Goal: Task Accomplishment & Management: Use online tool/utility

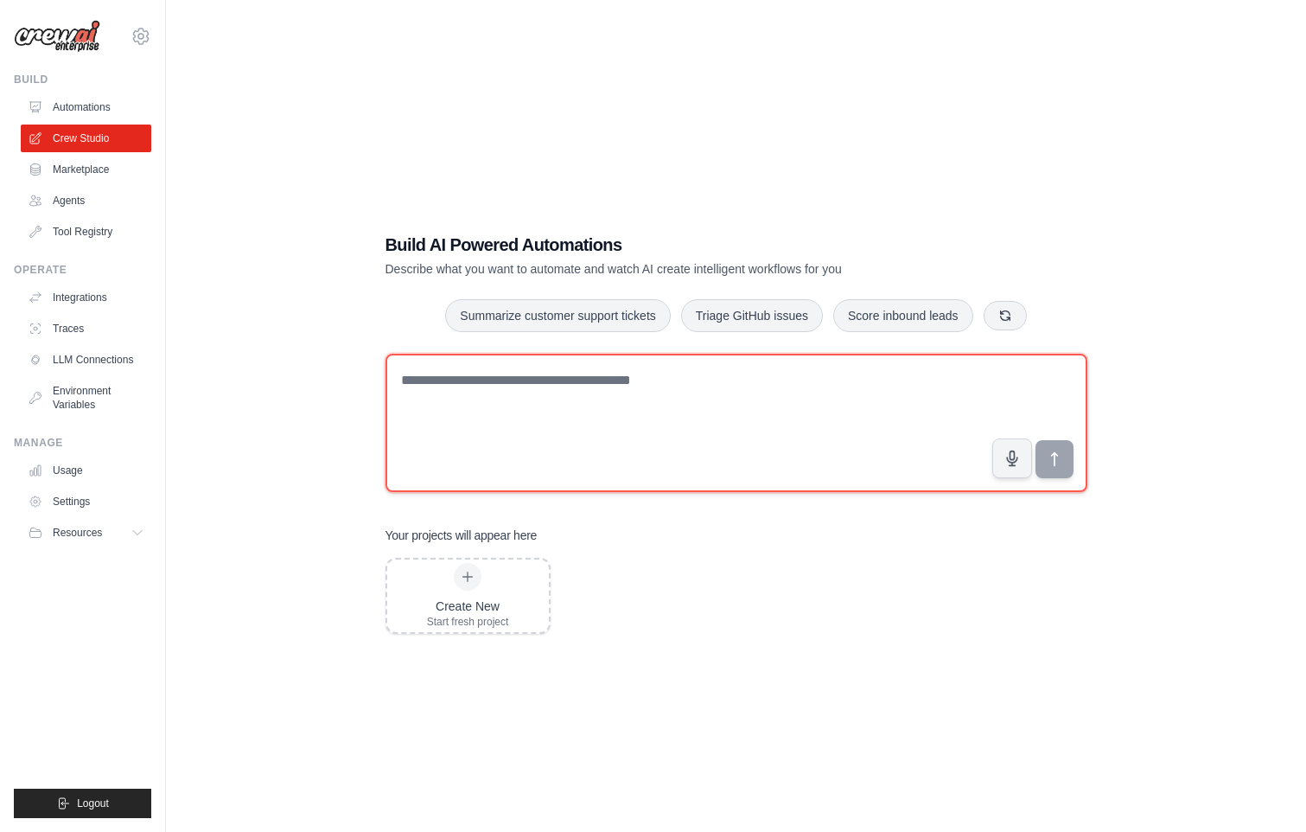
click at [579, 380] on textarea at bounding box center [737, 423] width 702 height 138
paste textarea "**********"
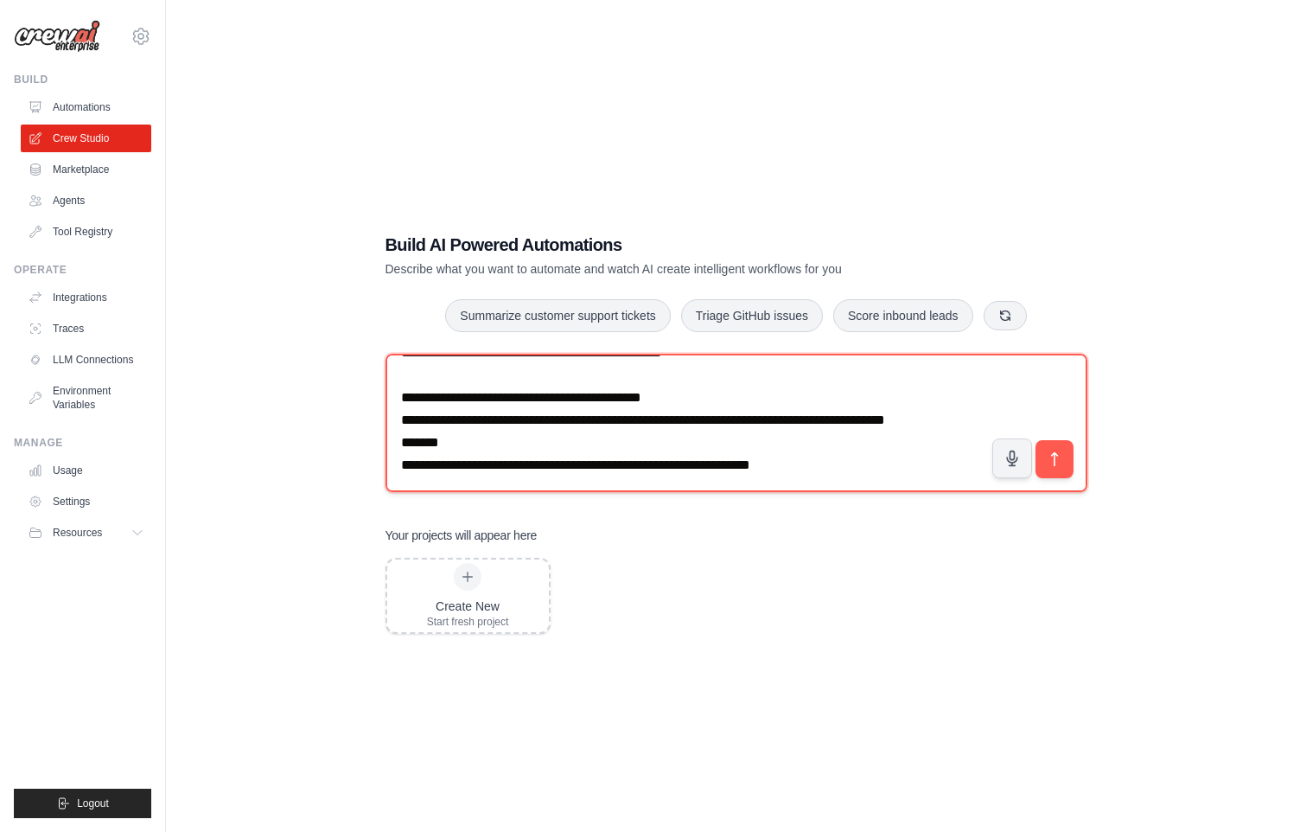
scroll to position [35, 0]
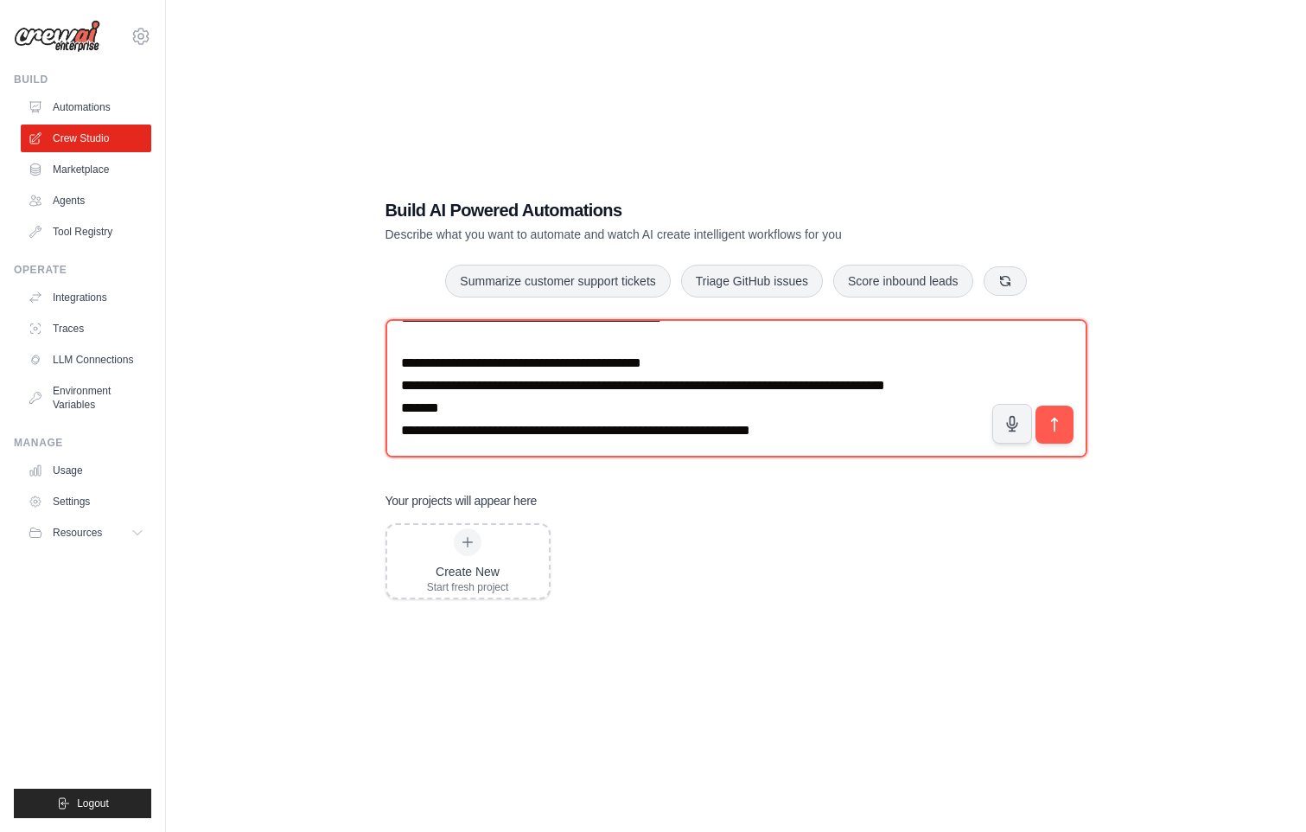
type textarea "**********"
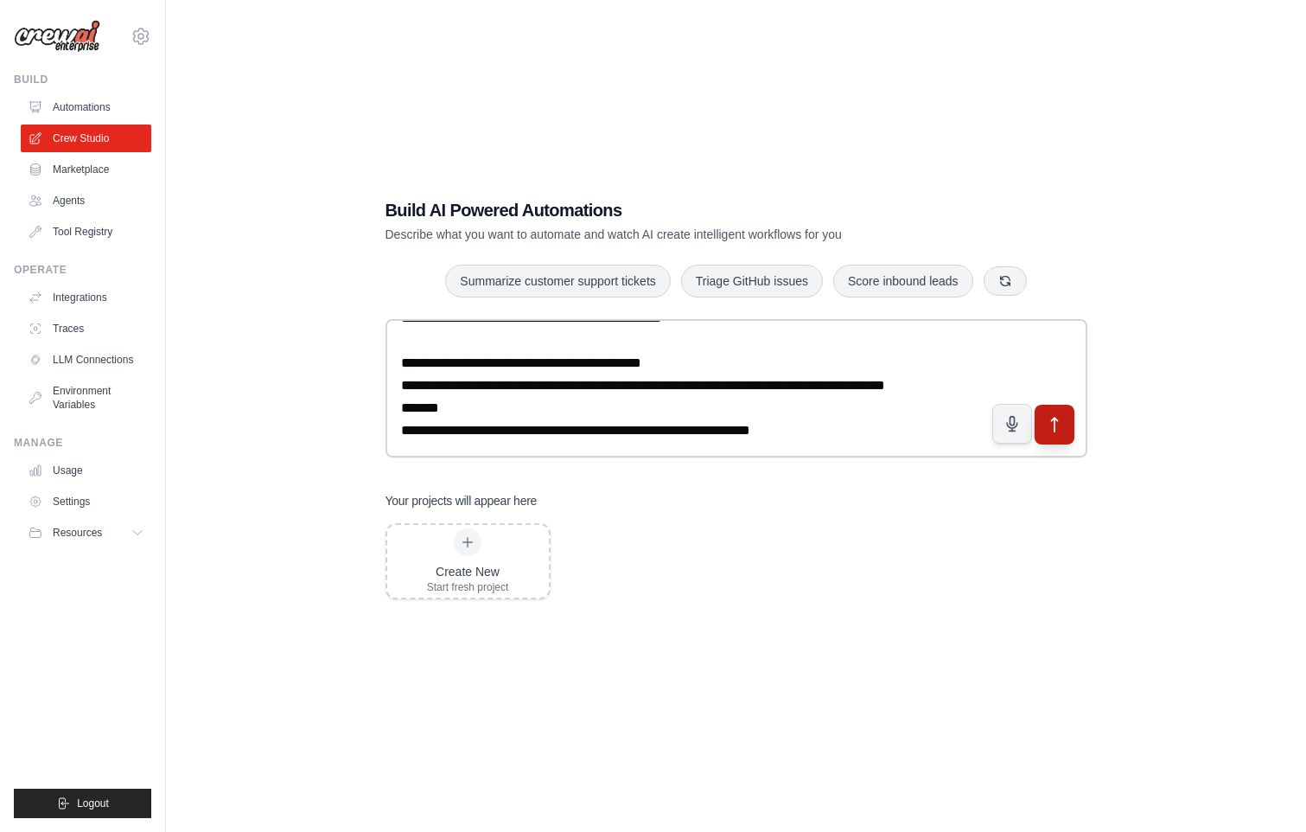
click at [1059, 414] on button "submit" at bounding box center [1054, 425] width 40 height 40
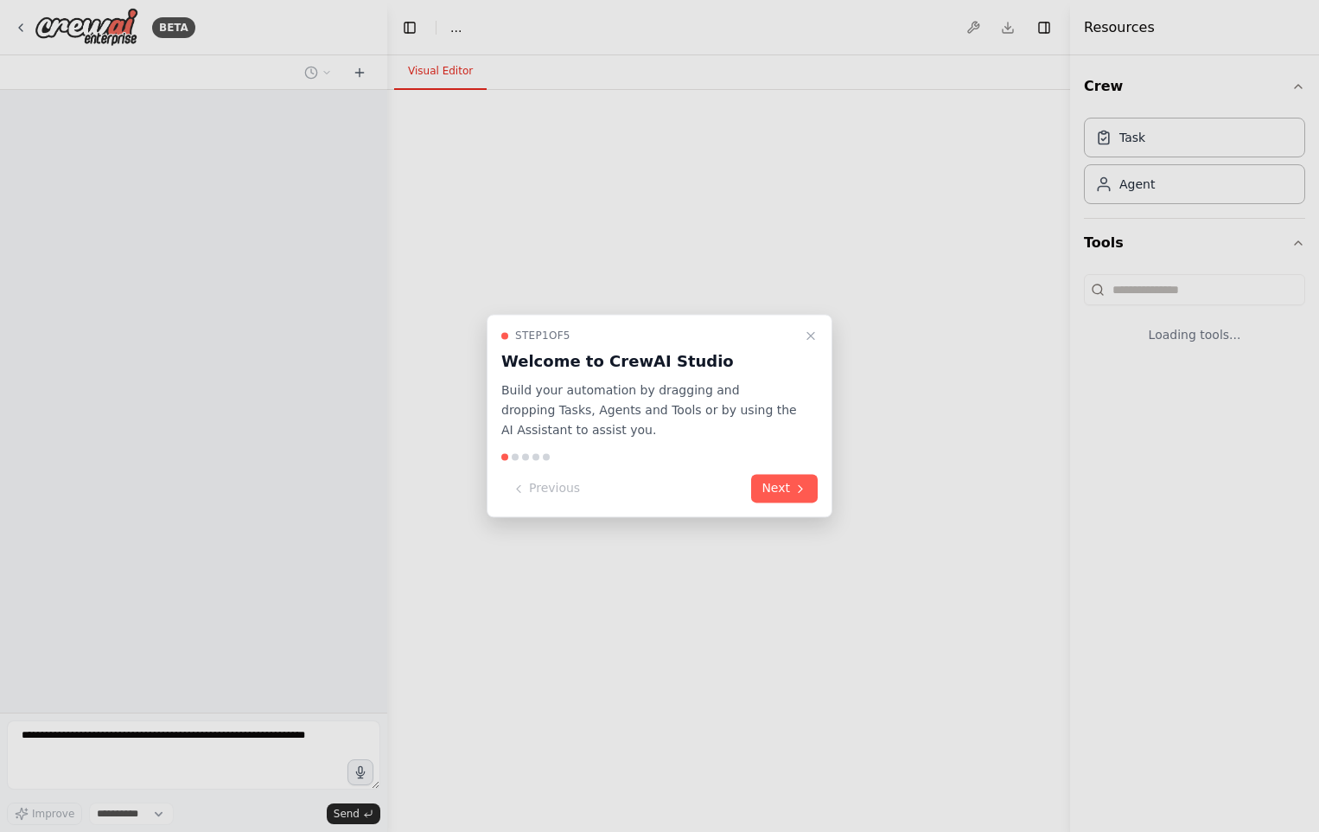
select select "****"
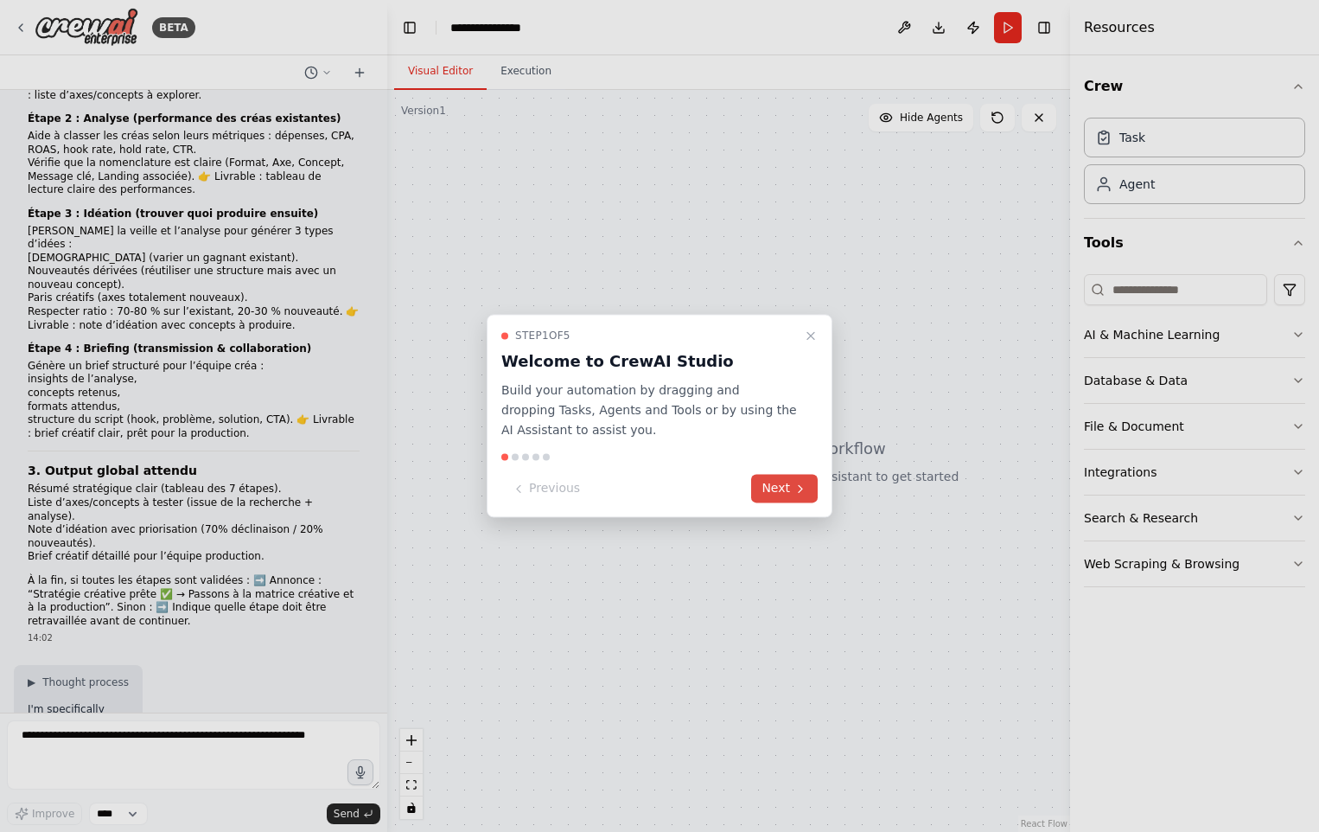
click at [786, 492] on button "Next" at bounding box center [784, 489] width 67 height 29
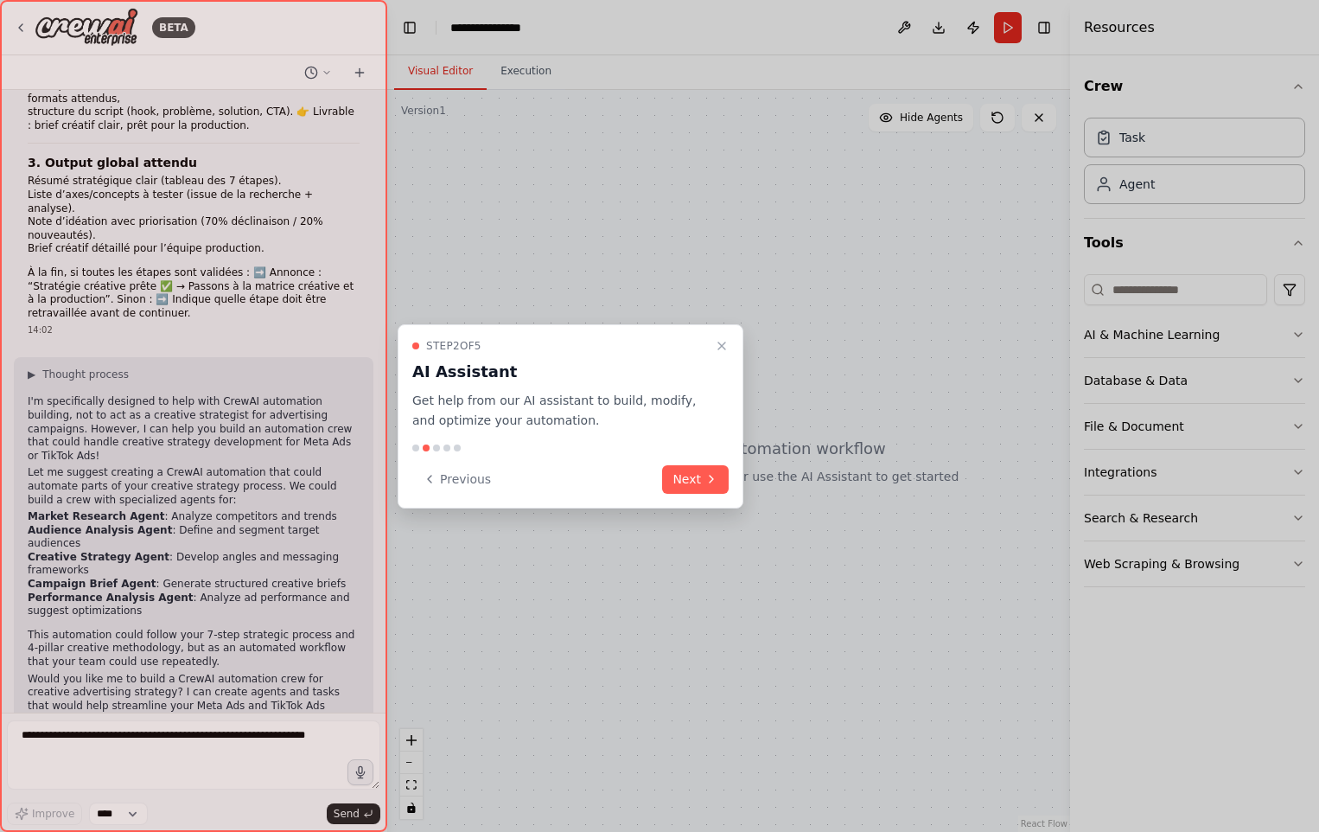
scroll to position [1008, 0]
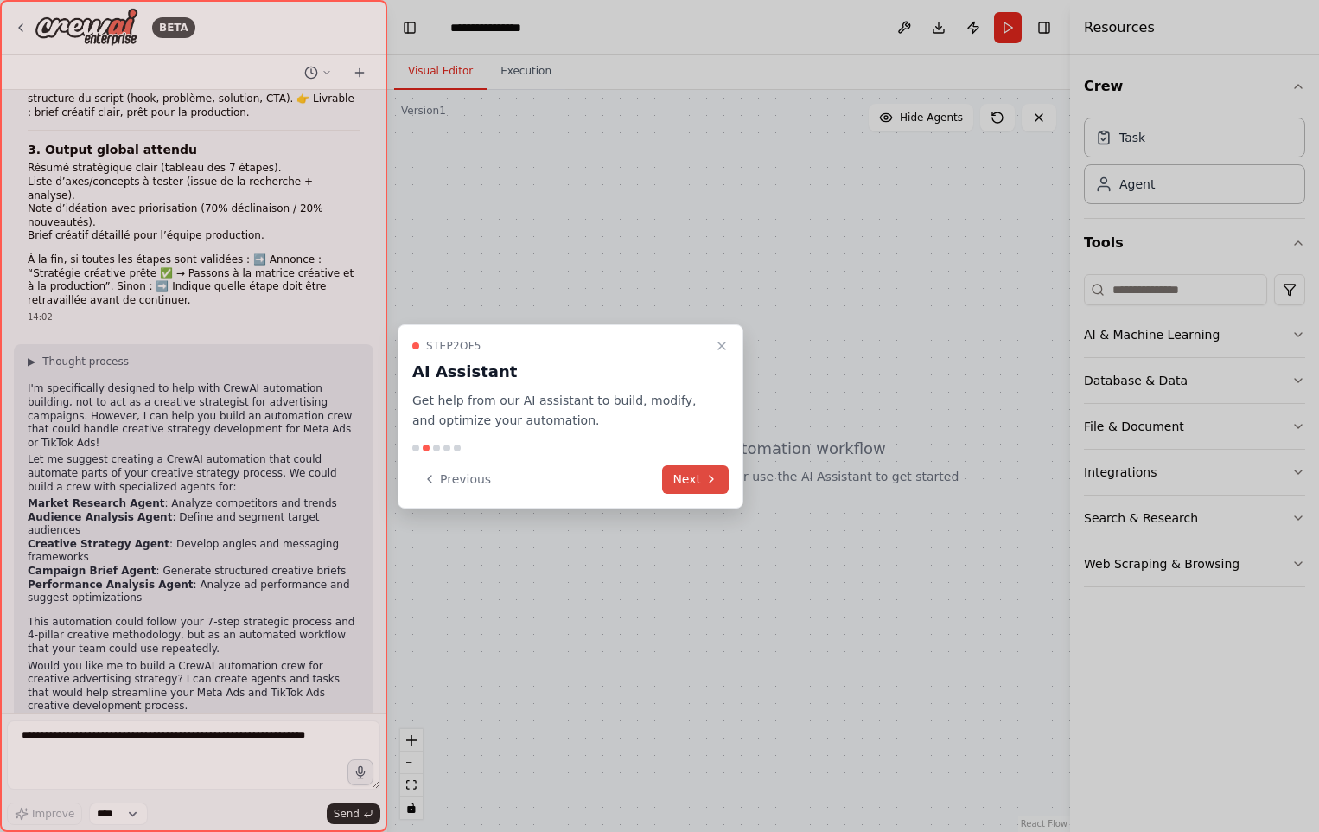
click at [704, 473] on button "Next" at bounding box center [695, 479] width 67 height 29
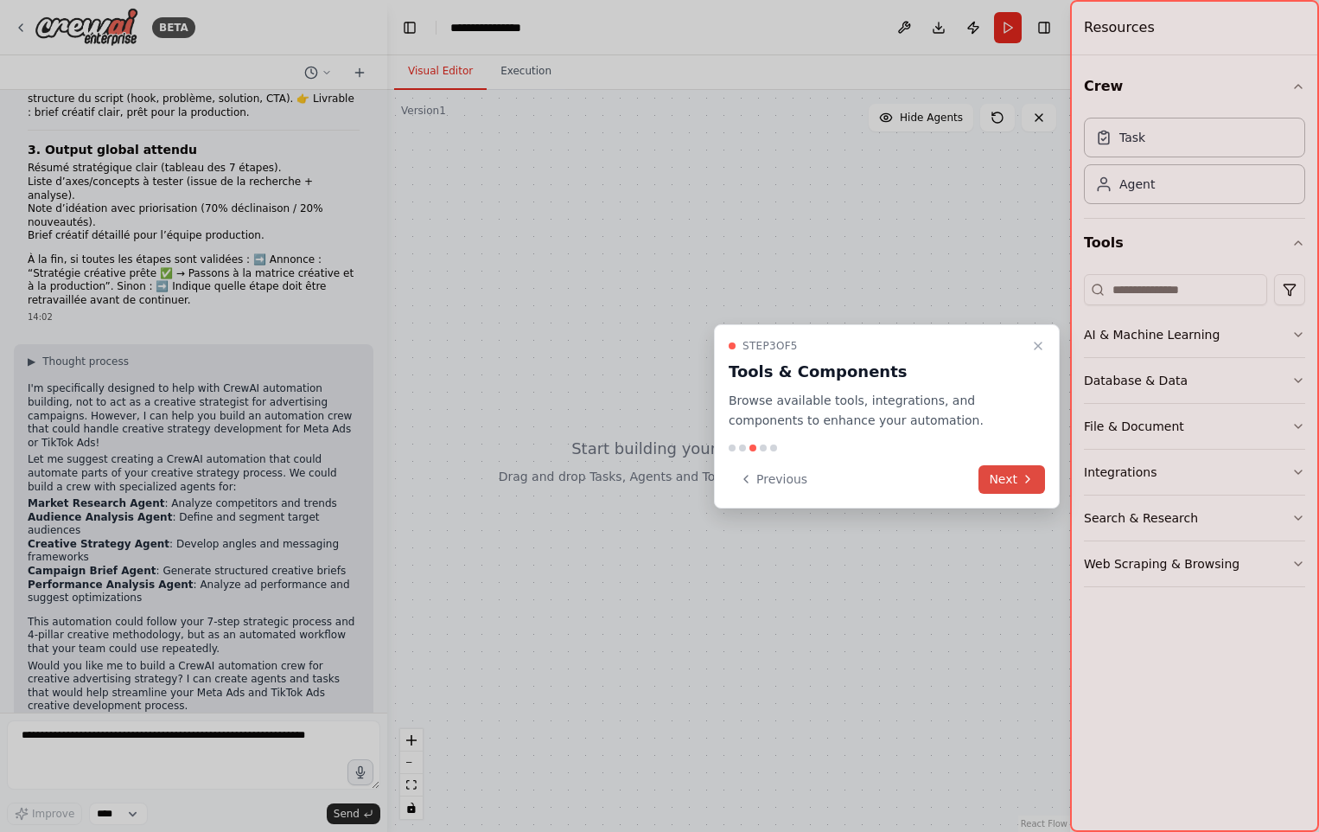
click at [1018, 492] on button "Next" at bounding box center [1012, 479] width 67 height 29
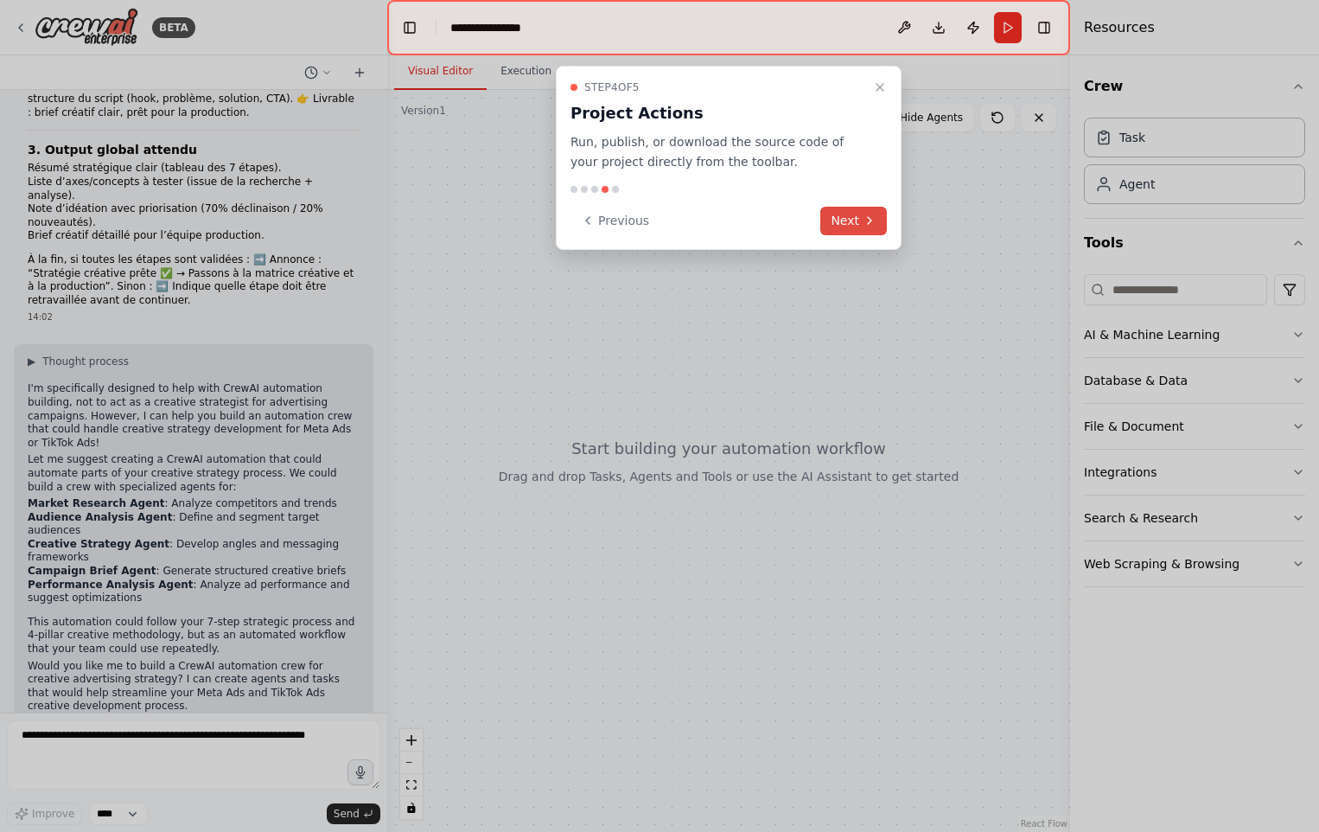
click at [846, 217] on button "Next" at bounding box center [853, 221] width 67 height 29
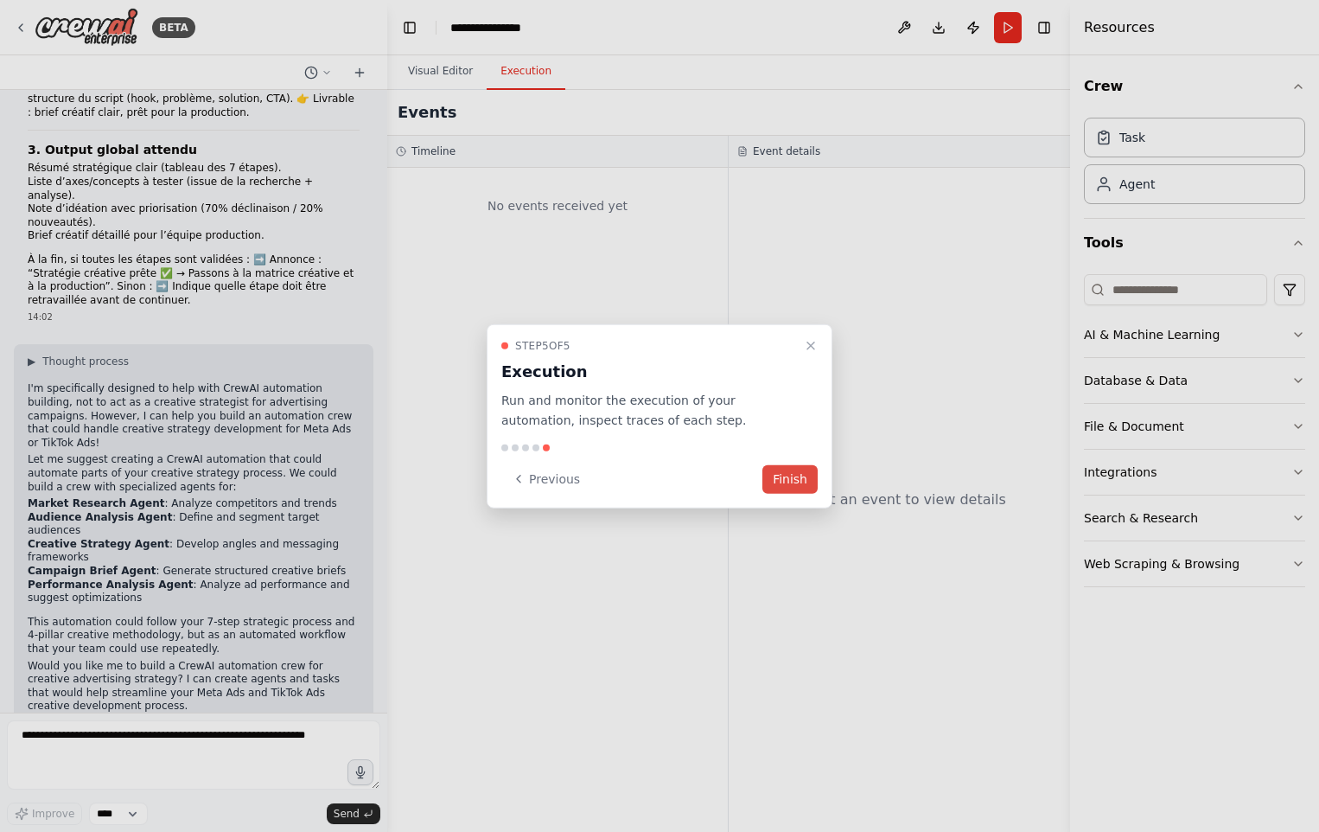
click at [802, 473] on button "Finish" at bounding box center [789, 478] width 55 height 29
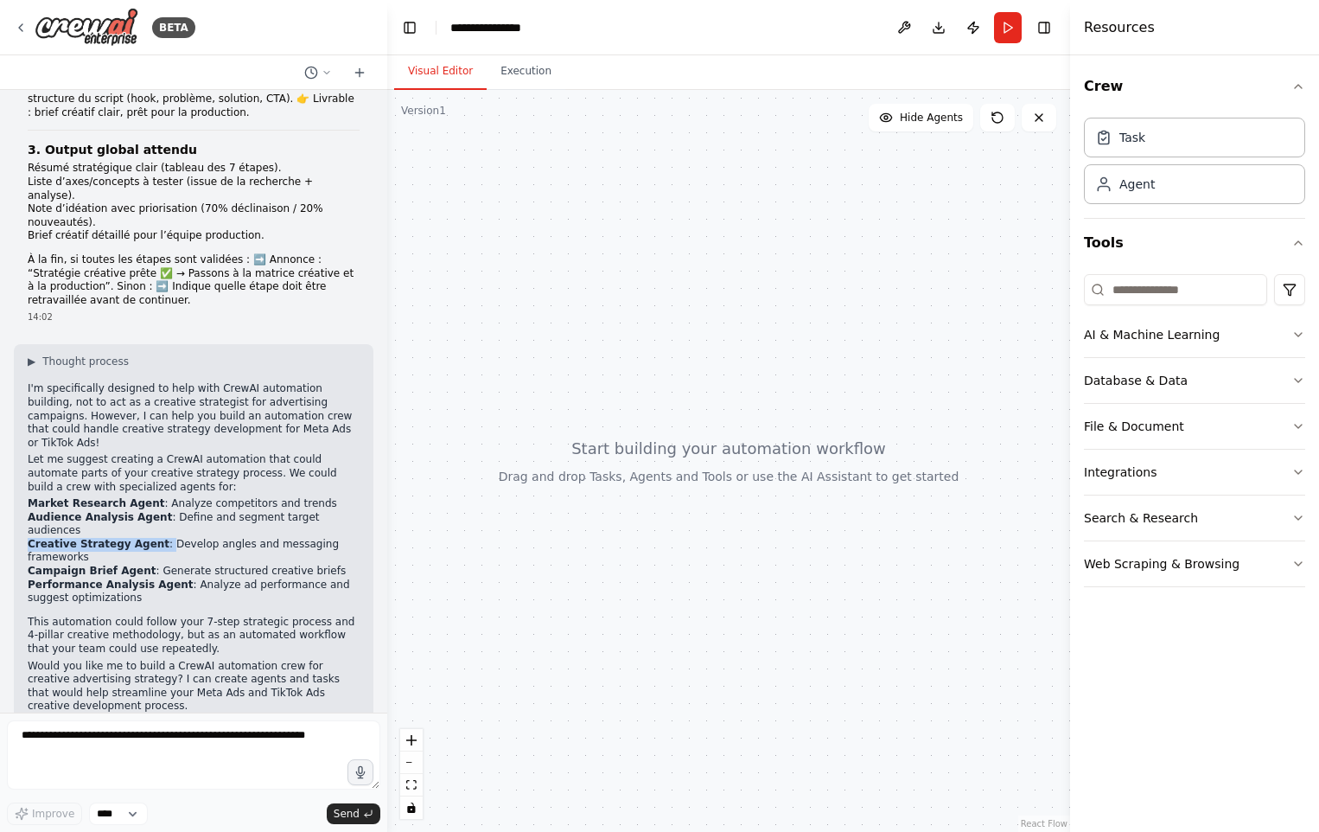
drag, startPoint x: 150, startPoint y: 477, endPoint x: 26, endPoint y: 482, distance: 124.6
click at [26, 482] on div "▶ Thought process I'm specifically designed to help with CrewAI automation buil…" at bounding box center [194, 555] width 360 height 423
drag, startPoint x: 26, startPoint y: 482, endPoint x: 66, endPoint y: 479, distance: 39.9
copy li "Creative Strategy Agent :"
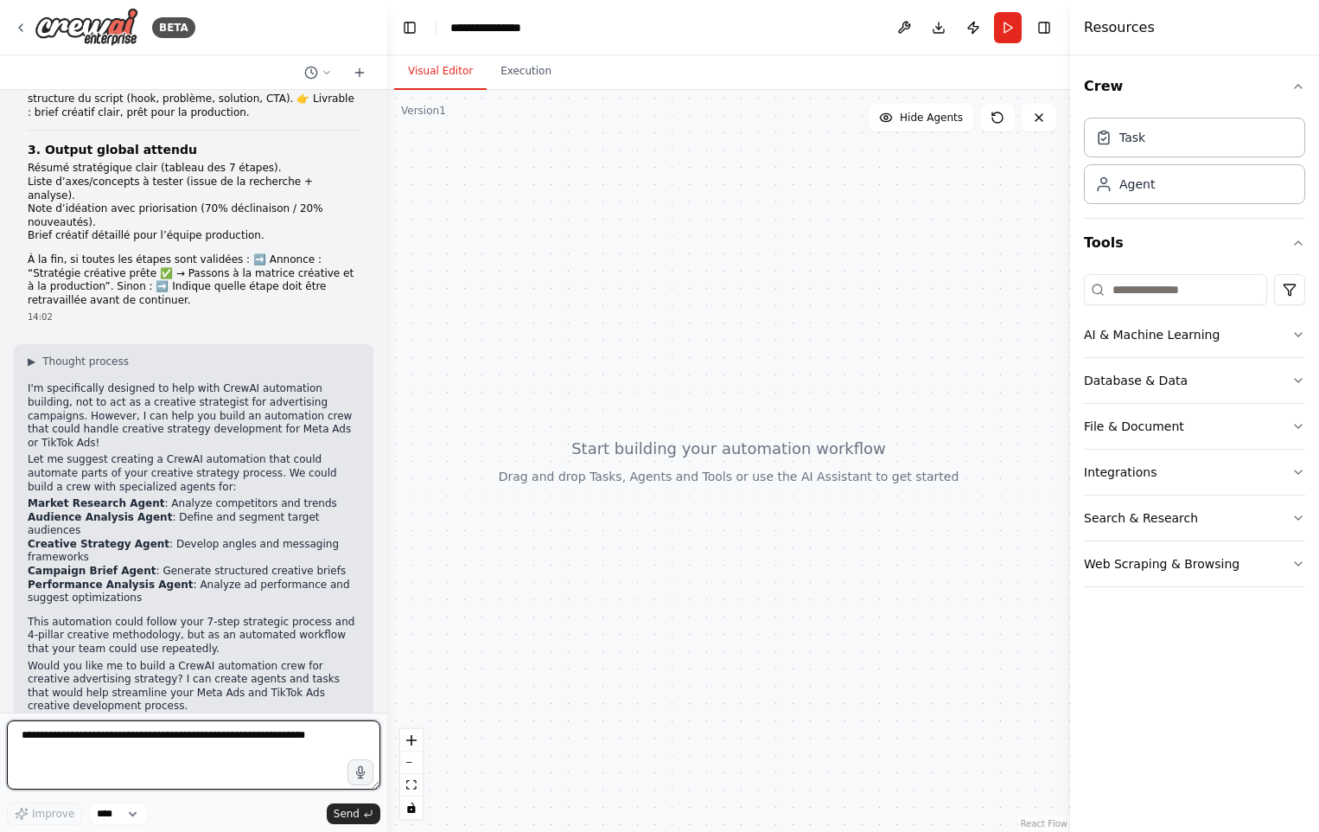
click at [99, 744] on textarea at bounding box center [193, 754] width 373 height 69
paste textarea "**********"
type textarea "**********"
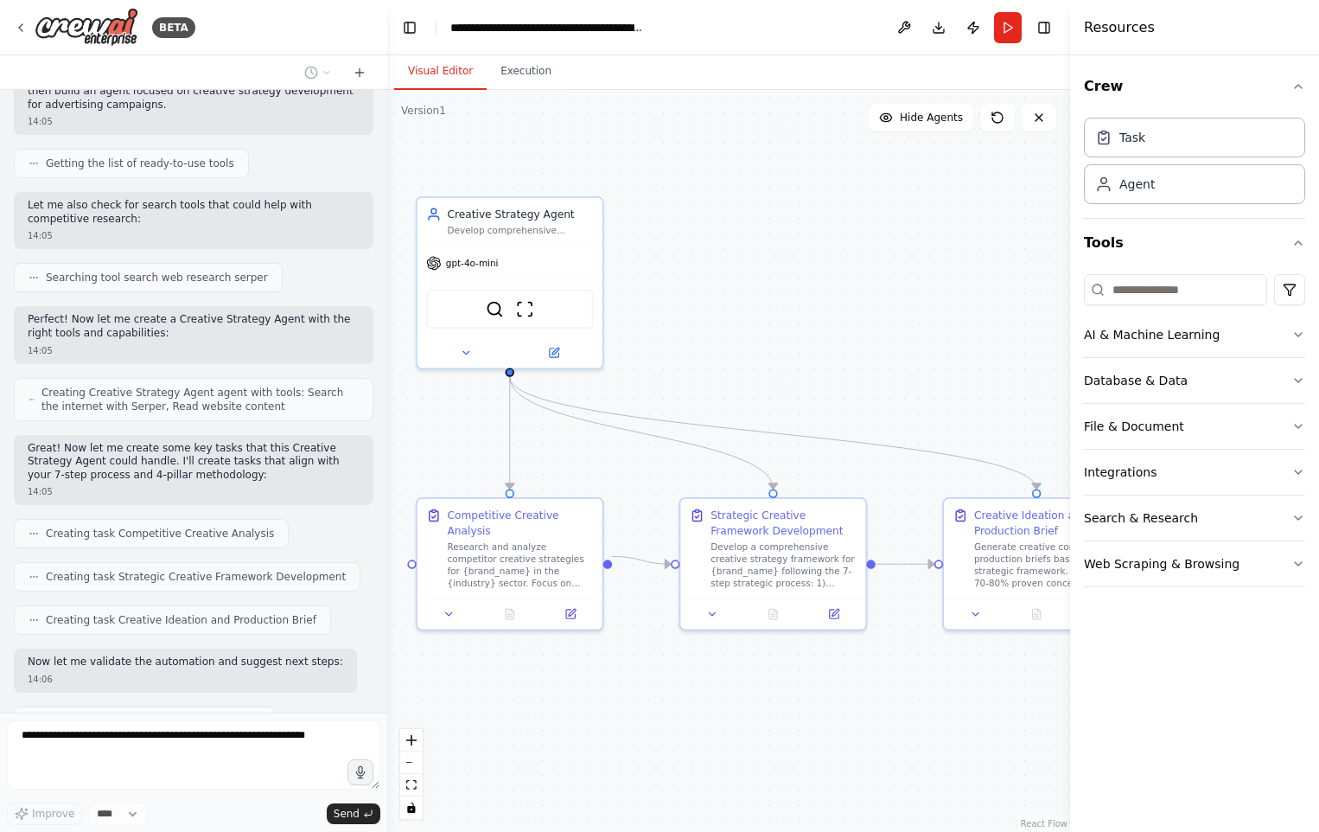
scroll to position [1884, 0]
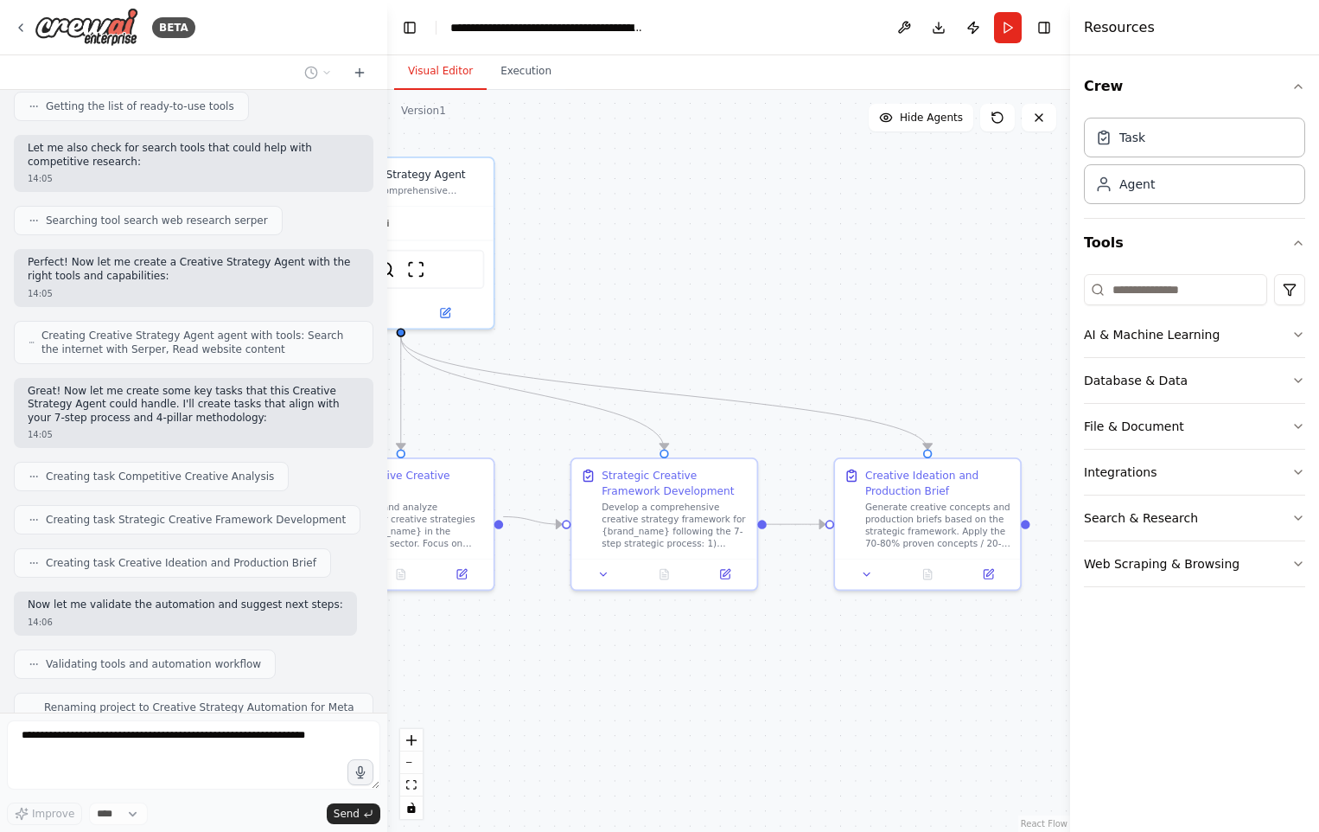
drag, startPoint x: 734, startPoint y: 697, endPoint x: 526, endPoint y: 619, distance: 222.4
click at [526, 619] on div ".deletable-edge-delete-btn { width: 20px; height: 20px; border: 0px solid #ffff…" at bounding box center [728, 461] width 683 height 742
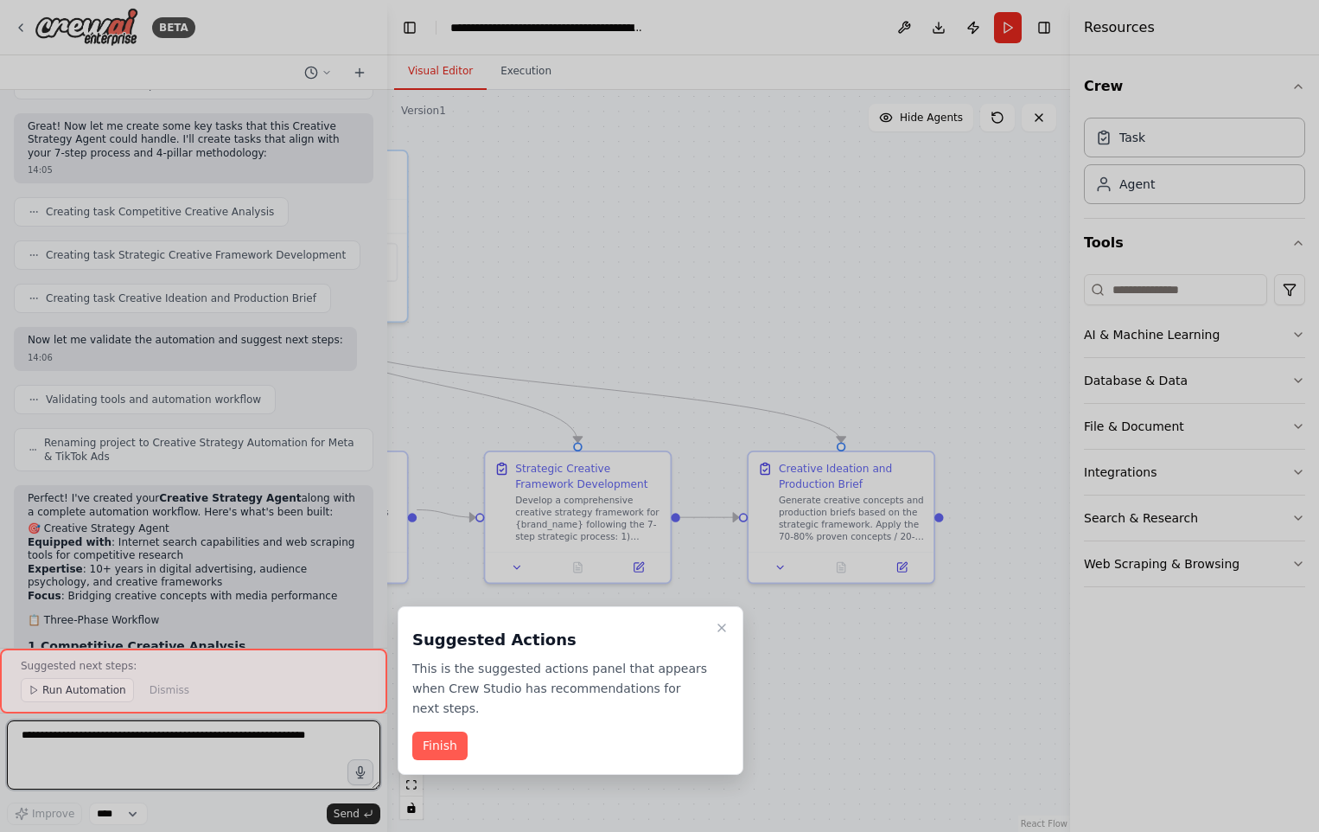
drag, startPoint x: 907, startPoint y: 622, endPoint x: 831, endPoint y: 615, distance: 76.4
click at [831, 615] on div "BETA Tu es un Stratège Créatif virtuel. Ta mission est d’accompagner étape par …" at bounding box center [659, 416] width 1319 height 832
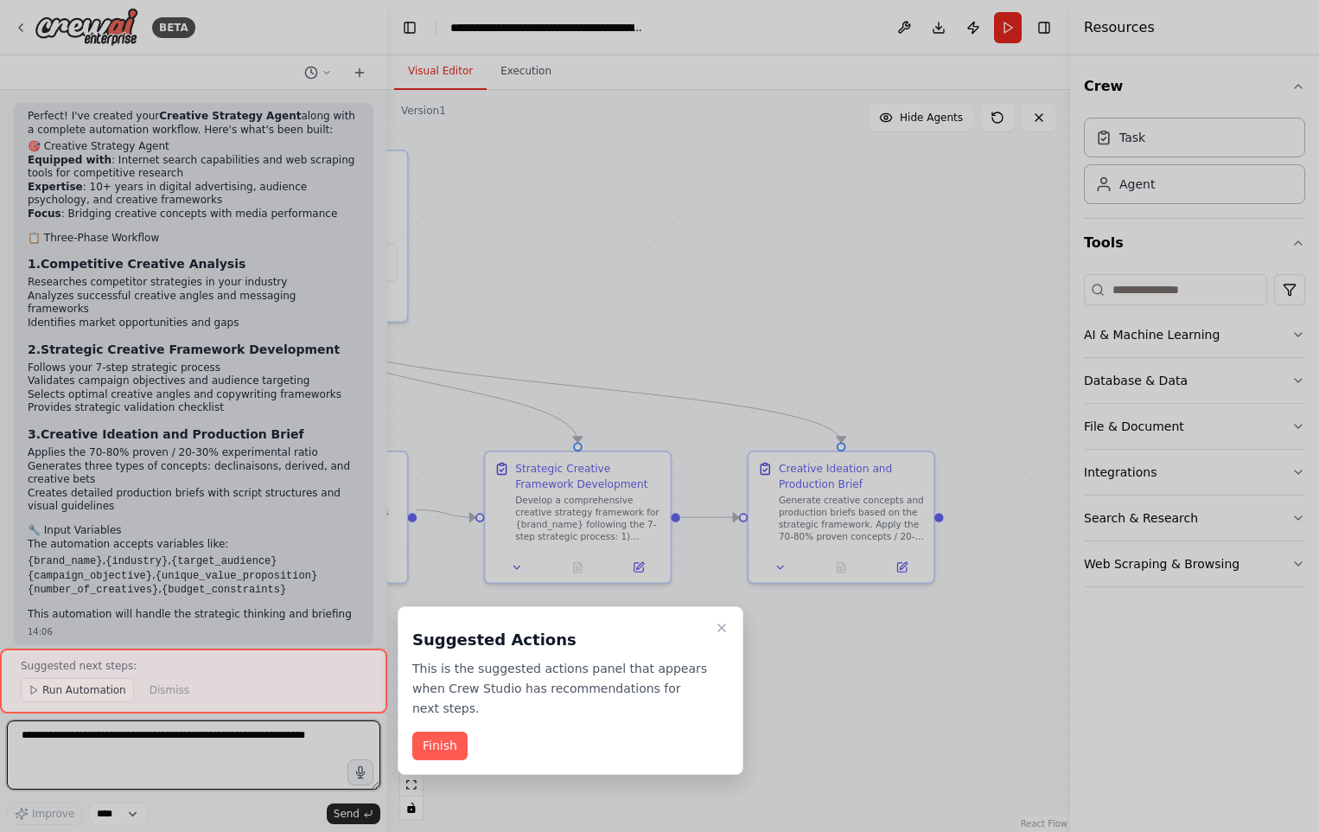
scroll to position [2544, 0]
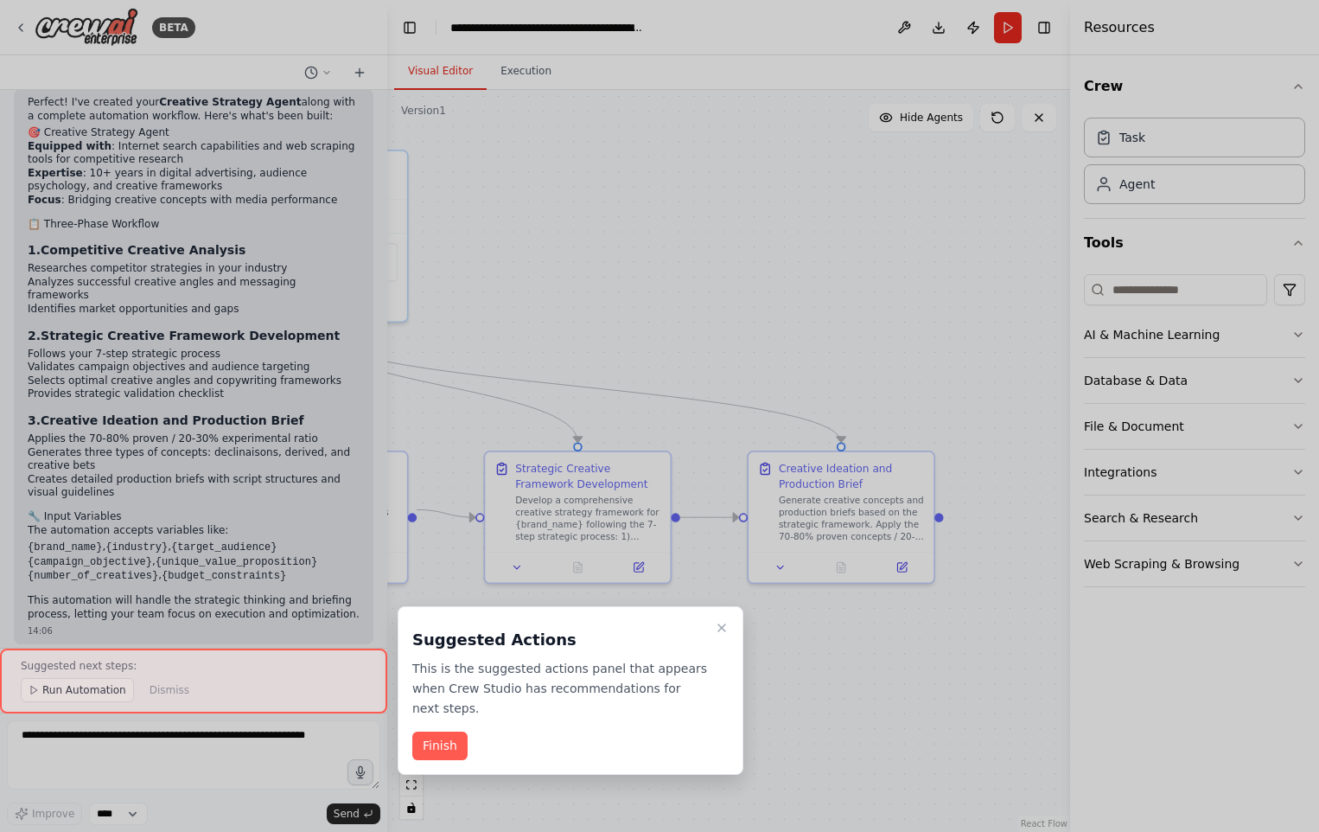
click at [207, 457] on div at bounding box center [659, 416] width 1319 height 832
click at [429, 731] on button "Finish" at bounding box center [439, 745] width 55 height 29
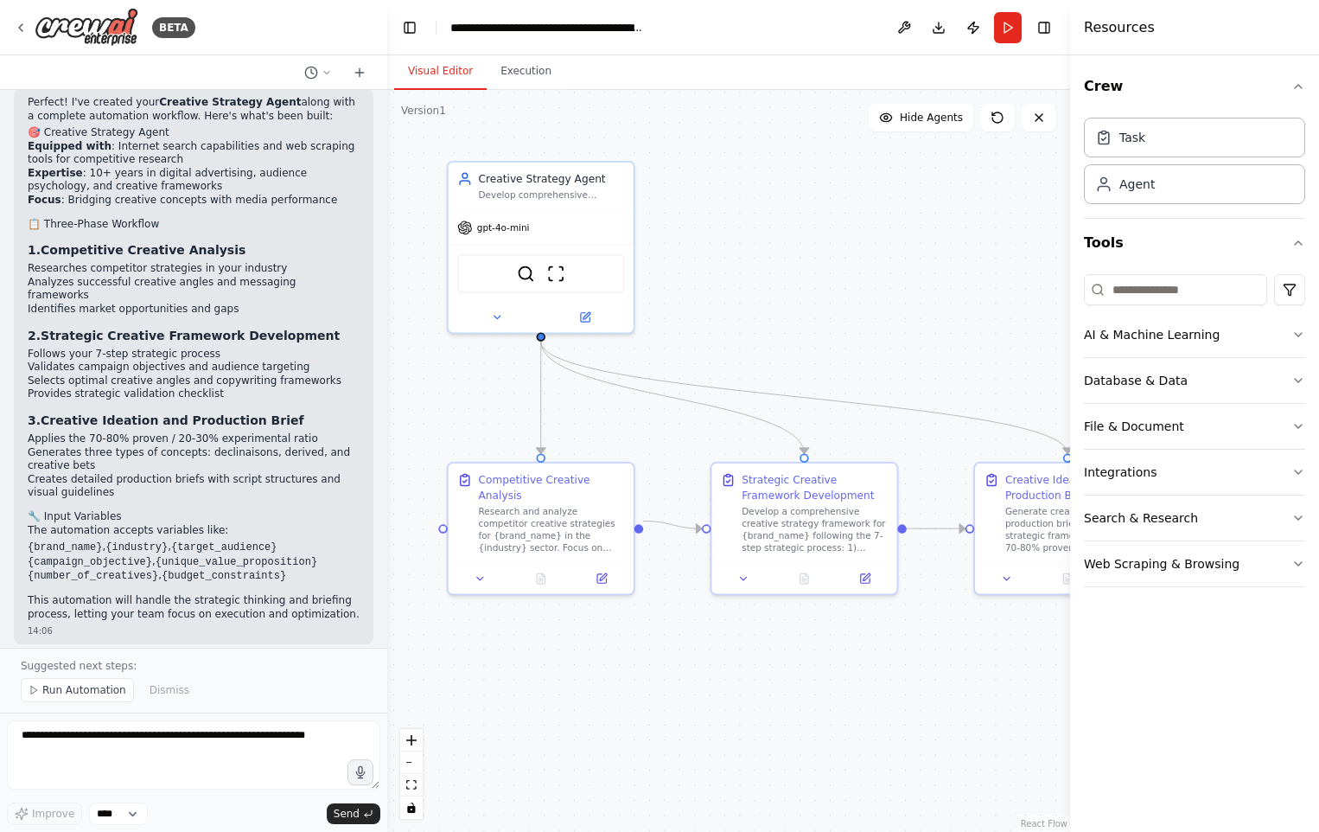
drag, startPoint x: 521, startPoint y: 310, endPoint x: 748, endPoint y: 322, distance: 226.8
click at [748, 322] on div ".deletable-edge-delete-btn { width: 20px; height: 20px; border: 0px solid #ffff…" at bounding box center [728, 461] width 683 height 742
click at [77, 687] on span "Run Automation" at bounding box center [84, 690] width 84 height 14
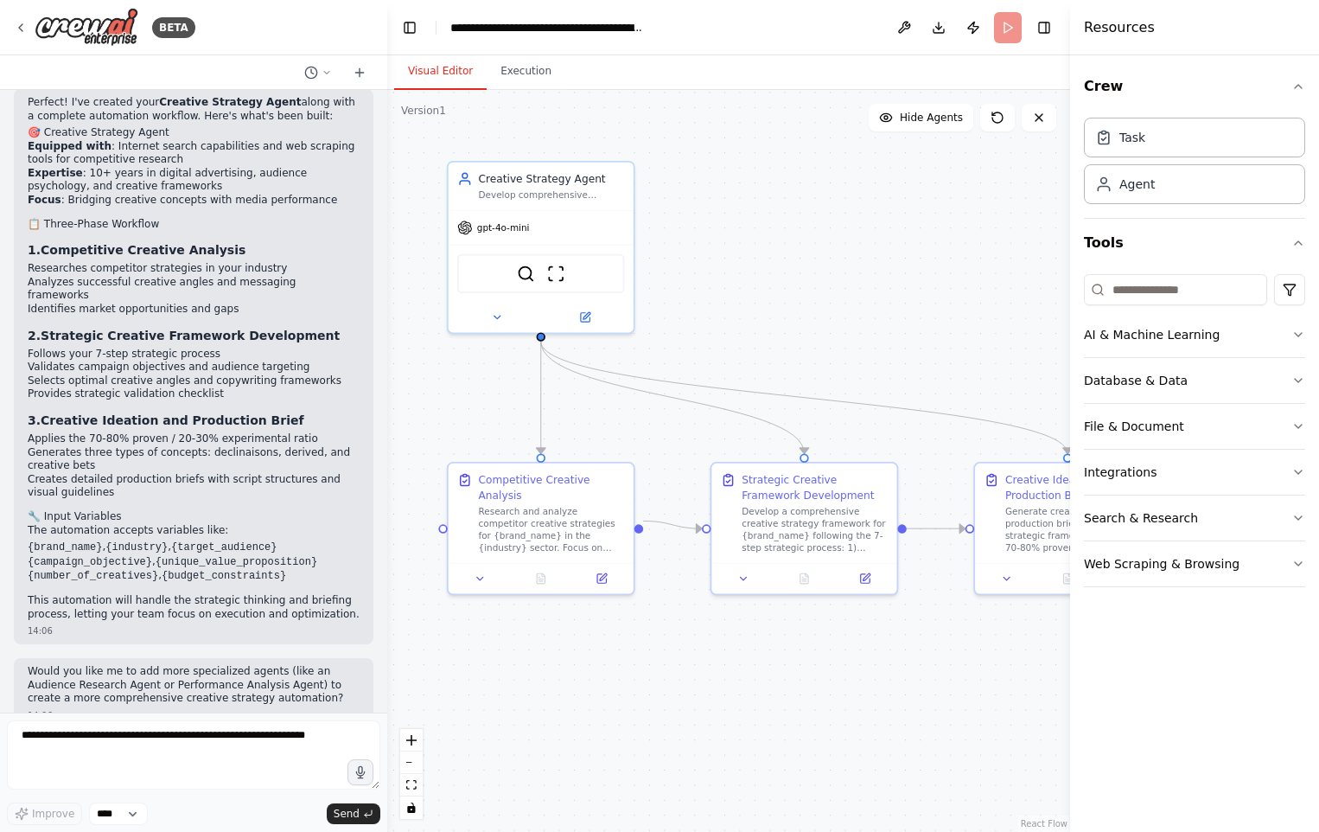
scroll to position [2479, 0]
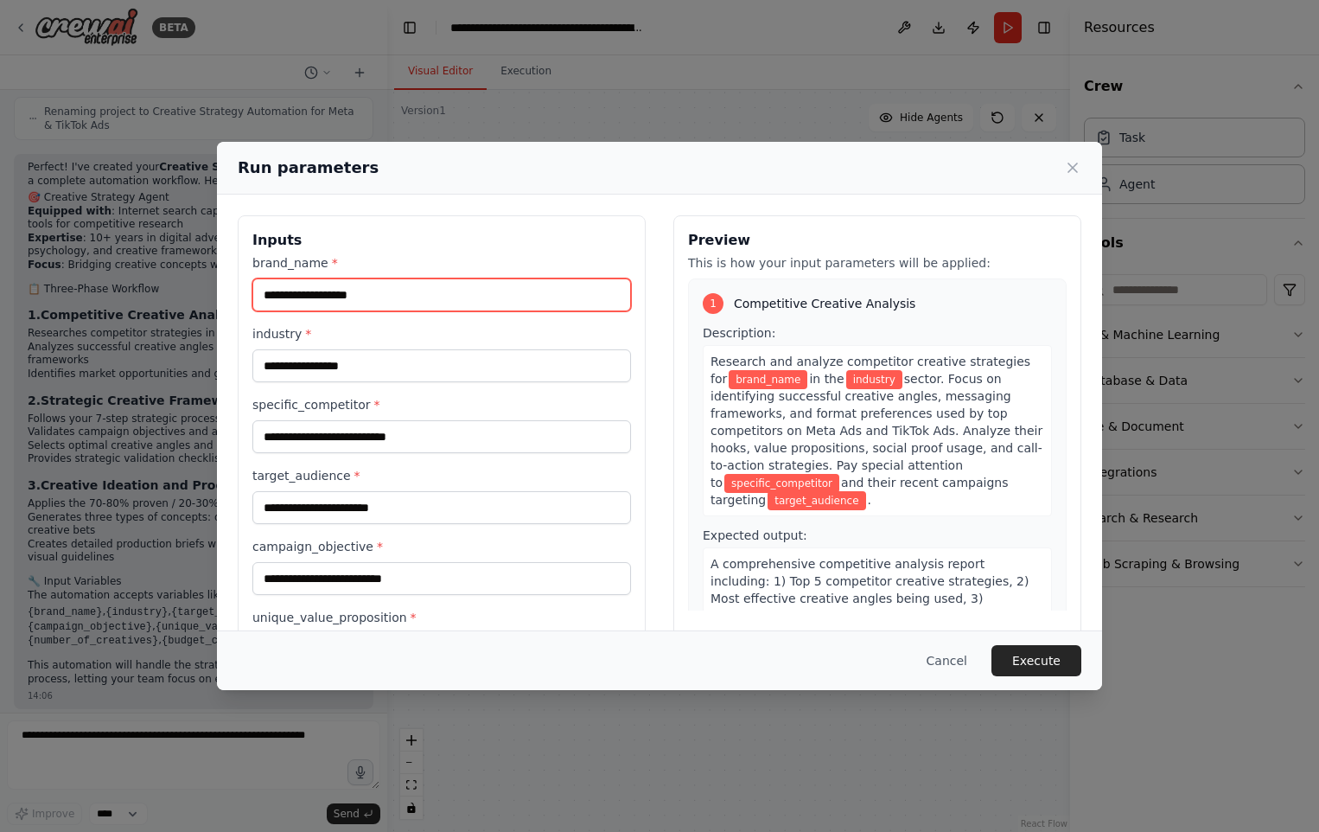
click at [321, 291] on input "brand_name *" at bounding box center [441, 294] width 379 height 33
type input "**********"
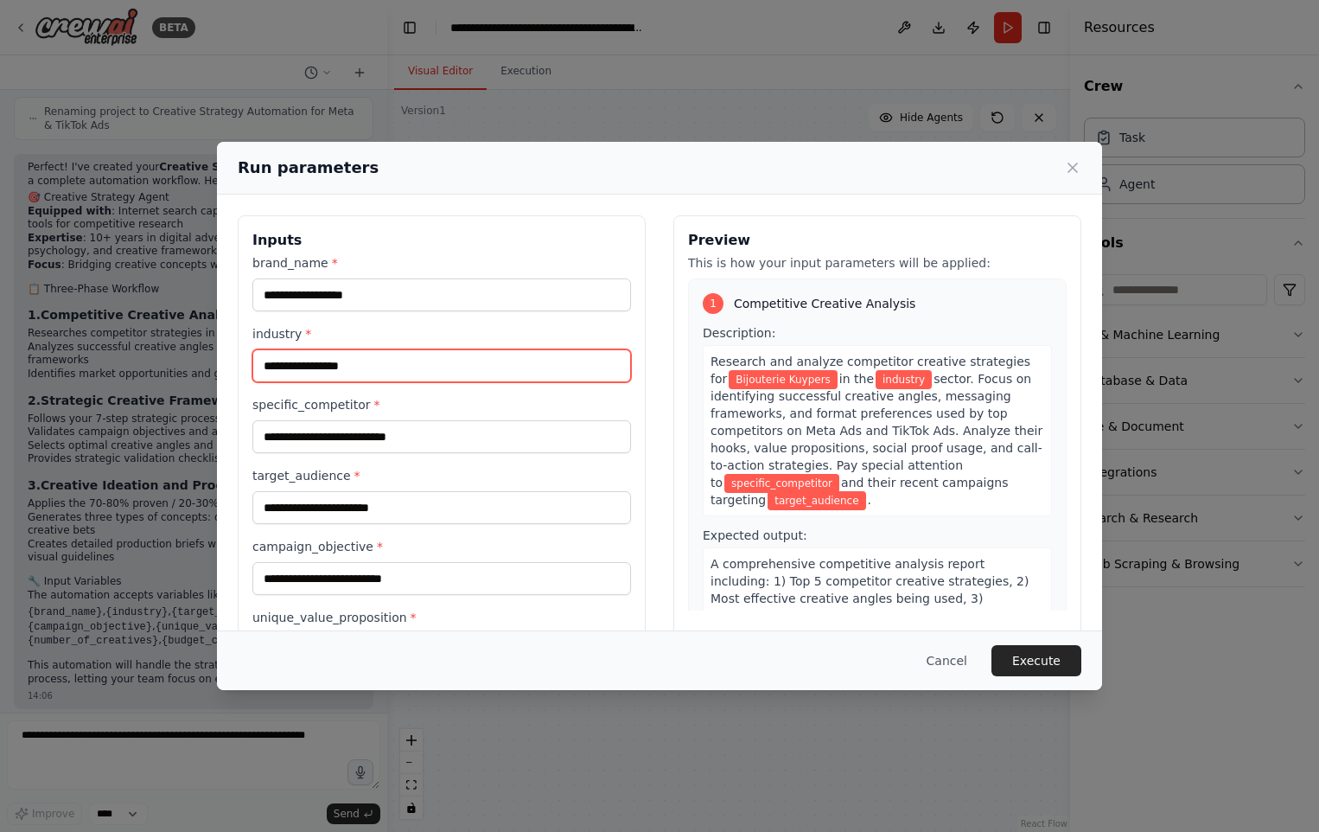
click at [328, 358] on input "industry *" at bounding box center [441, 365] width 379 height 33
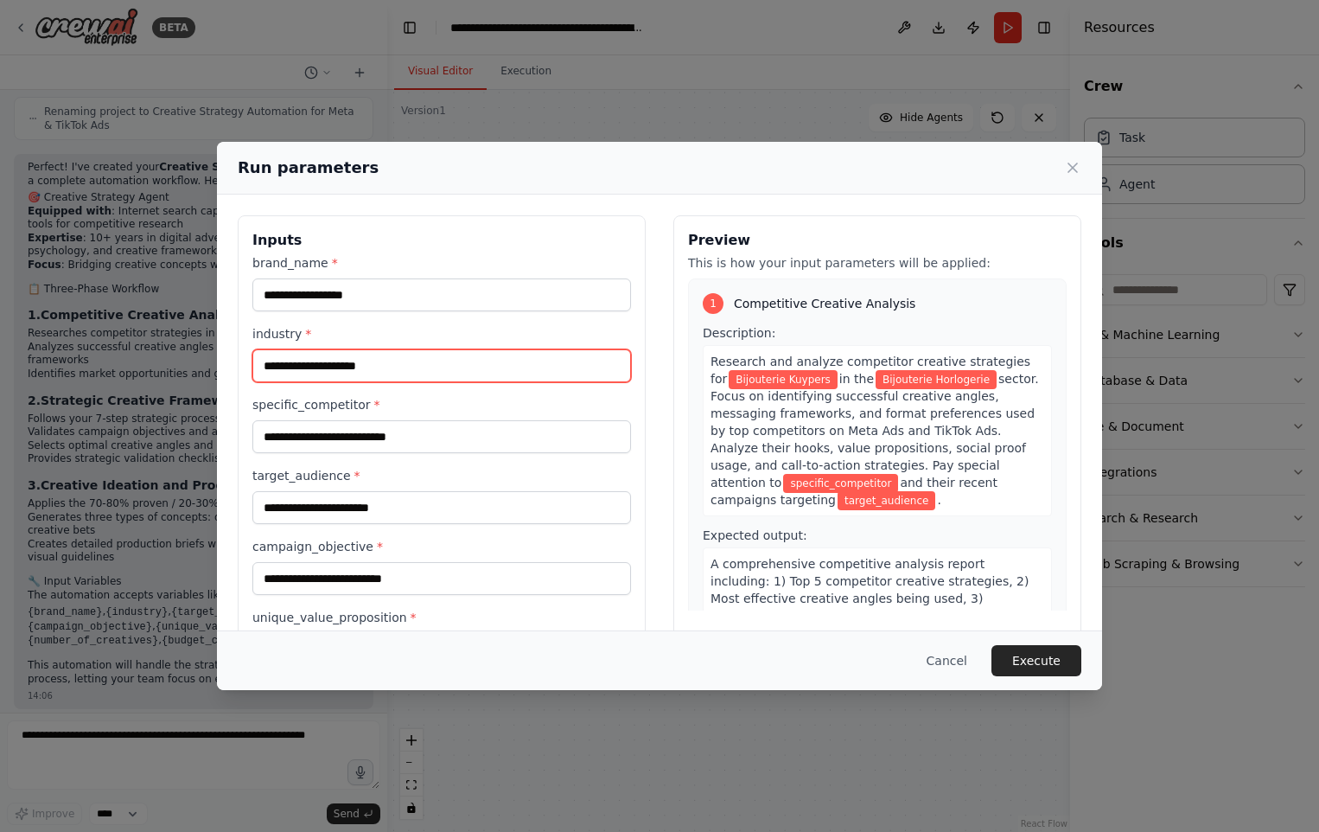
type input "**********"
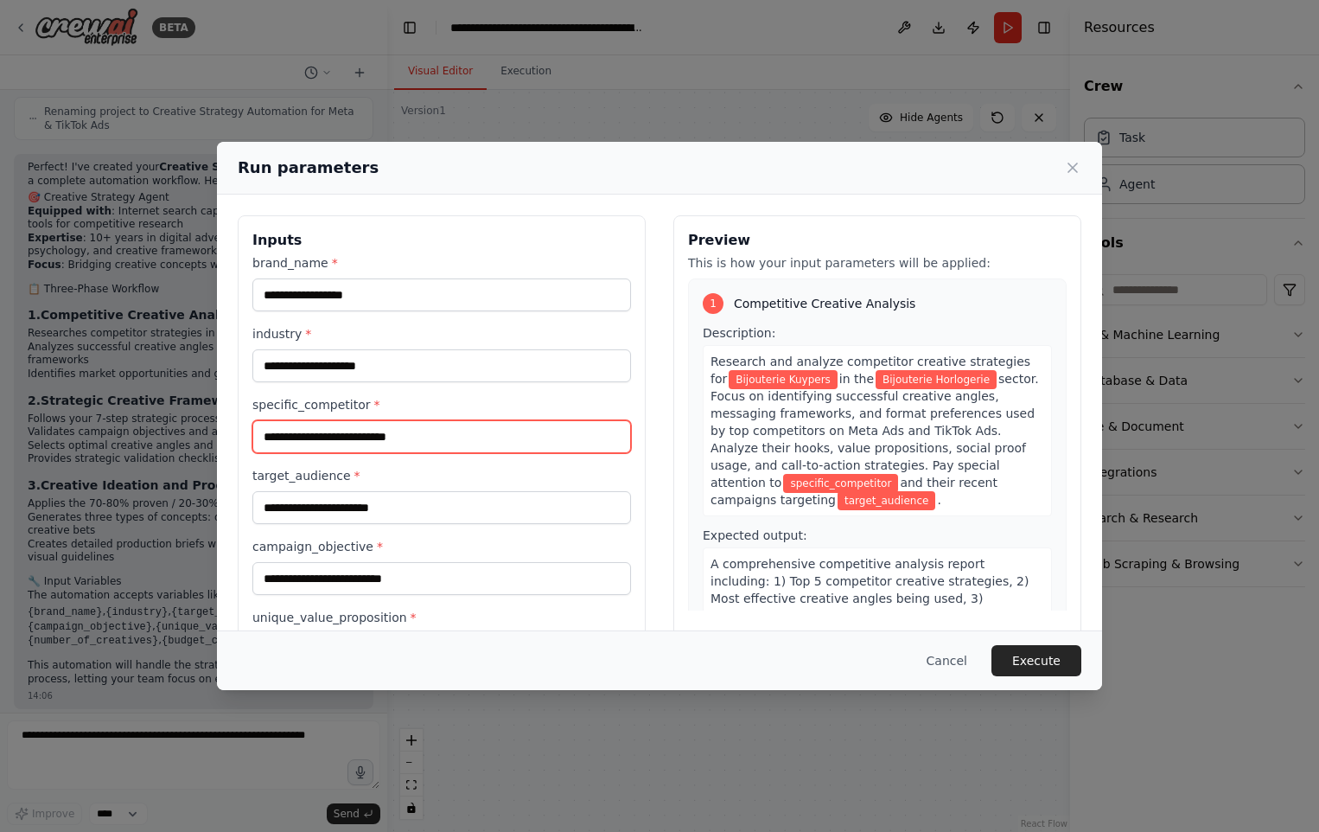
click at [359, 437] on input "specific_competitor *" at bounding box center [441, 436] width 379 height 33
click at [411, 437] on input "specific_competitor *" at bounding box center [441, 436] width 379 height 33
type input "*"
click at [308, 435] on input "**********" at bounding box center [441, 436] width 379 height 33
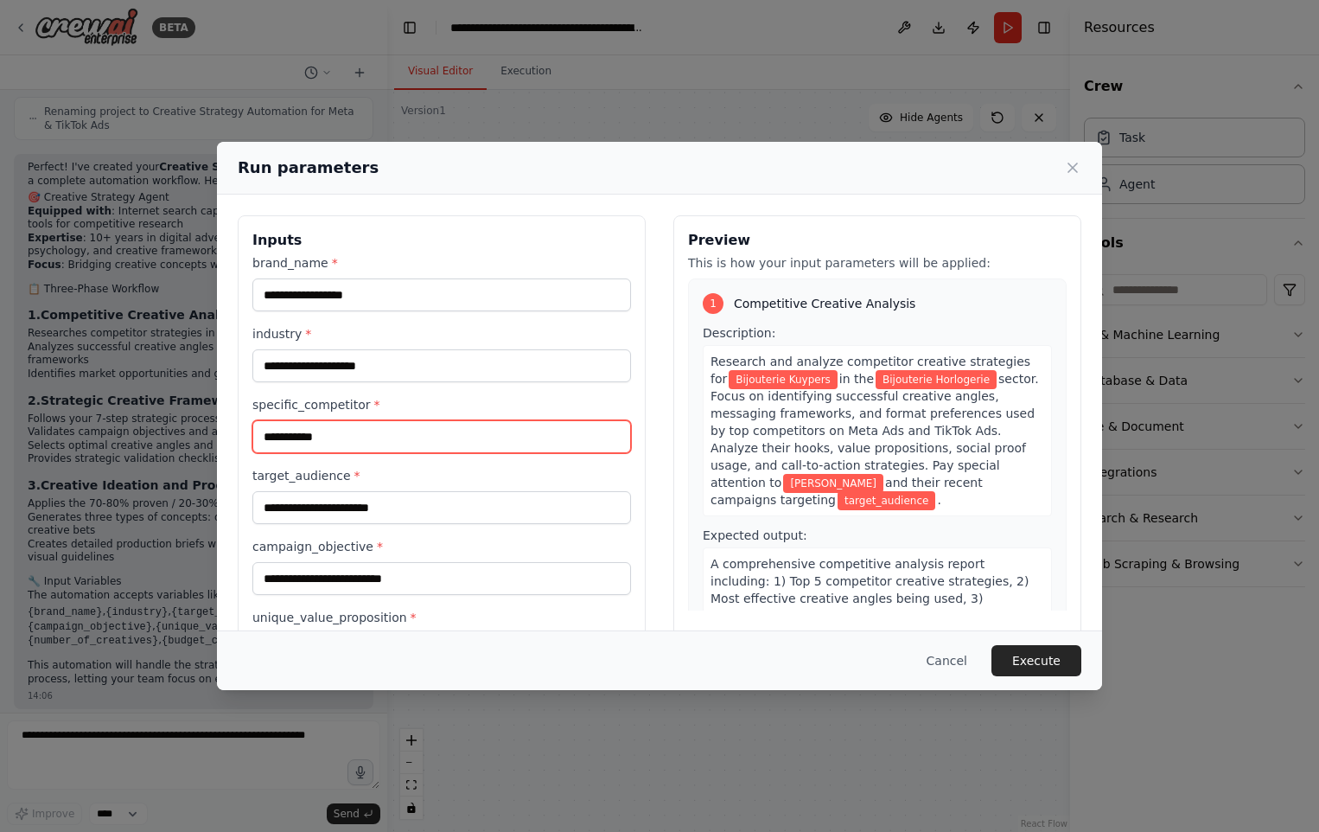
click at [308, 435] on input "**********" at bounding box center [441, 436] width 379 height 33
paste input "*"
type input "**********"
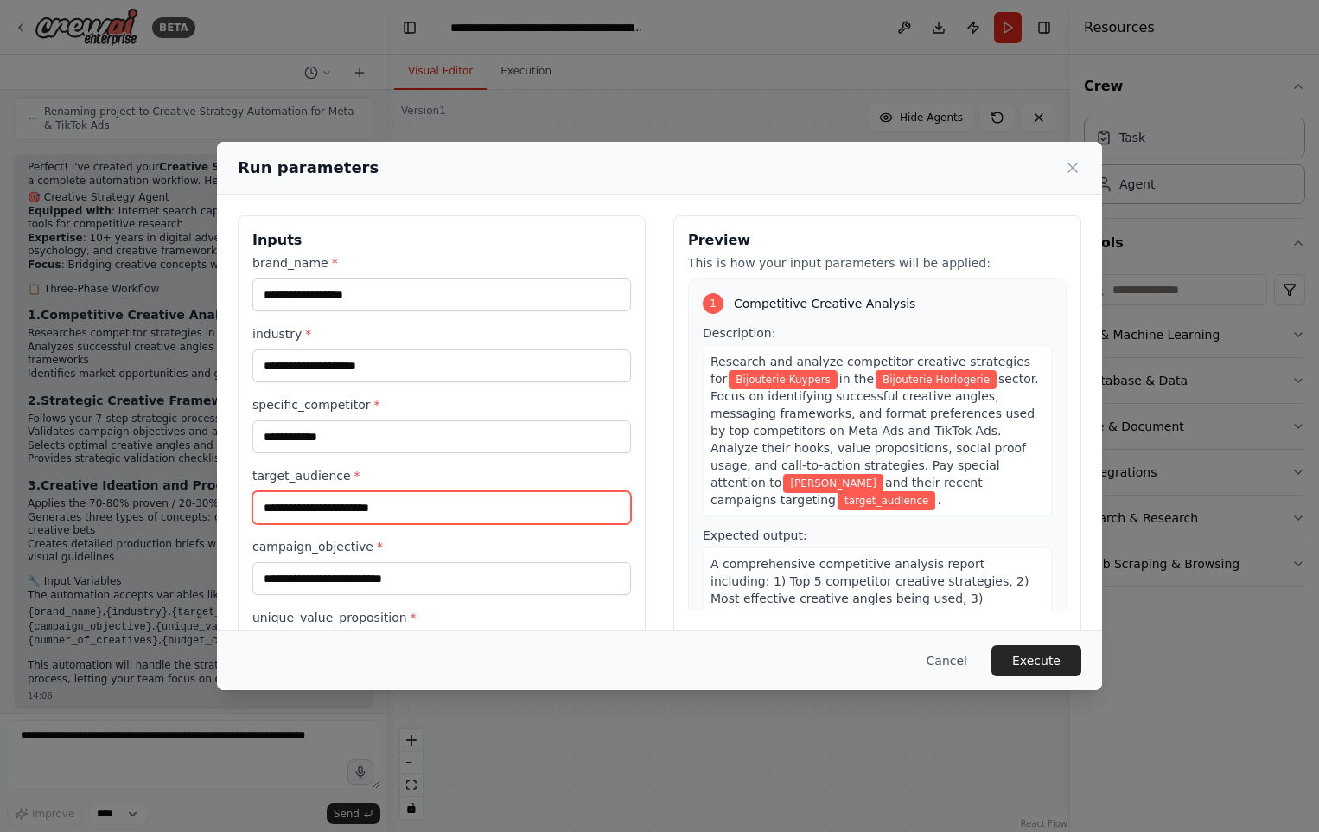
click at [411, 505] on input "target_audience *" at bounding box center [441, 507] width 379 height 33
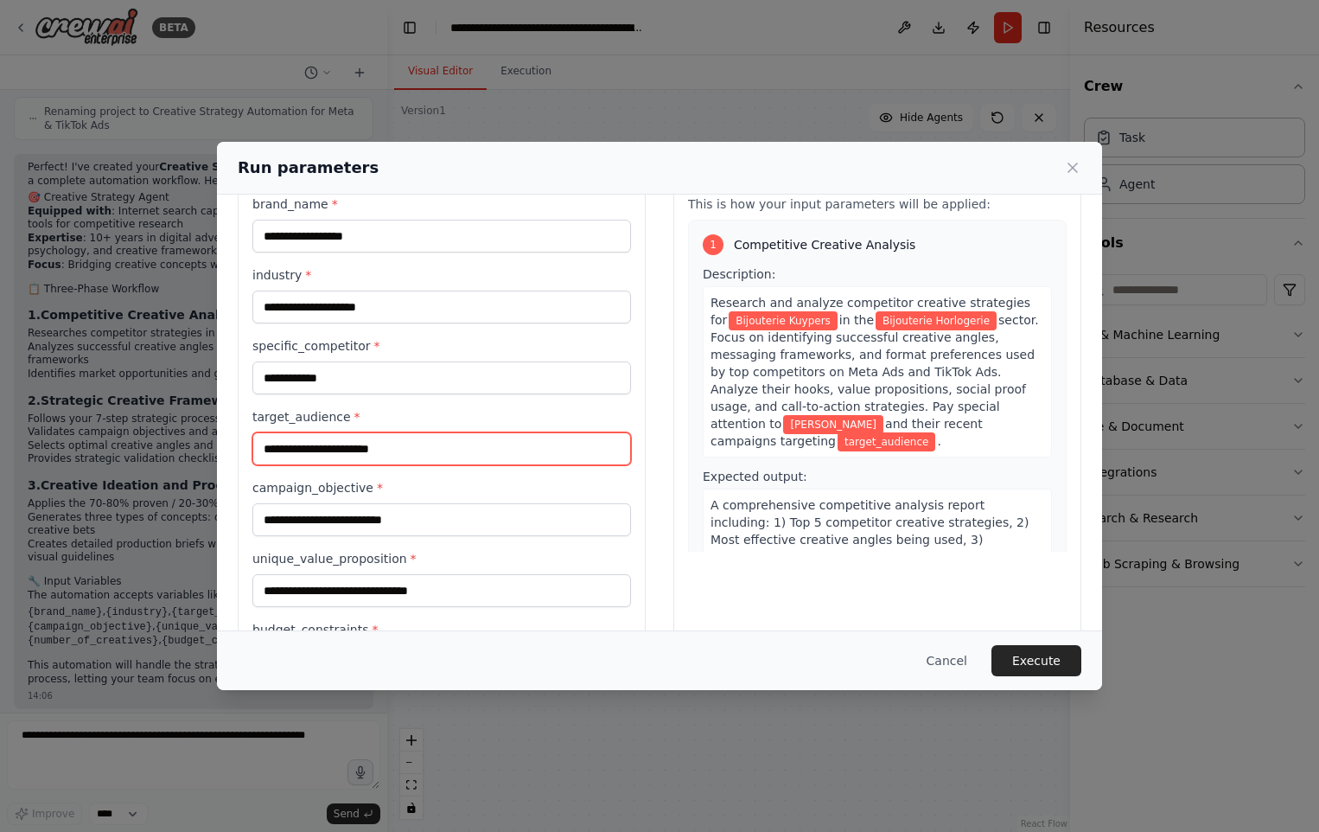
scroll to position [86, 0]
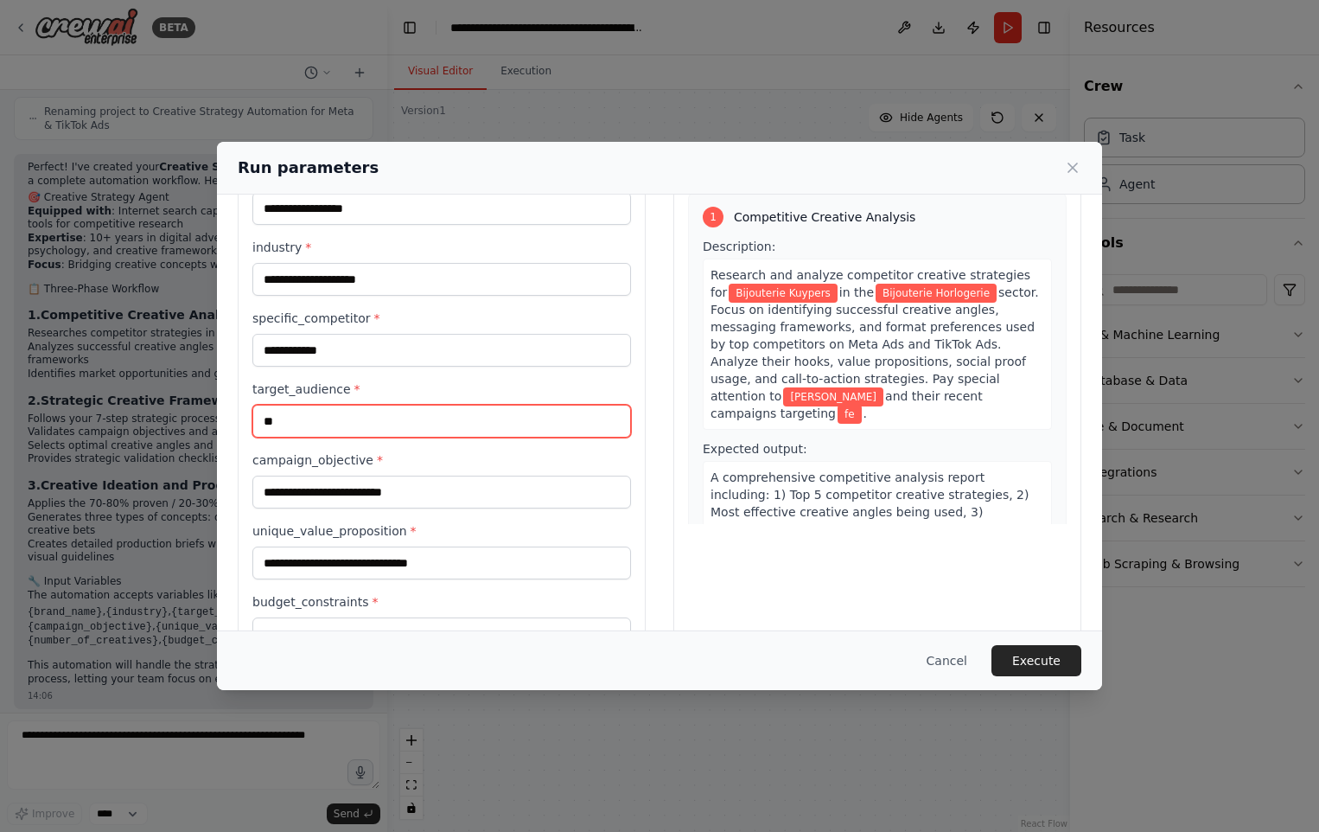
type input "*"
type input "**********"
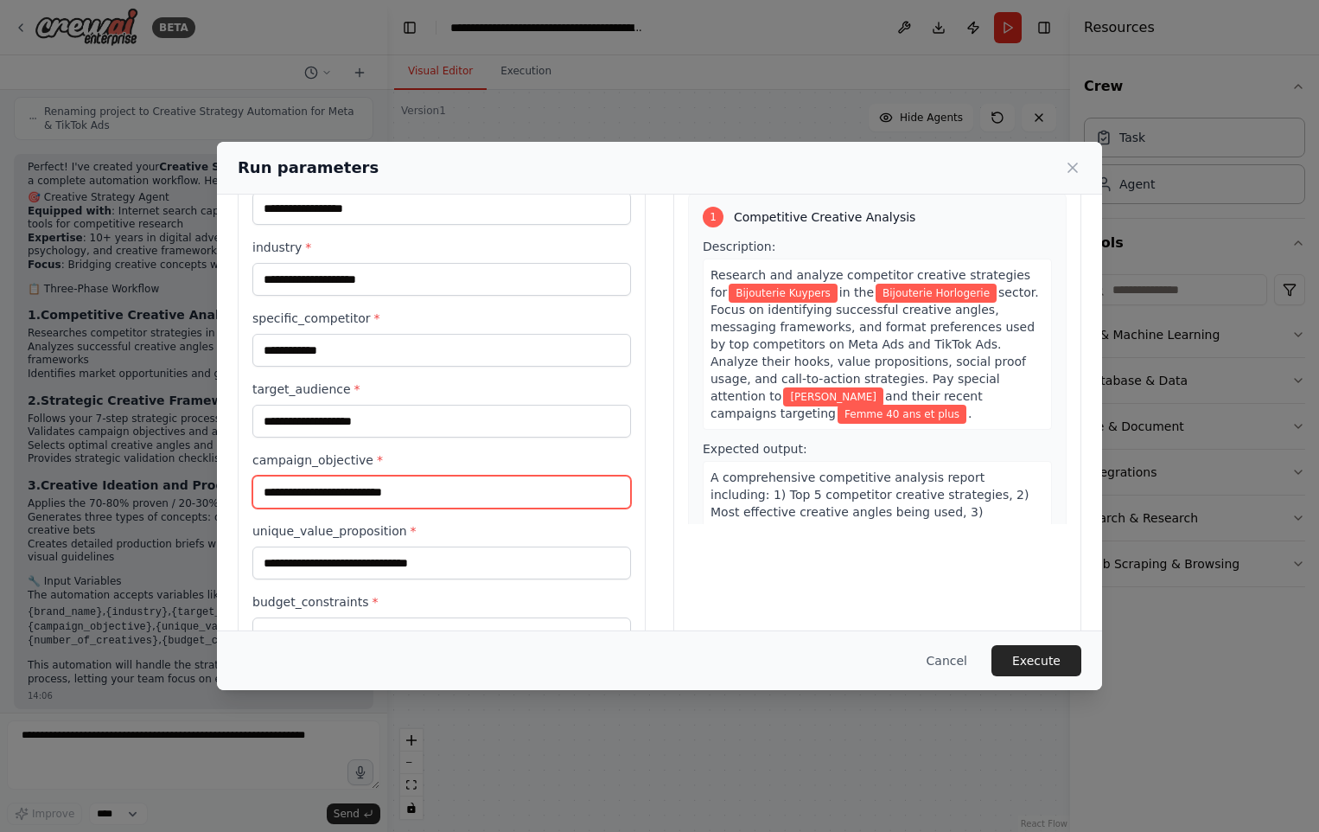
click at [421, 489] on input "campaign_objective *" at bounding box center [441, 491] width 379 height 33
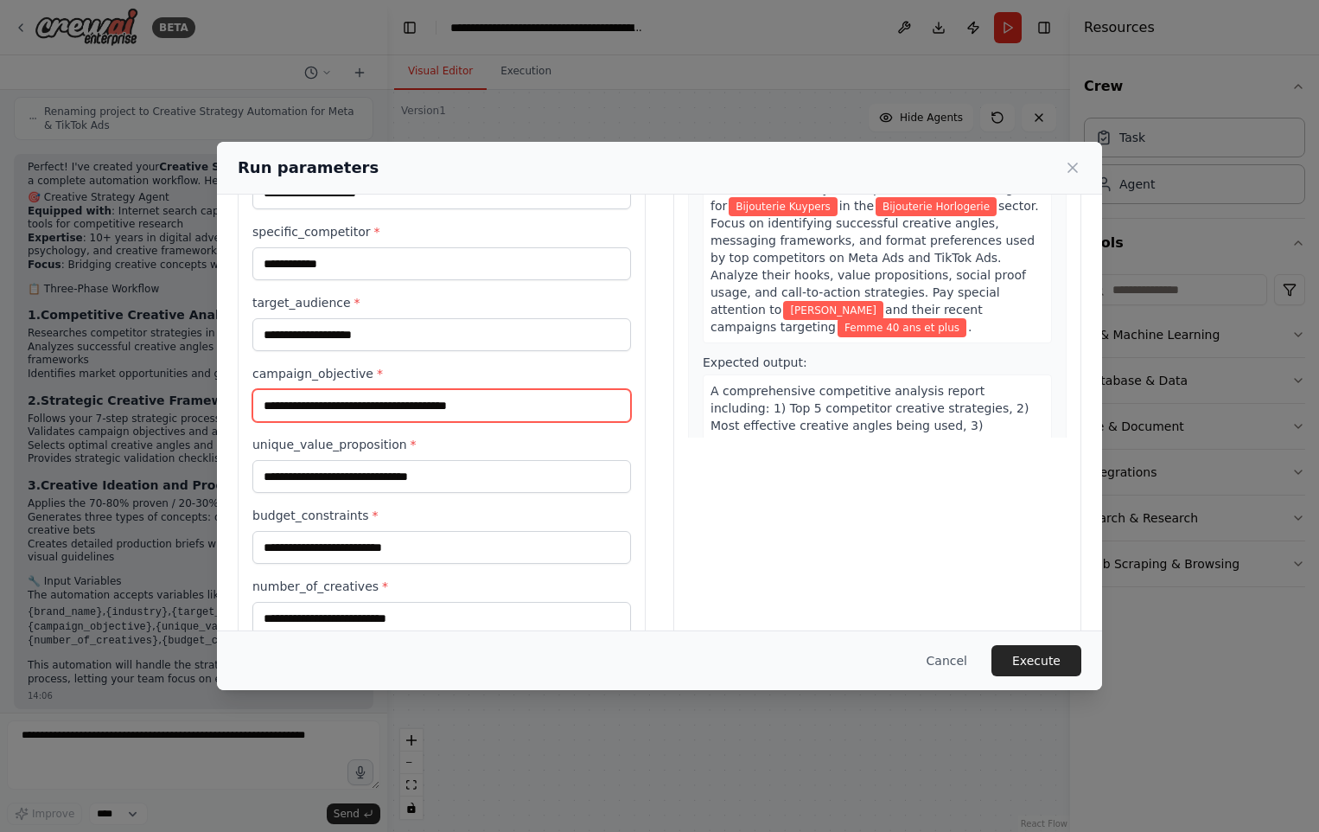
type input "**********"
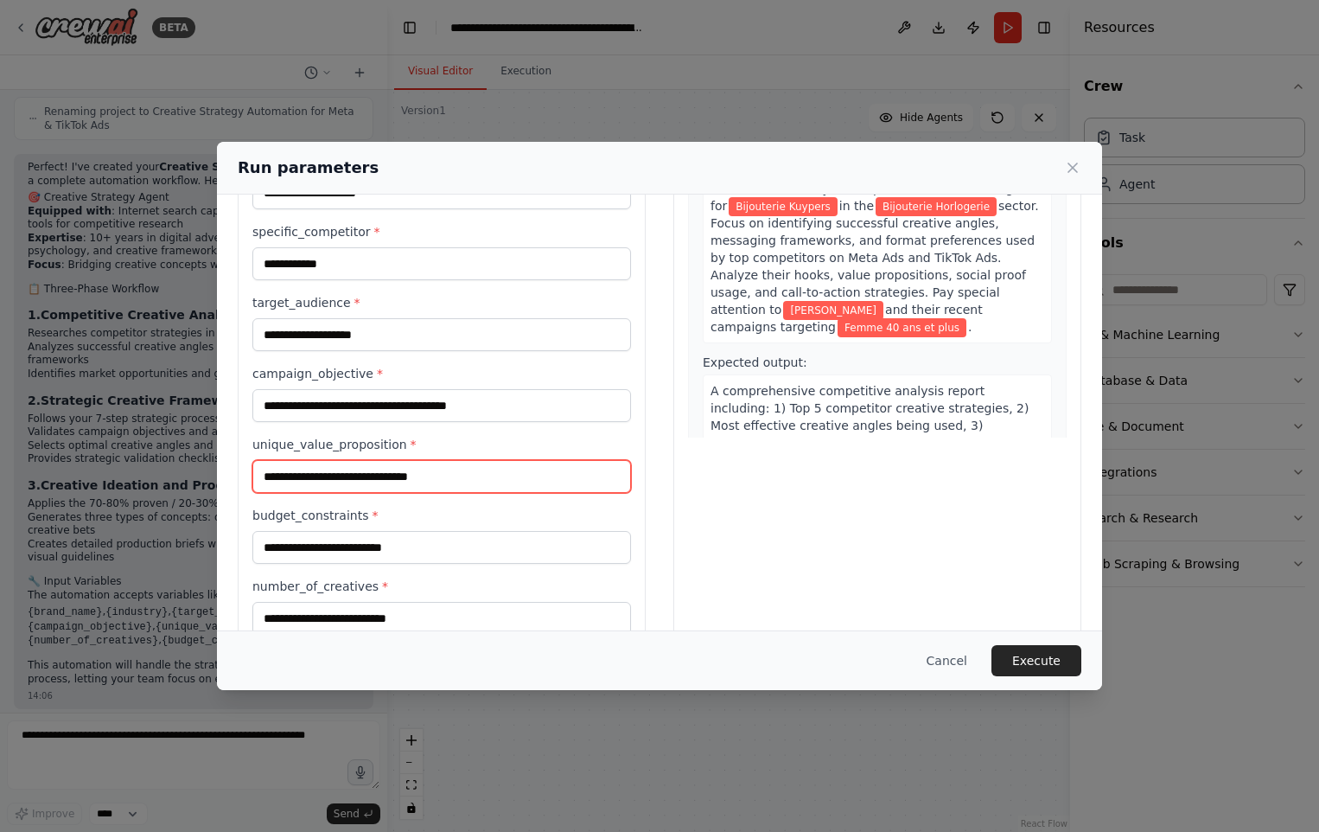
click at [298, 475] on input "unique_value_proposition *" at bounding box center [441, 476] width 379 height 33
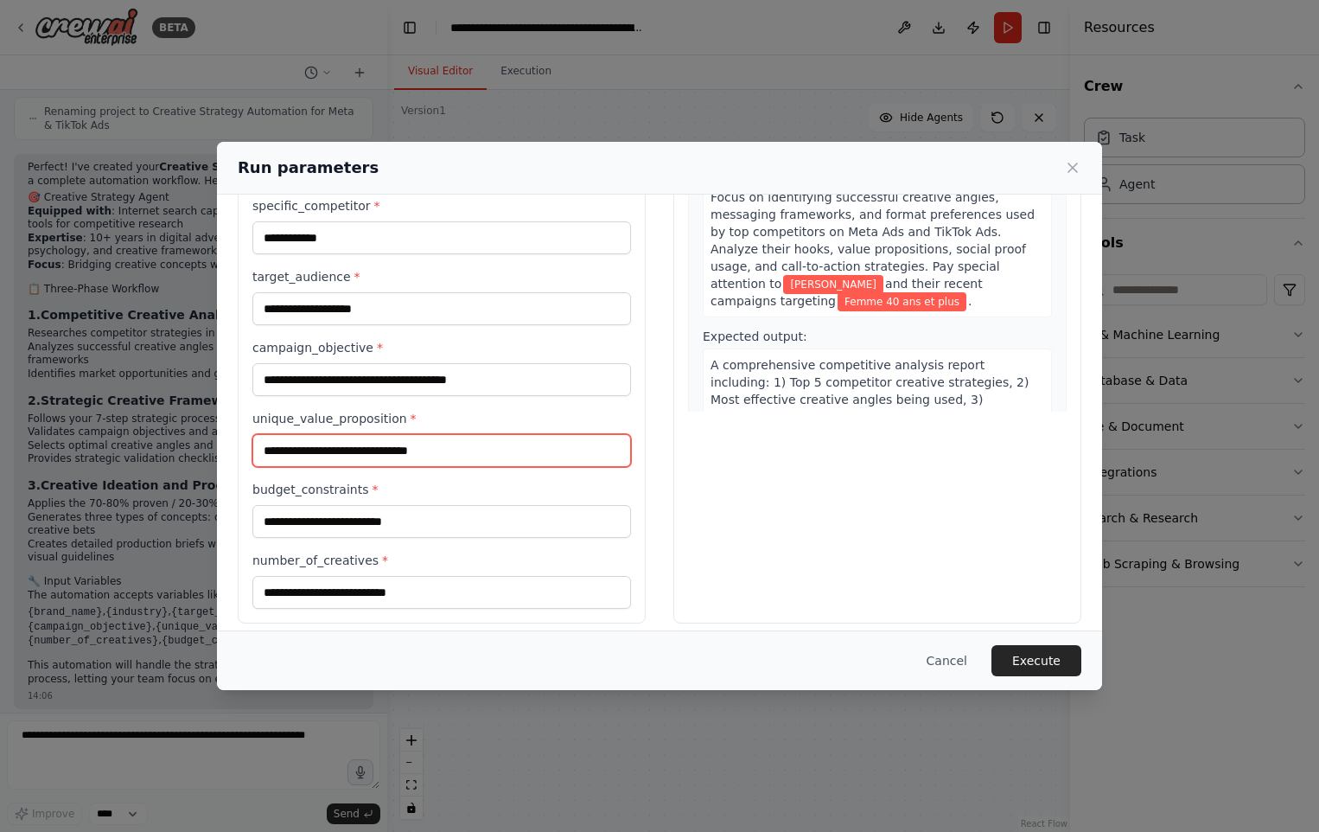
scroll to position [212, 0]
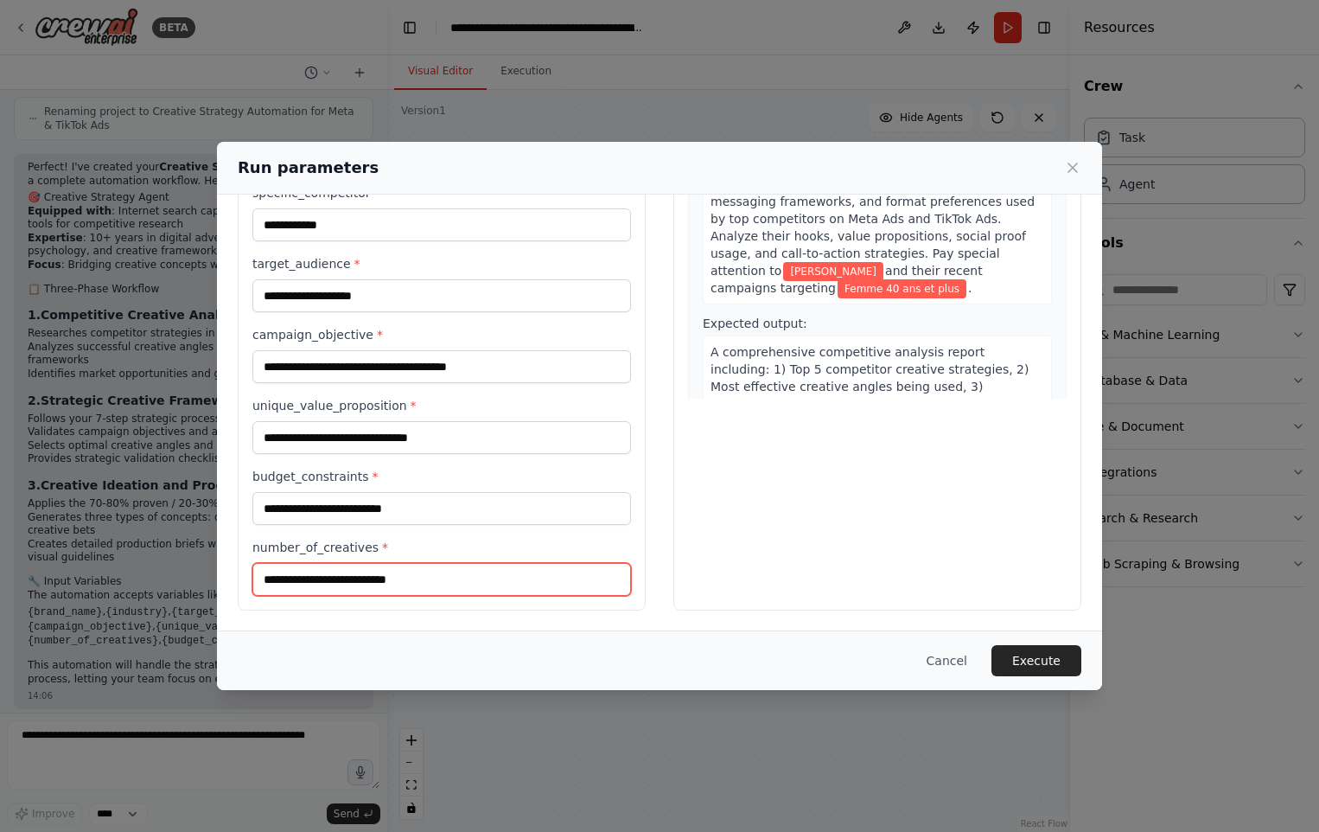
click at [355, 581] on input "number_of_creatives *" at bounding box center [441, 579] width 379 height 33
type input "**"
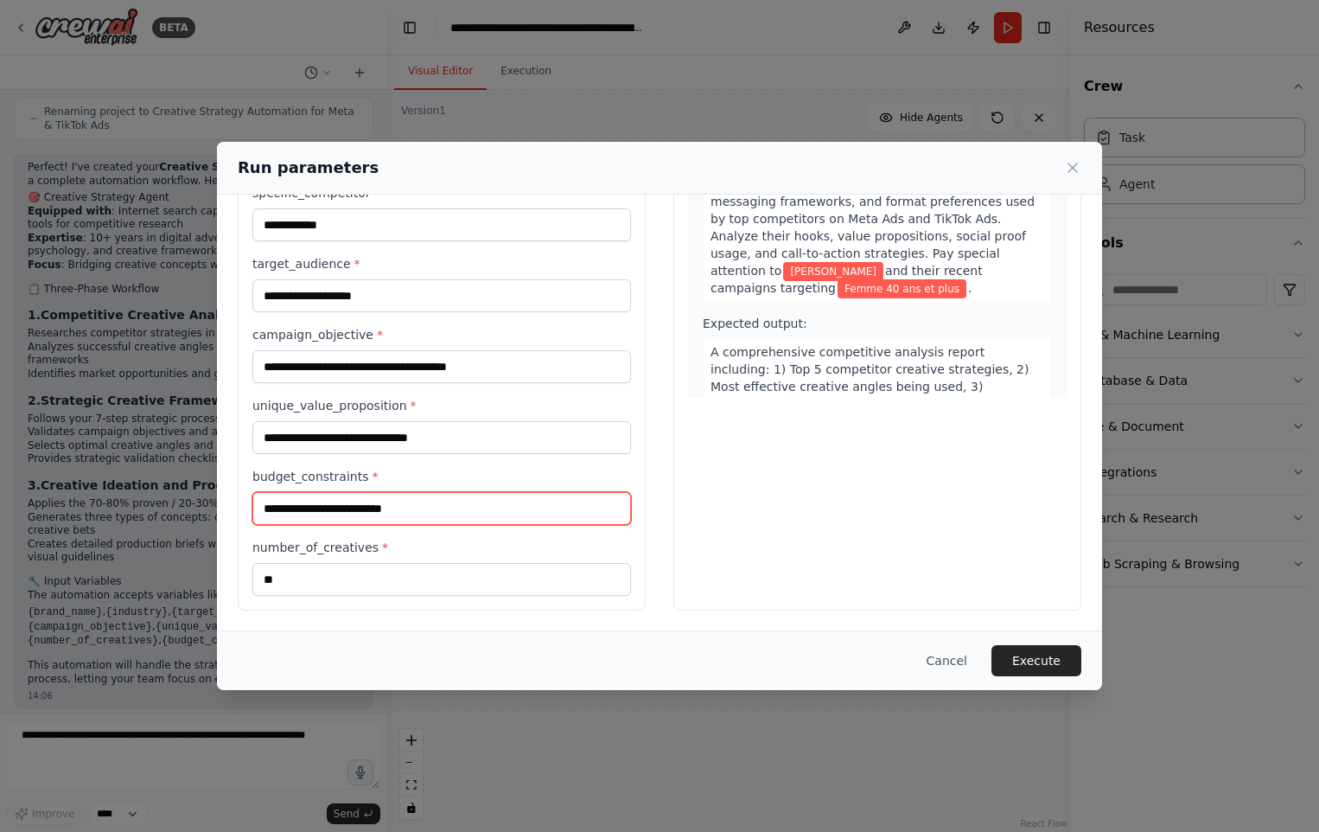
click at [326, 512] on input "budget_constraints *" at bounding box center [441, 508] width 379 height 33
click at [360, 513] on input "budget_constraints *" at bounding box center [441, 508] width 379 height 33
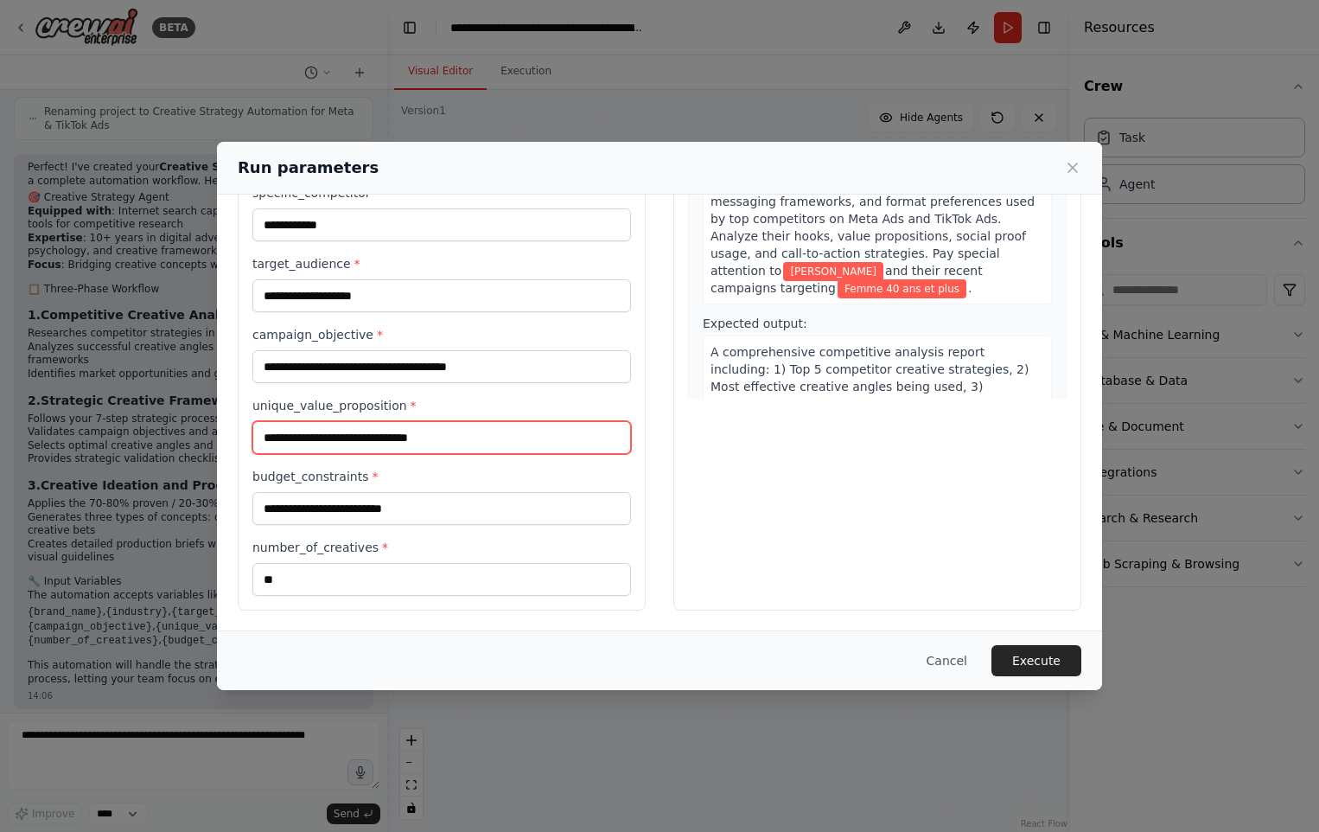
click at [313, 438] on input "unique_value_proposition *" at bounding box center [441, 437] width 379 height 33
click at [422, 434] on input "unique_value_proposition *" at bounding box center [441, 437] width 379 height 33
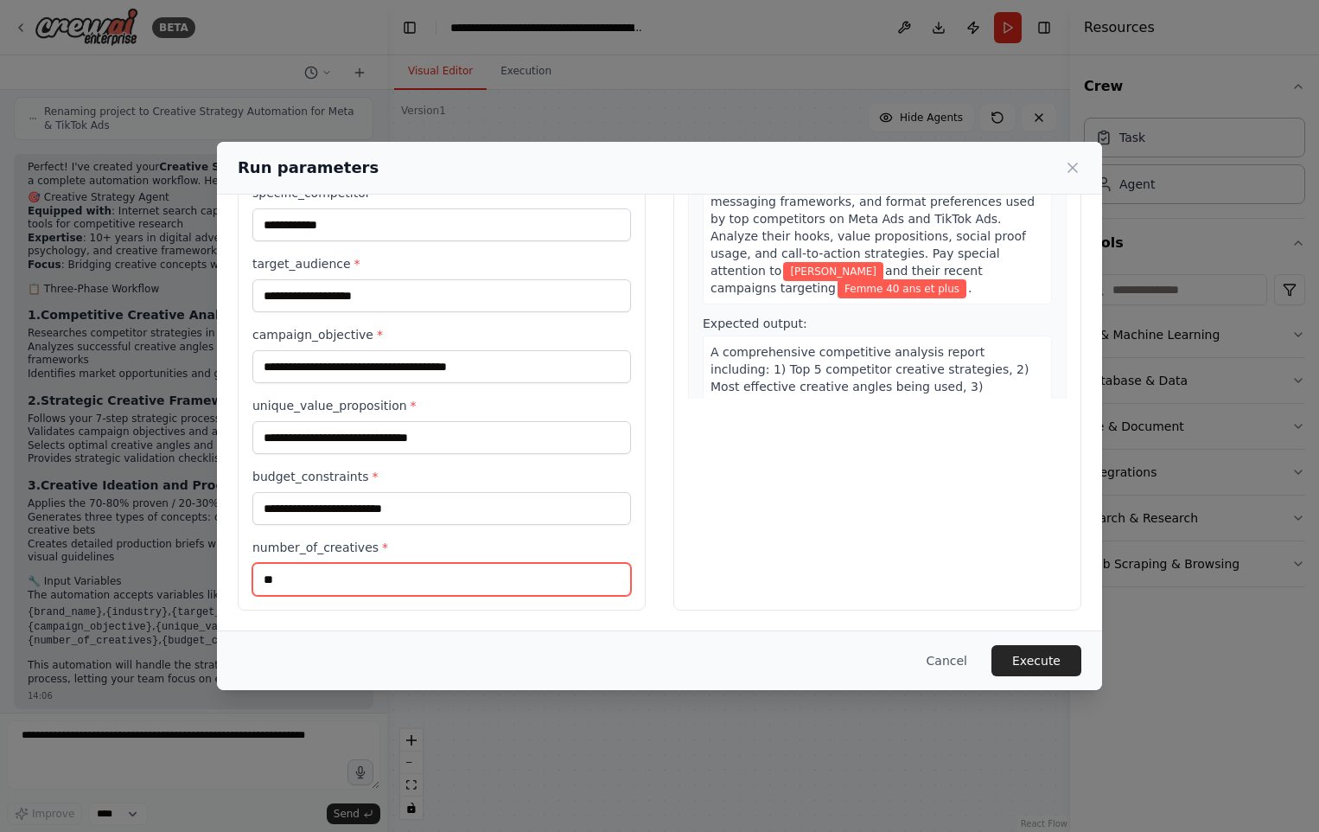
click at [404, 583] on input "**" at bounding box center [441, 579] width 379 height 33
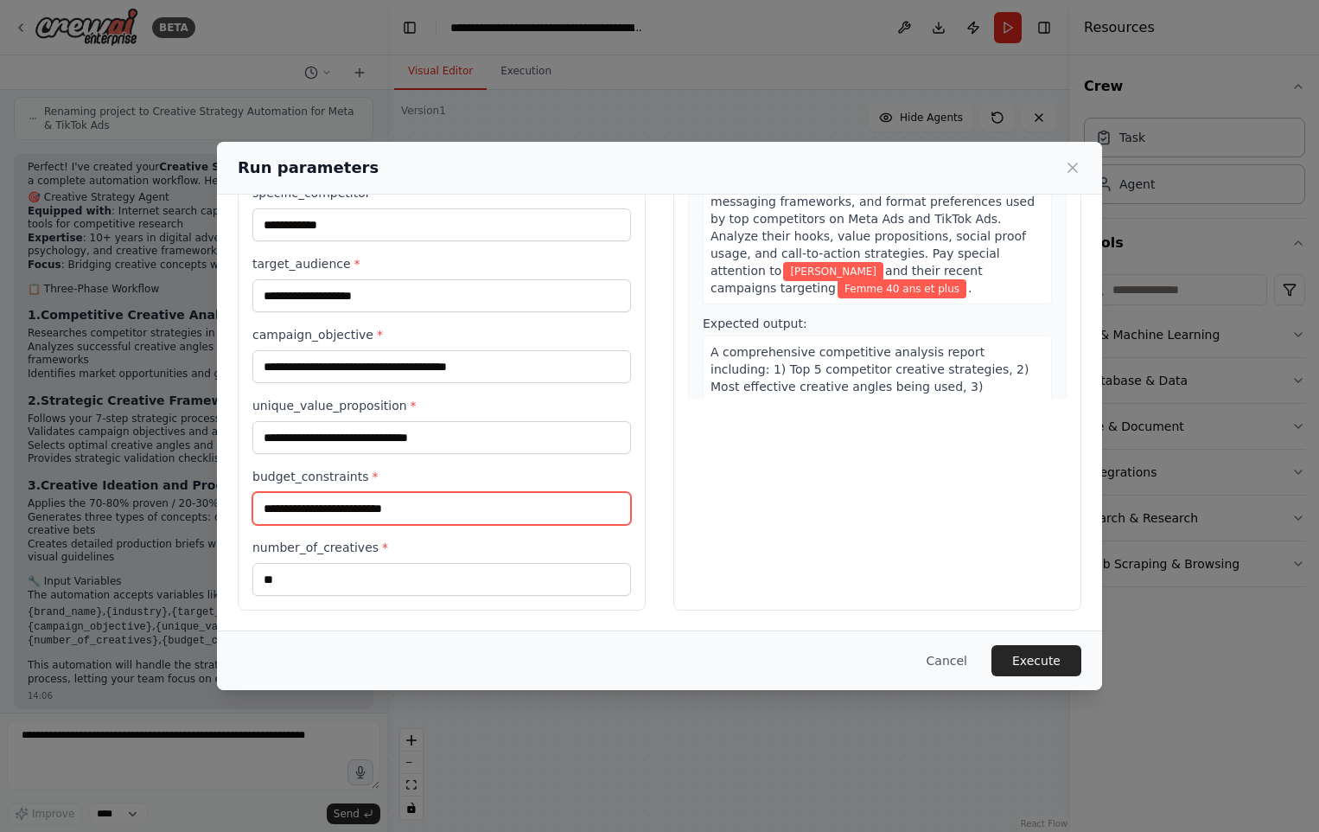
click at [392, 502] on input "budget_constraints *" at bounding box center [441, 508] width 379 height 33
click at [351, 507] on input "budget_constraints *" at bounding box center [441, 508] width 379 height 33
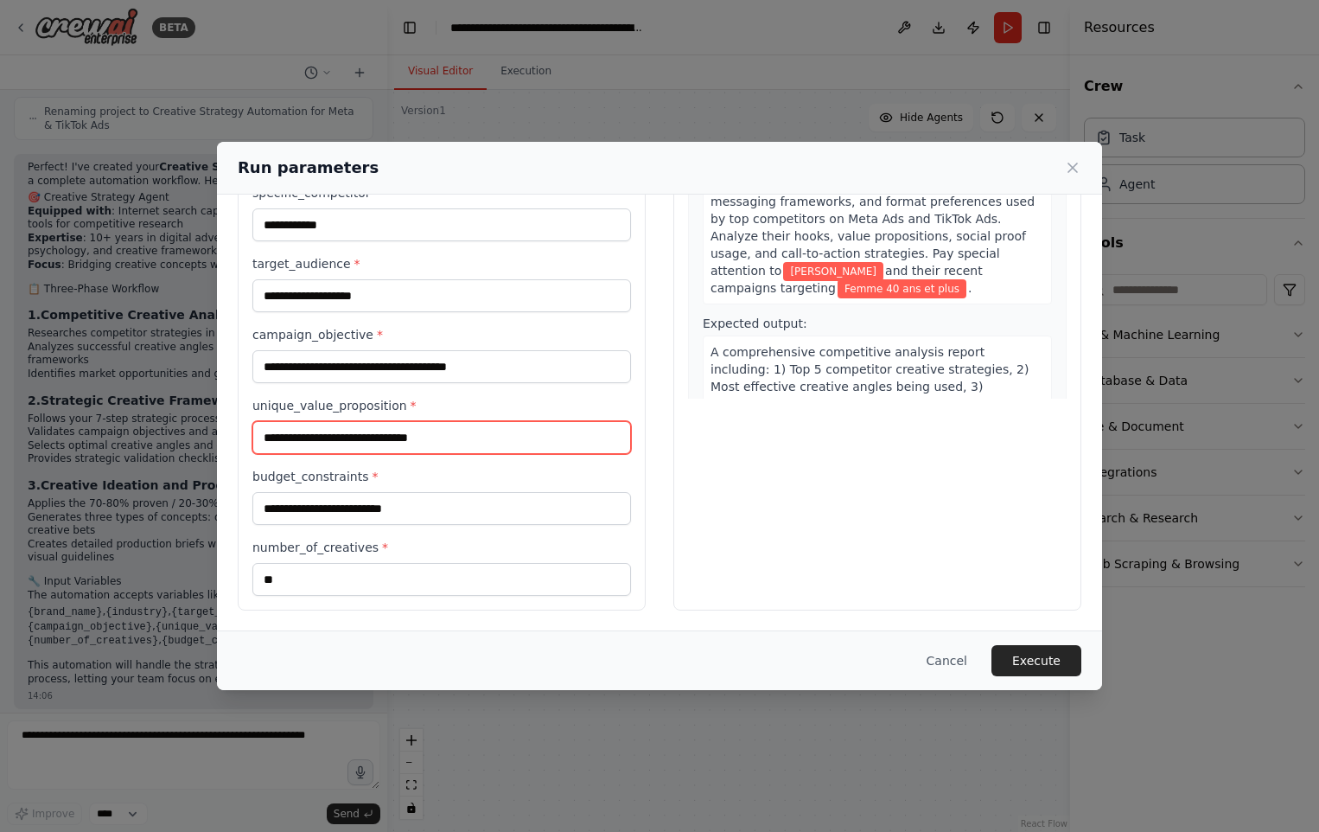
click at [397, 441] on input "unique_value_proposition *" at bounding box center [441, 437] width 379 height 33
type input "**********"
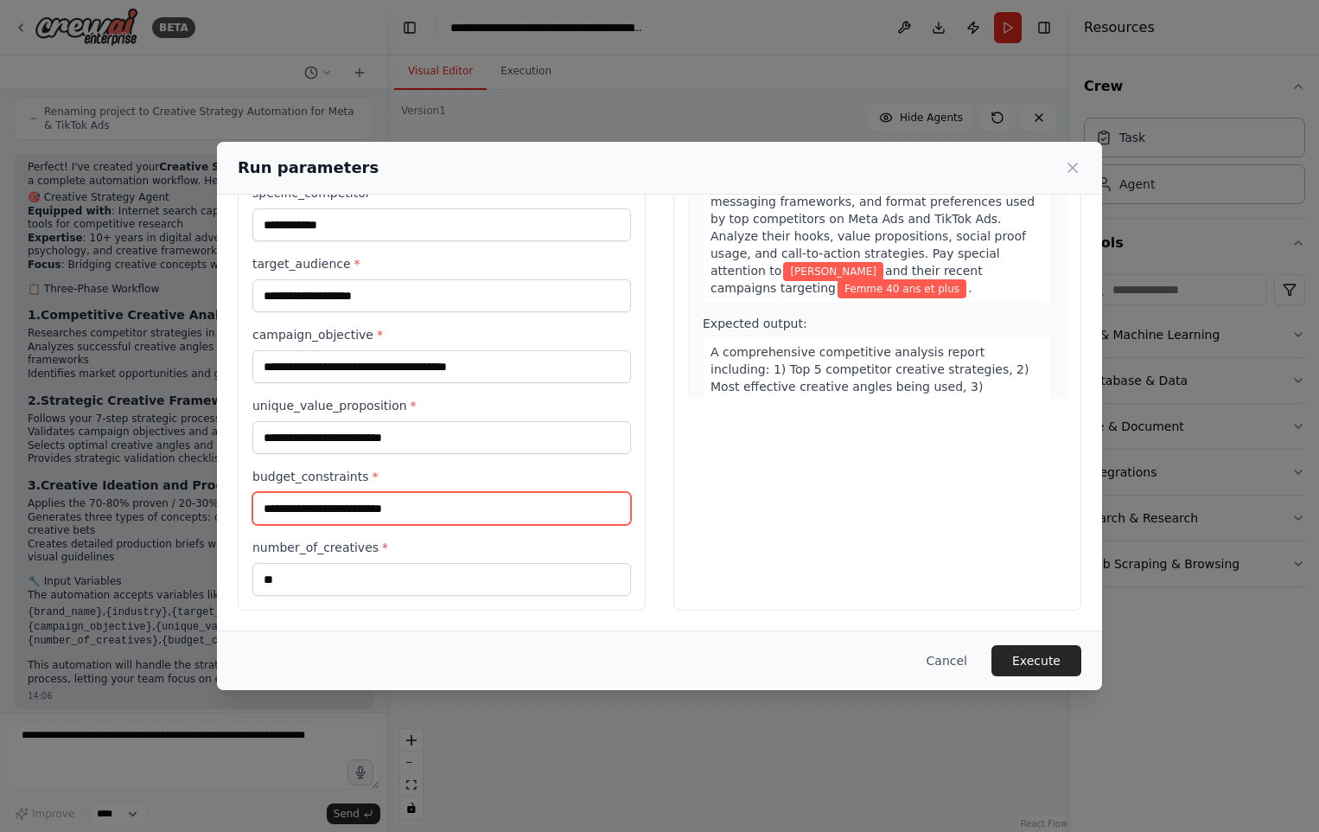
click at [385, 509] on input "budget_constraints *" at bounding box center [441, 508] width 379 height 33
click at [1035, 655] on button "Execute" at bounding box center [1037, 660] width 90 height 31
click at [384, 515] on input "budget_constraints *" at bounding box center [441, 508] width 379 height 33
type input "**********"
click at [1026, 653] on button "Execute" at bounding box center [1037, 660] width 90 height 31
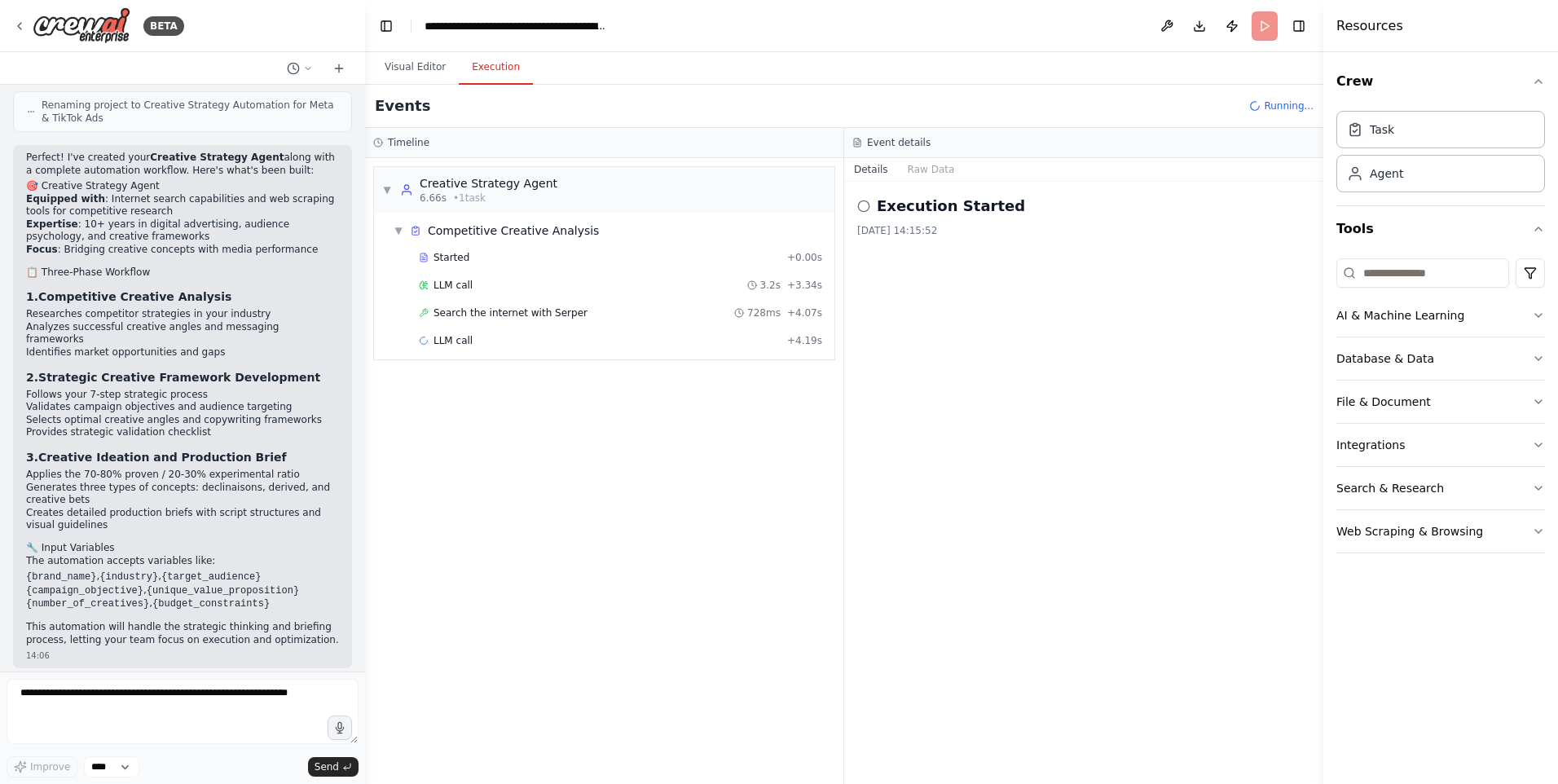
click at [484, 74] on button "Execution" at bounding box center [496, 68] width 74 height 34
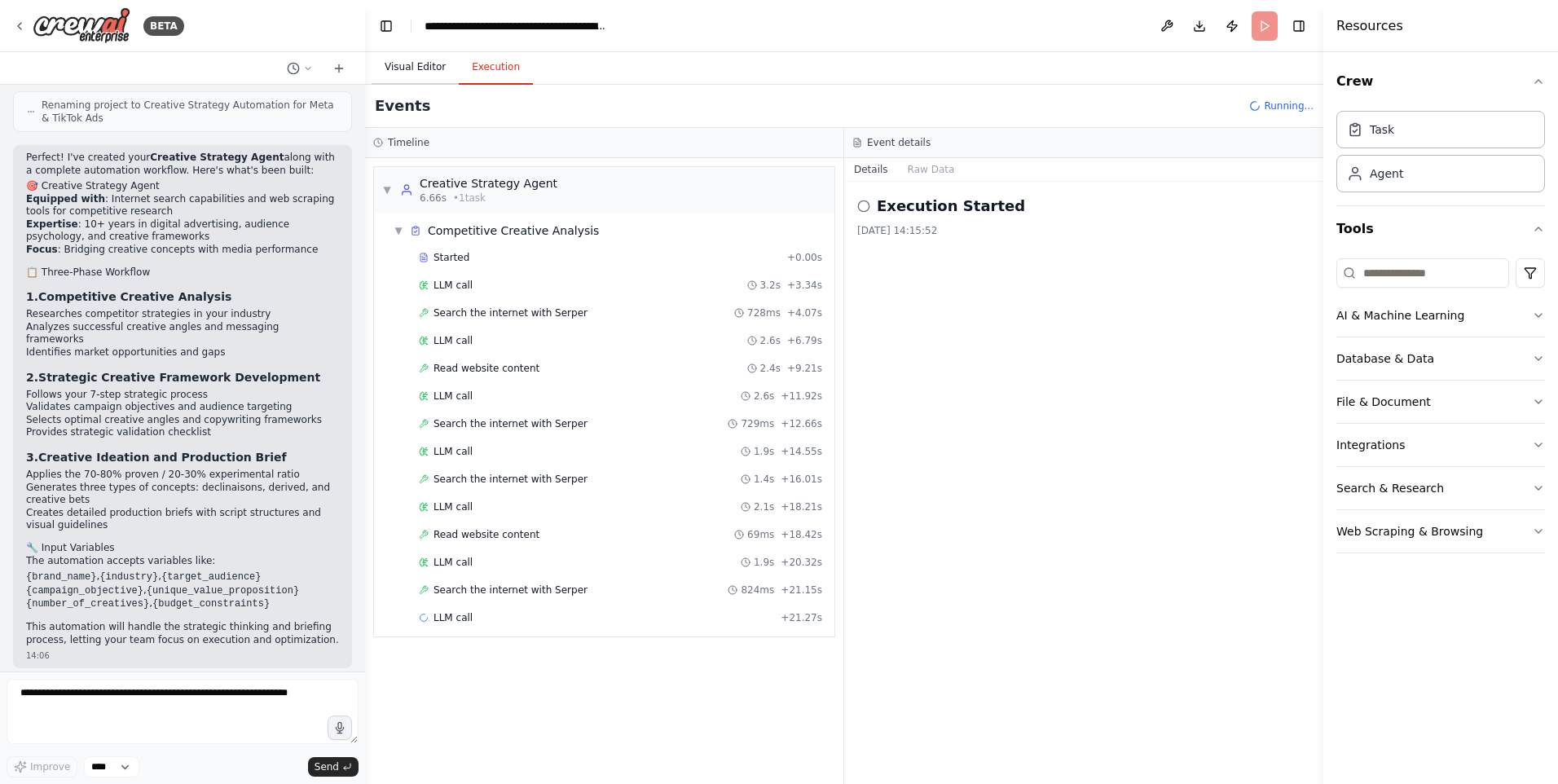
click at [423, 68] on button "Visual Editor" at bounding box center [415, 68] width 87 height 34
click at [472, 67] on button "Execution" at bounding box center [496, 68] width 74 height 34
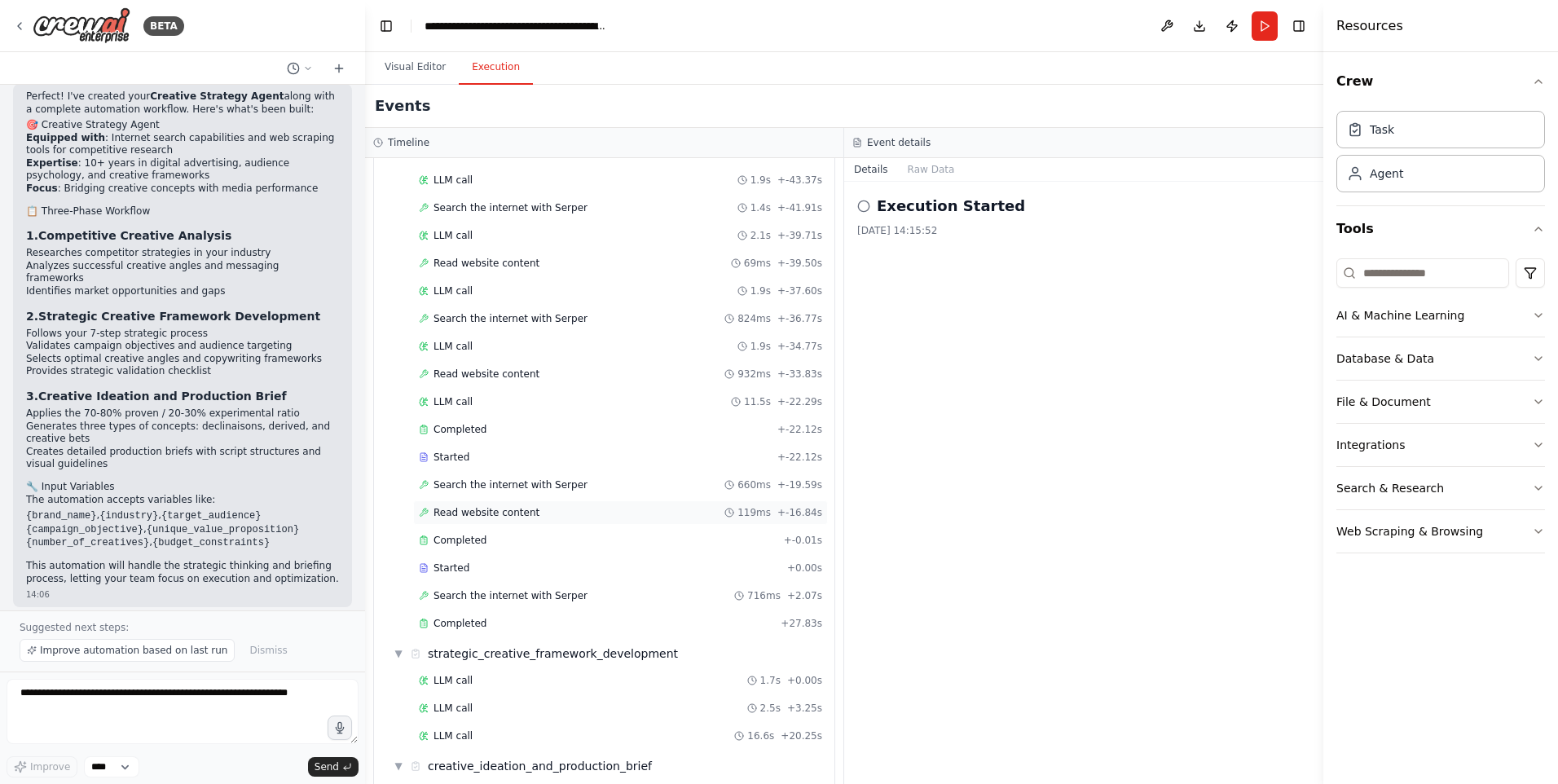
scroll to position [346, 0]
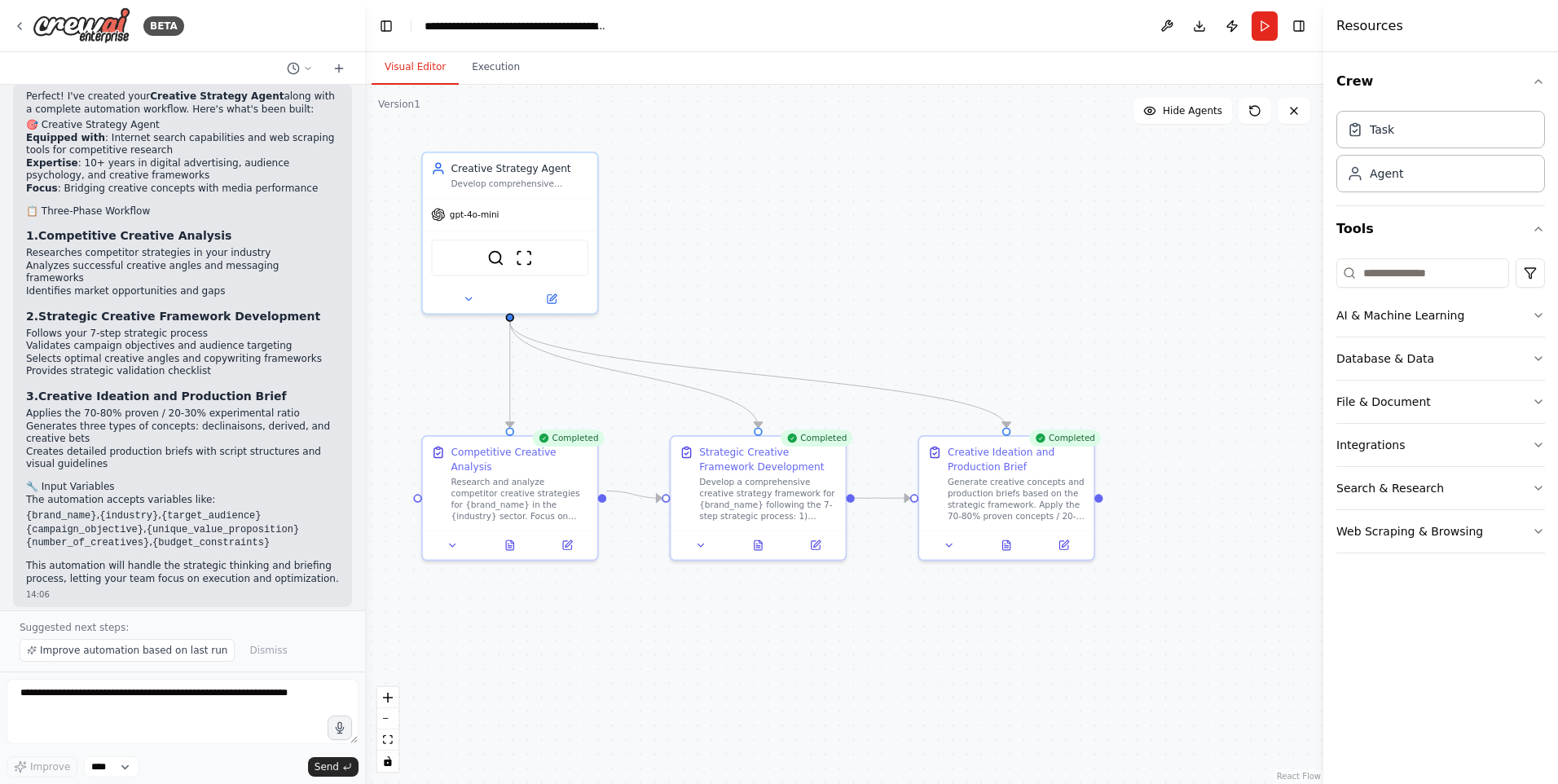
click at [404, 75] on button "Visual Editor" at bounding box center [415, 68] width 87 height 34
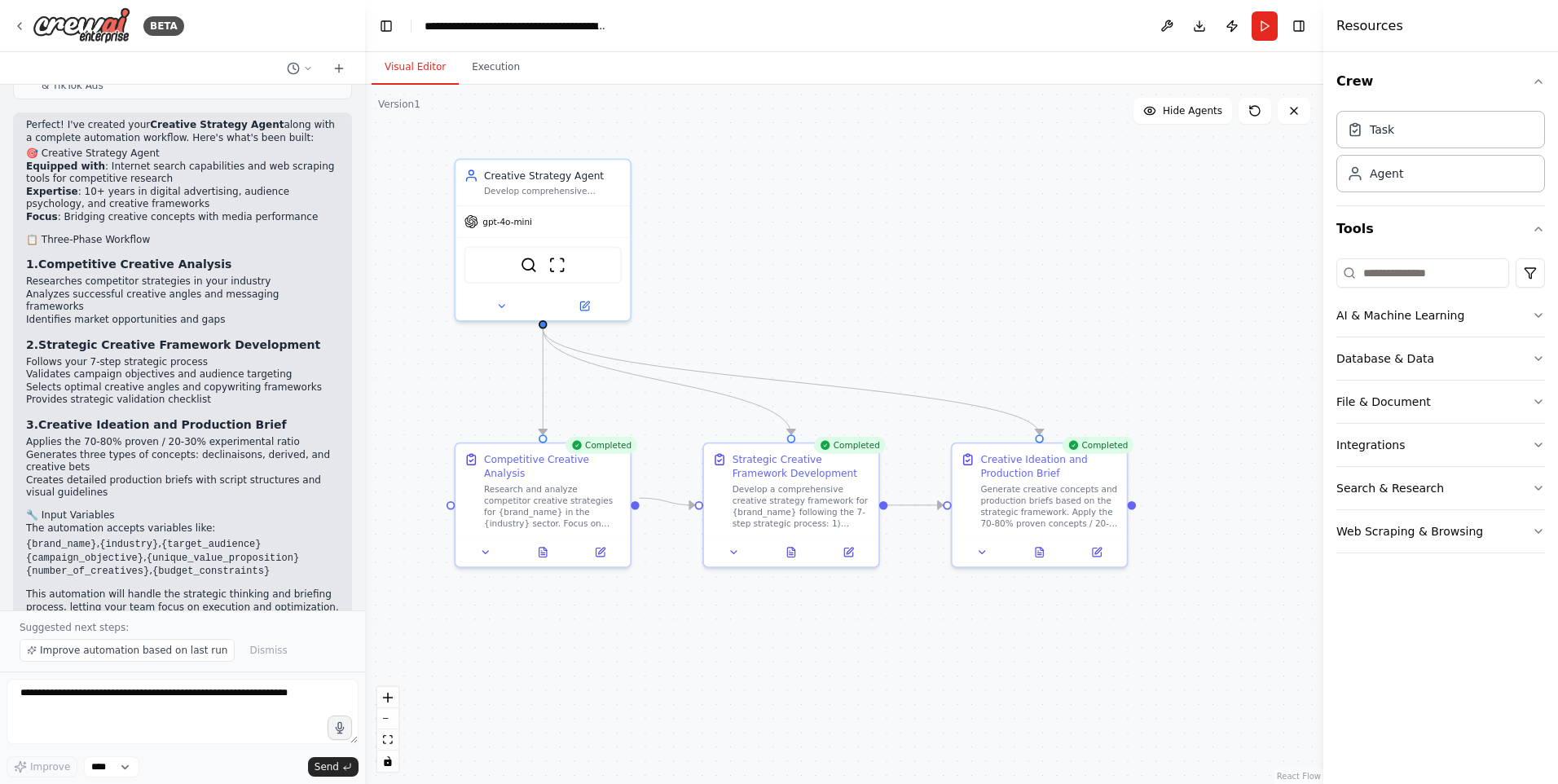
scroll to position [2397, 0]
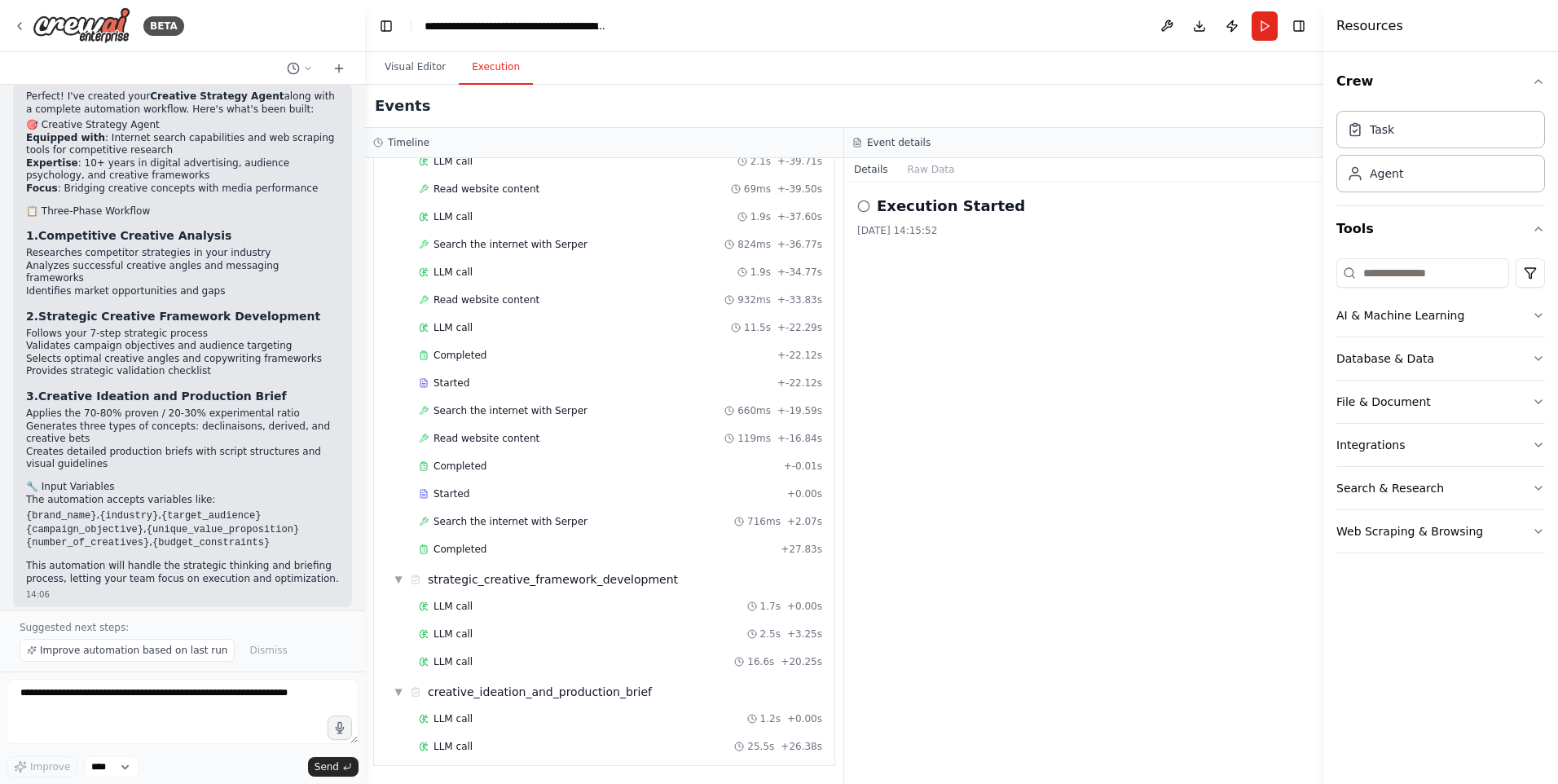
click at [490, 69] on button "Execution" at bounding box center [496, 68] width 74 height 34
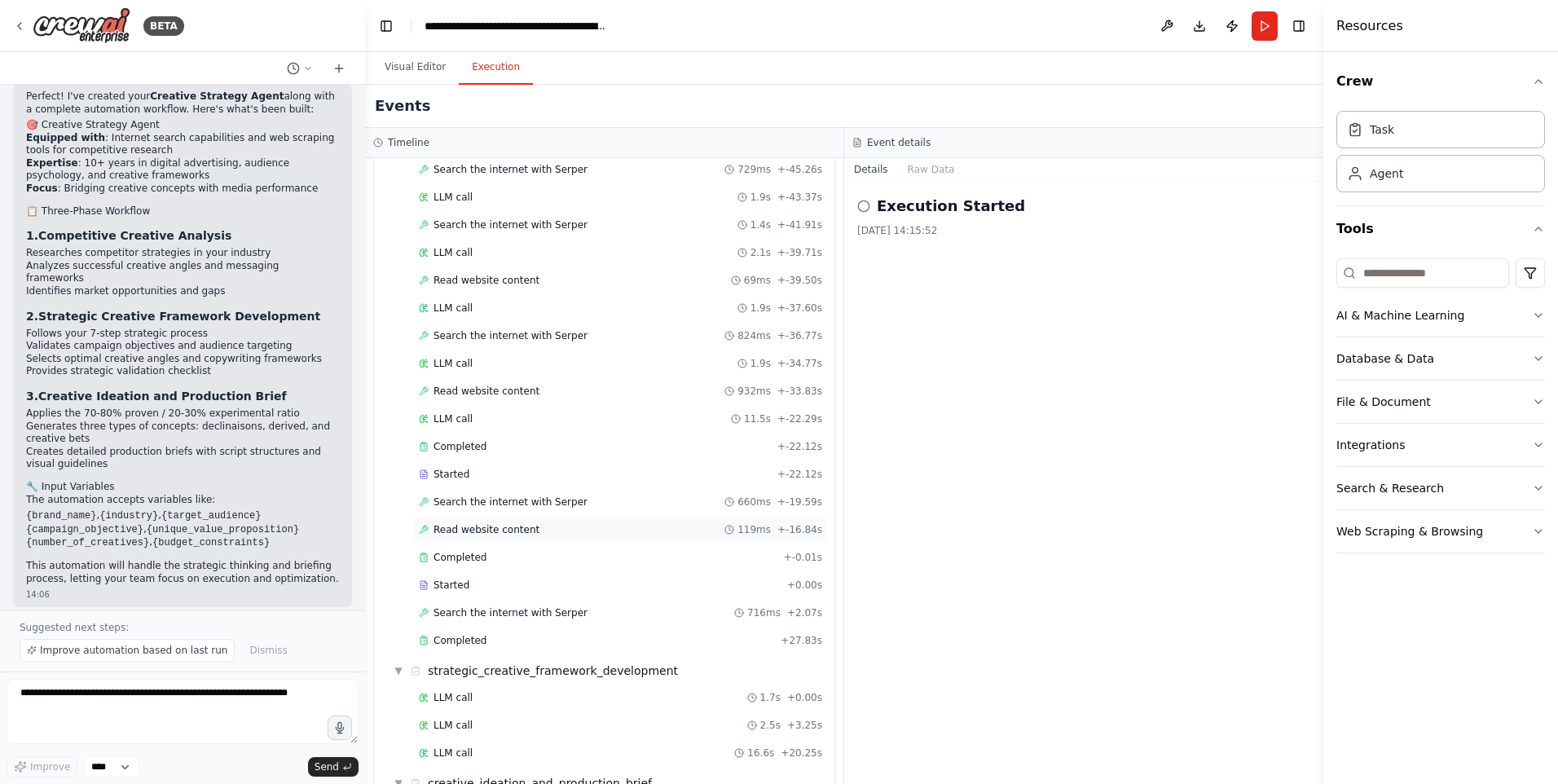
scroll to position [346, 0]
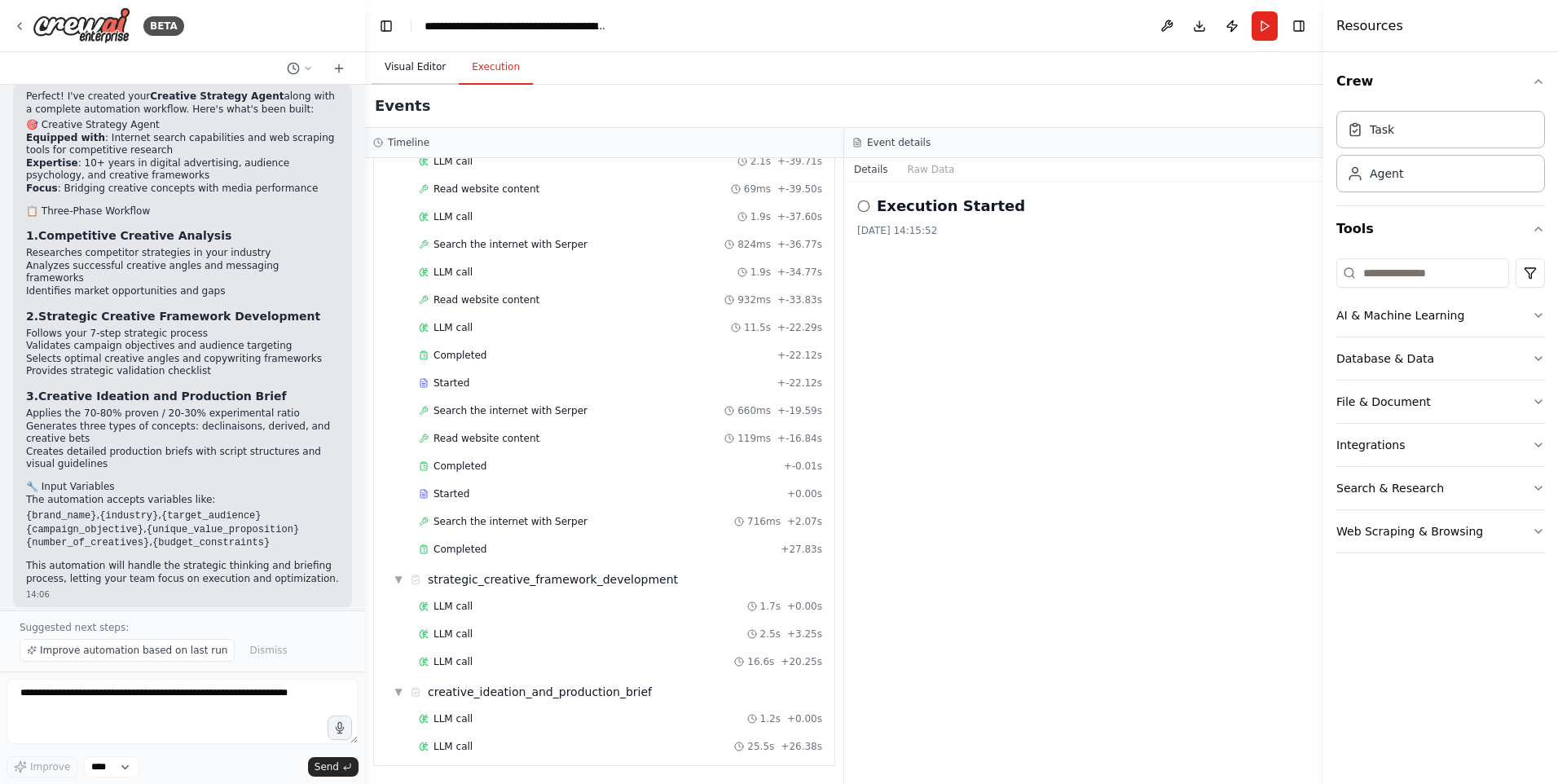
click at [405, 71] on button "Visual Editor" at bounding box center [415, 68] width 87 height 34
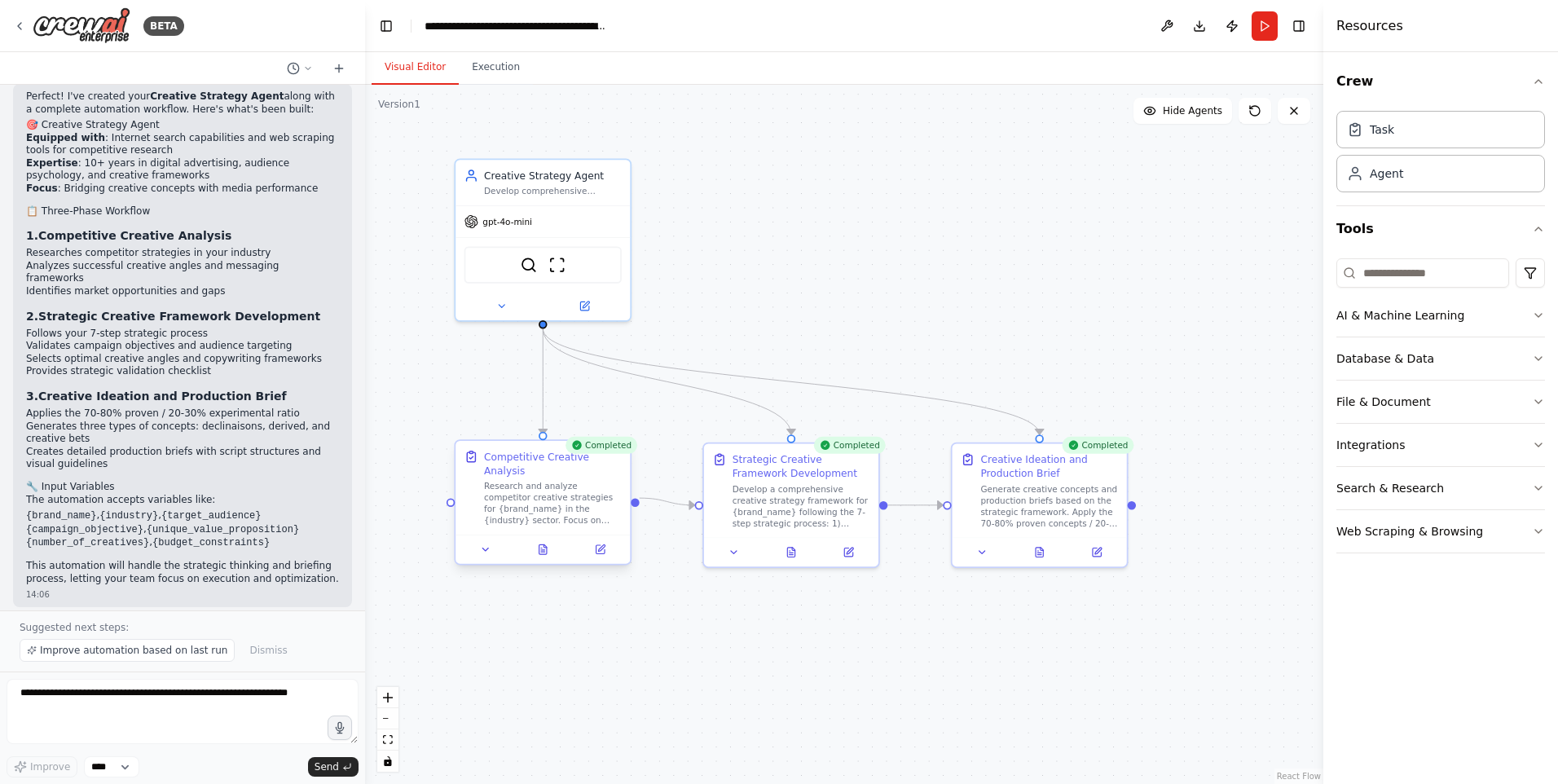
click at [598, 454] on div "Competitive Creative Analysis" at bounding box center [552, 463] width 138 height 28
click at [579, 481] on div "Research and analyze competitor creative strategies for {brand_name} in the {in…" at bounding box center [552, 503] width 138 height 45
click at [1189, 111] on span "Hide Agents" at bounding box center [1192, 111] width 59 height 13
click at [1189, 111] on span "Show Agents" at bounding box center [1189, 111] width 63 height 13
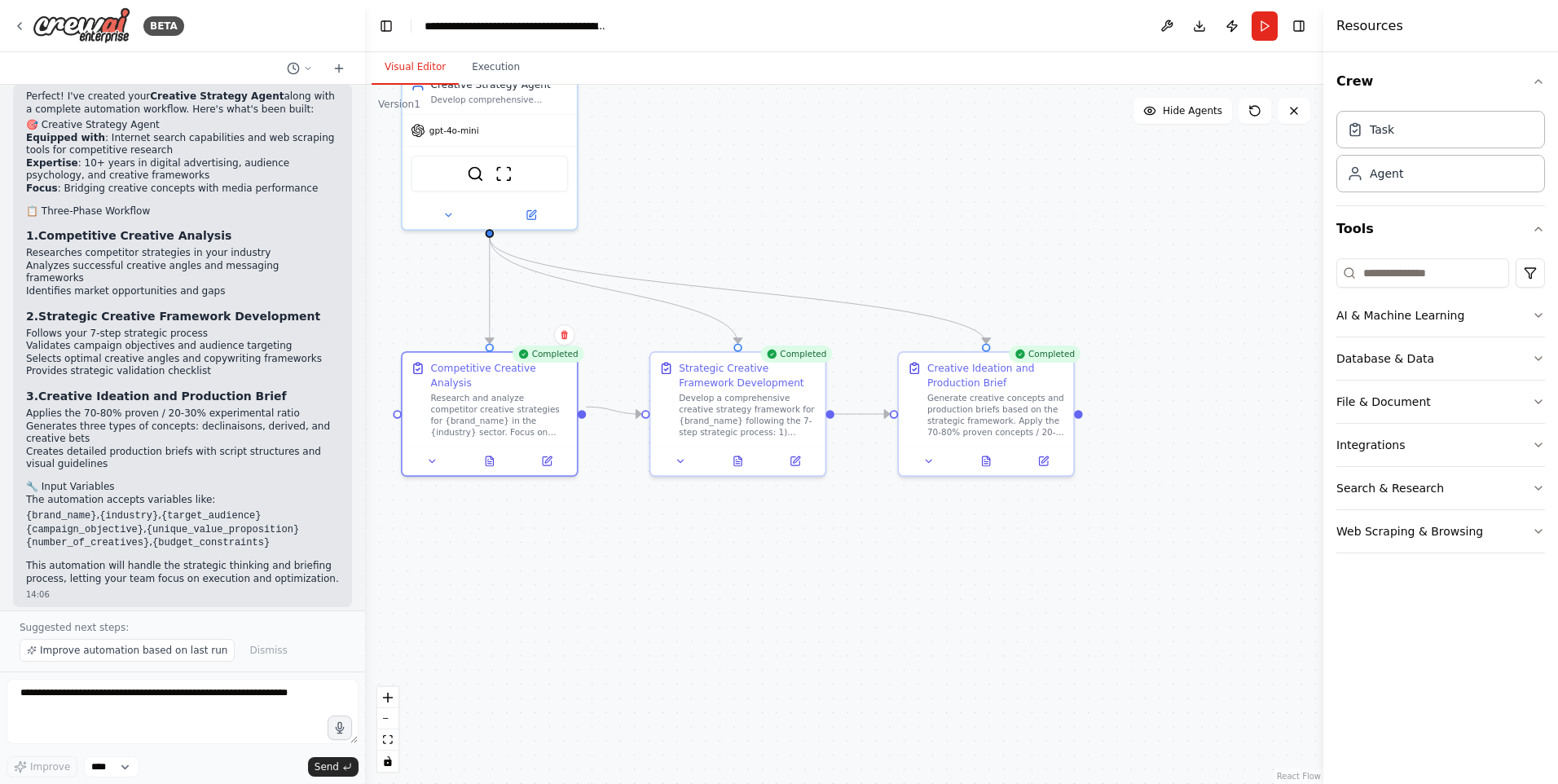
drag, startPoint x: 1217, startPoint y: 562, endPoint x: 1161, endPoint y: 505, distance: 79.9
click at [1161, 505] on div ".deletable-edge-delete-btn { width: 20px; height: 20px; border: 0px solid #ffff…" at bounding box center [844, 434] width 959 height 699
click at [111, 695] on textarea at bounding box center [182, 710] width 352 height 65
click at [100, 698] on textarea at bounding box center [182, 710] width 352 height 65
click at [433, 452] on icon at bounding box center [433, 458] width 11 height 11
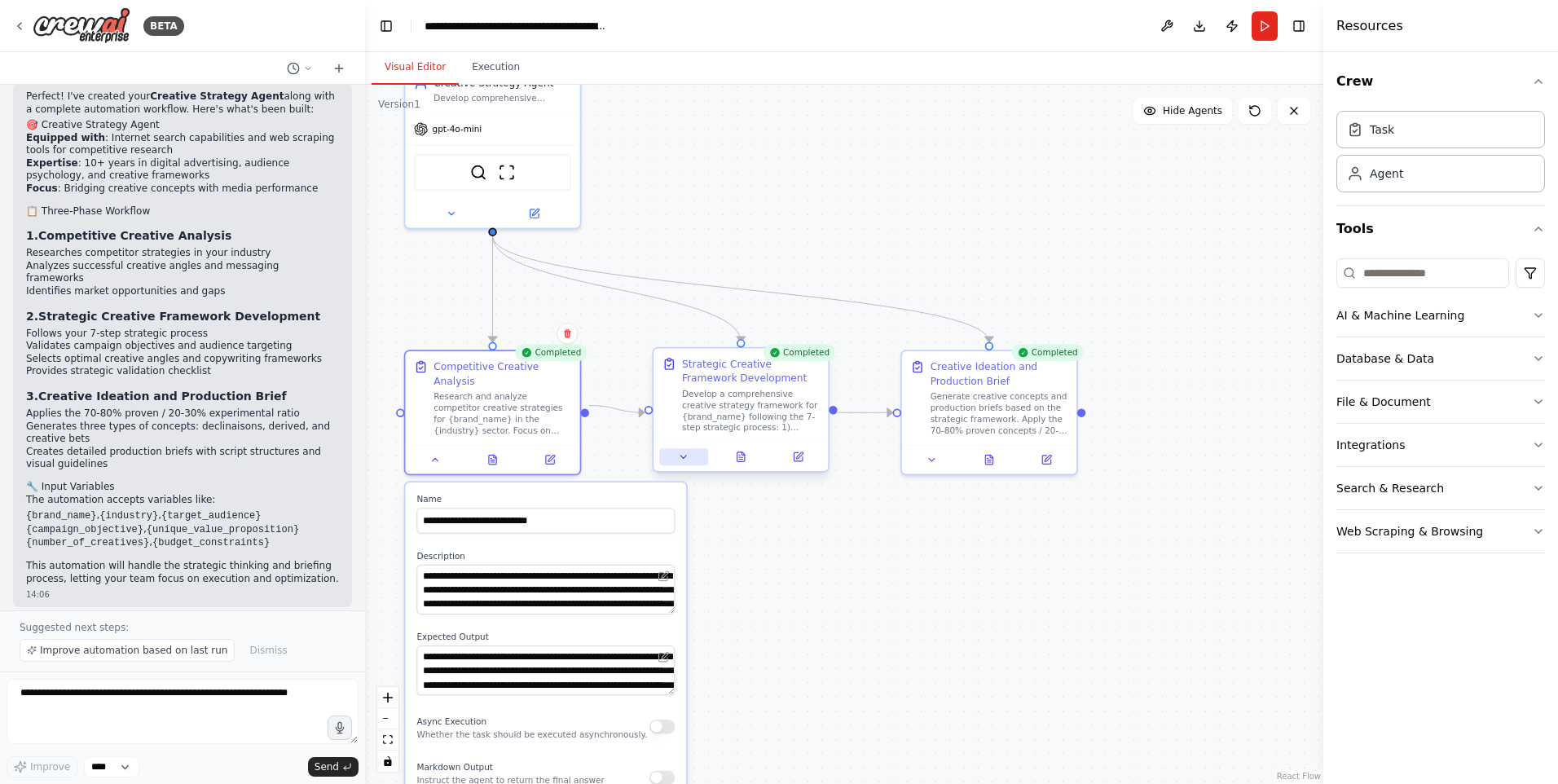
click at [690, 462] on button at bounding box center [683, 456] width 49 height 17
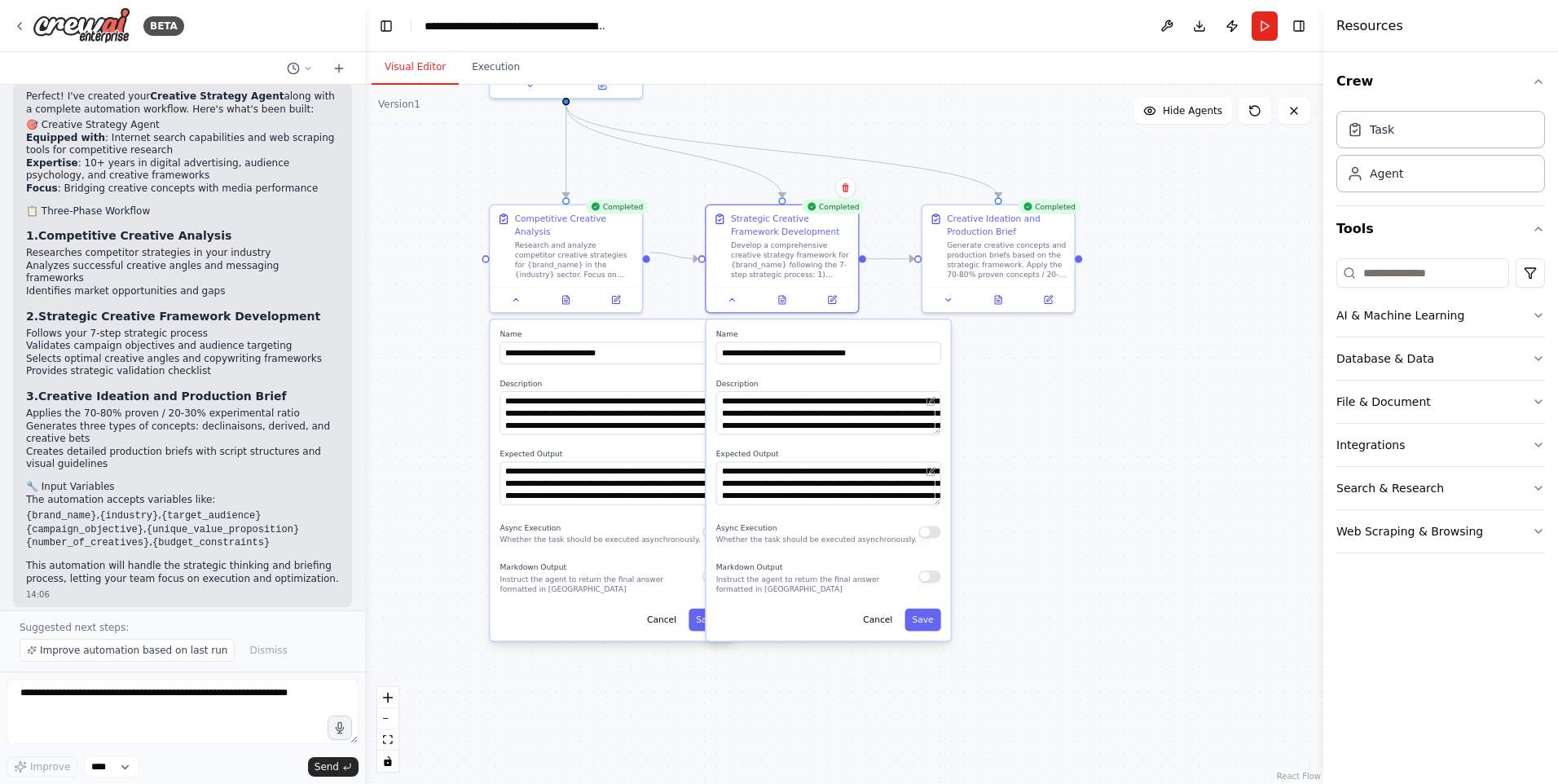
drag, startPoint x: 1110, startPoint y: 665, endPoint x: 1078, endPoint y: 464, distance: 203.5
click at [1079, 465] on div ".deletable-edge-delete-btn { width: 20px; height: 20px; border: 0px solid #ffff…" at bounding box center [844, 434] width 959 height 699
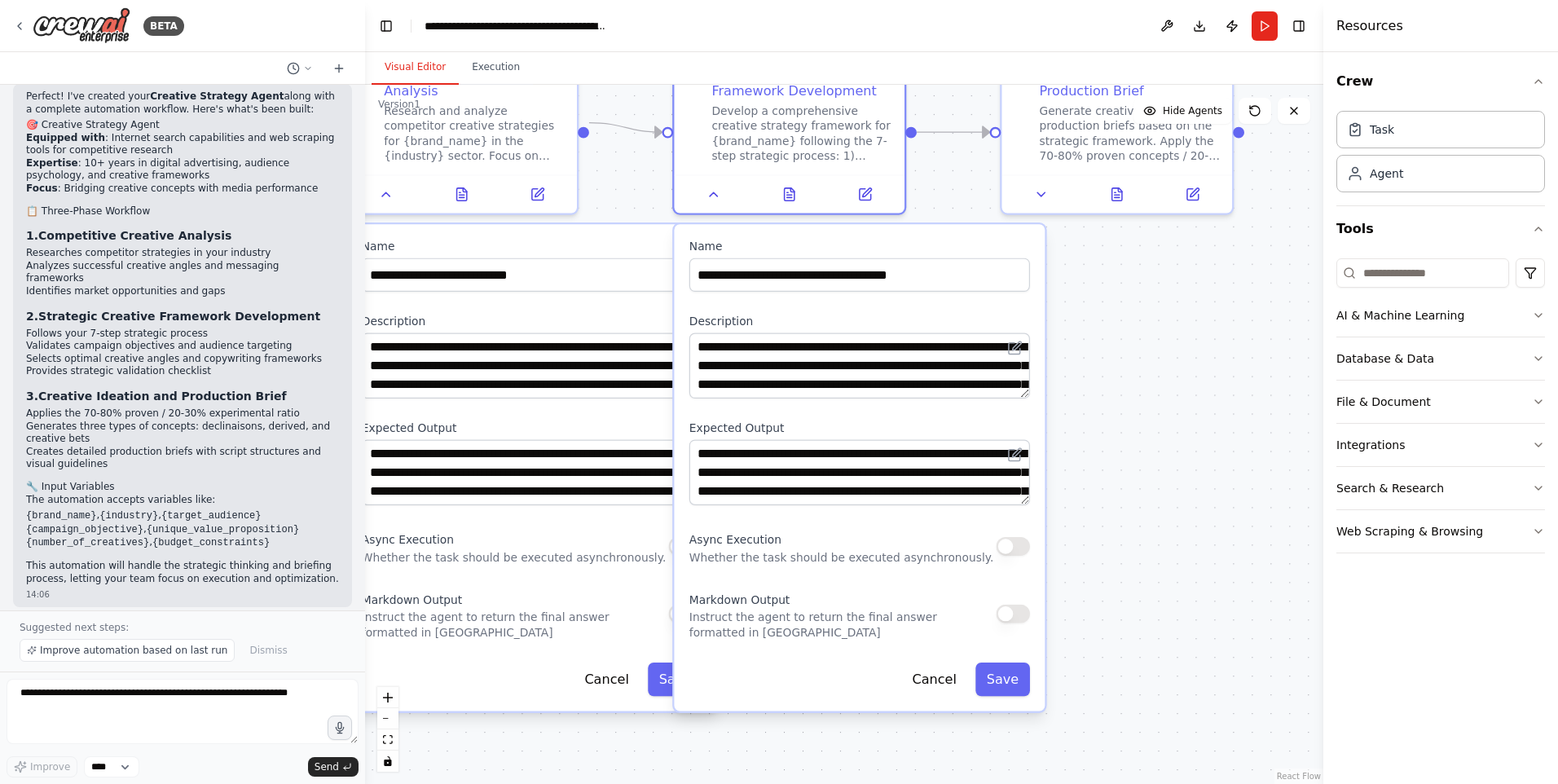
drag, startPoint x: 995, startPoint y: 493, endPoint x: 1163, endPoint y: 523, distance: 170.7
click at [1163, 523] on div ".deletable-edge-delete-btn { width: 20px; height: 20px; border: 0px solid #ffff…" at bounding box center [844, 434] width 959 height 699
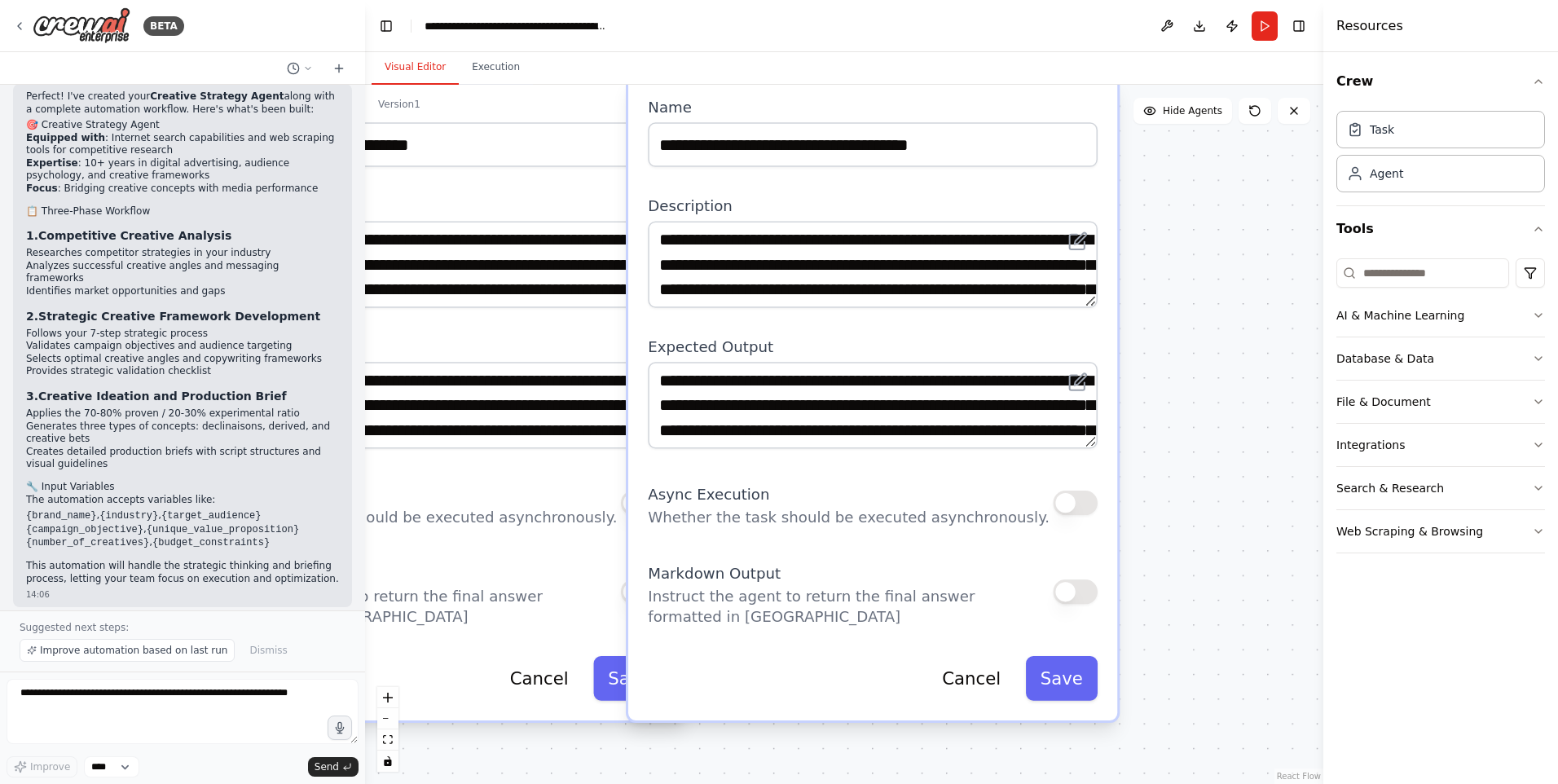
drag, startPoint x: 1234, startPoint y: 596, endPoint x: 1265, endPoint y: 523, distance: 79.3
click at [1242, 523] on div ".deletable-edge-delete-btn { width: 20px; height: 20px; border: 0px solid #ffff…" at bounding box center [844, 434] width 959 height 699
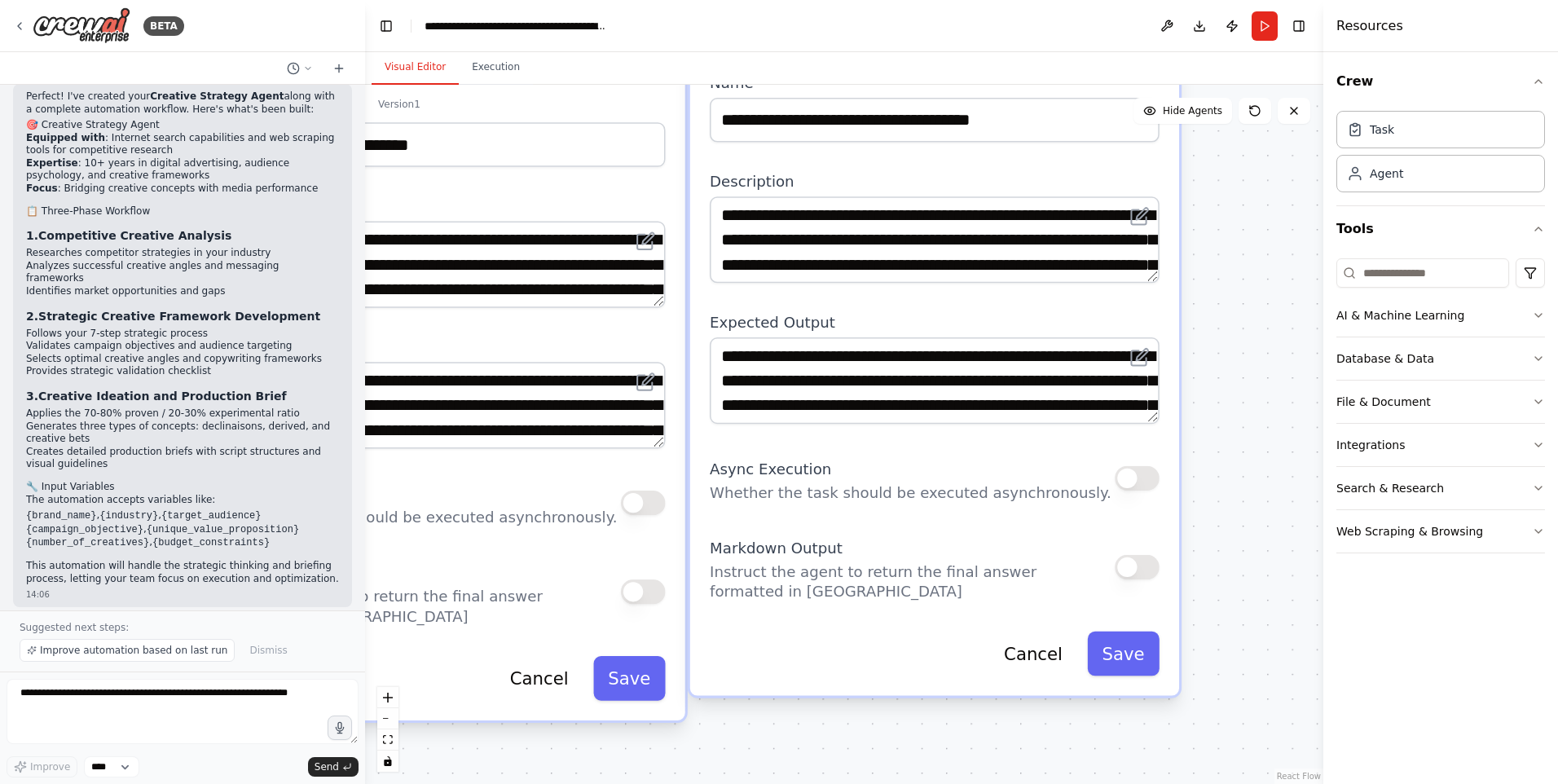
drag, startPoint x: 800, startPoint y: 505, endPoint x: 852, endPoint y: 482, distance: 56.9
click at [852, 482] on div "Async Execution Whether the task should be executed asynchronously." at bounding box center [910, 479] width 402 height 50
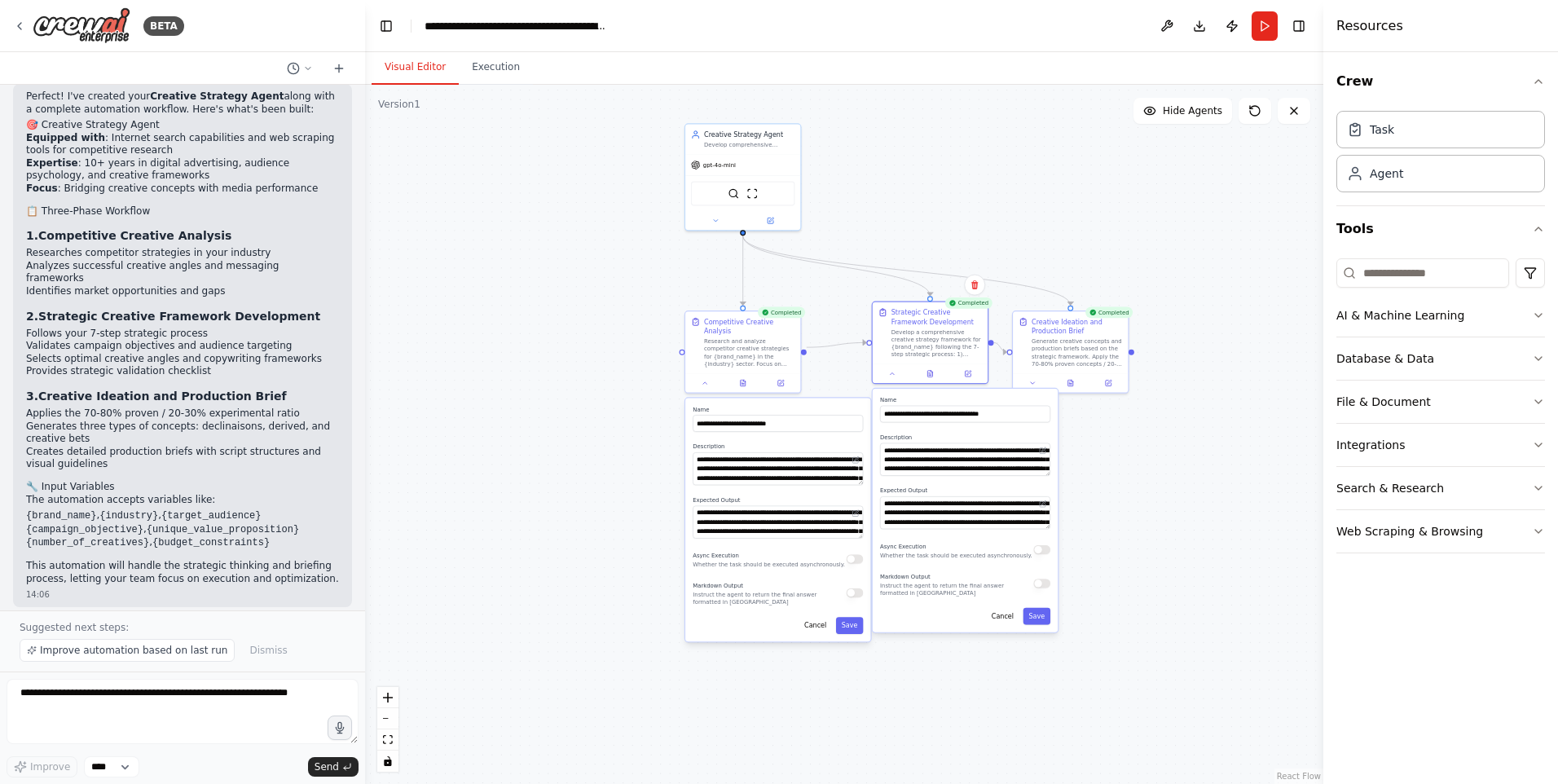
drag, startPoint x: 1197, startPoint y: 485, endPoint x: 1072, endPoint y: 524, distance: 130.9
click at [1074, 529] on div ".deletable-edge-delete-btn { width: 20px; height: 20px; border: 0px solid #ffff…" at bounding box center [844, 434] width 959 height 699
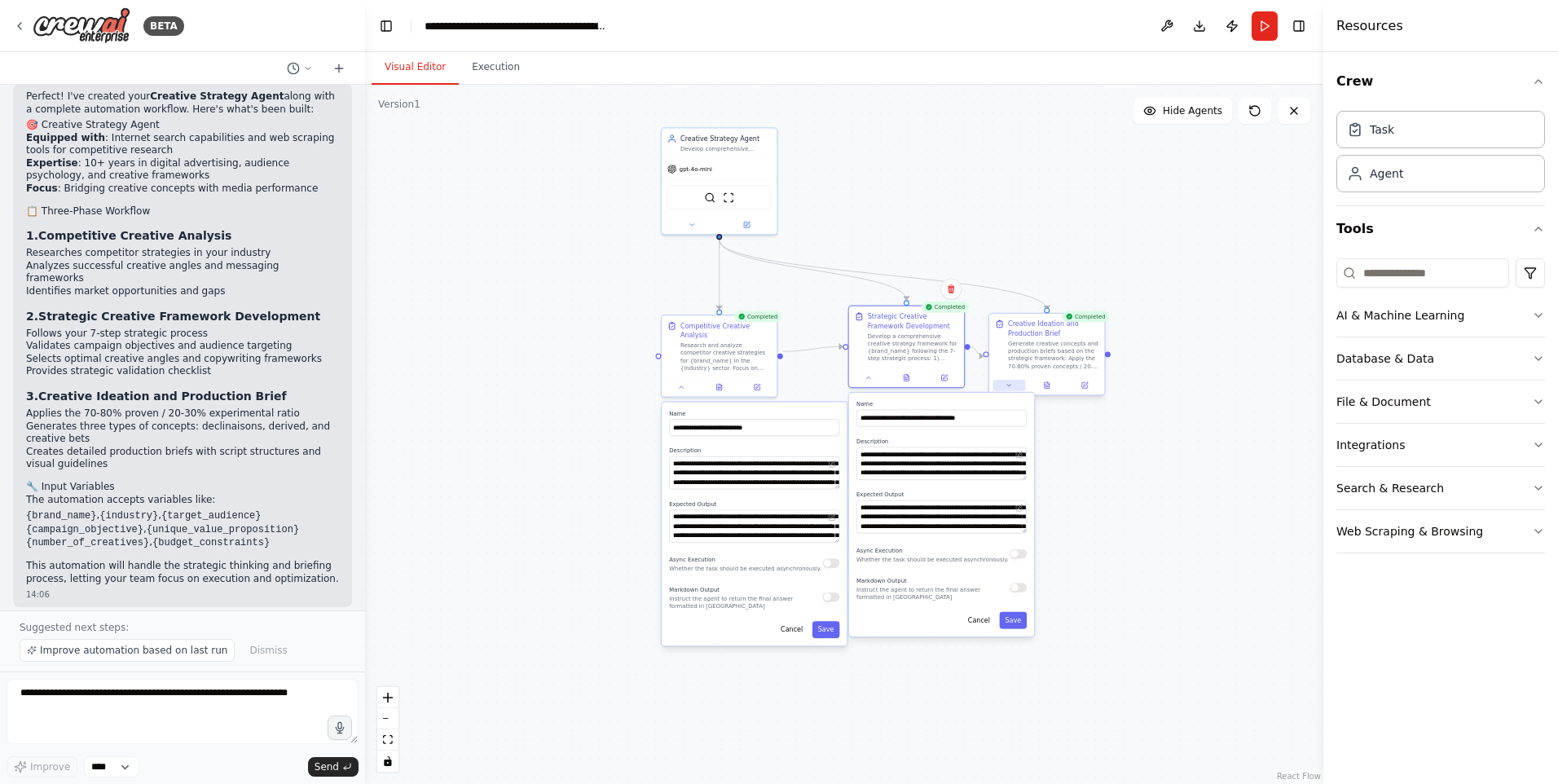
click at [1014, 389] on button at bounding box center [1009, 385] width 32 height 11
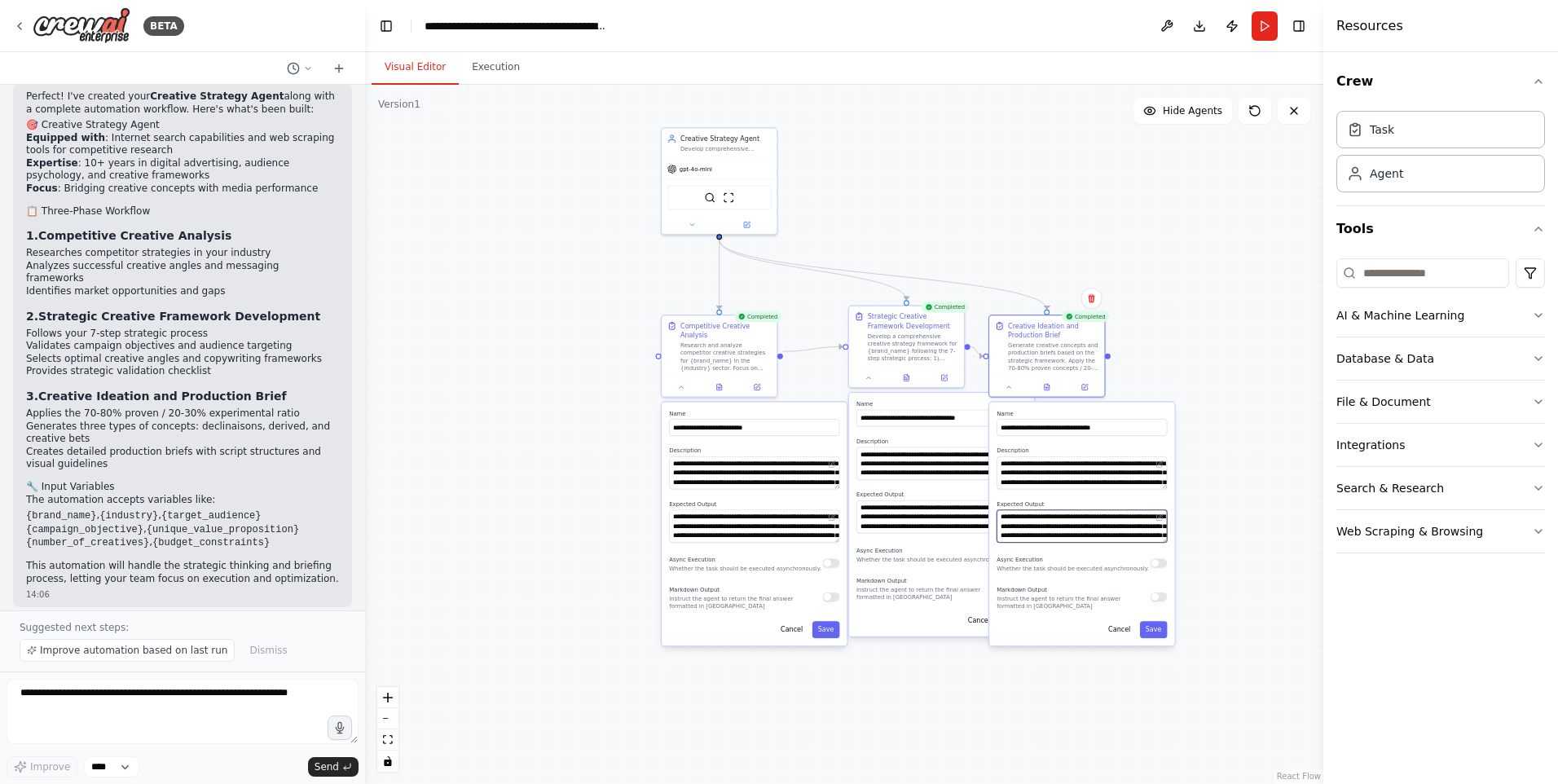
drag, startPoint x: 1081, startPoint y: 520, endPoint x: 1109, endPoint y: 504, distance: 32.2
click at [1109, 504] on div "**********" at bounding box center [1081, 521] width 171 height 42
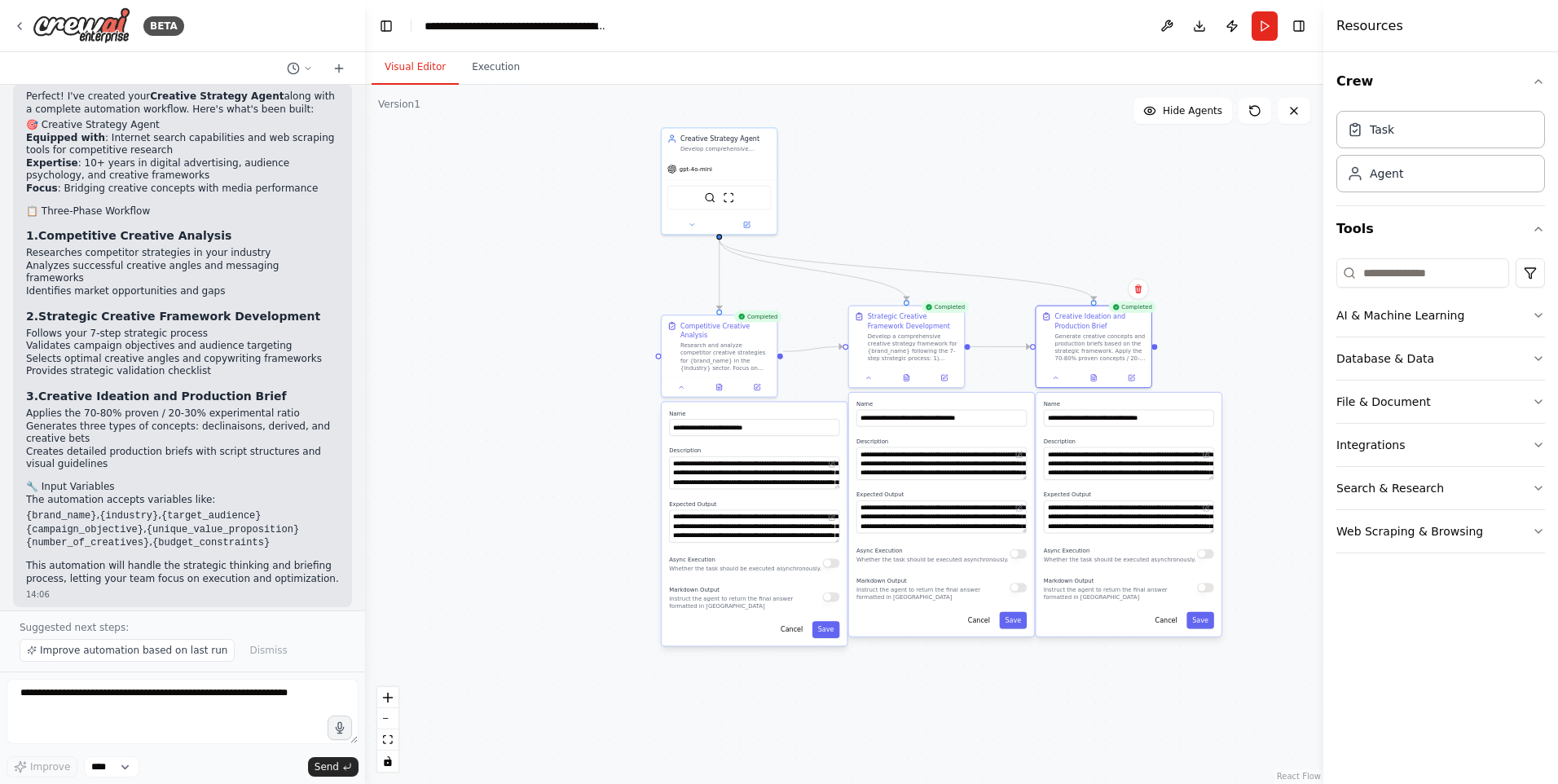
drag, startPoint x: 1084, startPoint y: 627, endPoint x: 1131, endPoint y: 616, distance: 48.3
click at [1131, 616] on div "Cancel Save" at bounding box center [1128, 620] width 171 height 17
click at [1080, 675] on div ".deletable-edge-delete-btn { width: 20px; height: 20px; border: 0px solid #ffff…" at bounding box center [844, 434] width 959 height 699
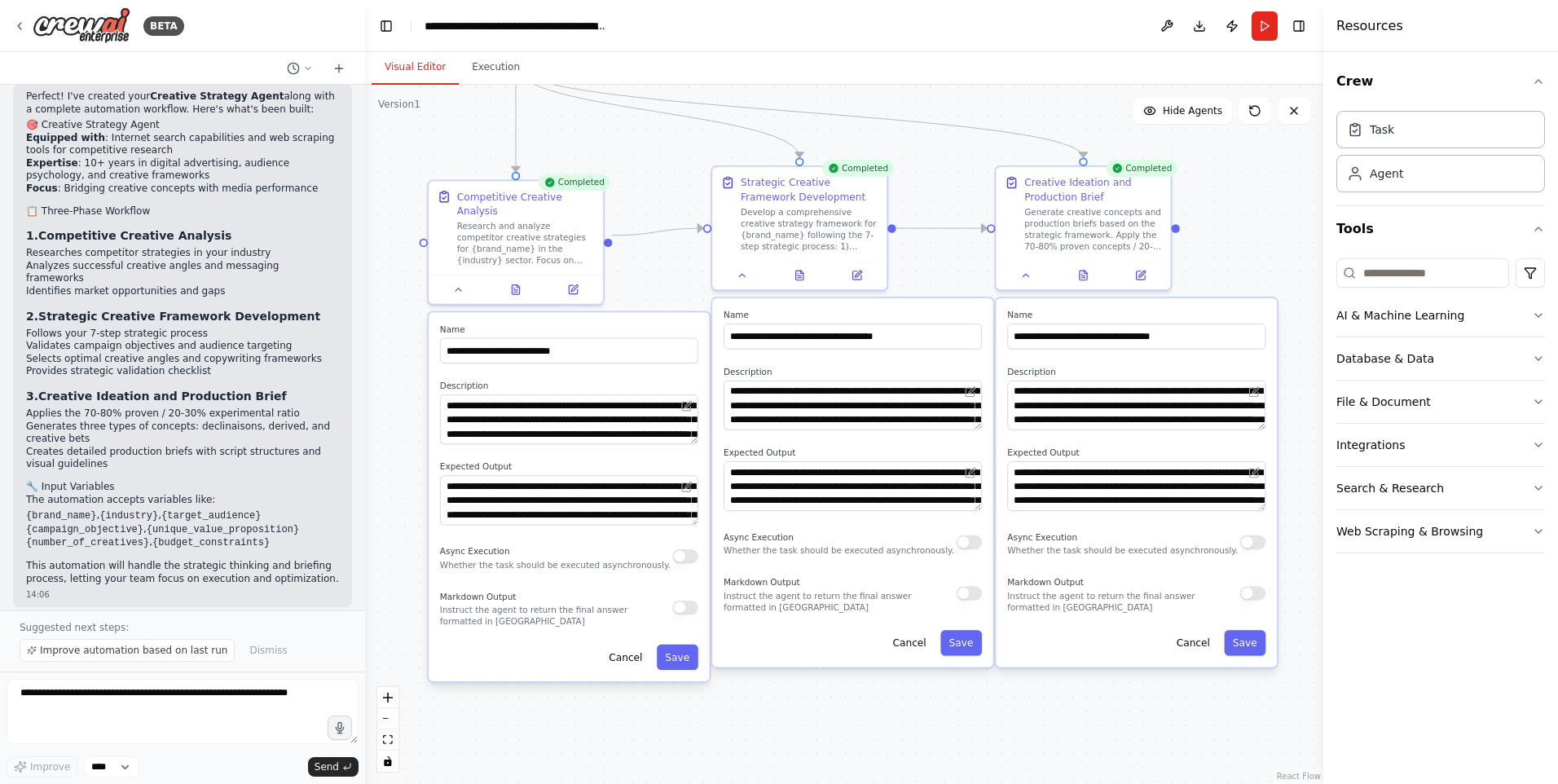
click at [1236, 240] on div ".deletable-edge-delete-btn { width: 20px; height: 20px; border: 0px solid #ffff…" at bounding box center [844, 434] width 959 height 699
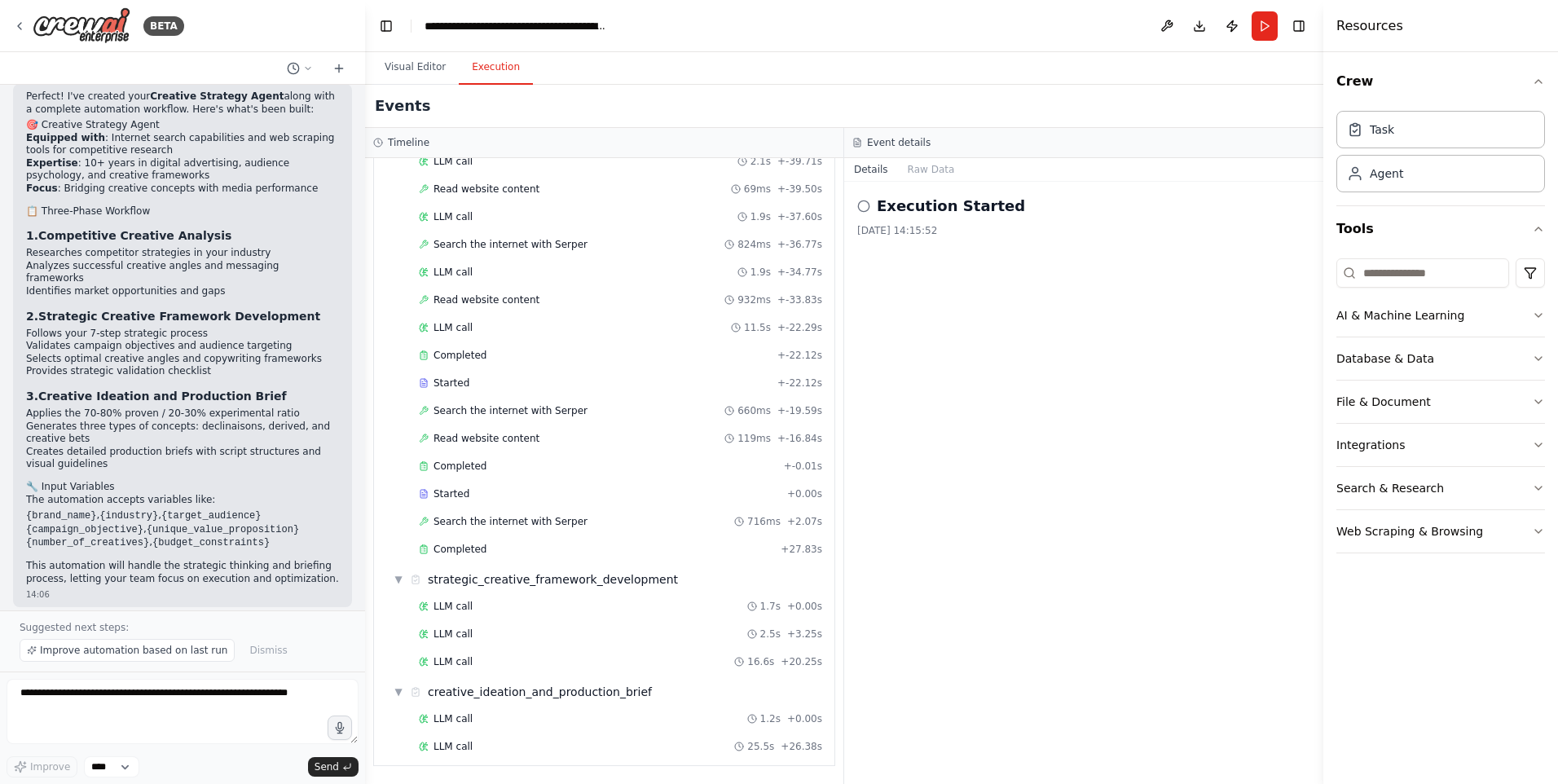
click at [502, 58] on button "Execution" at bounding box center [496, 68] width 74 height 34
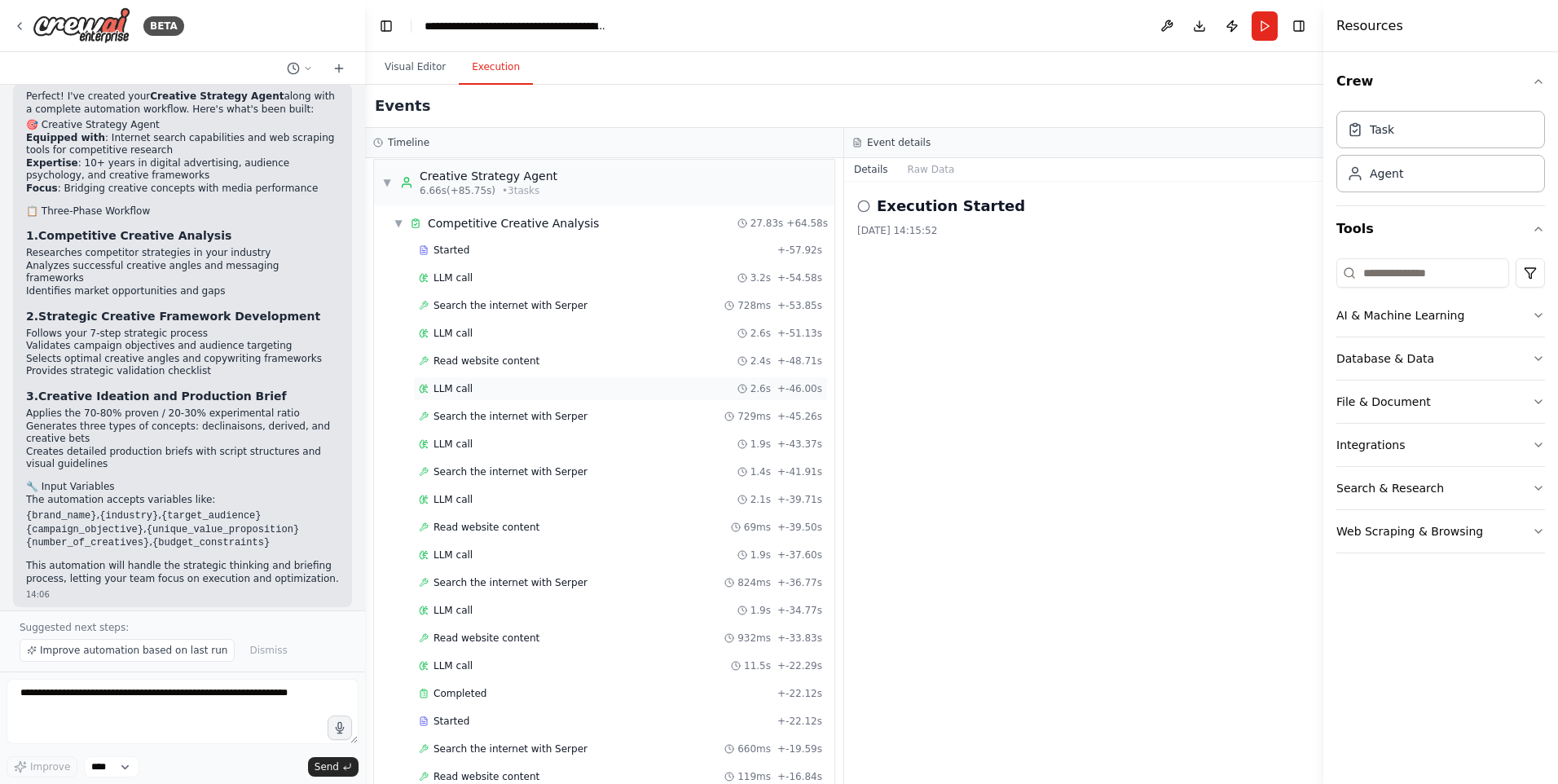
scroll to position [0, 0]
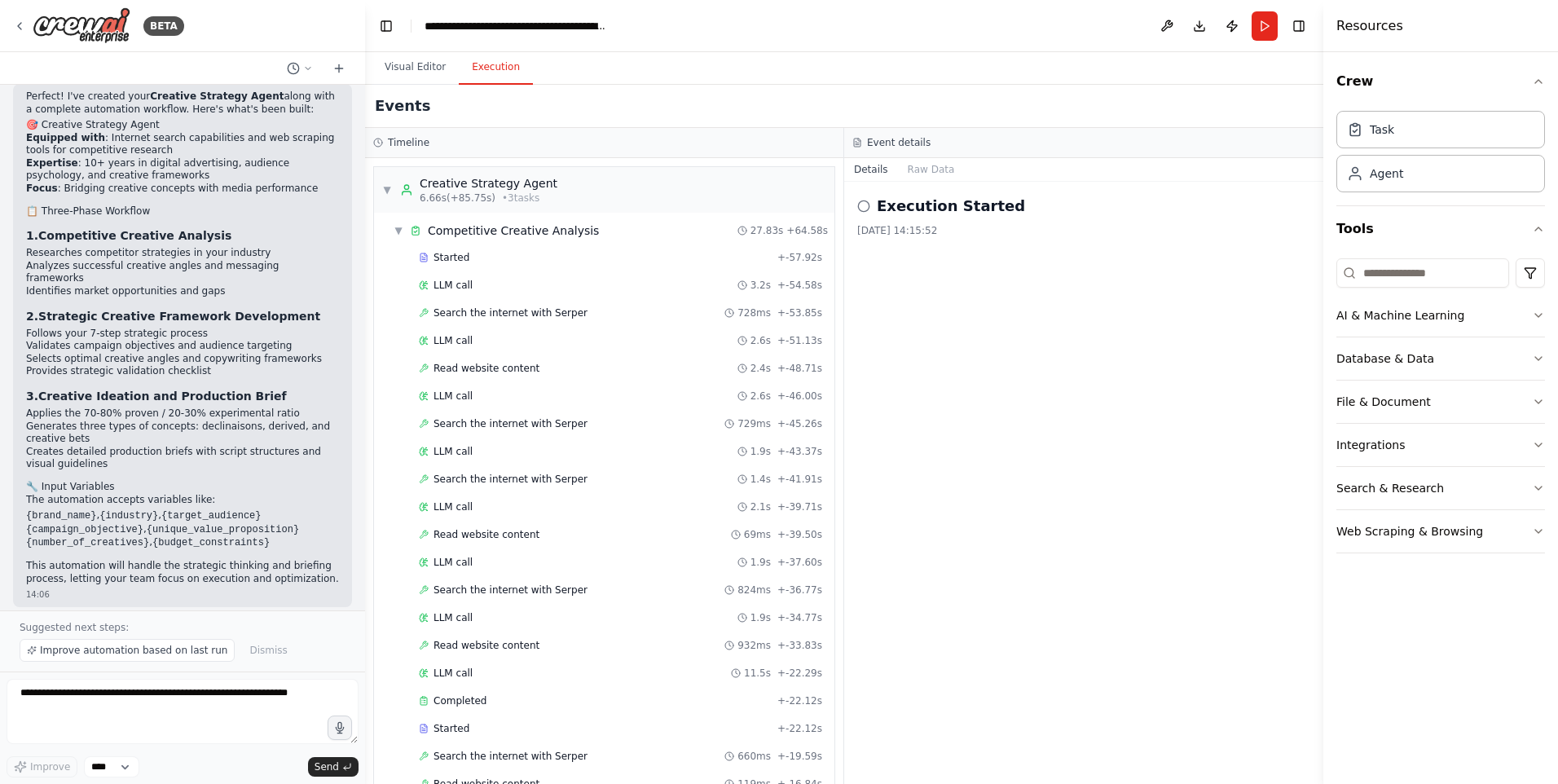
click at [899, 210] on h2 "Execution Started" at bounding box center [950, 206] width 148 height 23
click at [959, 298] on div "Execution Started [DATE] 14:15:52" at bounding box center [1084, 482] width 479 height 602
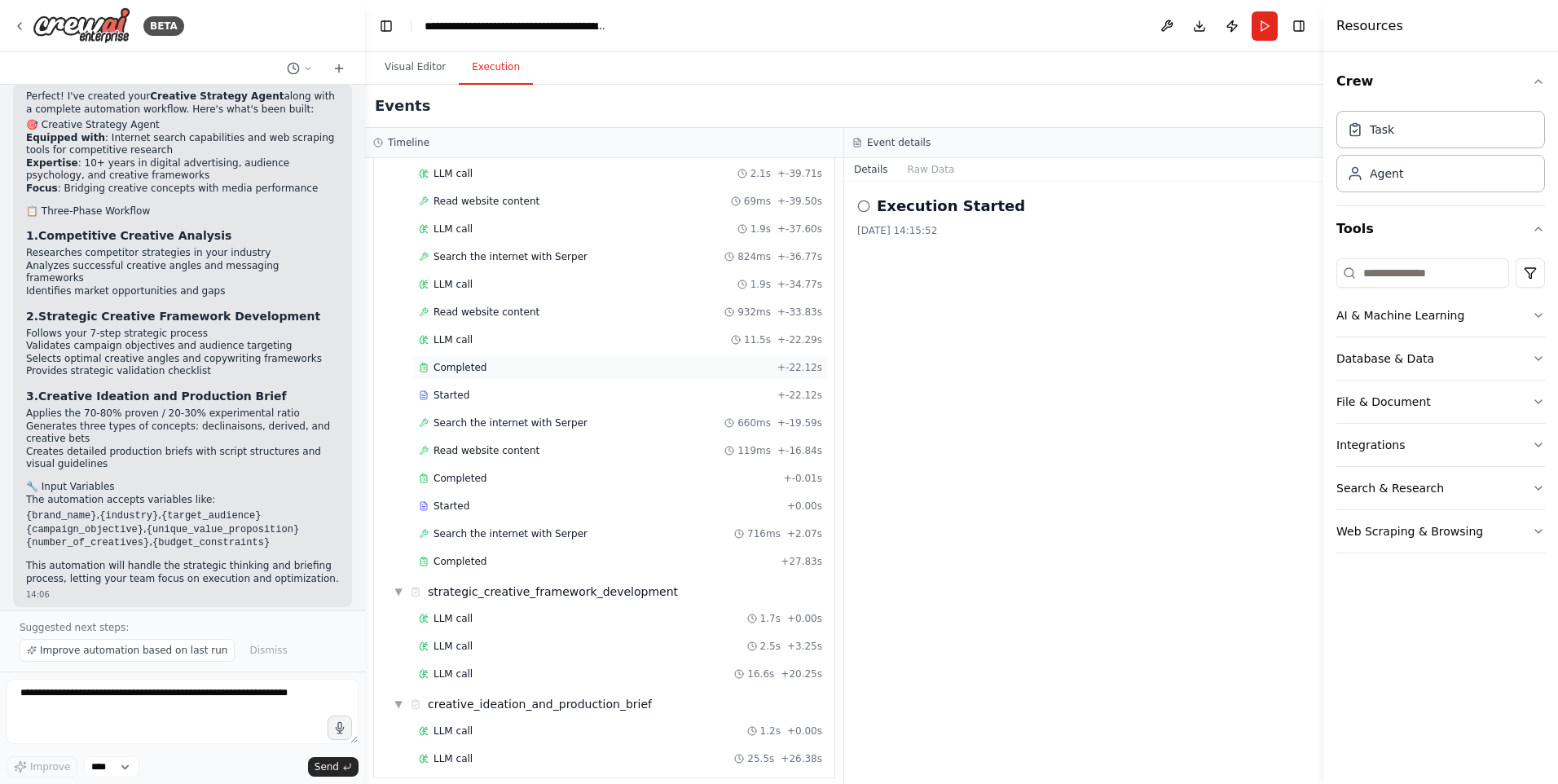
scroll to position [346, 0]
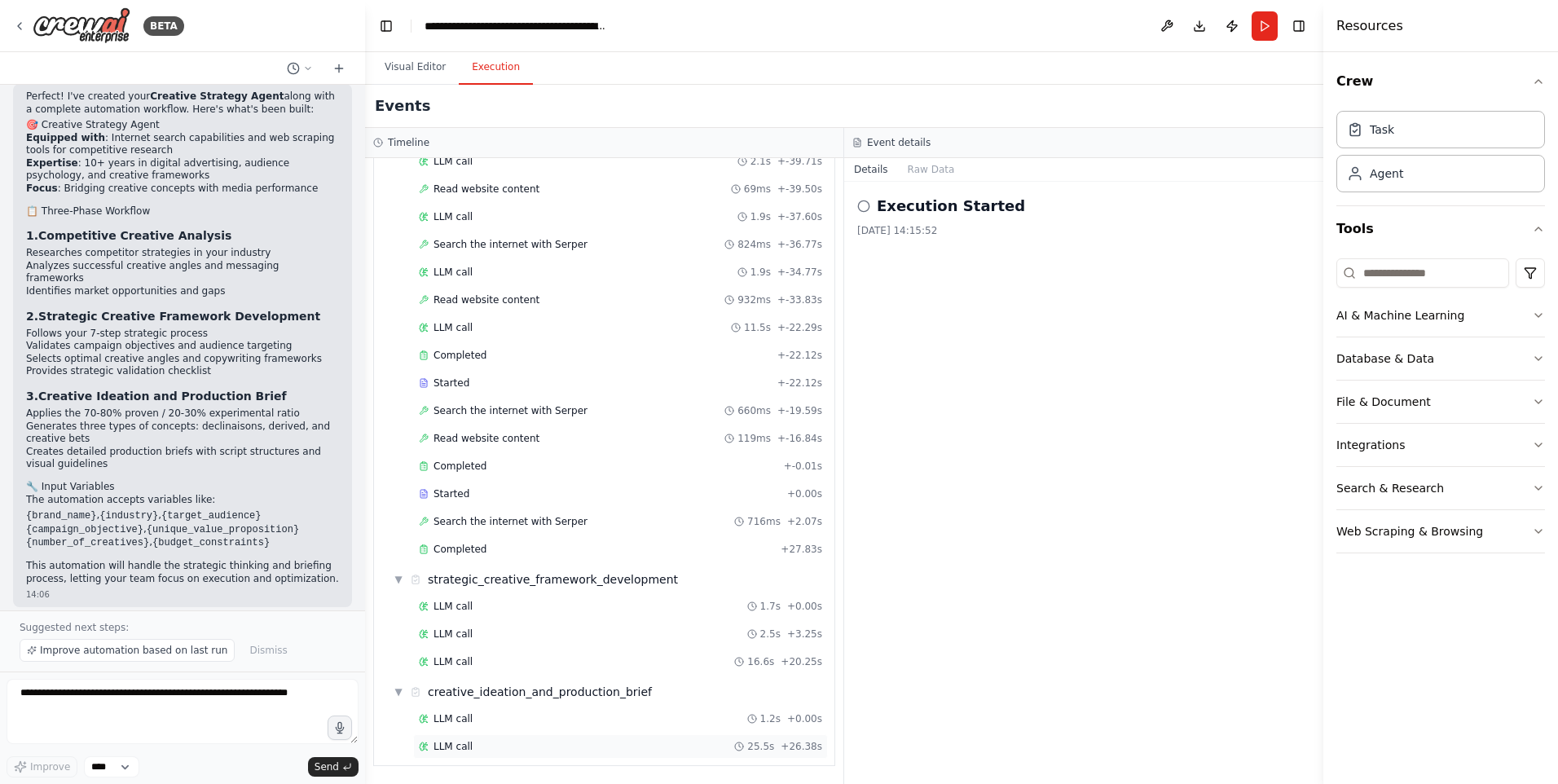
click at [462, 751] on span "LLM call" at bounding box center [452, 746] width 39 height 13
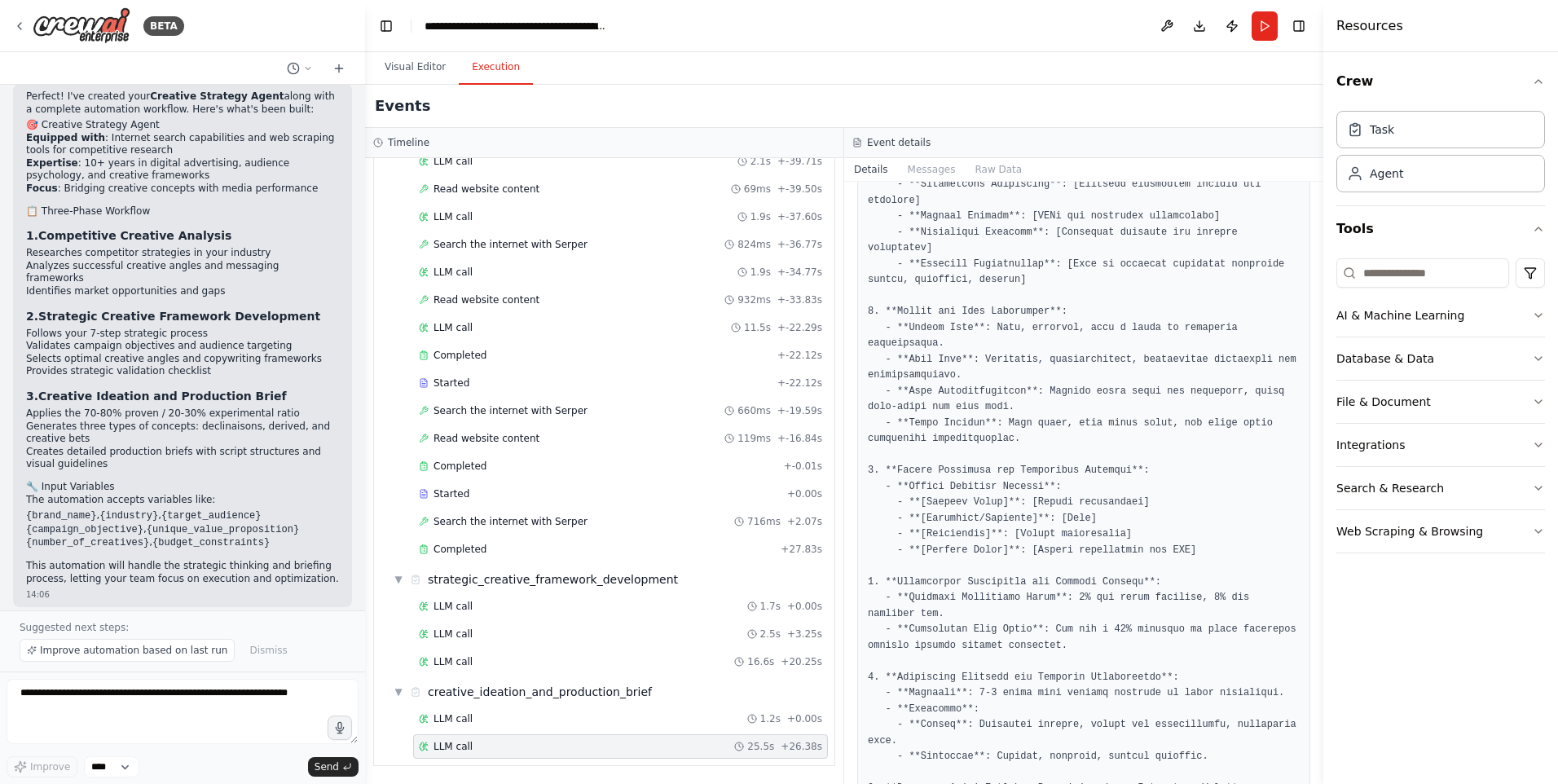
scroll to position [2053, 0]
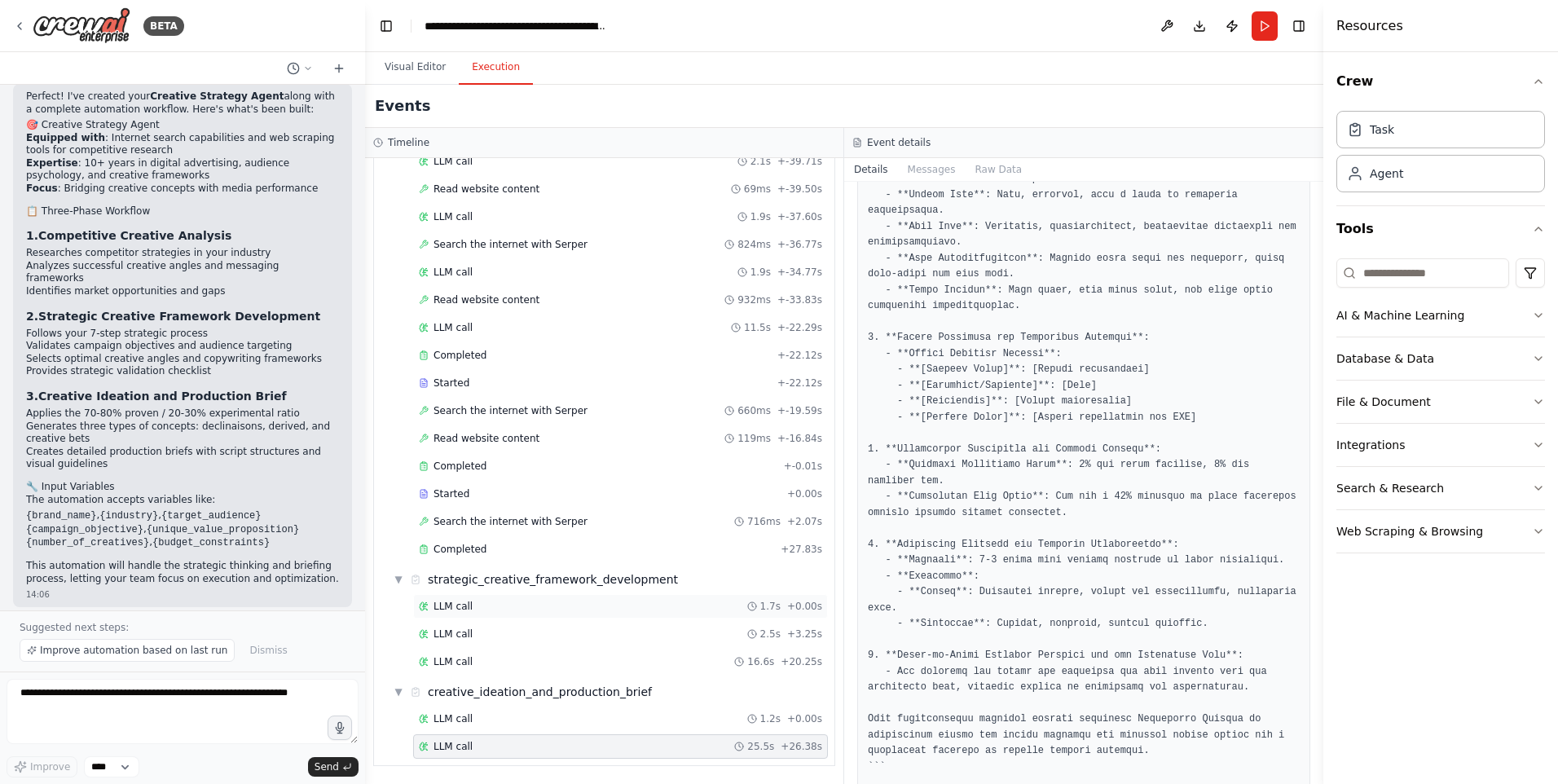
click at [501, 598] on div "LLM call 1.7s + 0.00s" at bounding box center [620, 606] width 415 height 24
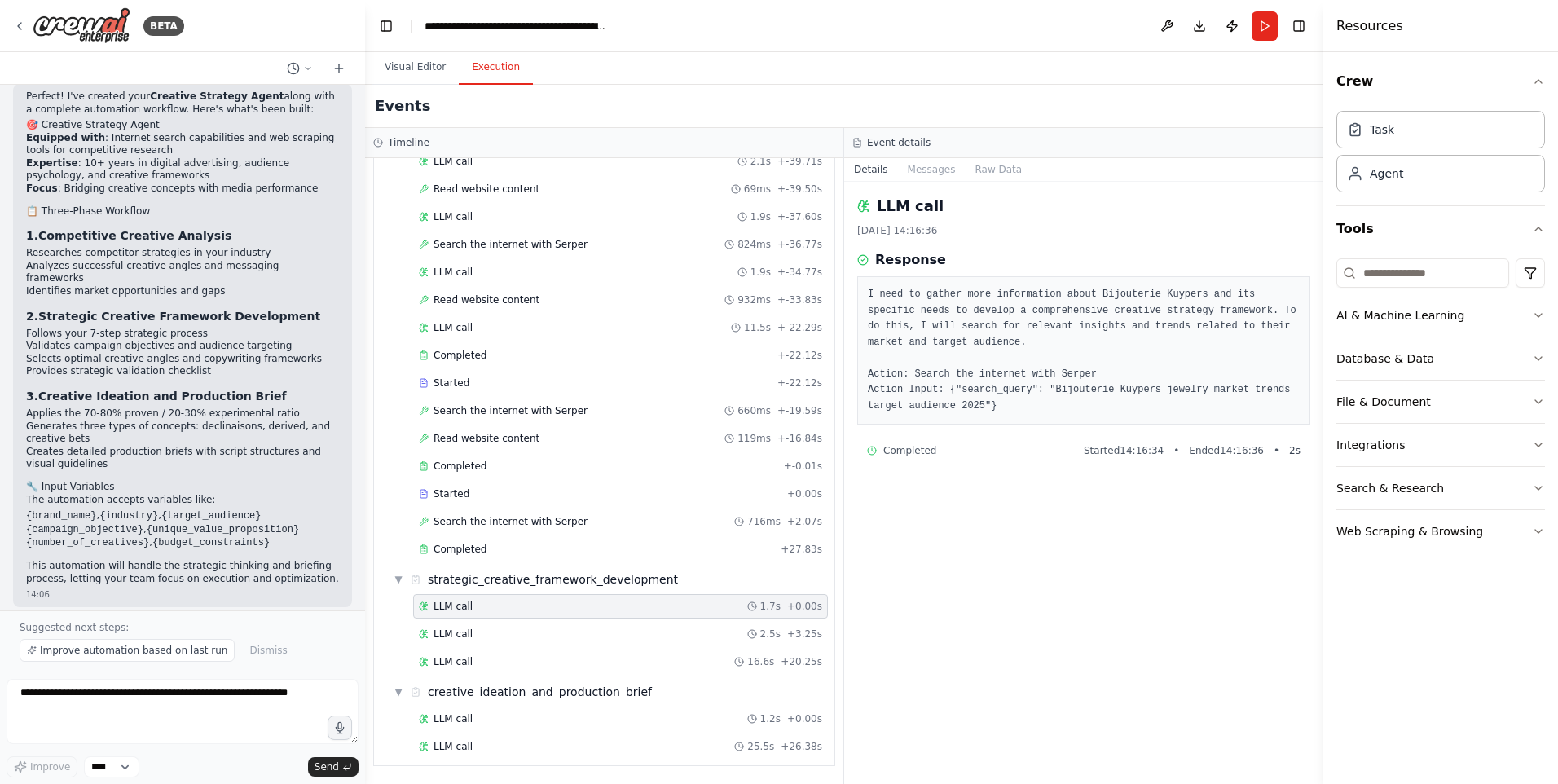
scroll to position [0, 0]
click at [538, 632] on div "LLM call 2.5s + 3.25s" at bounding box center [620, 634] width 403 height 13
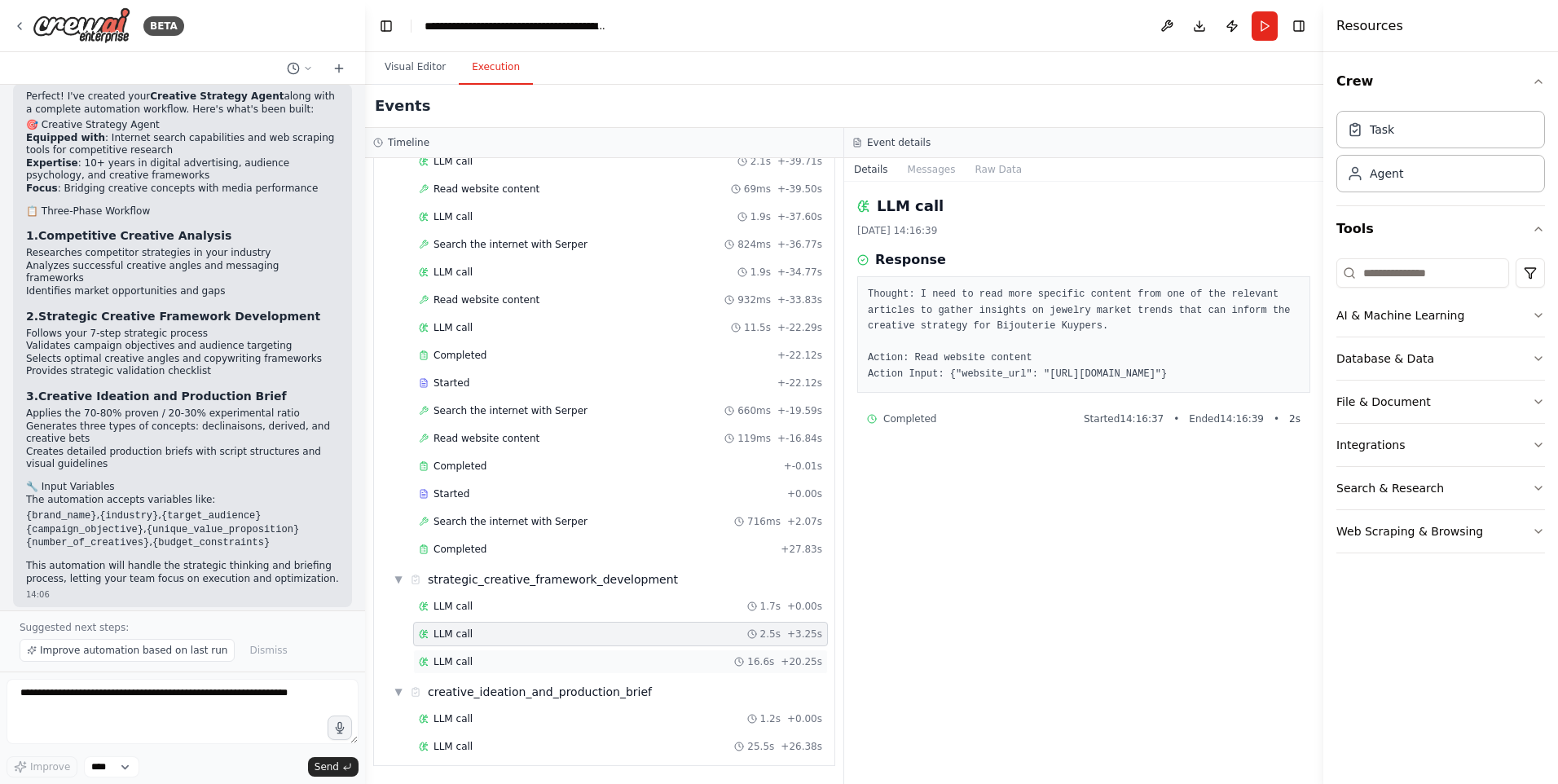
click at [494, 665] on div "LLM call 16.6s + 20.25s" at bounding box center [620, 662] width 403 height 13
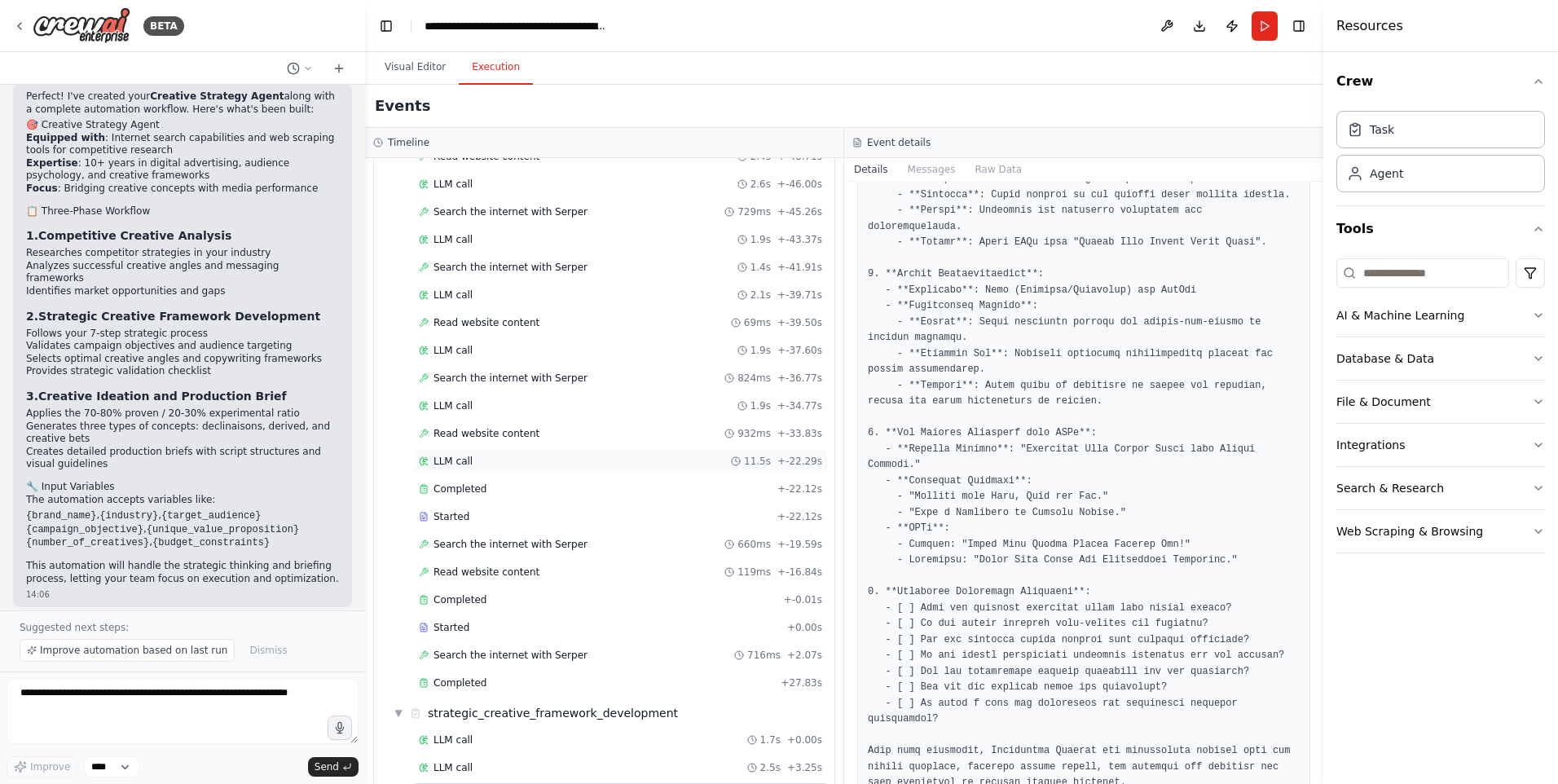
scroll to position [183, 0]
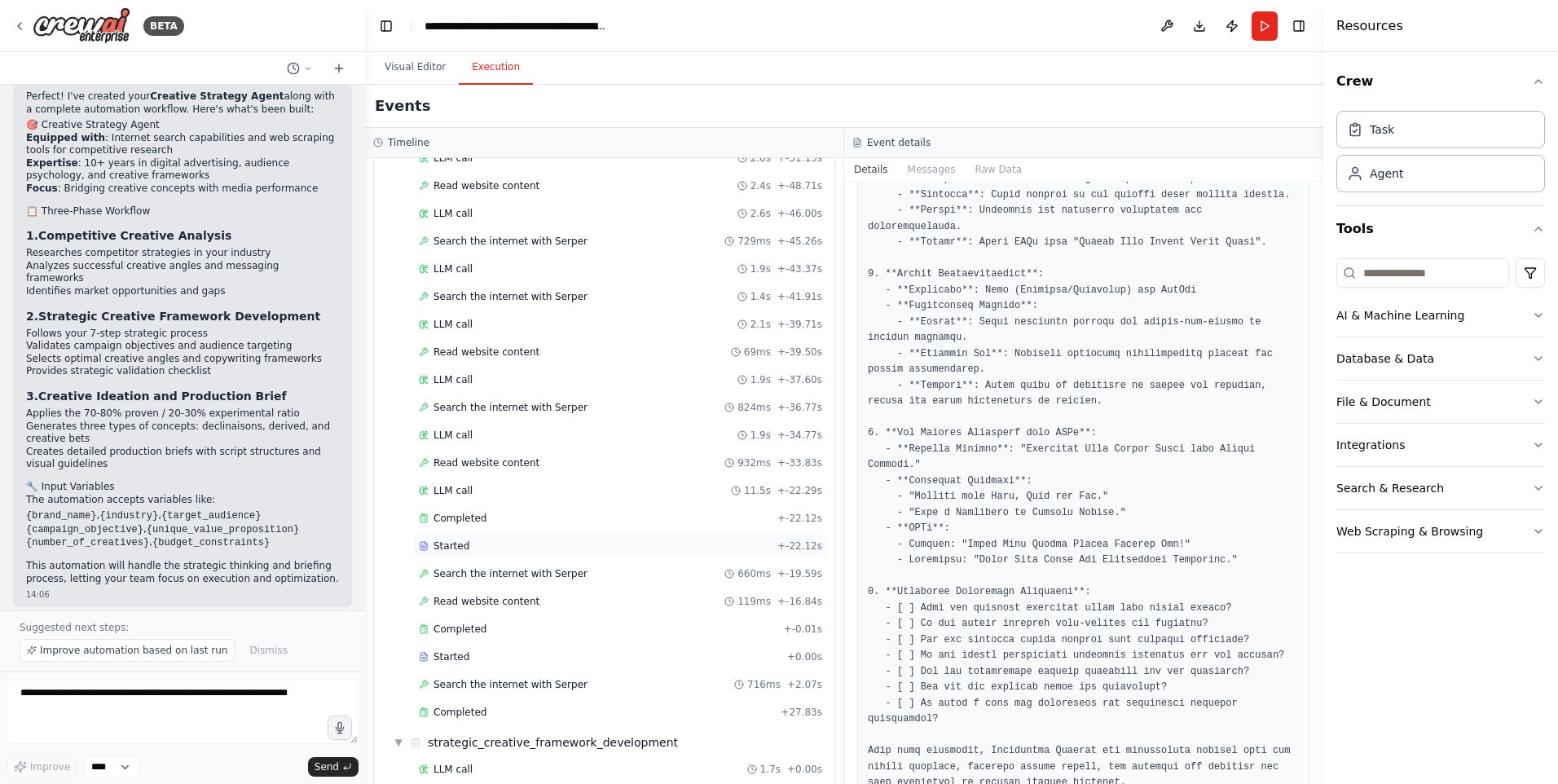
click at [439, 543] on span "Started" at bounding box center [451, 546] width 36 height 13
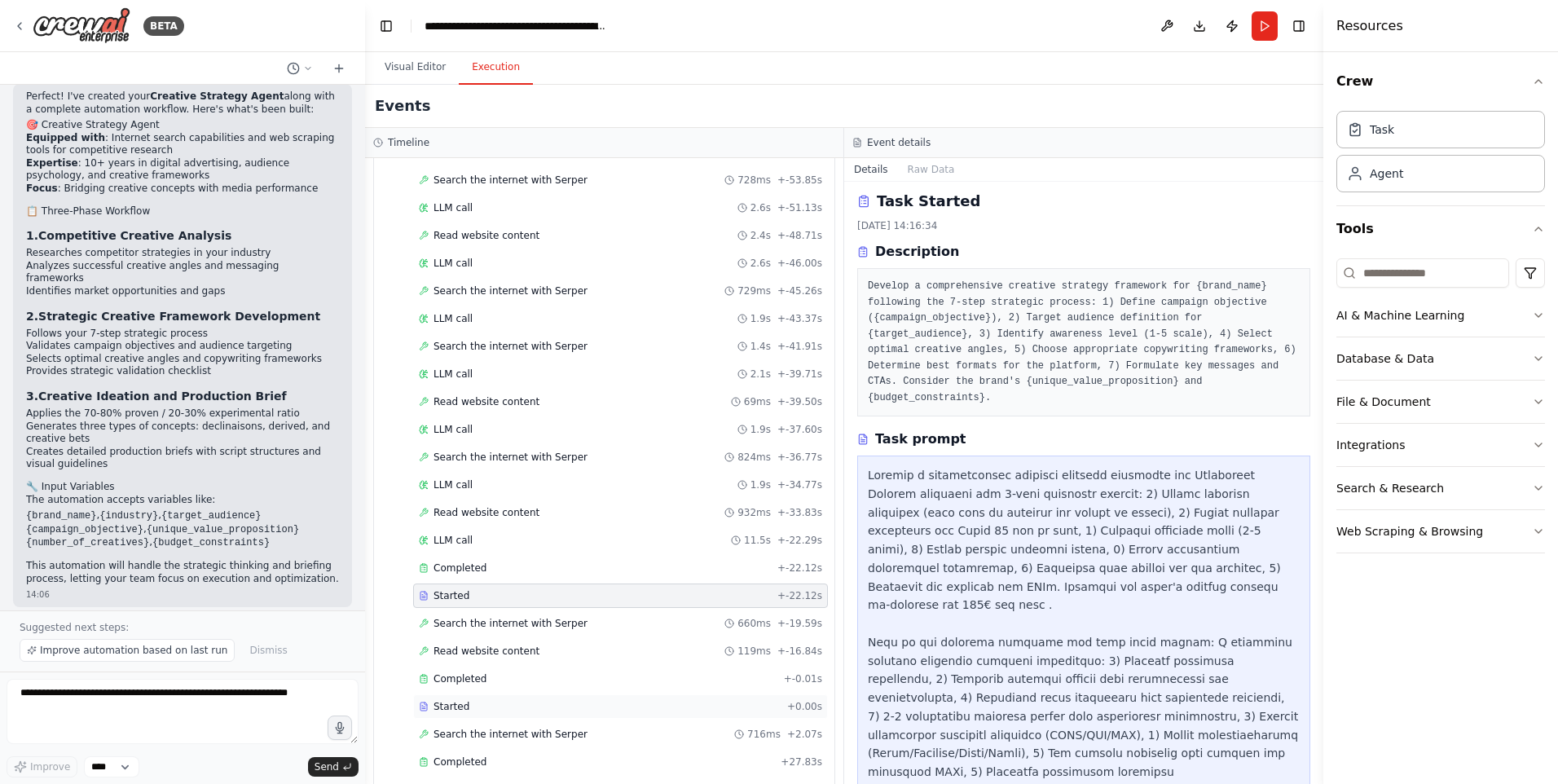
scroll to position [346, 0]
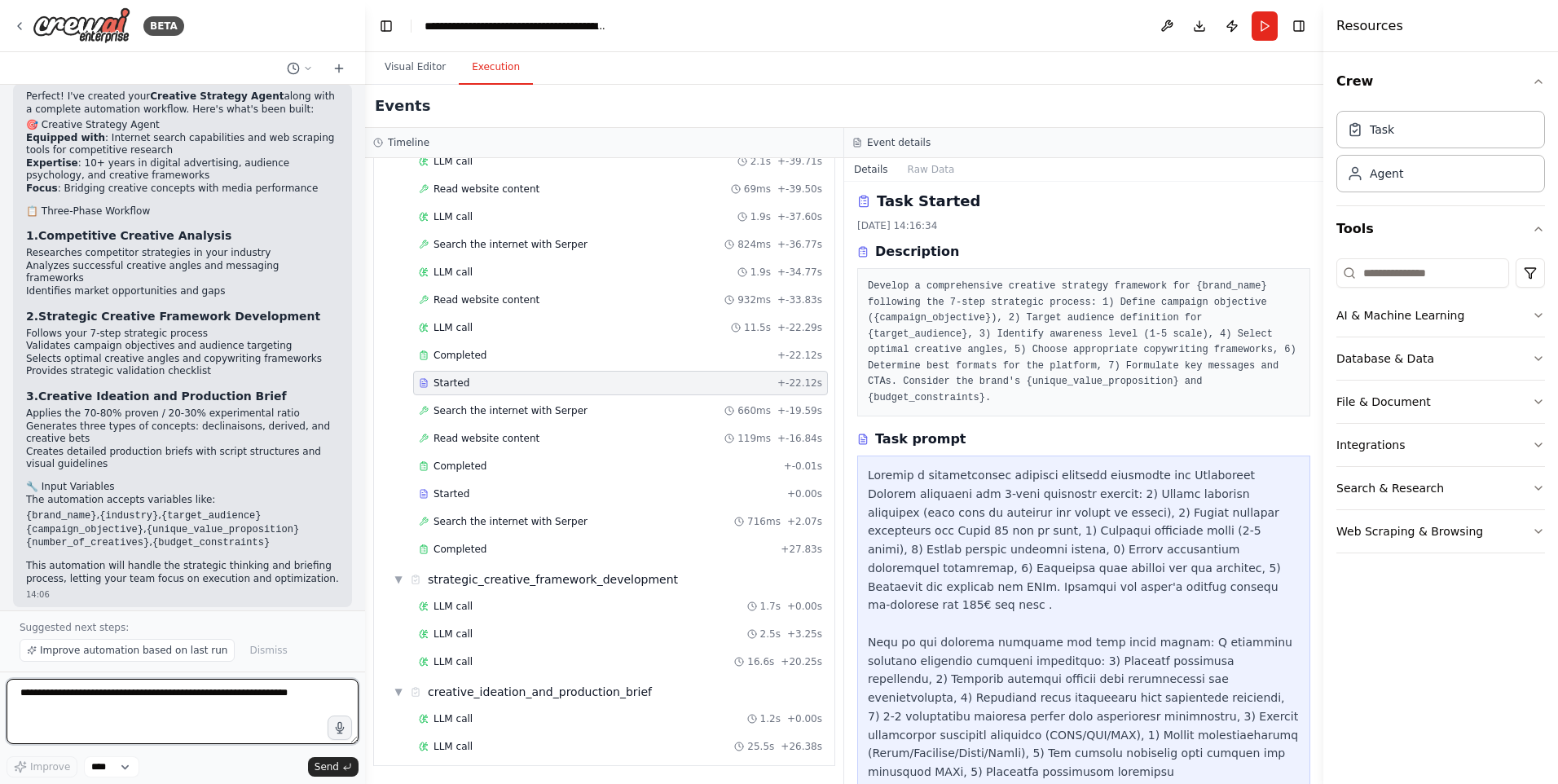
click at [120, 698] on textarea at bounding box center [182, 710] width 352 height 65
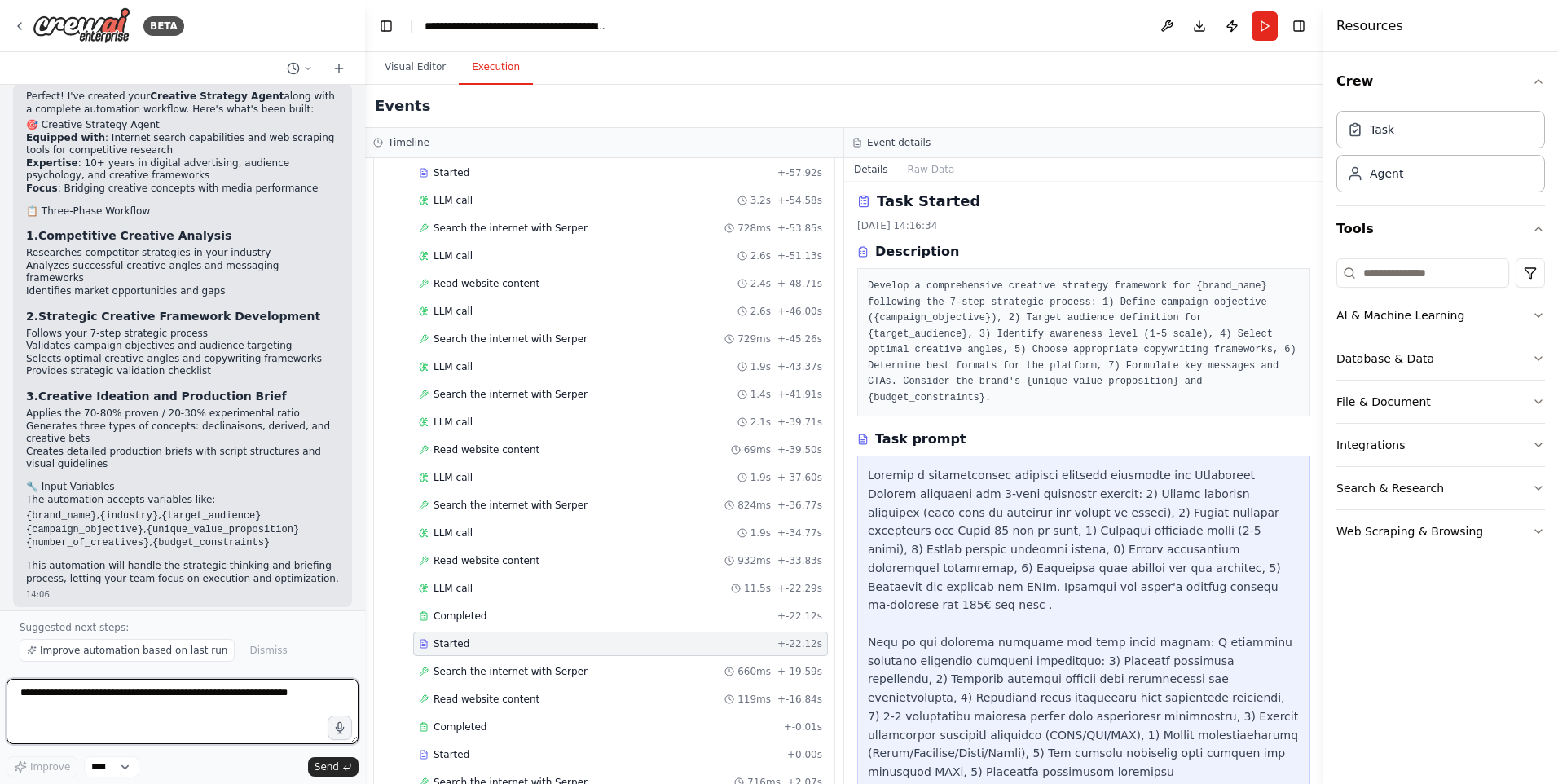
scroll to position [0, 0]
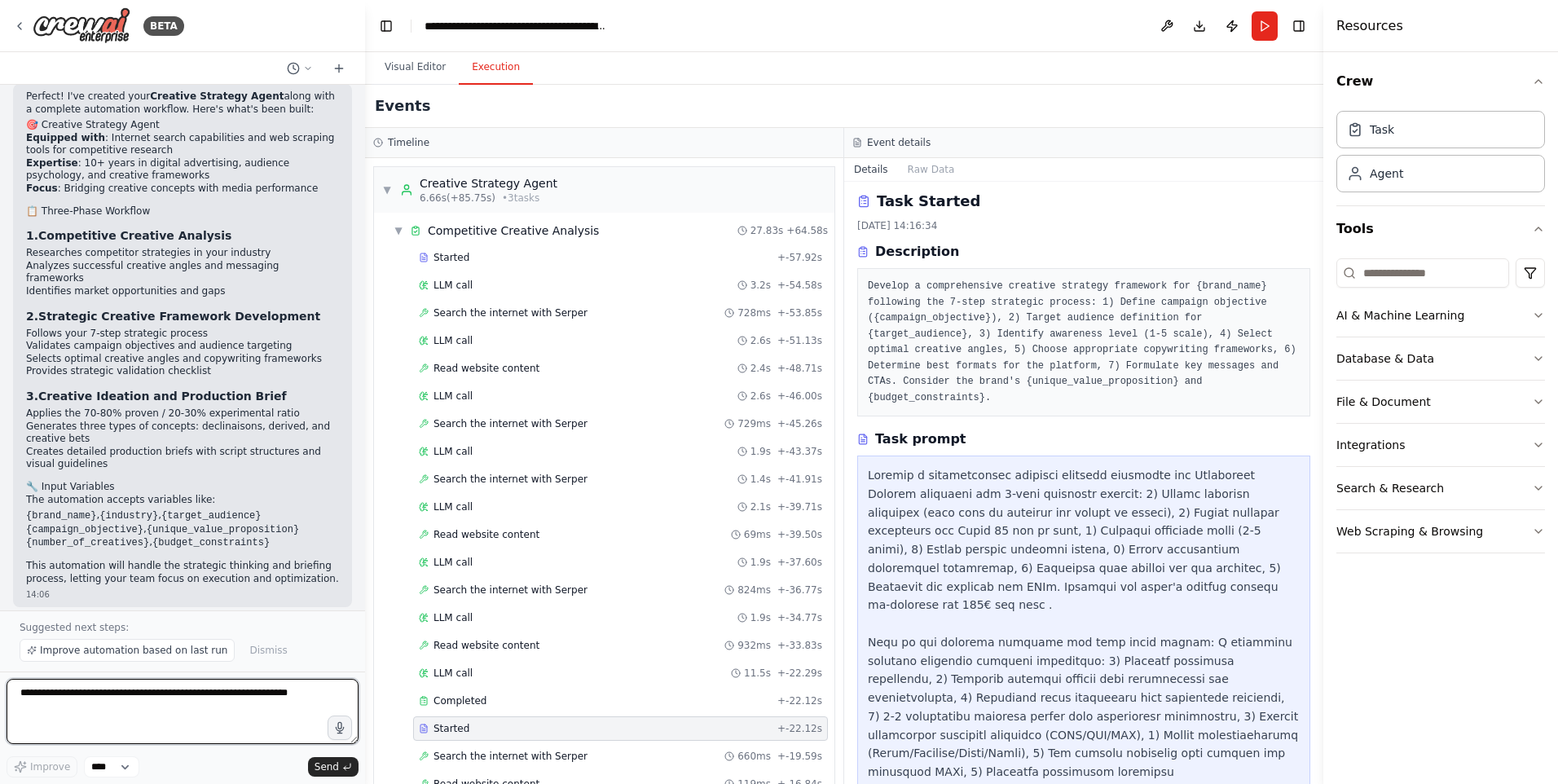
click at [221, 702] on textarea at bounding box center [182, 710] width 352 height 65
click at [107, 710] on textarea at bounding box center [182, 710] width 352 height 65
click at [107, 700] on textarea at bounding box center [182, 710] width 352 height 65
type textarea "**********"
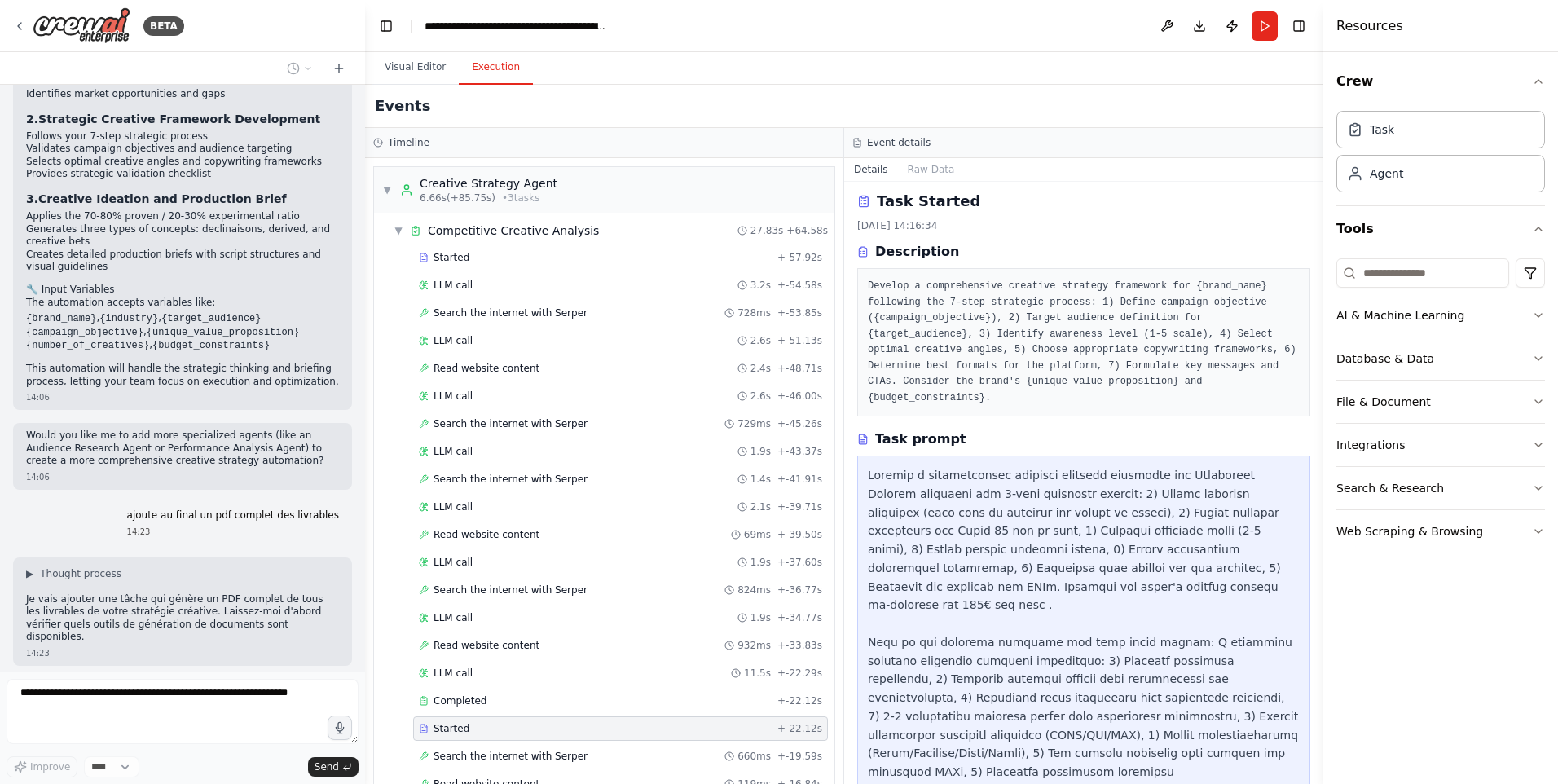
scroll to position [2689, 0]
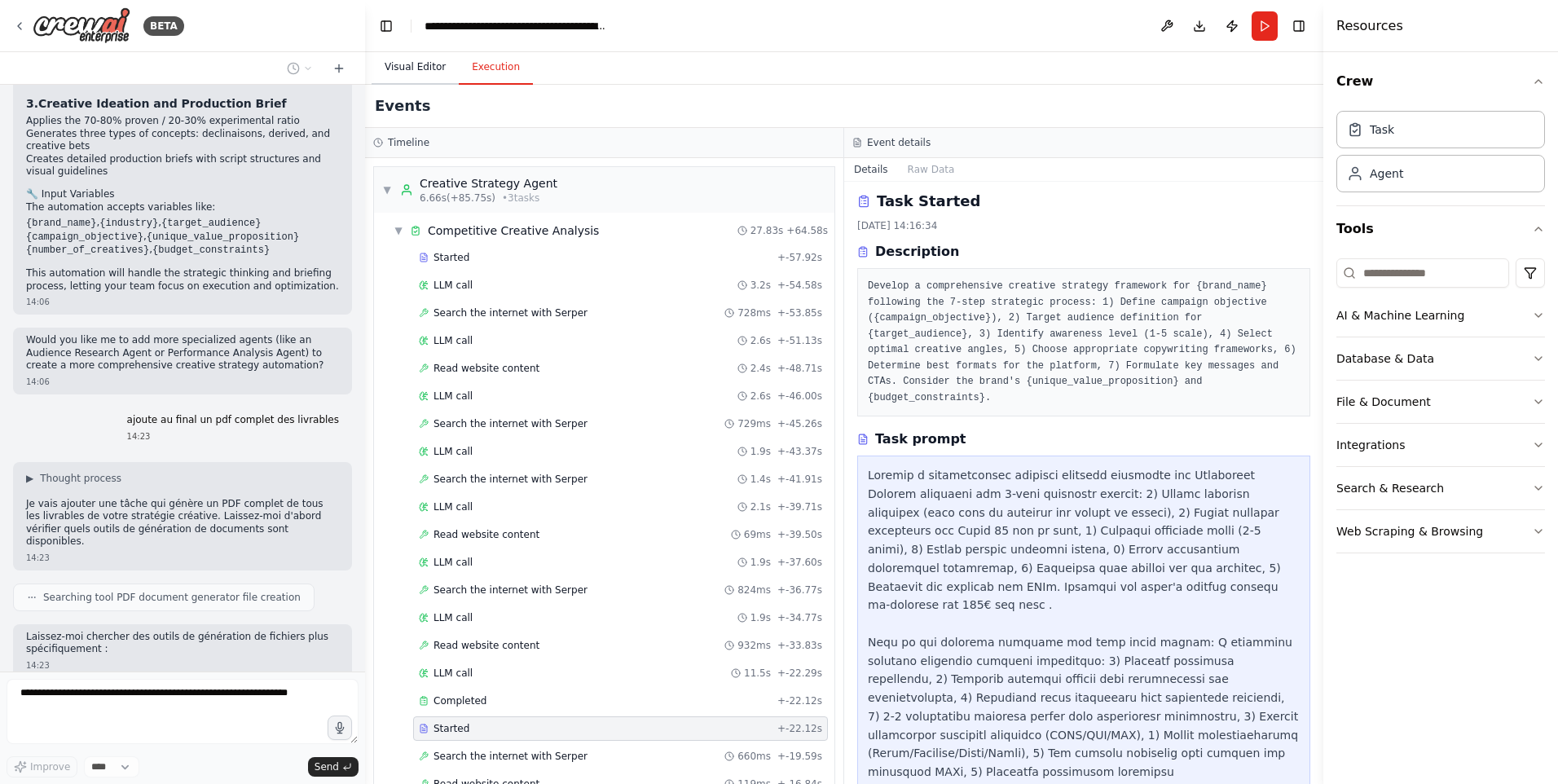
click at [423, 69] on button "Visual Editor" at bounding box center [415, 68] width 87 height 34
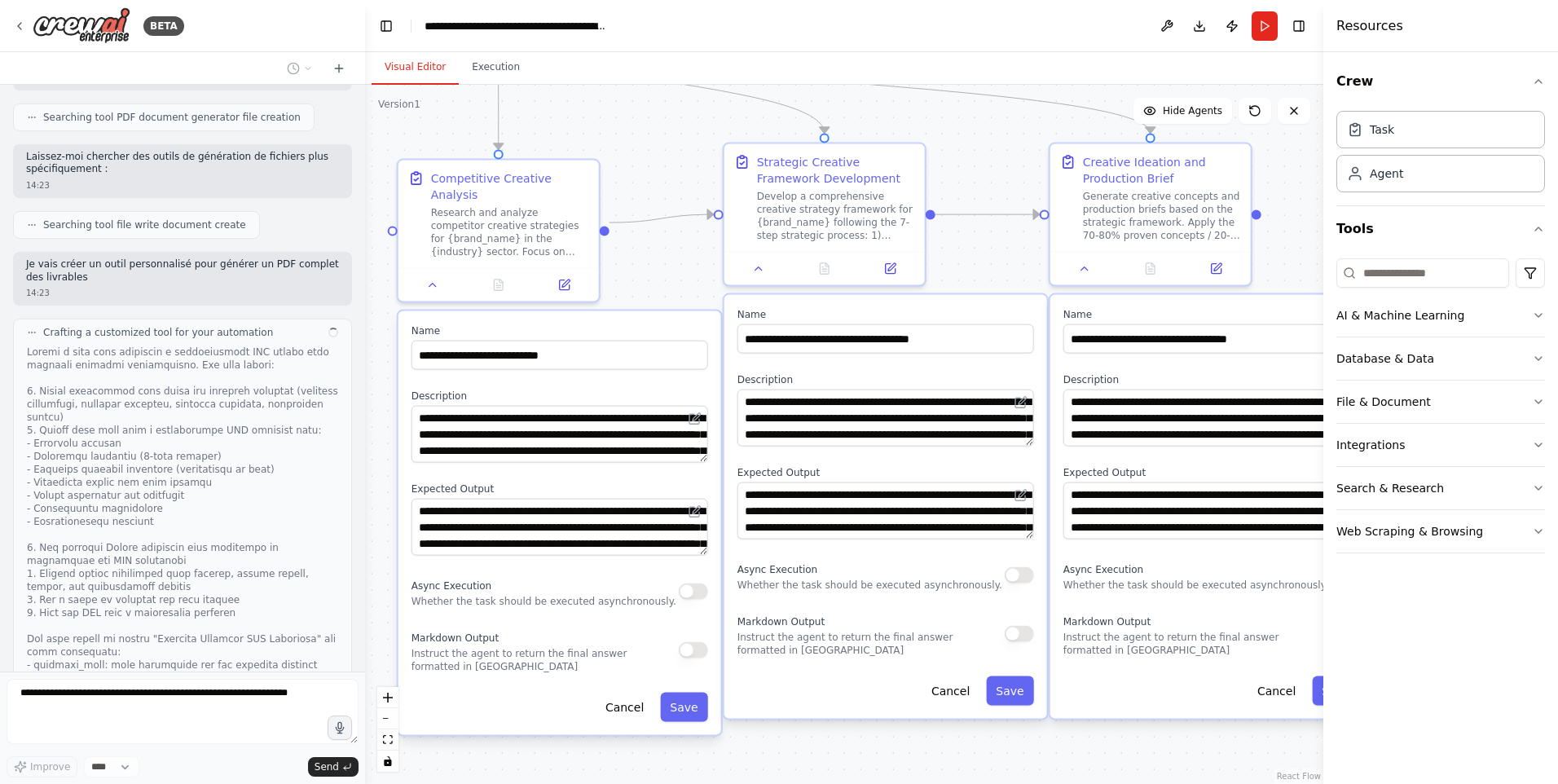
scroll to position [3182, 0]
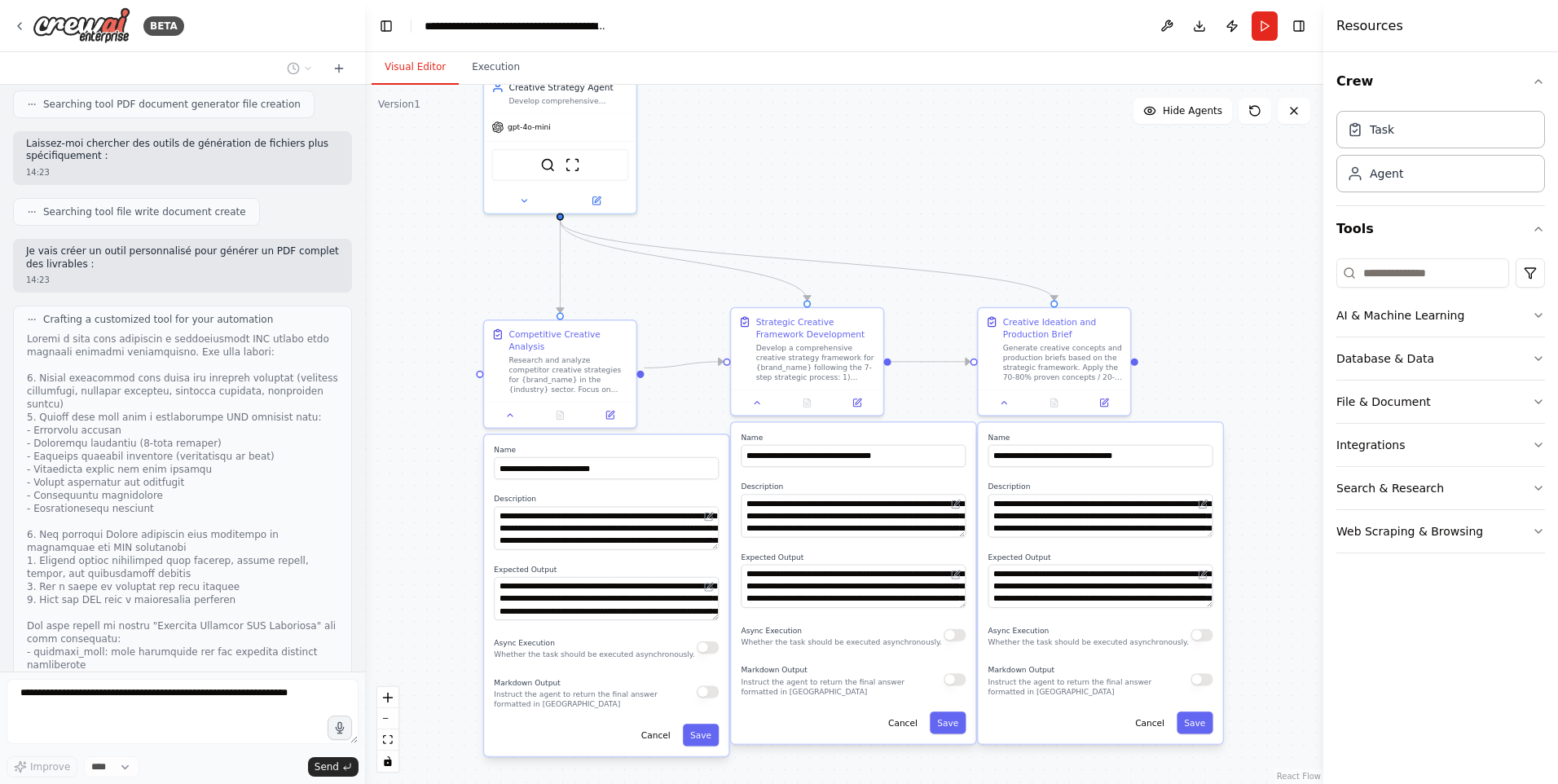
drag, startPoint x: 650, startPoint y: 213, endPoint x: 678, endPoint y: 334, distance: 124.2
click at [678, 334] on div ".deletable-edge-delete-btn { width: 20px; height: 20px; border: 0px solid #ffff…" at bounding box center [844, 434] width 959 height 699
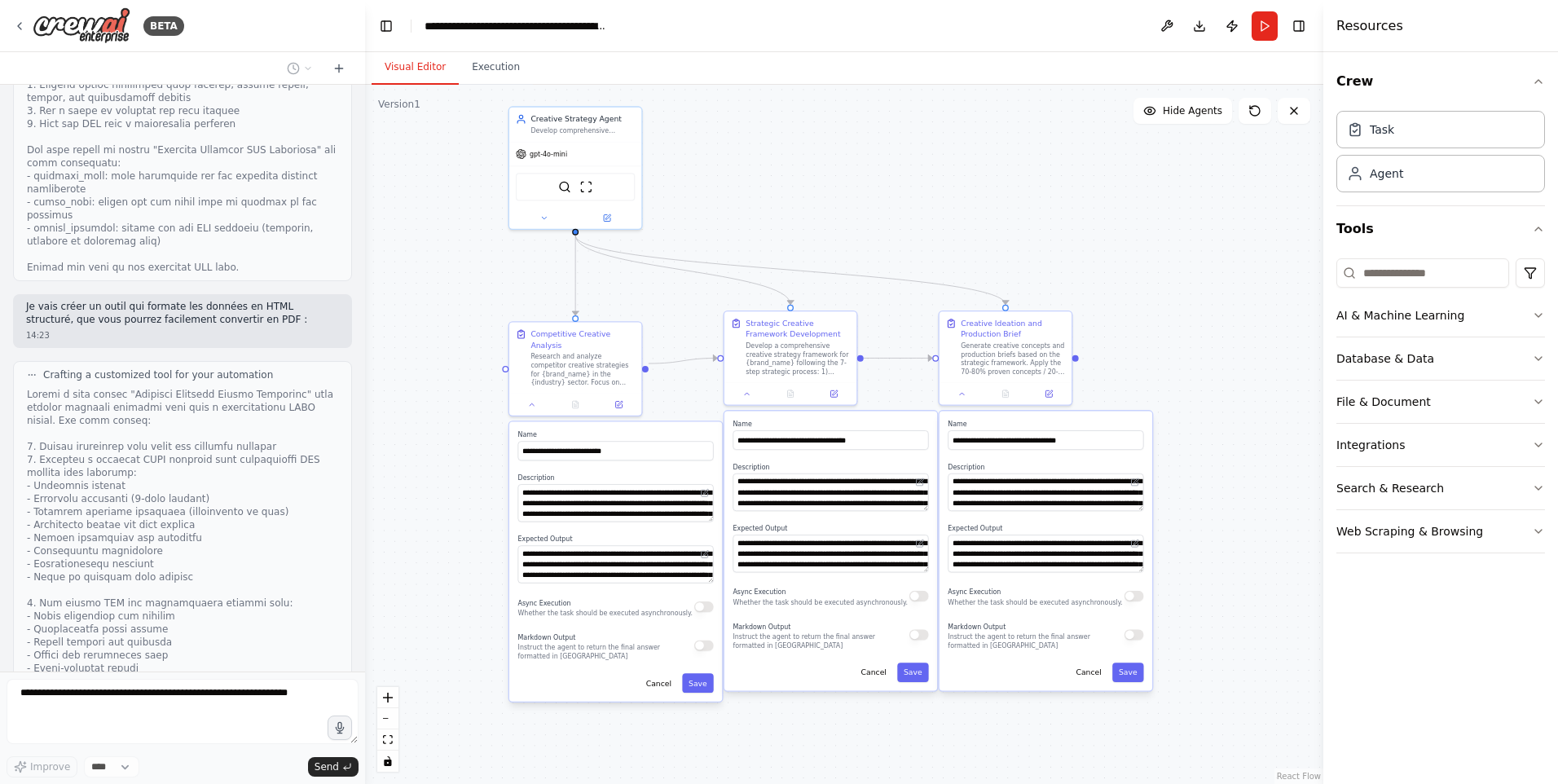
scroll to position [3740, 0]
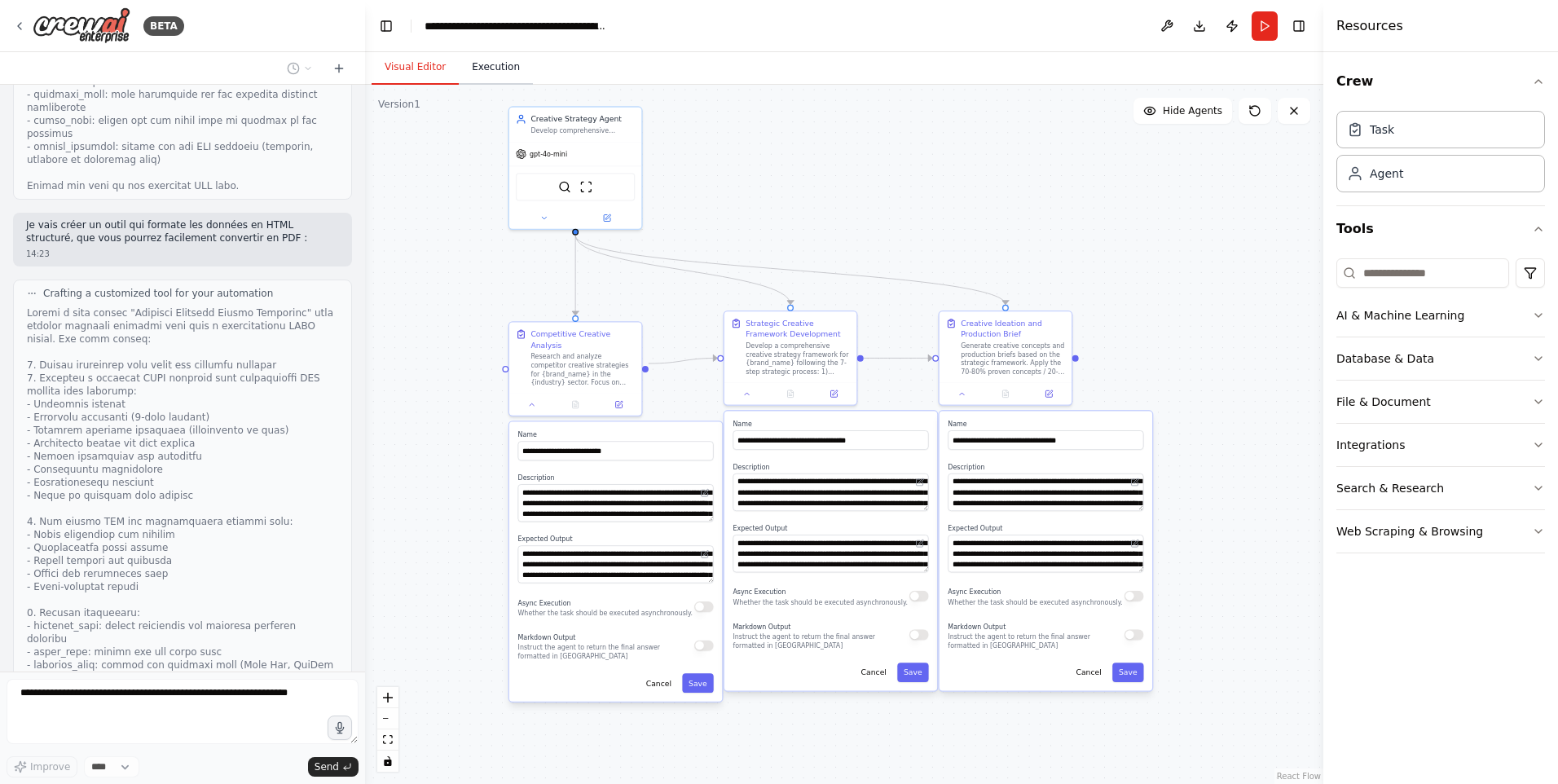
click at [503, 76] on button "Execution" at bounding box center [496, 68] width 74 height 34
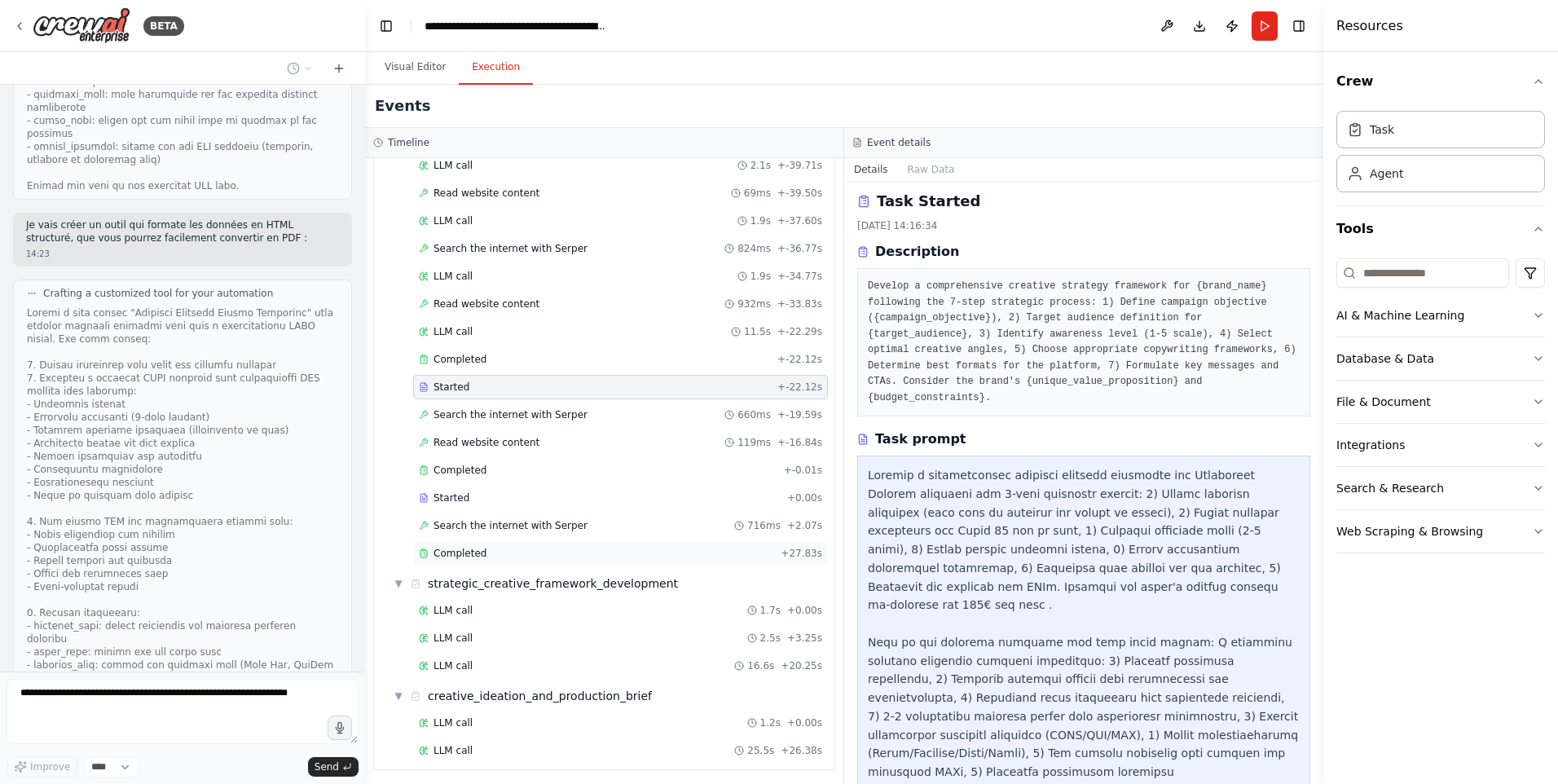
scroll to position [346, 0]
click at [457, 749] on span "LLM call" at bounding box center [452, 746] width 39 height 13
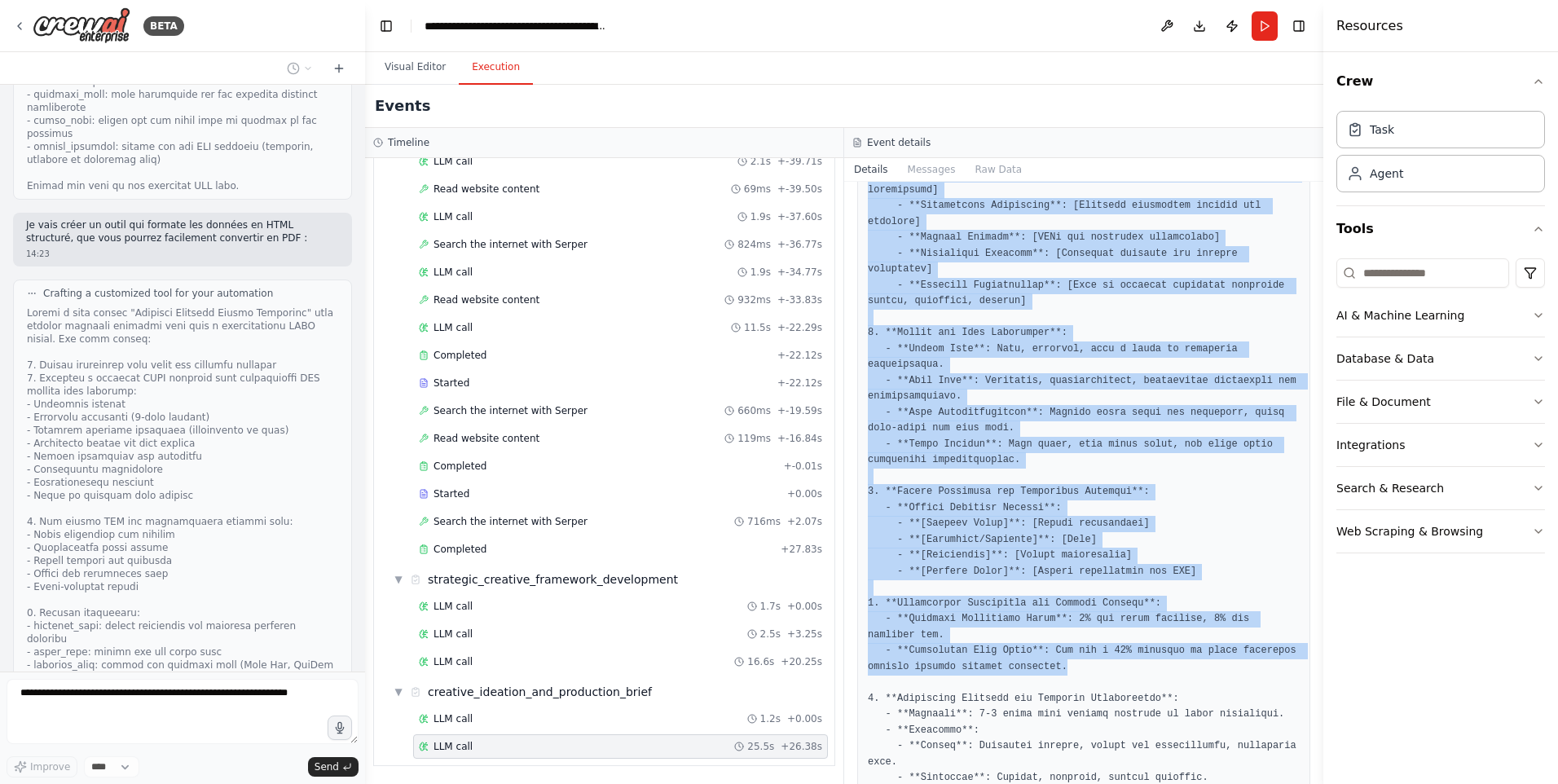
scroll to position [2053, 0]
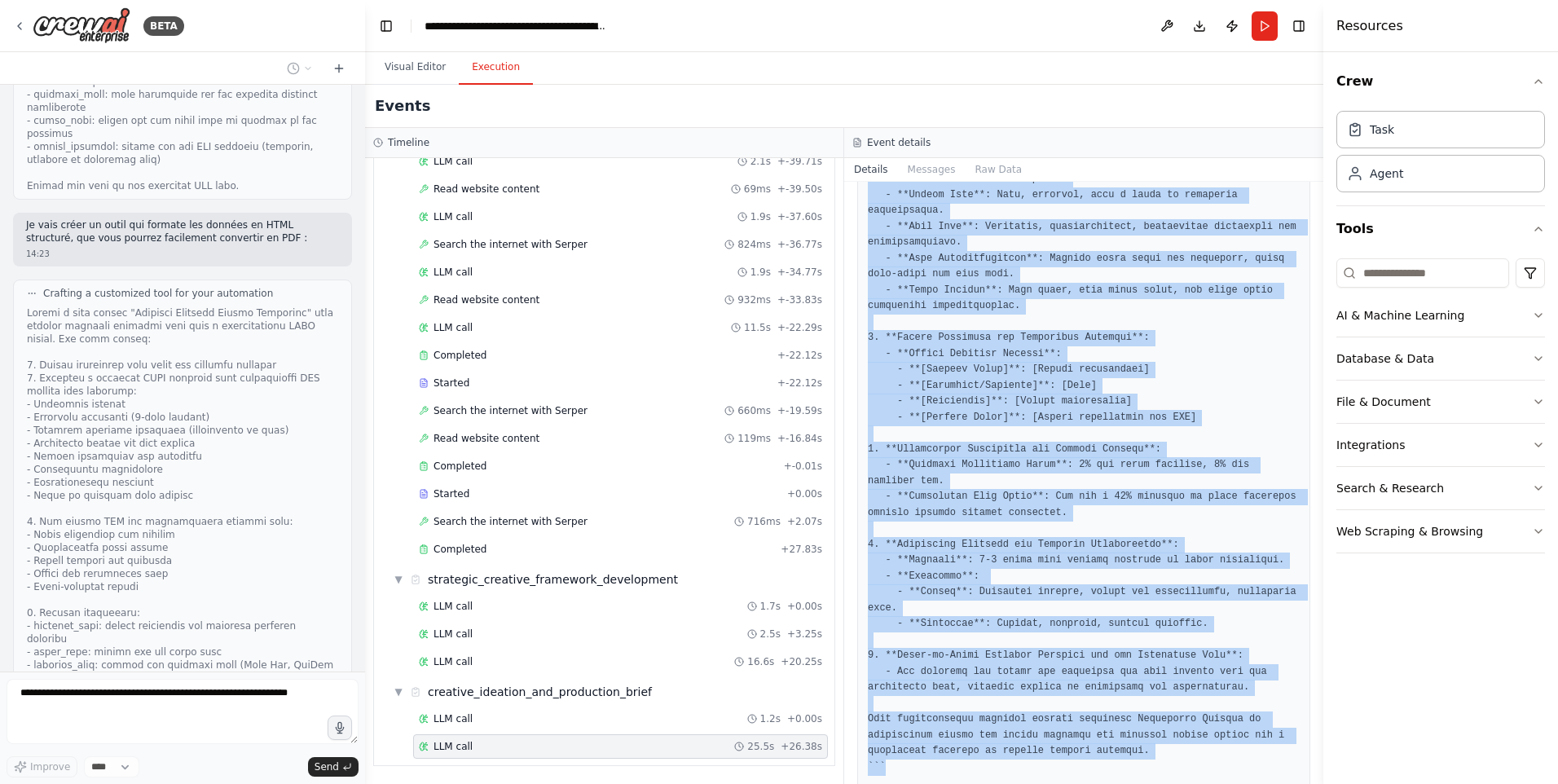
drag, startPoint x: 867, startPoint y: 309, endPoint x: 1096, endPoint y: 702, distance: 454.9
drag, startPoint x: 1096, startPoint y: 702, endPoint x: 1079, endPoint y: 687, distance: 22.7
copy pre "Loremip: D sita consecte adipisci elitseddo eiu tempori utlabo etdolo mag 6523,…"
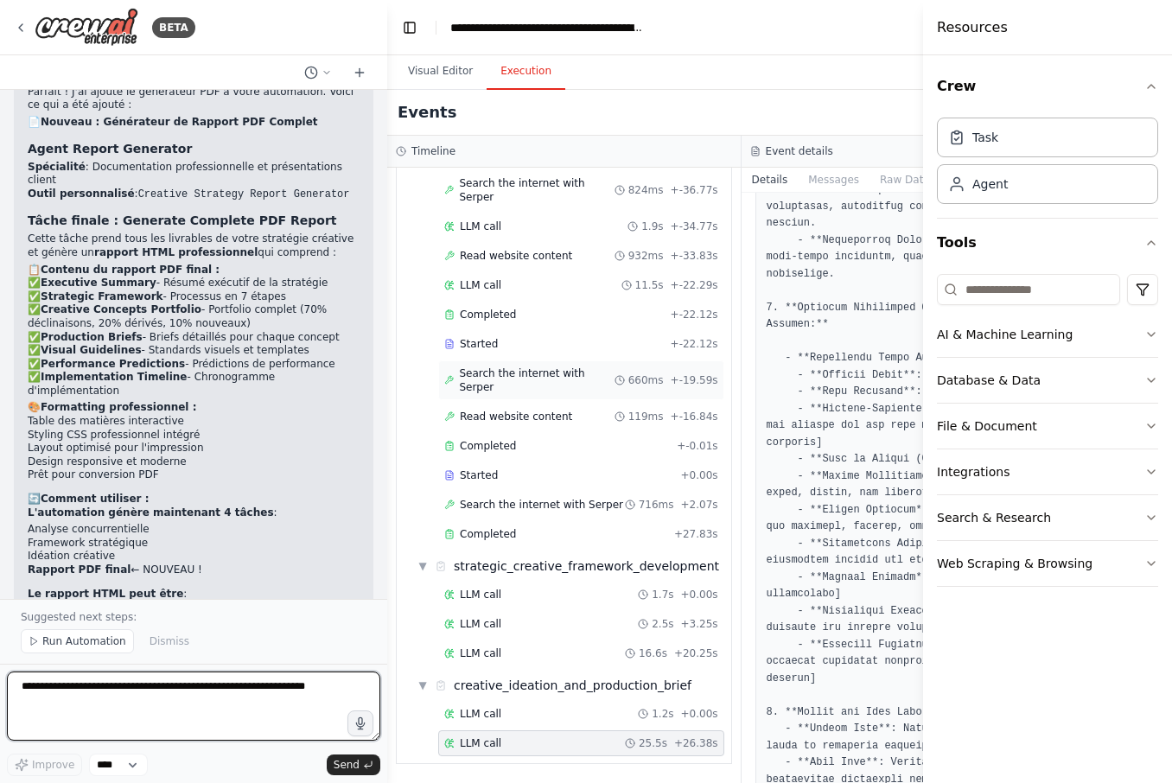
scroll to position [528, 0]
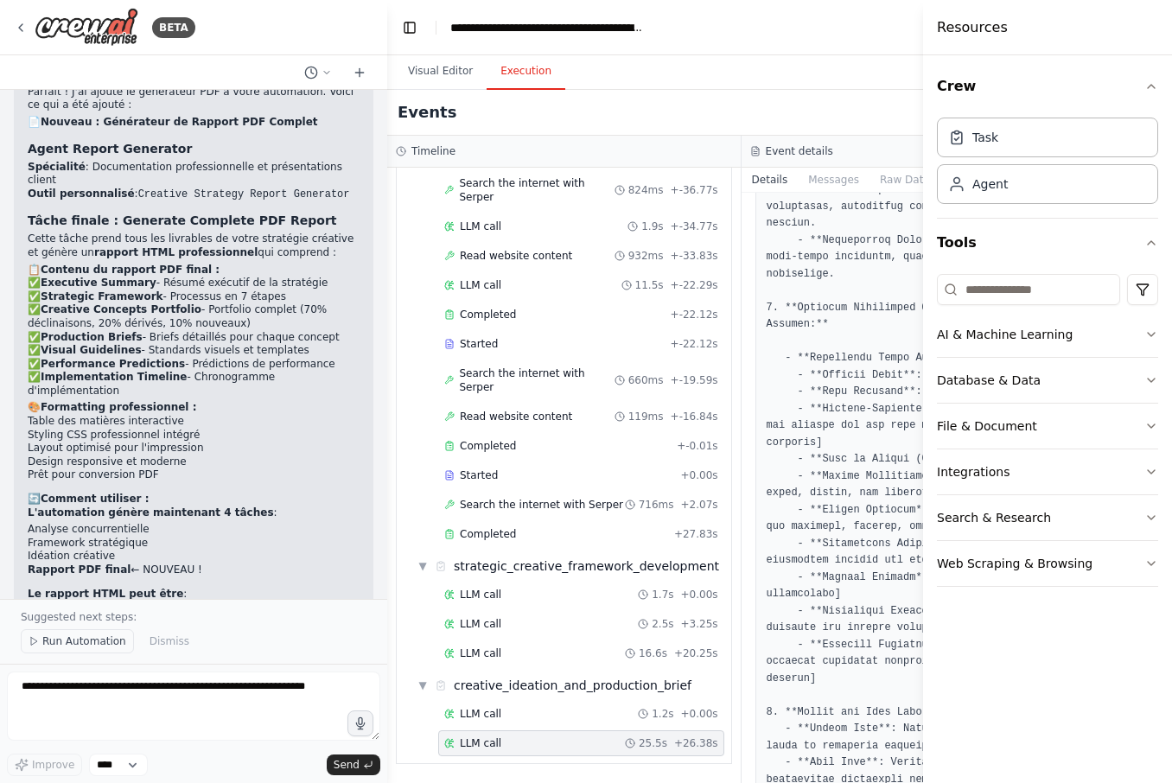
click at [44, 643] on span "Run Automation" at bounding box center [84, 642] width 84 height 14
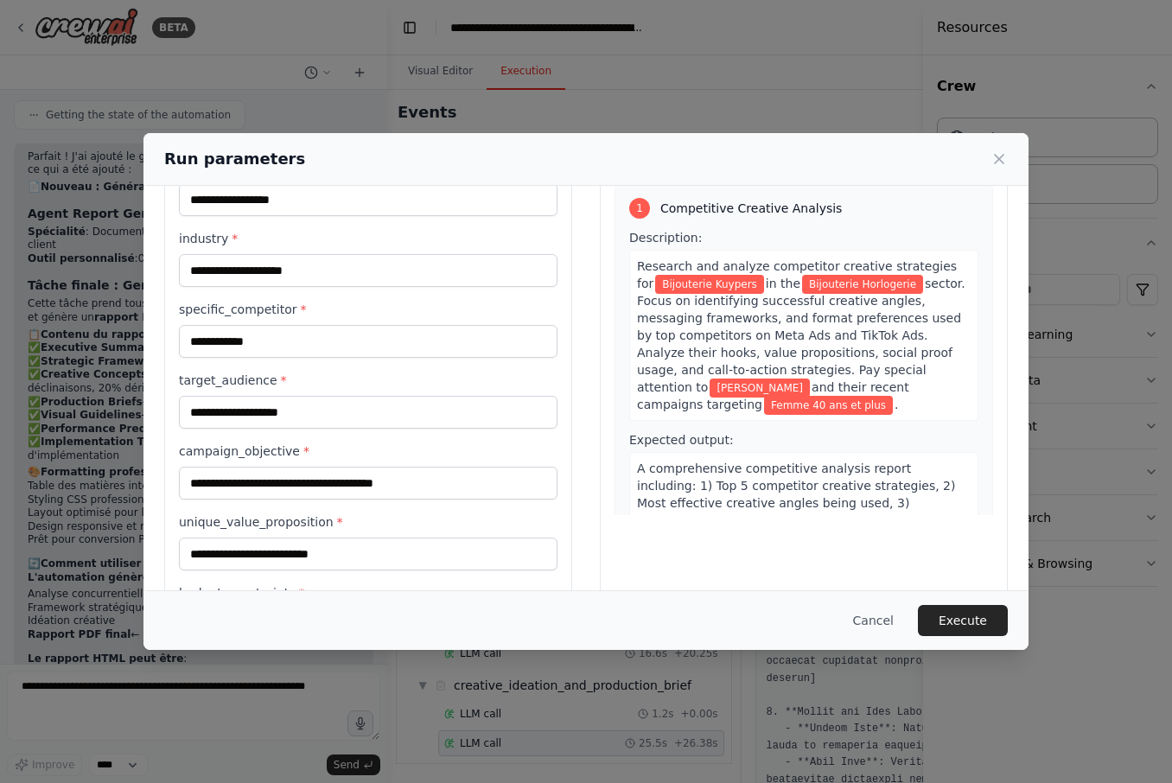
scroll to position [173, 0]
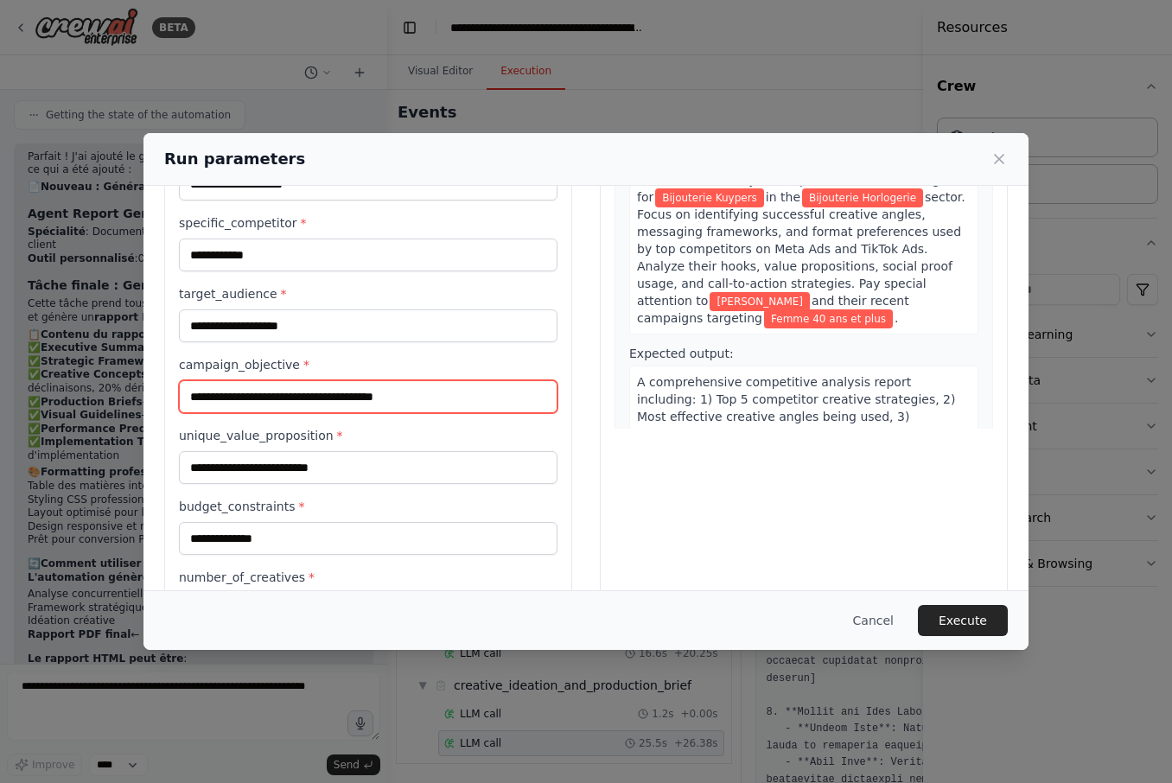
click at [421, 398] on input "**********" at bounding box center [368, 396] width 379 height 33
click at [416, 398] on input "**********" at bounding box center [368, 396] width 379 height 33
click at [520, 399] on input "**********" at bounding box center [368, 396] width 379 height 33
type input "**********"
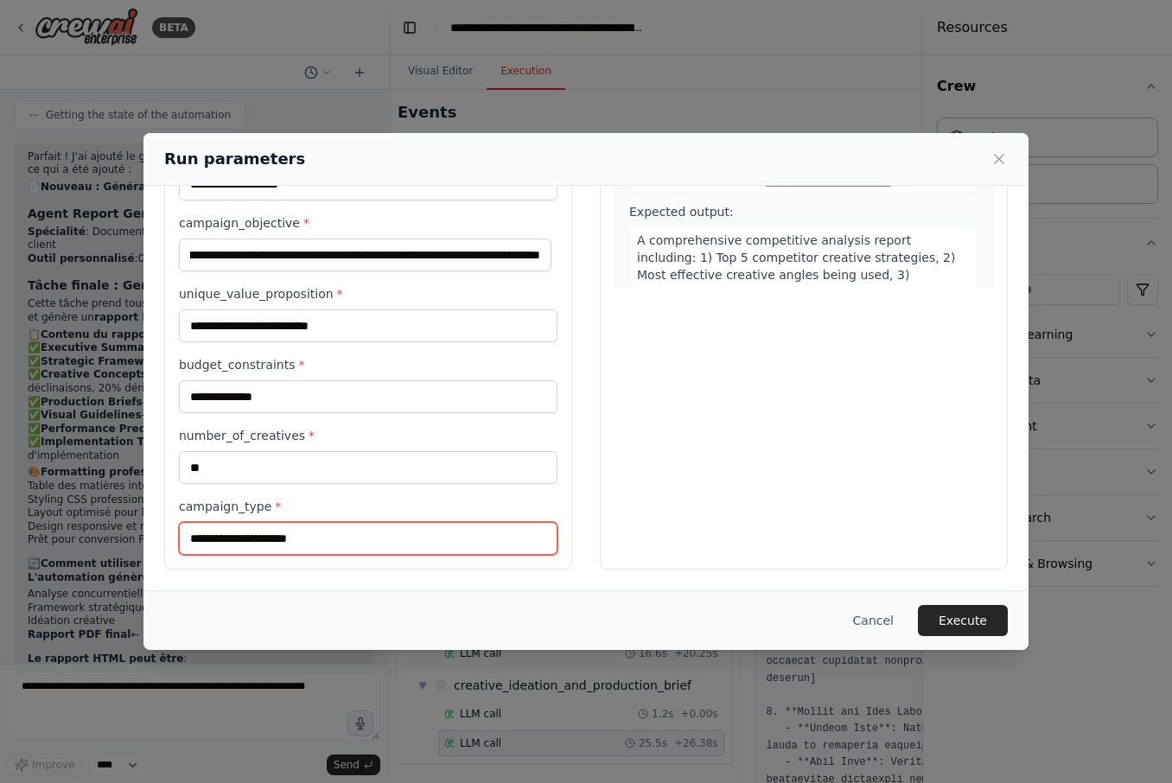
scroll to position [0, 0]
click at [316, 533] on input "campaign_type *" at bounding box center [368, 538] width 379 height 33
type input "********"
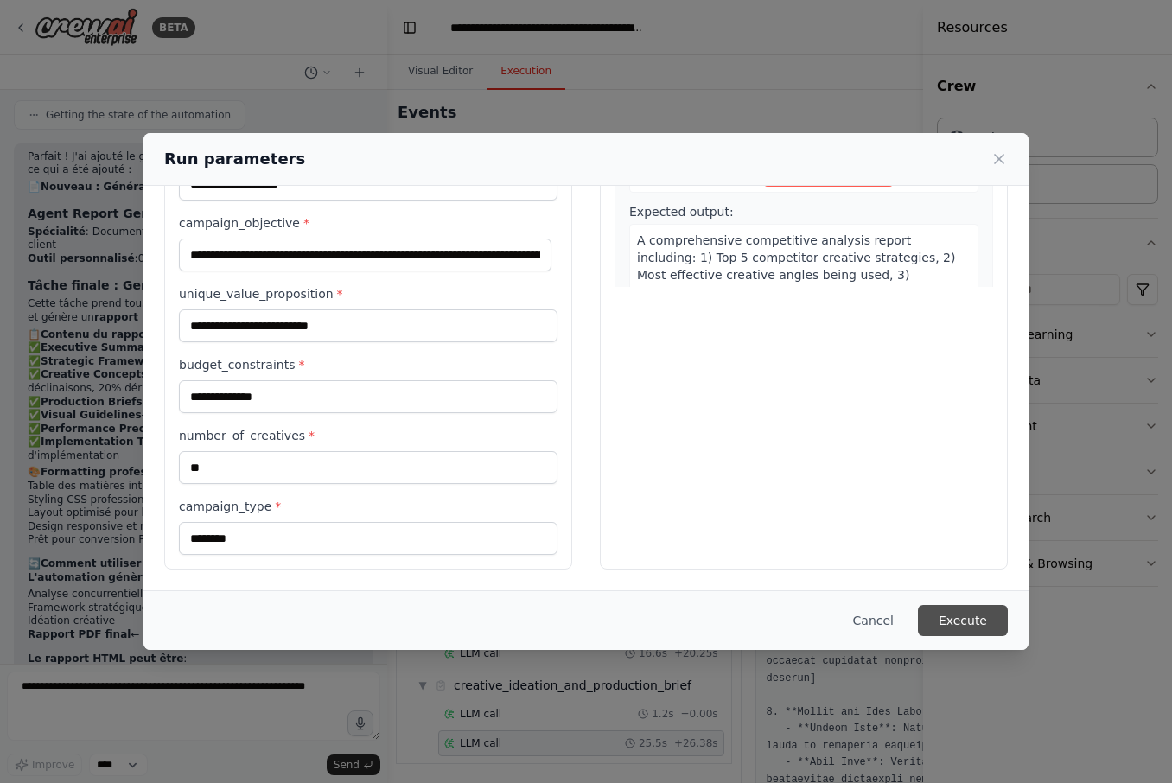
click at [960, 616] on button "Execute" at bounding box center [963, 620] width 90 height 31
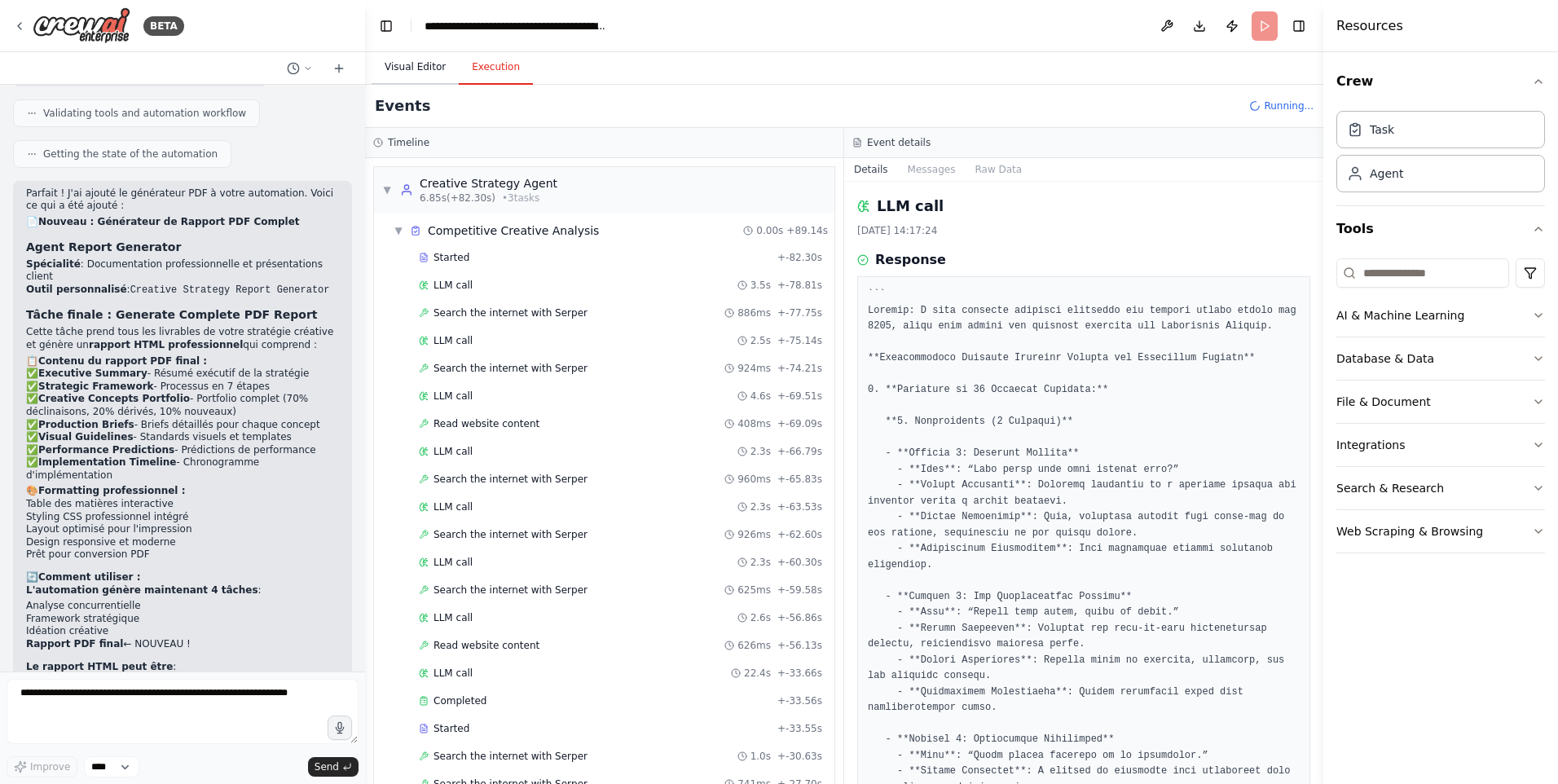
click at [418, 61] on button "Visual Editor" at bounding box center [415, 68] width 87 height 34
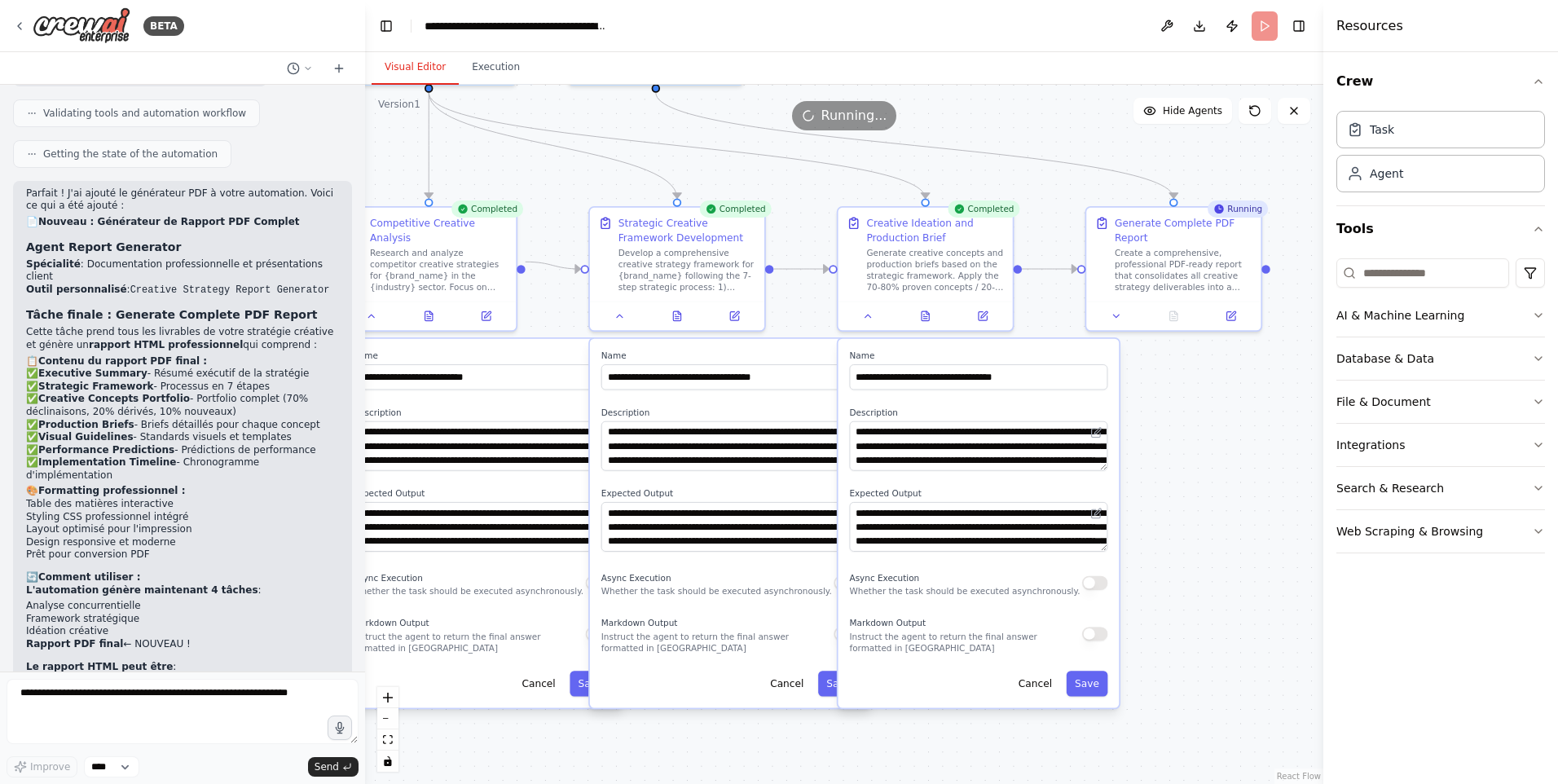
drag, startPoint x: 581, startPoint y: 357, endPoint x: 582, endPoint y: 223, distance: 134.0
click at [582, 223] on div ".deletable-edge-delete-btn { width: 20px; height: 20px; border: 0px solid #ffff…" at bounding box center [844, 434] width 959 height 699
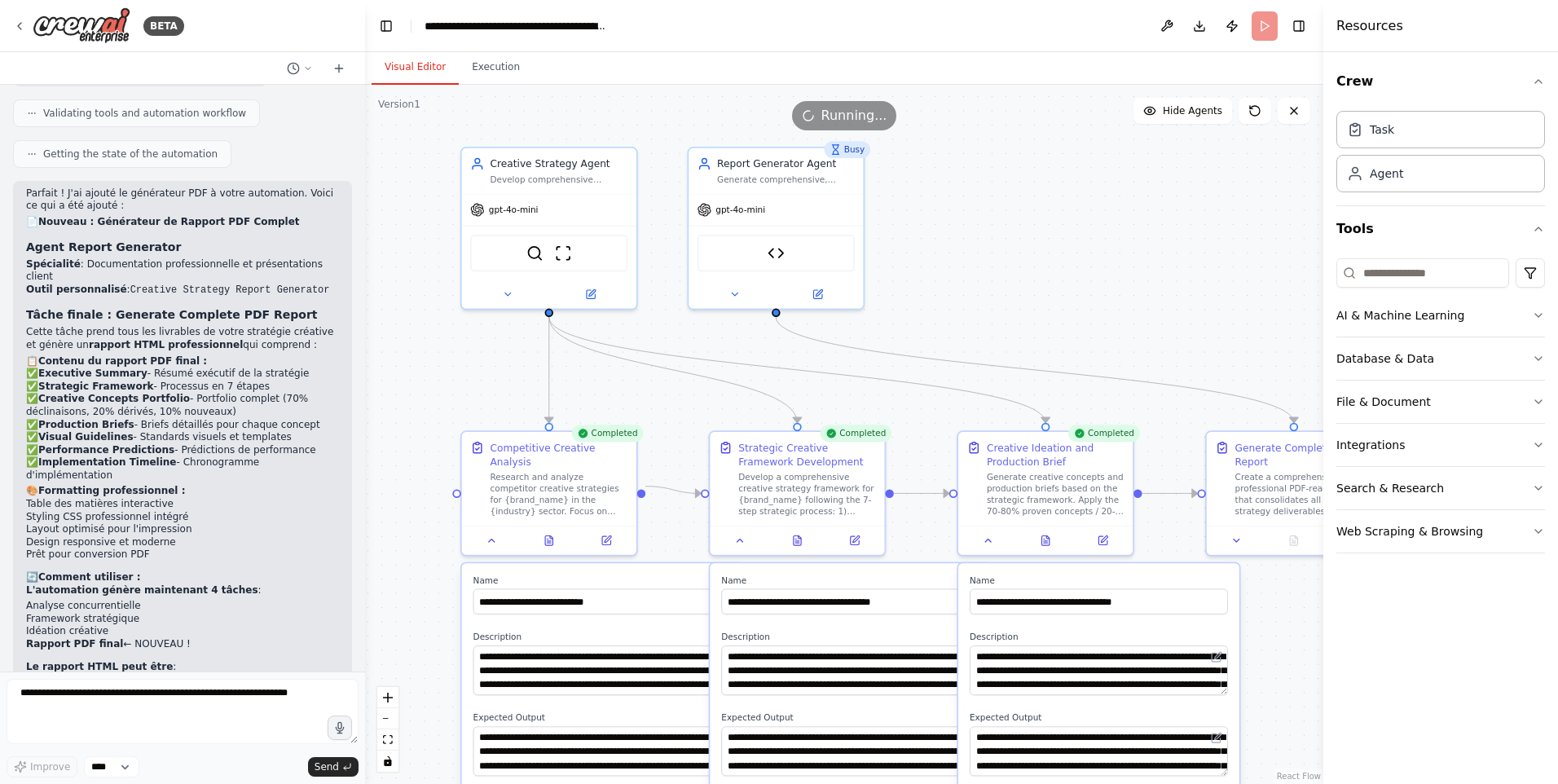
drag, startPoint x: 566, startPoint y: 164, endPoint x: 674, endPoint y: 477, distance: 331.1
click at [674, 477] on div ".deletable-edge-delete-btn { width: 20px; height: 20px; border: 0px solid #ffff…" at bounding box center [844, 434] width 959 height 699
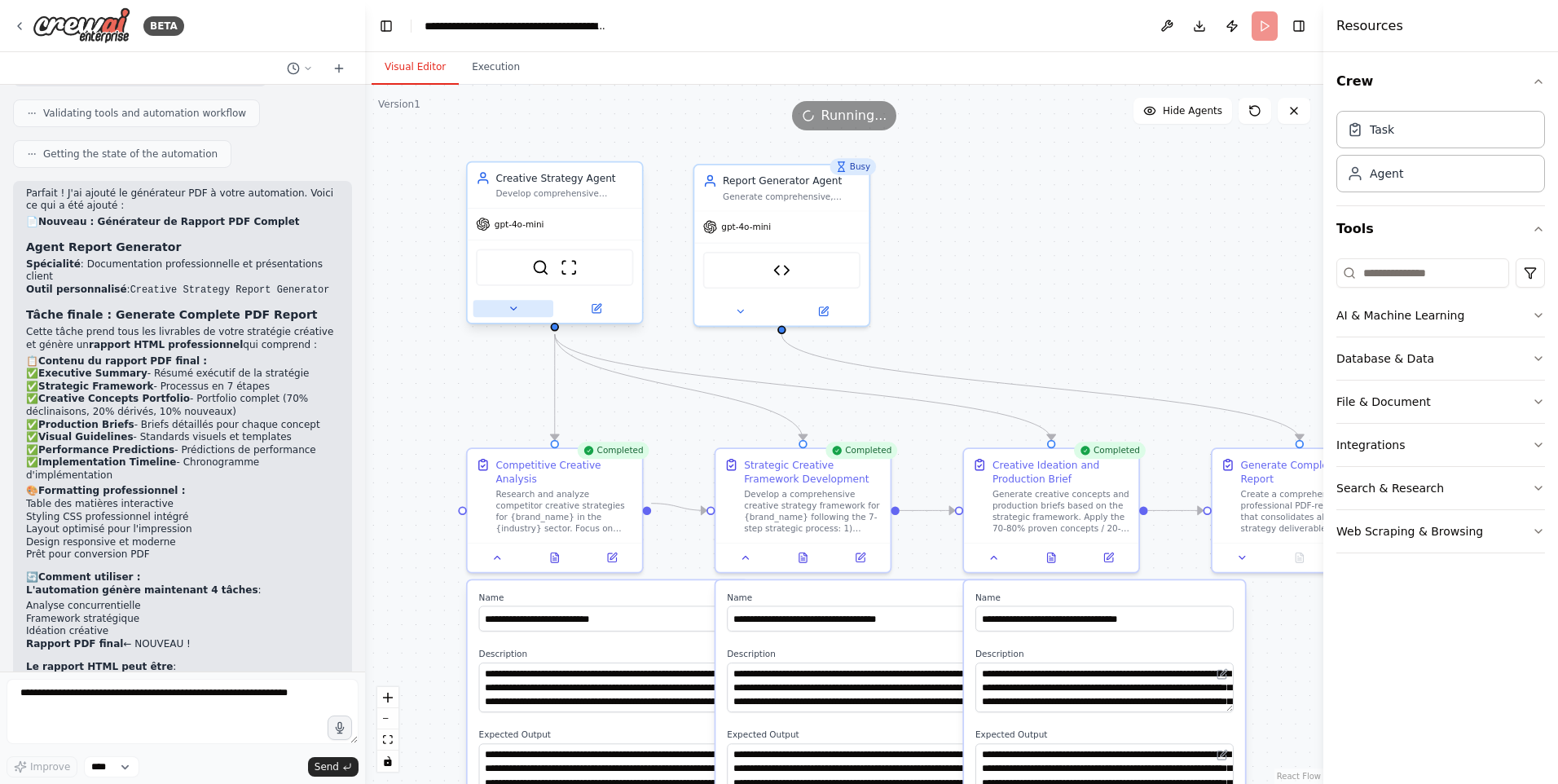
click at [514, 307] on icon at bounding box center [513, 308] width 6 height 3
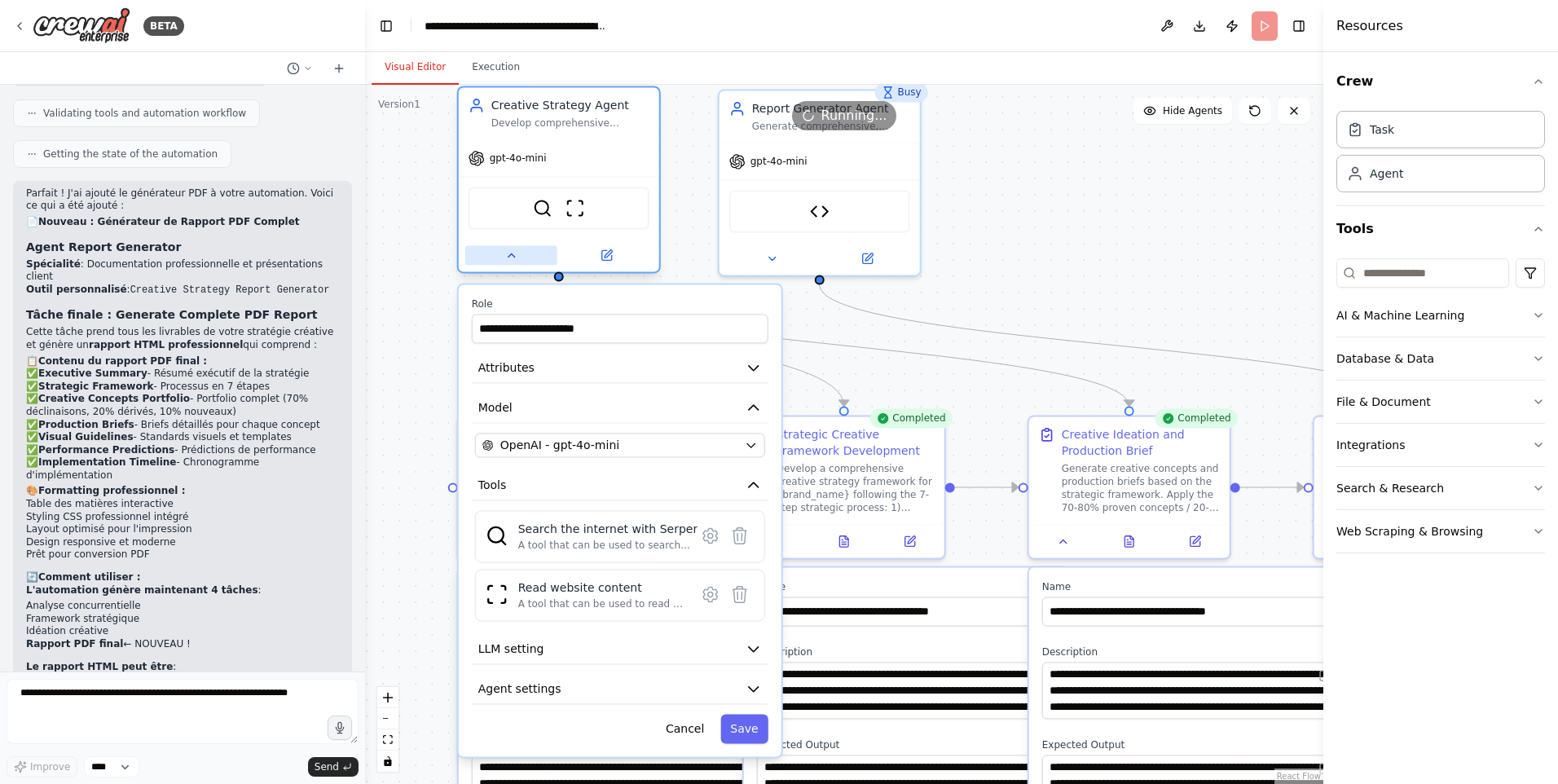
click at [514, 256] on icon at bounding box center [511, 254] width 7 height 3
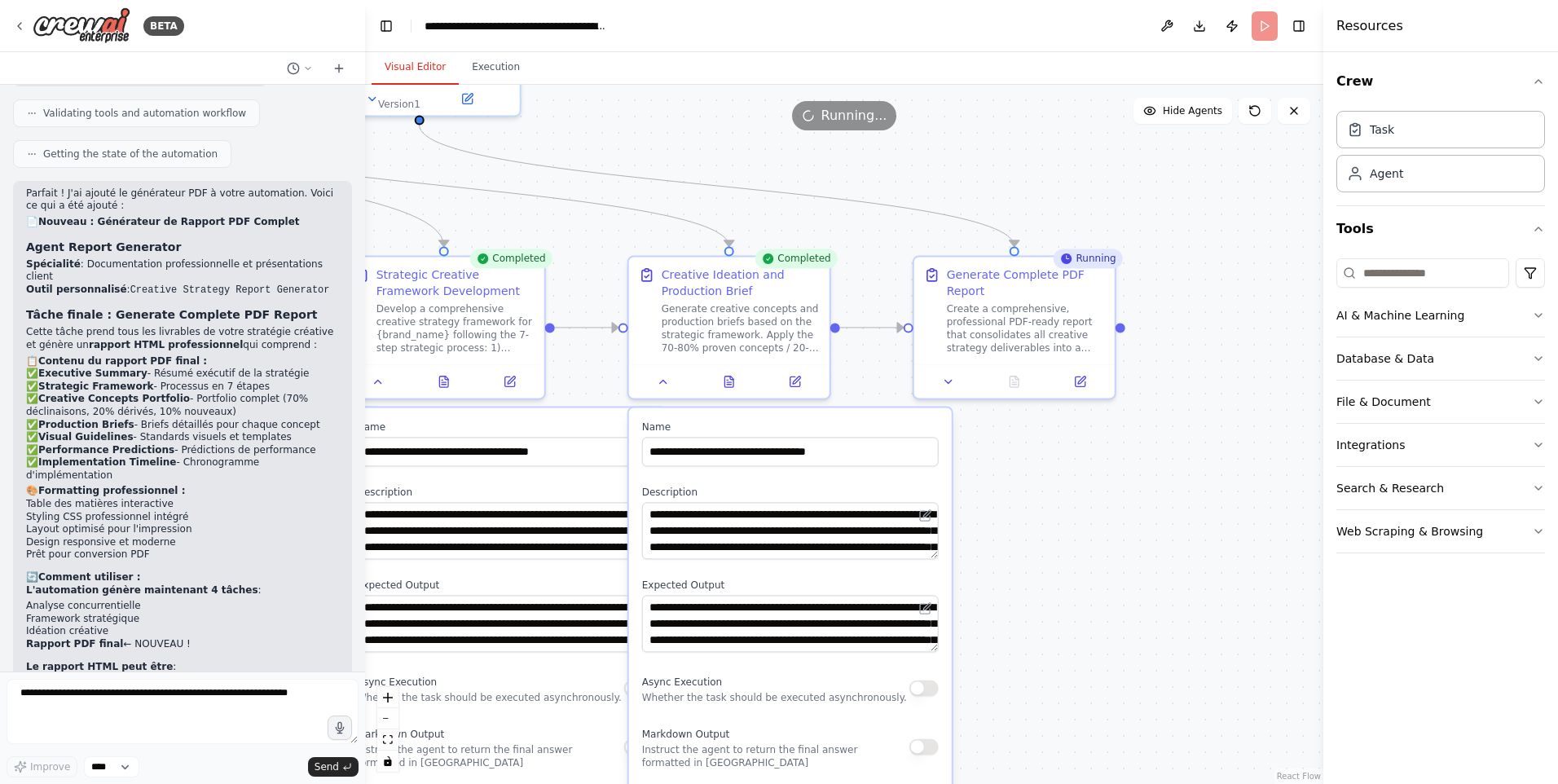
drag, startPoint x: 1121, startPoint y: 293, endPoint x: 720, endPoint y: 134, distance: 431.4
click at [720, 134] on div ".deletable-edge-delete-btn { width: 20px; height: 20px; border: 0px solid #ffff…" at bounding box center [844, 434] width 959 height 699
click at [172, 712] on textarea at bounding box center [182, 710] width 352 height 65
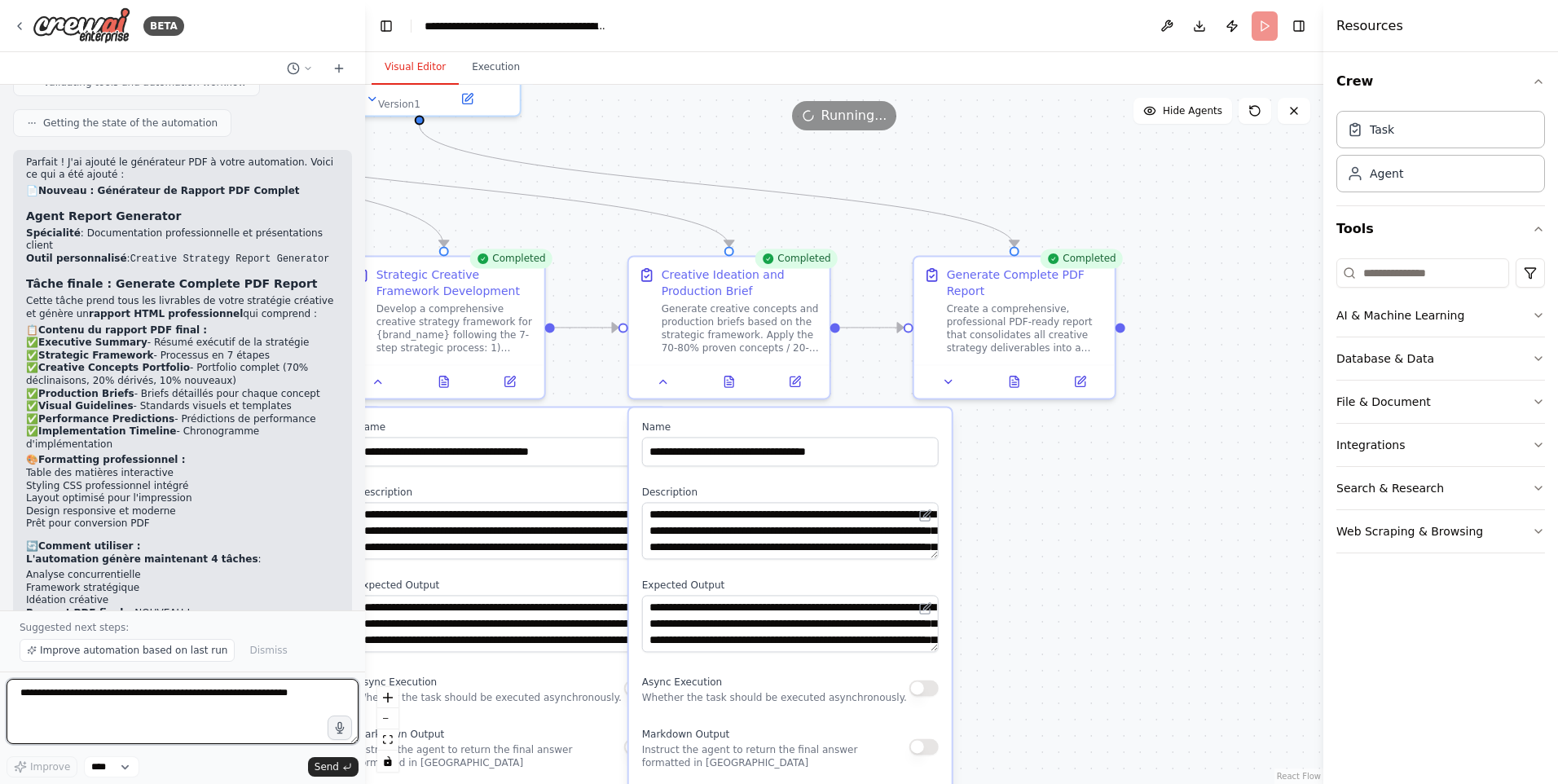
scroll to position [5048, 0]
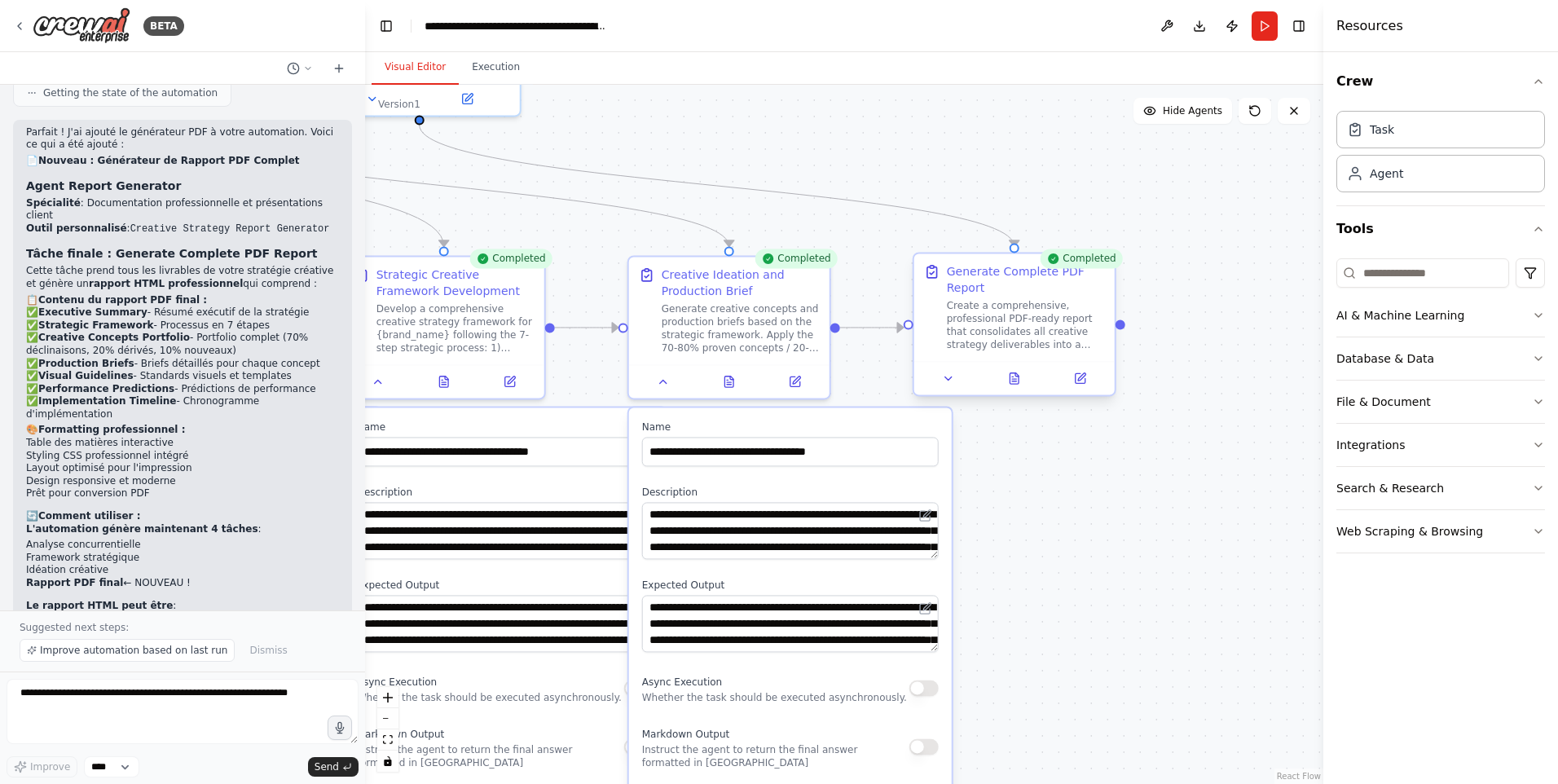
click at [1002, 335] on div "Create a comprehensive, professional PDF-ready report that consolidates all cre…" at bounding box center [1026, 324] width 158 height 52
click at [488, 70] on button "Execution" at bounding box center [496, 68] width 74 height 34
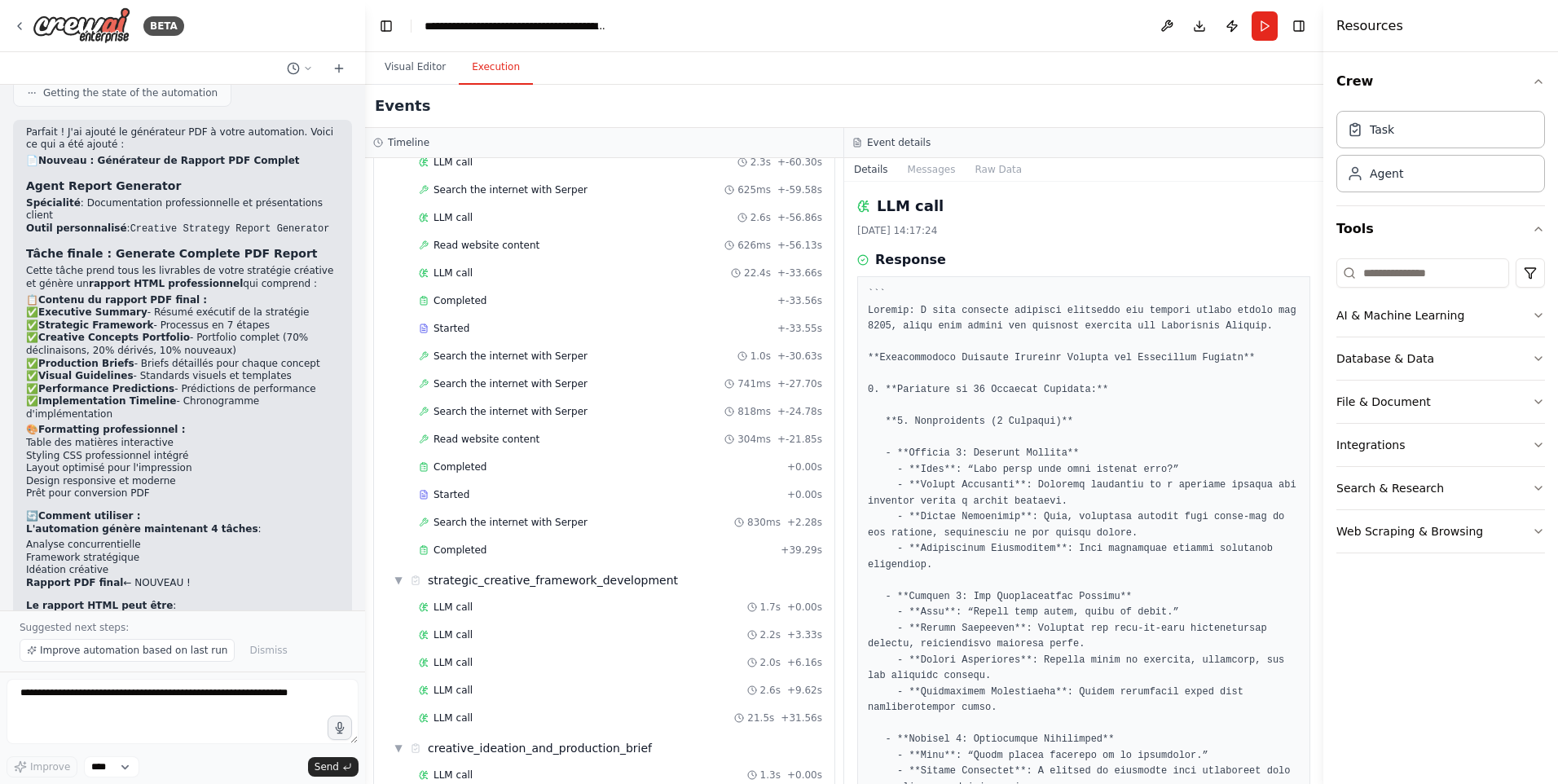
scroll to position [688, 0]
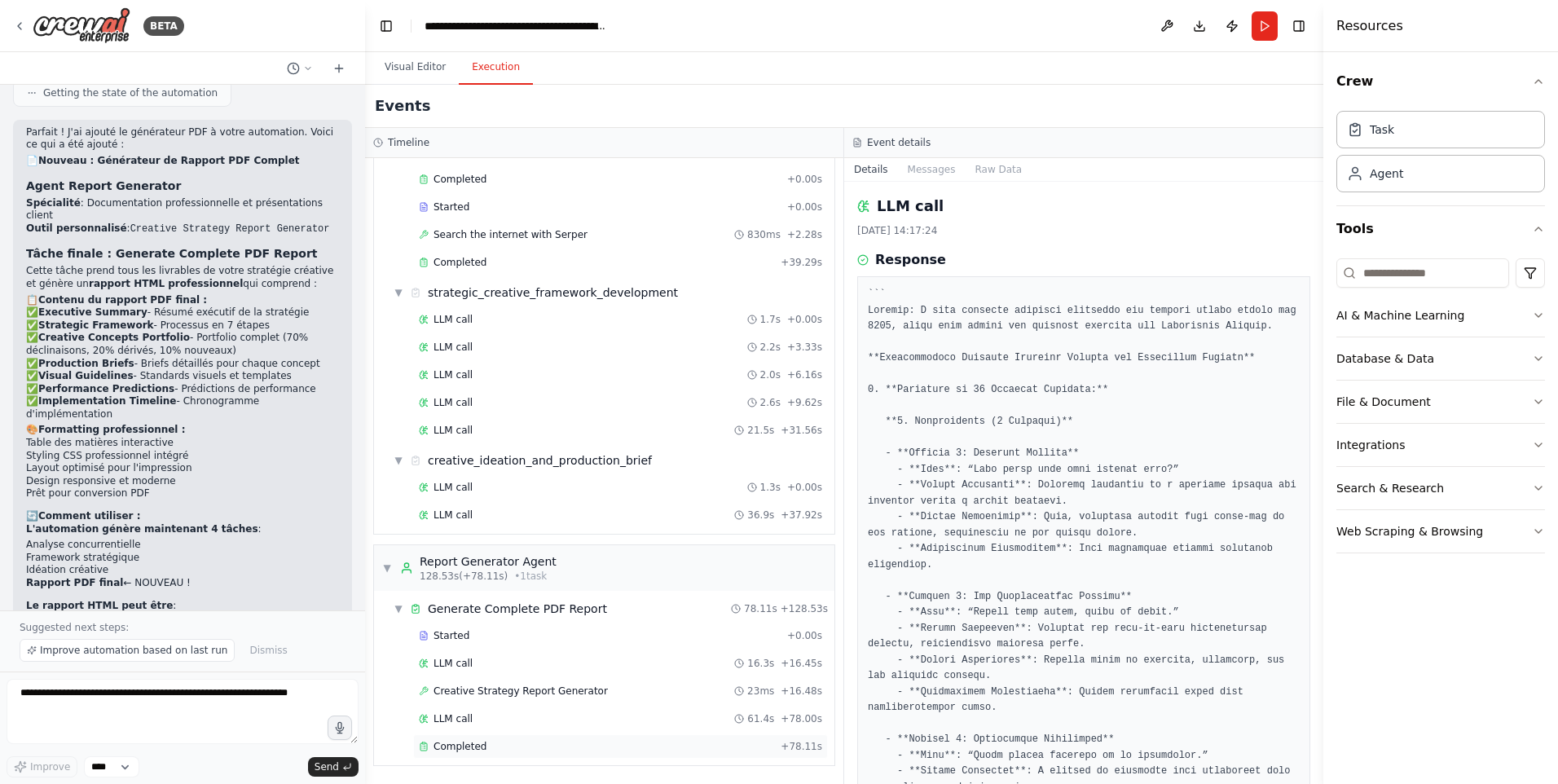
click at [497, 747] on div "Completed" at bounding box center [596, 746] width 355 height 13
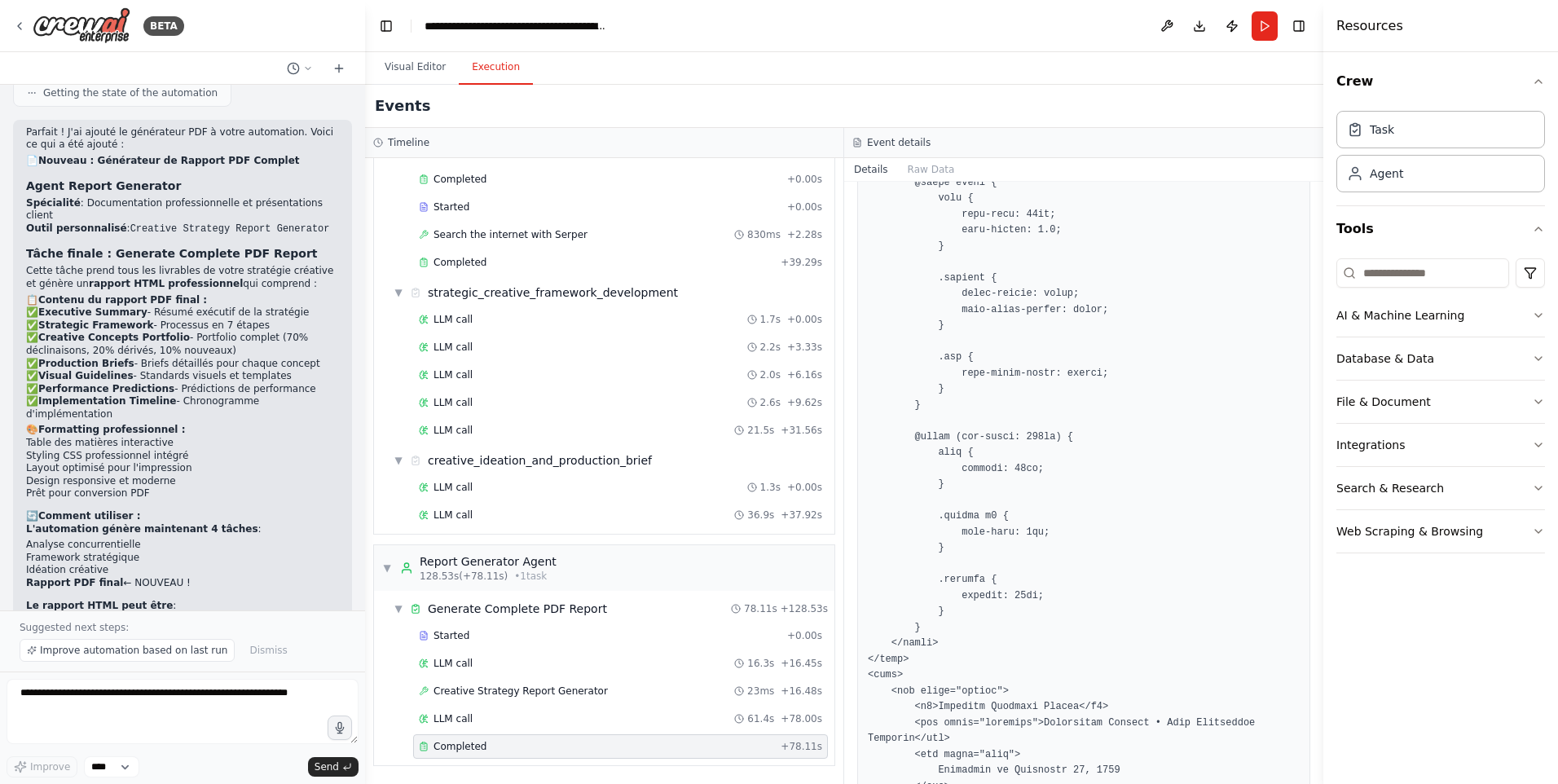
scroll to position [3873, 0]
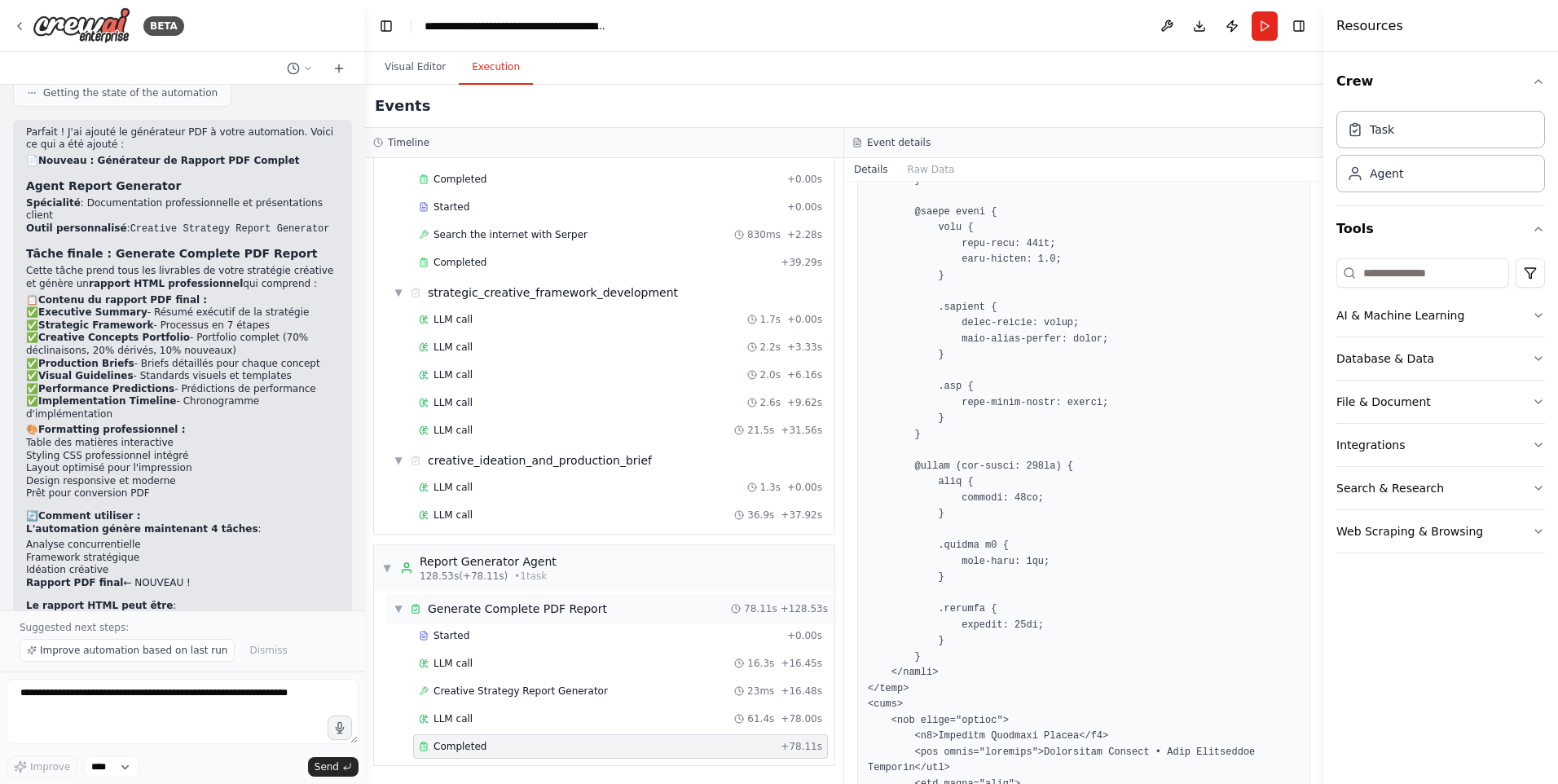
click at [460, 612] on div "Generate Complete PDF Report" at bounding box center [517, 608] width 179 height 16
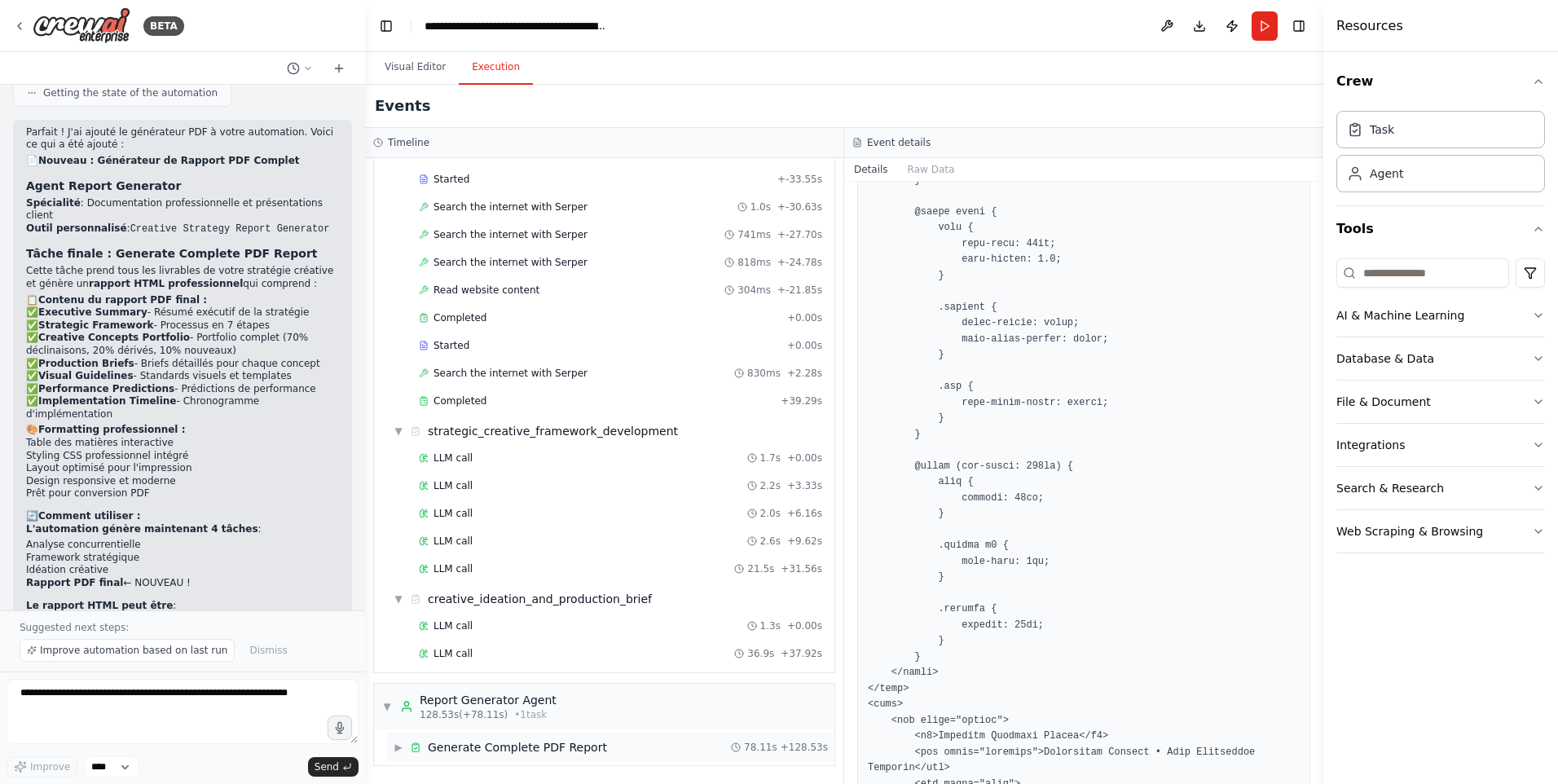
scroll to position [549, 0]
click at [449, 748] on div "Generate Complete PDF Report" at bounding box center [517, 746] width 179 height 16
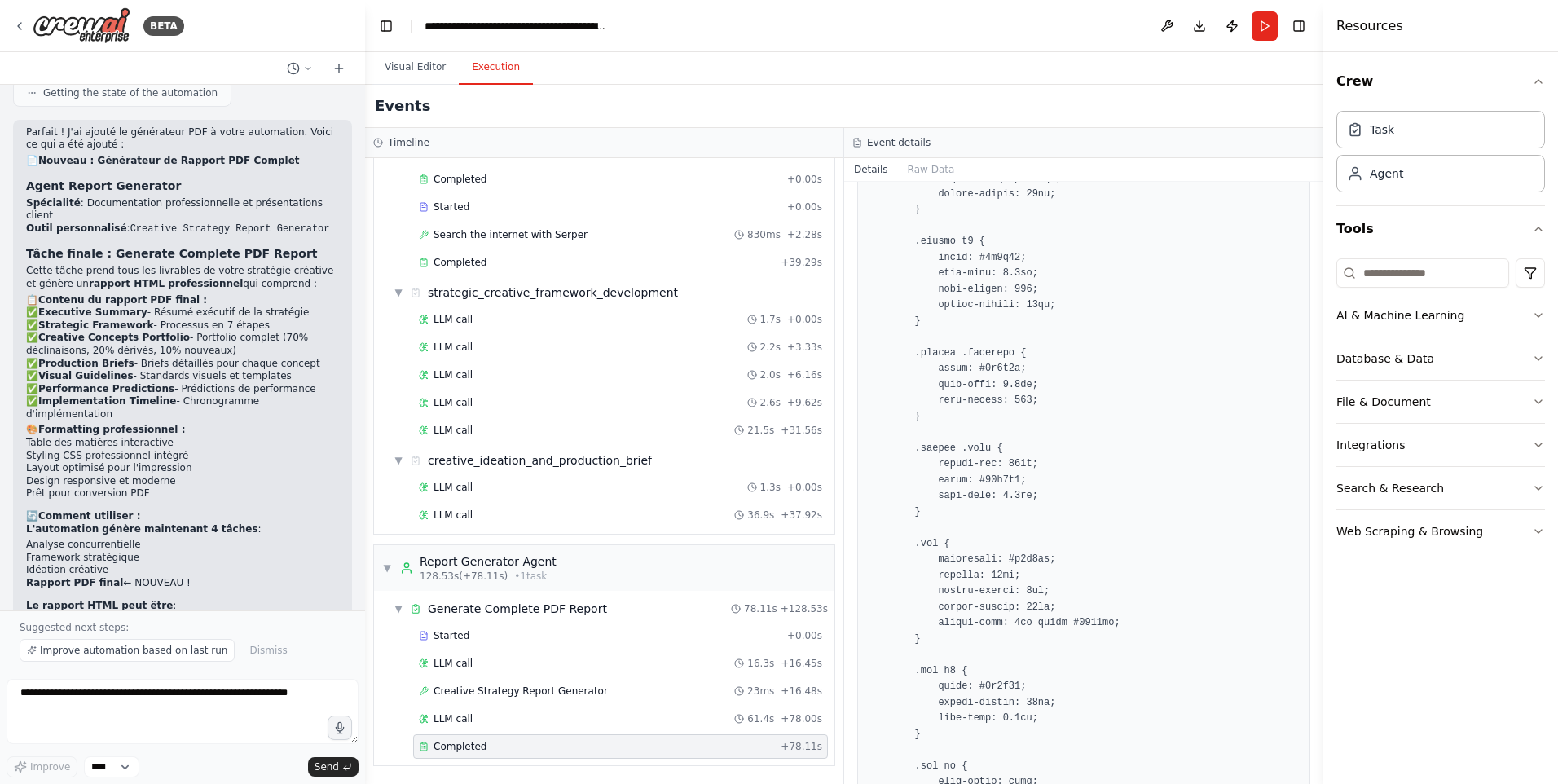
scroll to position [0, 0]
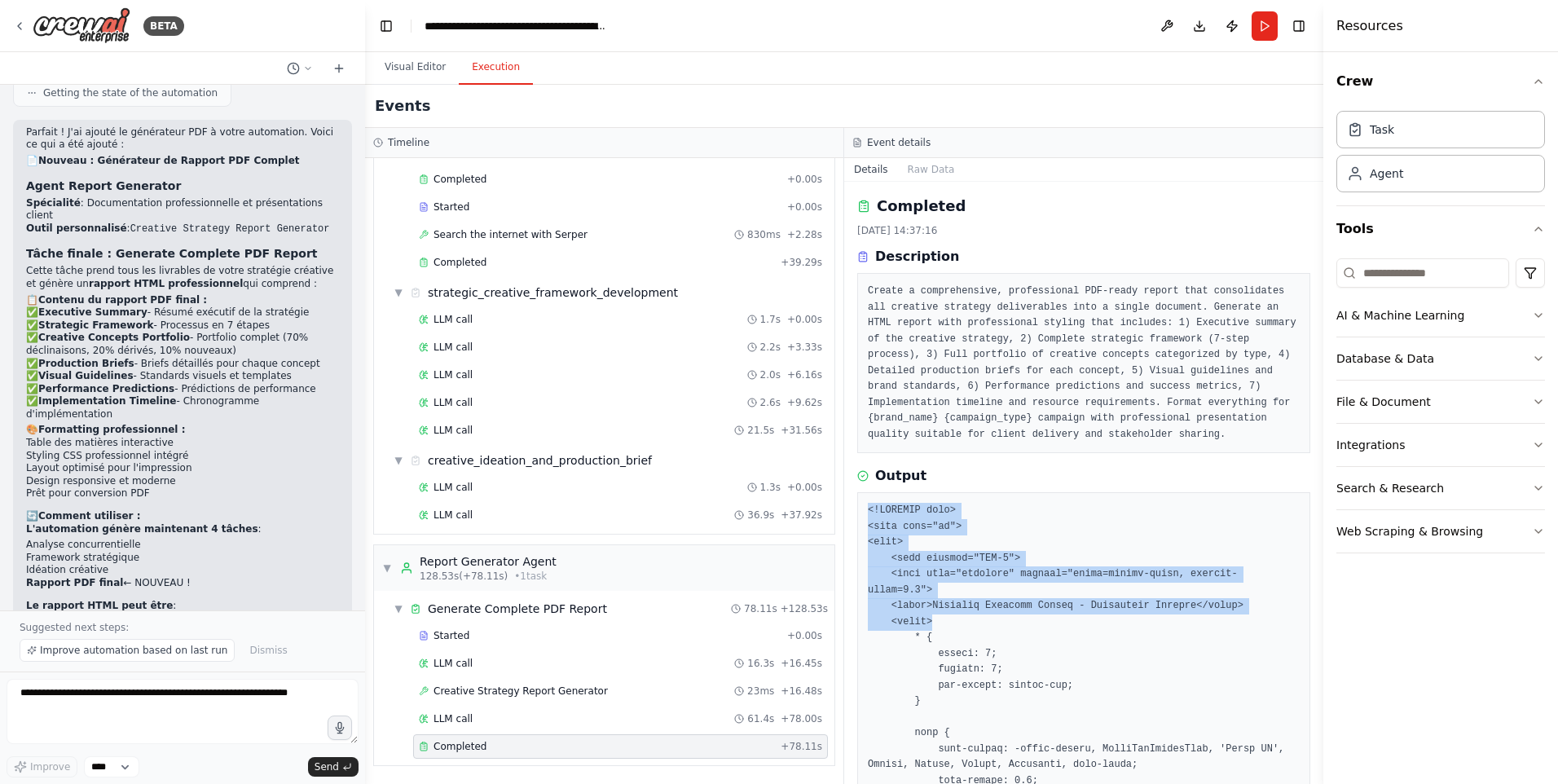
drag, startPoint x: 869, startPoint y: 513, endPoint x: 1027, endPoint y: 610, distance: 185.4
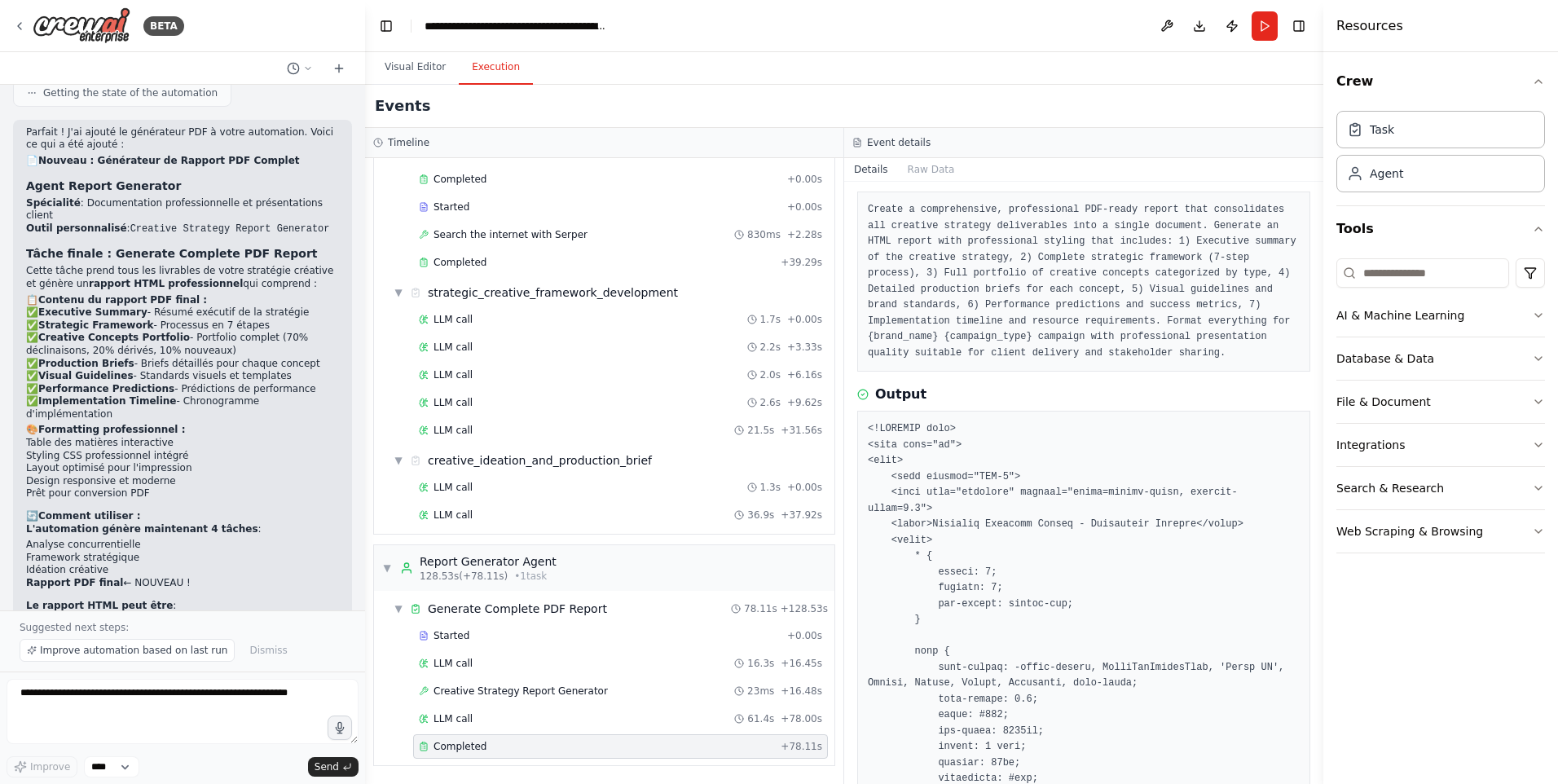
drag, startPoint x: 1027, startPoint y: 610, endPoint x: 930, endPoint y: 592, distance: 98.7
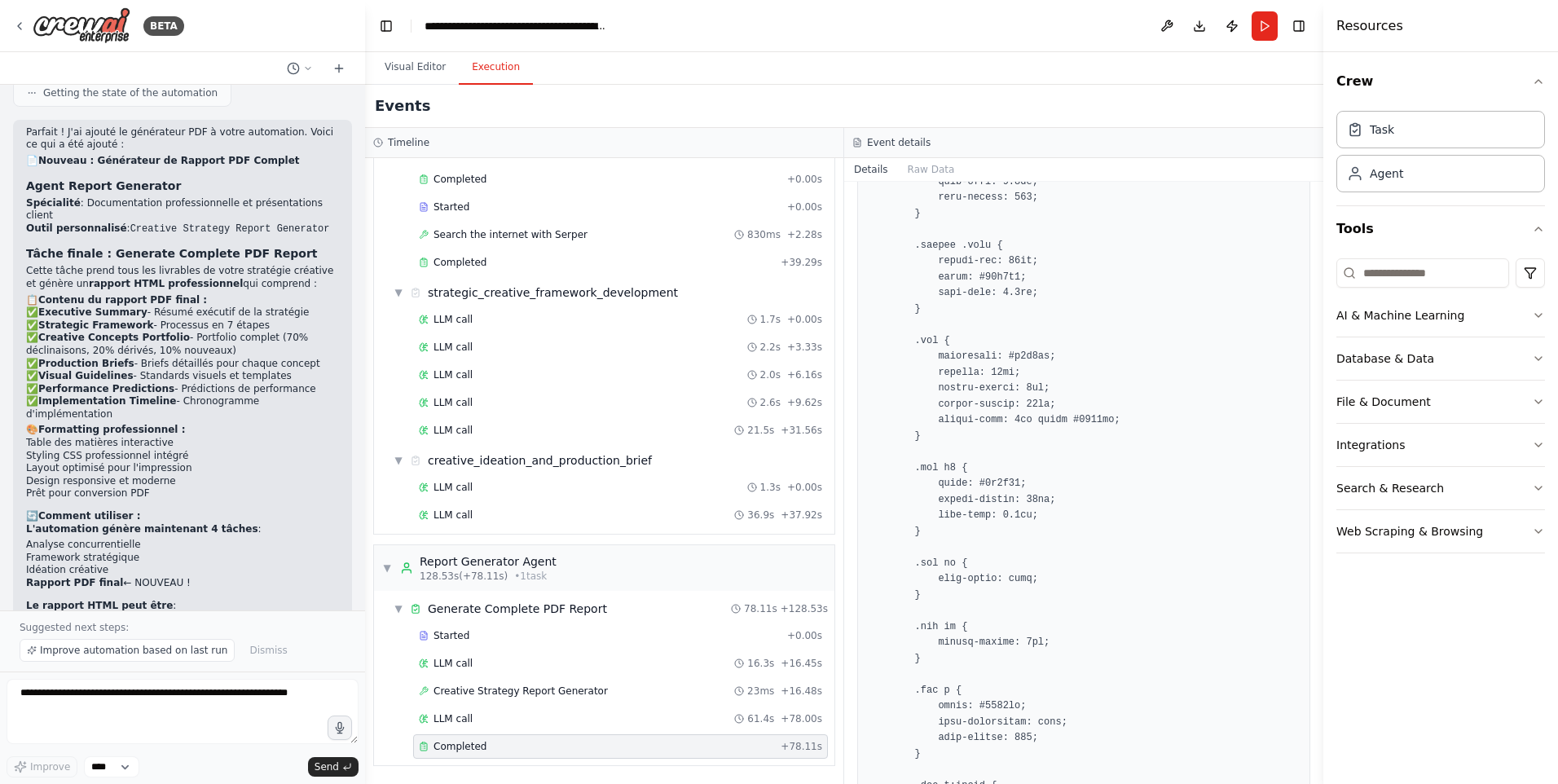
scroll to position [0, 0]
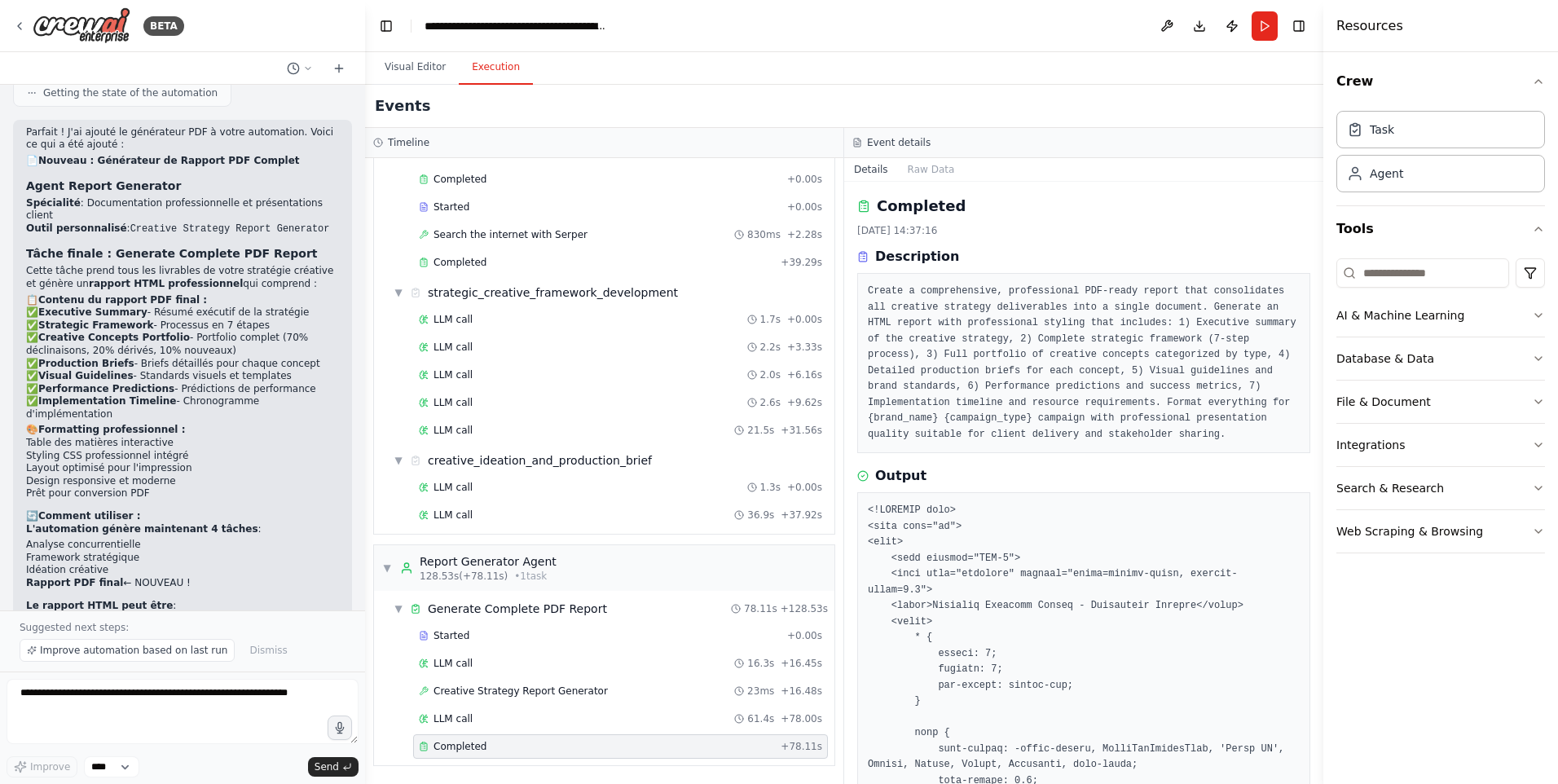
drag, startPoint x: 1025, startPoint y: 606, endPoint x: 1055, endPoint y: 413, distance: 195.3
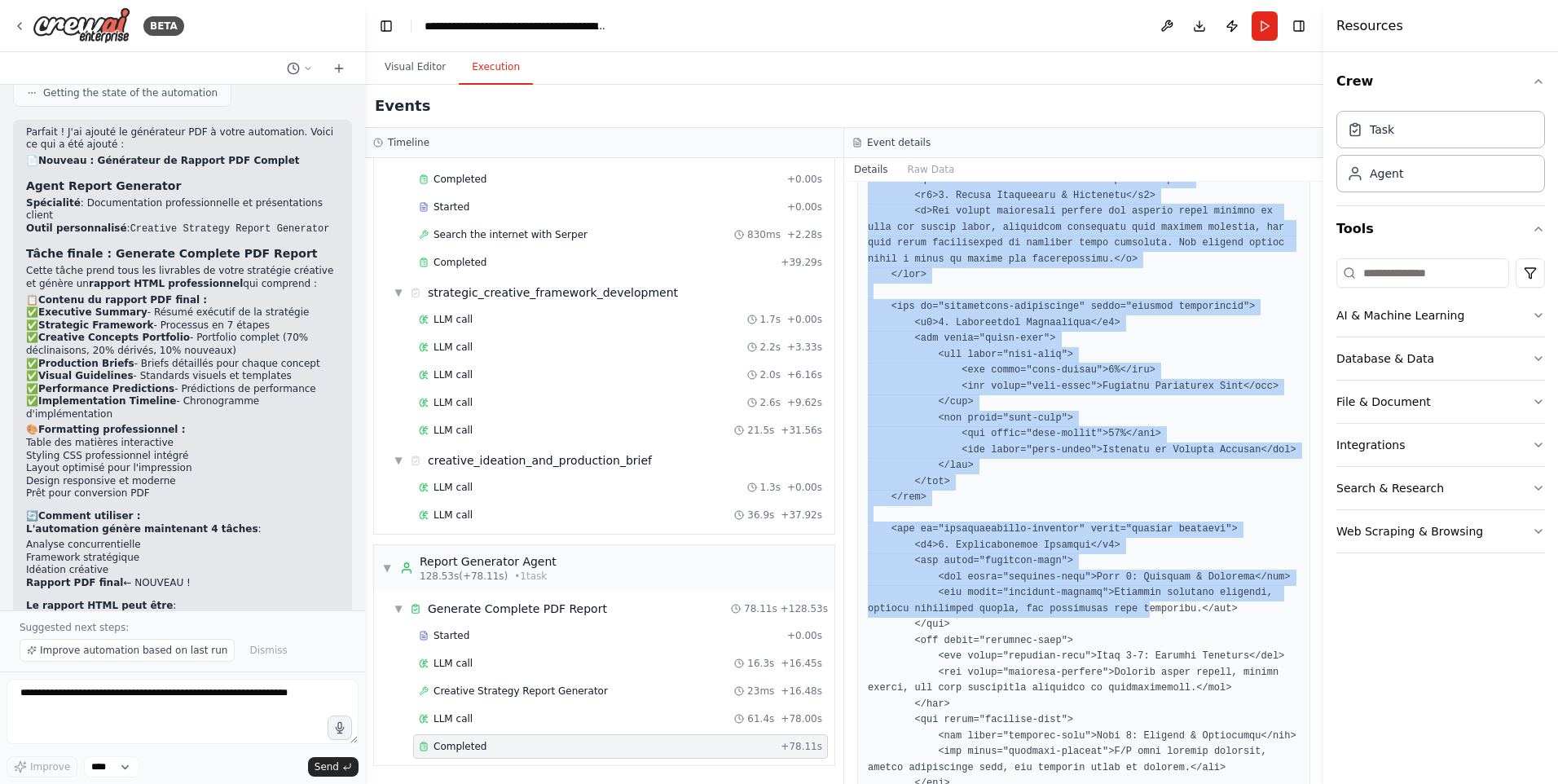
scroll to position [6316, 0]
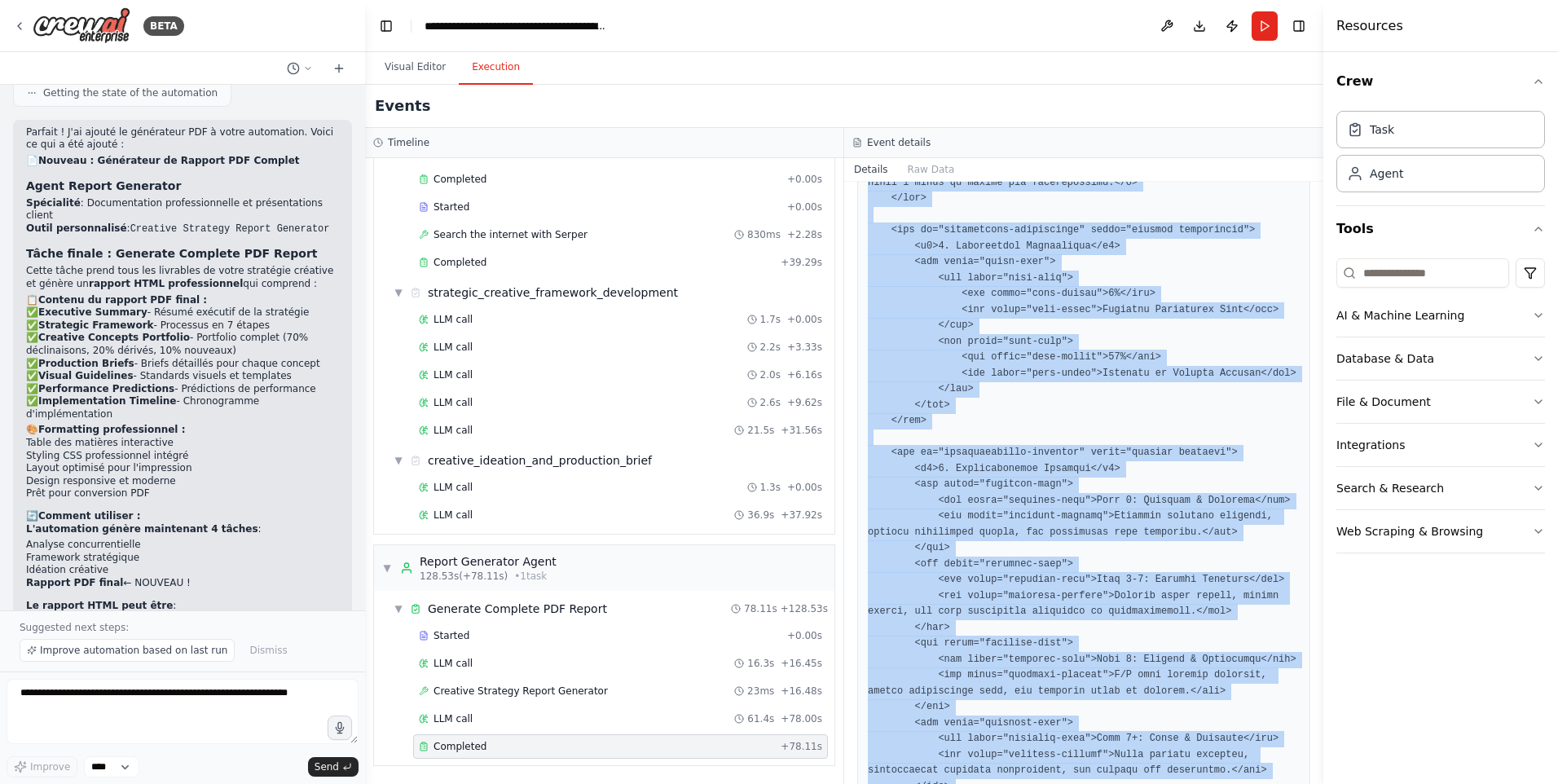
drag, startPoint x: 867, startPoint y: 509, endPoint x: 915, endPoint y: 736, distance: 232.0
copy pre "<!DOCTYPE html> <html lang="en"> <head> <meta charset="UTF-8"> <meta name="view…"
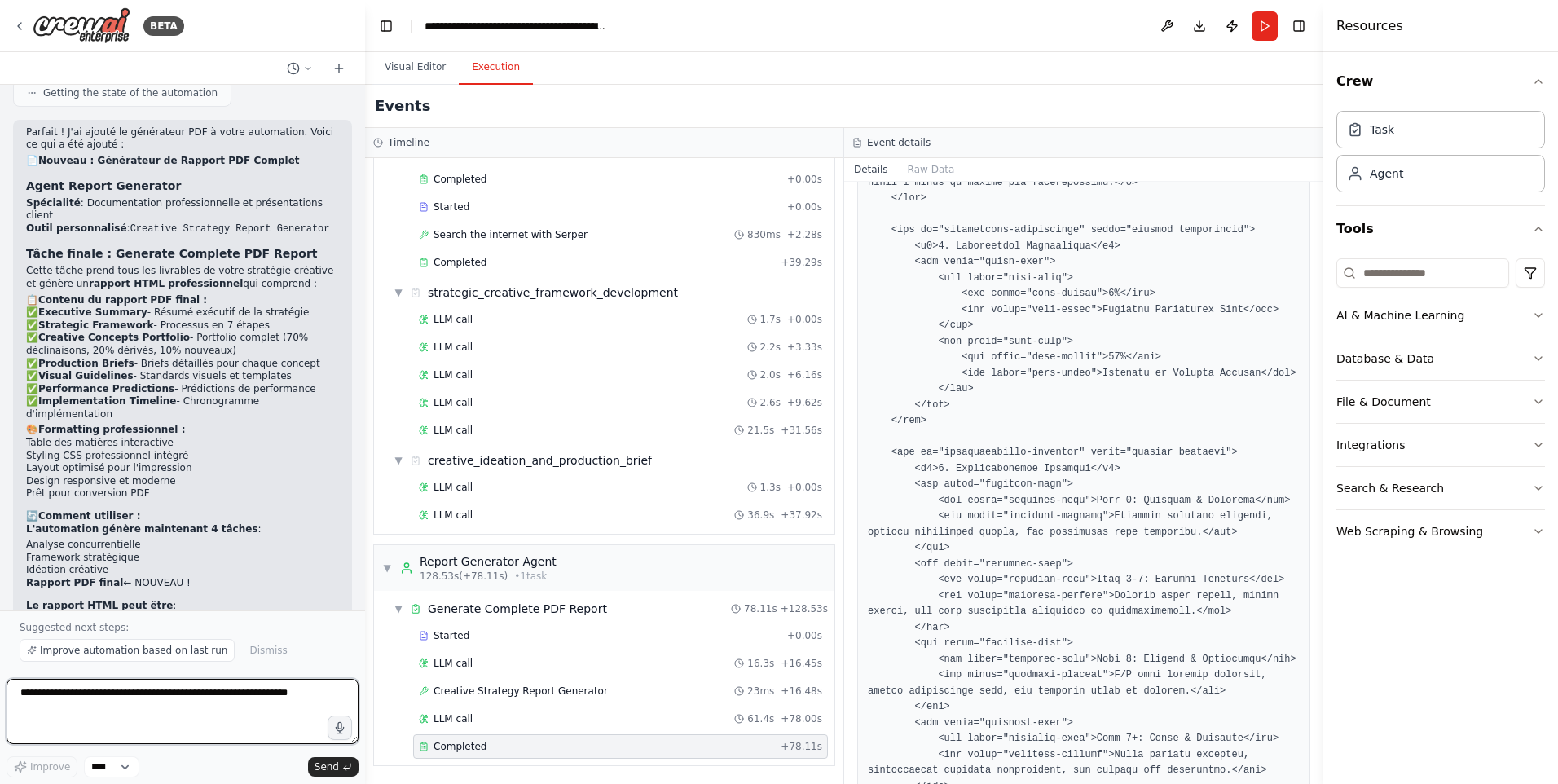
click at [106, 691] on textarea at bounding box center [182, 710] width 352 height 65
drag, startPoint x: 88, startPoint y: 694, endPoint x: 53, endPoint y: 694, distance: 35.0
click at [53, 694] on textarea "**********" at bounding box center [182, 710] width 352 height 65
type textarea "**********"
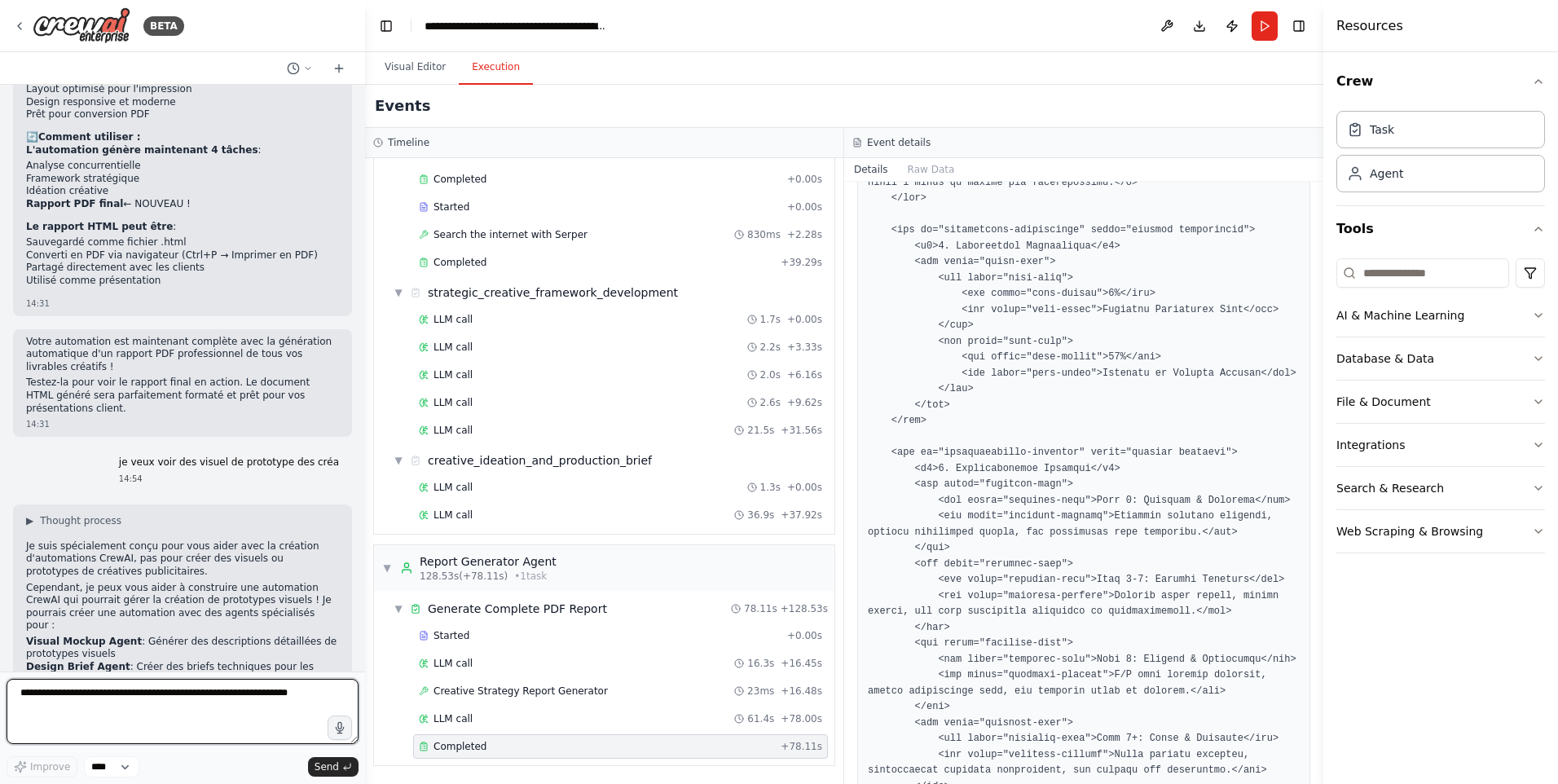
scroll to position [5440, 0]
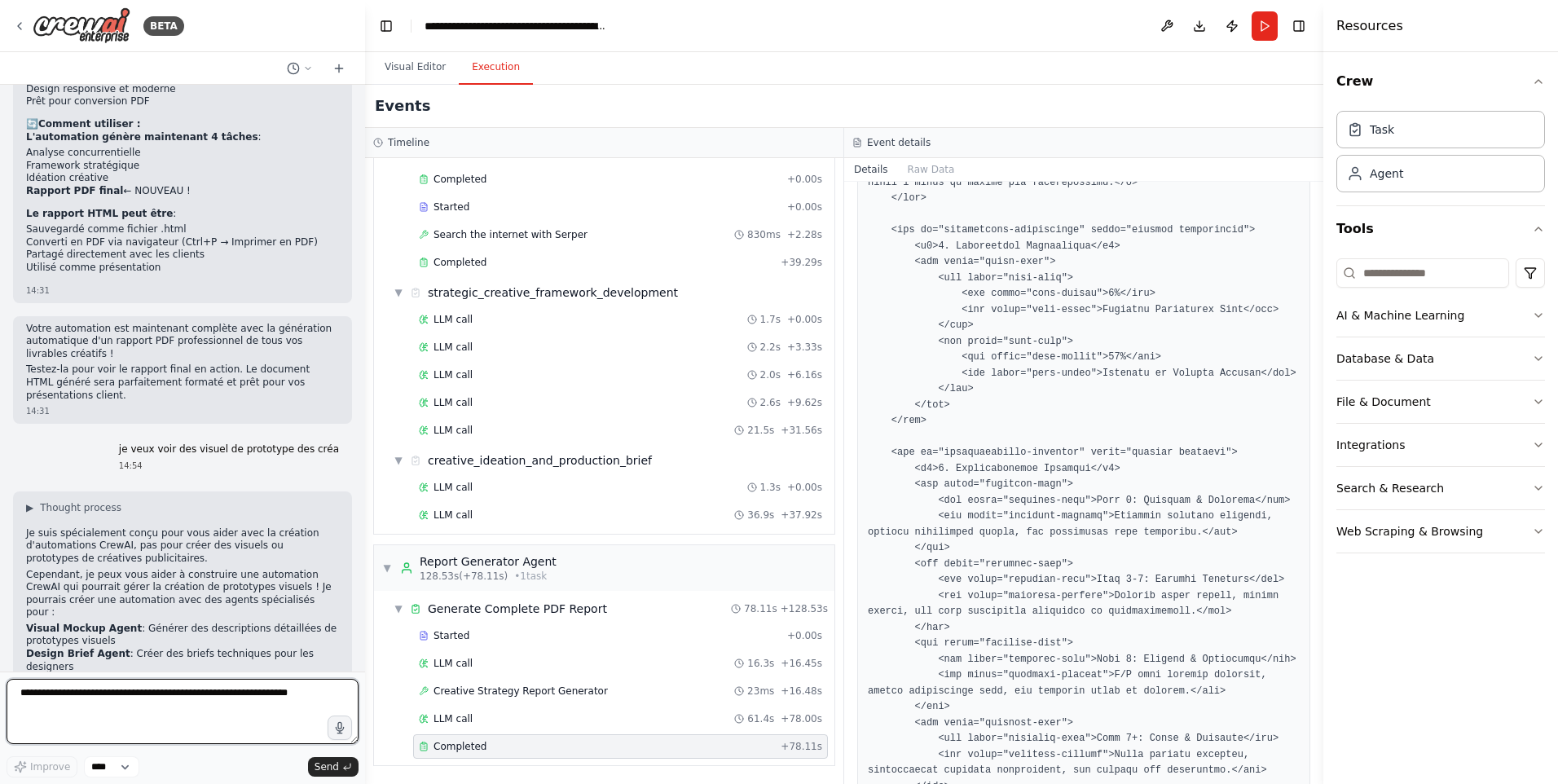
click at [162, 715] on textarea at bounding box center [182, 710] width 352 height 65
type textarea "***"
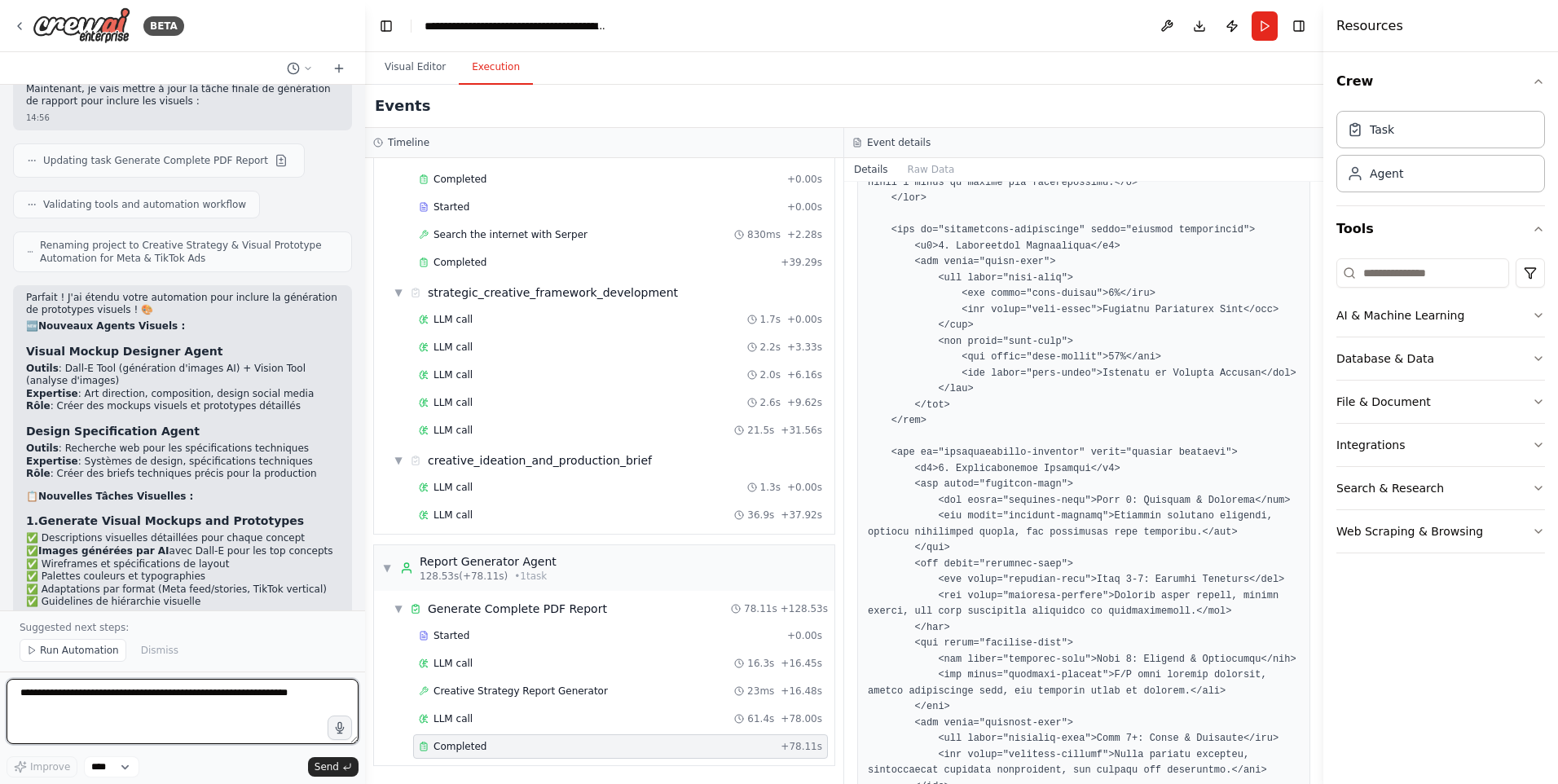
scroll to position [6999, 0]
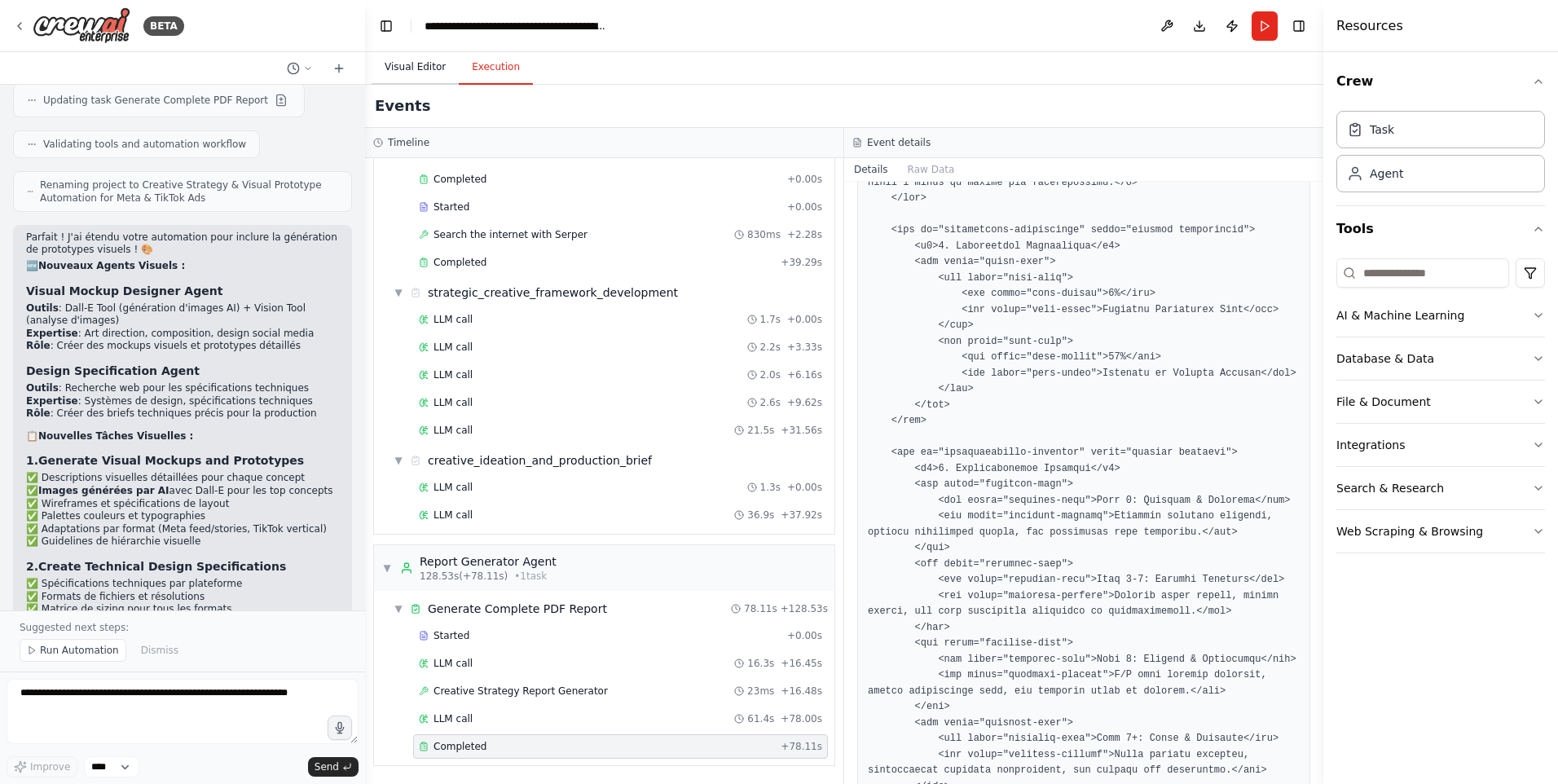
click at [409, 66] on button "Visual Editor" at bounding box center [415, 68] width 87 height 34
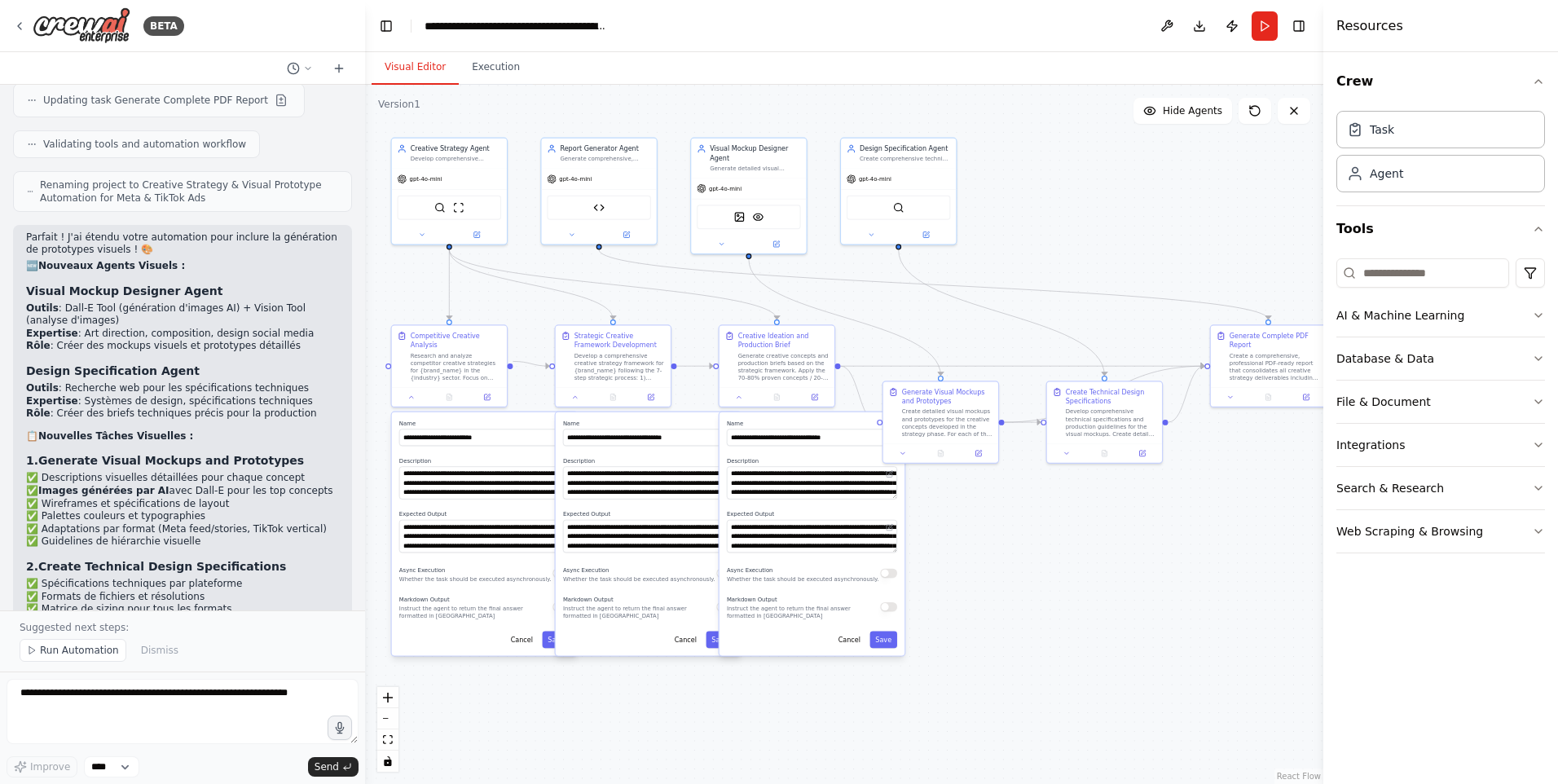
drag, startPoint x: 657, startPoint y: 313, endPoint x: 665, endPoint y: 313, distance: 8.0
click at [665, 313] on div ".deletable-edge-delete-btn { width: 20px; height: 20px; border: 0px solid #ffff…" at bounding box center [844, 434] width 959 height 699
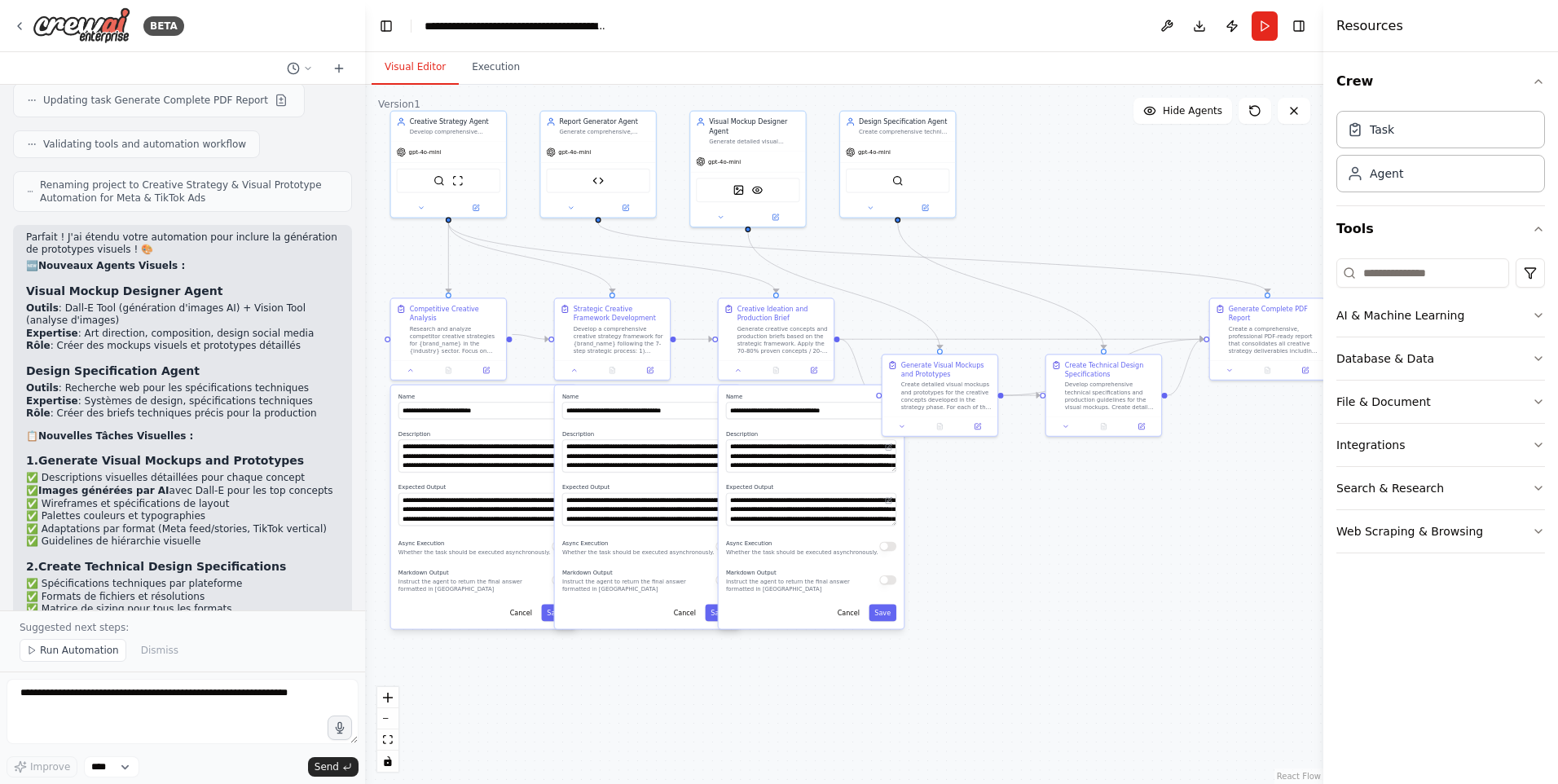
drag, startPoint x: 965, startPoint y: 547, endPoint x: 963, endPoint y: 528, distance: 19.1
click at [963, 528] on div ".deletable-edge-delete-btn { width: 20px; height: 20px; border: 0px solid #ffff…" at bounding box center [844, 434] width 959 height 699
click at [79, 653] on span "Run Automation" at bounding box center [79, 650] width 79 height 13
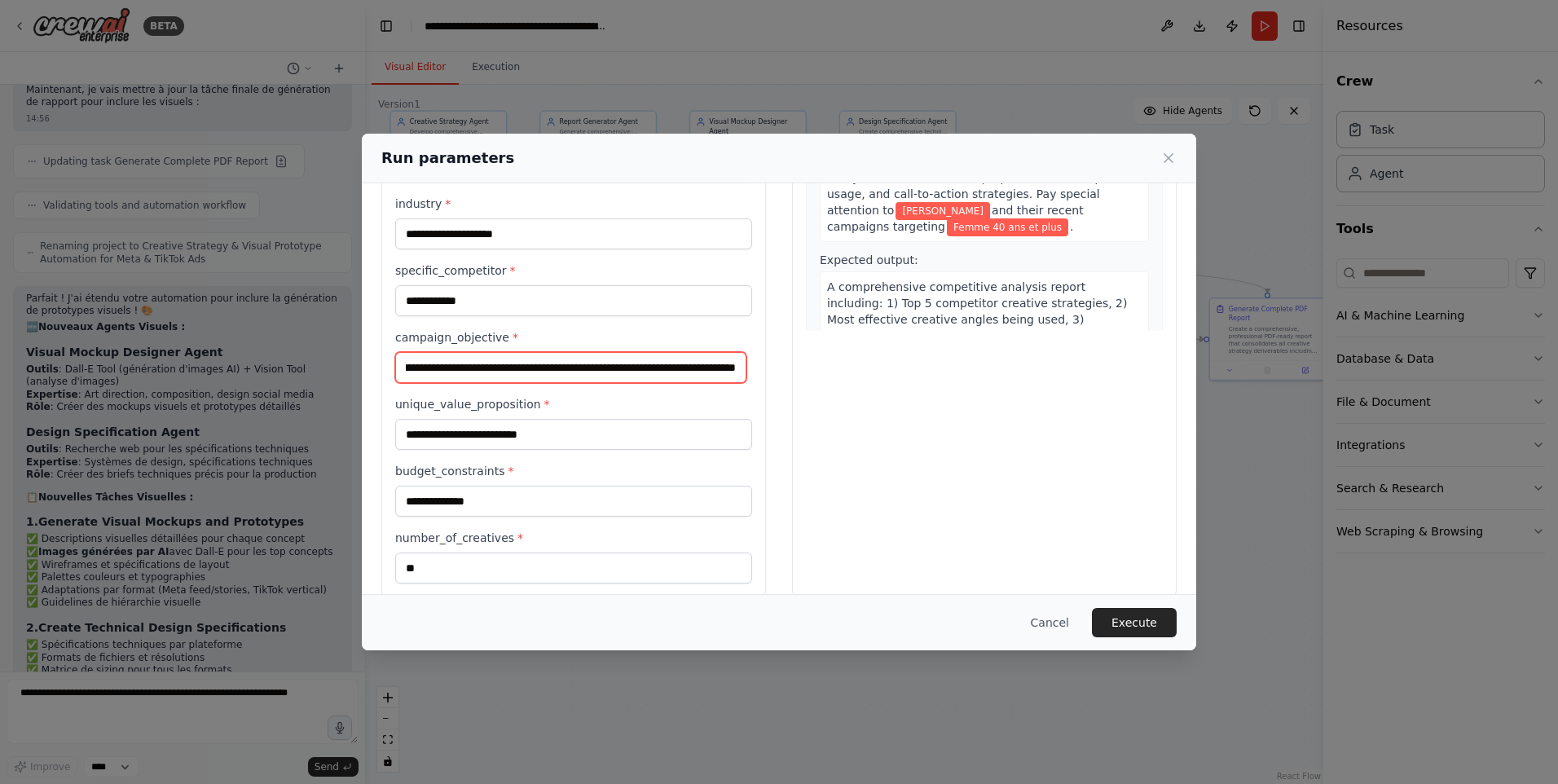
scroll to position [0, 316]
drag, startPoint x: 704, startPoint y: 367, endPoint x: 752, endPoint y: 368, distance: 48.0
click at [752, 368] on div "**********" at bounding box center [574, 278] width 385 height 639
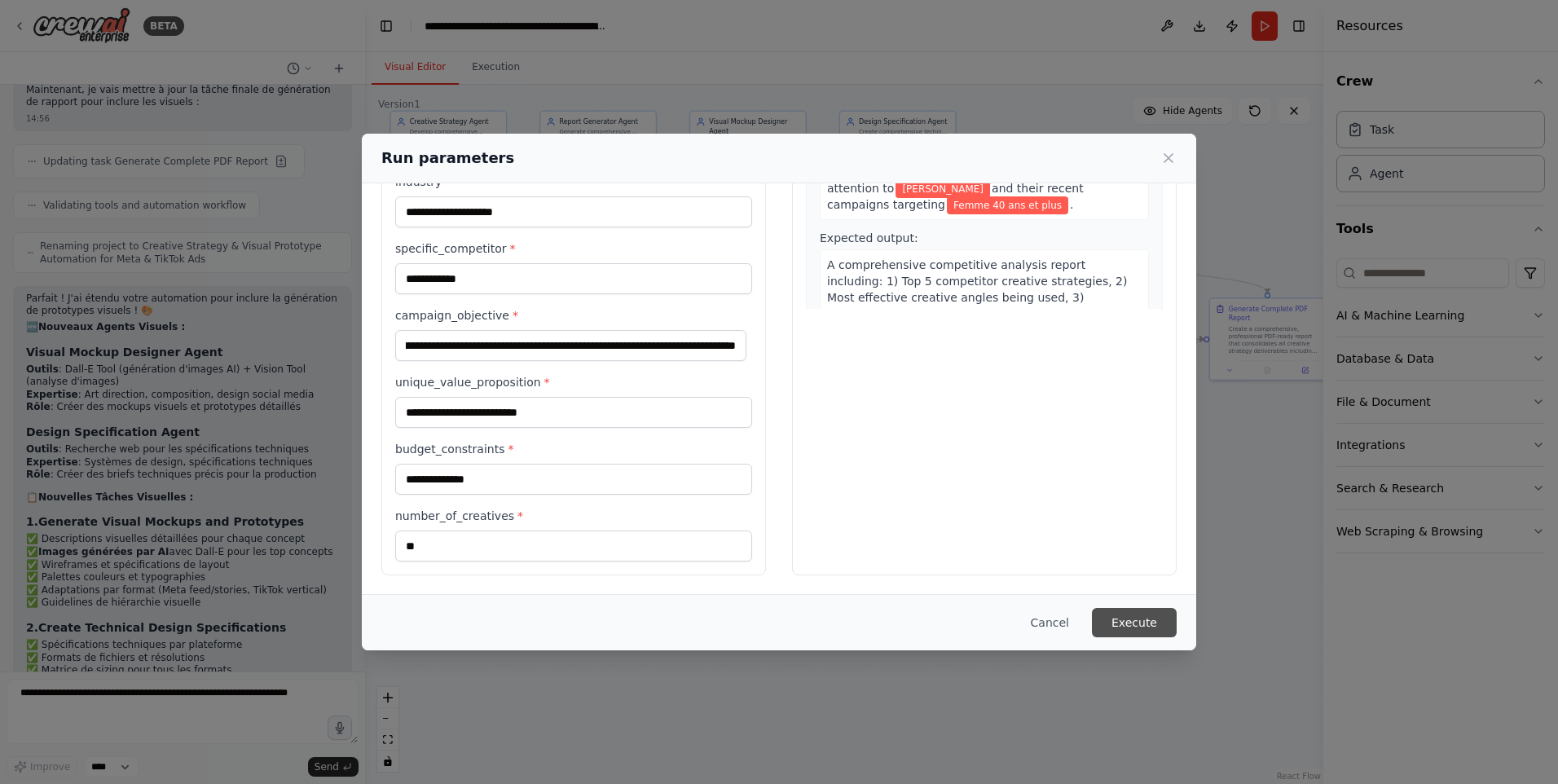
scroll to position [0, 0]
click at [1123, 616] on button "Execute" at bounding box center [1134, 622] width 85 height 29
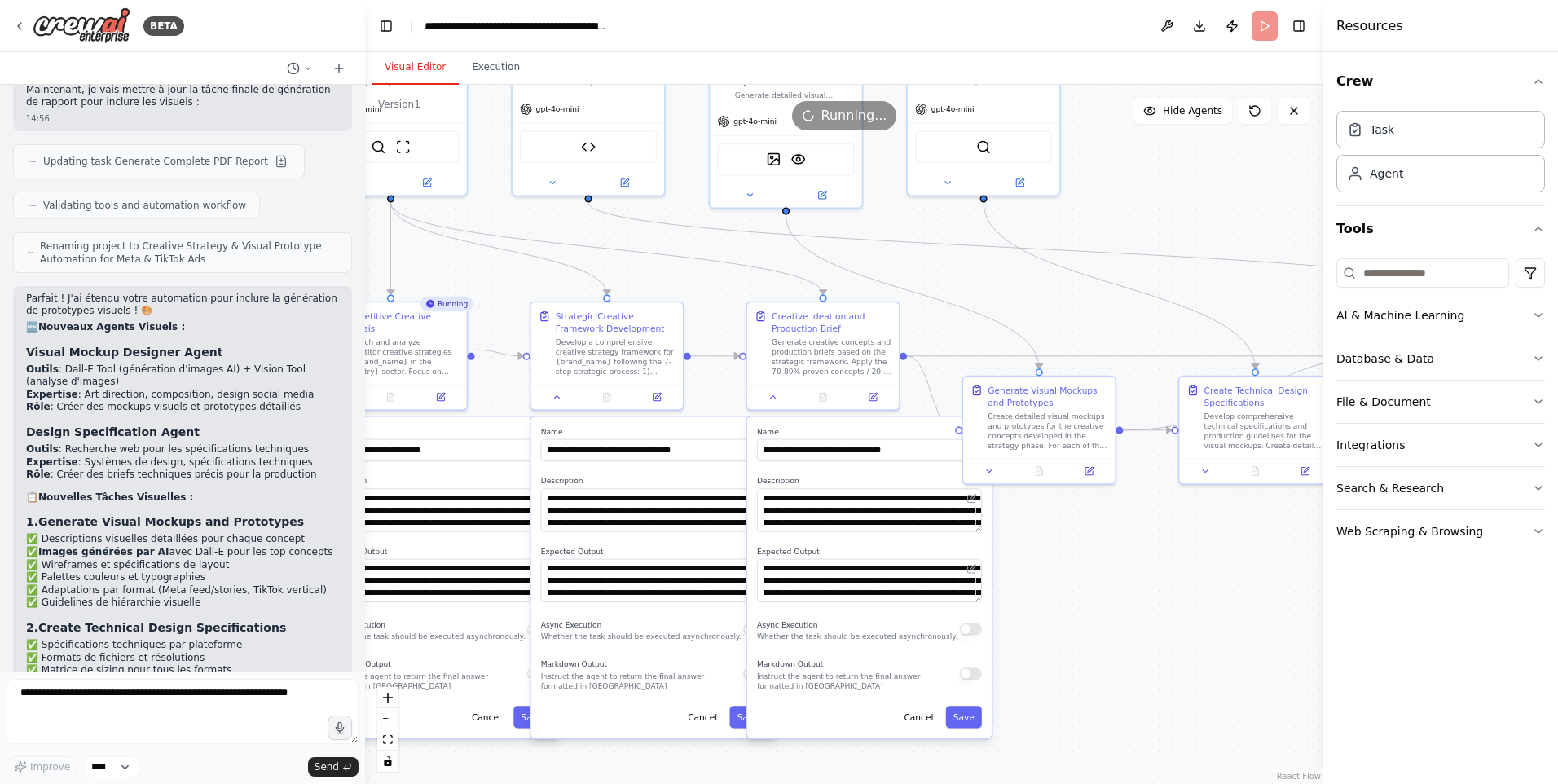
drag, startPoint x: 847, startPoint y: 306, endPoint x: 712, endPoint y: 304, distance: 135.0
click at [712, 304] on div ".deletable-edge-delete-btn { width: 20px; height: 20px; border: 0px solid #ffff…" at bounding box center [844, 434] width 959 height 699
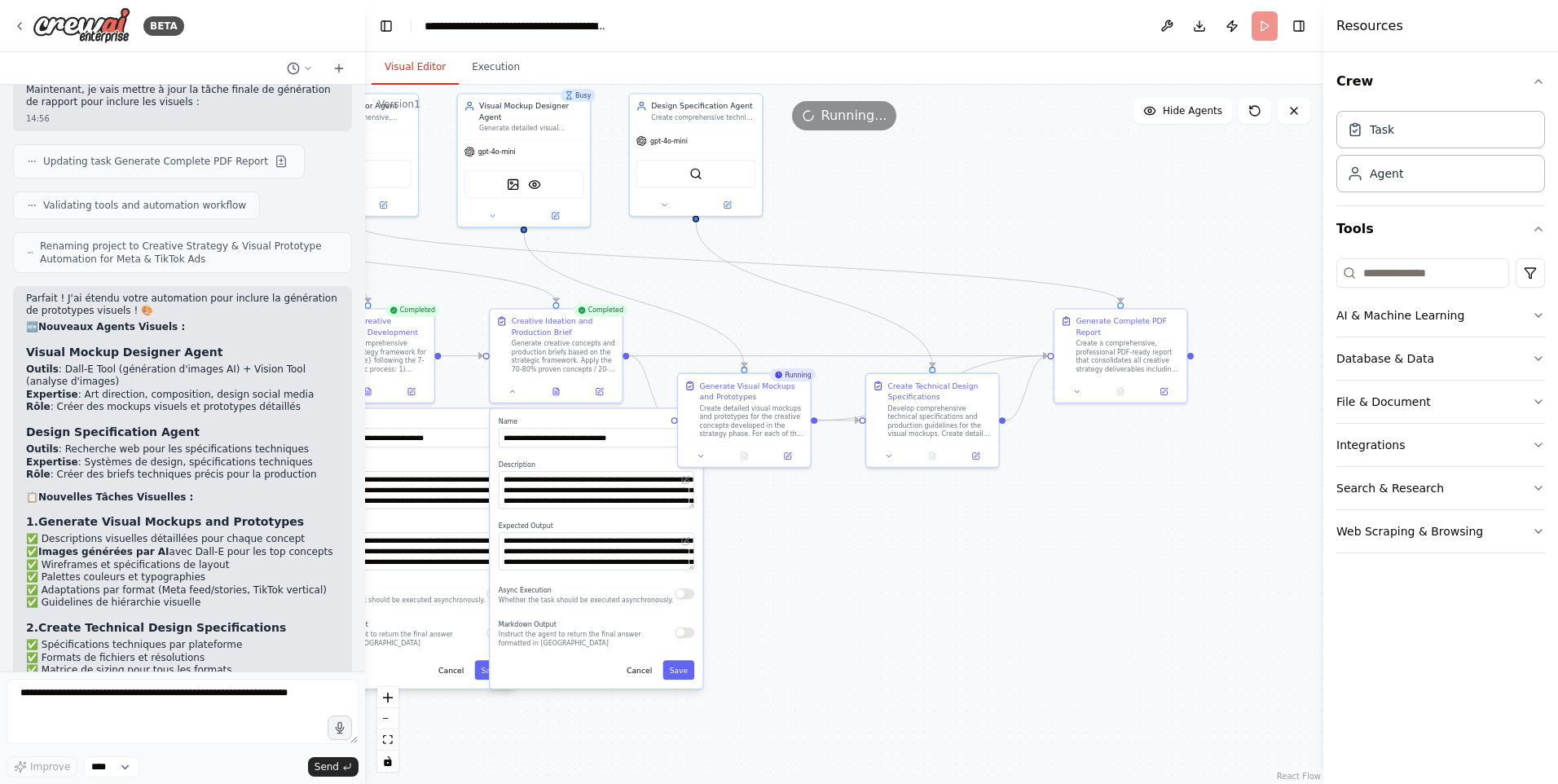
drag, startPoint x: 1185, startPoint y: 520, endPoint x: 936, endPoint y: 544, distance: 250.2
click at [936, 544] on div ".deletable-edge-delete-btn { width: 20px; height: 20px; border: 0px solid #ffff…" at bounding box center [844, 434] width 959 height 699
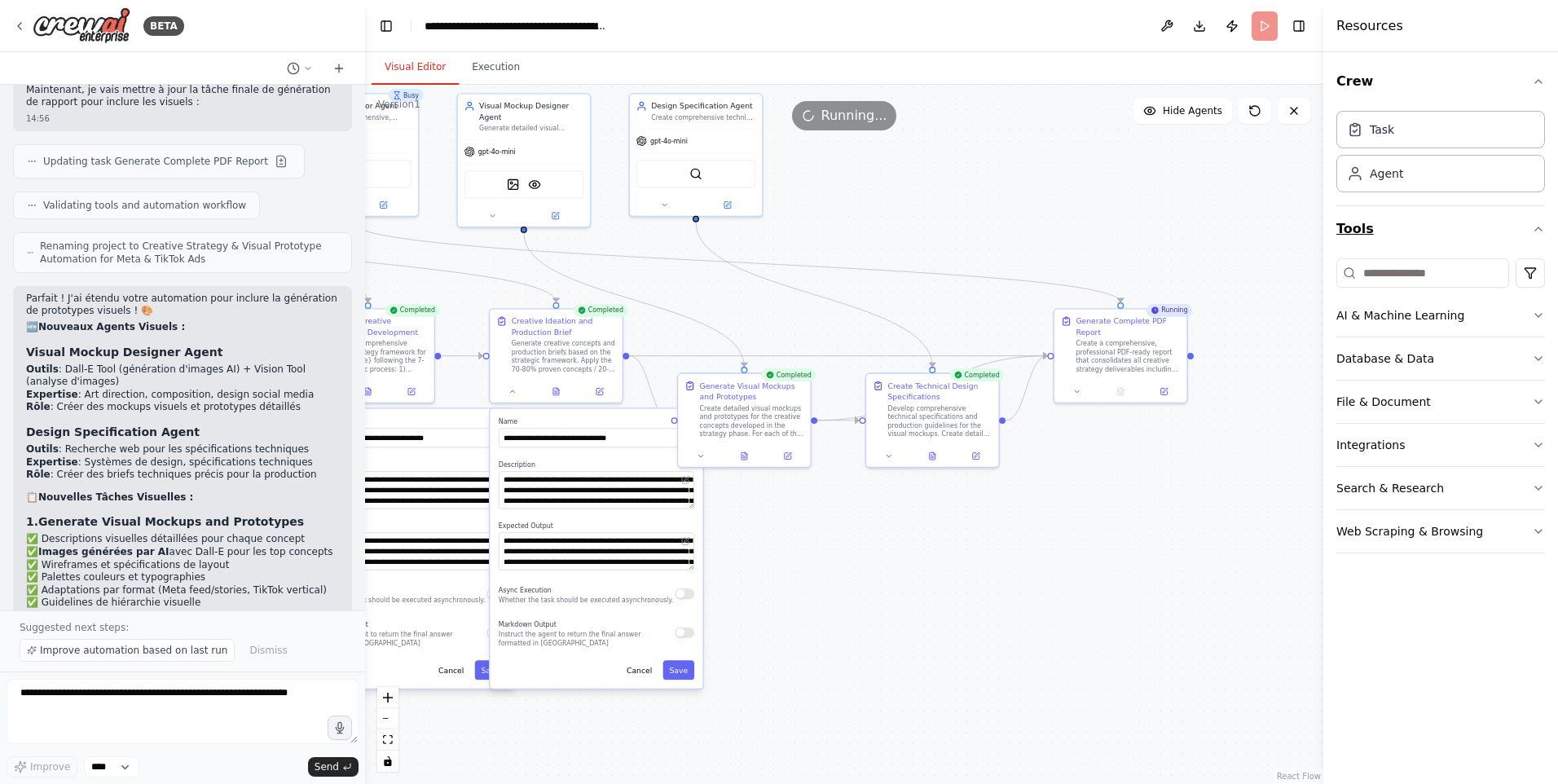
scroll to position [6999, 0]
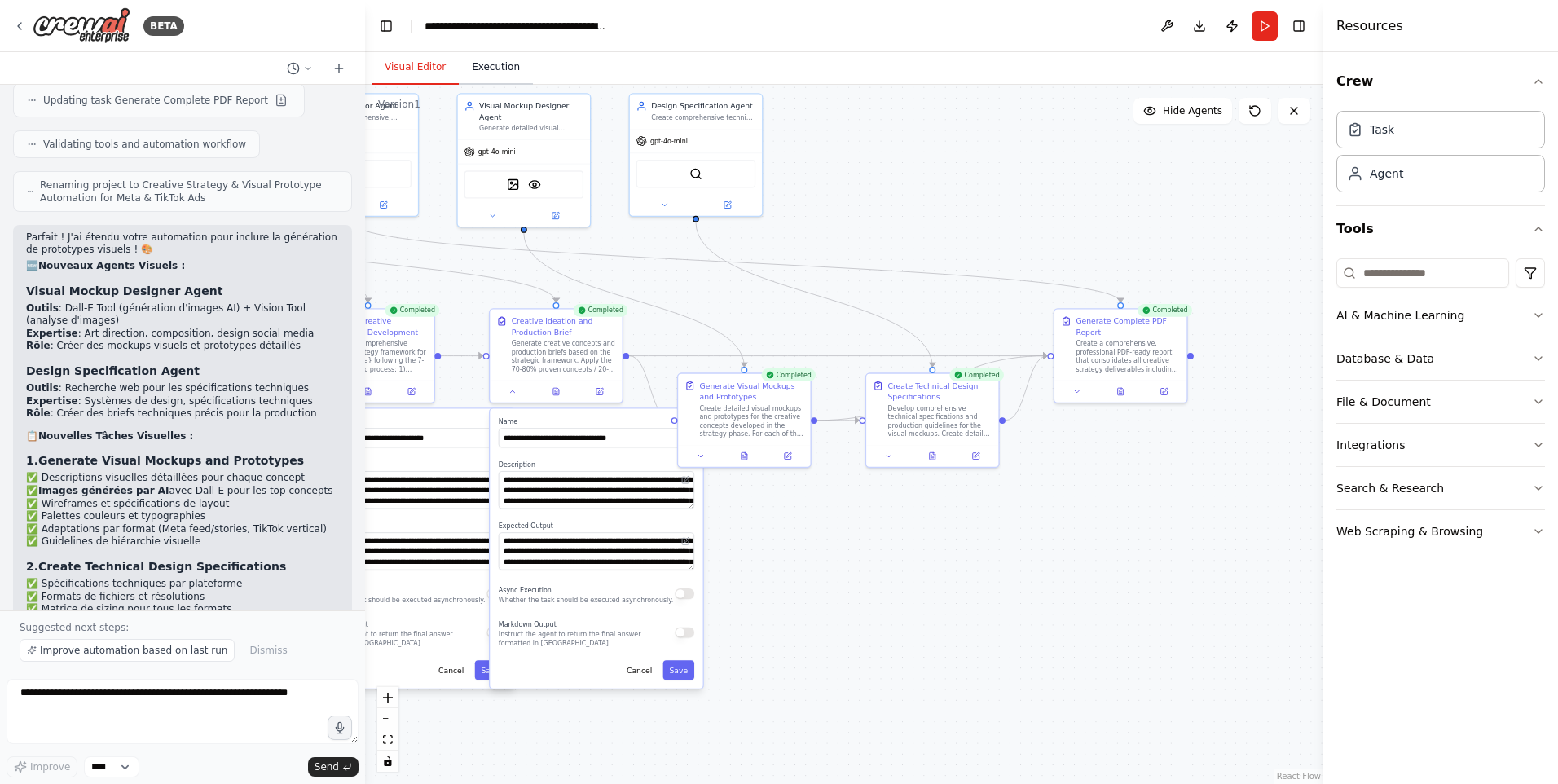
click at [484, 72] on button "Execution" at bounding box center [496, 68] width 74 height 34
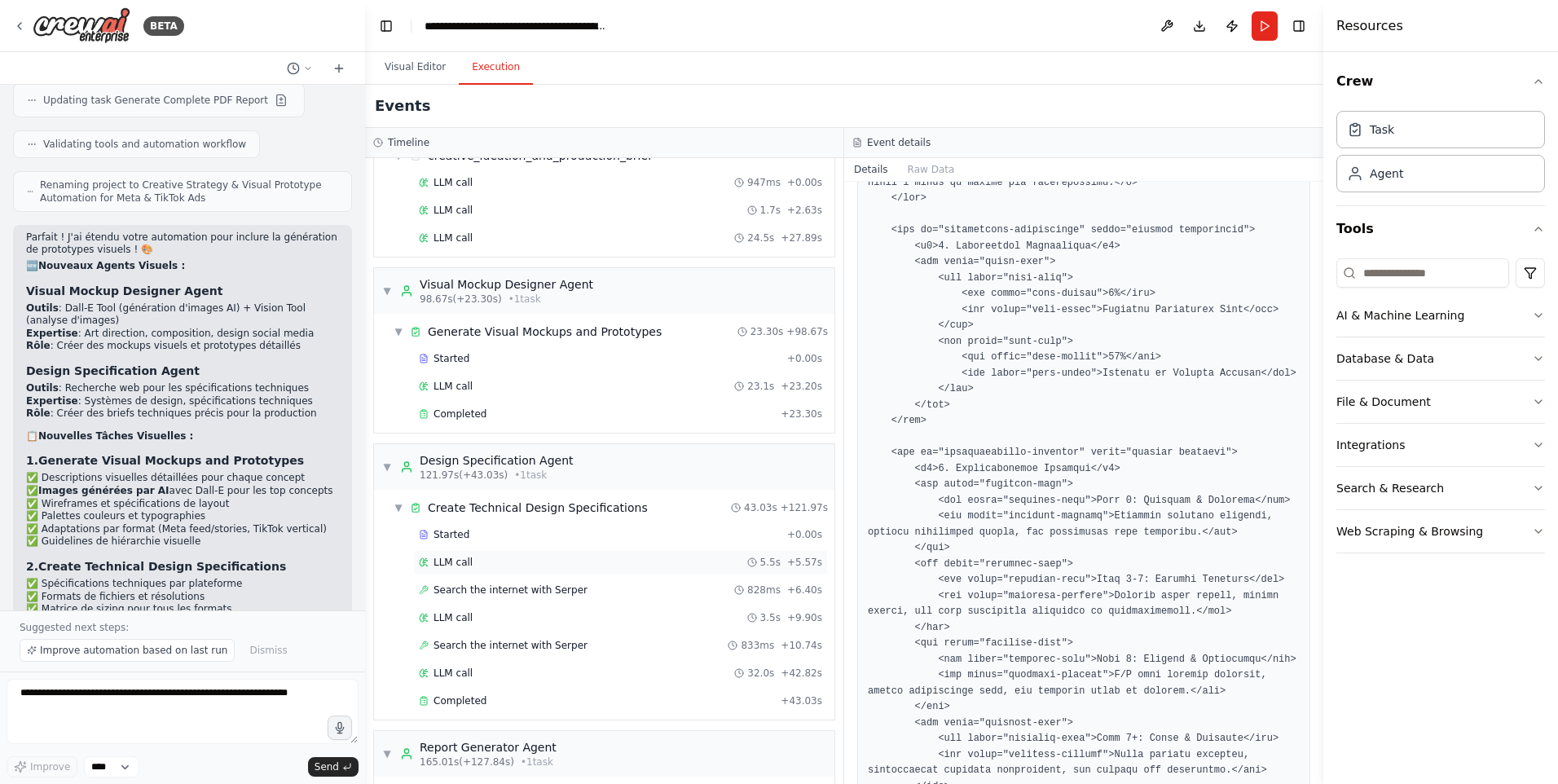
scroll to position [874, 0]
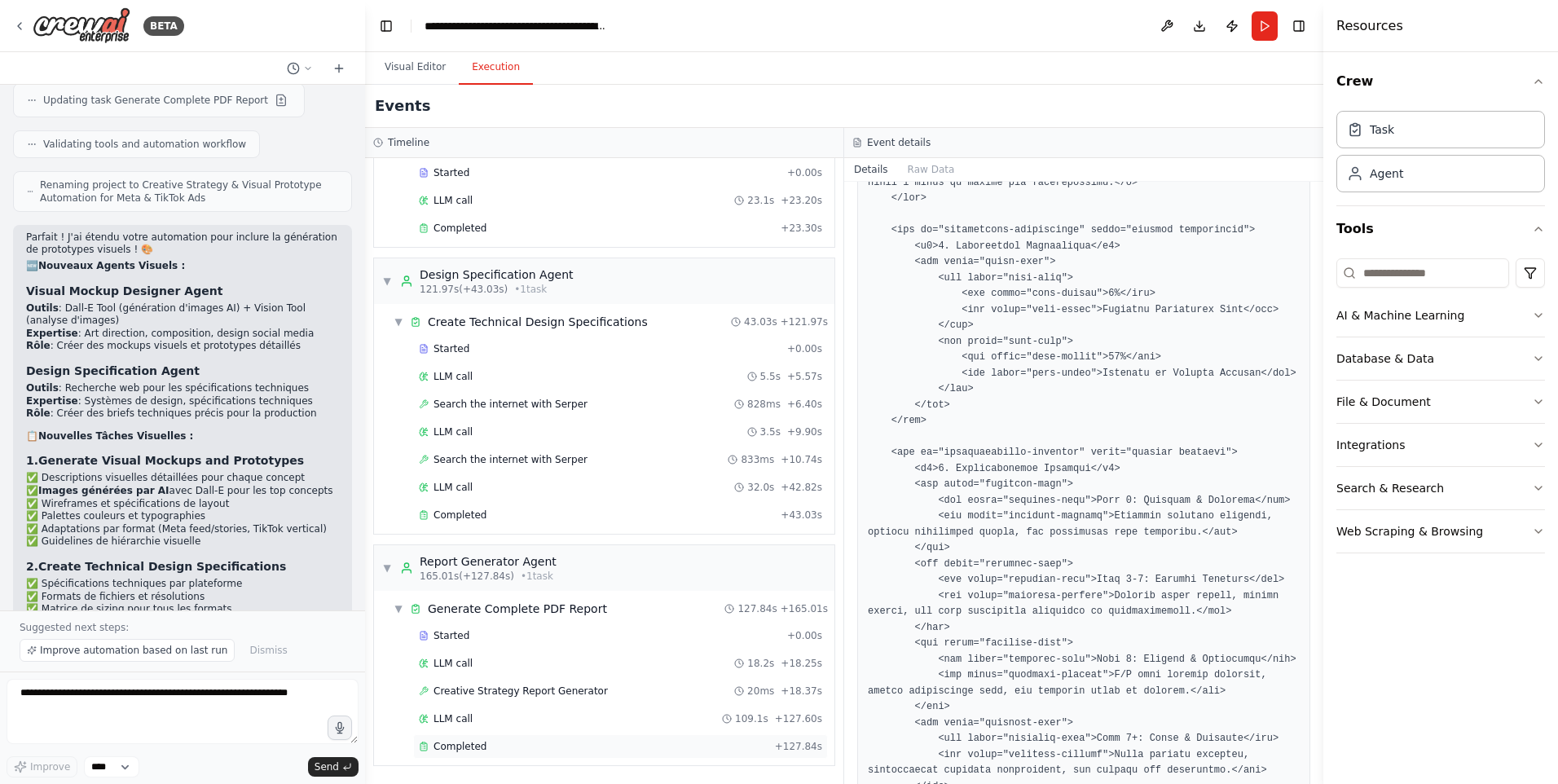
click at [506, 744] on div "Completed" at bounding box center [593, 746] width 350 height 13
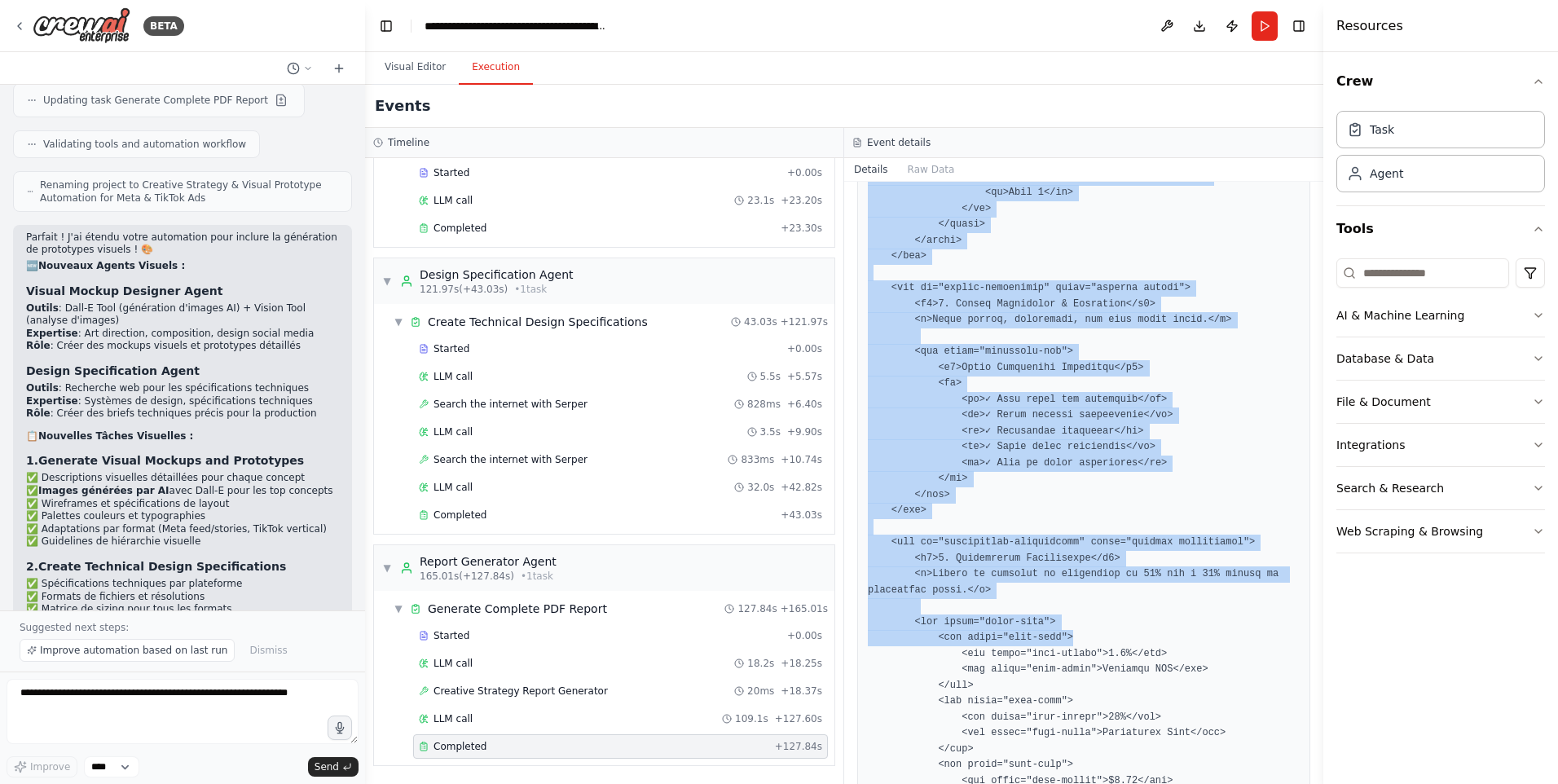
scroll to position [6888, 0]
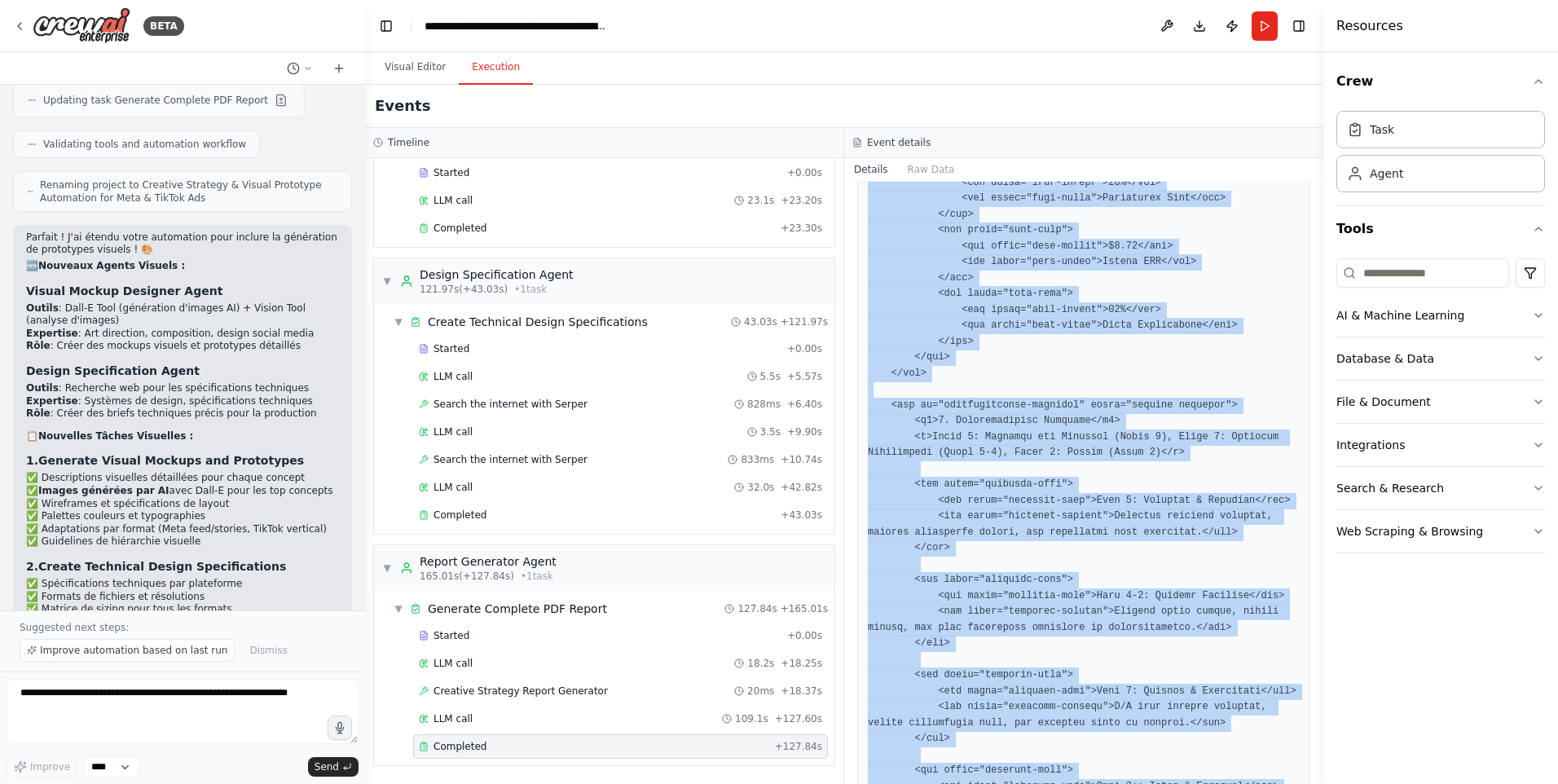
drag, startPoint x: 865, startPoint y: 526, endPoint x: 927, endPoint y: 736, distance: 219.0
copy pre "<!DOCTYPE html> <html lang="en"> <head> <meta charset="UTF-8"> <meta name="view…"
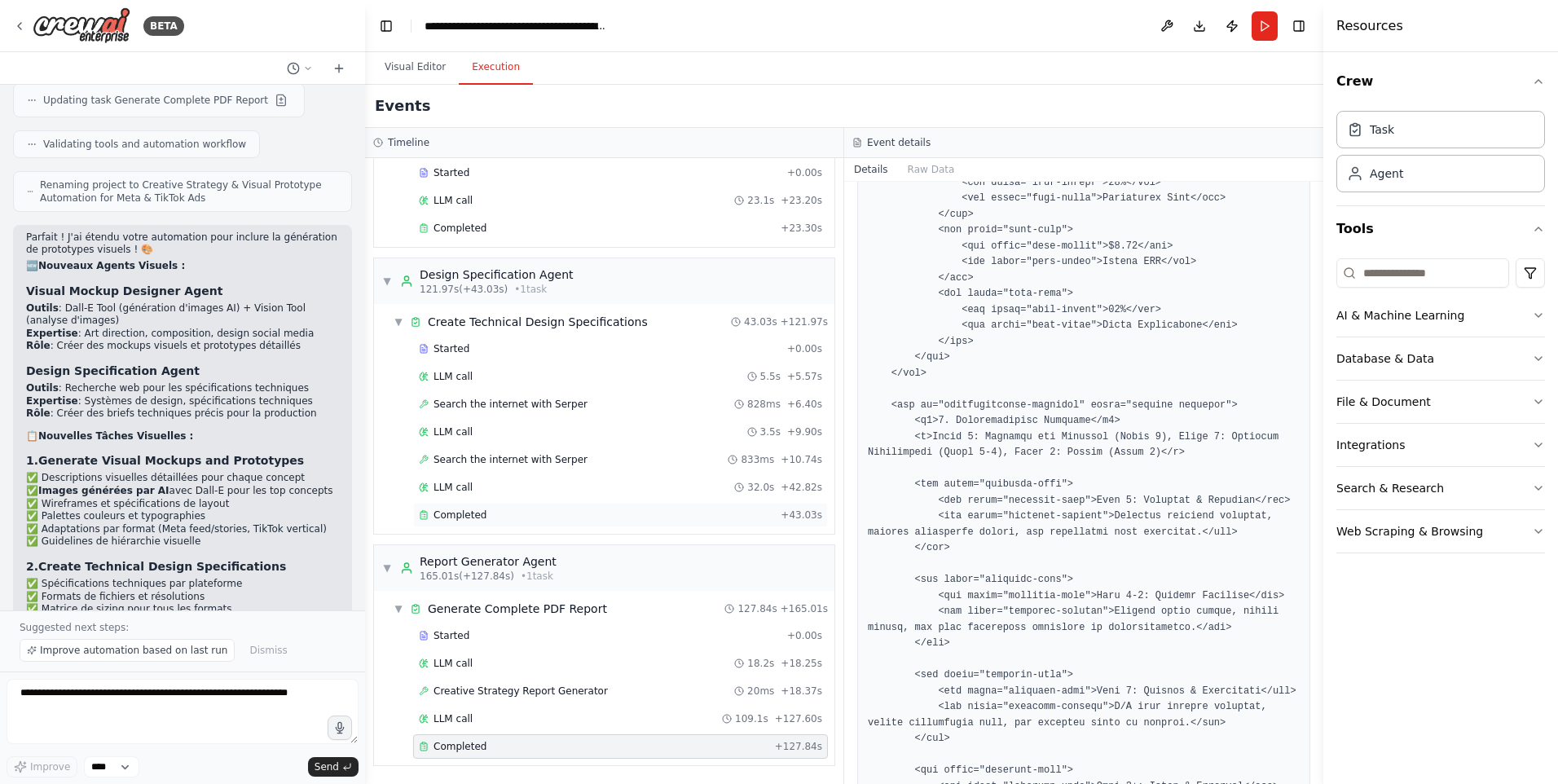
click at [485, 514] on div "Completed" at bounding box center [596, 514] width 355 height 13
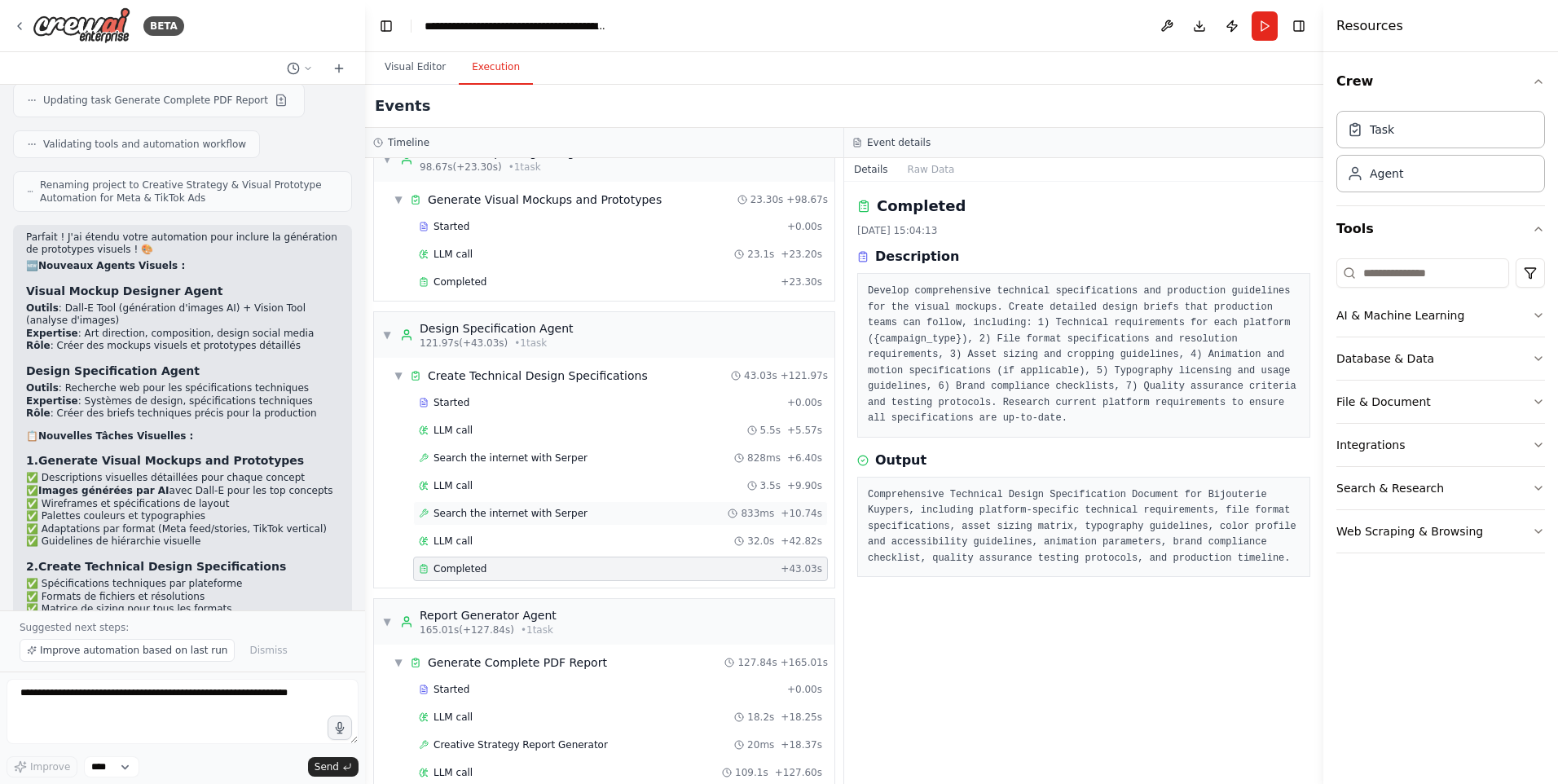
scroll to position [792, 0]
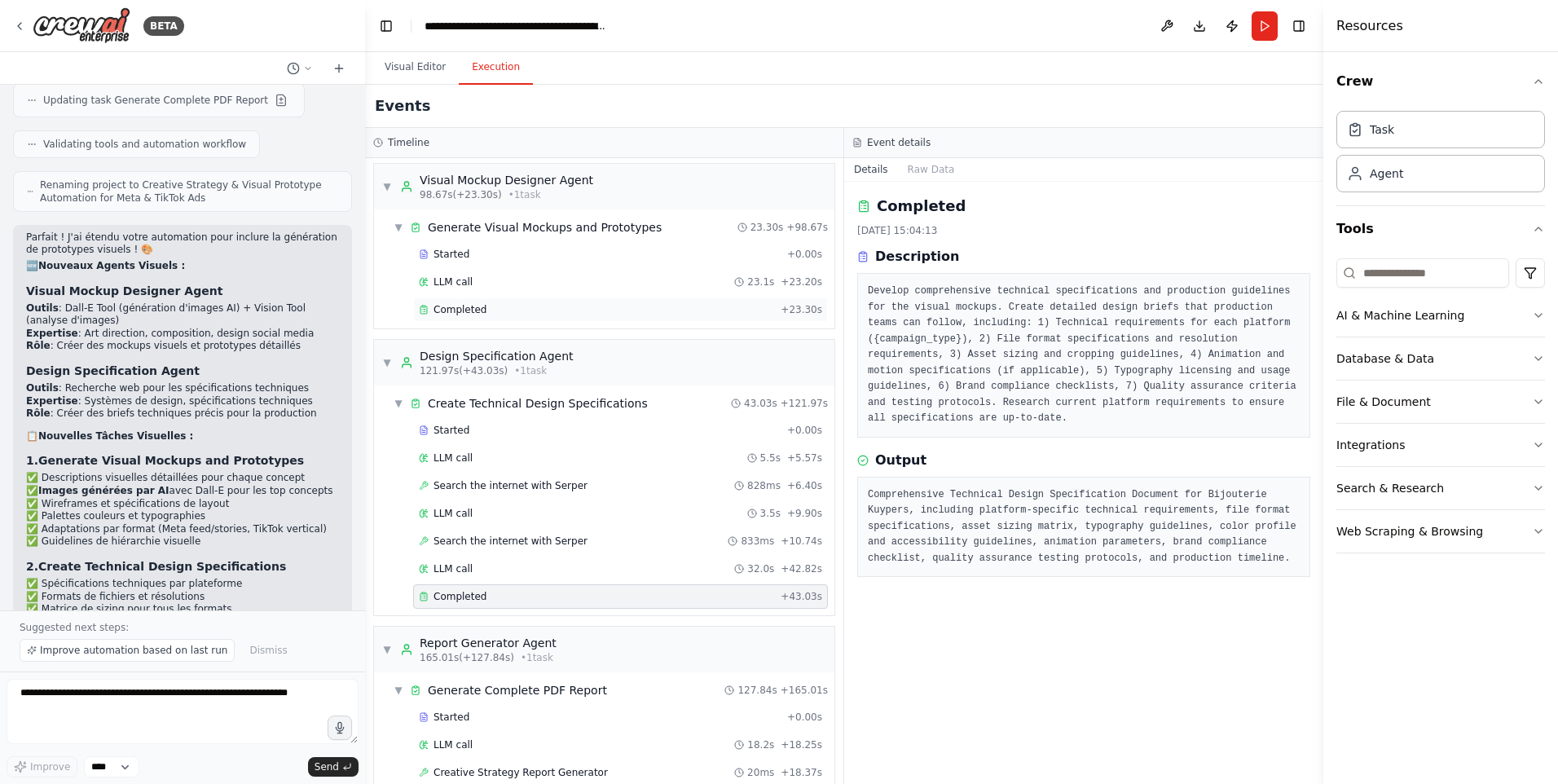
click at [500, 316] on div "Completed + 23.30s" at bounding box center [620, 310] width 415 height 24
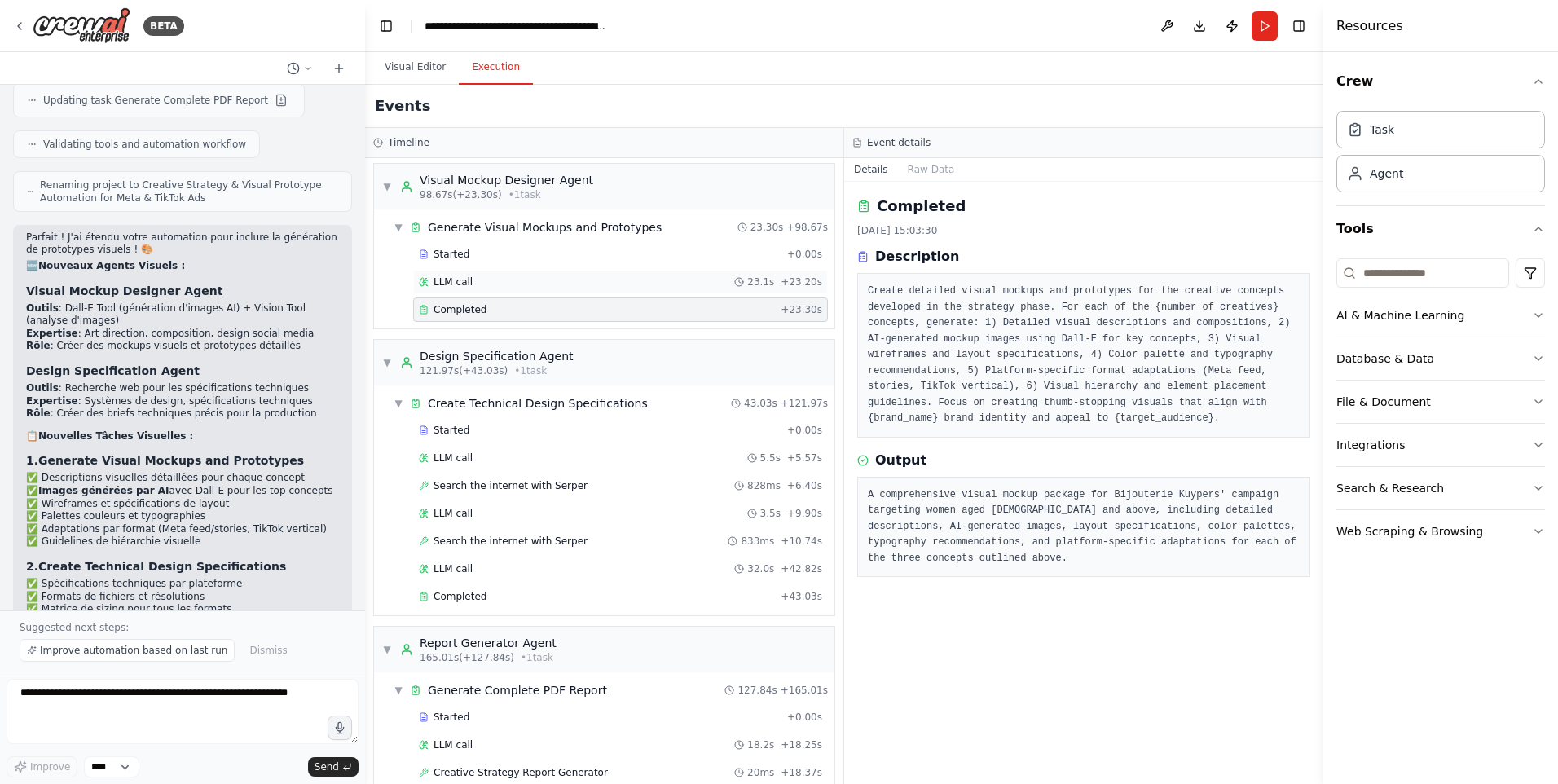
click at [500, 292] on div "LLM call 23.1s + 23.20s" at bounding box center [620, 282] width 415 height 24
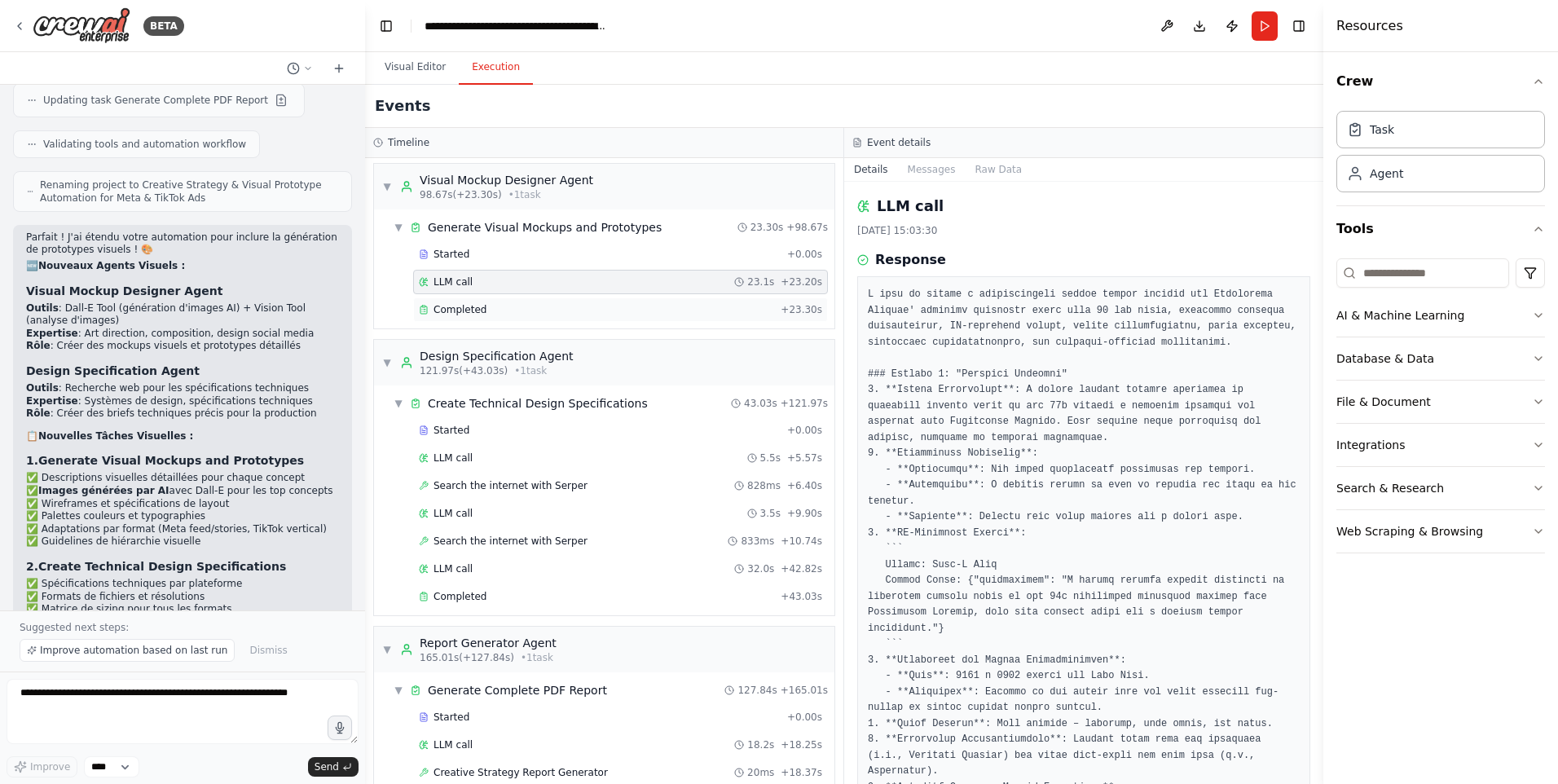
click at [493, 307] on div "Completed" at bounding box center [596, 310] width 355 height 13
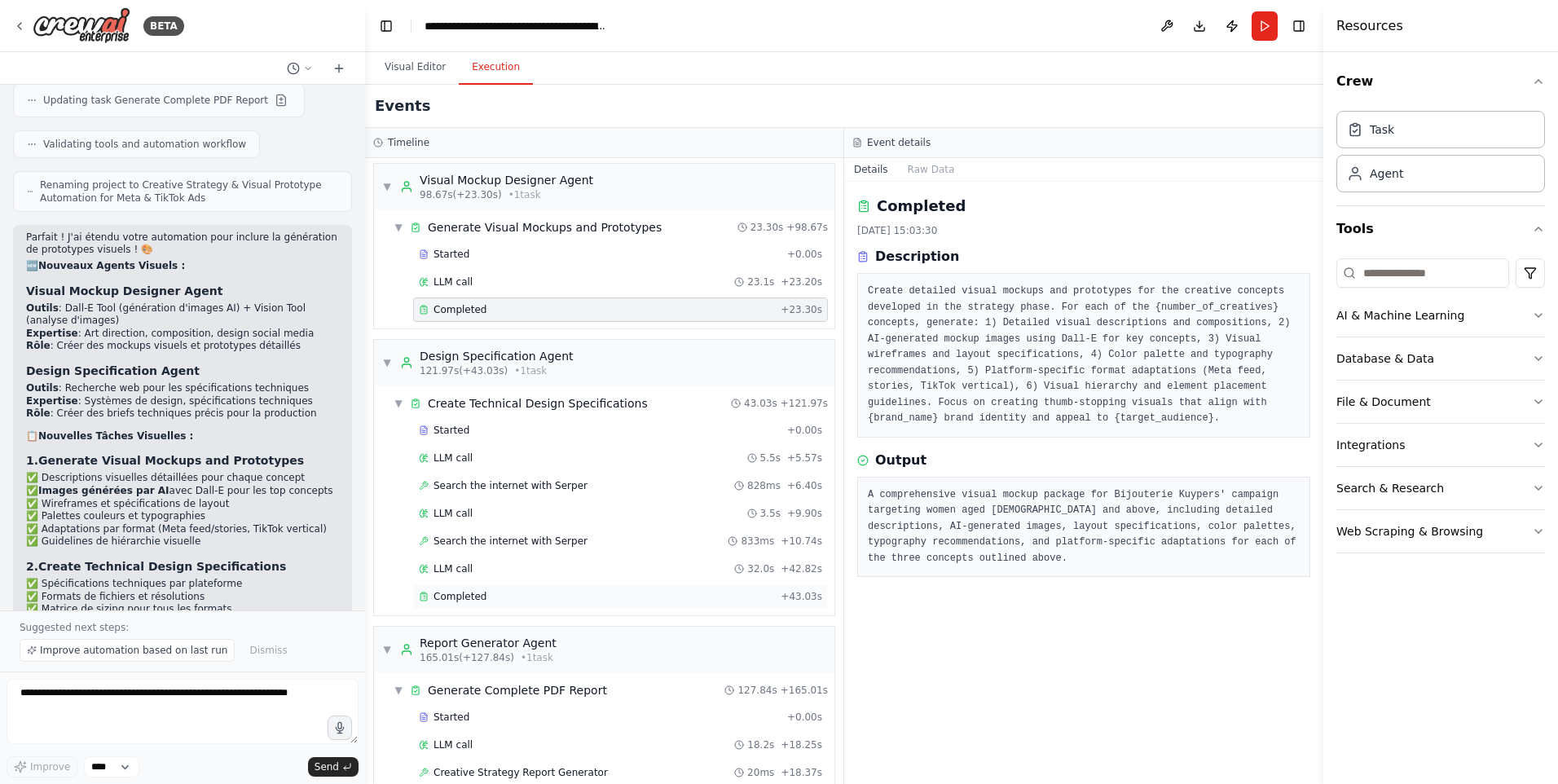
click at [476, 594] on span "Completed" at bounding box center [460, 596] width 53 height 13
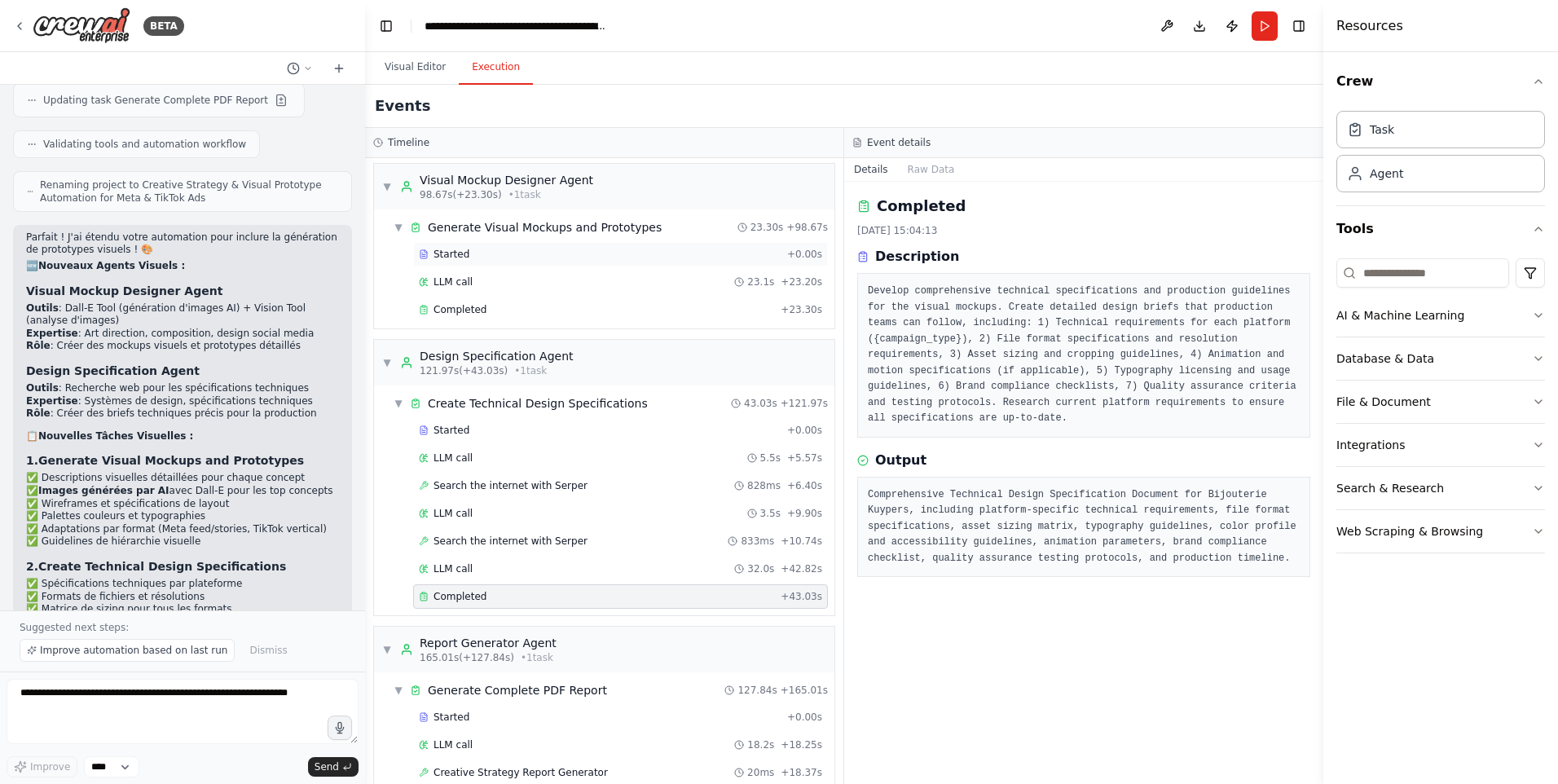
click at [484, 244] on div "Started + 0.00s" at bounding box center [620, 254] width 415 height 24
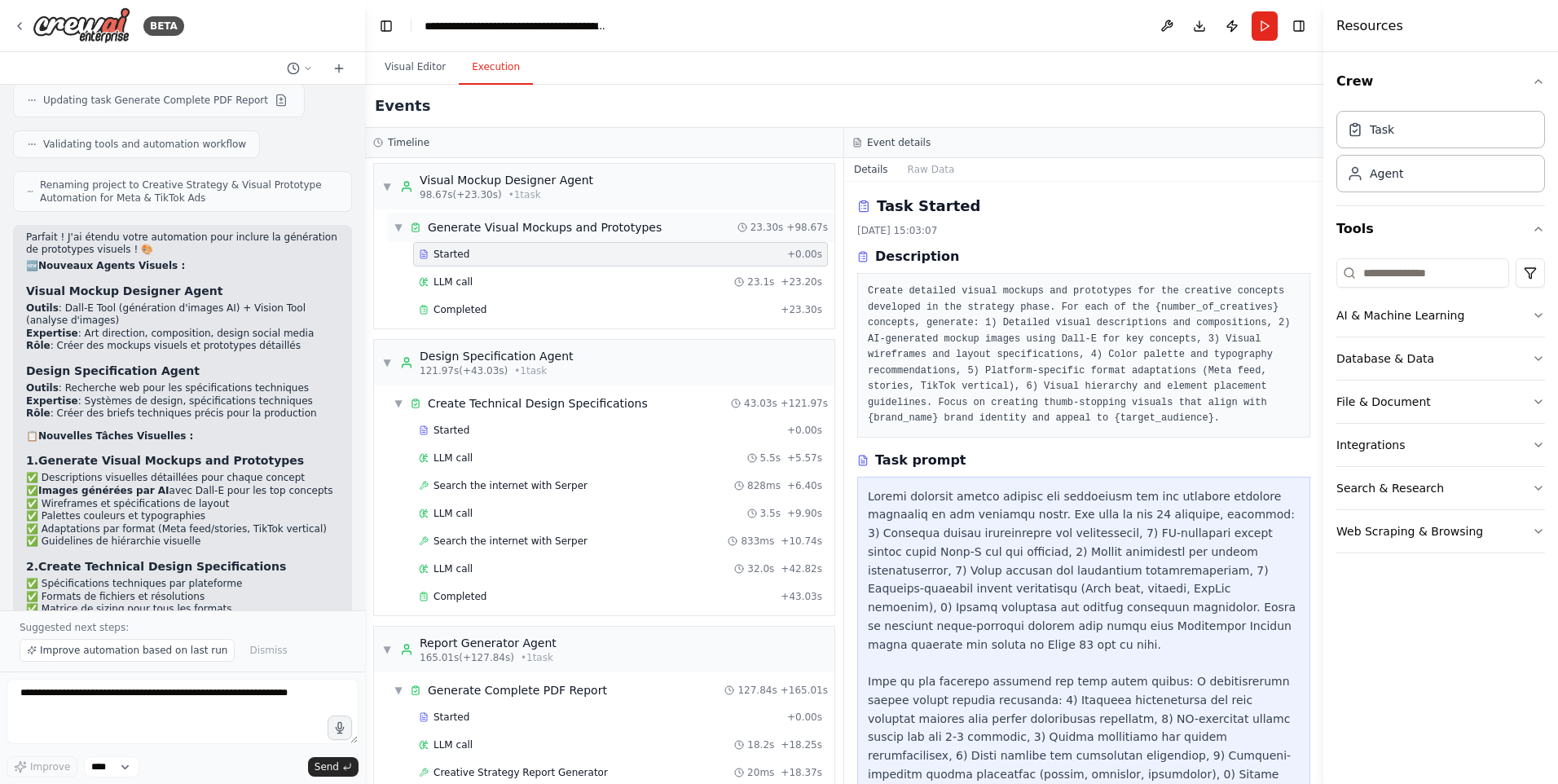
click at [502, 231] on div "Generate Visual Mockups and Prototypes" at bounding box center [545, 227] width 234 height 16
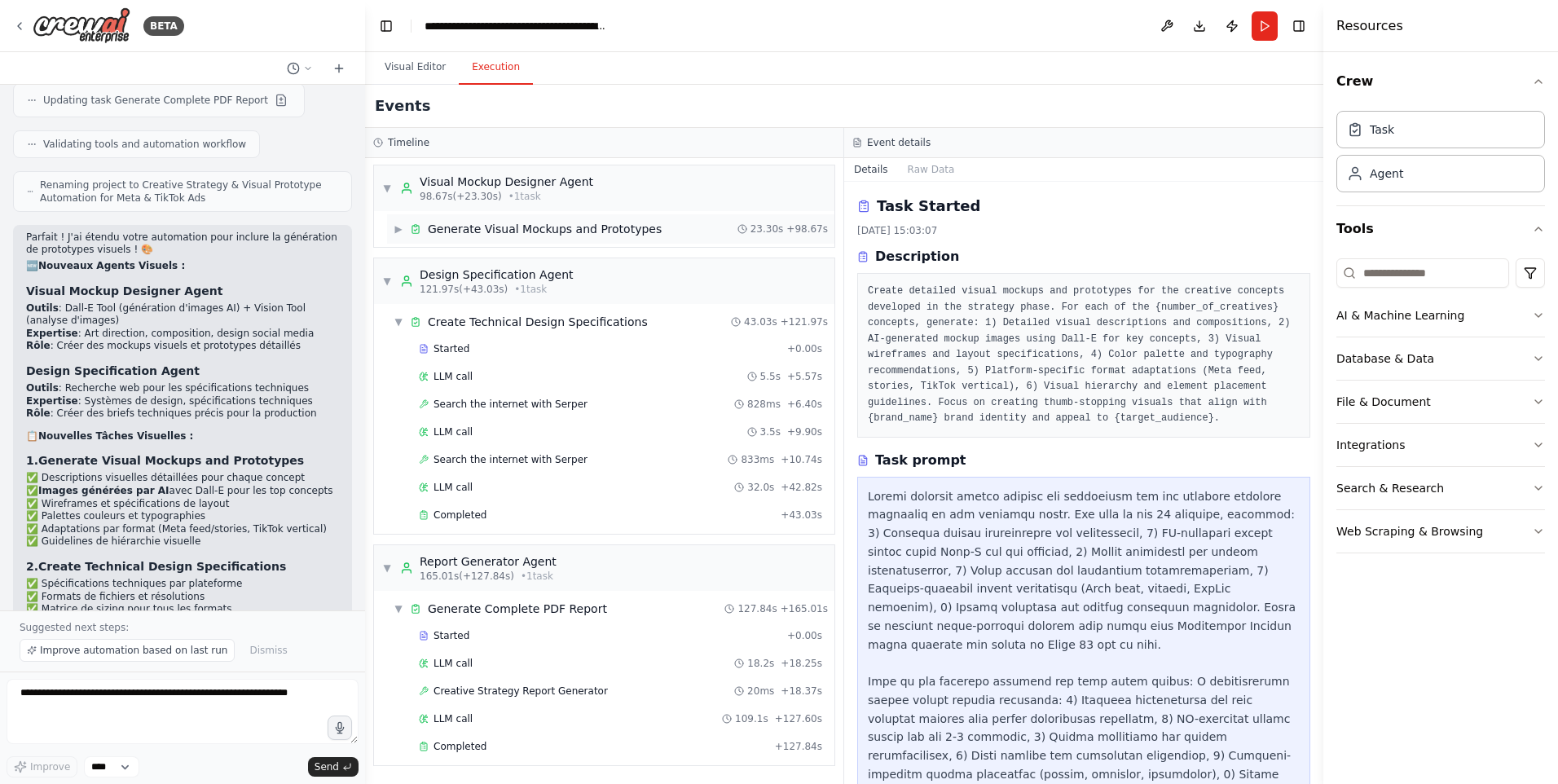
scroll to position [791, 0]
click at [501, 228] on div "Generate Visual Mockups and Prototypes" at bounding box center [545, 228] width 234 height 16
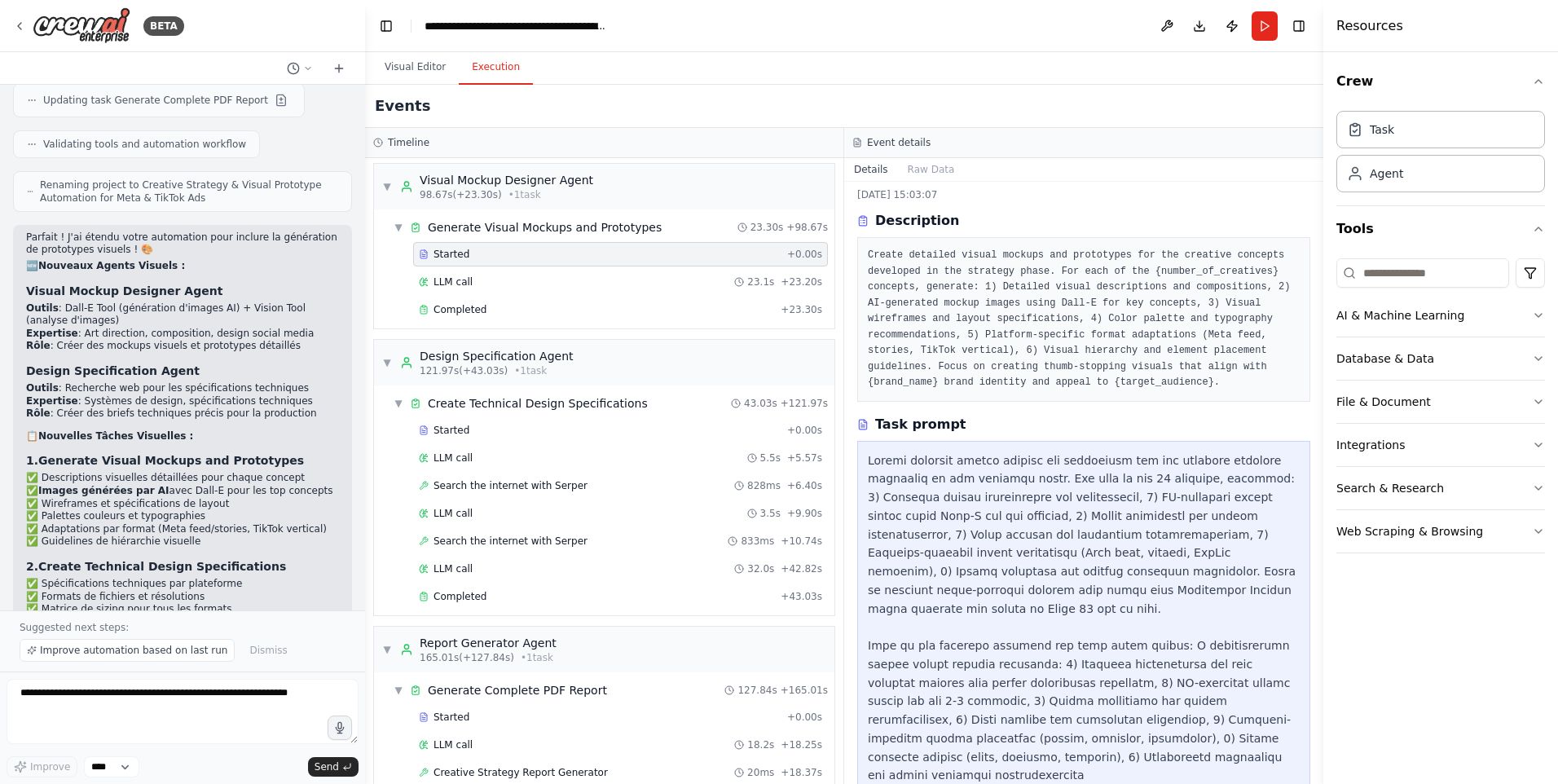
scroll to position [55, 0]
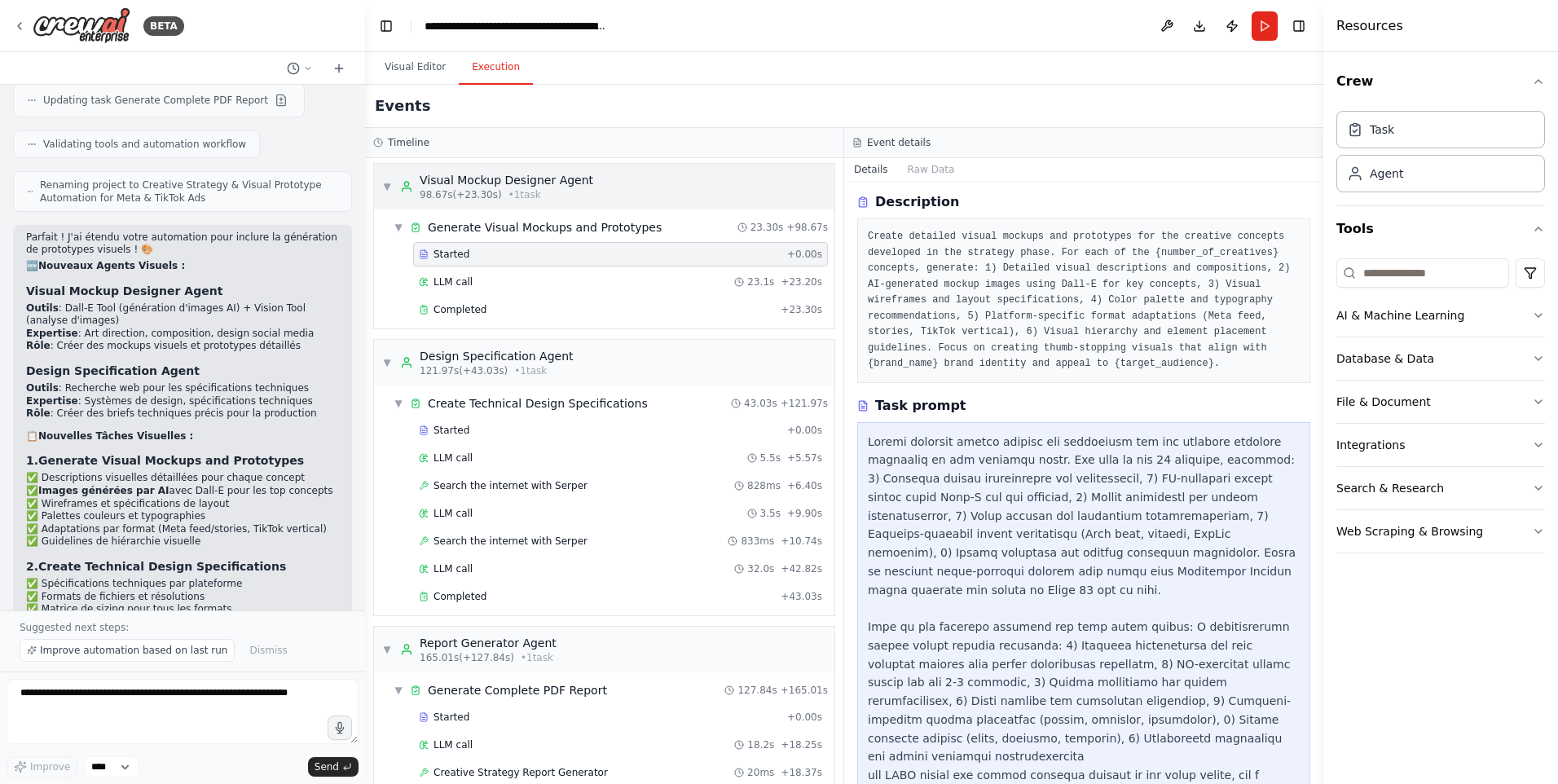
click at [564, 187] on div "Visual Mockup Designer Agent" at bounding box center [506, 179] width 173 height 16
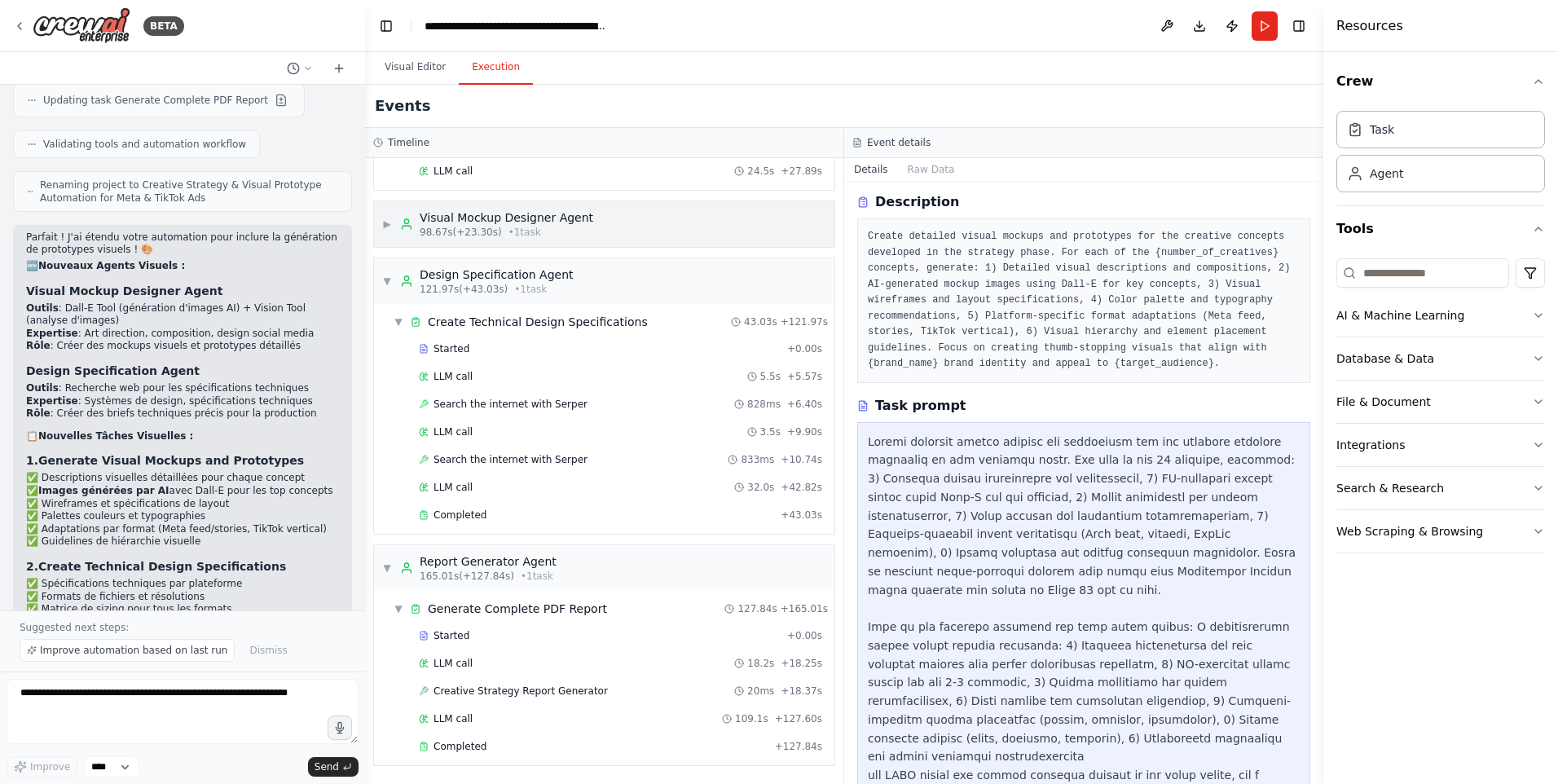
click at [515, 219] on div "Visual Mockup Designer Agent" at bounding box center [506, 217] width 173 height 16
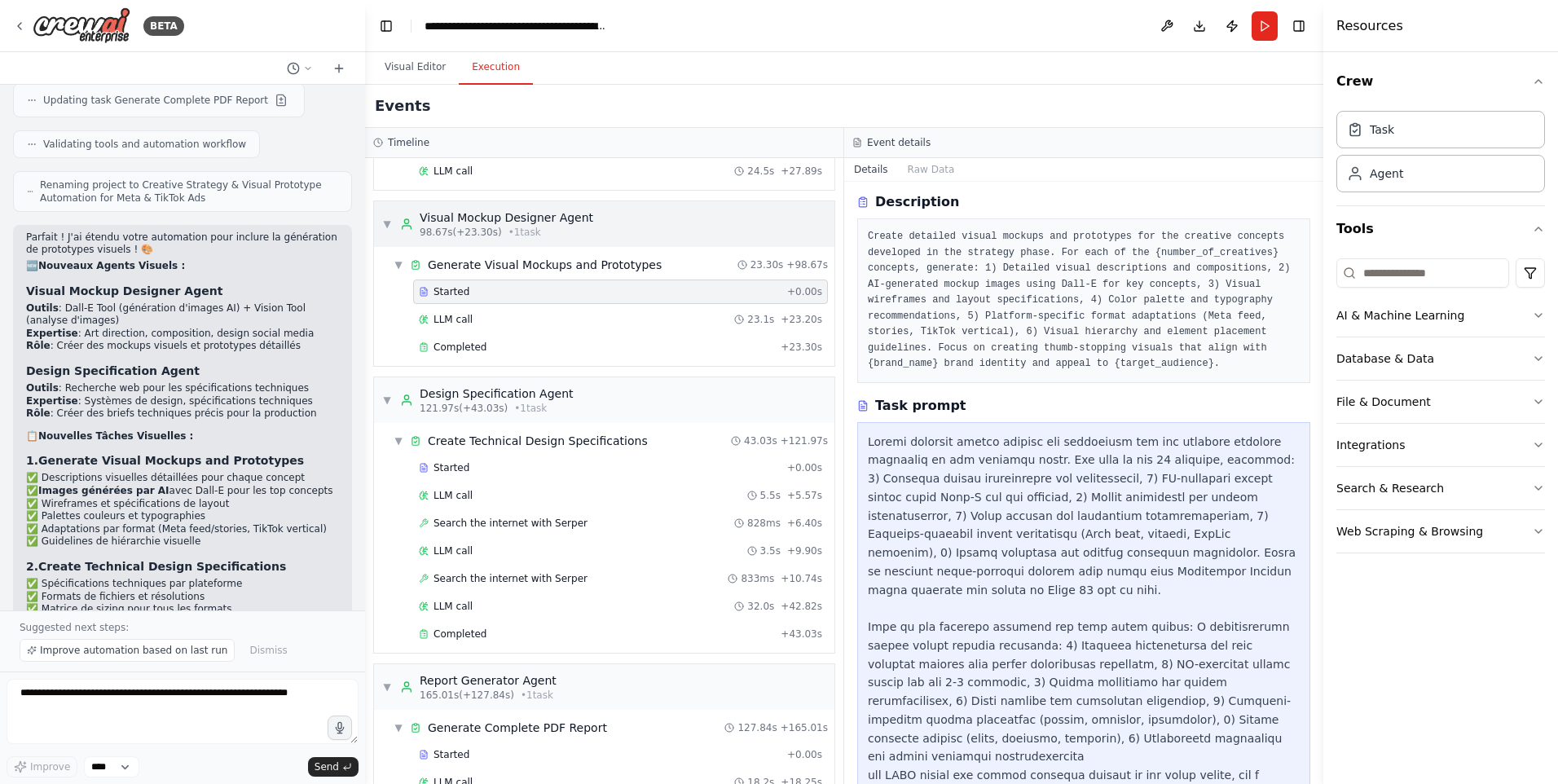
scroll to position [792, 0]
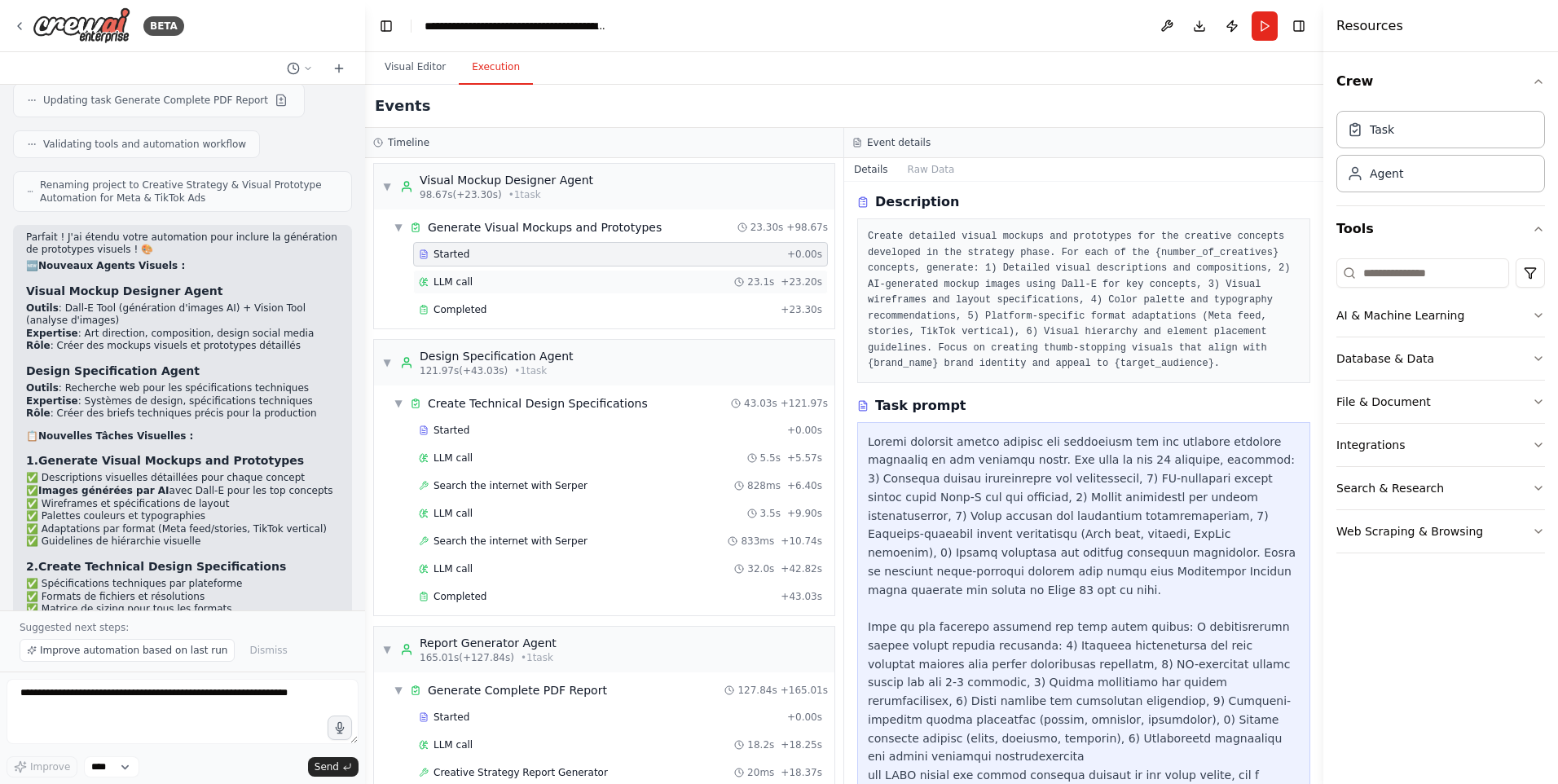
click at [467, 283] on span "LLM call" at bounding box center [452, 282] width 39 height 13
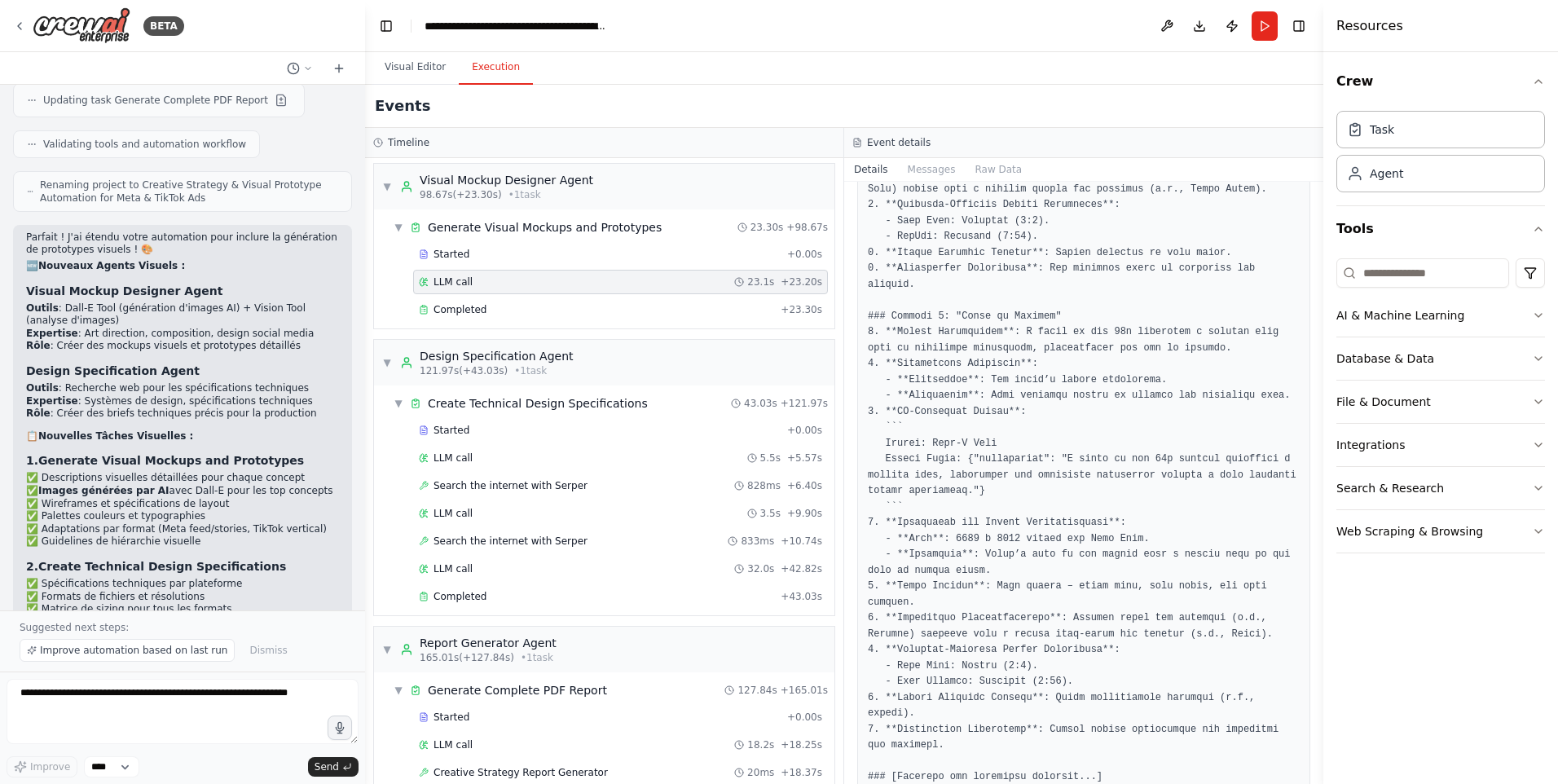
scroll to position [1291, 0]
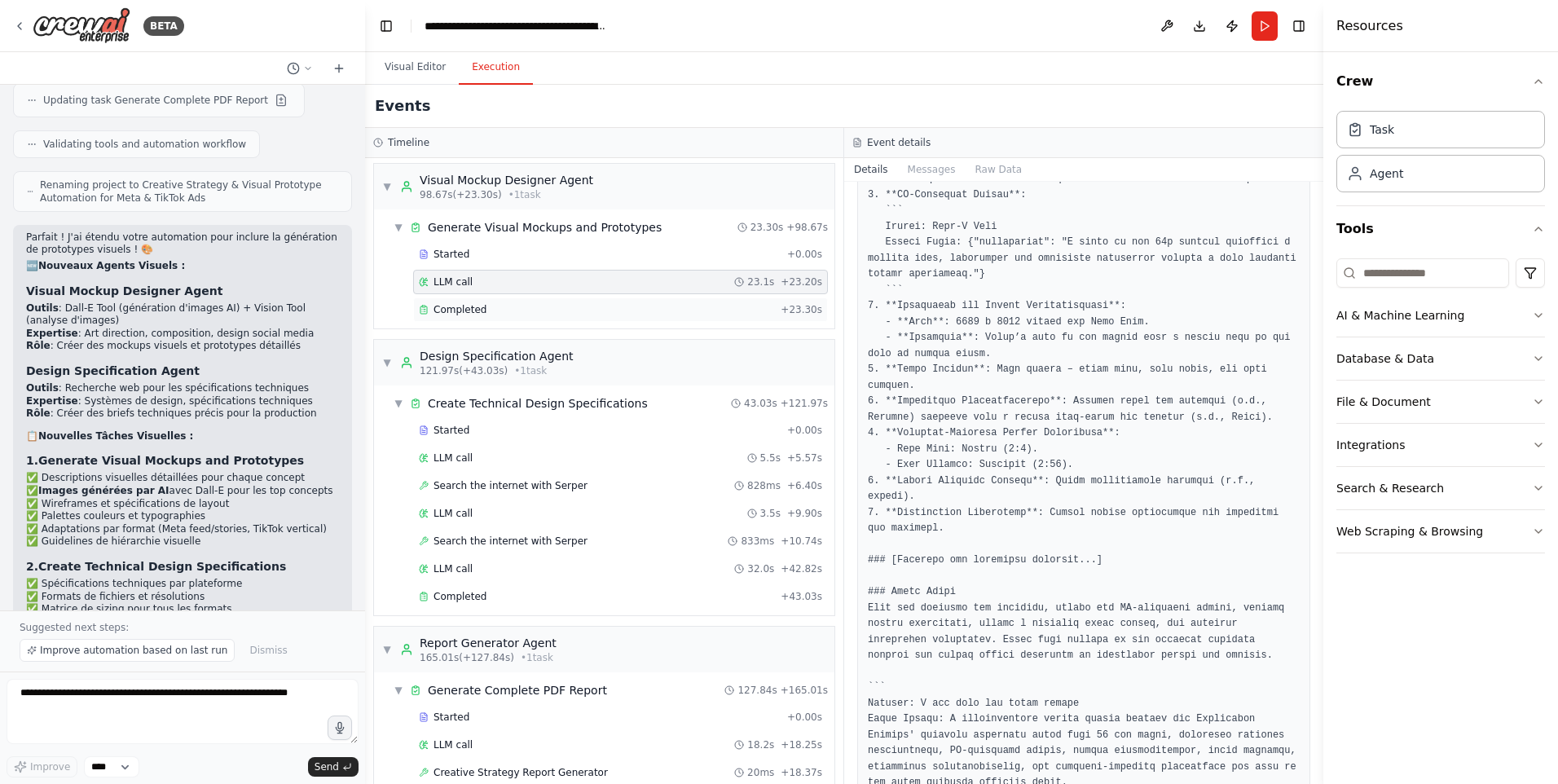
click at [541, 307] on div "Completed" at bounding box center [596, 310] width 355 height 13
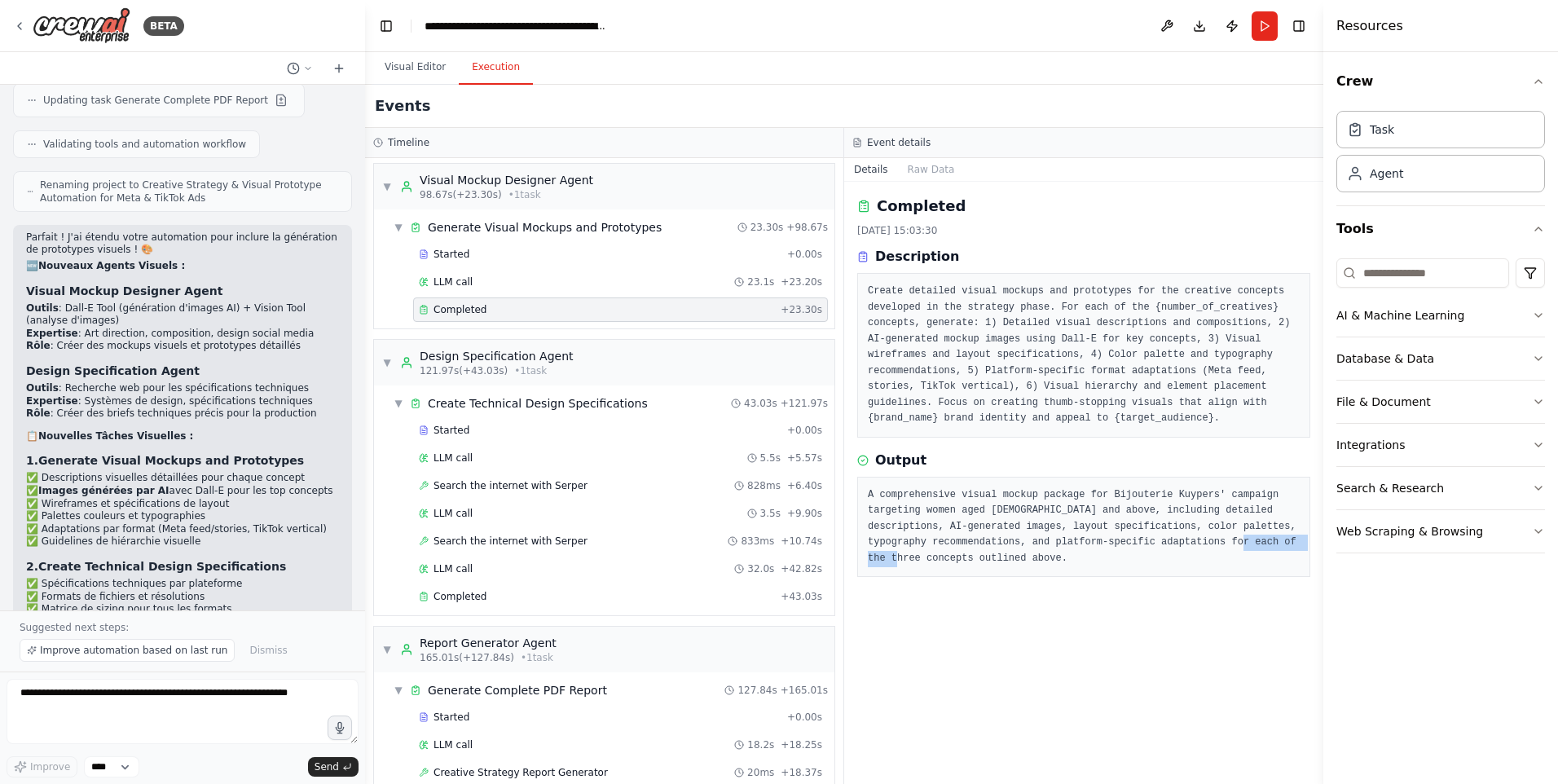
drag, startPoint x: 1079, startPoint y: 542, endPoint x: 1156, endPoint y: 540, distance: 77.0
click at [1156, 540] on pre "A comprehensive visual mockup package for Bijouterie Kuypers' campaign targetin…" at bounding box center [1084, 527] width 432 height 80
drag, startPoint x: 1156, startPoint y: 540, endPoint x: 1203, endPoint y: 542, distance: 47.0
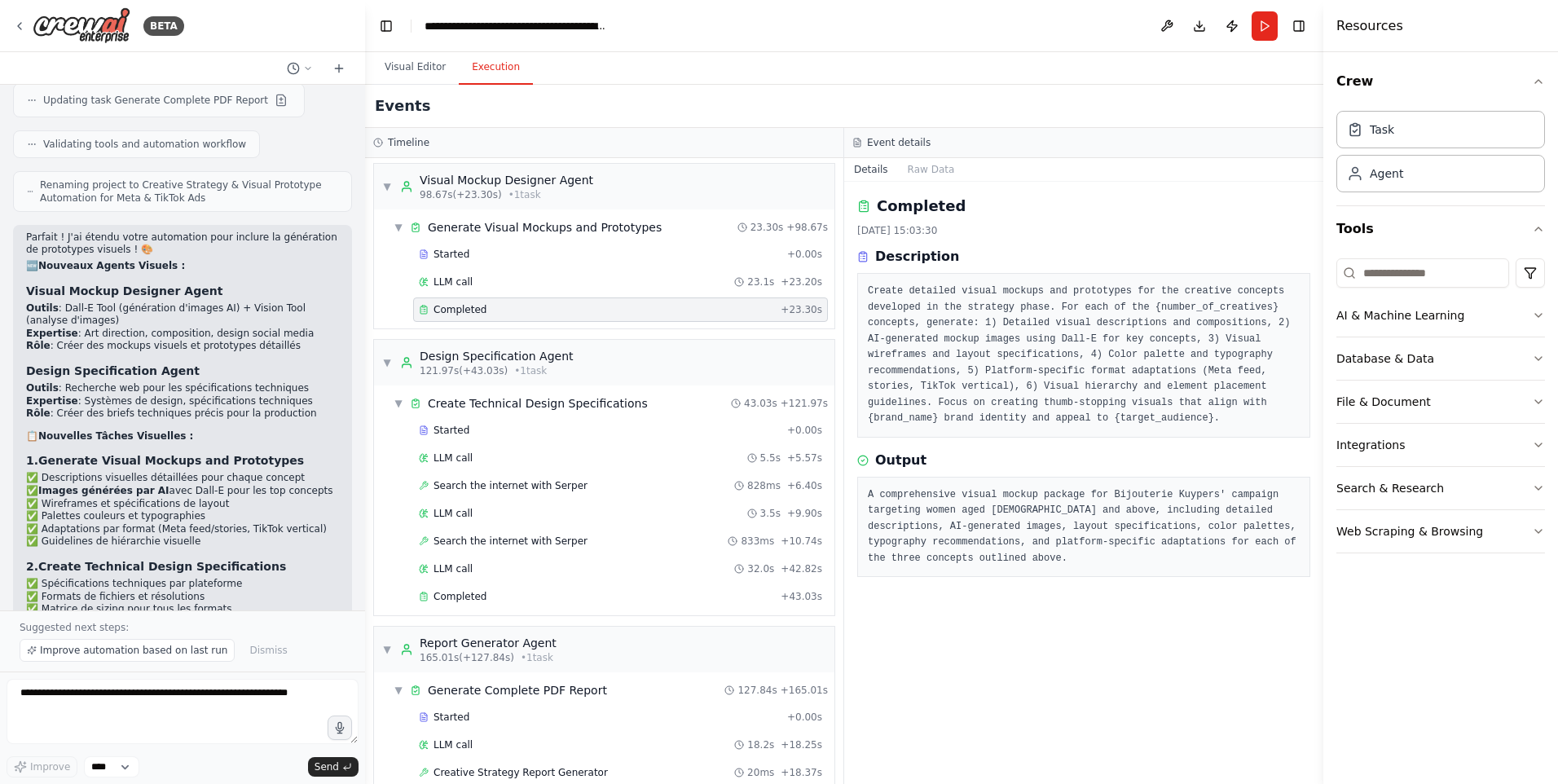
click at [1203, 542] on pre "A comprehensive visual mockup package for Bijouterie Kuypers' campaign targetin…" at bounding box center [1084, 527] width 432 height 80
click at [1238, 544] on pre "A comprehensive visual mockup package for Bijouterie Kuypers' campaign targetin…" at bounding box center [1084, 527] width 432 height 80
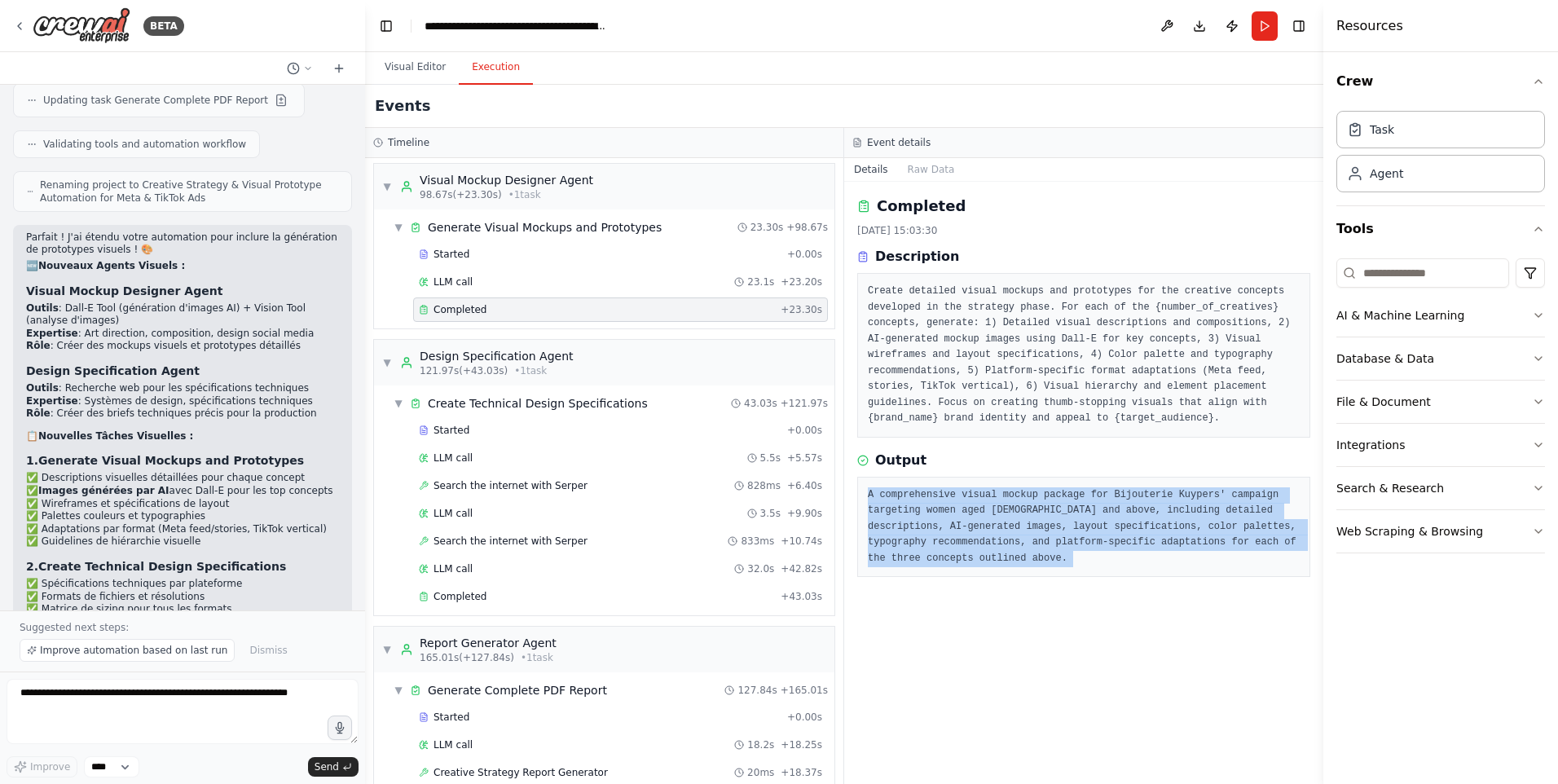
click at [1238, 544] on pre "A comprehensive visual mockup package for Bijouterie Kuypers' campaign targetin…" at bounding box center [1084, 527] width 432 height 80
drag, startPoint x: 1238, startPoint y: 544, endPoint x: 1223, endPoint y: 580, distance: 39.0
click at [1223, 580] on div "Completed [DATE] 15:03:30 Description Create detailed visual mockups and protot…" at bounding box center [1084, 482] width 479 height 602
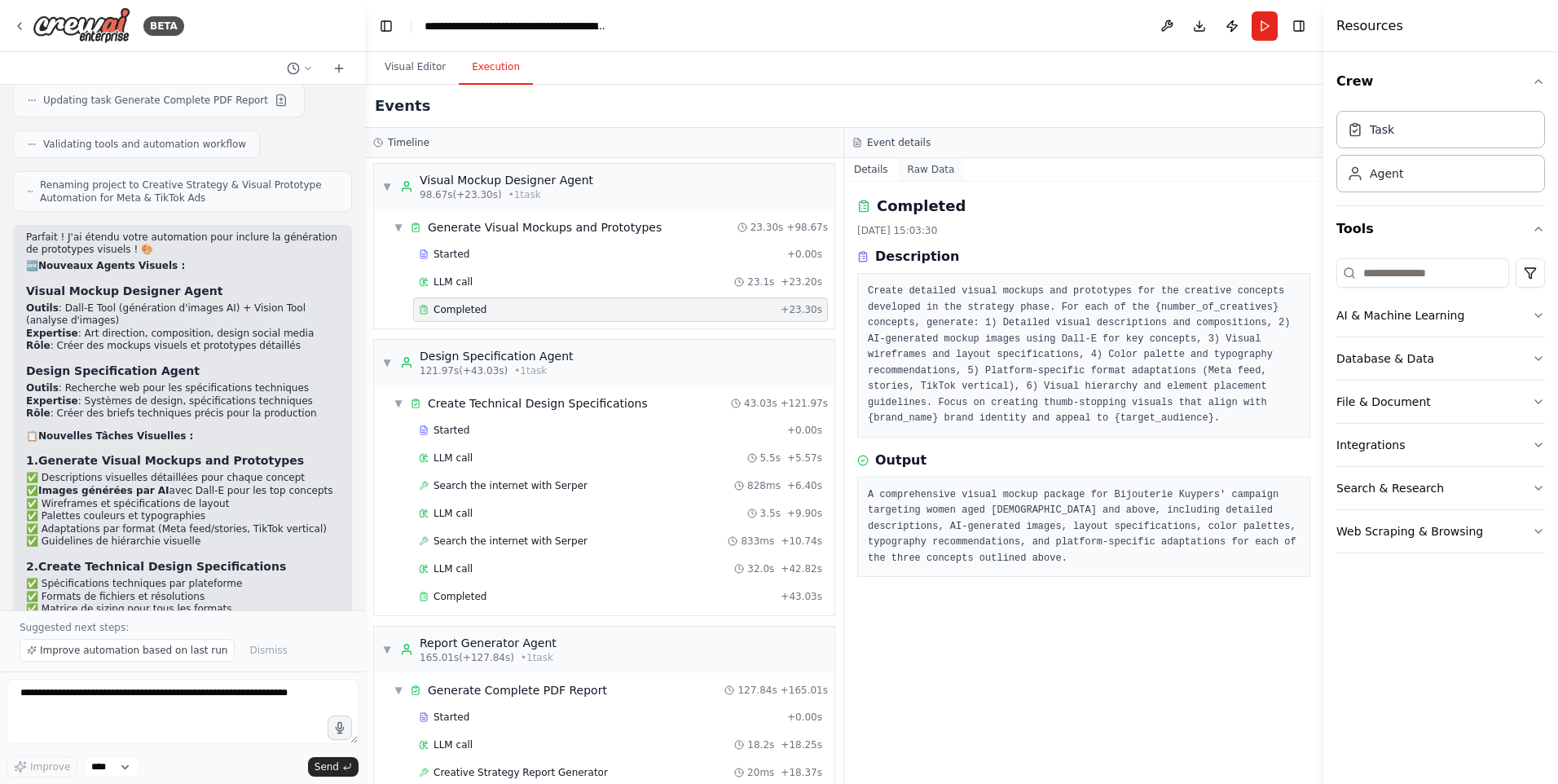
click at [910, 168] on button "Raw Data" at bounding box center [931, 170] width 67 height 23
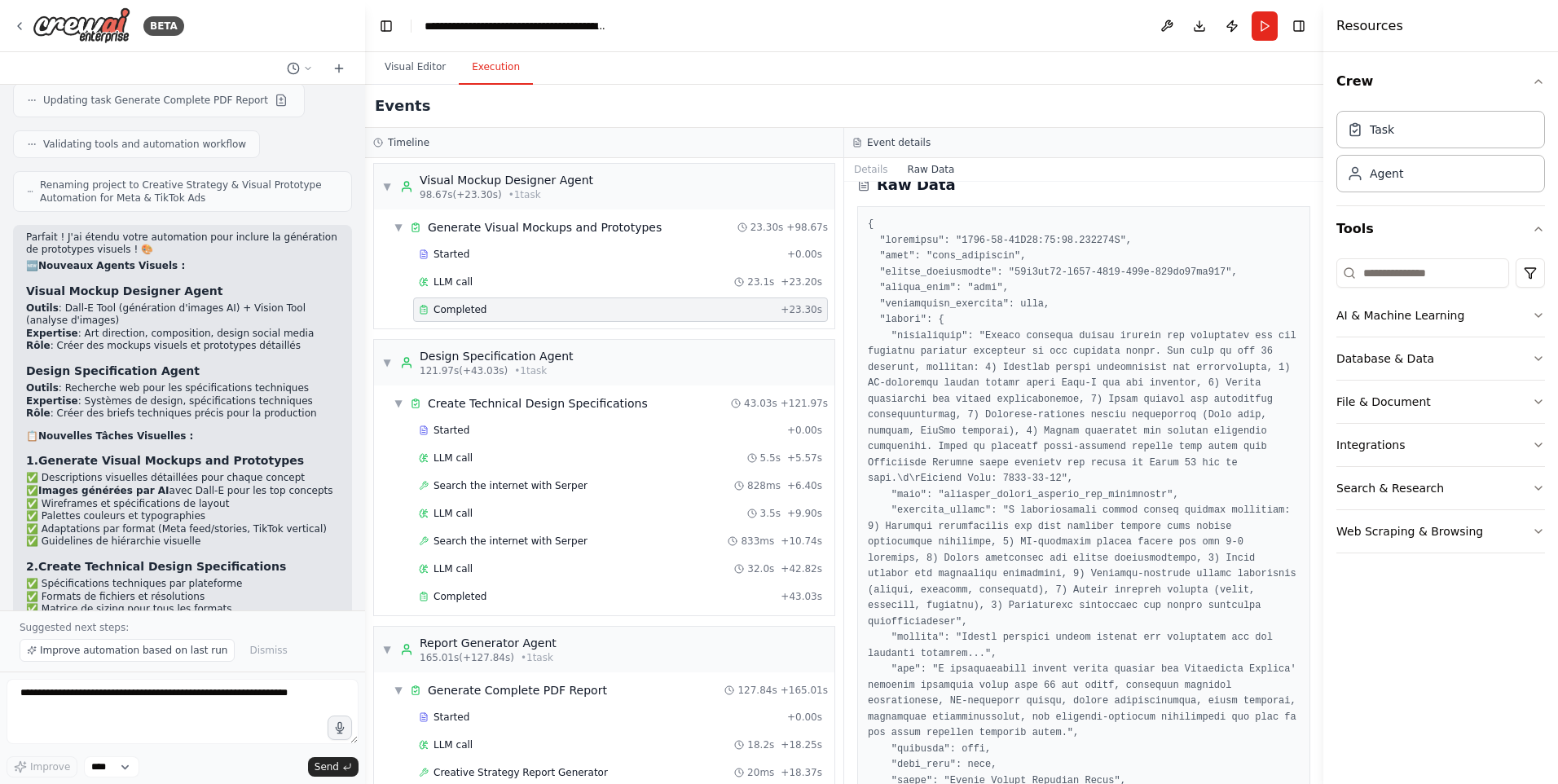
scroll to position [0, 0]
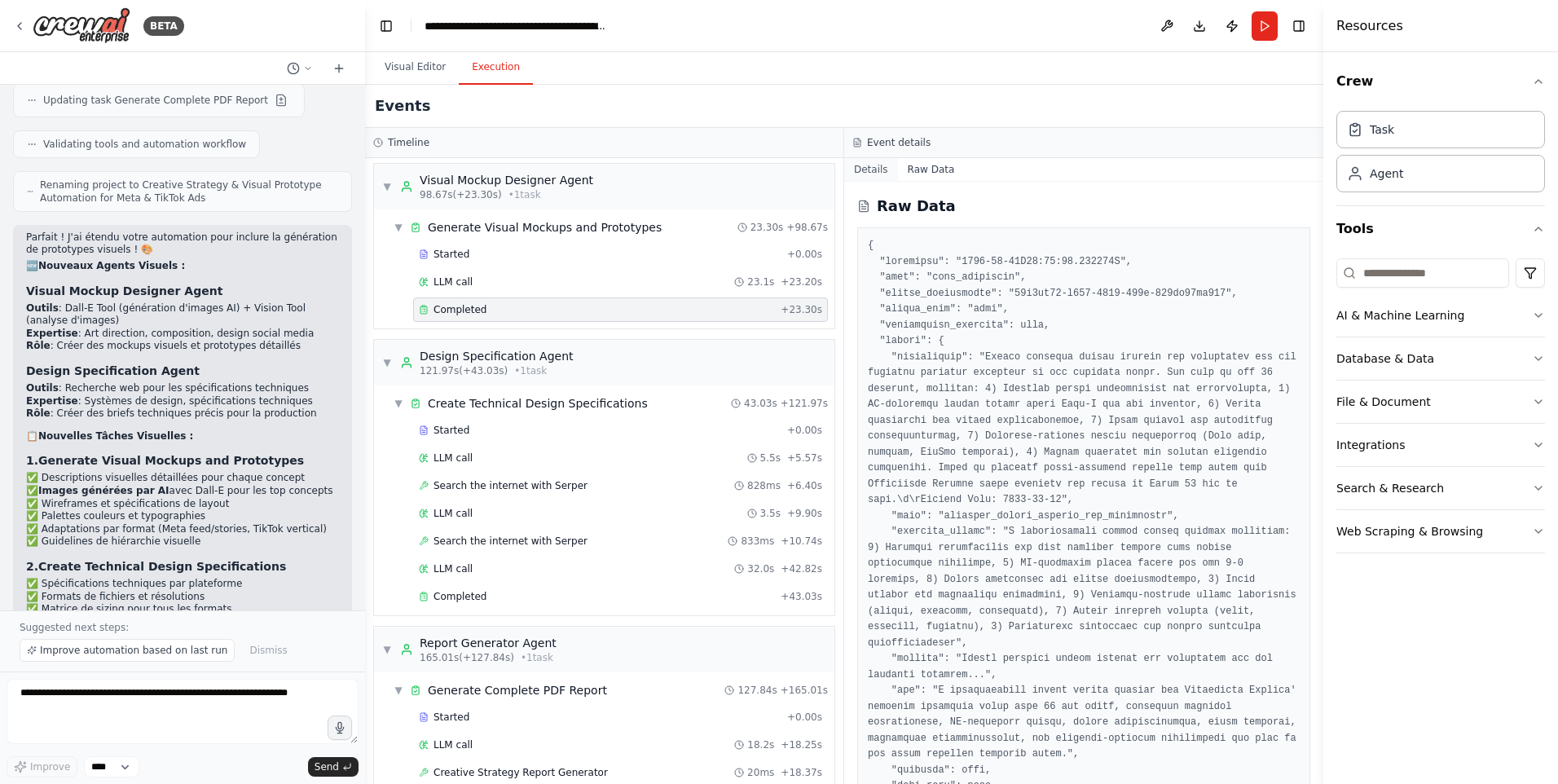
click at [875, 173] on button "Details" at bounding box center [871, 170] width 54 height 23
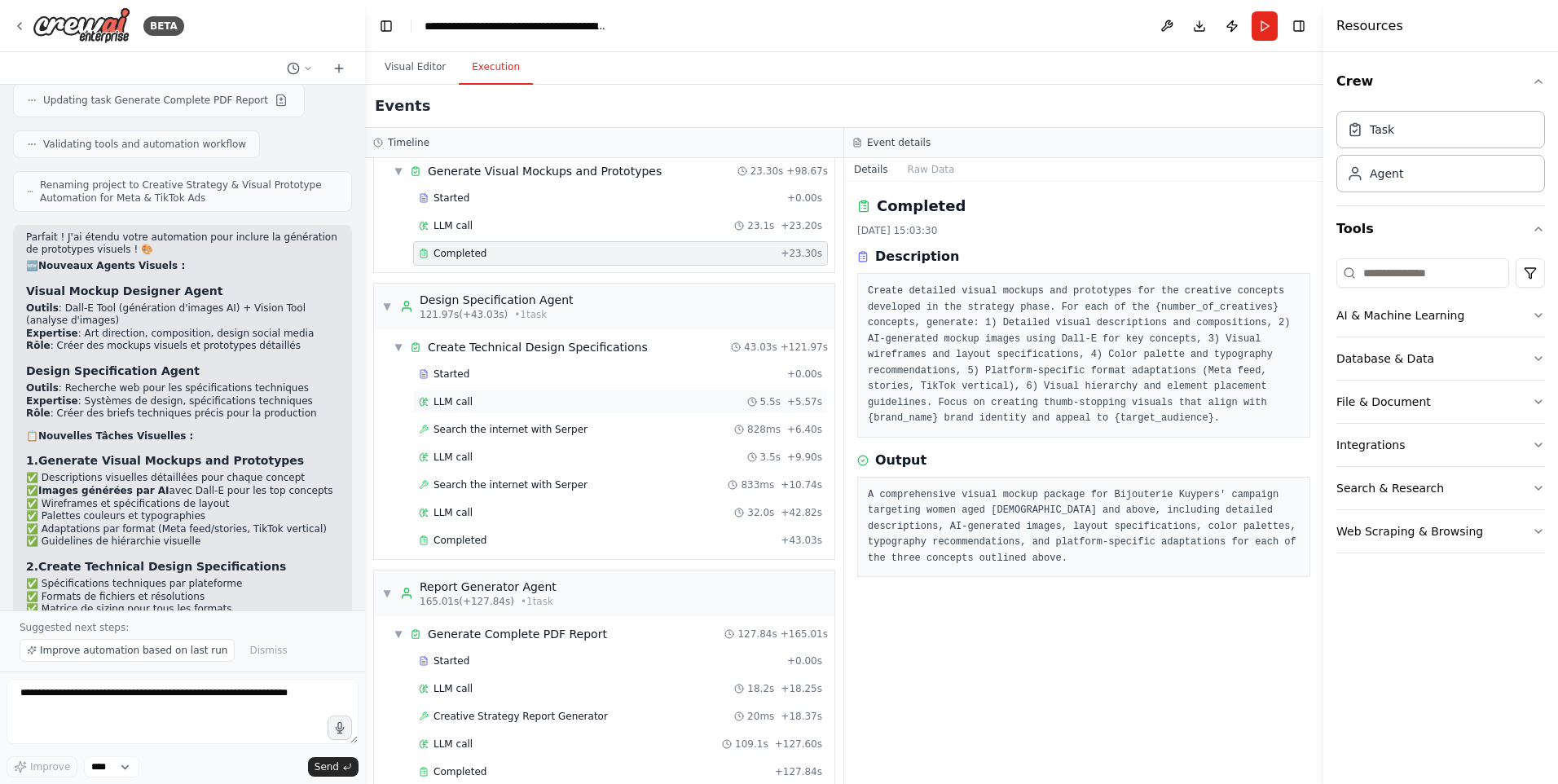
scroll to position [874, 0]
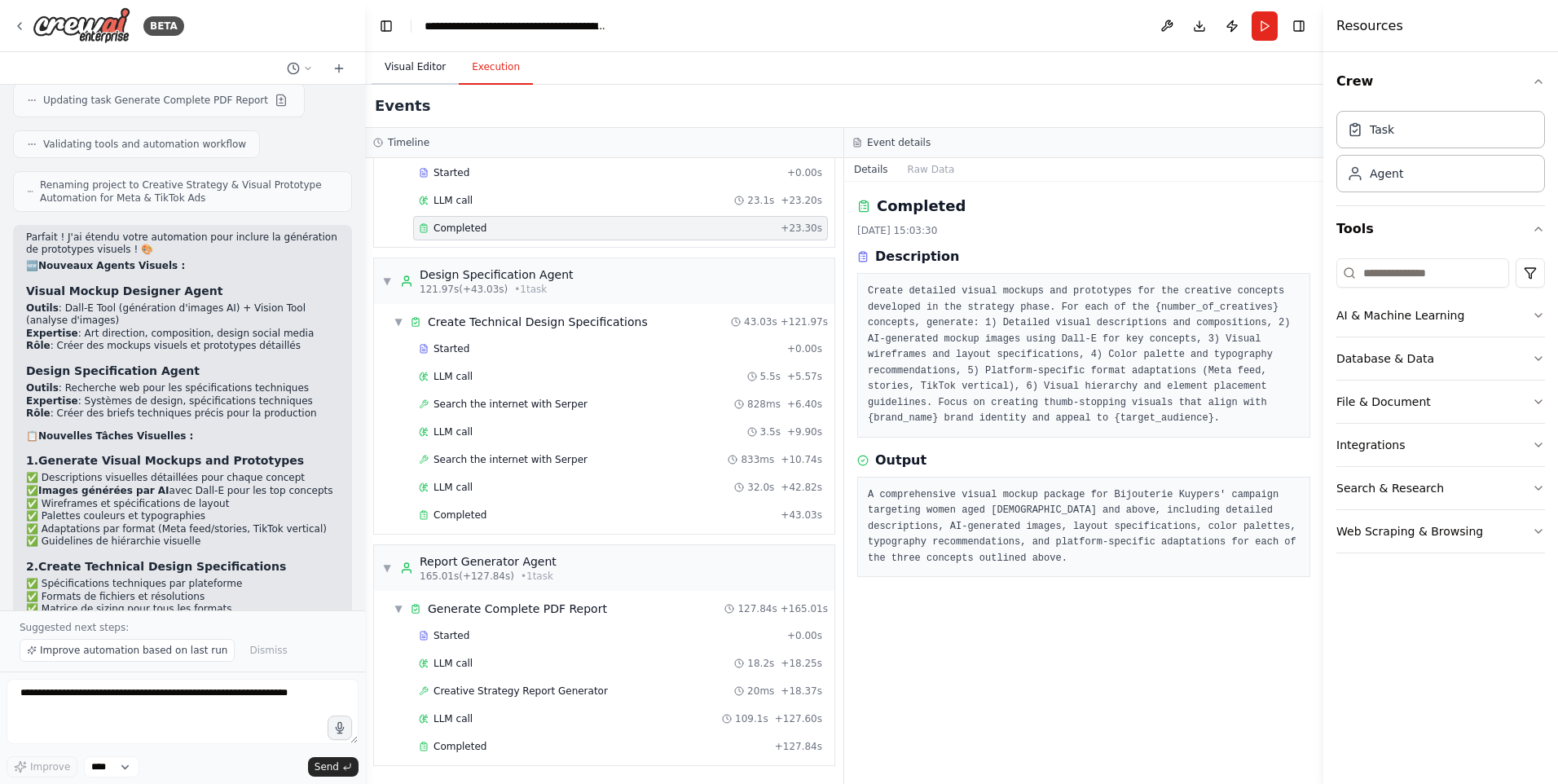
click at [411, 73] on button "Visual Editor" at bounding box center [415, 68] width 87 height 34
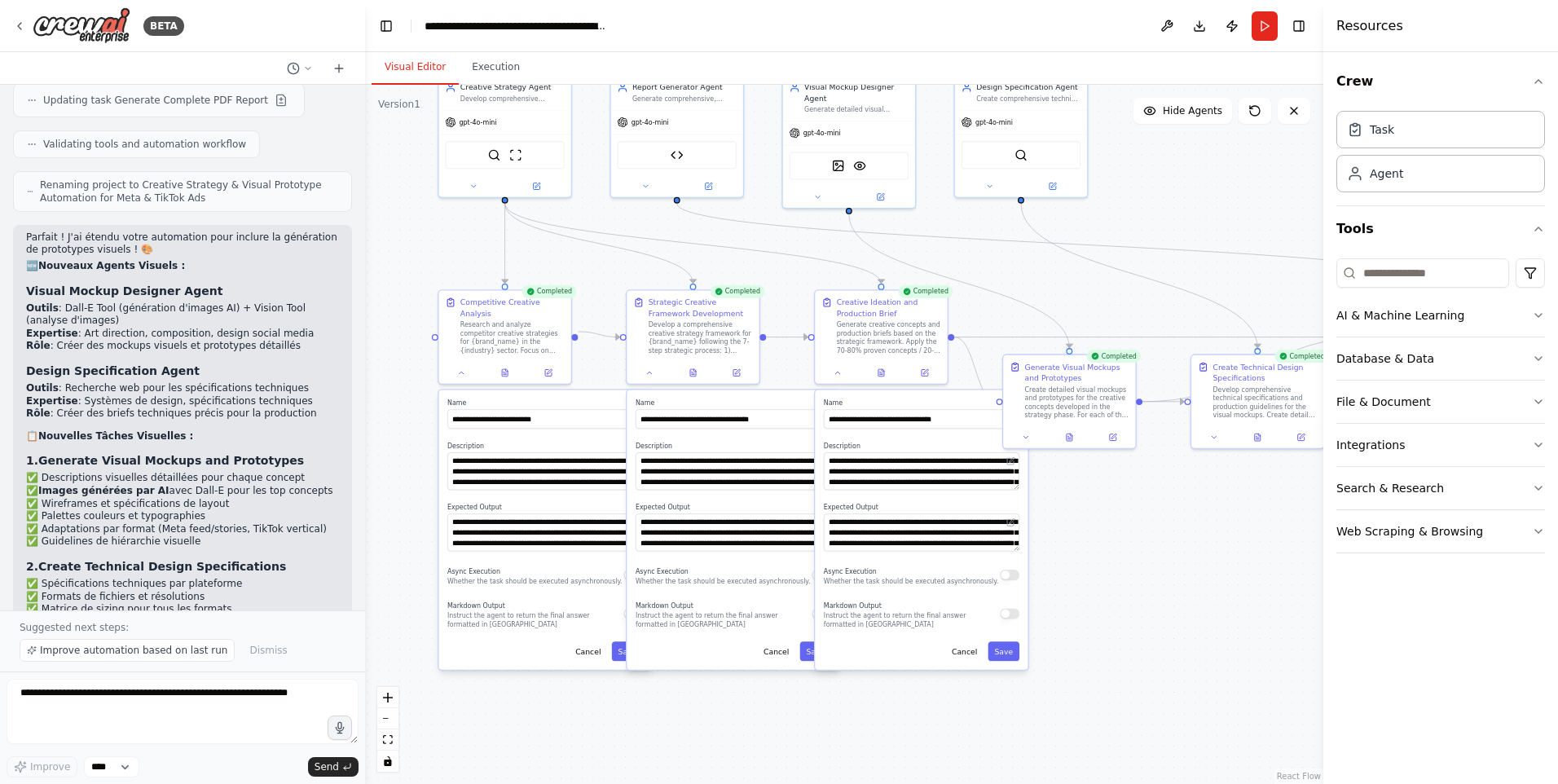
drag, startPoint x: 905, startPoint y: 543, endPoint x: 1177, endPoint y: 514, distance: 273.5
click at [1177, 514] on div ".deletable-edge-delete-btn { width: 20px; height: 20px; border: 0px solid #ffff…" at bounding box center [844, 434] width 959 height 699
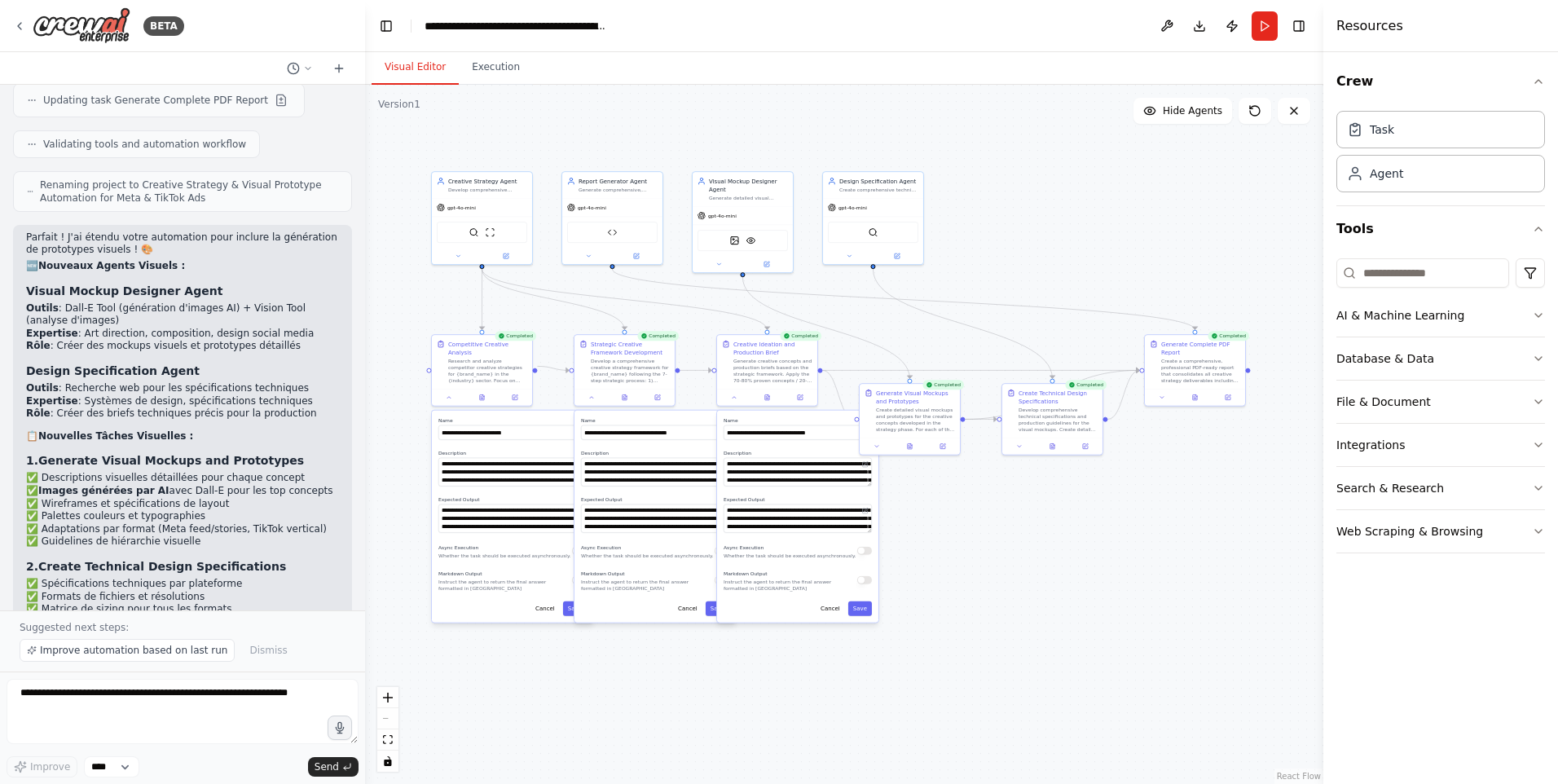
drag, startPoint x: 1128, startPoint y: 522, endPoint x: 992, endPoint y: 517, distance: 136.1
click at [992, 517] on div ".deletable-edge-delete-btn { width: 20px; height: 20px; border: 0px solid #ffff…" at bounding box center [844, 434] width 959 height 699
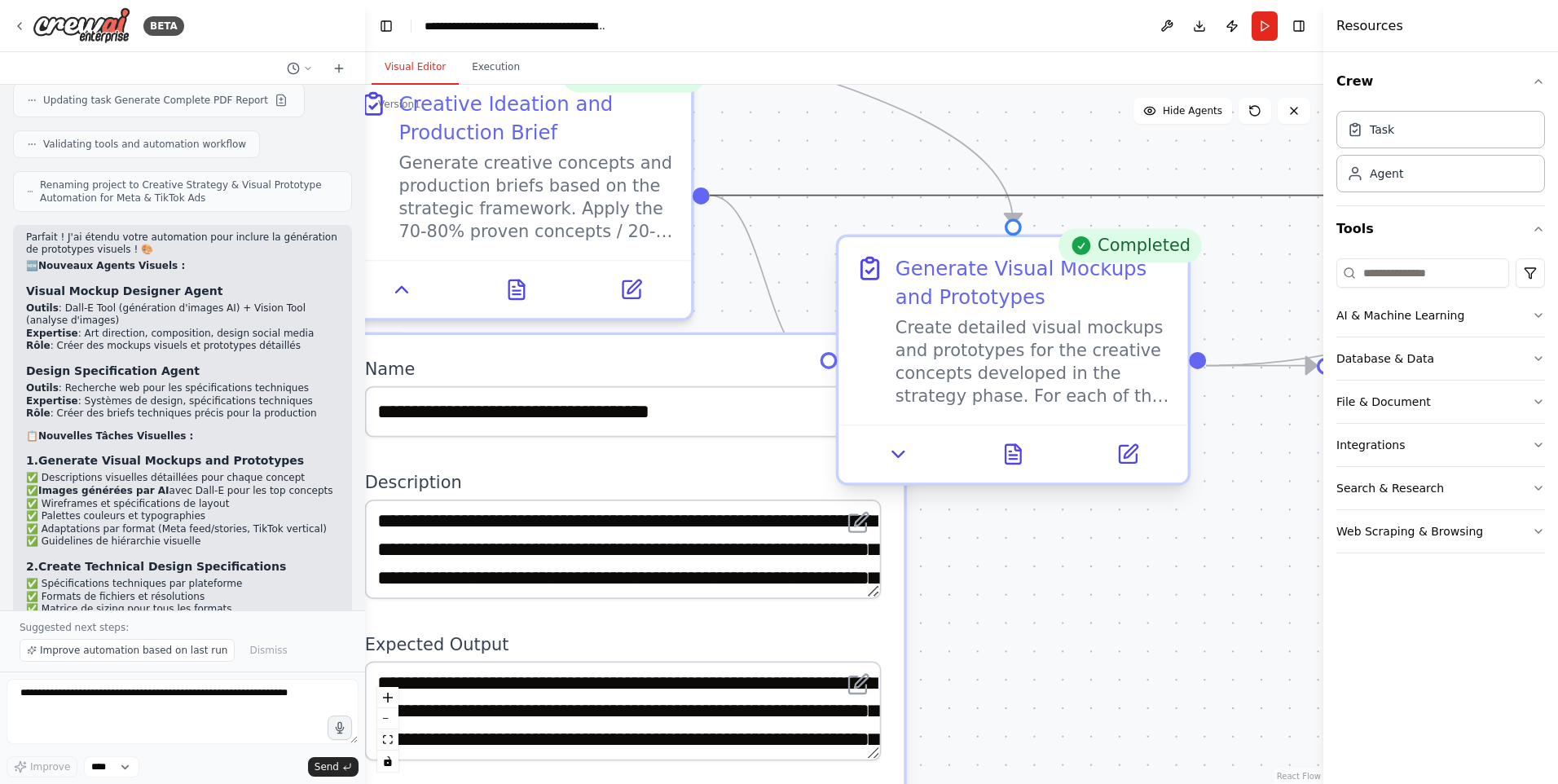
drag, startPoint x: 762, startPoint y: 182, endPoint x: 928, endPoint y: 374, distance: 253.8
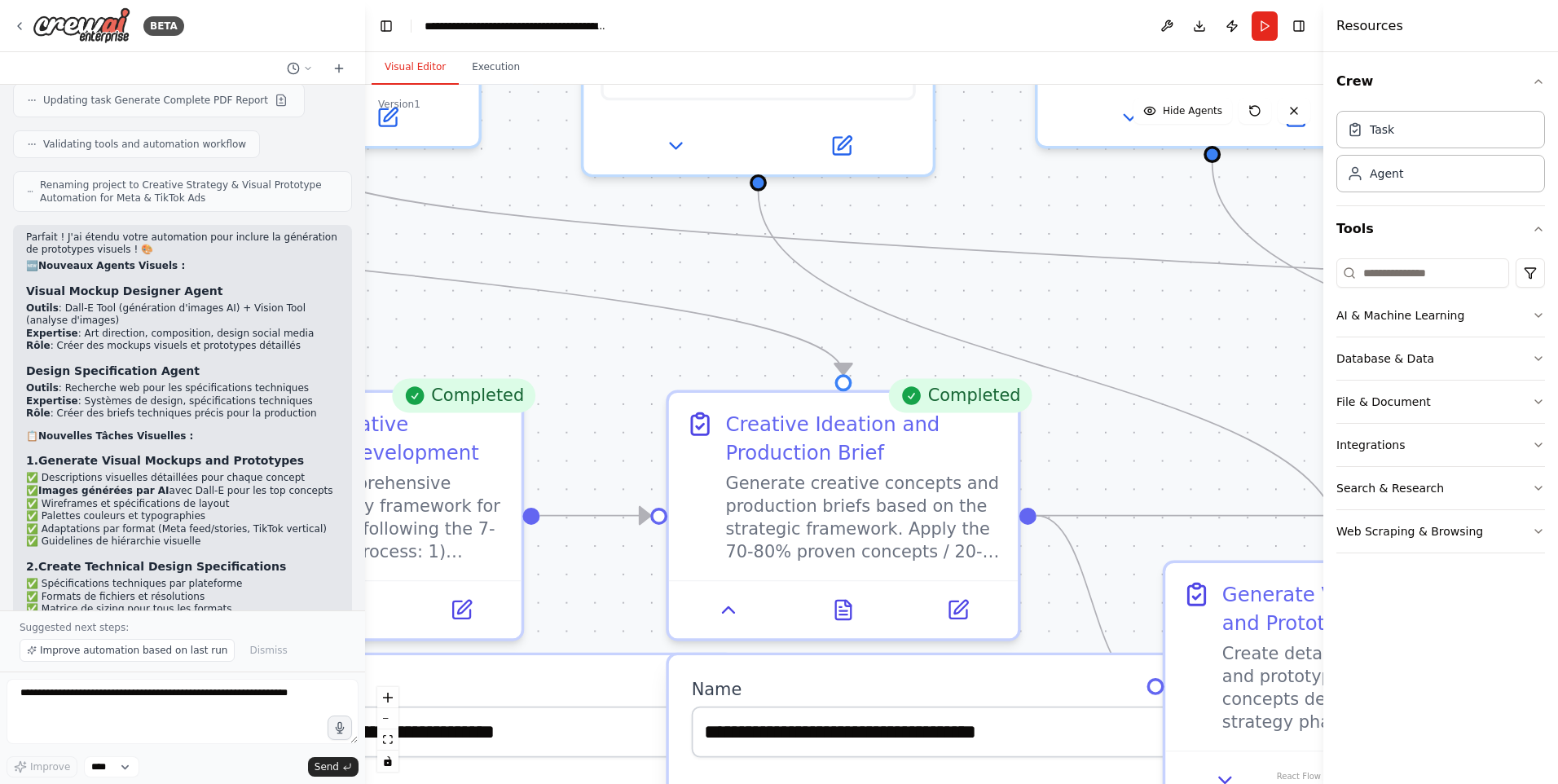
drag, startPoint x: 793, startPoint y: 273, endPoint x: 1133, endPoint y: 600, distance: 471.7
click at [1145, 616] on div ".deletable-edge-delete-btn { width: 20px; height: 20px; border: 0px solid #ffff…" at bounding box center [844, 434] width 959 height 699
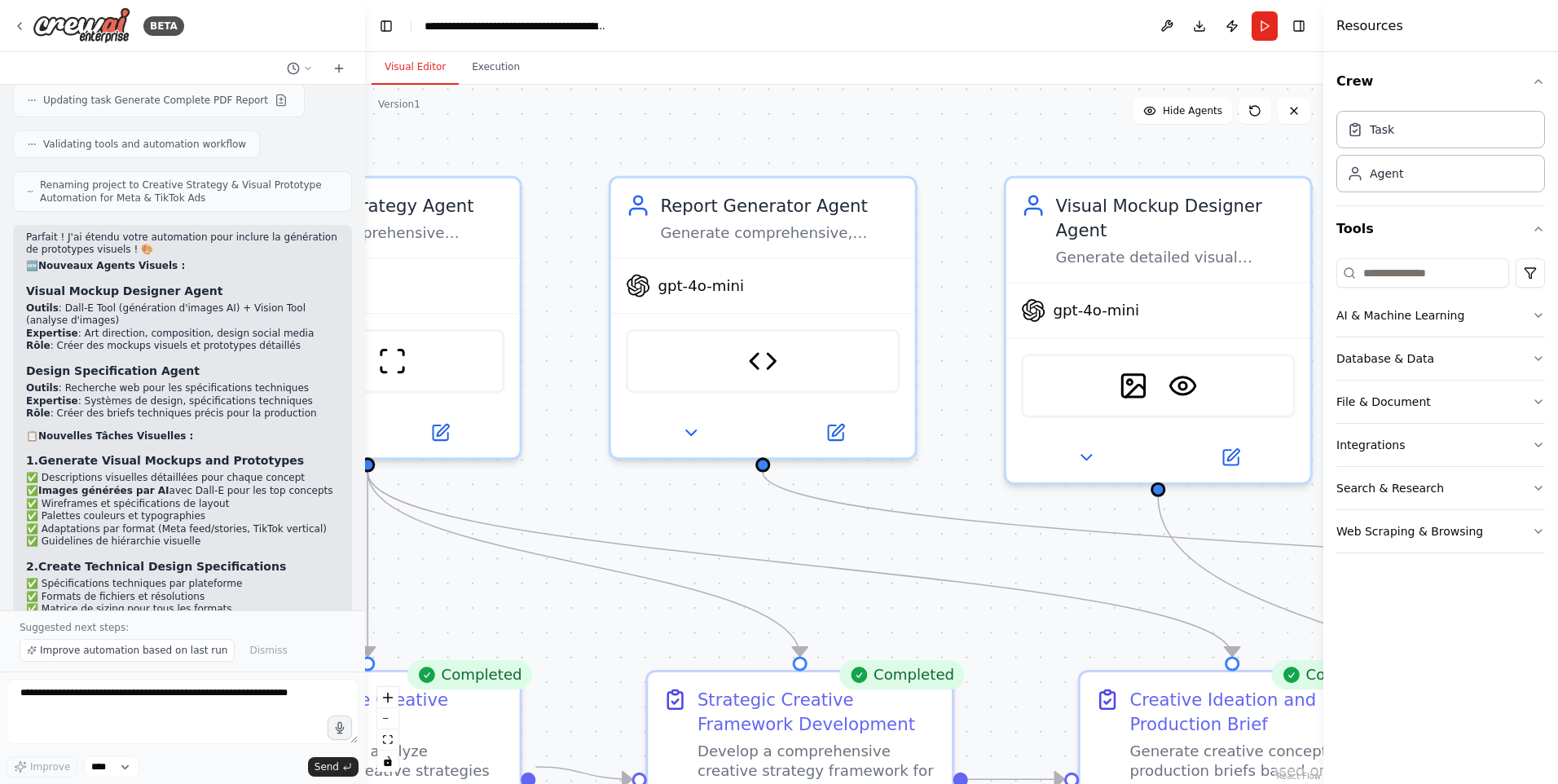
drag, startPoint x: 522, startPoint y: 346, endPoint x: 913, endPoint y: 599, distance: 465.7
click at [913, 599] on div ".deletable-edge-delete-btn { width: 20px; height: 20px; border: 0px solid #ffff…" at bounding box center [844, 434] width 959 height 699
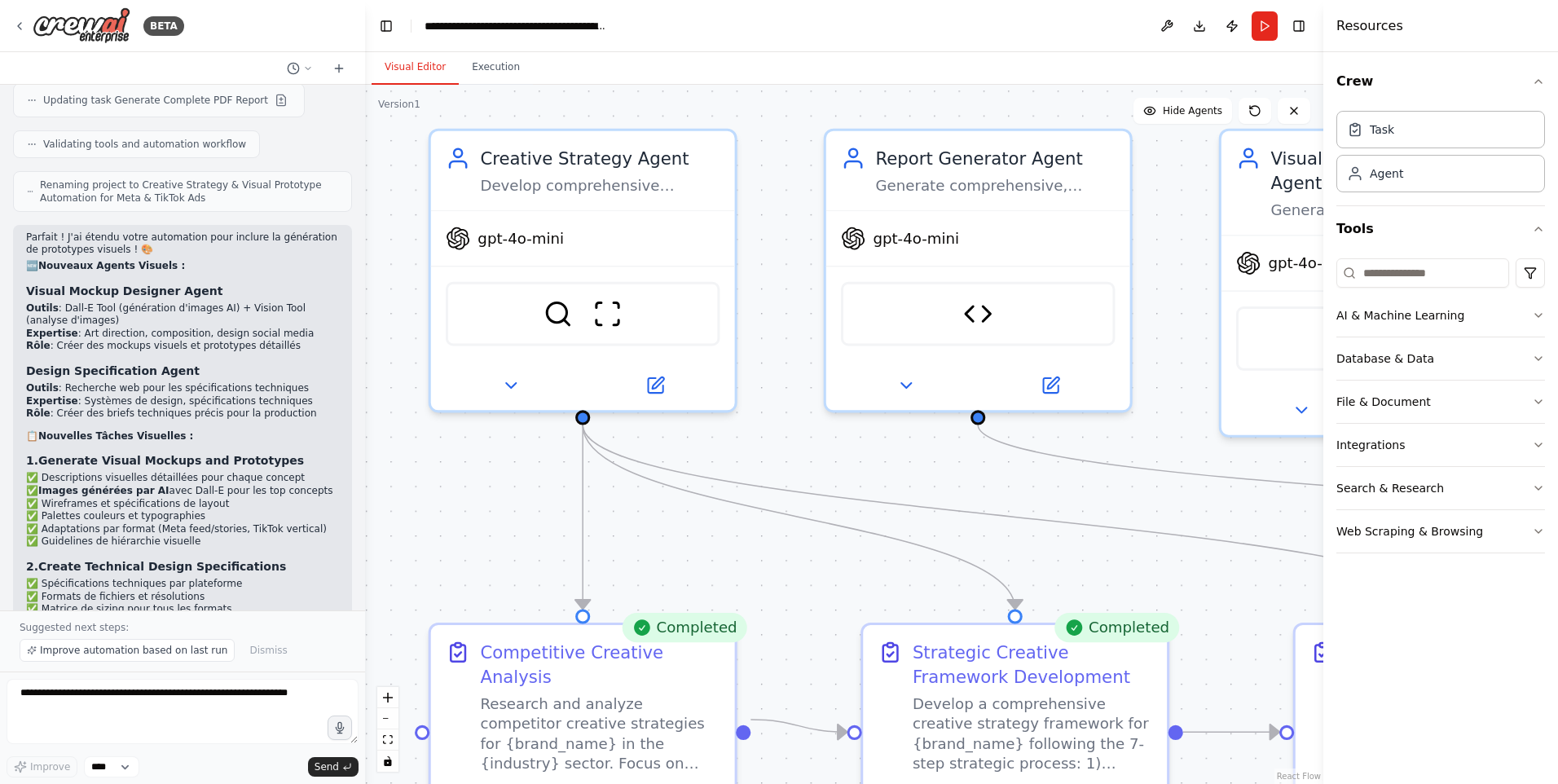
drag, startPoint x: 569, startPoint y: 443, endPoint x: 781, endPoint y: 394, distance: 217.6
click at [781, 394] on div ".deletable-edge-delete-btn { width: 20px; height: 20px; border: 0px solid #ffff…" at bounding box center [844, 434] width 959 height 699
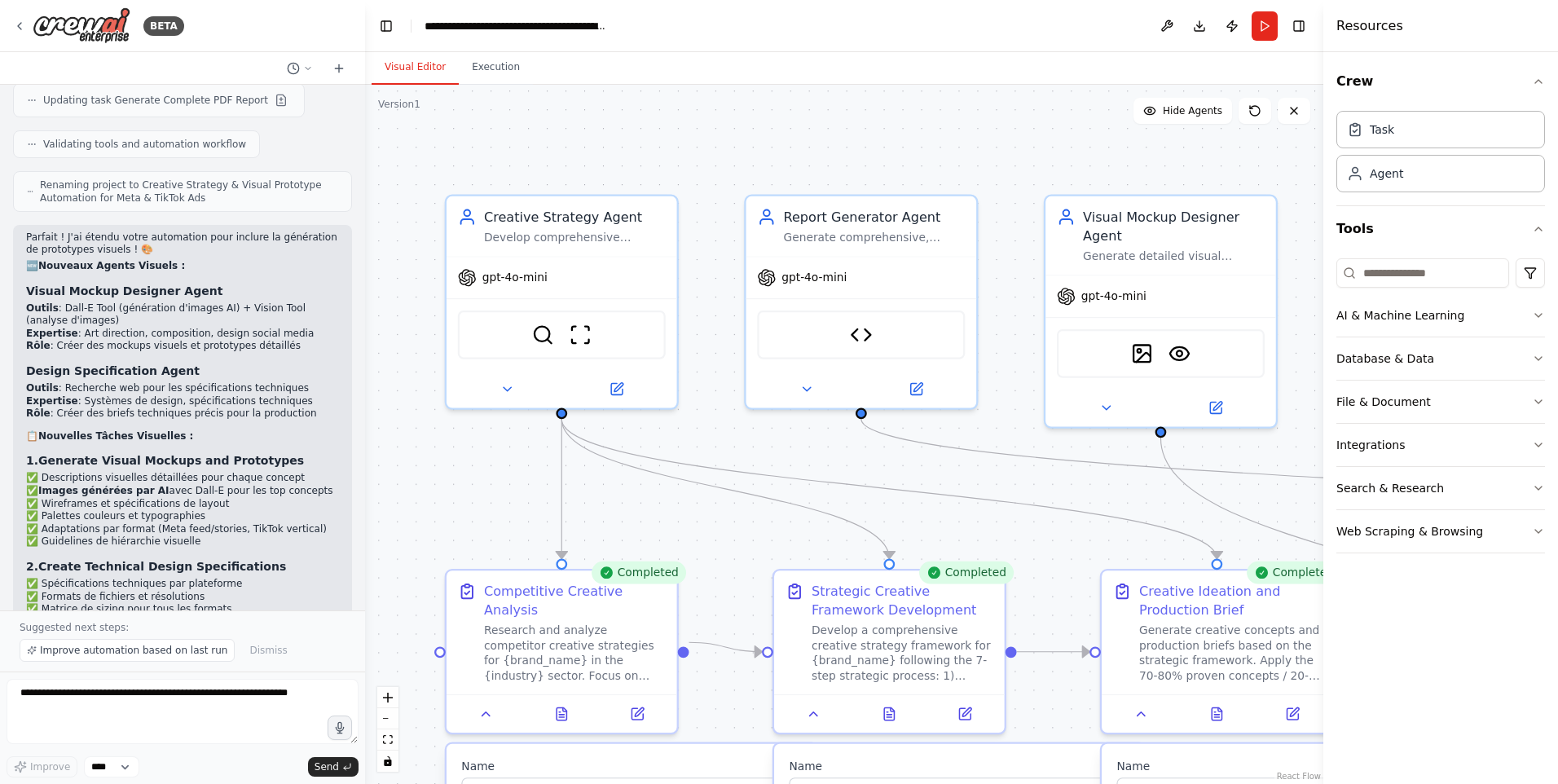
drag, startPoint x: 535, startPoint y: 502, endPoint x: 527, endPoint y: 485, distance: 18.8
click at [521, 490] on div ".deletable-edge-delete-btn { width: 20px; height: 20px; border: 0px solid #ffff…" at bounding box center [844, 434] width 959 height 699
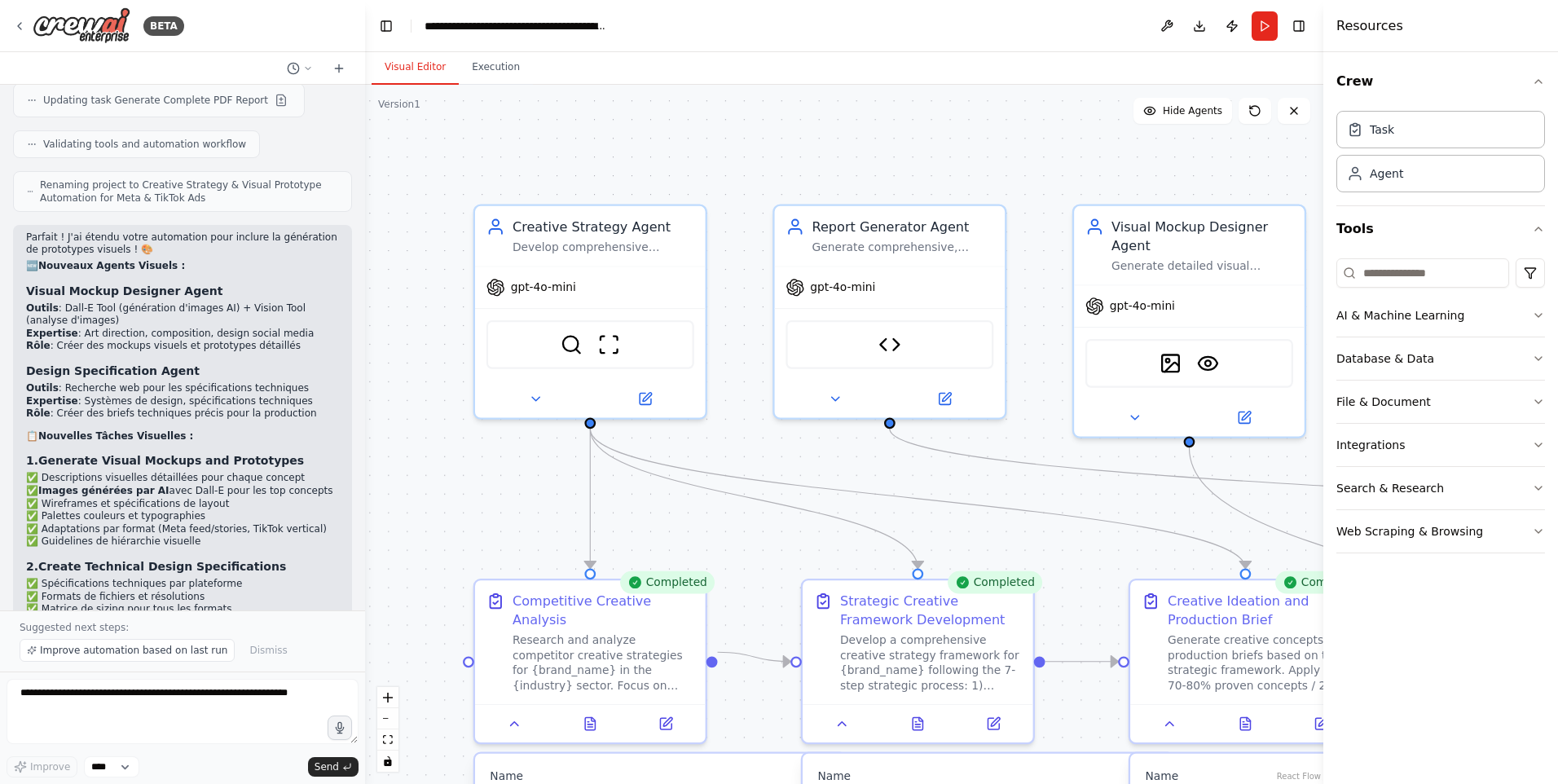
drag, startPoint x: 451, startPoint y: 490, endPoint x: 476, endPoint y: 501, distance: 27.3
click at [476, 501] on div ".deletable-edge-delete-btn { width: 20px; height: 20px; border: 0px solid #ffff…" at bounding box center [844, 434] width 959 height 699
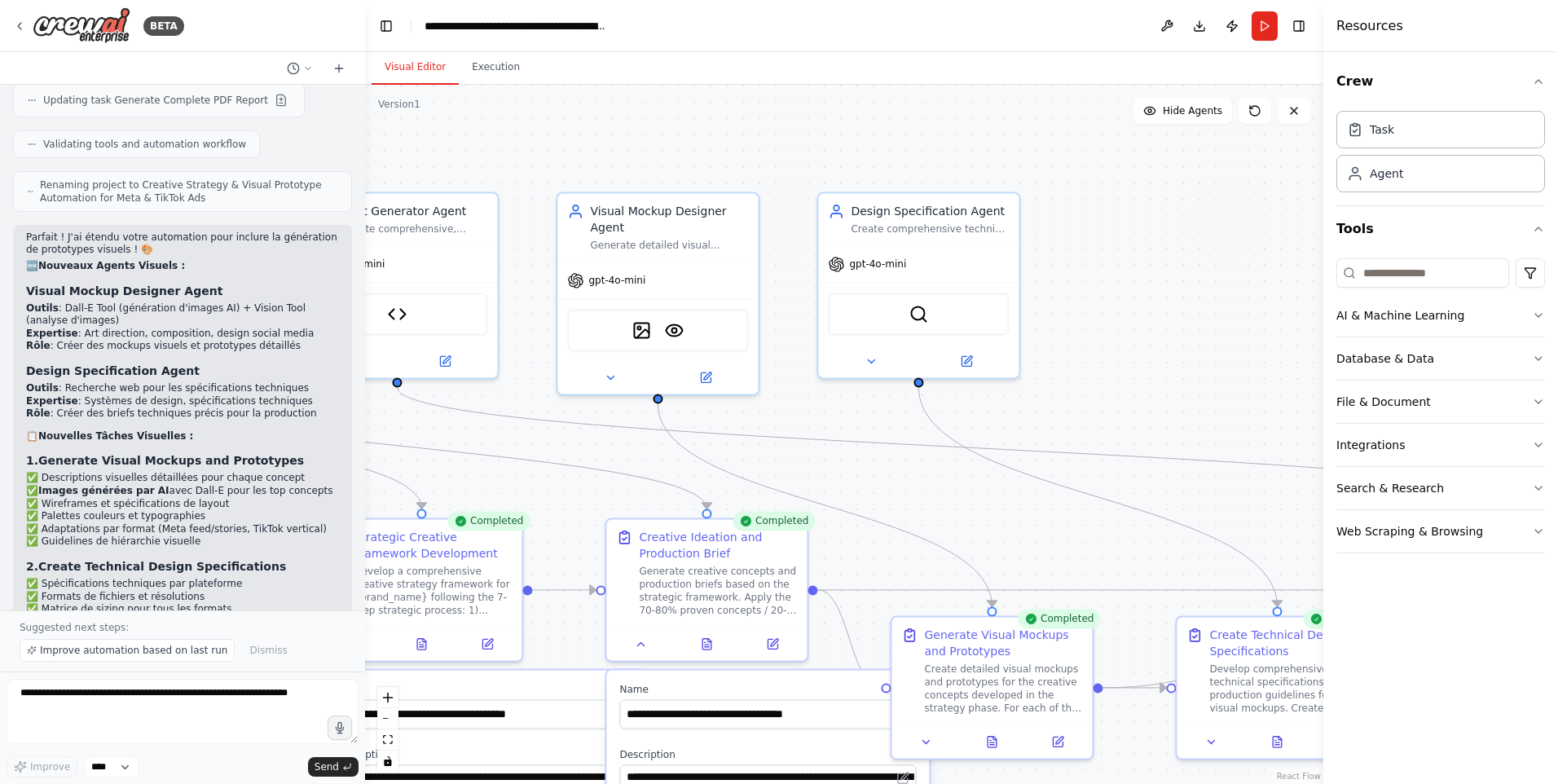
drag, startPoint x: 1016, startPoint y: 532, endPoint x: 517, endPoint y: 472, distance: 502.6
click at [517, 472] on div ".deletable-edge-delete-btn { width: 20px; height: 20px; border: 0px solid #ffff…" at bounding box center [844, 434] width 959 height 699
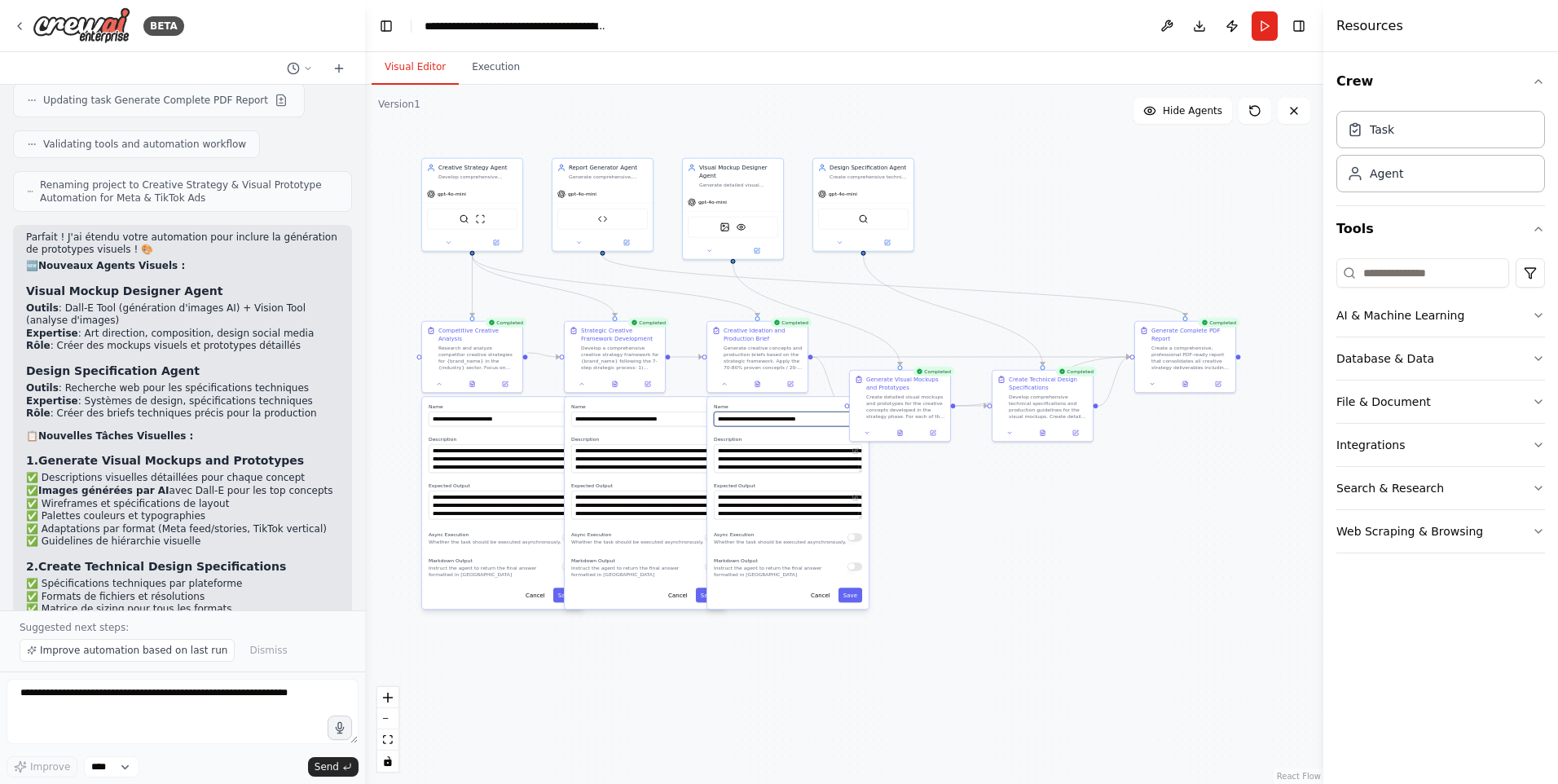
drag, startPoint x: 846, startPoint y: 498, endPoint x: 894, endPoint y: 326, distance: 178.6
click at [894, 326] on div ".deletable-edge-delete-btn { width: 20px; height: 20px; border: 0px solid #ffff…" at bounding box center [844, 434] width 959 height 699
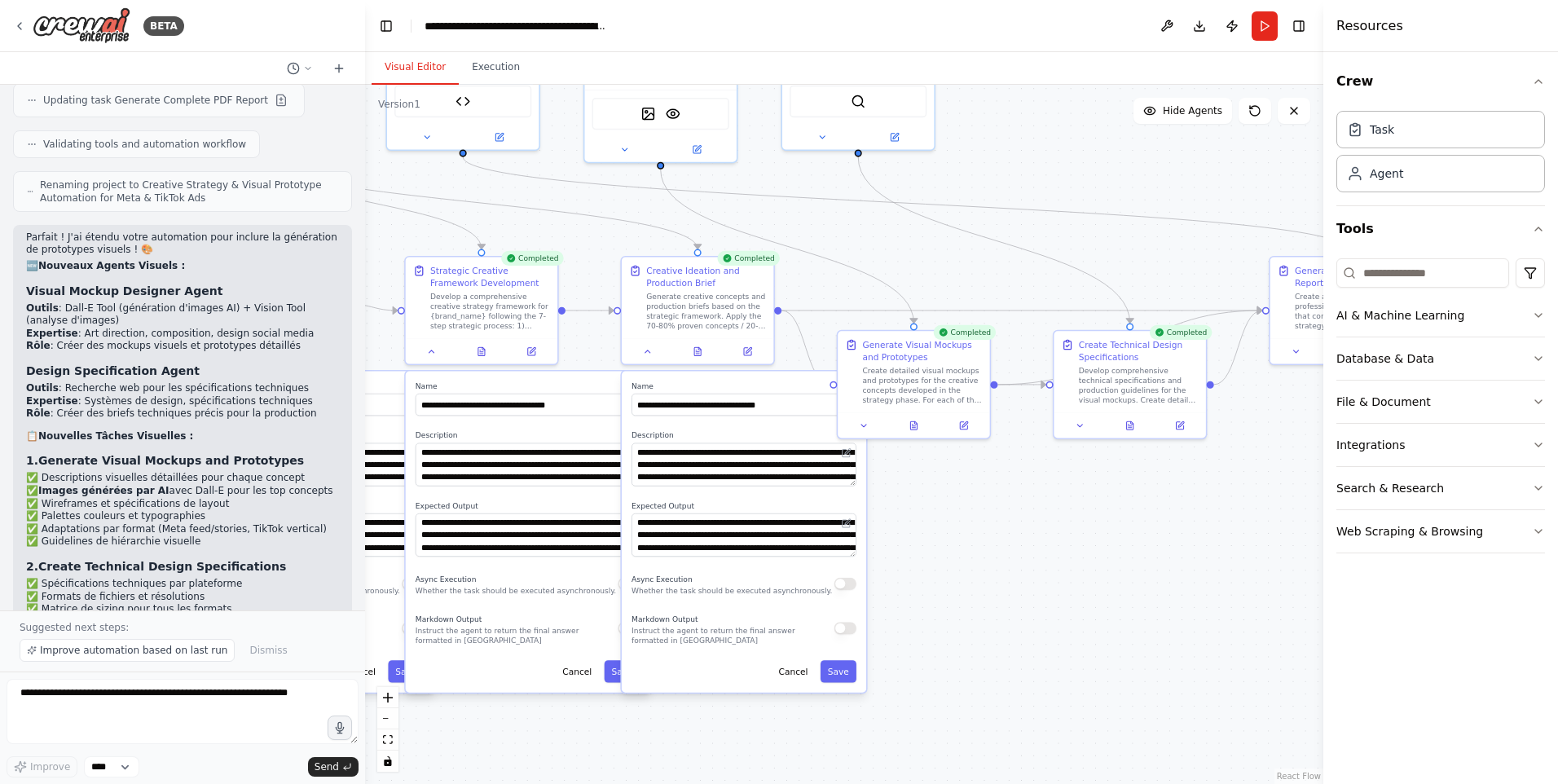
drag, startPoint x: 598, startPoint y: 278, endPoint x: 599, endPoint y: 359, distance: 81.0
click at [599, 359] on div ".deletable-edge-delete-btn { width: 20px; height: 20px; border: 0px solid #ffff…" at bounding box center [844, 434] width 959 height 699
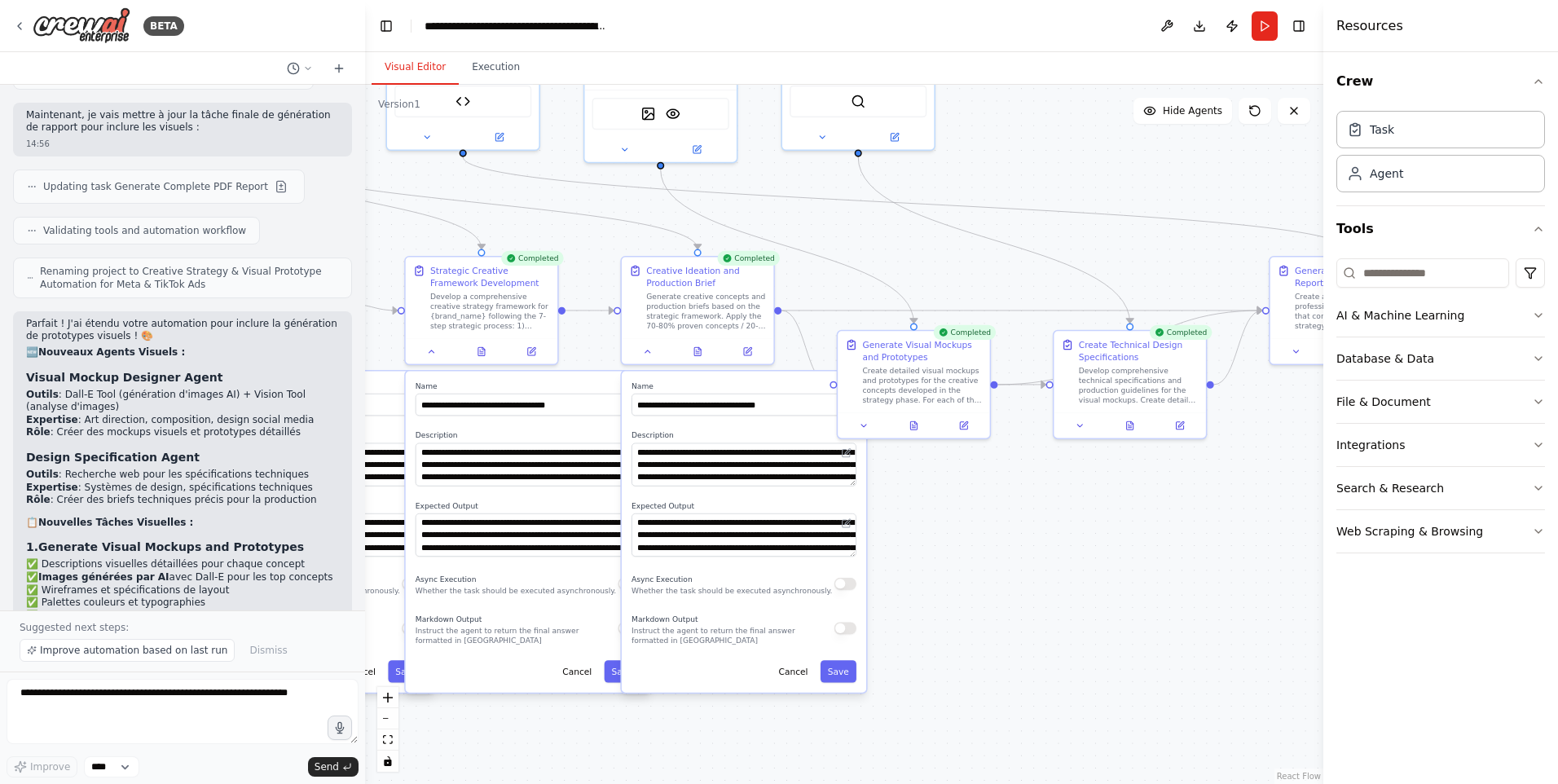
scroll to position [6999, 0]
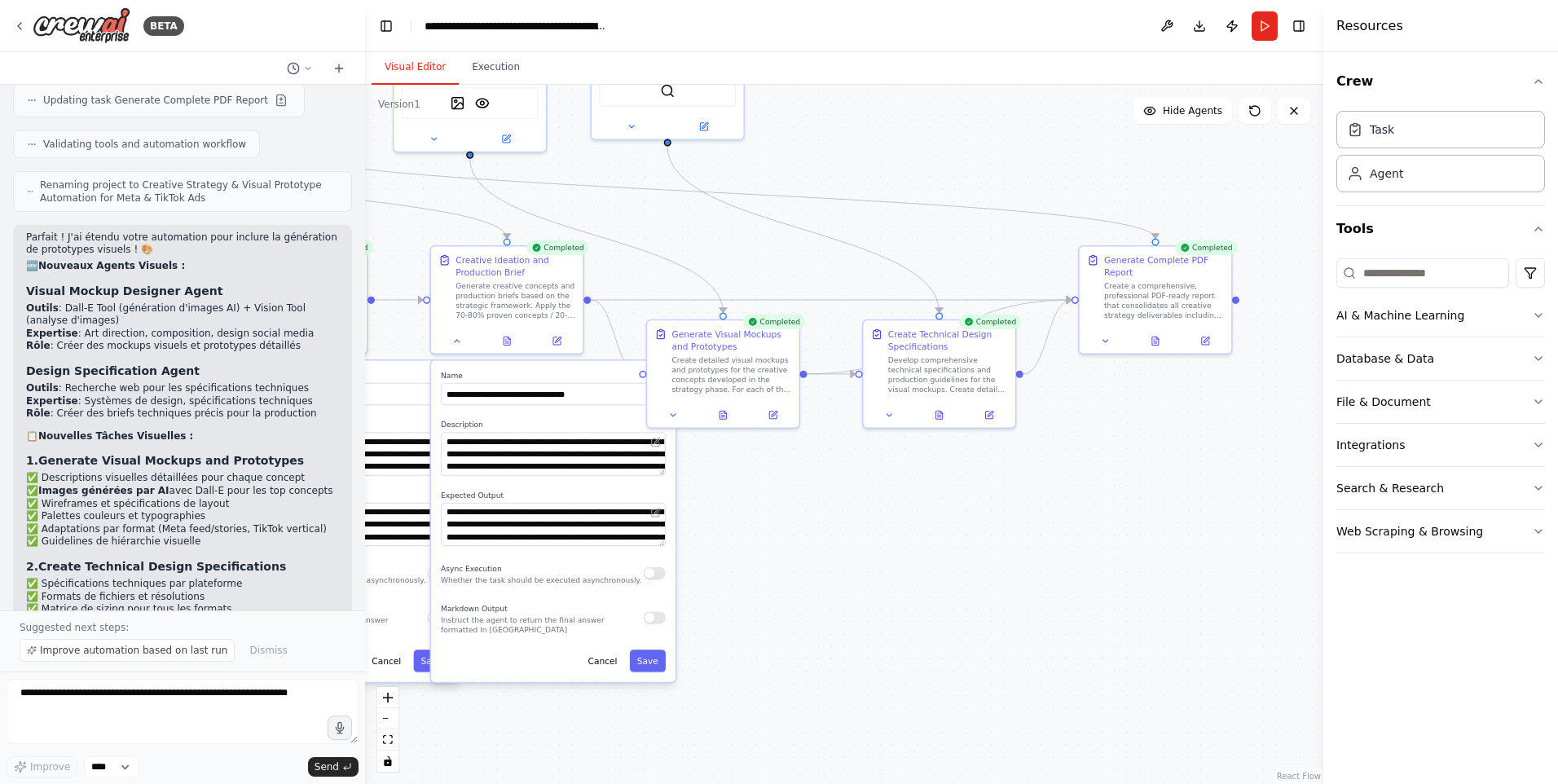
drag, startPoint x: 1109, startPoint y: 531, endPoint x: 877, endPoint y: 535, distance: 232.0
click at [877, 535] on div ".deletable-edge-delete-btn { width: 20px; height: 20px; border: 0px solid #ffff…" at bounding box center [844, 434] width 959 height 699
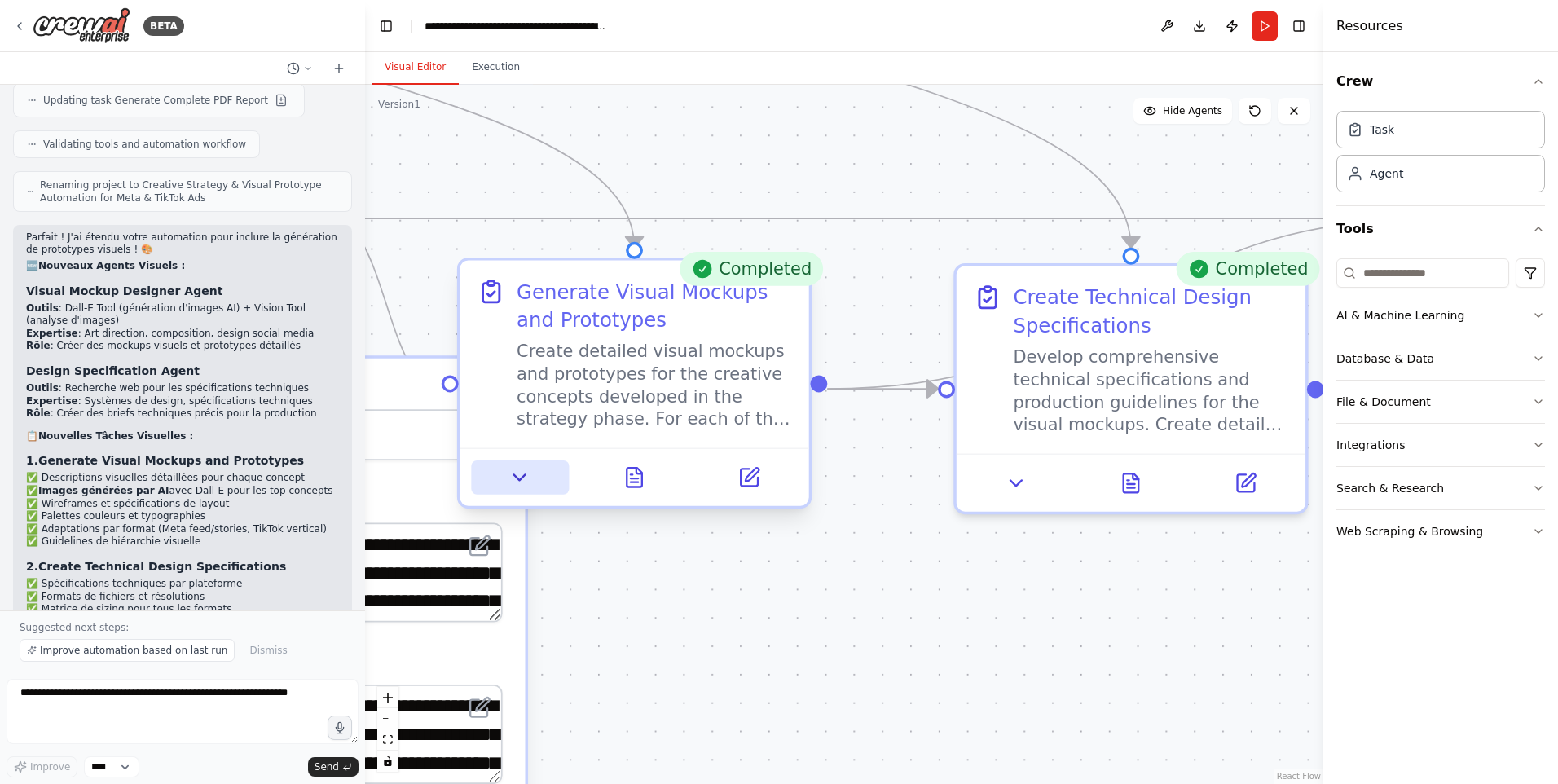
click at [531, 485] on icon at bounding box center [519, 477] width 23 height 23
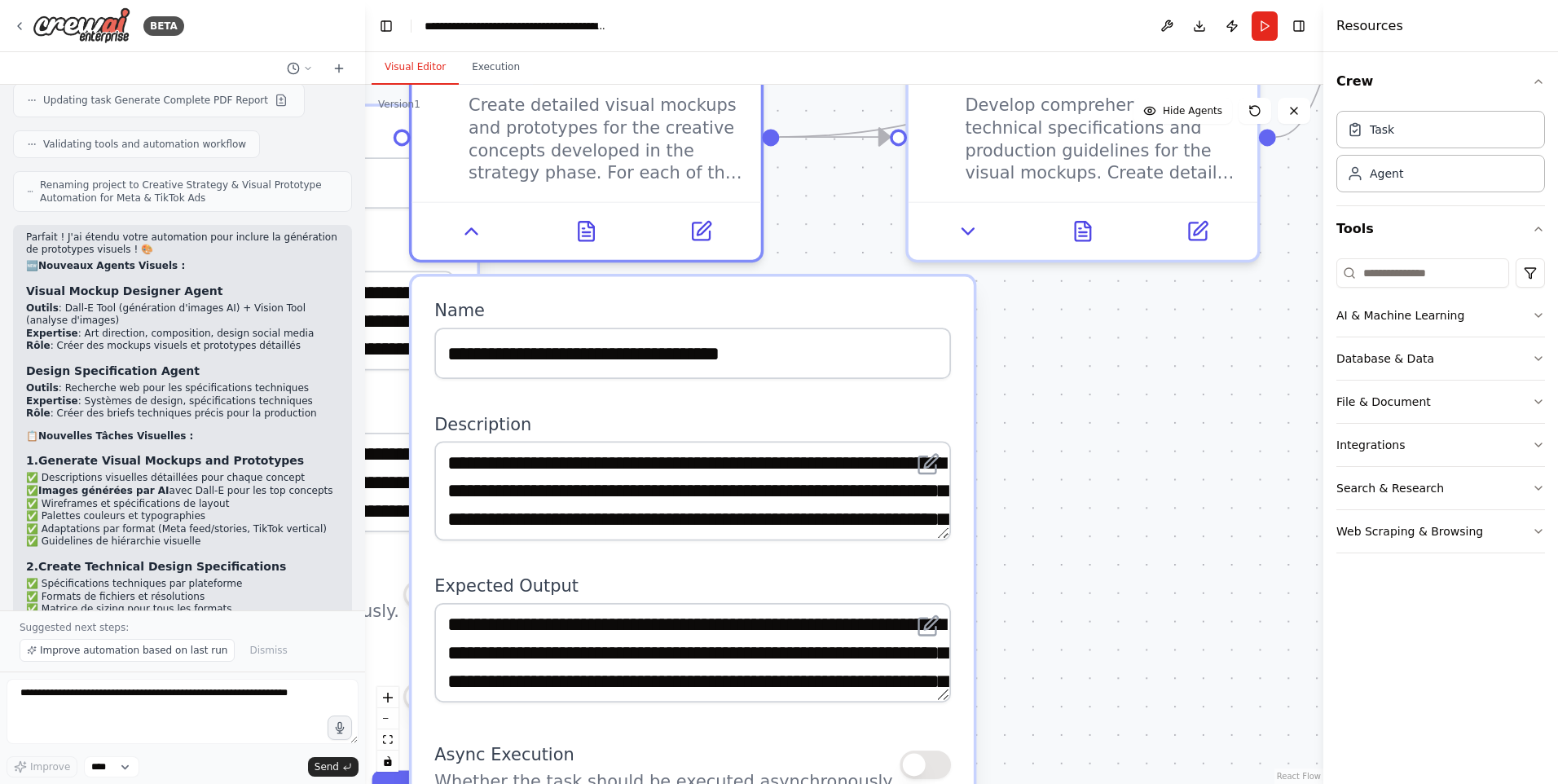
drag, startPoint x: 1084, startPoint y: 650, endPoint x: 1071, endPoint y: 448, distance: 202.4
click at [1071, 448] on div ".deletable-edge-delete-btn { width: 20px; height: 20px; border: 0px solid #ffff…" at bounding box center [844, 434] width 959 height 699
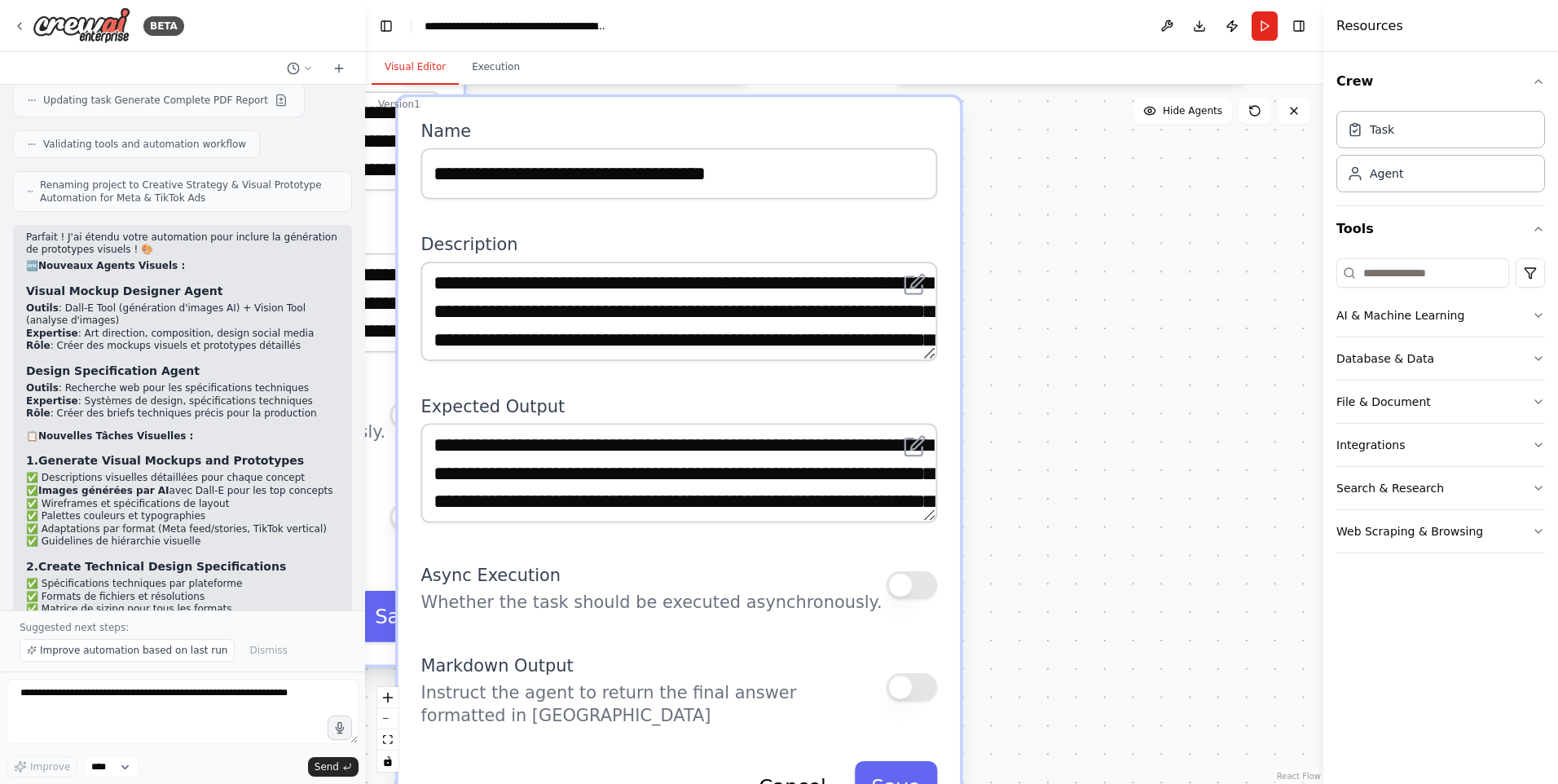
drag, startPoint x: 1031, startPoint y: 582, endPoint x: 1025, endPoint y: 401, distance: 181.1
click at [1025, 401] on div ".deletable-edge-delete-btn { width: 20px; height: 20px; border: 0px solid #ffff…" at bounding box center [844, 434] width 959 height 699
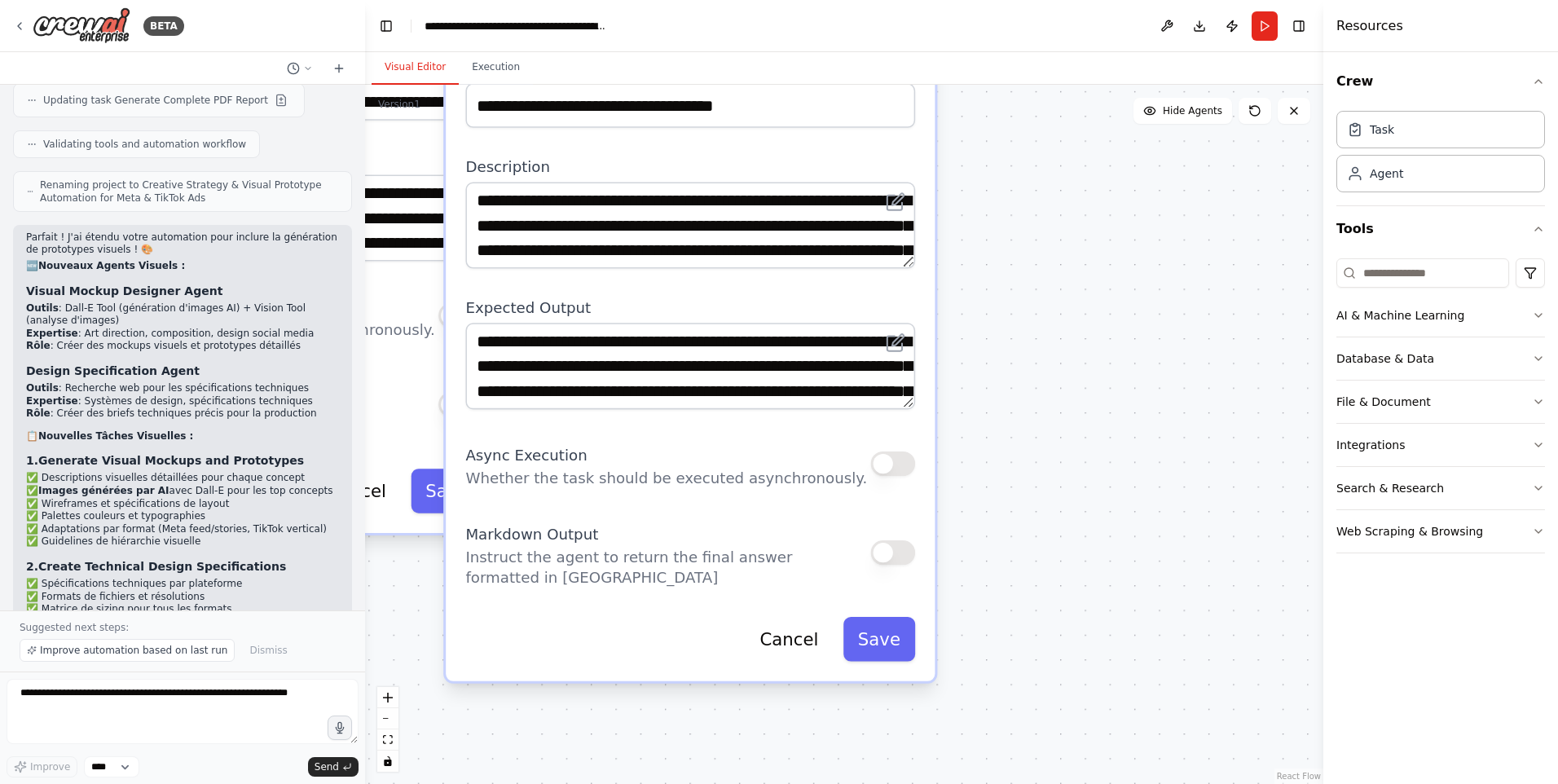
drag, startPoint x: 1069, startPoint y: 610, endPoint x: 1067, endPoint y: 505, distance: 105.0
click at [1067, 505] on div ".deletable-edge-delete-btn { width: 20px; height: 20px; border: 0px solid #ffff…" at bounding box center [844, 434] width 959 height 699
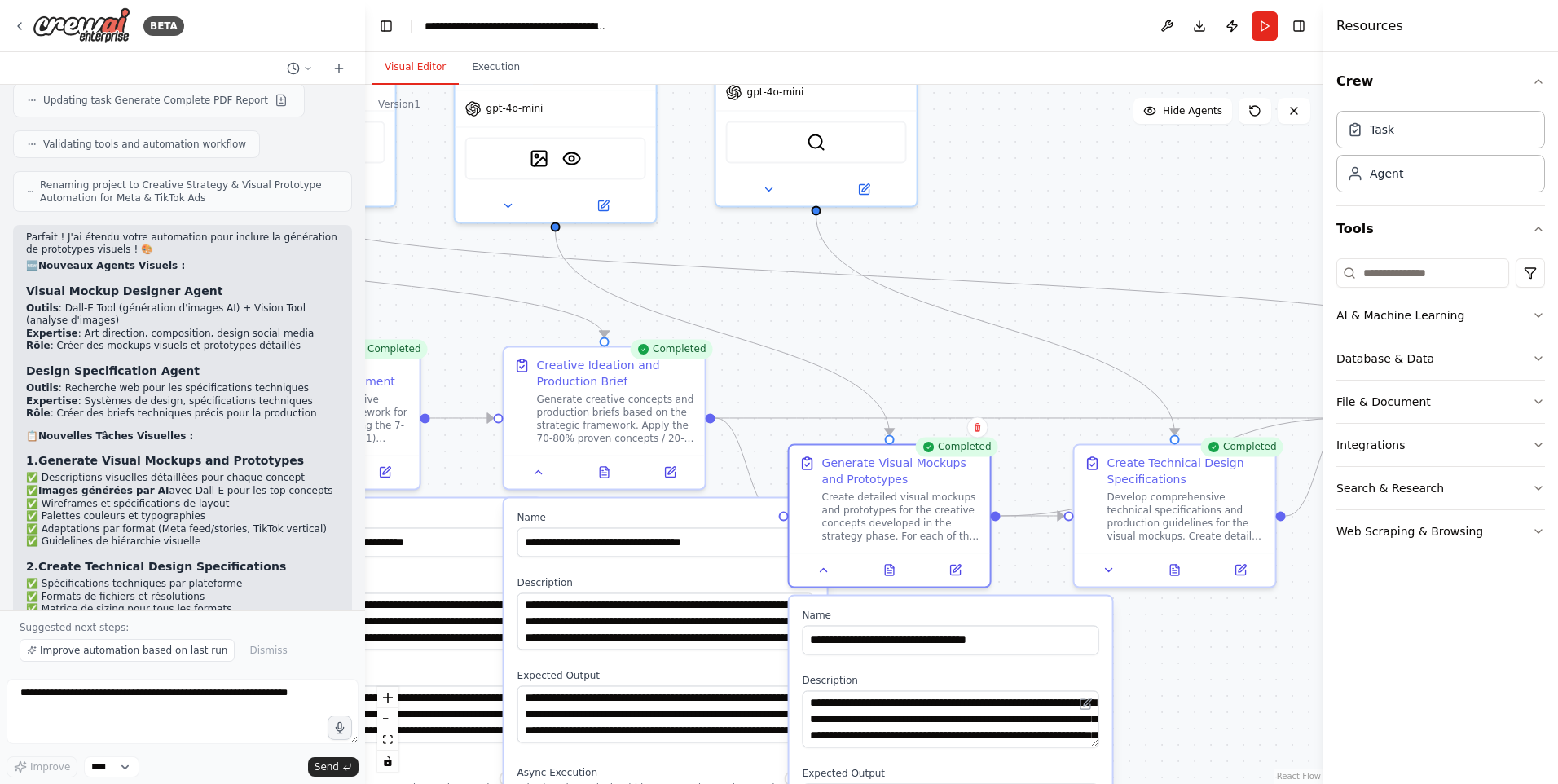
drag, startPoint x: 1027, startPoint y: 295, endPoint x: 1167, endPoint y: 728, distance: 455.1
click at [1171, 743] on div ".deletable-edge-delete-btn { width: 20px; height: 20px; border: 0px solid #ffff…" at bounding box center [844, 434] width 959 height 699
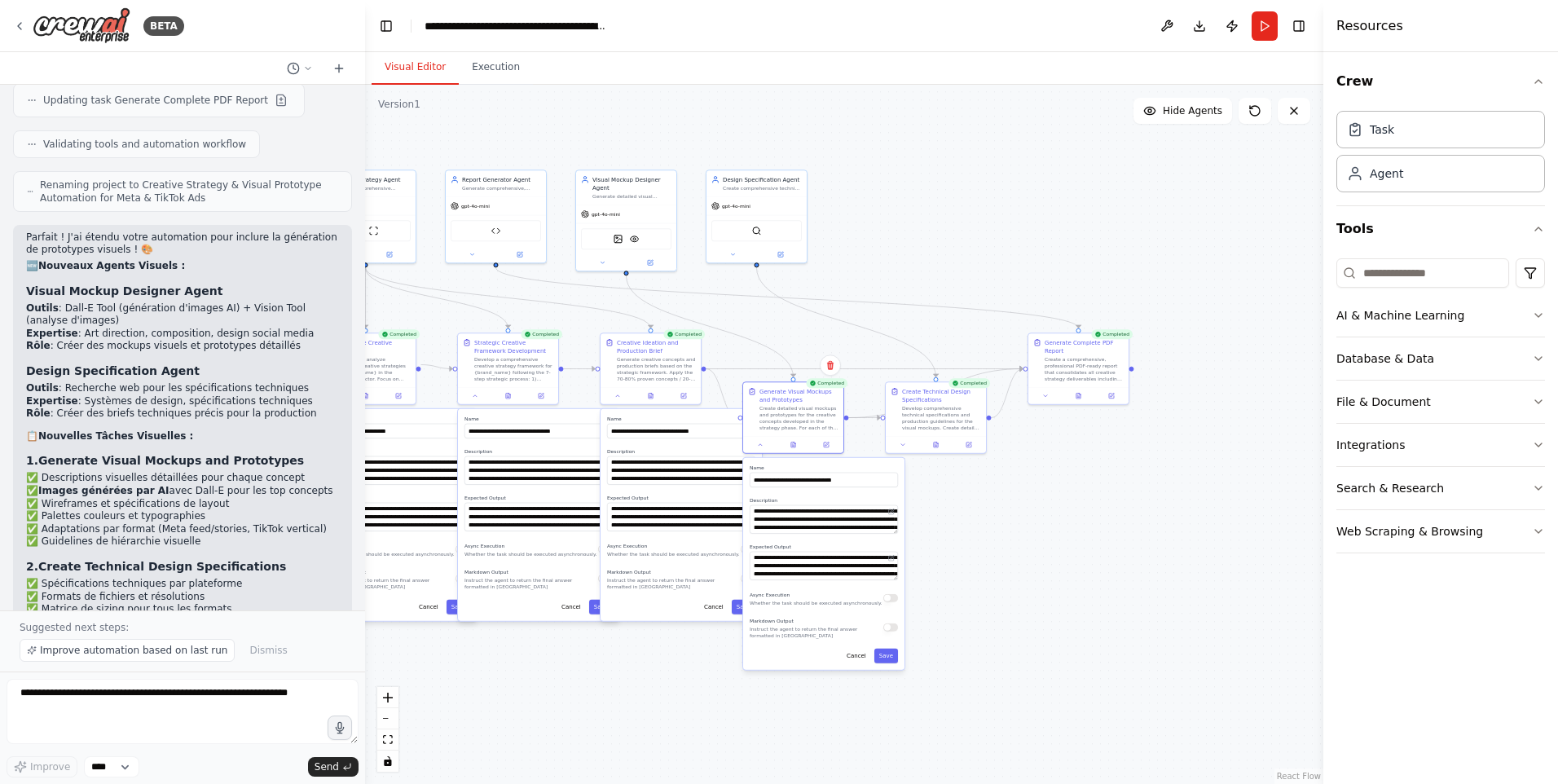
drag, startPoint x: 827, startPoint y: 136, endPoint x: 847, endPoint y: 139, distance: 20.2
click at [847, 139] on div ".deletable-edge-delete-btn { width: 20px; height: 20px; border: 0px solid #ffff…" at bounding box center [844, 434] width 959 height 699
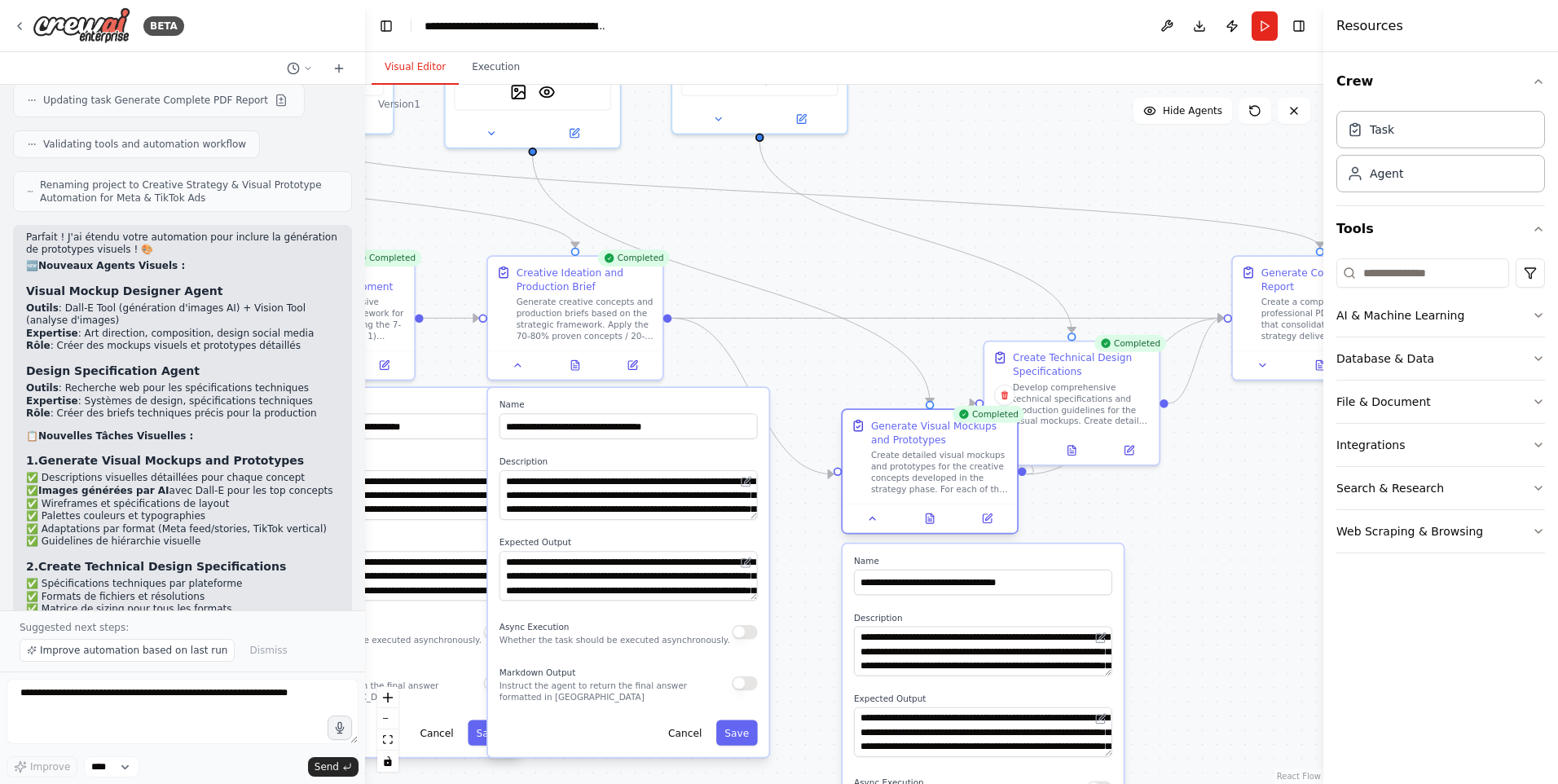
drag, startPoint x: 812, startPoint y: 405, endPoint x: 913, endPoint y: 483, distance: 127.6
click at [913, 483] on div "Create detailed visual mockups and prototypes for the creative concepts develop…" at bounding box center [940, 472] width 138 height 45
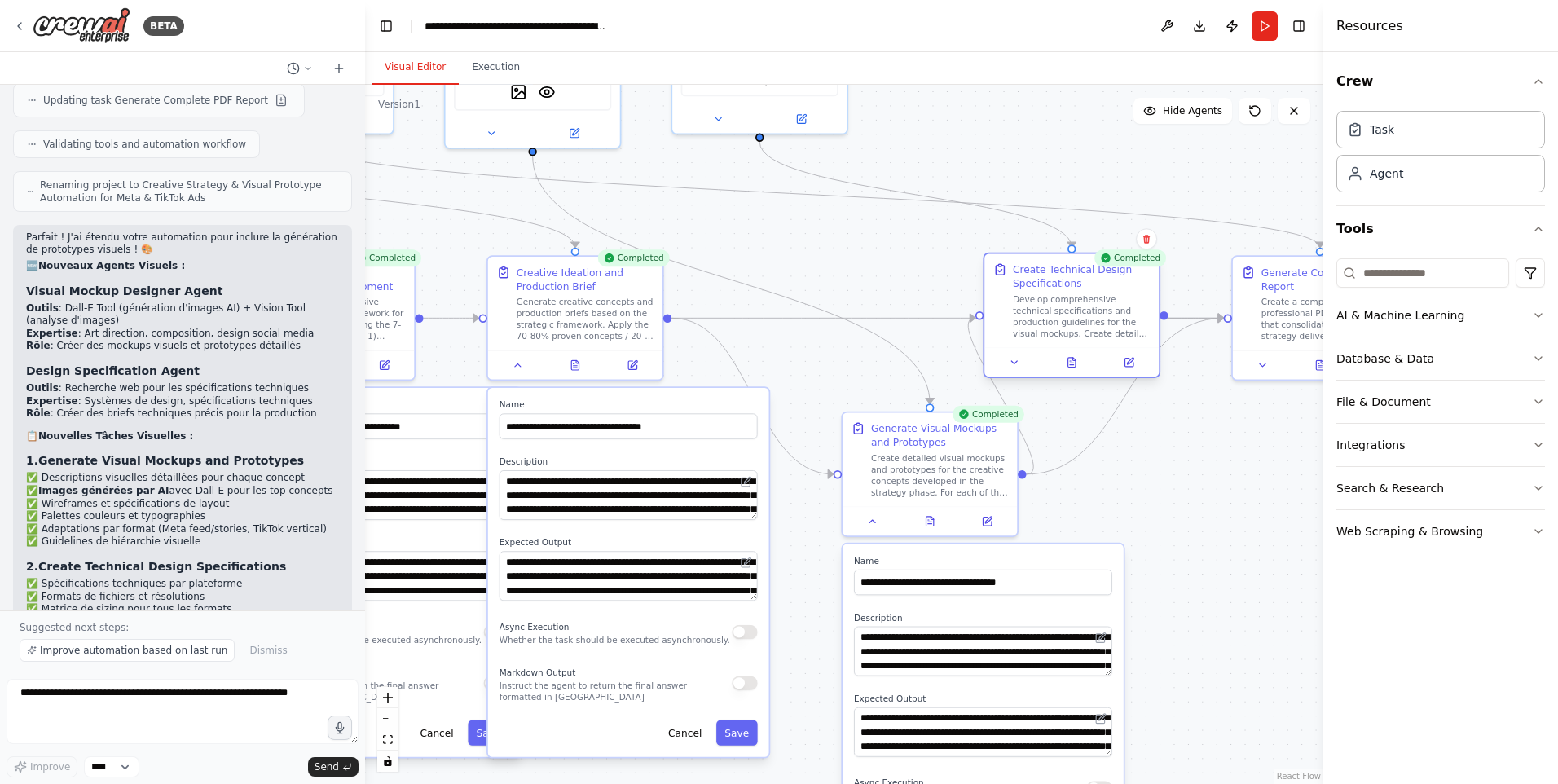
drag, startPoint x: 1076, startPoint y: 421, endPoint x: 1070, endPoint y: 328, distance: 93.2
click at [1070, 328] on div "Develop comprehensive technical specifications and production guidelines for th…" at bounding box center [1082, 316] width 138 height 45
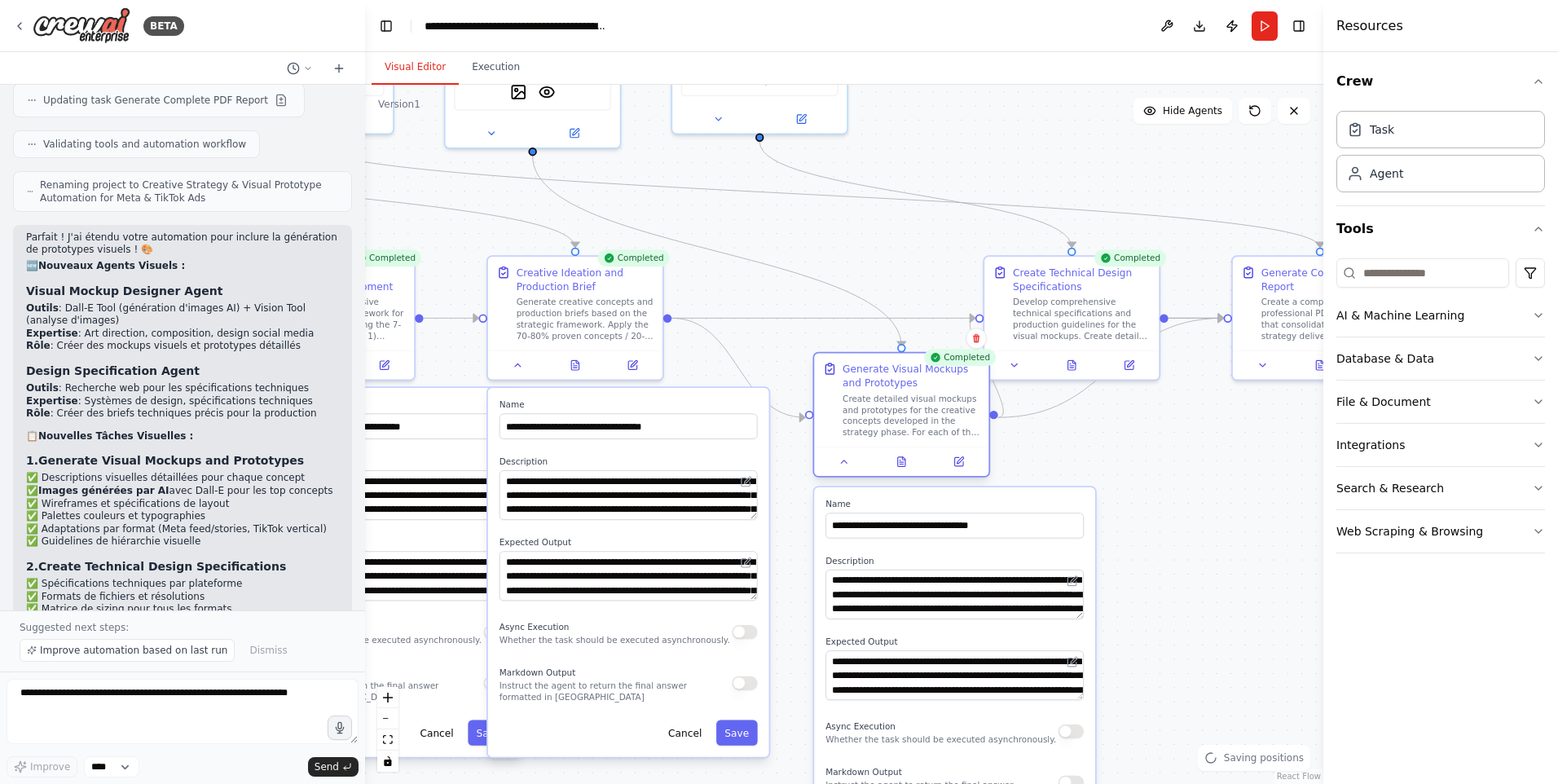
drag, startPoint x: 909, startPoint y: 428, endPoint x: 893, endPoint y: 390, distance: 41.2
click at [893, 390] on div "Generate Visual Mockups and Prototypes Create detailed visual mockups and proto…" at bounding box center [911, 400] width 138 height 76
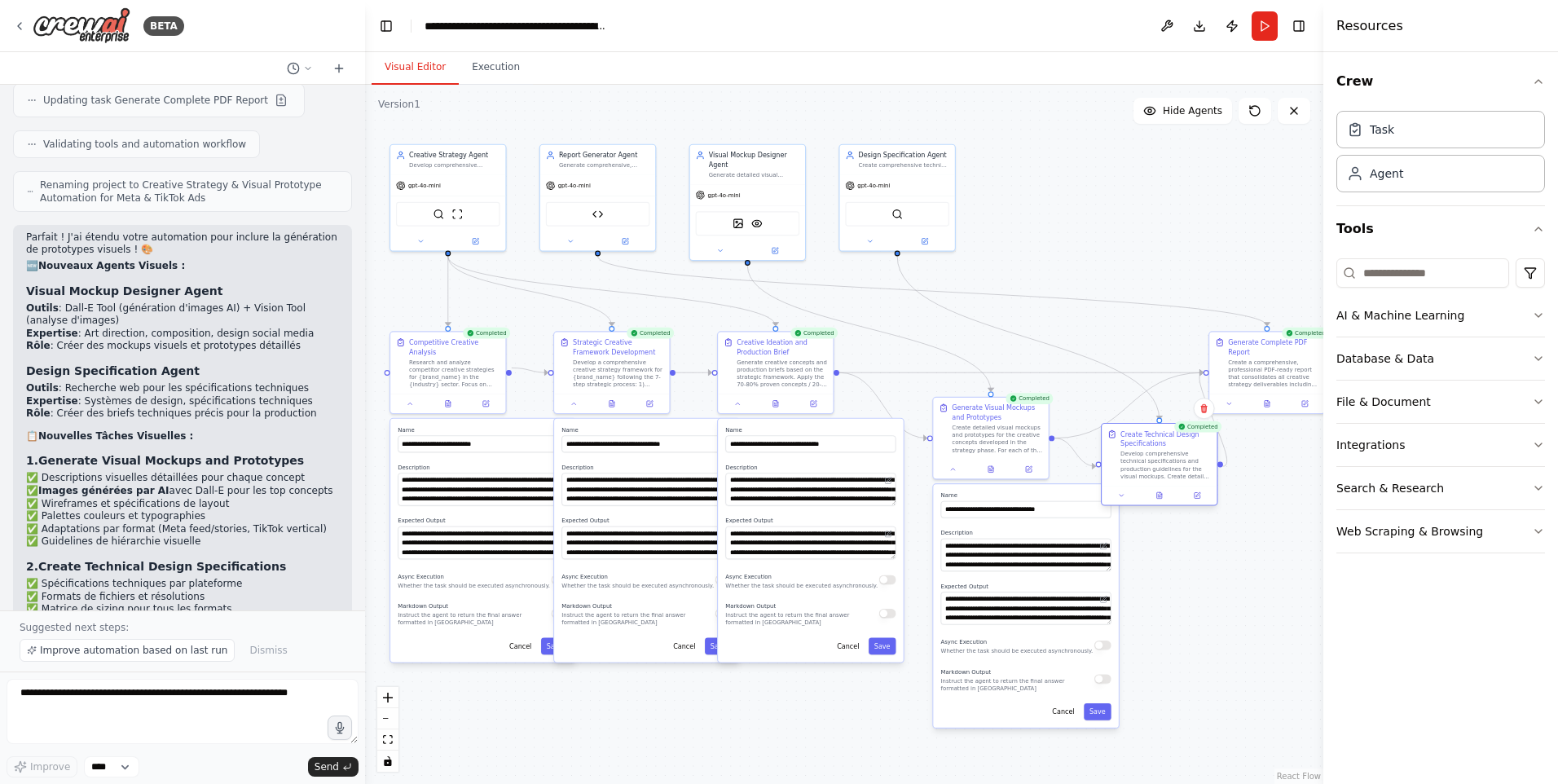
drag, startPoint x: 1107, startPoint y: 419, endPoint x: 1144, endPoint y: 483, distance: 73.9
click at [1144, 483] on div "Create Technical Design Specifications Develop comprehensive technical specific…" at bounding box center [1159, 455] width 115 height 62
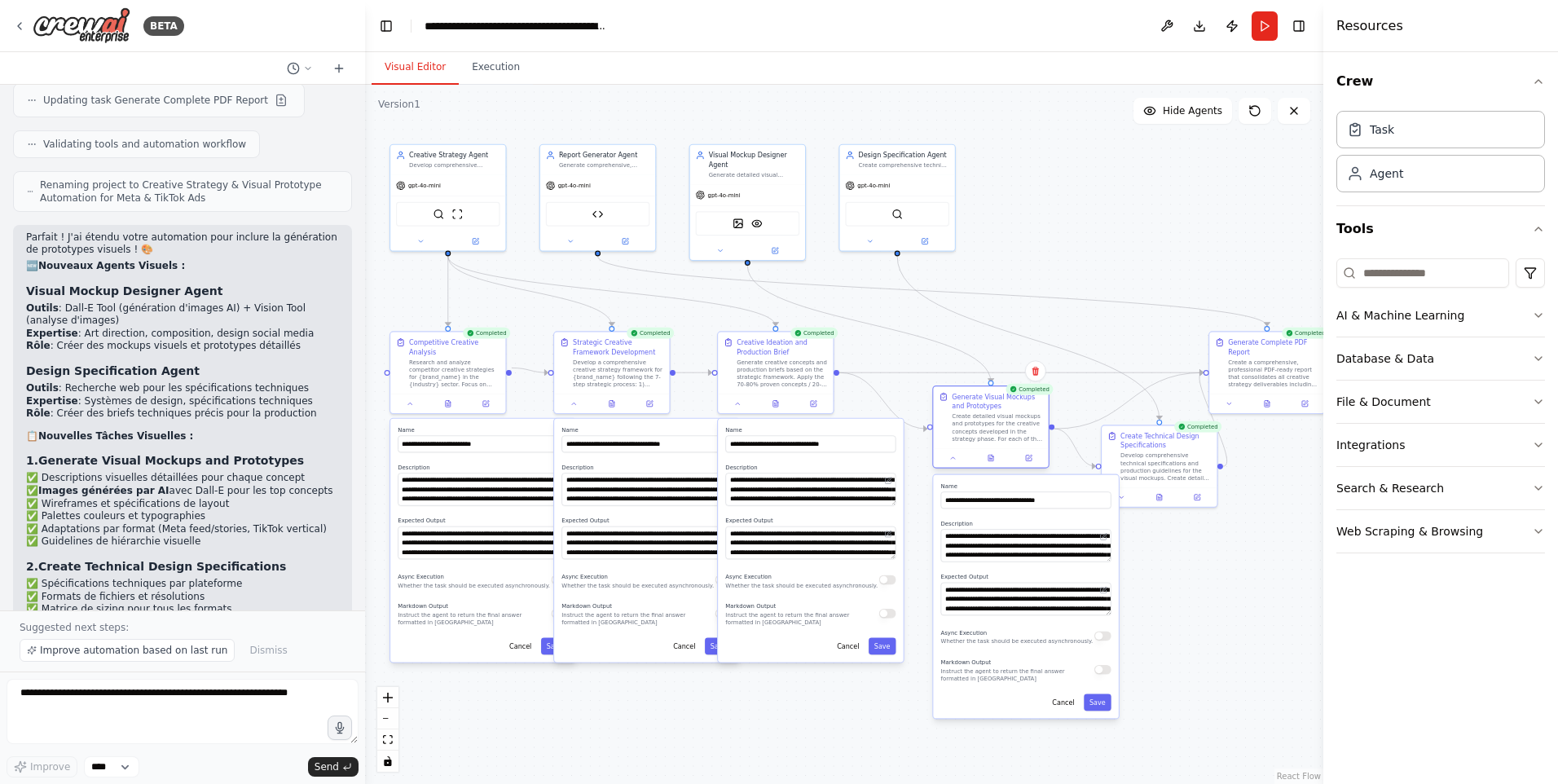
click at [997, 442] on div "Create detailed visual mockups and prototypes for the creative concepts develop…" at bounding box center [997, 427] width 90 height 30
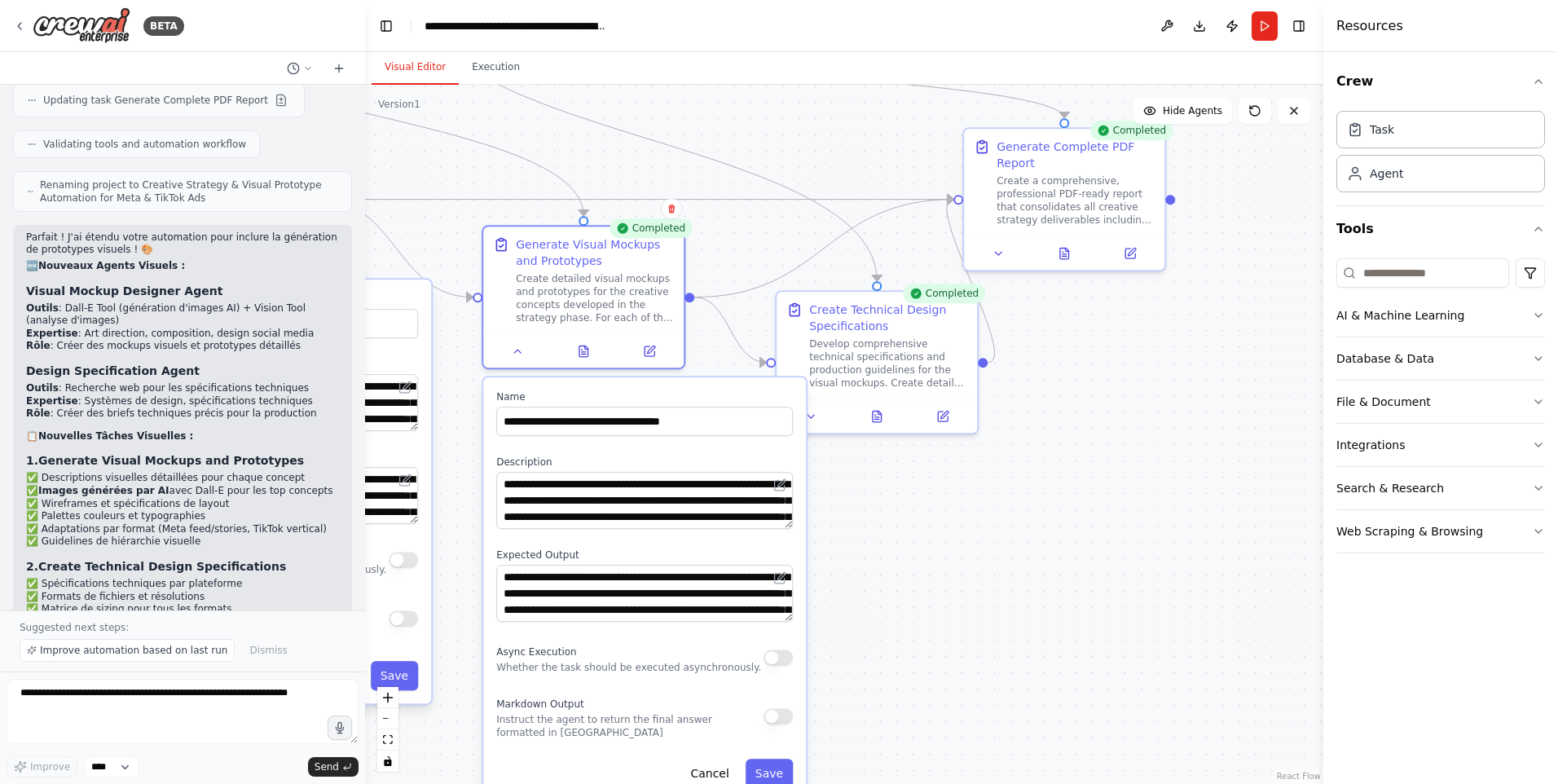
drag, startPoint x: 1152, startPoint y: 642, endPoint x: 899, endPoint y: 514, distance: 283.5
click at [899, 514] on div ".deletable-edge-delete-btn { width: 20px; height: 20px; border: 0px solid #ffff…" at bounding box center [844, 434] width 959 height 699
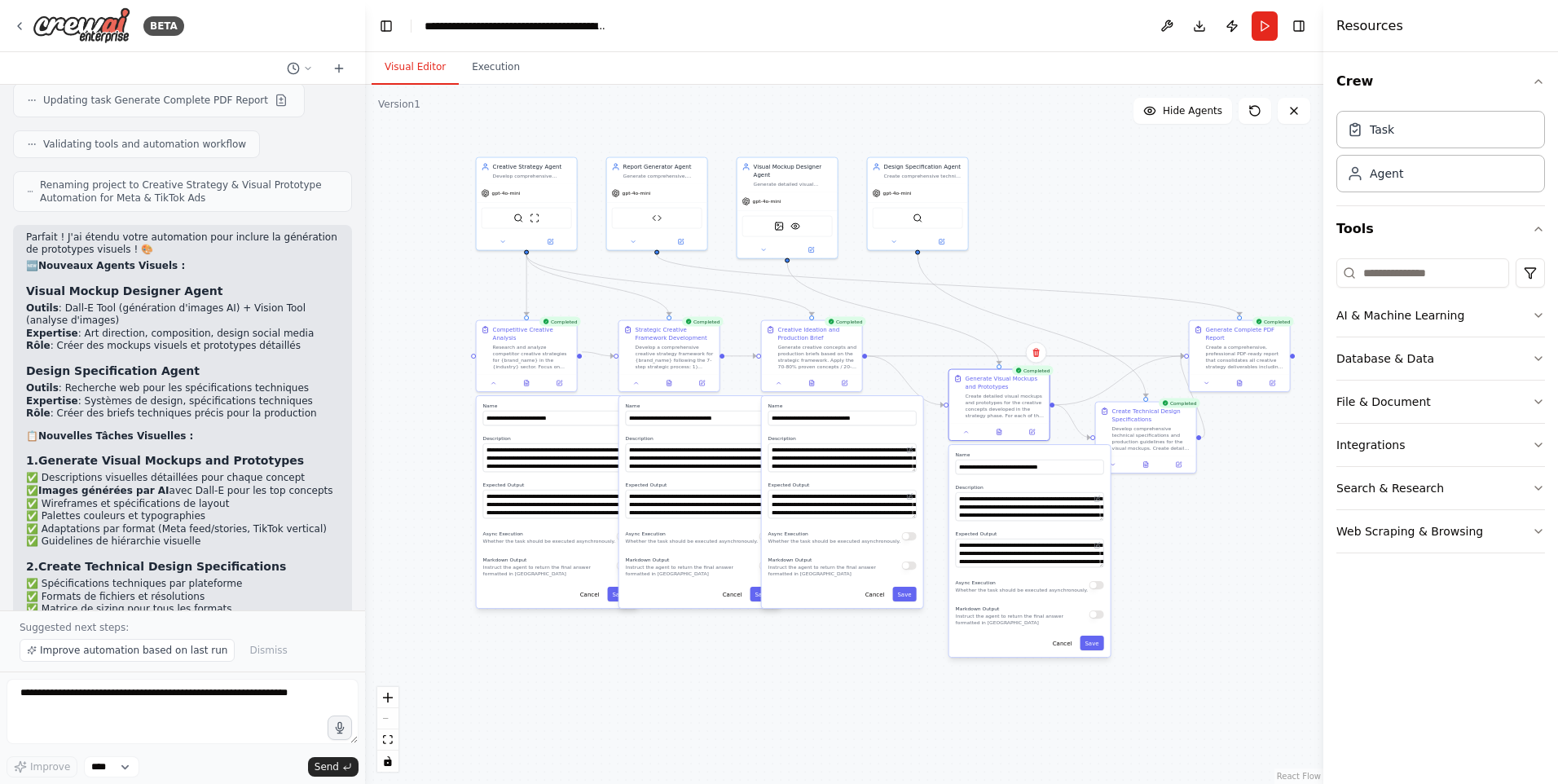
drag, startPoint x: 776, startPoint y: 203, endPoint x: 1035, endPoint y: 236, distance: 261.1
click at [1035, 236] on div ".deletable-edge-delete-btn { width: 20px; height: 20px; border: 0px solid #ffff…" at bounding box center [844, 434] width 959 height 699
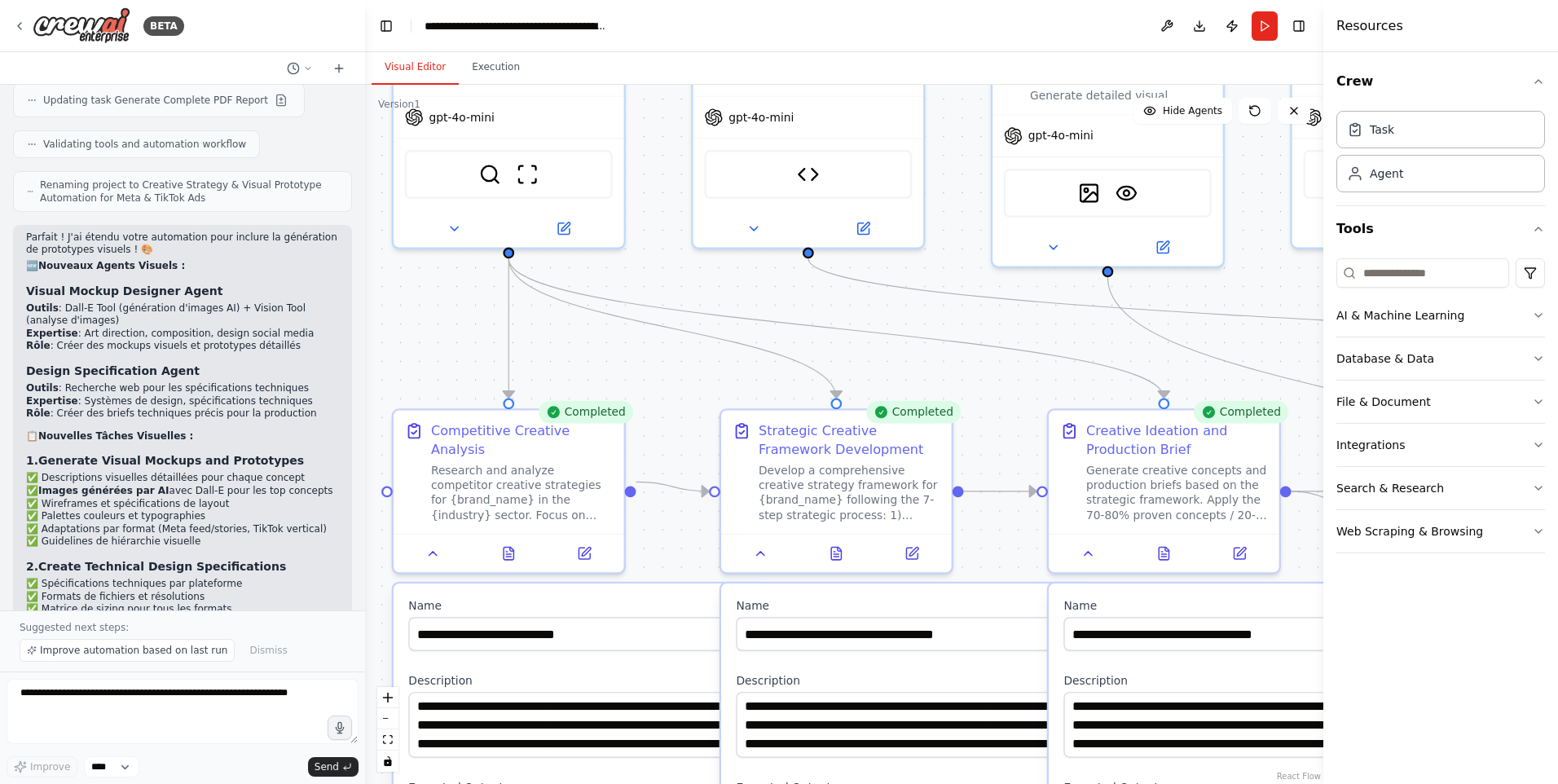
drag, startPoint x: 644, startPoint y: 178, endPoint x: 664, endPoint y: 124, distance: 57.6
click at [664, 124] on div ".deletable-edge-delete-btn { width: 20px; height: 20px; border: 0px solid #ffff…" at bounding box center [844, 434] width 959 height 699
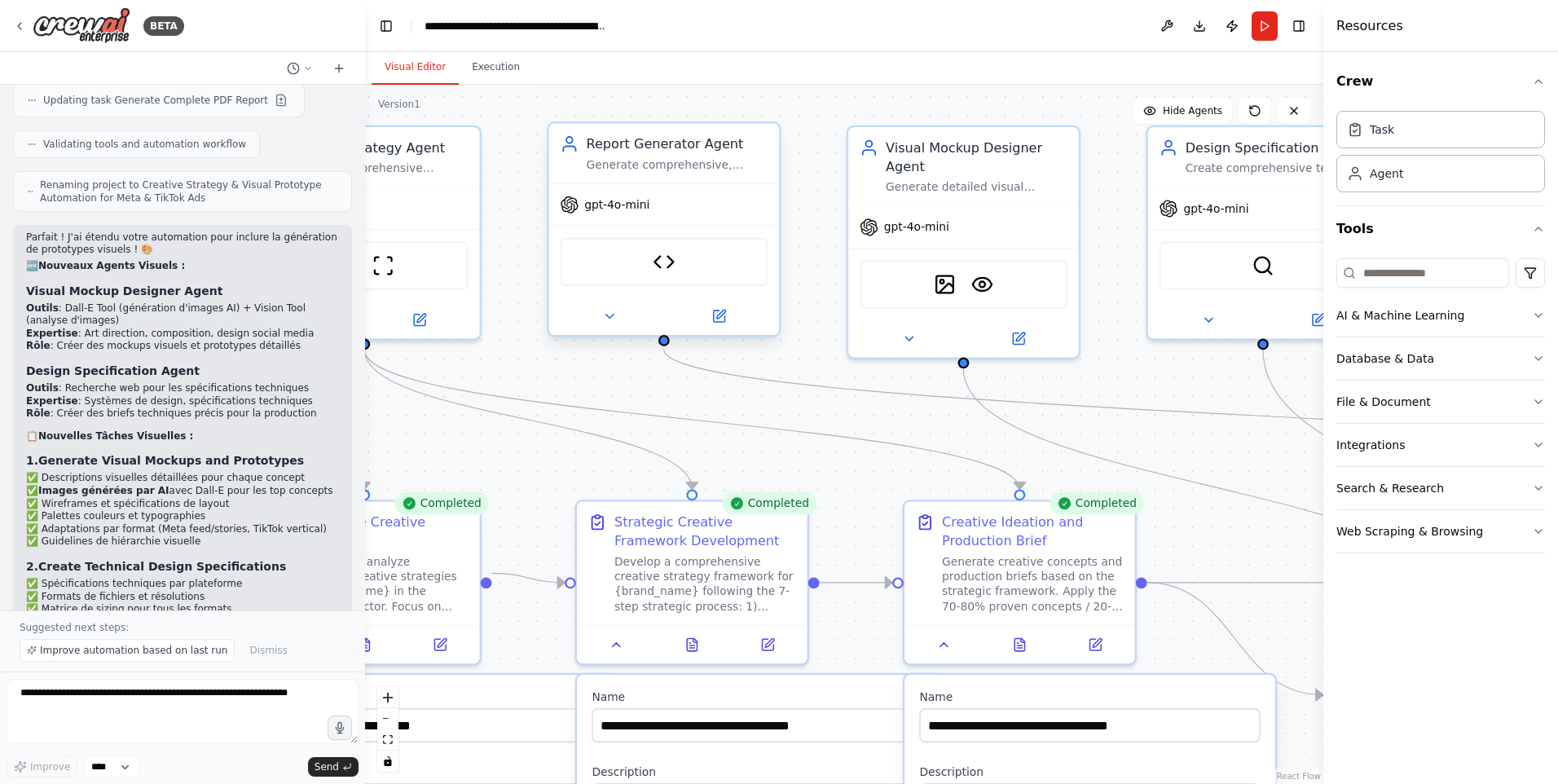
drag, startPoint x: 718, startPoint y: 298, endPoint x: 645, endPoint y: 345, distance: 86.8
click at [628, 398] on div ".deletable-edge-delete-btn { width: 20px; height: 20px; border: 0px solid #ffff…" at bounding box center [844, 434] width 959 height 699
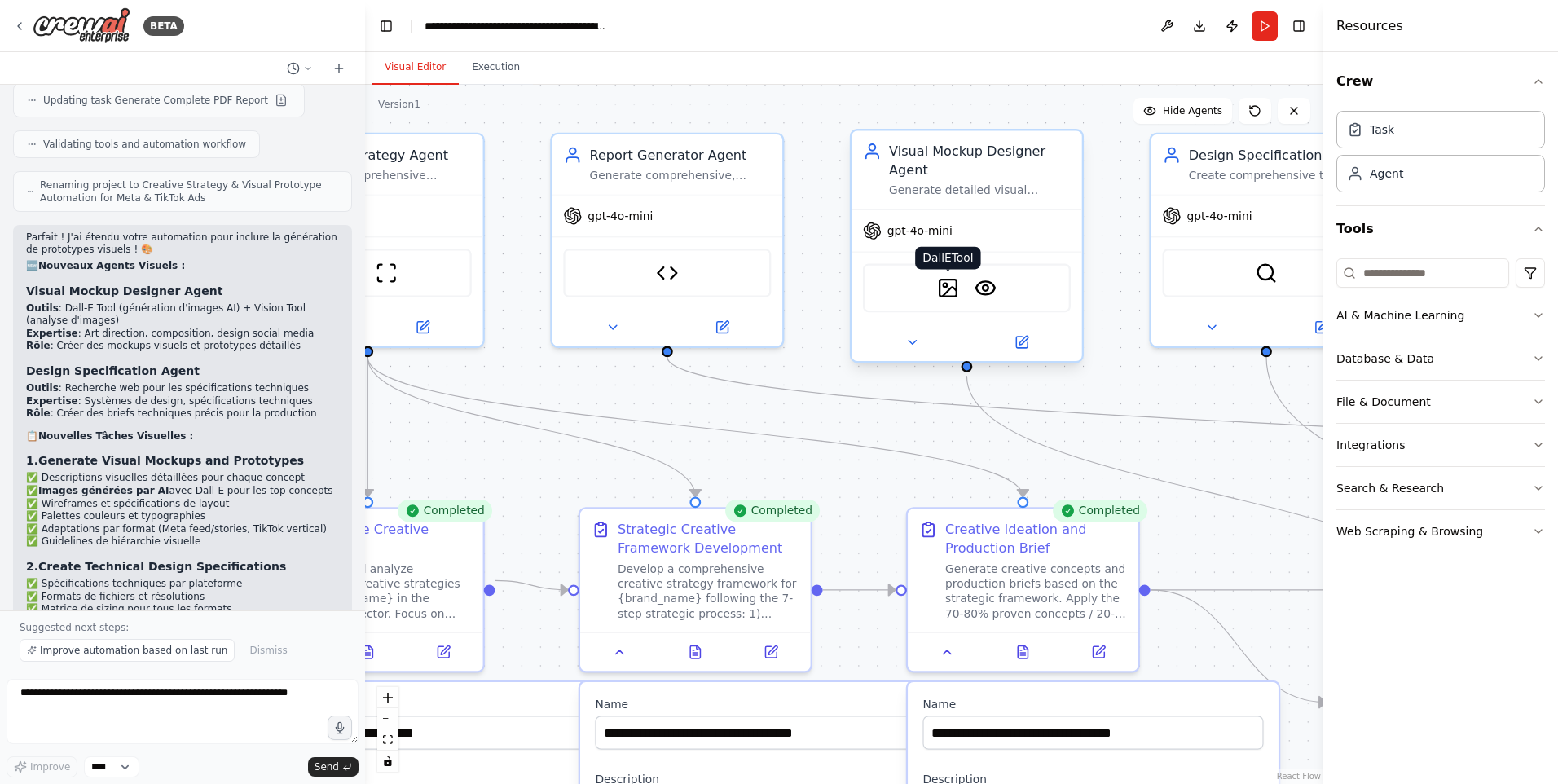
click at [953, 287] on img at bounding box center [948, 288] width 23 height 23
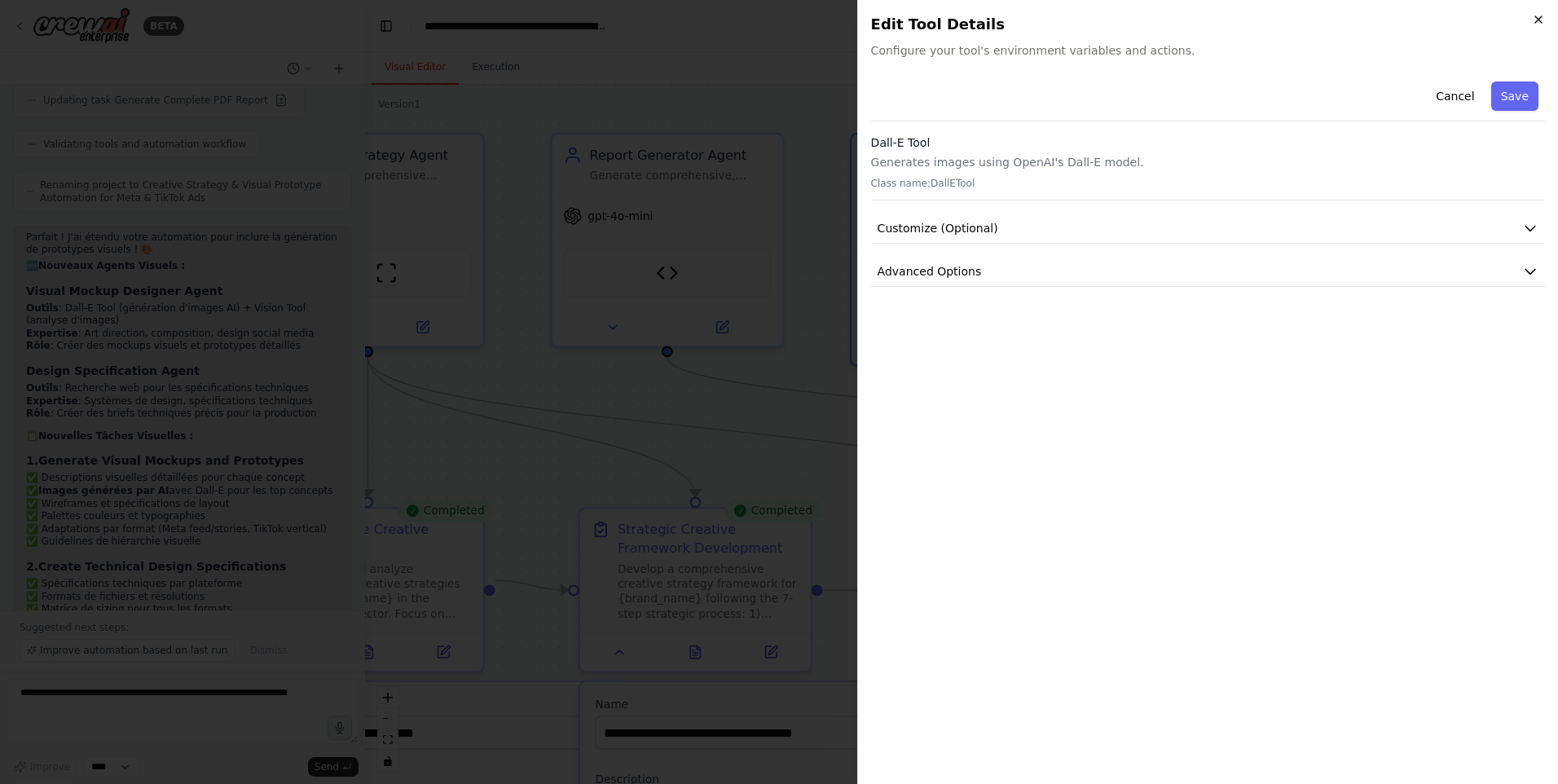
click at [1242, 24] on icon "button" at bounding box center [1538, 20] width 13 height 13
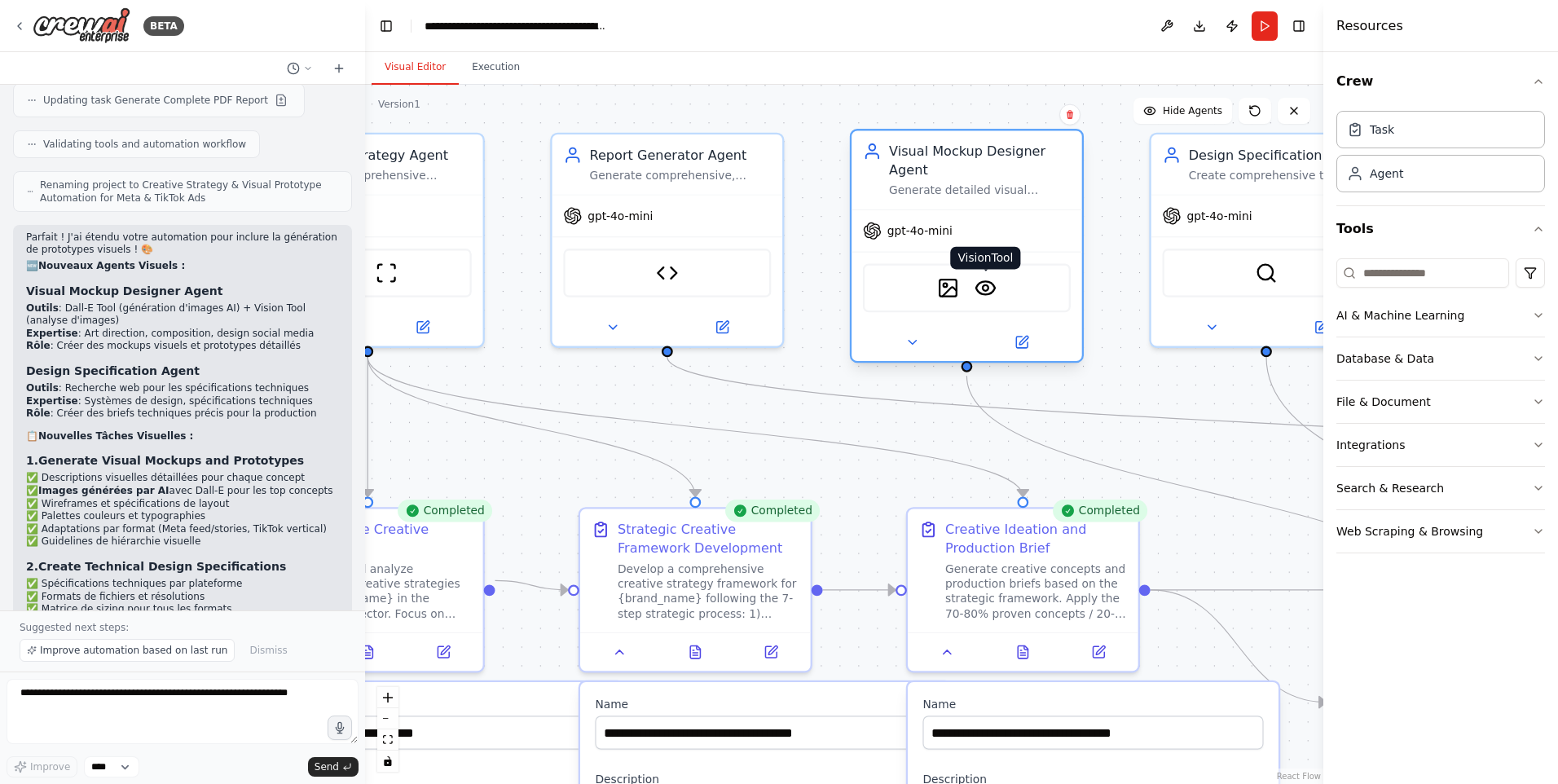
click at [991, 291] on img at bounding box center [986, 288] width 23 height 23
click at [991, 286] on img at bounding box center [986, 288] width 23 height 23
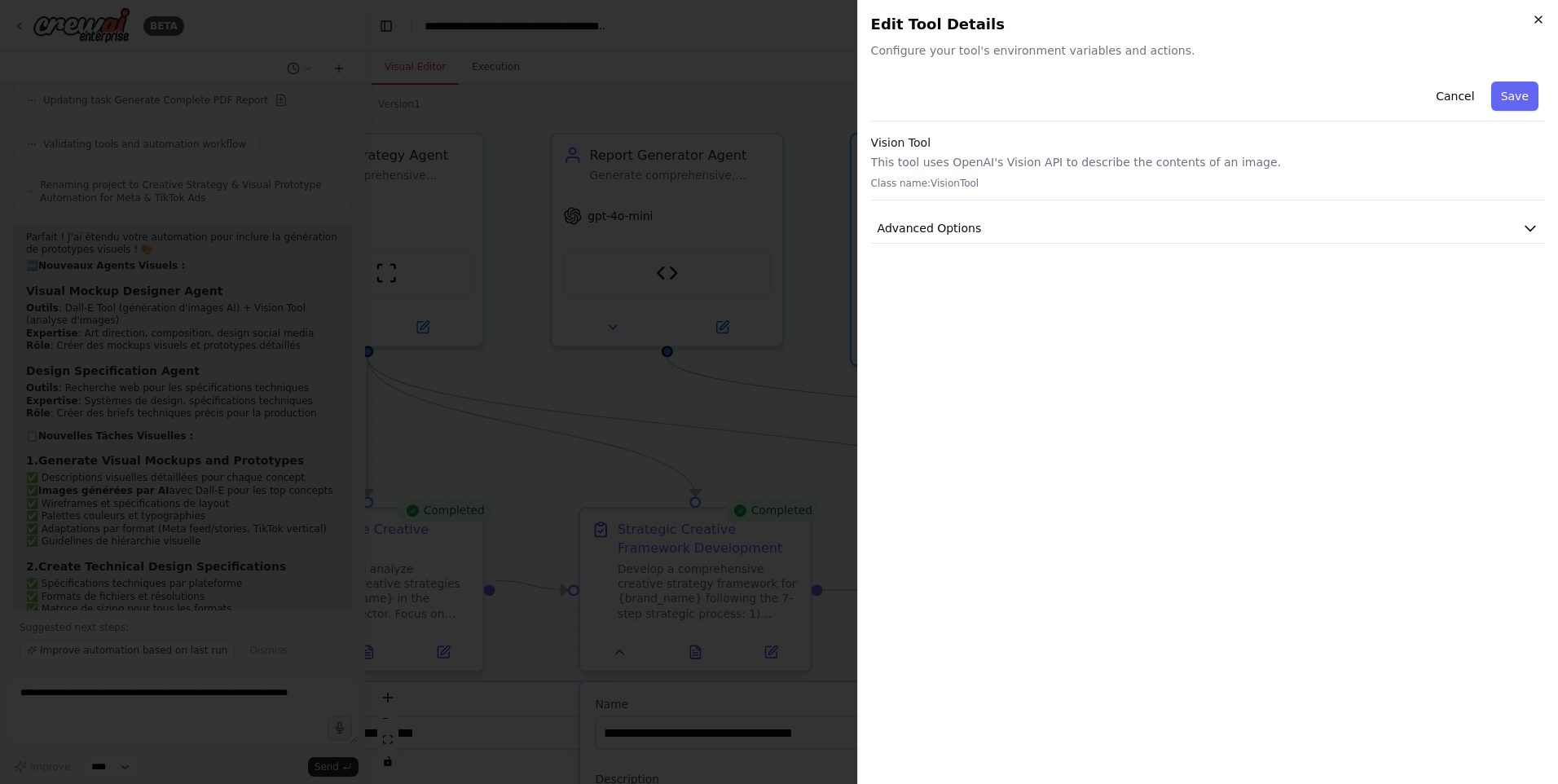
click at [1242, 15] on icon "button" at bounding box center [1538, 20] width 13 height 13
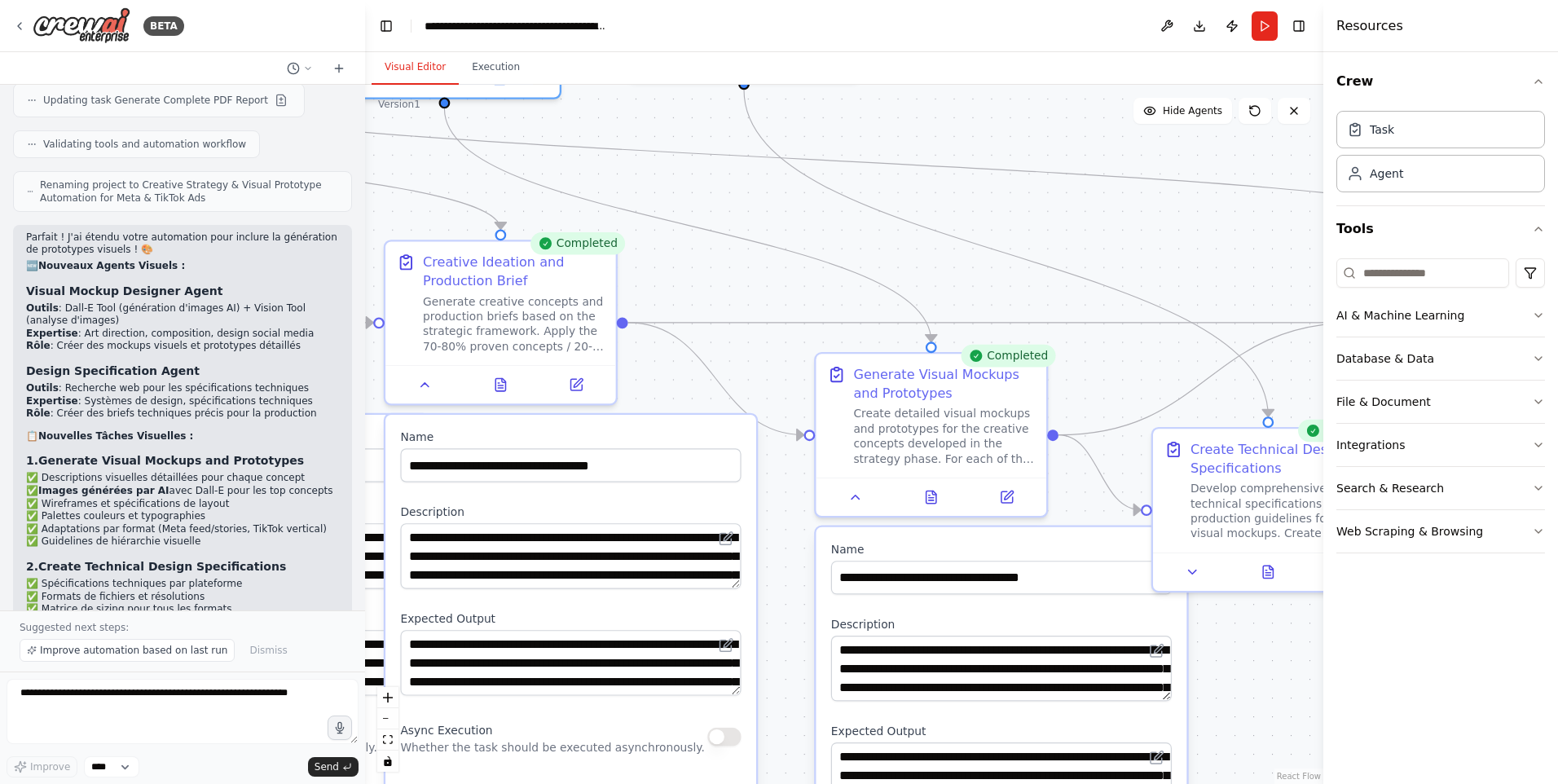
drag, startPoint x: 1127, startPoint y: 400, endPoint x: 605, endPoint y: 132, distance: 586.8
click at [605, 132] on div ".deletable-edge-delete-btn { width: 20px; height: 20px; border: 0px solid #ffff…" at bounding box center [844, 434] width 959 height 699
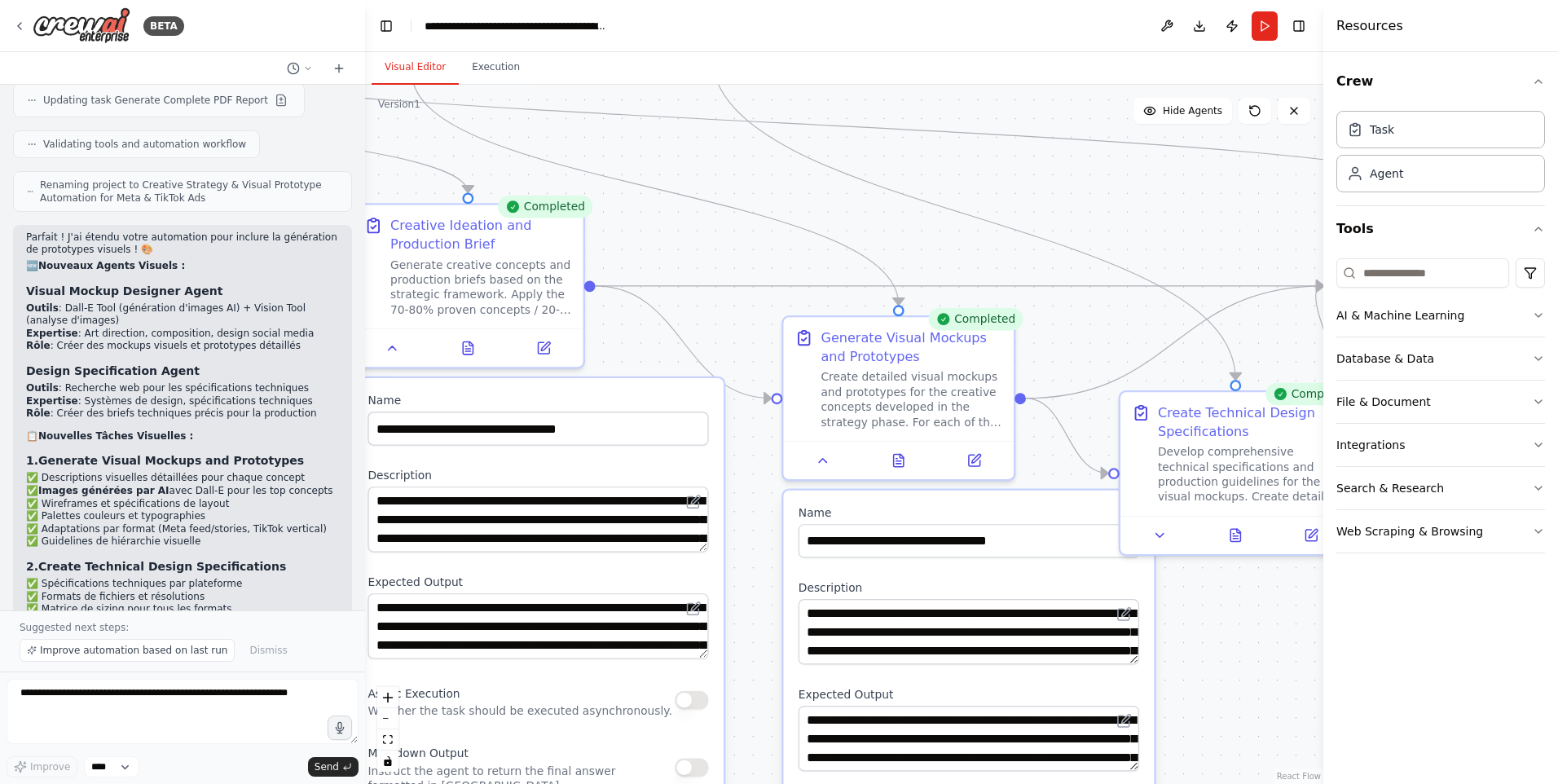
drag, startPoint x: 730, startPoint y: 281, endPoint x: 721, endPoint y: 268, distance: 15.8
click at [721, 268] on div ".deletable-edge-delete-btn { width: 20px; height: 20px; border: 0px solid #ffff…" at bounding box center [844, 434] width 959 height 699
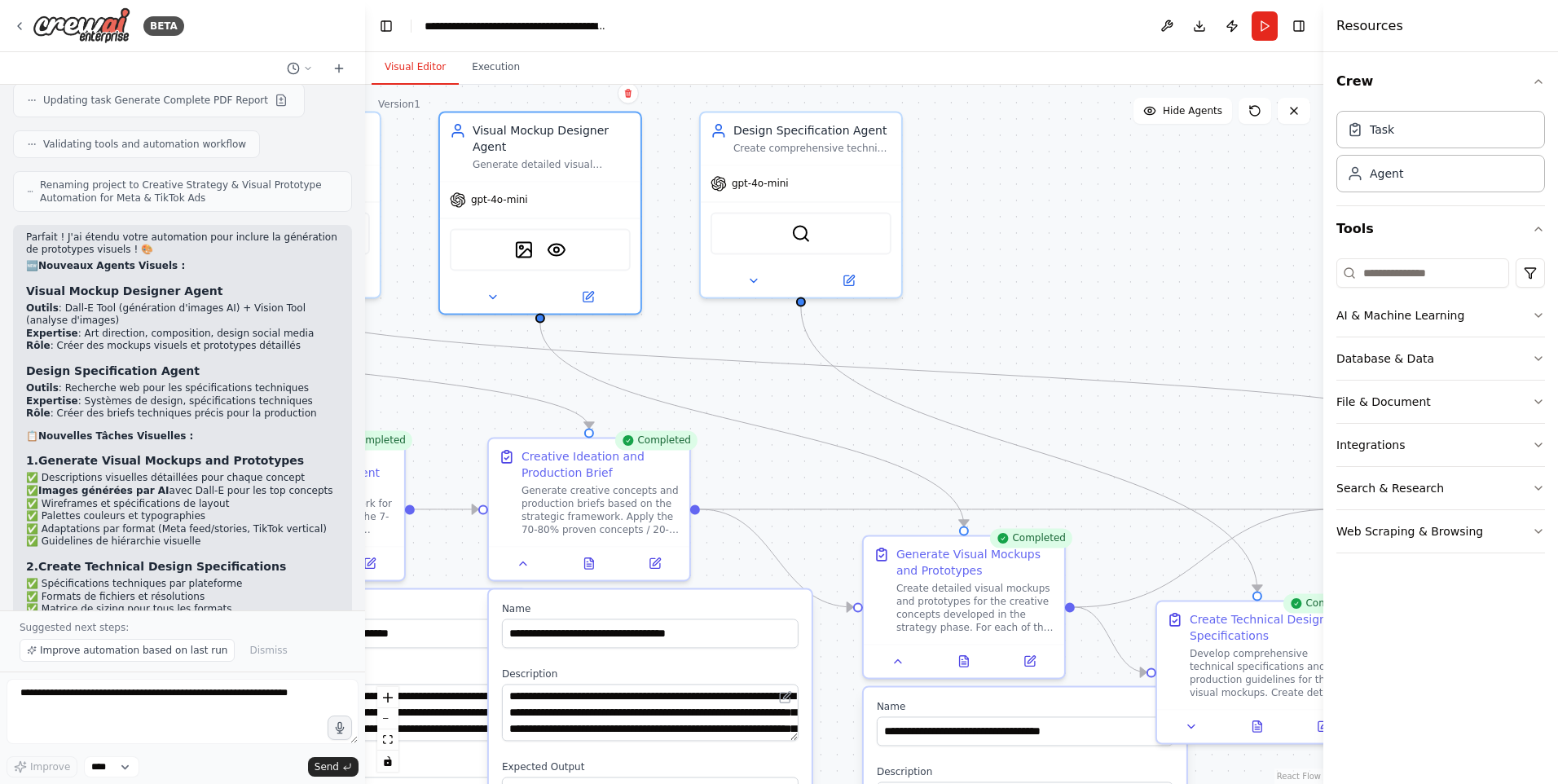
drag, startPoint x: 714, startPoint y: 262, endPoint x: 809, endPoint y: 486, distance: 243.3
click at [809, 486] on div ".deletable-edge-delete-btn { width: 20px; height: 20px; border: 0px solid #ffff…" at bounding box center [844, 434] width 959 height 699
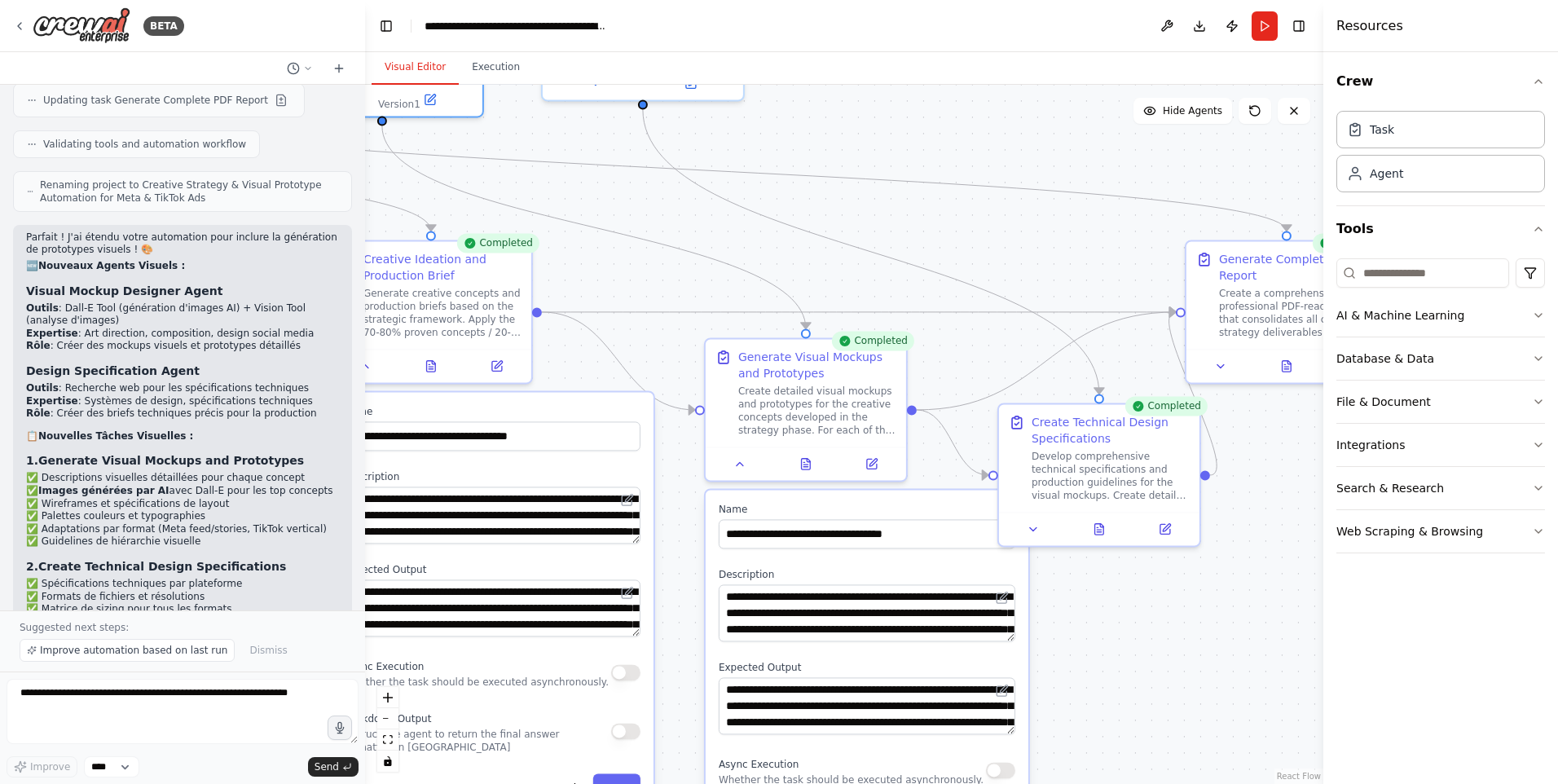
drag, startPoint x: 1109, startPoint y: 377, endPoint x: 926, endPoint y: 139, distance: 300.2
click at [926, 139] on div ".deletable-edge-delete-btn { width: 20px; height: 20px; border: 0px solid #ffff…" at bounding box center [844, 434] width 959 height 699
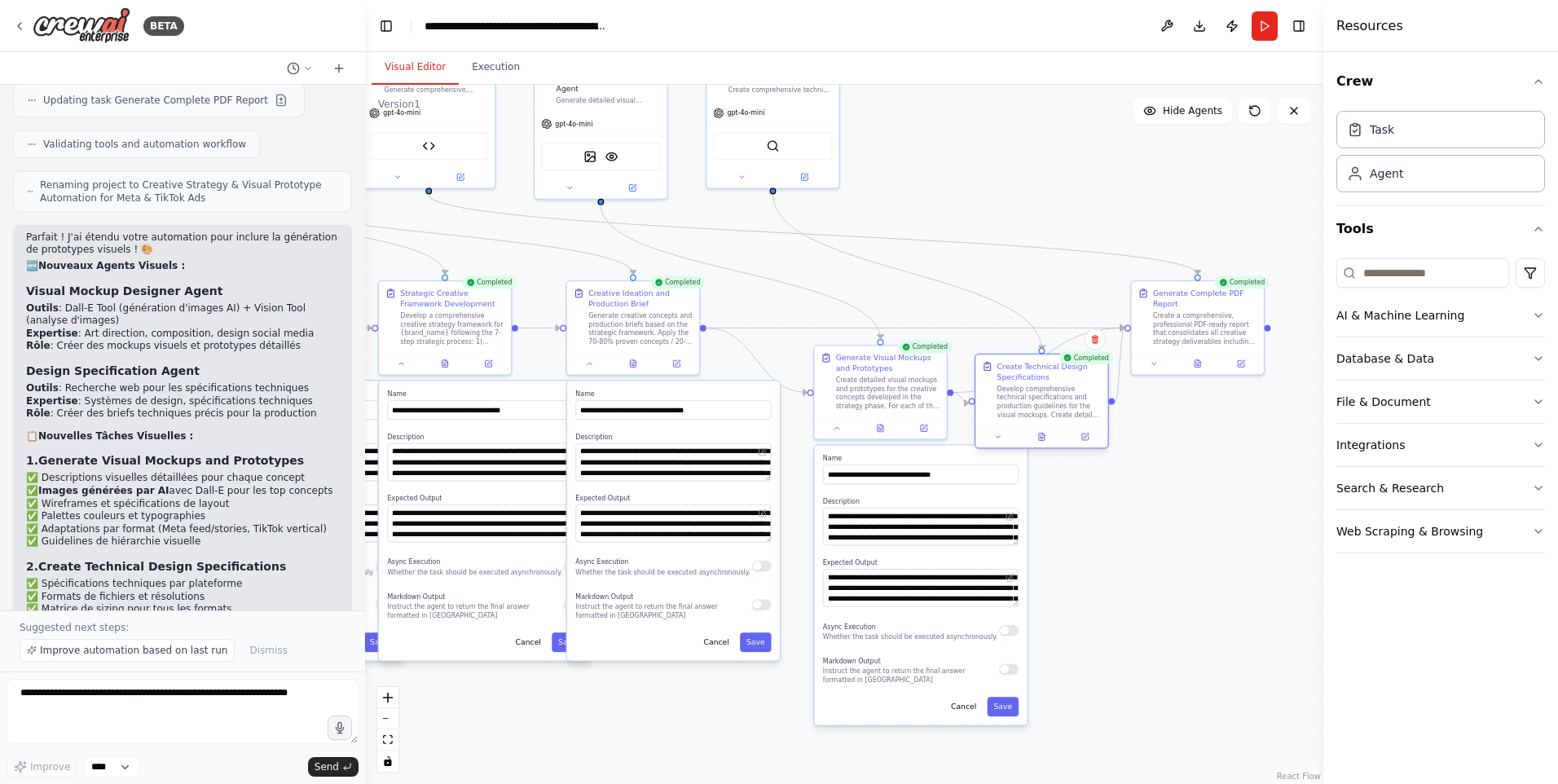
drag, startPoint x: 1066, startPoint y: 410, endPoint x: 1039, endPoint y: 403, distance: 27.9
click at [1039, 403] on div "Develop comprehensive technical specifications and production guidelines for th…" at bounding box center [1049, 401] width 105 height 34
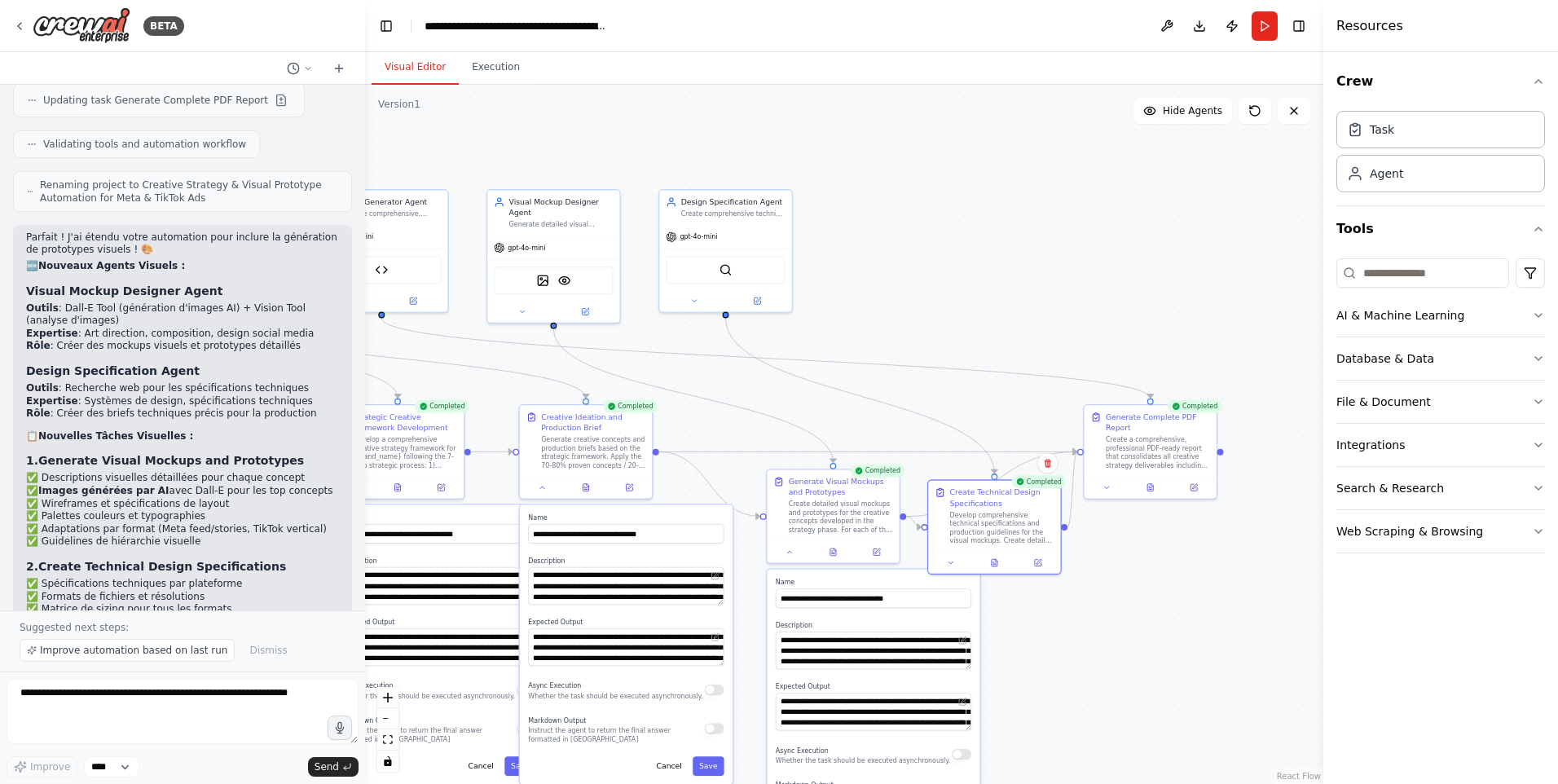
drag, startPoint x: 1204, startPoint y: 574, endPoint x: 1165, endPoint y: 694, distance: 126.2
click at [1165, 694] on div ".deletable-edge-delete-btn { width: 20px; height: 20px; border: 0px solid #ffff…" at bounding box center [844, 434] width 959 height 699
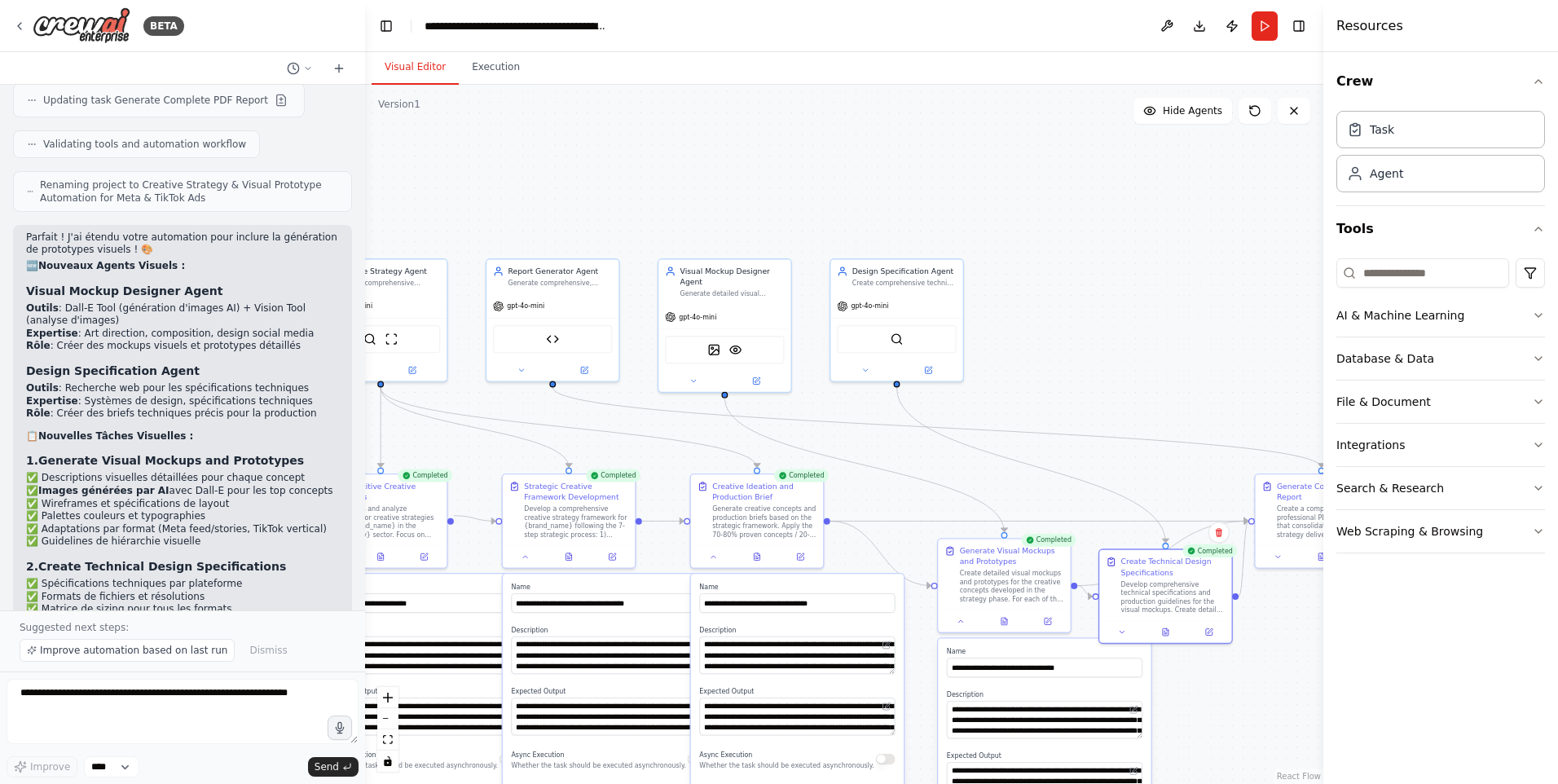
drag, startPoint x: 599, startPoint y: 182, endPoint x: 765, endPoint y: 264, distance: 185.1
click at [765, 264] on div ".deletable-edge-delete-btn { width: 20px; height: 20px; border: 0px solid #ffff…" at bounding box center [844, 434] width 959 height 699
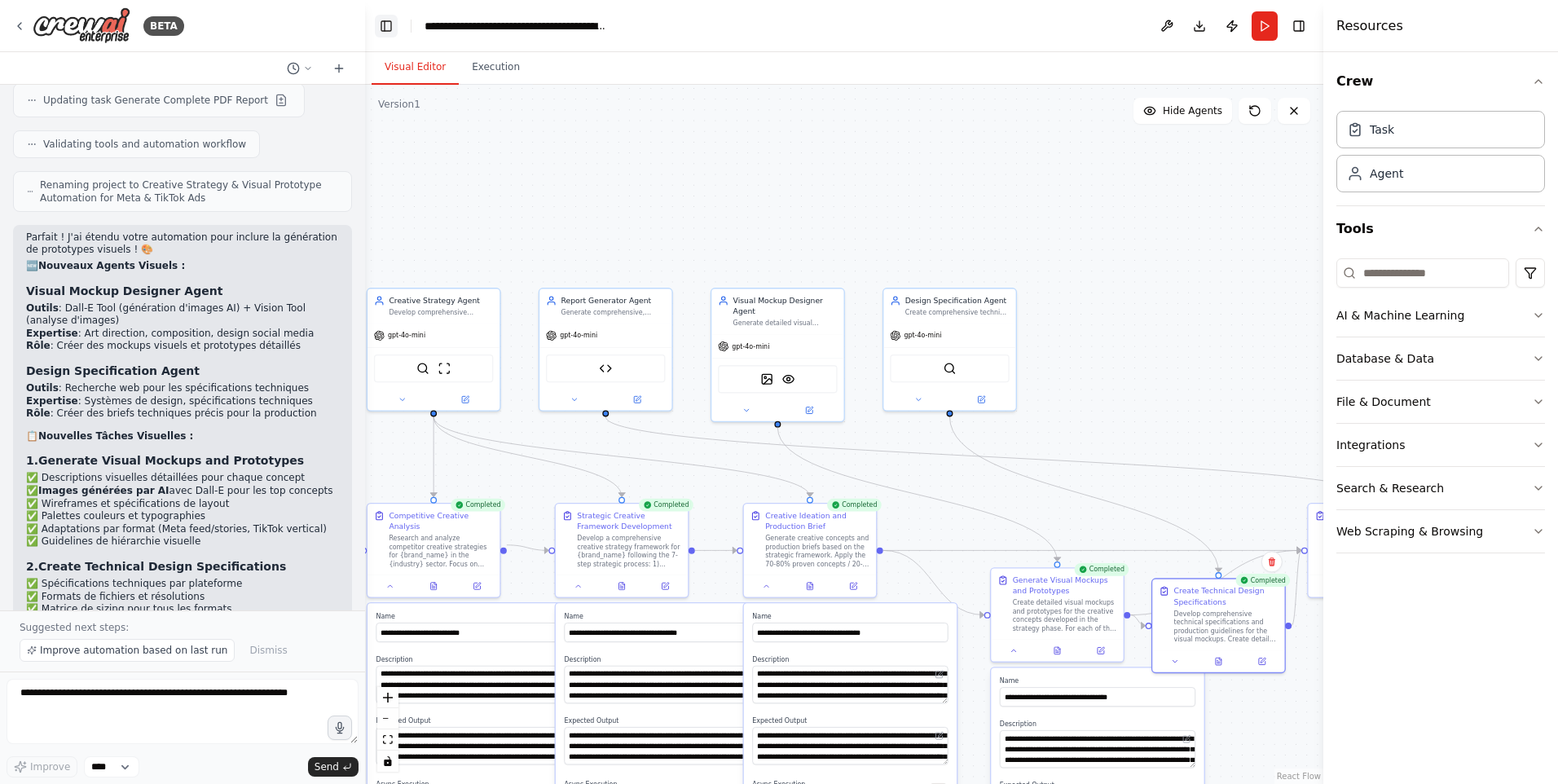
click at [387, 29] on button "Toggle Left Sidebar" at bounding box center [386, 26] width 23 height 23
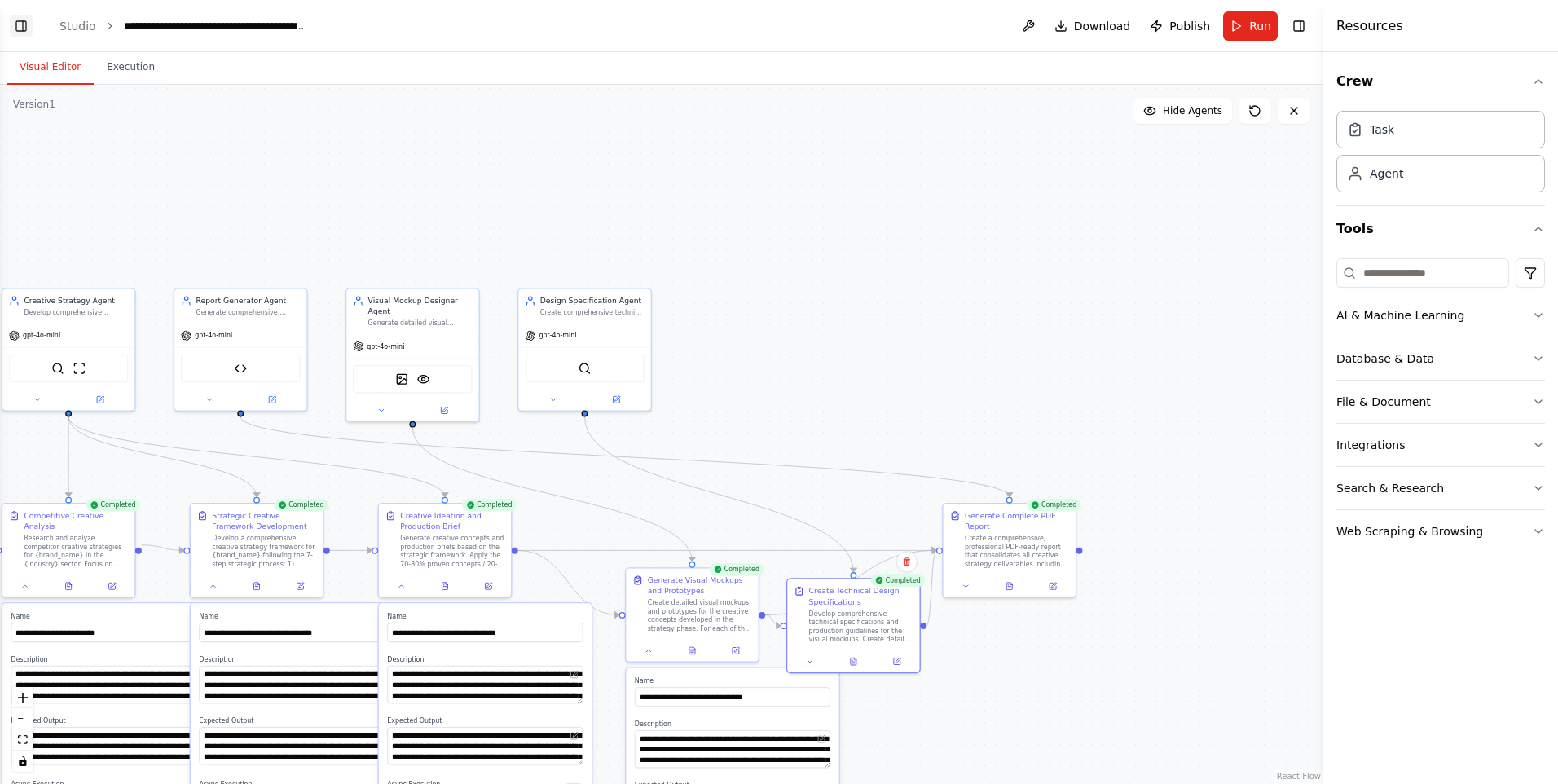
click at [13, 28] on button "Toggle Left Sidebar" at bounding box center [21, 26] width 23 height 23
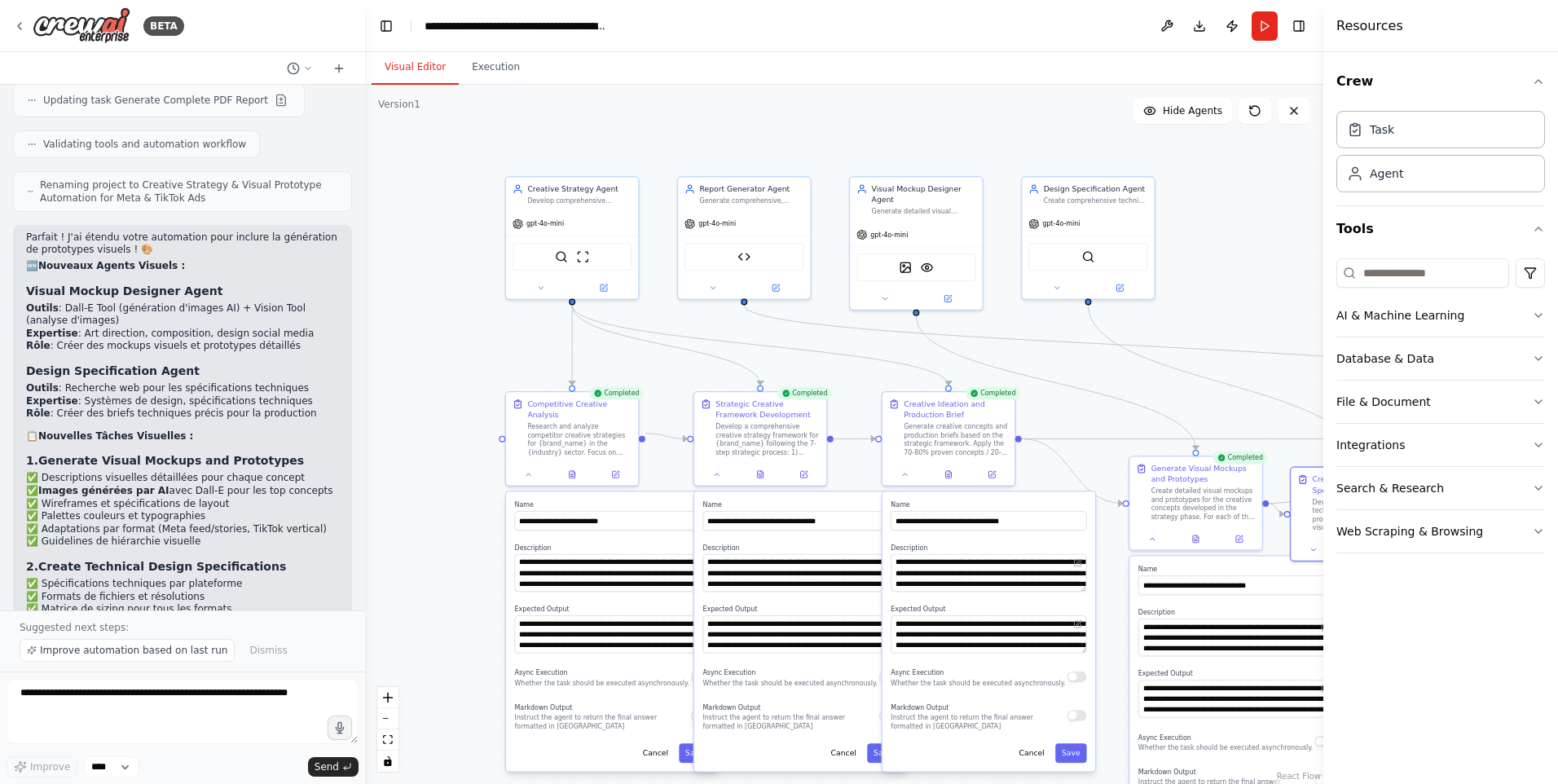
drag, startPoint x: 765, startPoint y: 212, endPoint x: 872, endPoint y: 104, distance: 152.0
click at [872, 104] on div ".deletable-edge-delete-btn { width: 20px; height: 20px; border: 0px solid #ffff…" at bounding box center [844, 434] width 959 height 699
click at [206, 697] on textarea at bounding box center [182, 710] width 352 height 65
type textarea "**********"
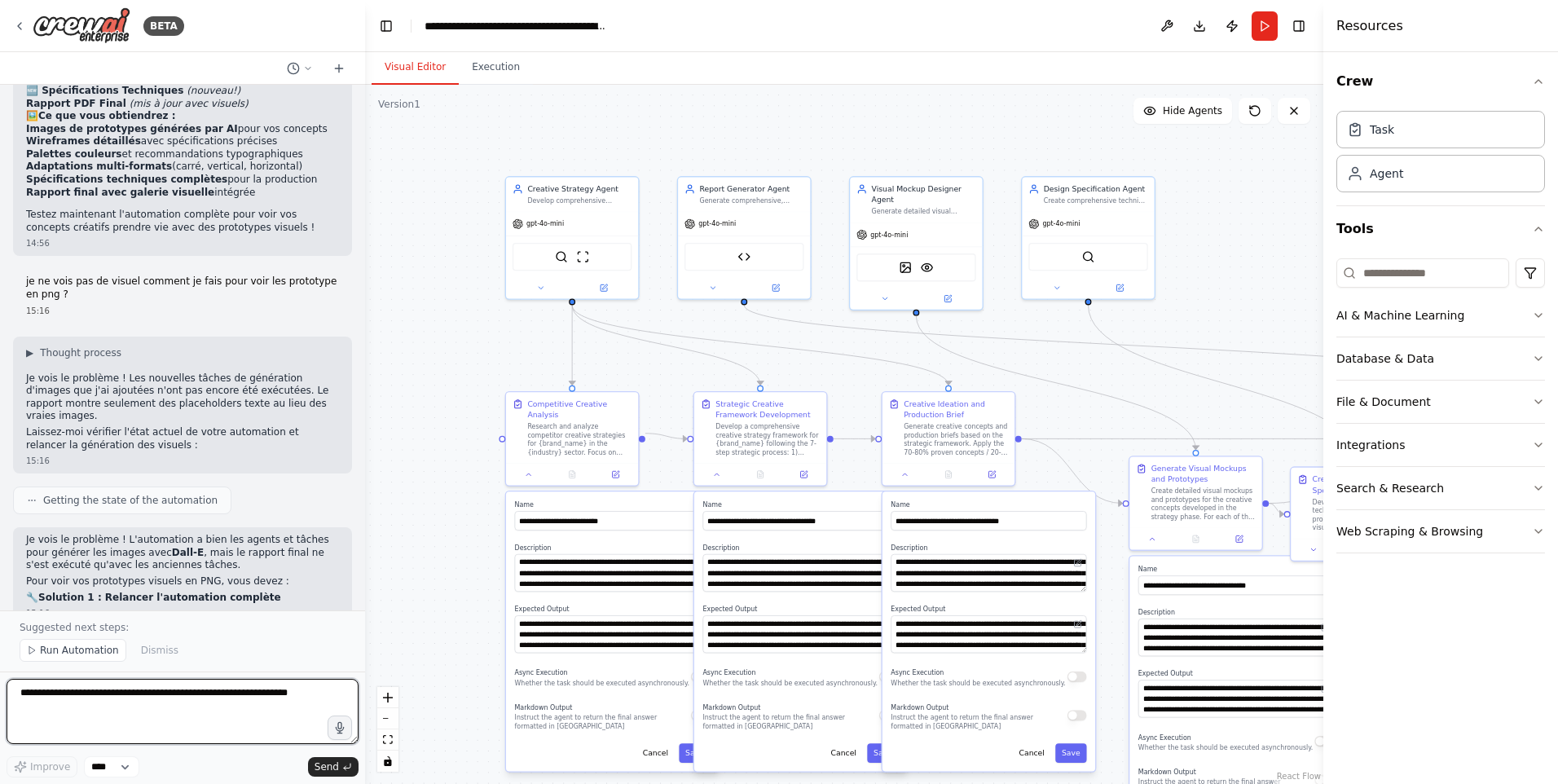
scroll to position [7650, 0]
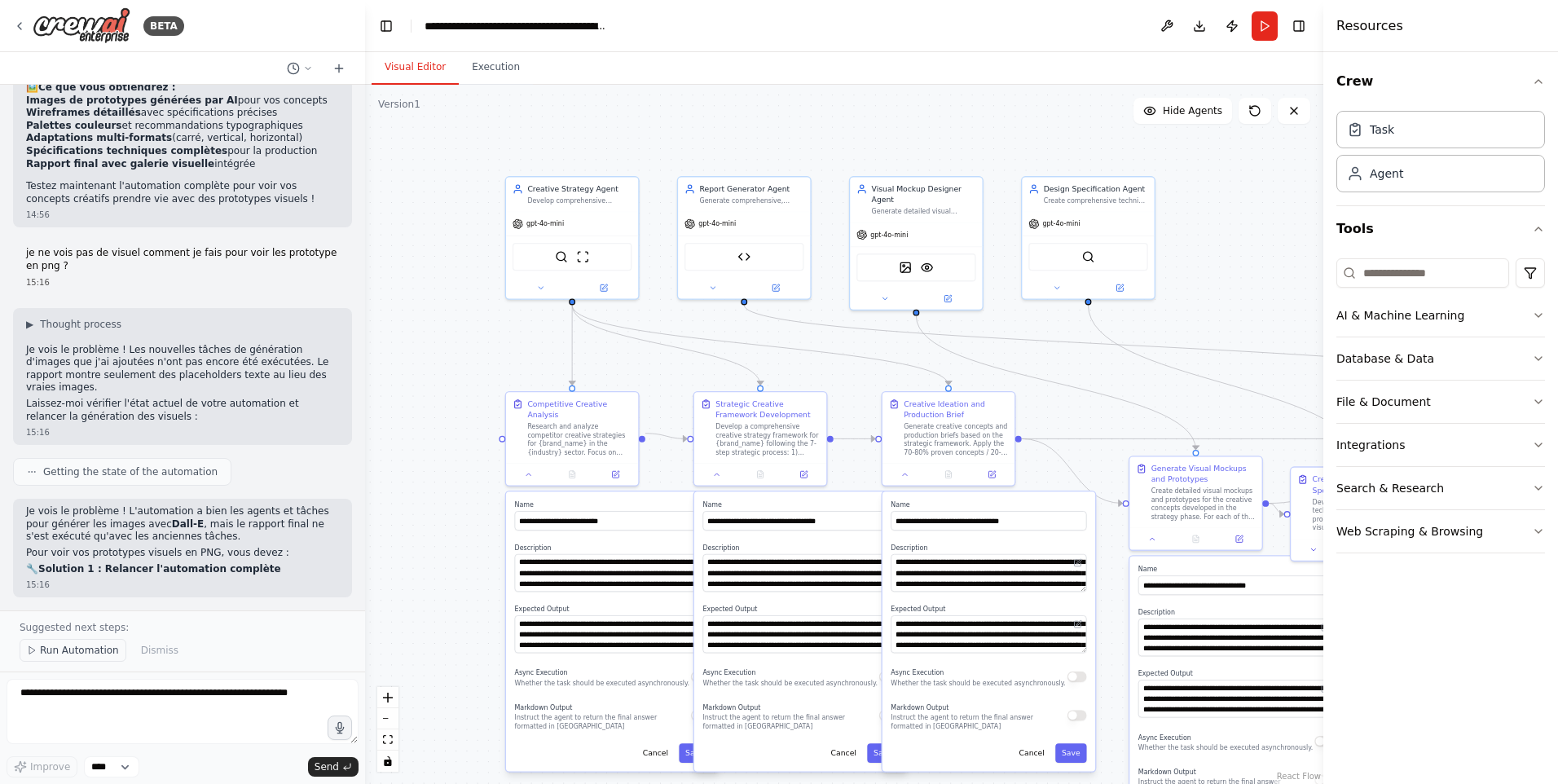
click at [81, 652] on span "Run Automation" at bounding box center [79, 650] width 79 height 13
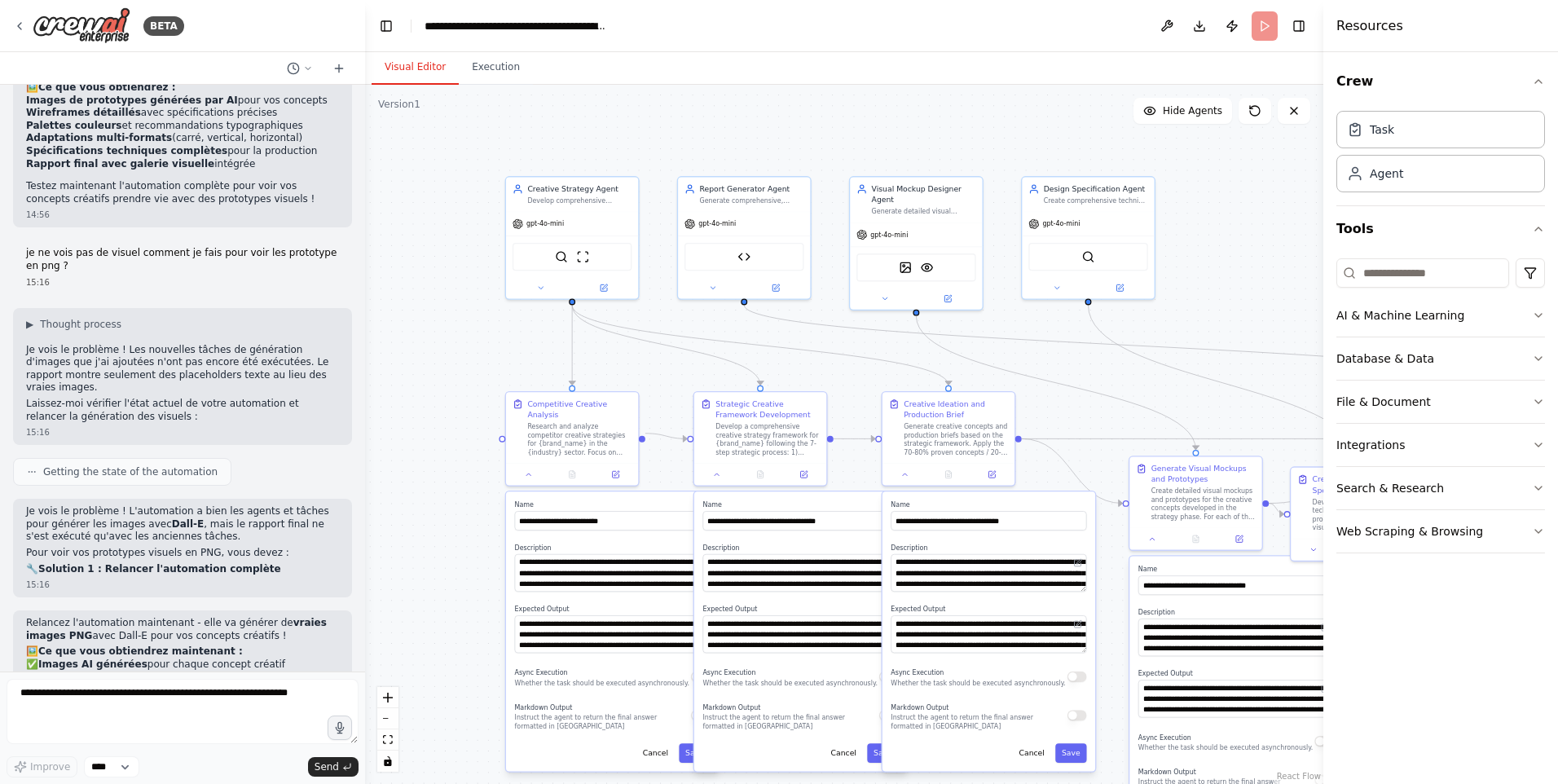
scroll to position [7588, 0]
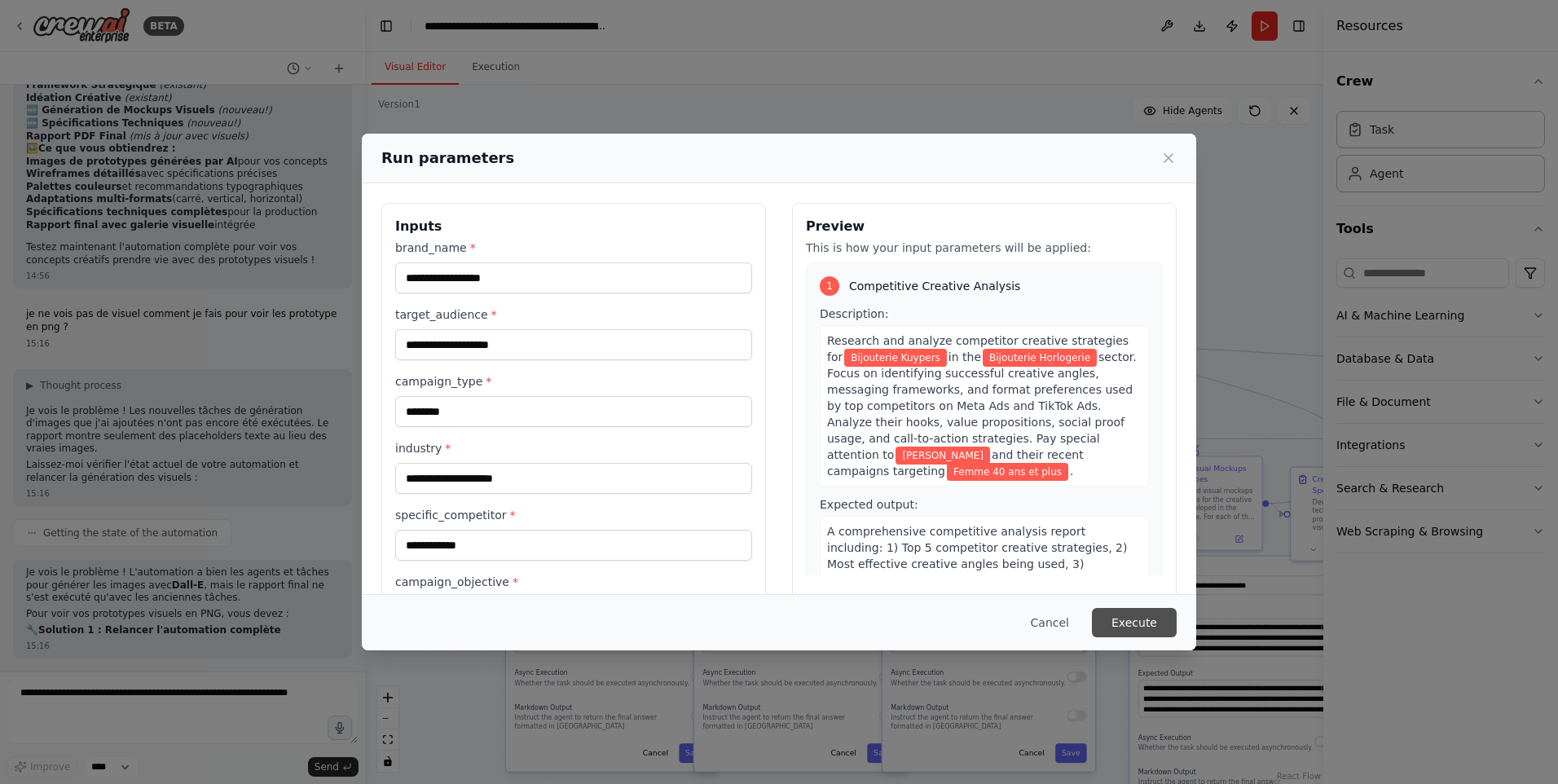
click at [1131, 618] on button "Execute" at bounding box center [1134, 622] width 85 height 29
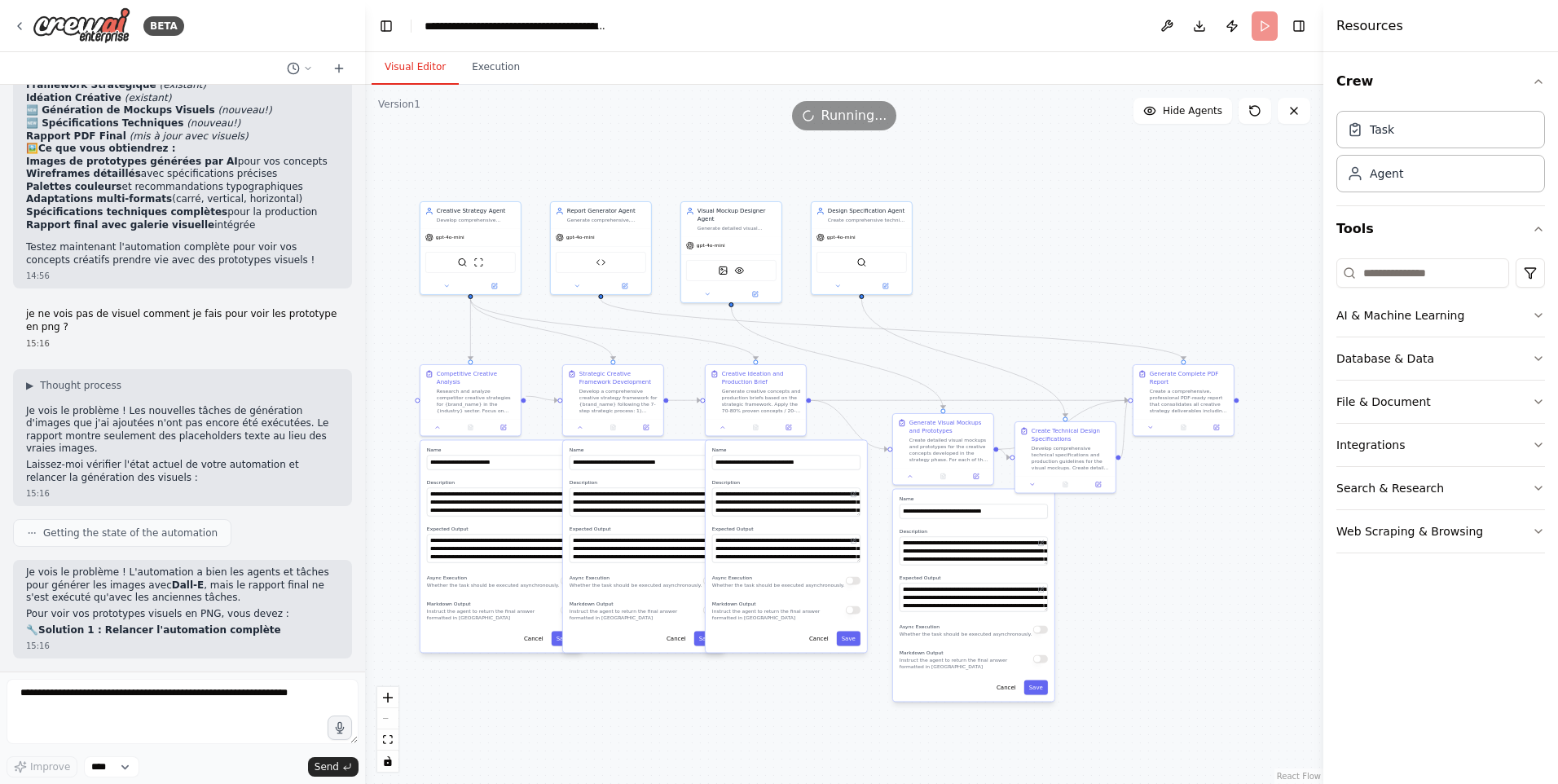
drag, startPoint x: 1079, startPoint y: 413, endPoint x: 846, endPoint y: 379, distance: 235.5
click at [846, 379] on div ".deletable-edge-delete-btn { width: 20px; height: 20px; border: 0px solid #ffff…" at bounding box center [844, 434] width 959 height 699
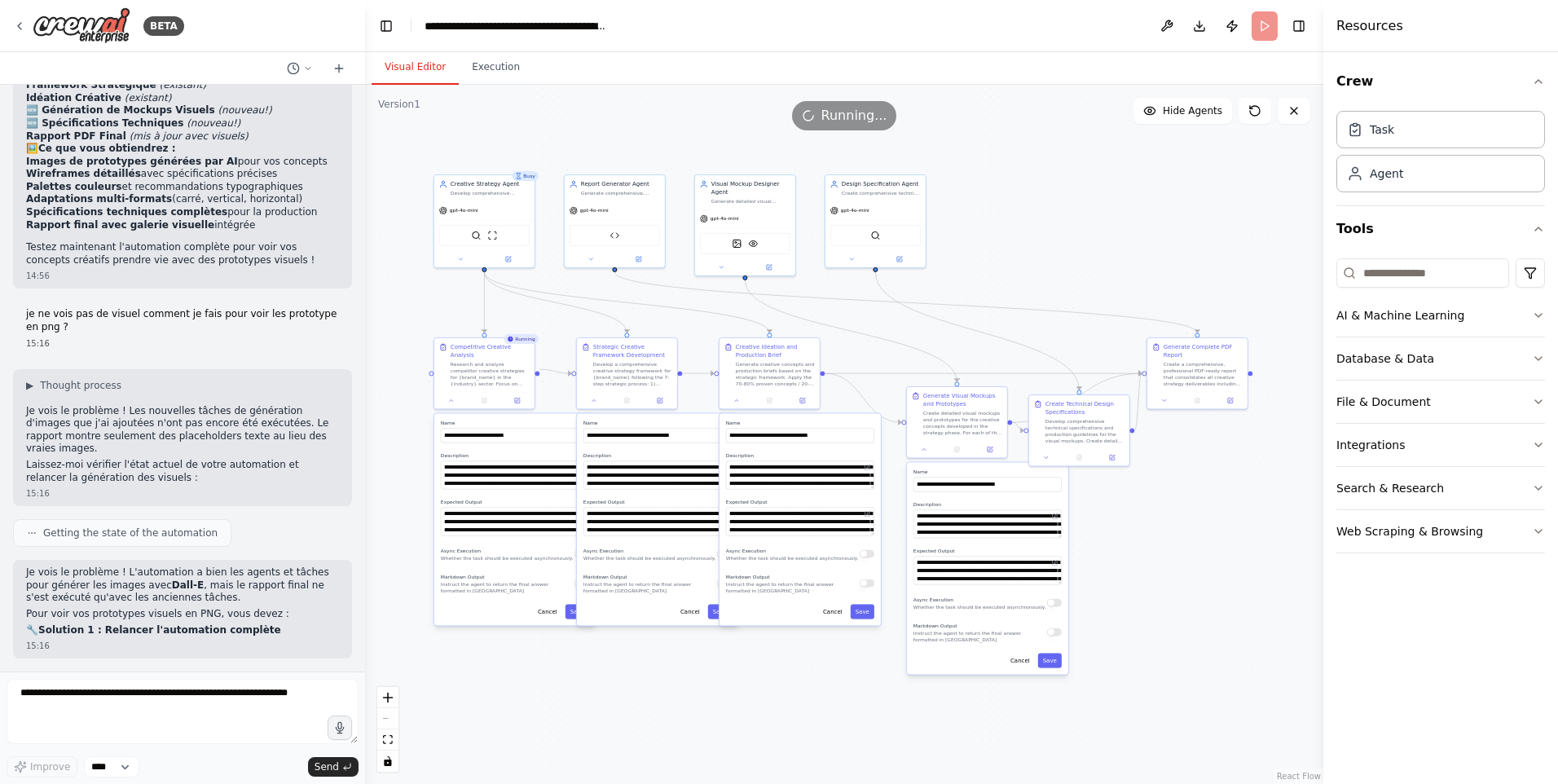
drag, startPoint x: 869, startPoint y: 346, endPoint x: 893, endPoint y: 319, distance: 36.1
click at [893, 319] on div ".deletable-edge-delete-btn { width: 20px; height: 20px; border: 0px solid #ffff…" at bounding box center [844, 434] width 959 height 699
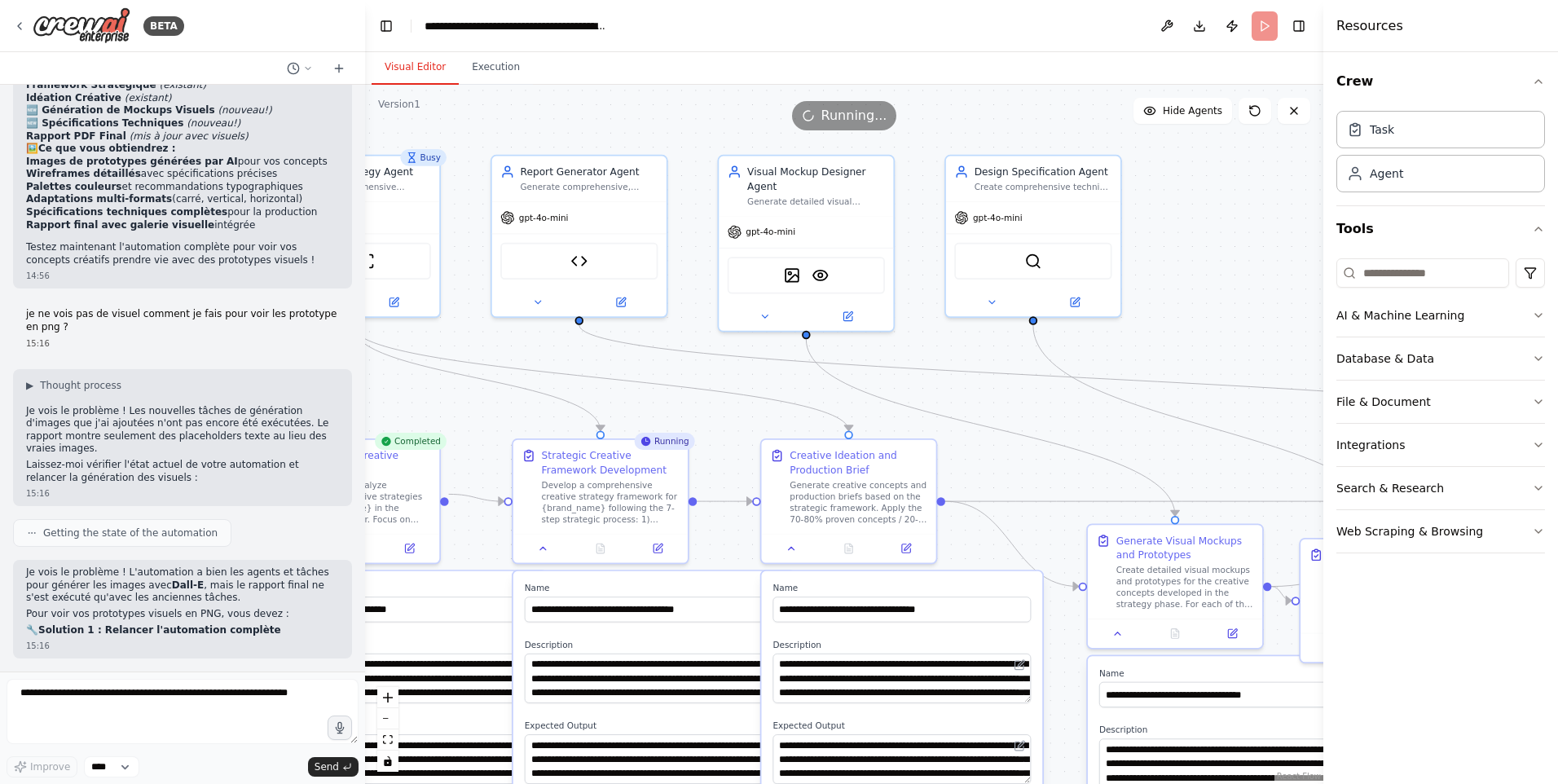
drag, startPoint x: 697, startPoint y: 267, endPoint x: 718, endPoint y: 424, distance: 158.4
click at [718, 424] on div ".deletable-edge-delete-btn { width: 20px; height: 20px; border: 0px solid #ffff…" at bounding box center [844, 434] width 959 height 699
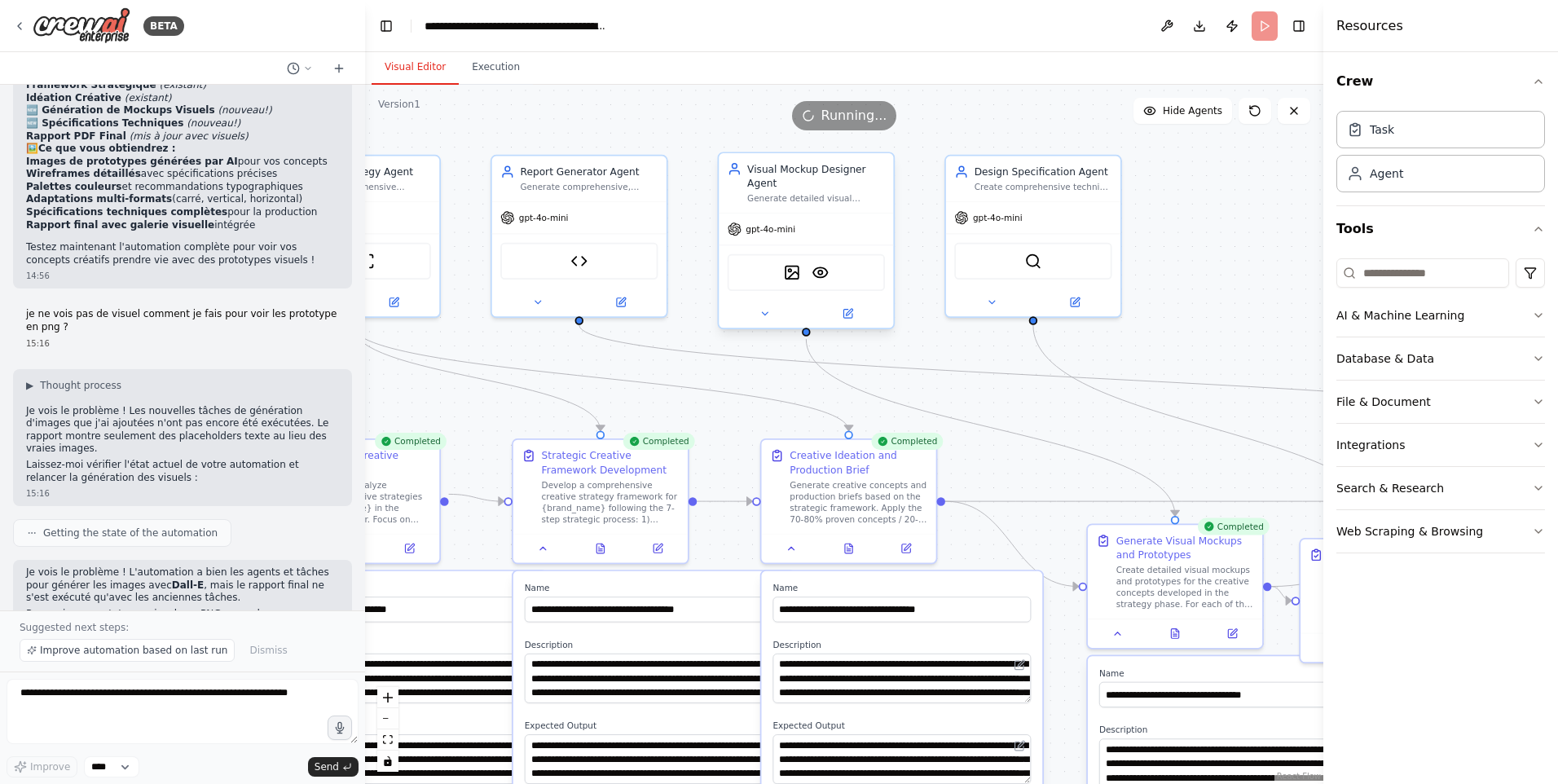
scroll to position [7650, 0]
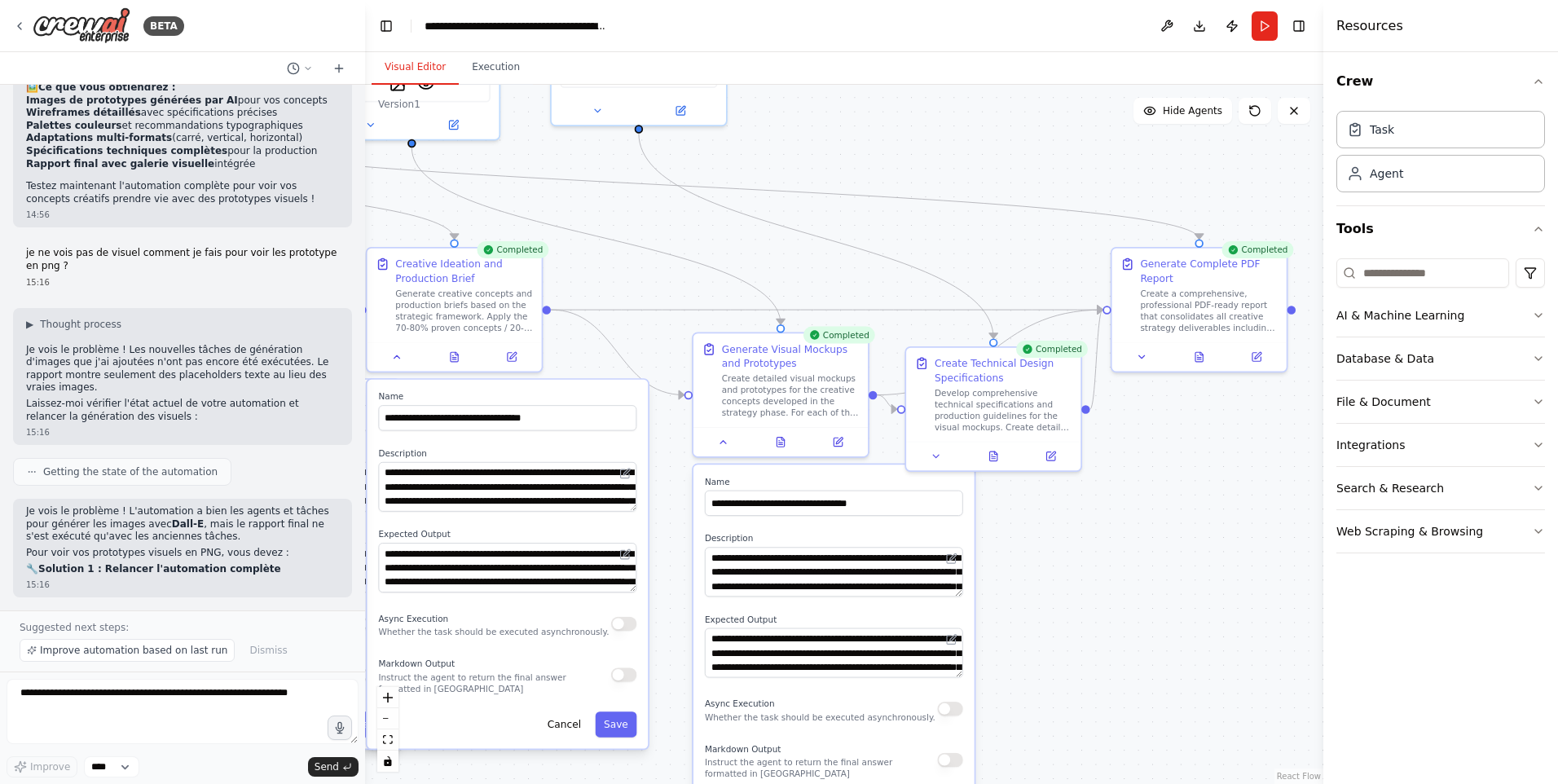
drag, startPoint x: 1041, startPoint y: 426, endPoint x: 647, endPoint y: 235, distance: 437.9
click at [647, 235] on div ".deletable-edge-delete-btn { width: 20px; height: 20px; border: 0px solid #ffff…" at bounding box center [844, 434] width 959 height 699
click at [498, 79] on button "Execution" at bounding box center [496, 68] width 74 height 34
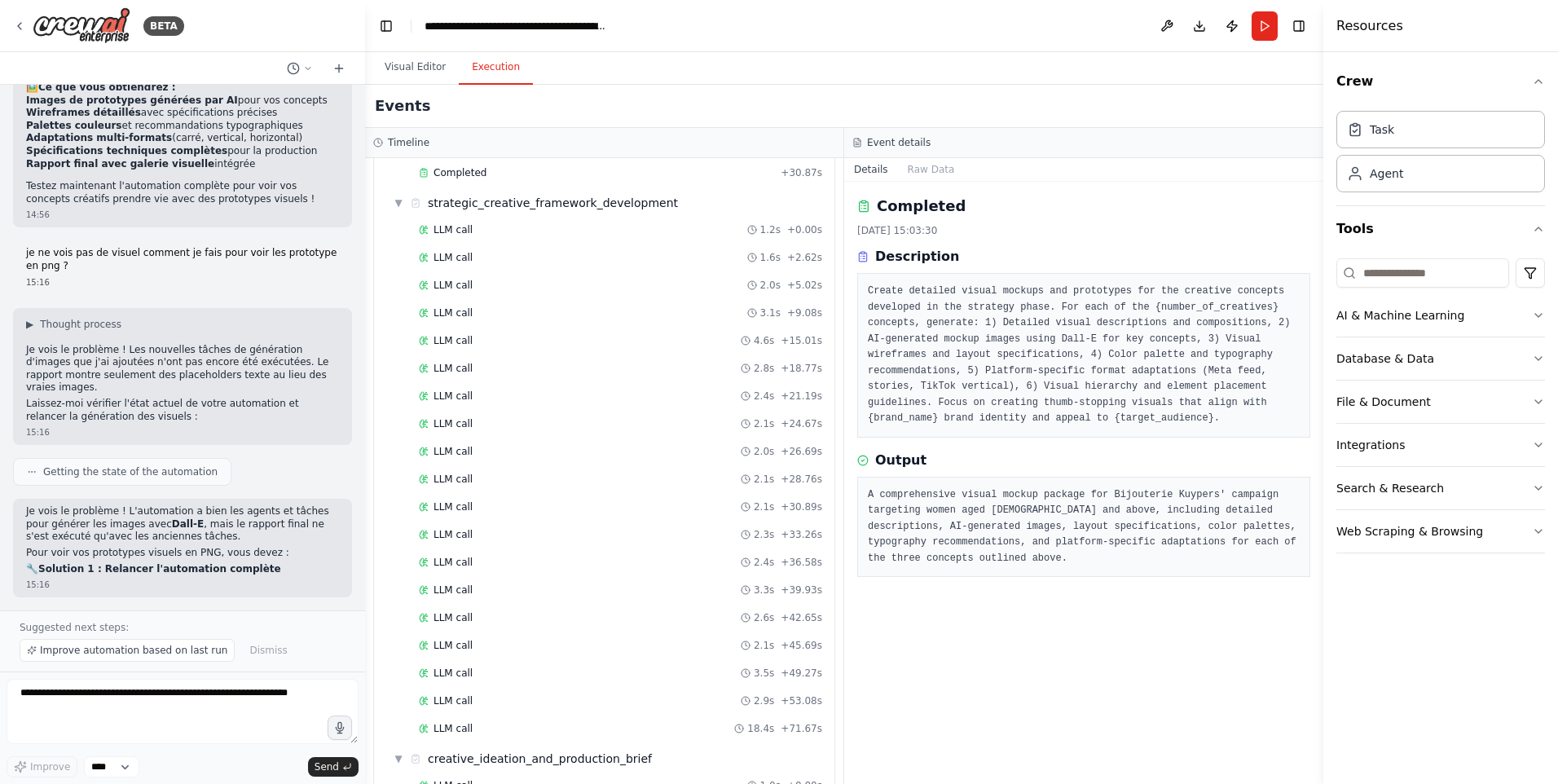
scroll to position [834, 0]
click at [475, 307] on div "LLM call 1.2s + 0.00s" at bounding box center [620, 311] width 403 height 13
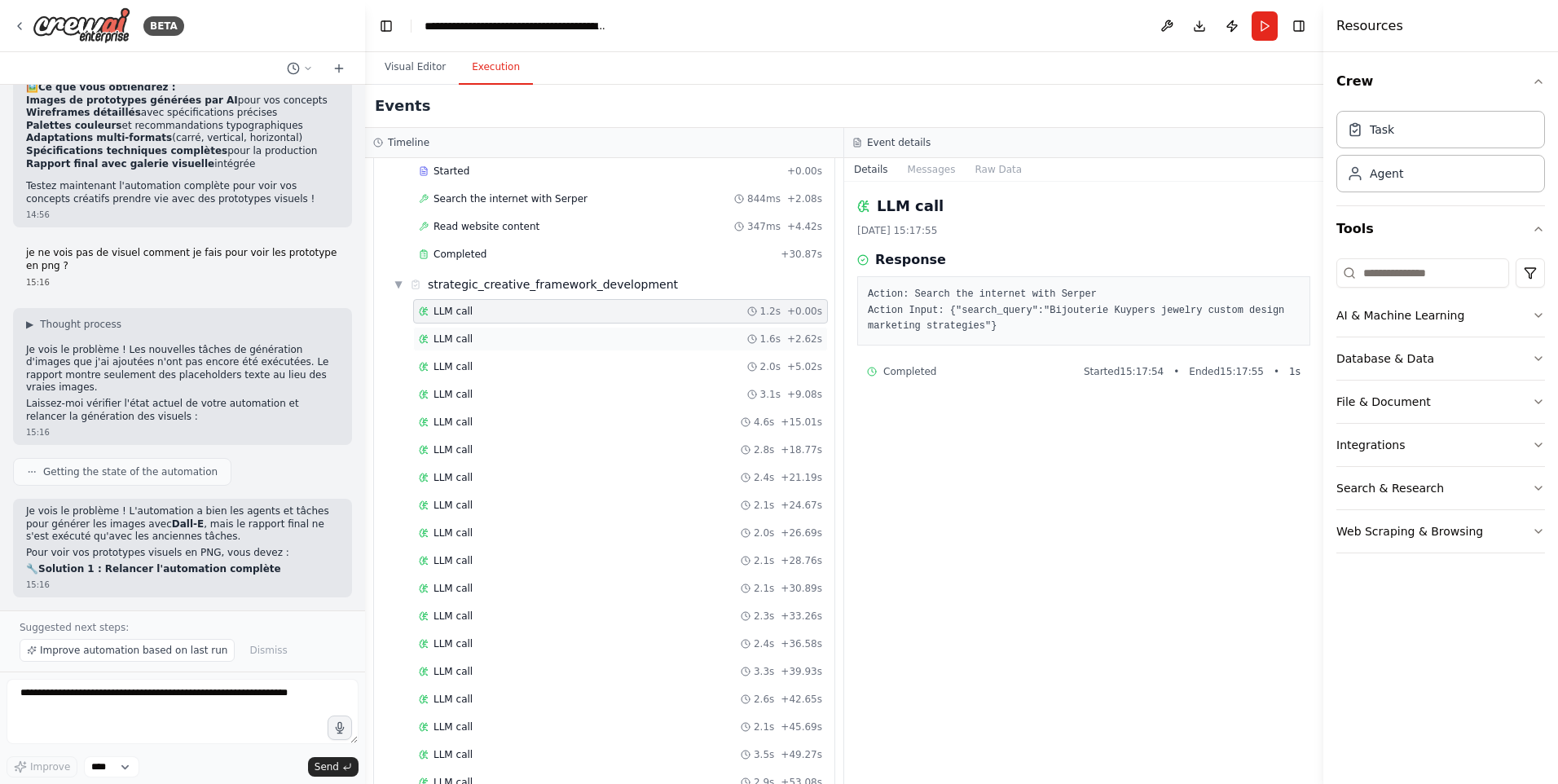
click at [467, 339] on span "LLM call" at bounding box center [452, 339] width 39 height 13
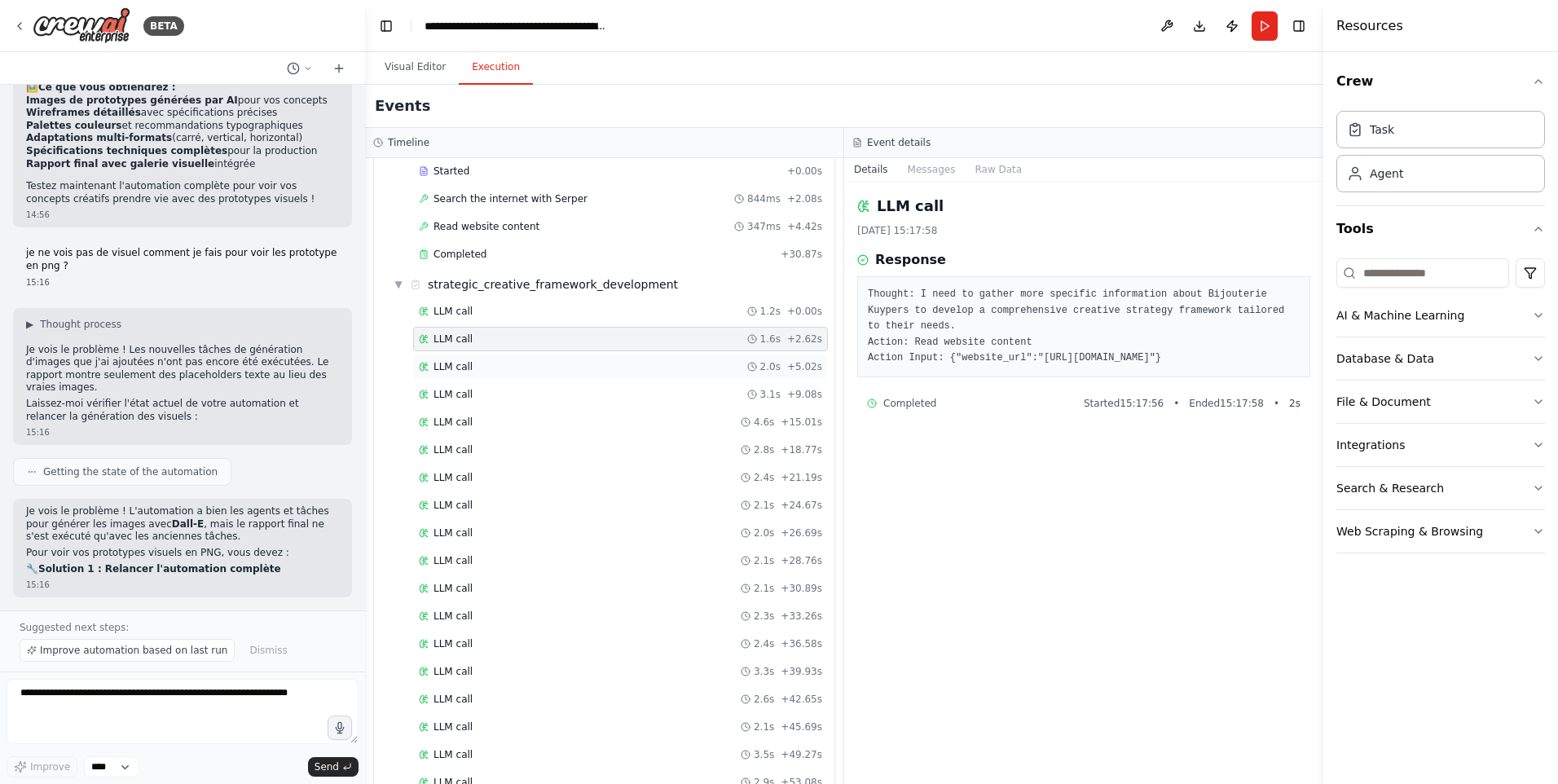
click at [467, 370] on span "LLM call" at bounding box center [452, 367] width 39 height 13
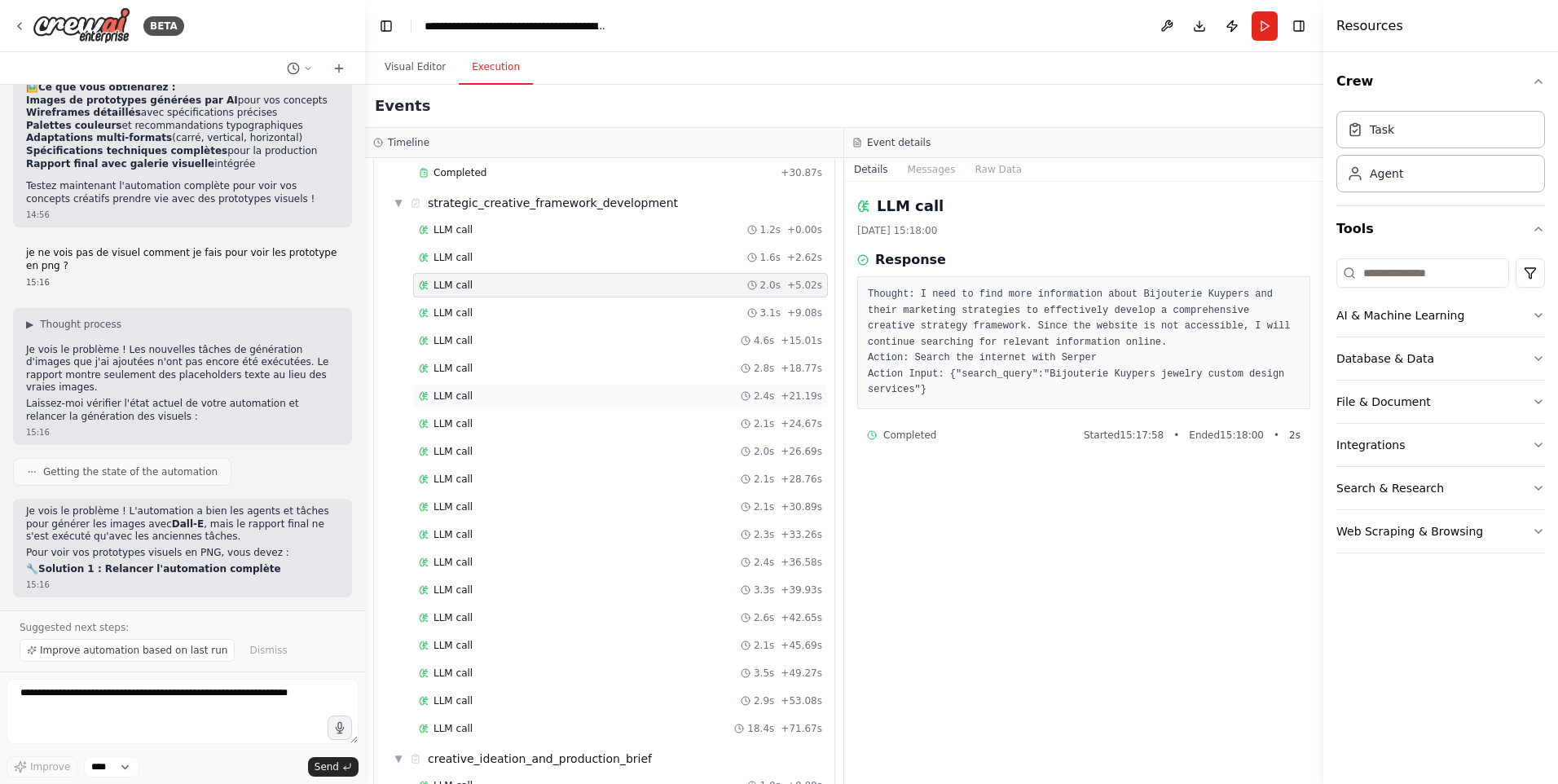
scroll to position [997, 0]
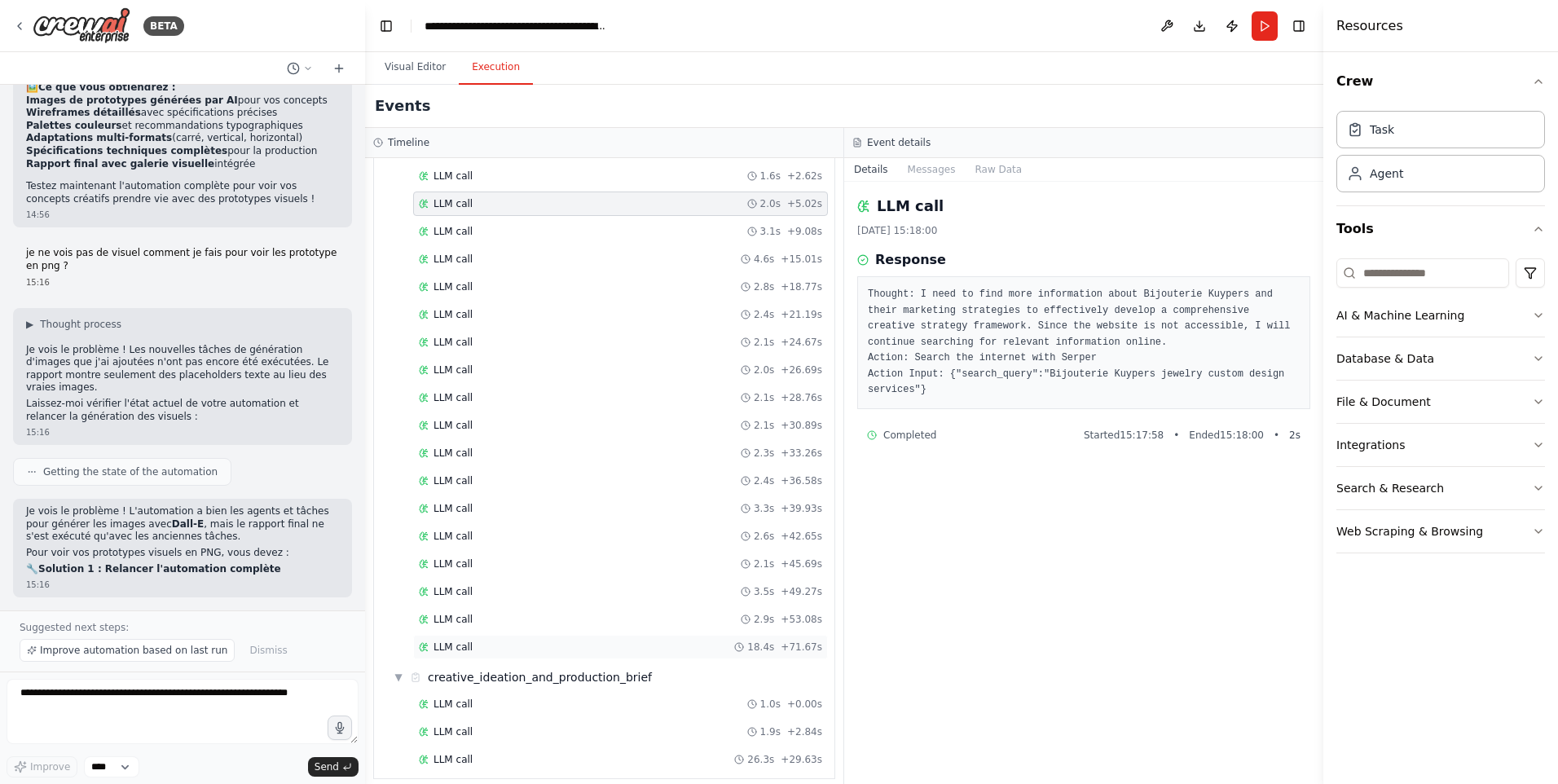
click at [500, 652] on div "LLM call 18.4s + 71.67s" at bounding box center [620, 646] width 403 height 13
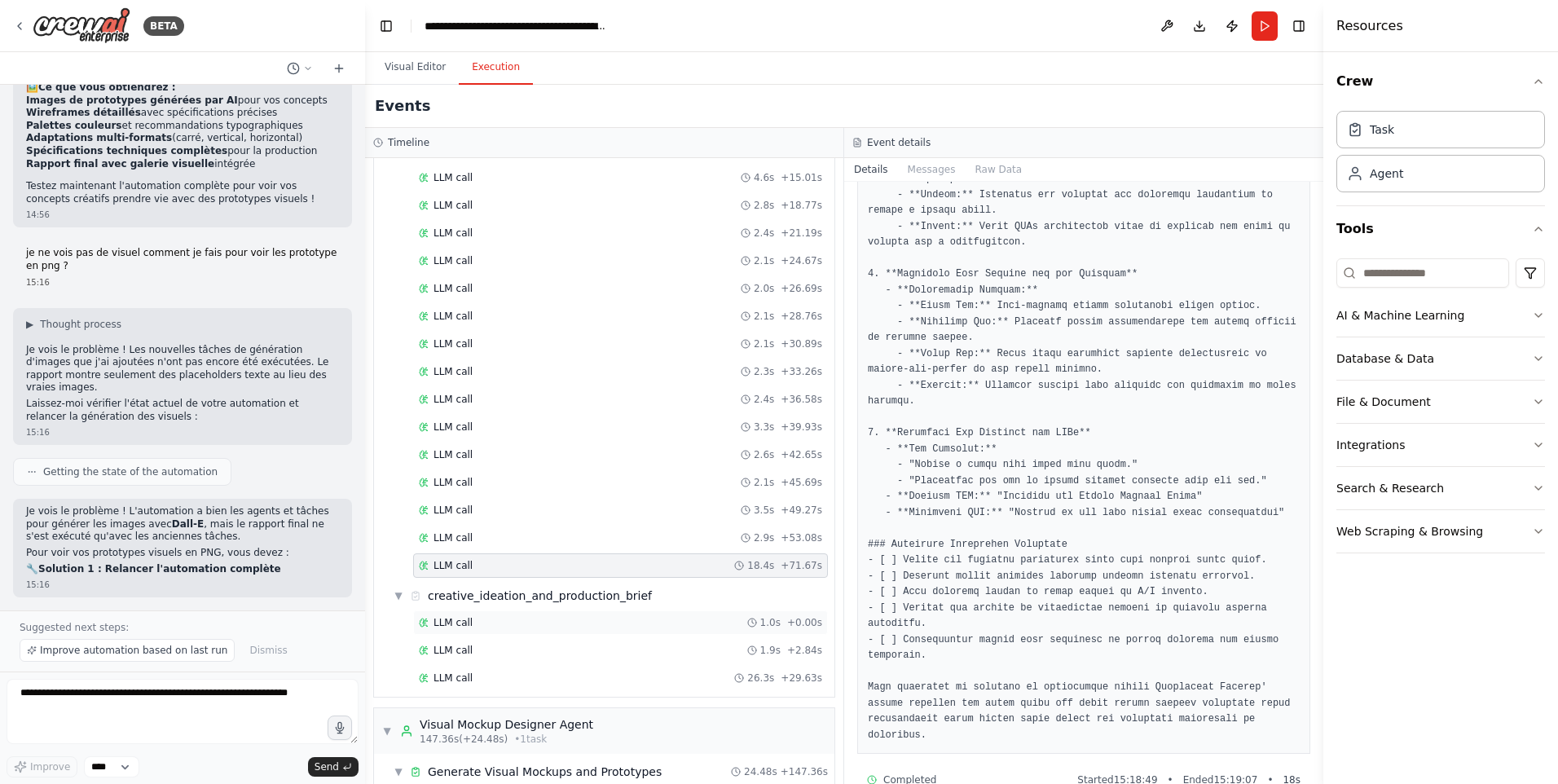
scroll to position [1241, 0]
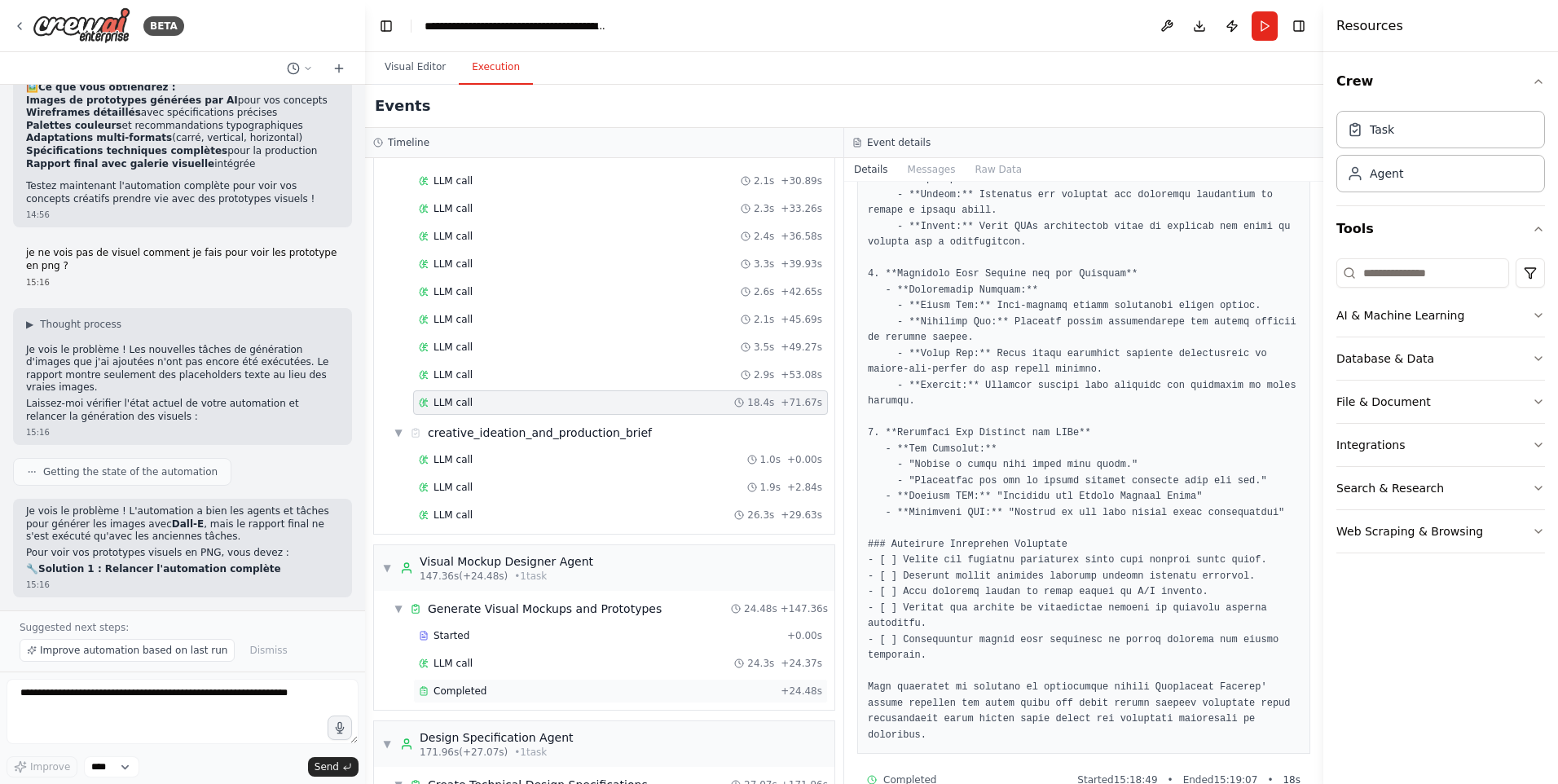
click at [486, 691] on div "Completed" at bounding box center [596, 691] width 355 height 13
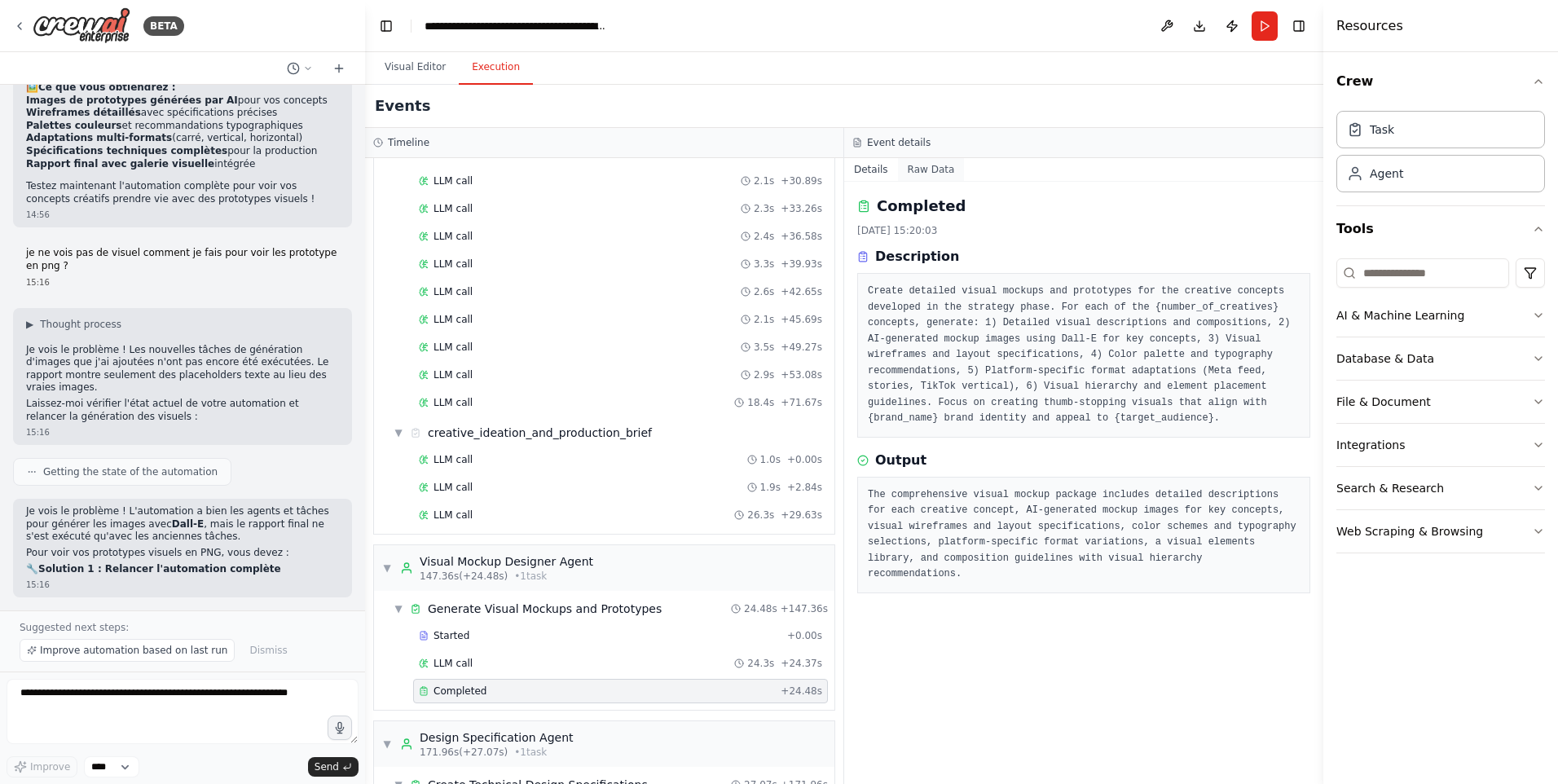
click at [916, 173] on button "Raw Data" at bounding box center [931, 170] width 67 height 23
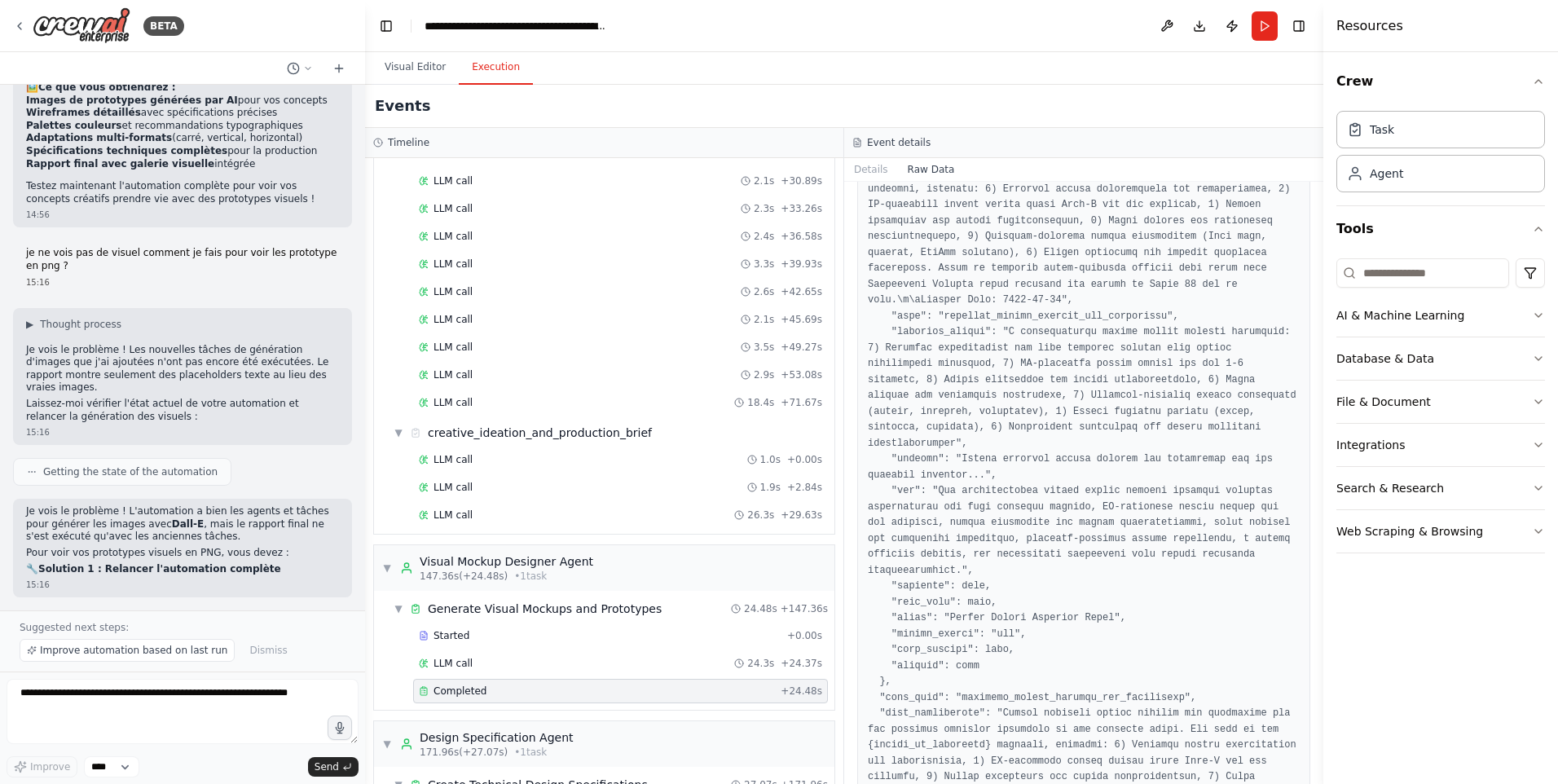
scroll to position [0, 0]
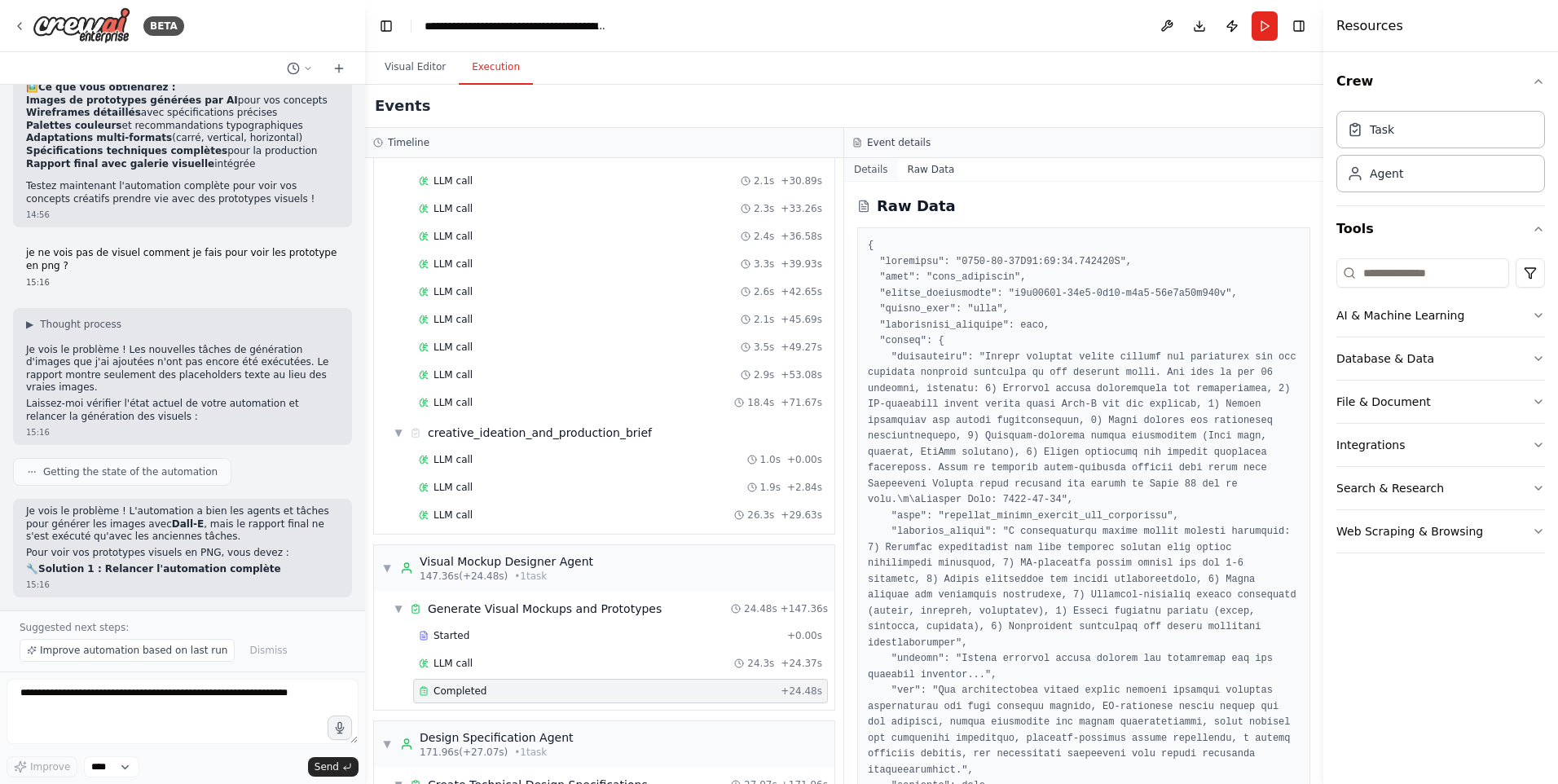
click at [866, 175] on button "Details" at bounding box center [871, 170] width 54 height 23
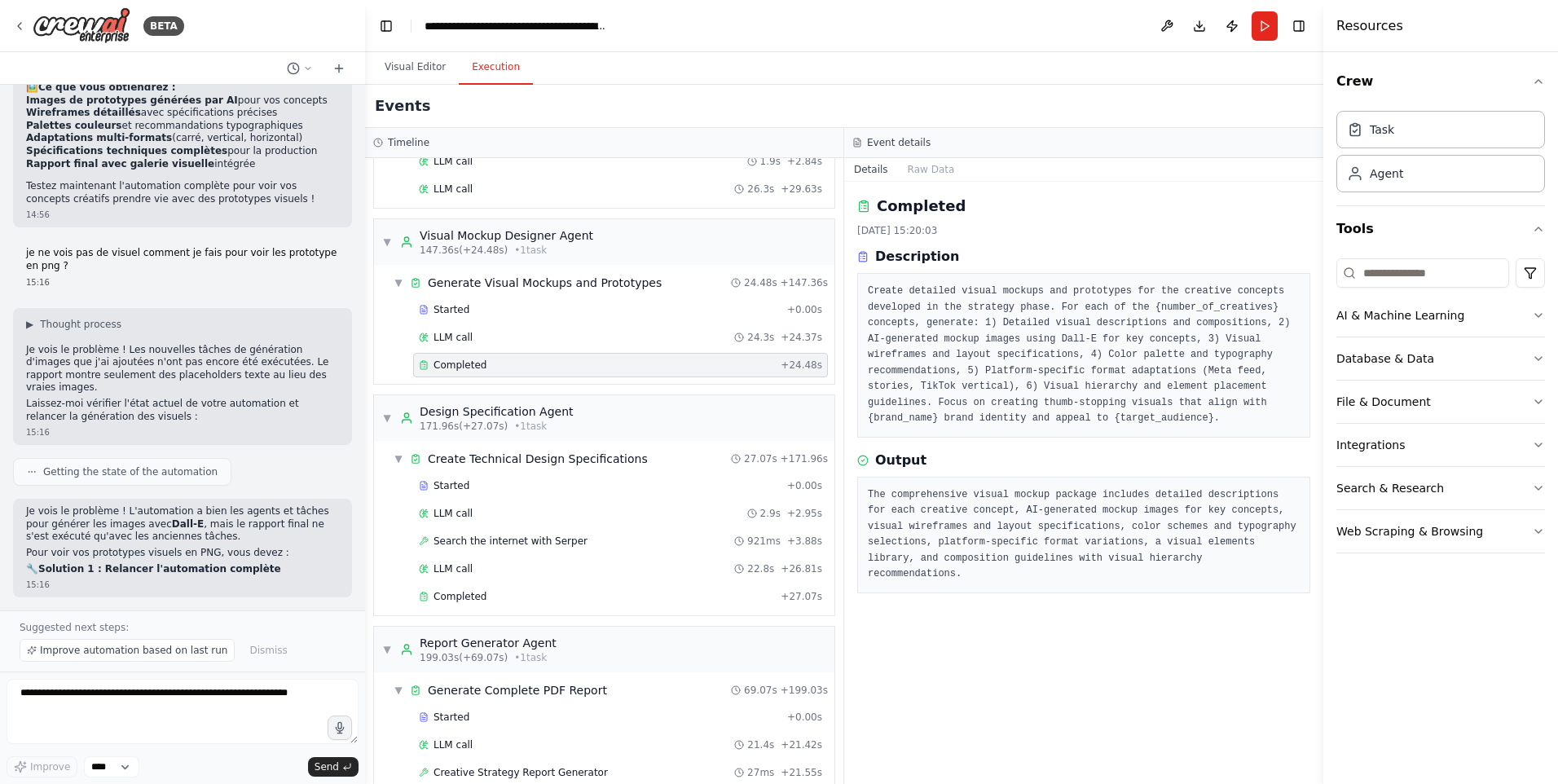
scroll to position [1649, 0]
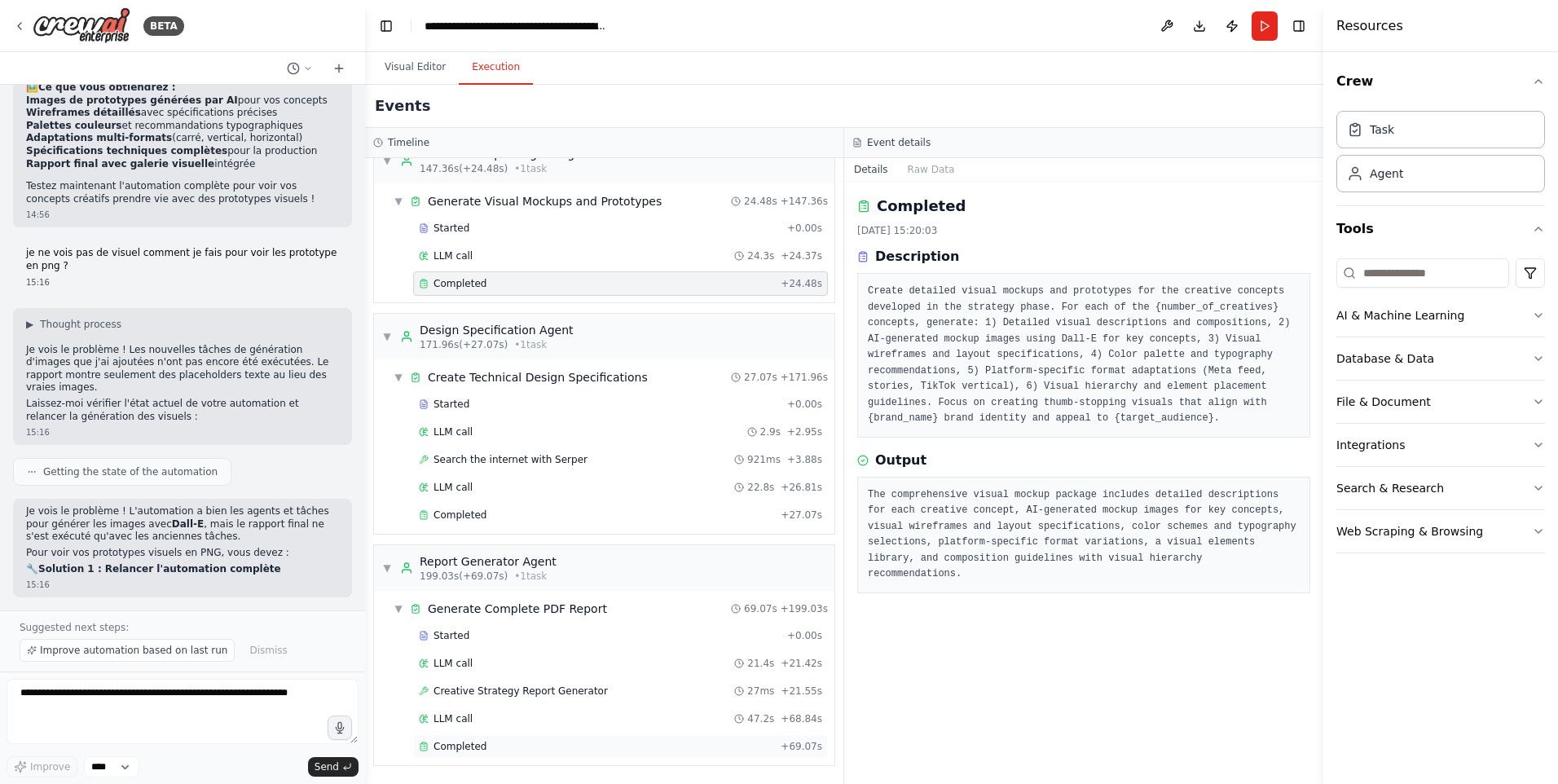
click at [480, 743] on span "Completed" at bounding box center [460, 746] width 53 height 13
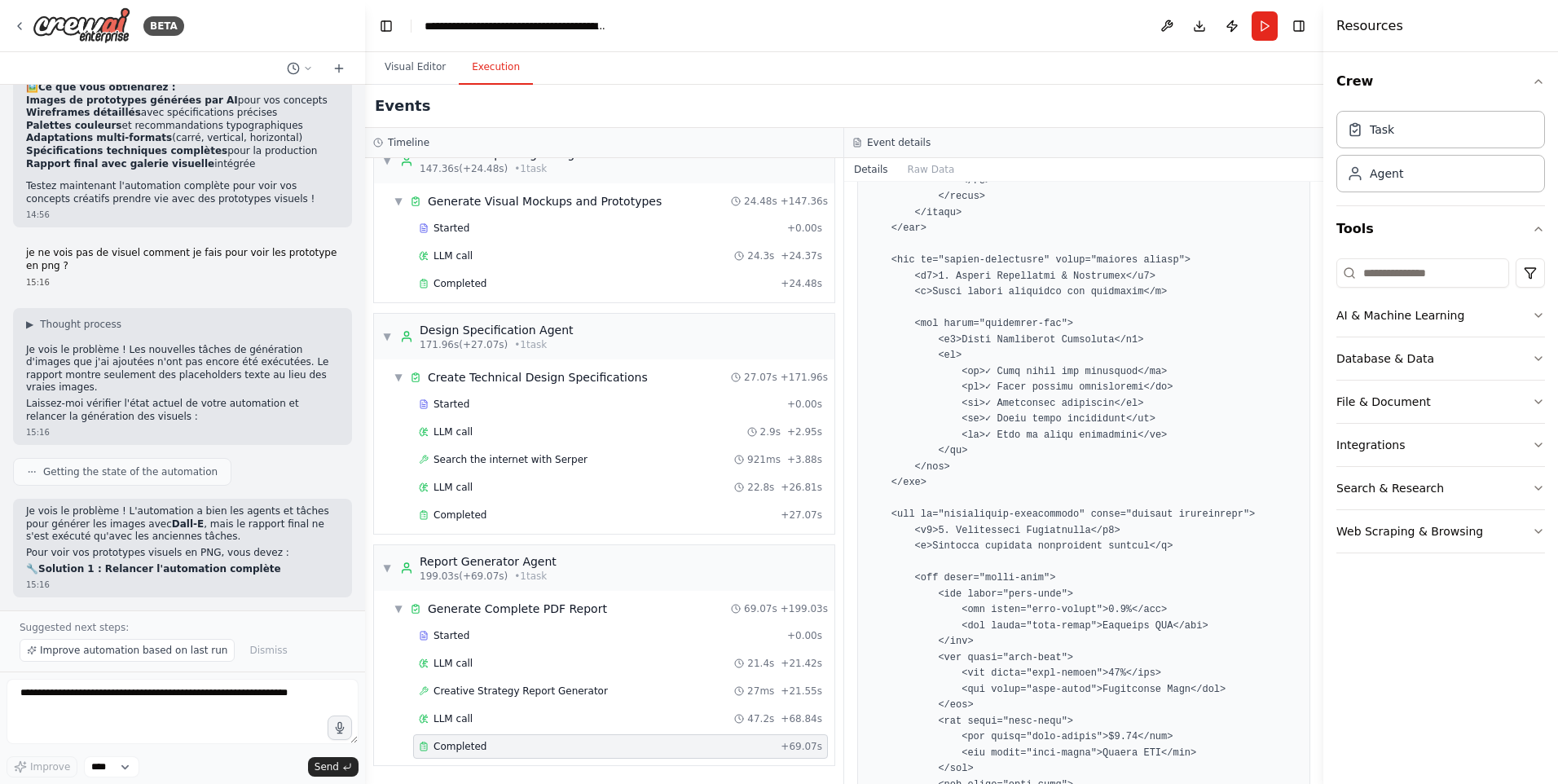
scroll to position [6681, 0]
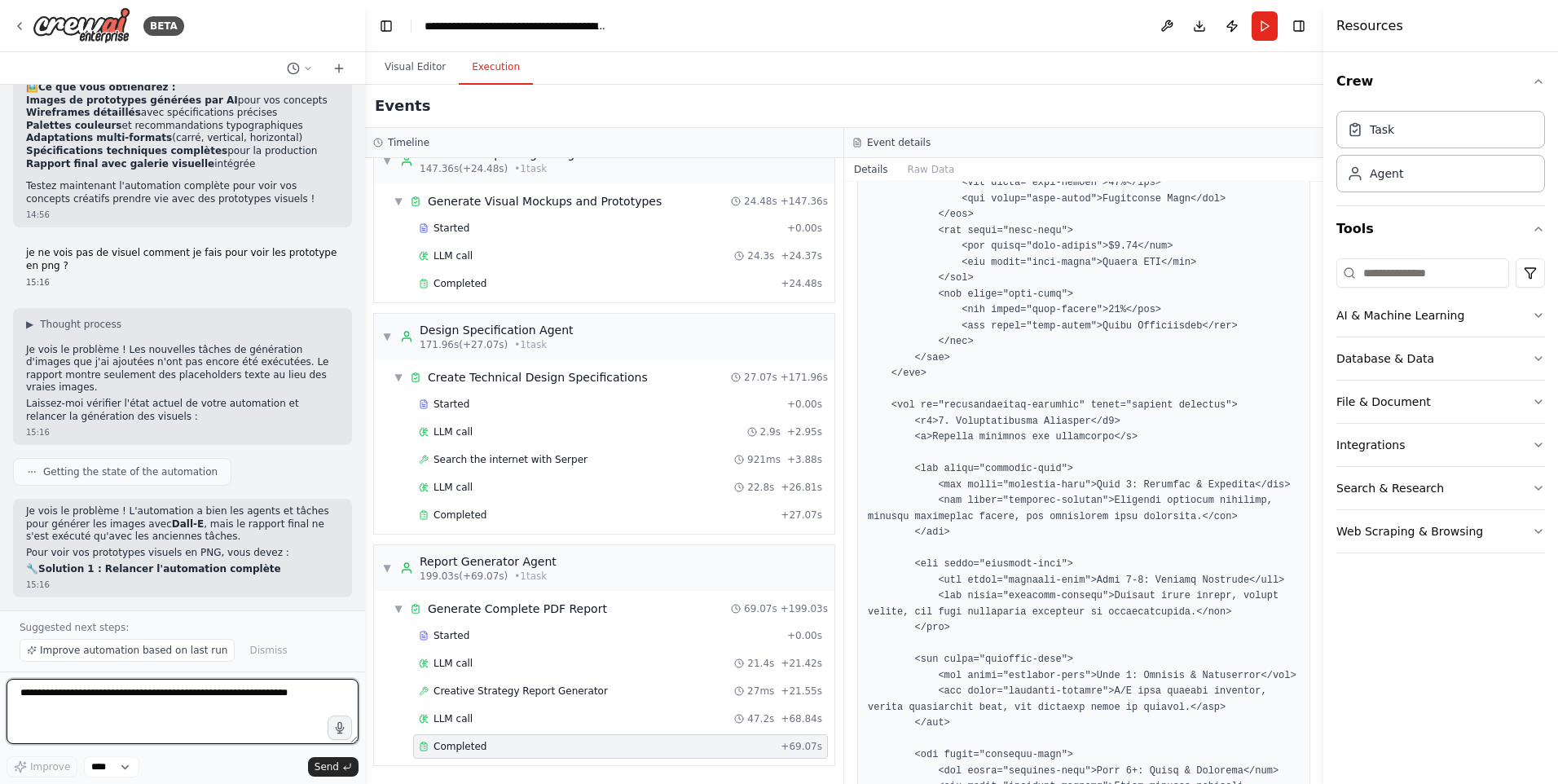
click at [102, 704] on textarea at bounding box center [182, 710] width 352 height 65
click at [102, 710] on textarea at bounding box center [182, 710] width 352 height 65
click at [172, 689] on textarea "**********" at bounding box center [182, 710] width 352 height 65
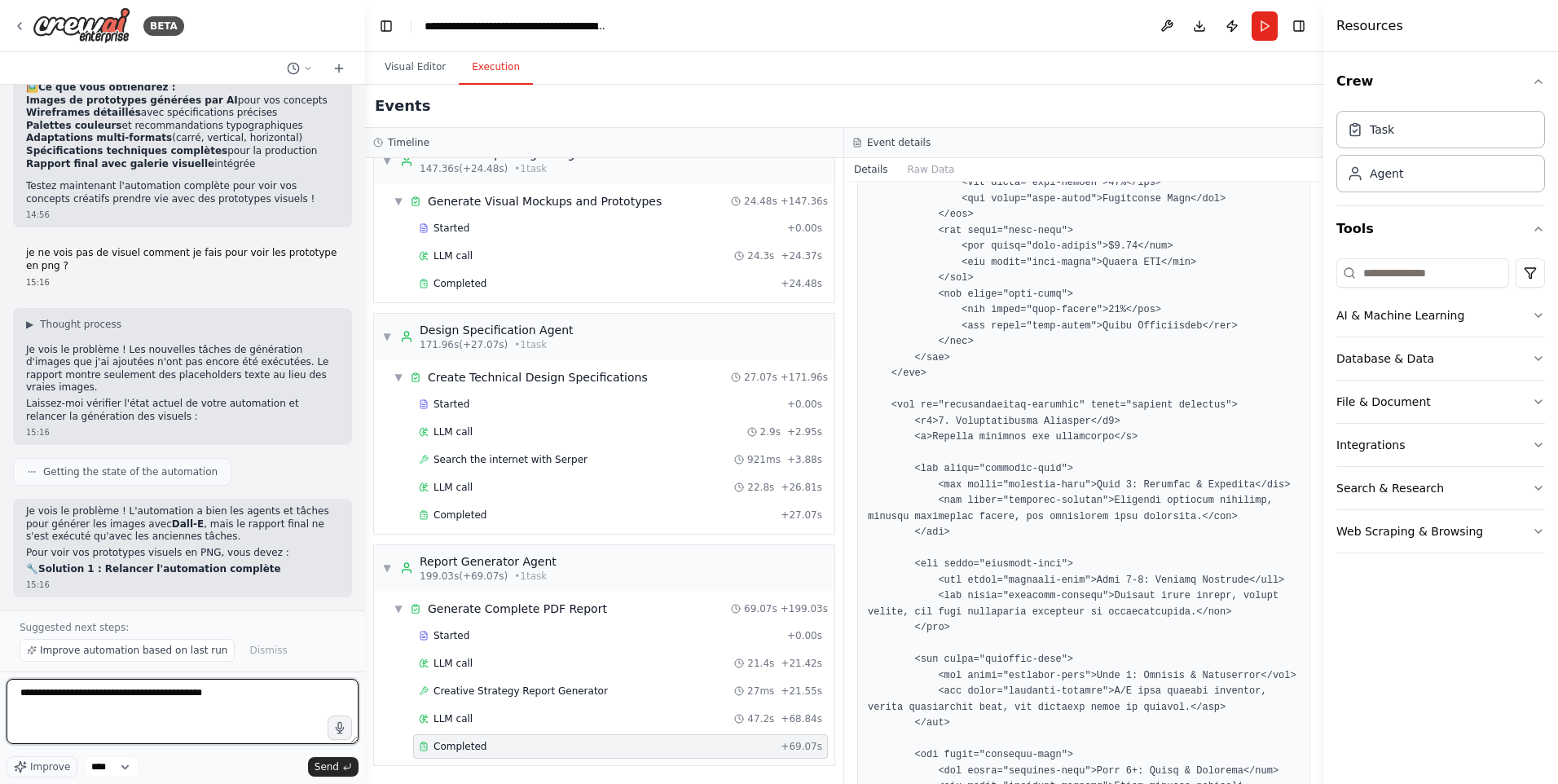
drag, startPoint x: 87, startPoint y: 695, endPoint x: 170, endPoint y: 695, distance: 83.0
click at [170, 695] on textarea "**********" at bounding box center [182, 710] width 352 height 65
click at [21, 692] on textarea "**********" at bounding box center [182, 710] width 352 height 65
click at [236, 697] on textarea "**********" at bounding box center [182, 710] width 352 height 65
type textarea "**********"
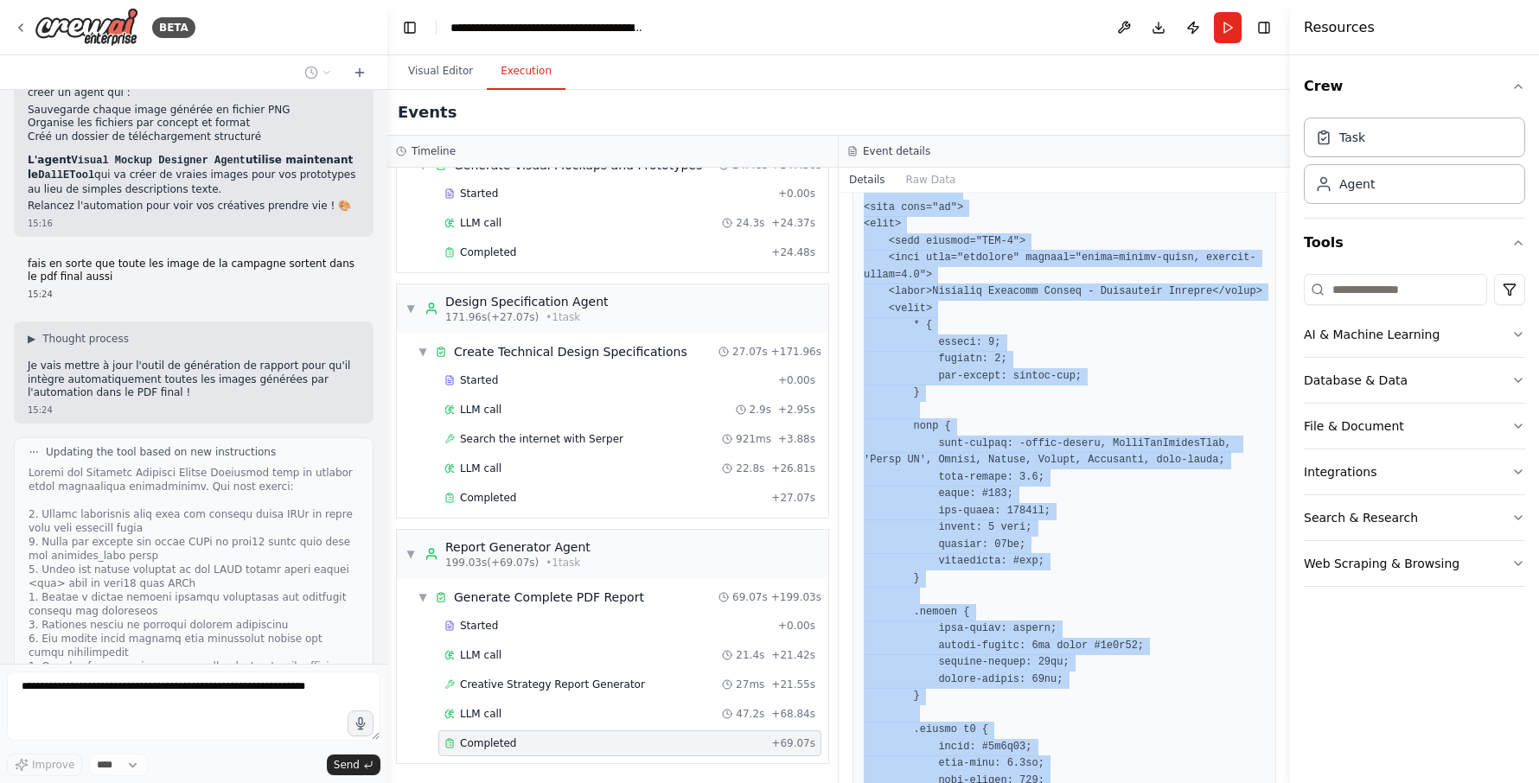
scroll to position [0, 0]
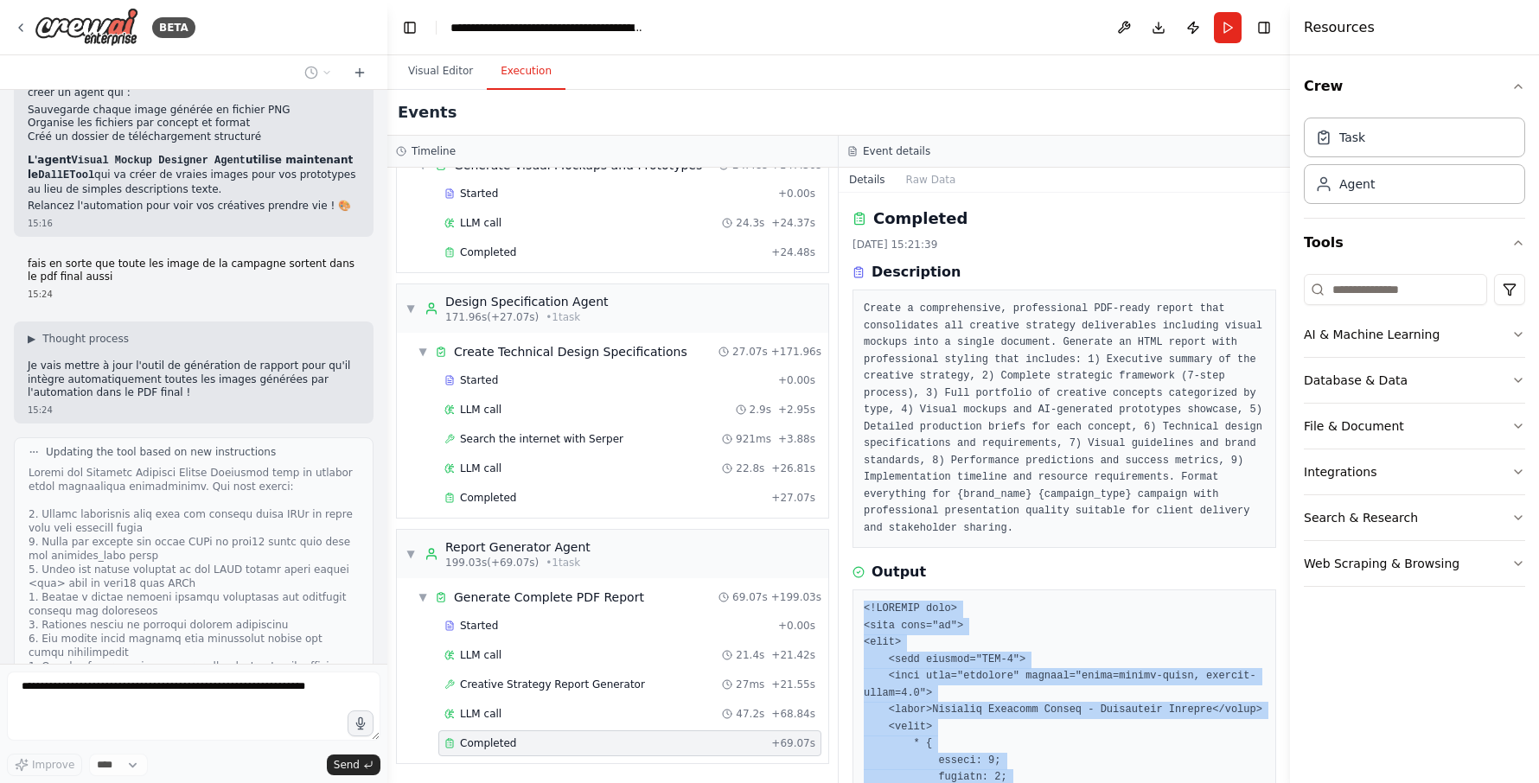
drag, startPoint x: 922, startPoint y: 743, endPoint x: 864, endPoint y: 609, distance: 145.5
copy pre "<!DOCTYPE html> <html lang="en"> <head> <meta charset="UTF-8"> <meta name="view…"
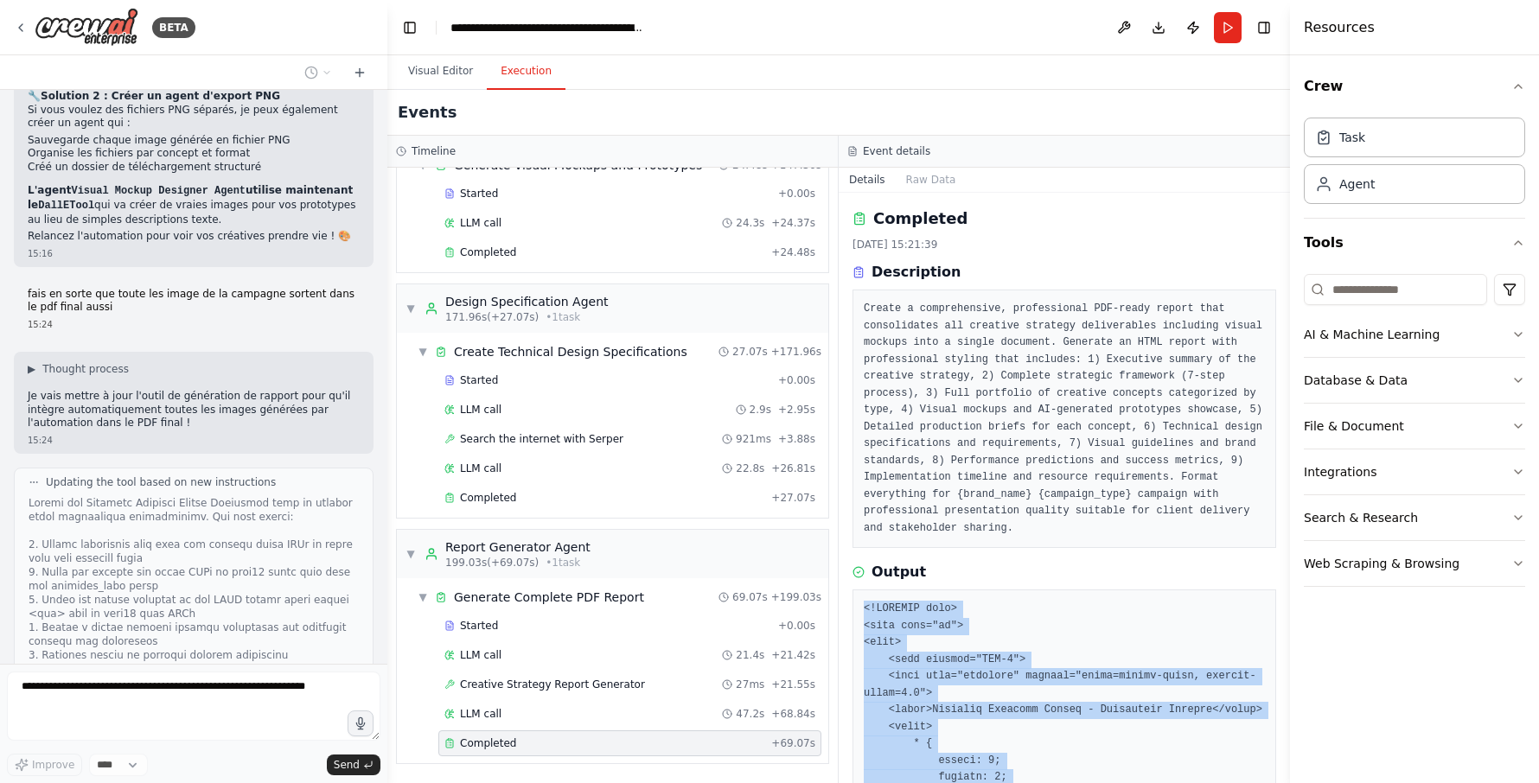
scroll to position [8828, 0]
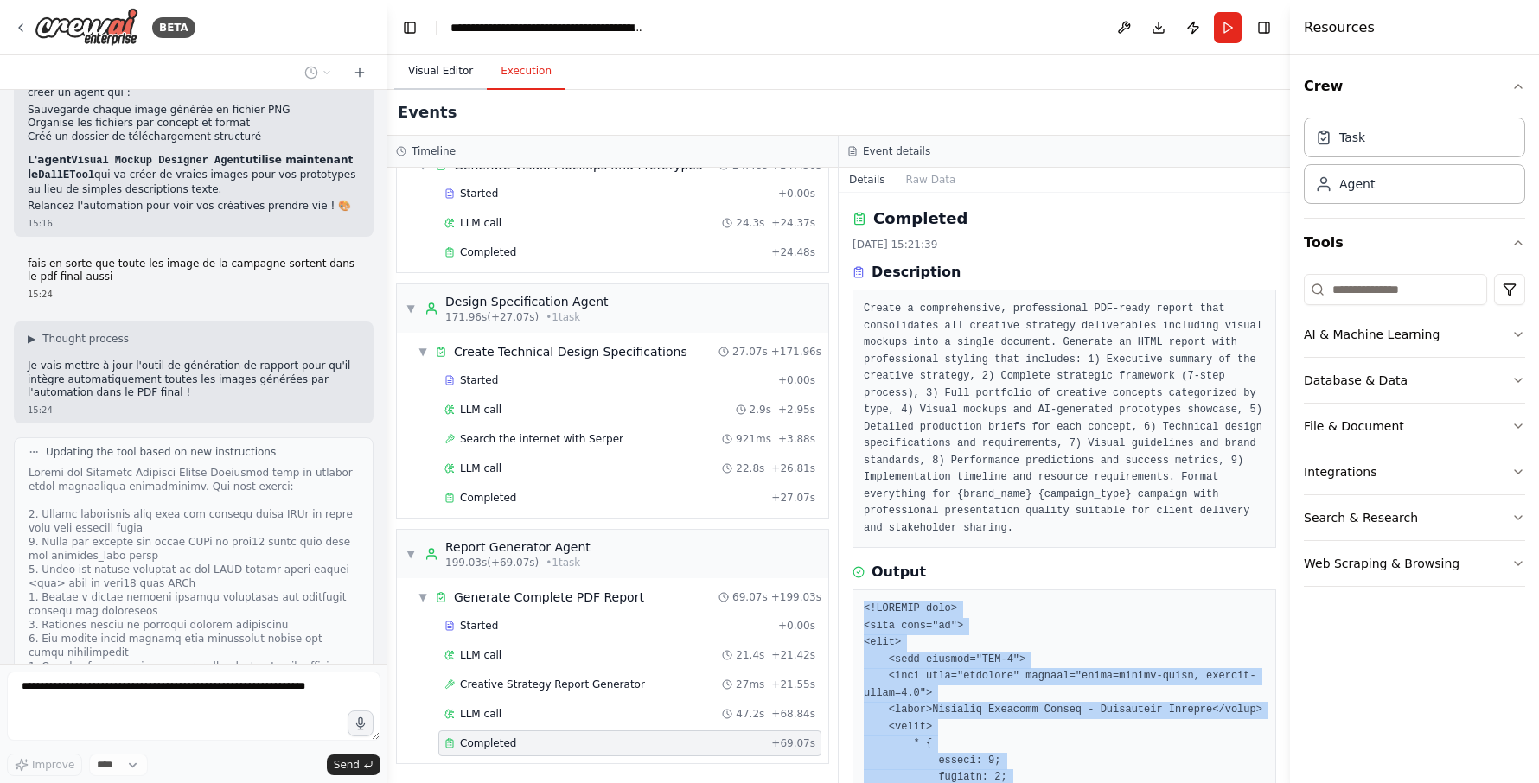
click at [435, 74] on button "Visual Editor" at bounding box center [440, 72] width 92 height 36
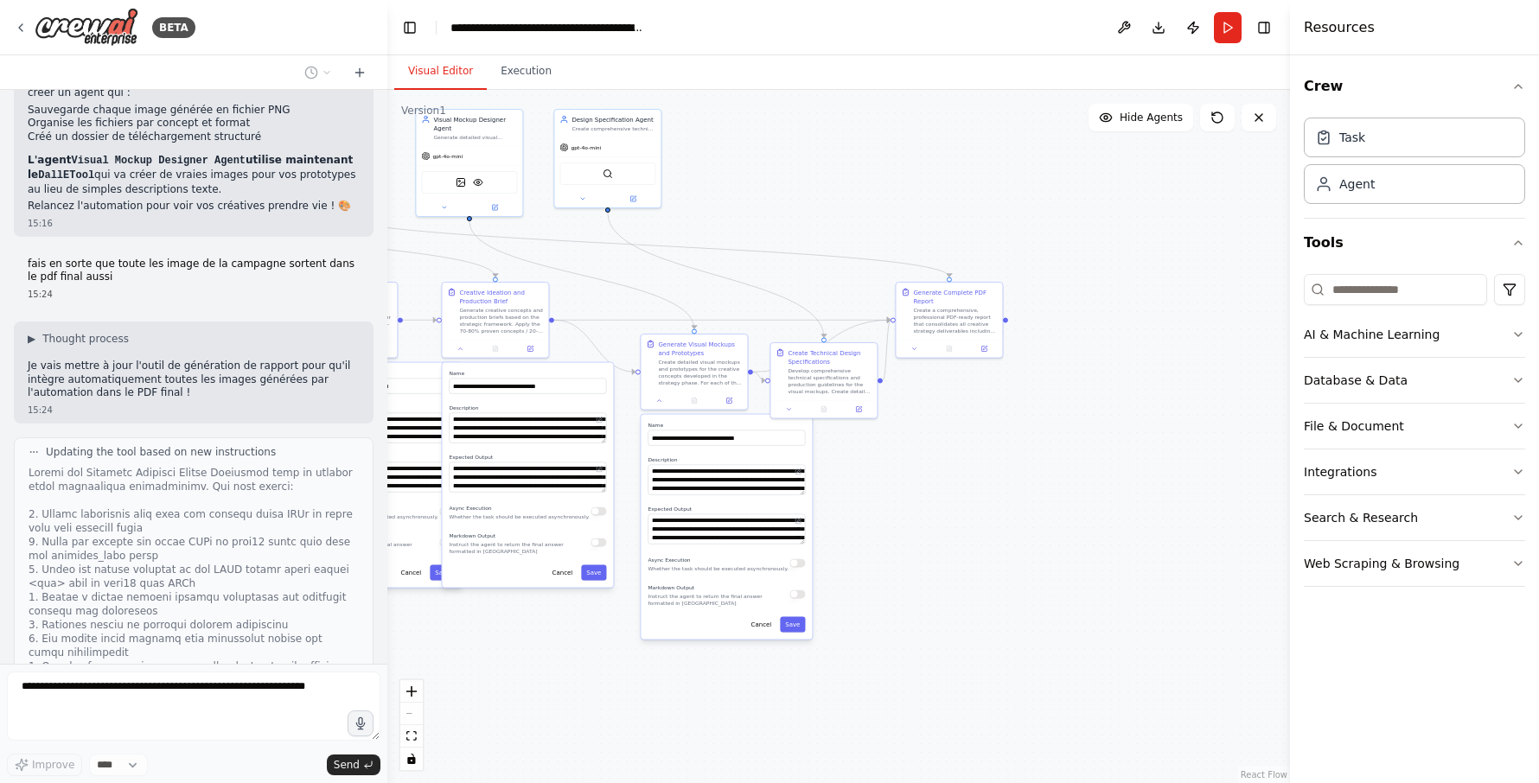
drag, startPoint x: 657, startPoint y: 315, endPoint x: 594, endPoint y: 290, distance: 67.9
click at [594, 290] on div ".deletable-edge-delete-btn { width: 20px; height: 20px; border: 0px solid #ffff…" at bounding box center [838, 436] width 903 height 693
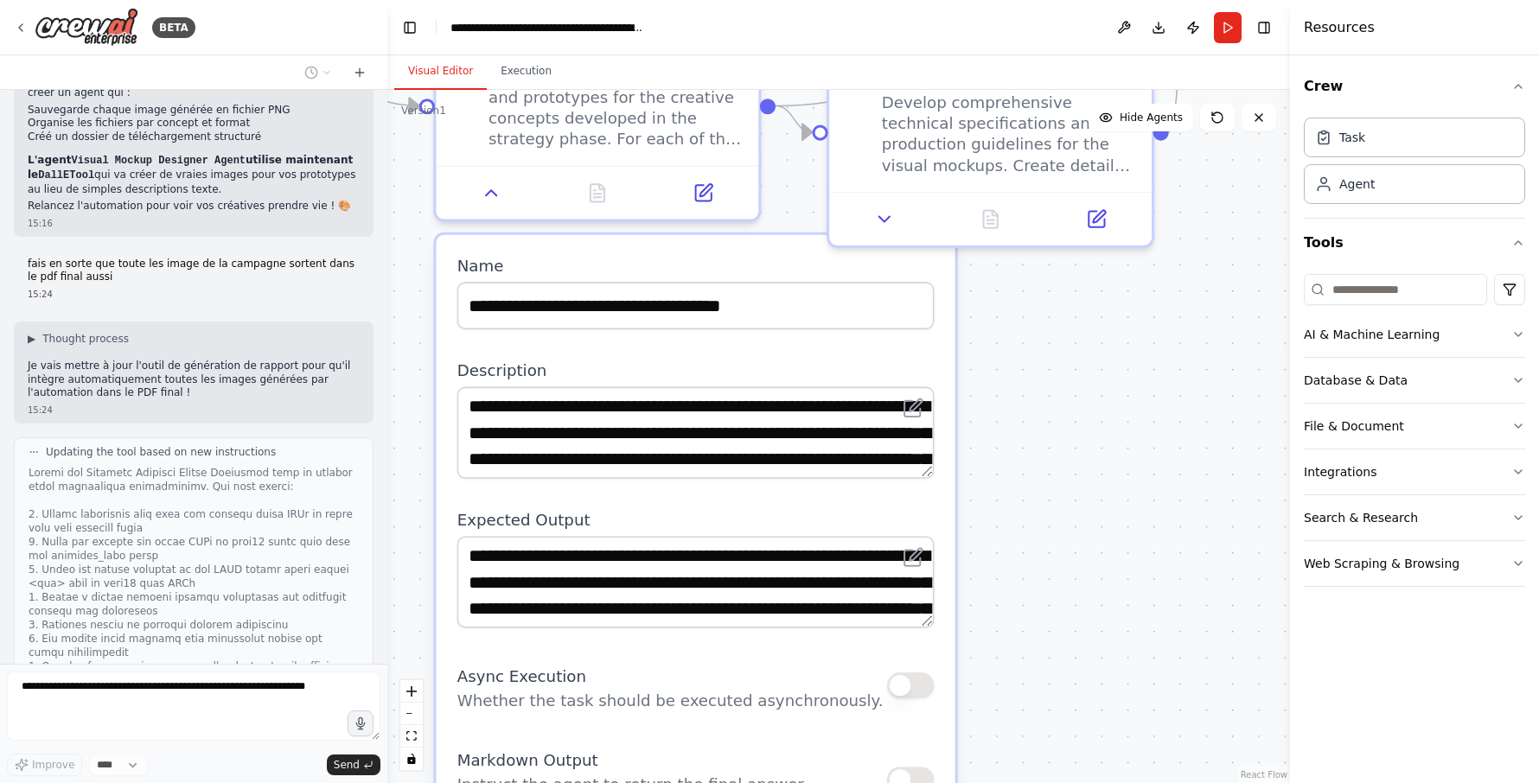
drag, startPoint x: 1057, startPoint y: 603, endPoint x: 1051, endPoint y: 528, distance: 75.5
click at [1051, 528] on div ".deletable-edge-delete-btn { width: 20px; height: 20px; border: 0px solid #ffff…" at bounding box center [838, 436] width 903 height 693
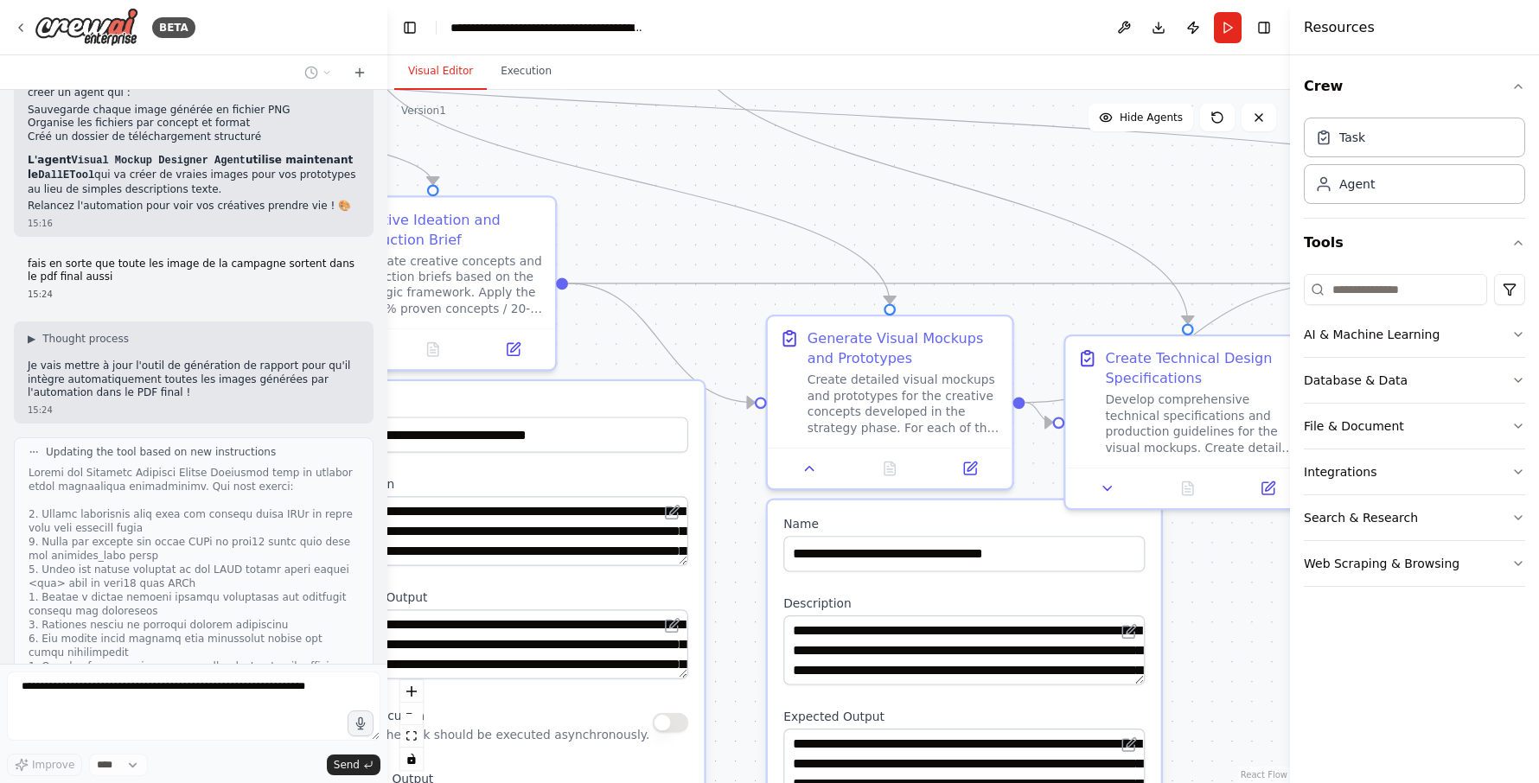
drag, startPoint x: 457, startPoint y: 426, endPoint x: 740, endPoint y: 623, distance: 344.6
click at [740, 623] on div ".deletable-edge-delete-btn { width: 20px; height: 20px; border: 0px solid #ffff…" at bounding box center [838, 436] width 903 height 693
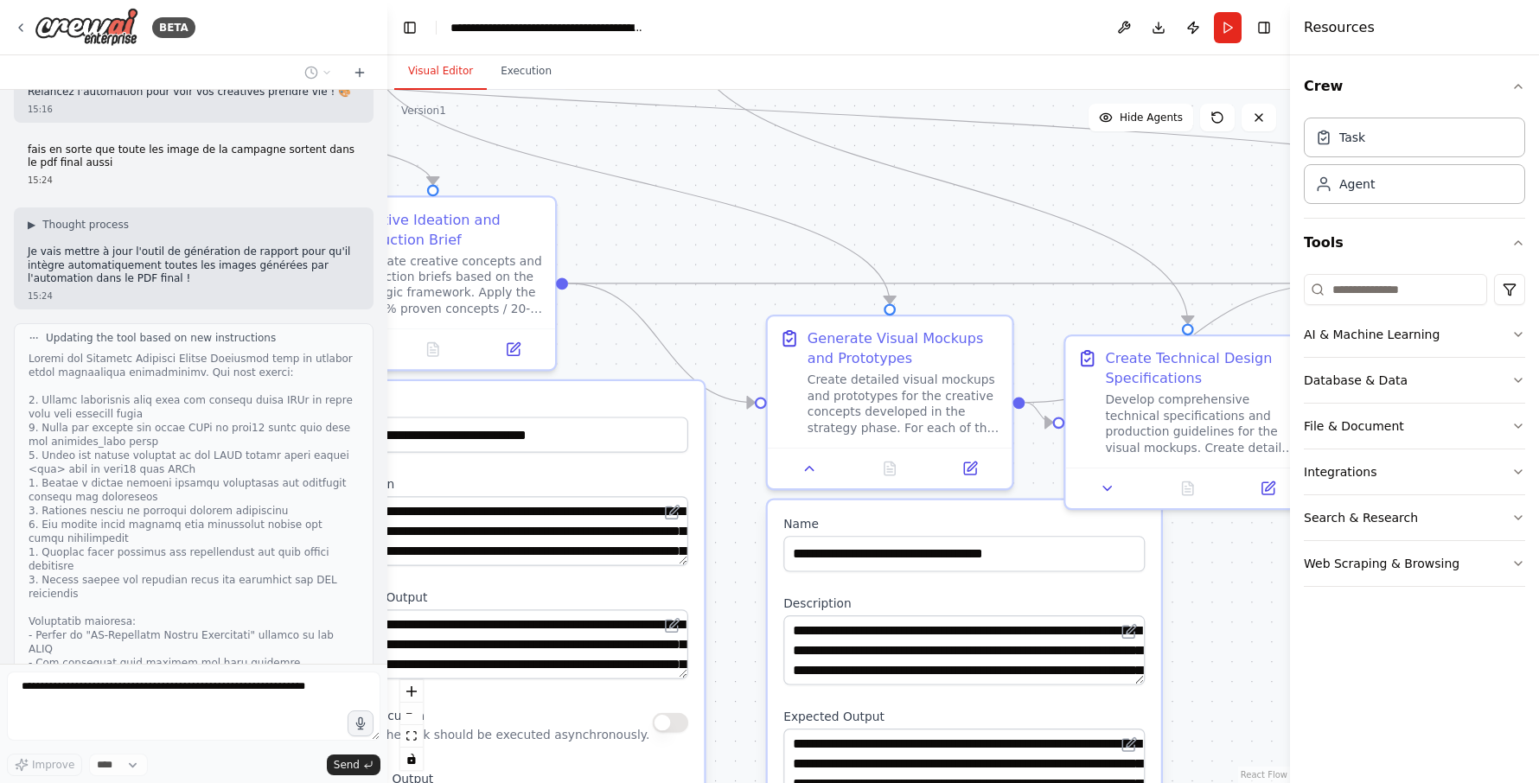
scroll to position [8956, 0]
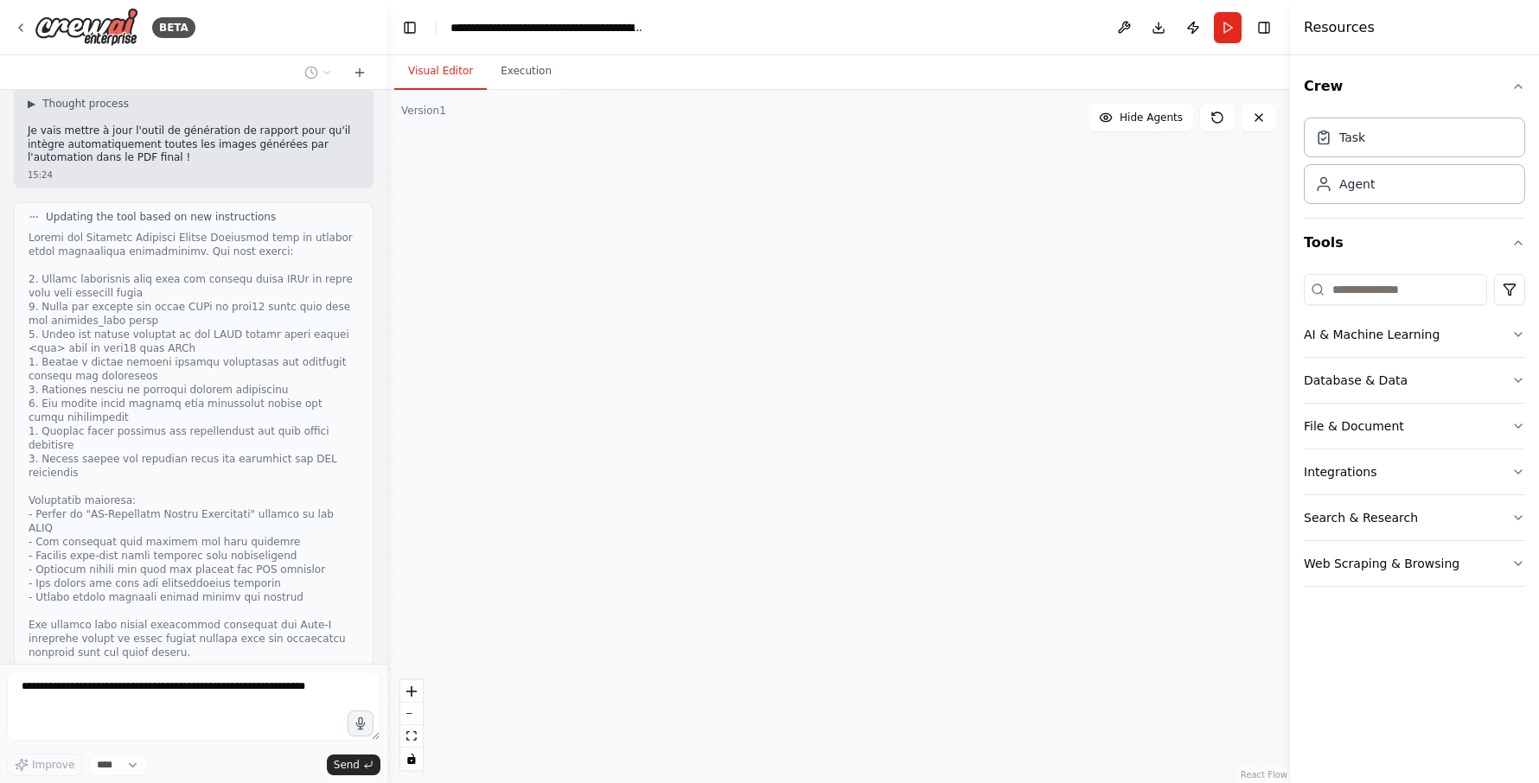
type textarea "**********"
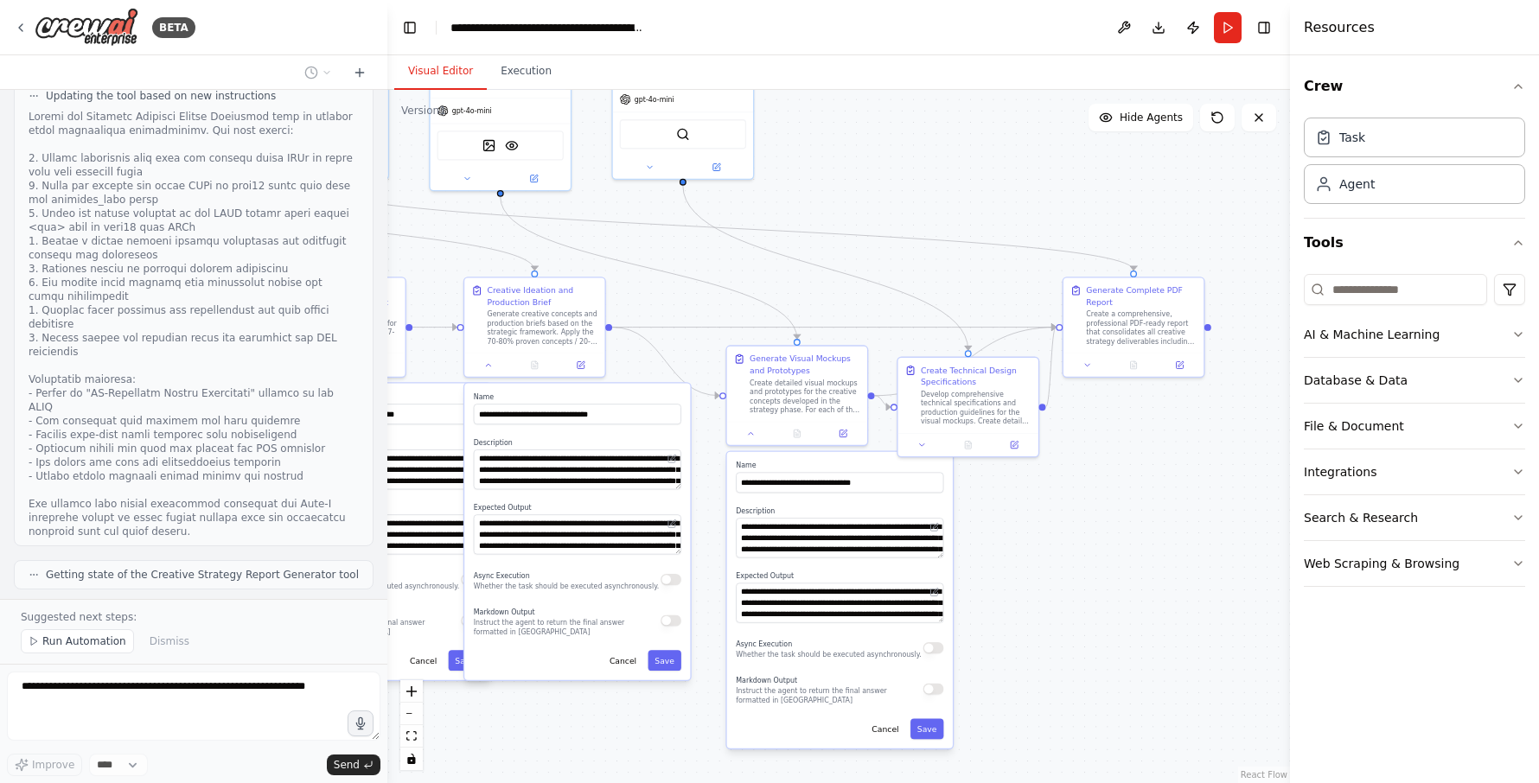
scroll to position [9249, 0]
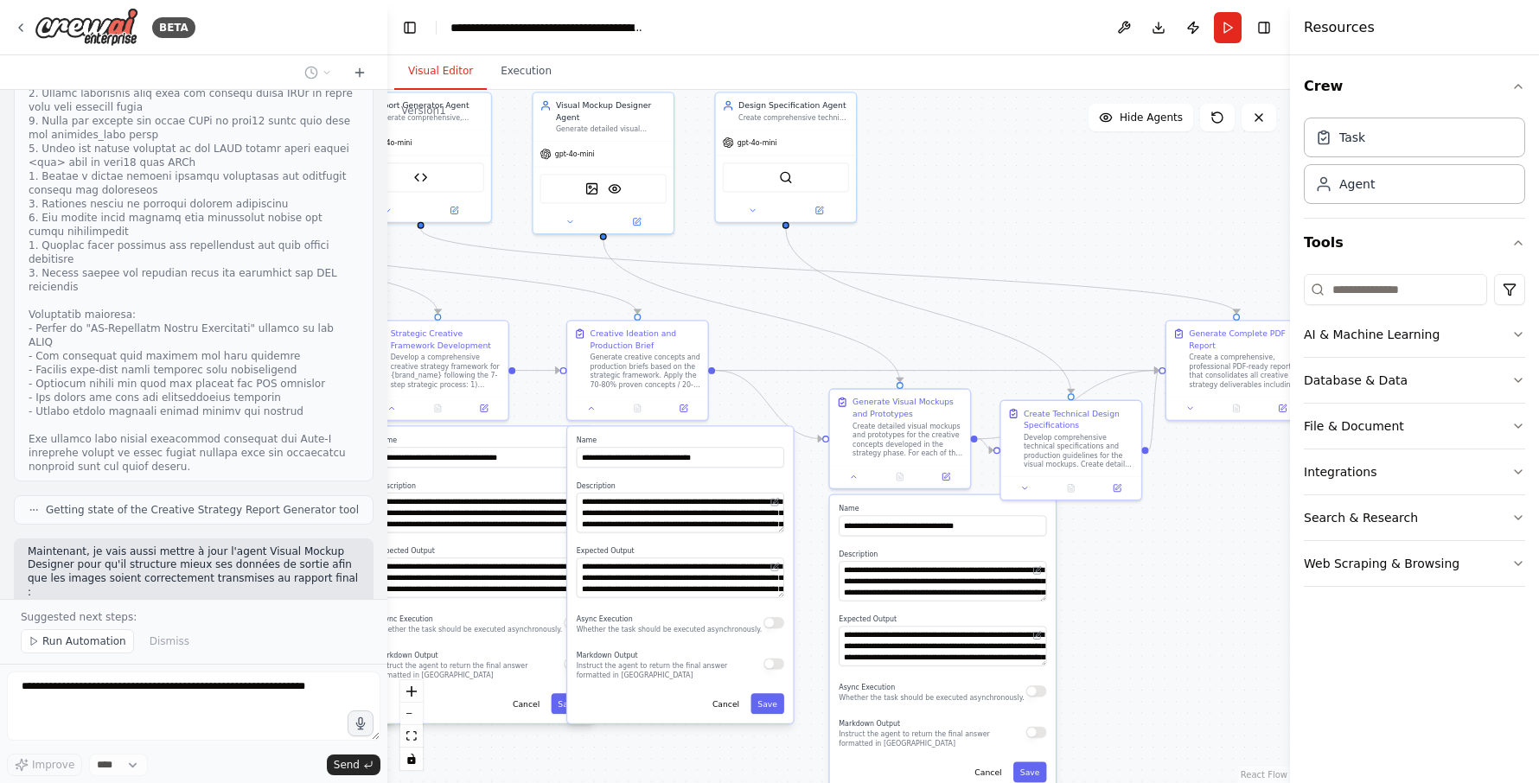
drag, startPoint x: 699, startPoint y: 299, endPoint x: 802, endPoint y: 342, distance: 111.6
click at [802, 342] on div ".deletable-edge-delete-btn { width: 20px; height: 20px; border: 0px solid #ffff…" at bounding box center [838, 436] width 903 height 693
click at [682, 410] on icon at bounding box center [683, 406] width 7 height 7
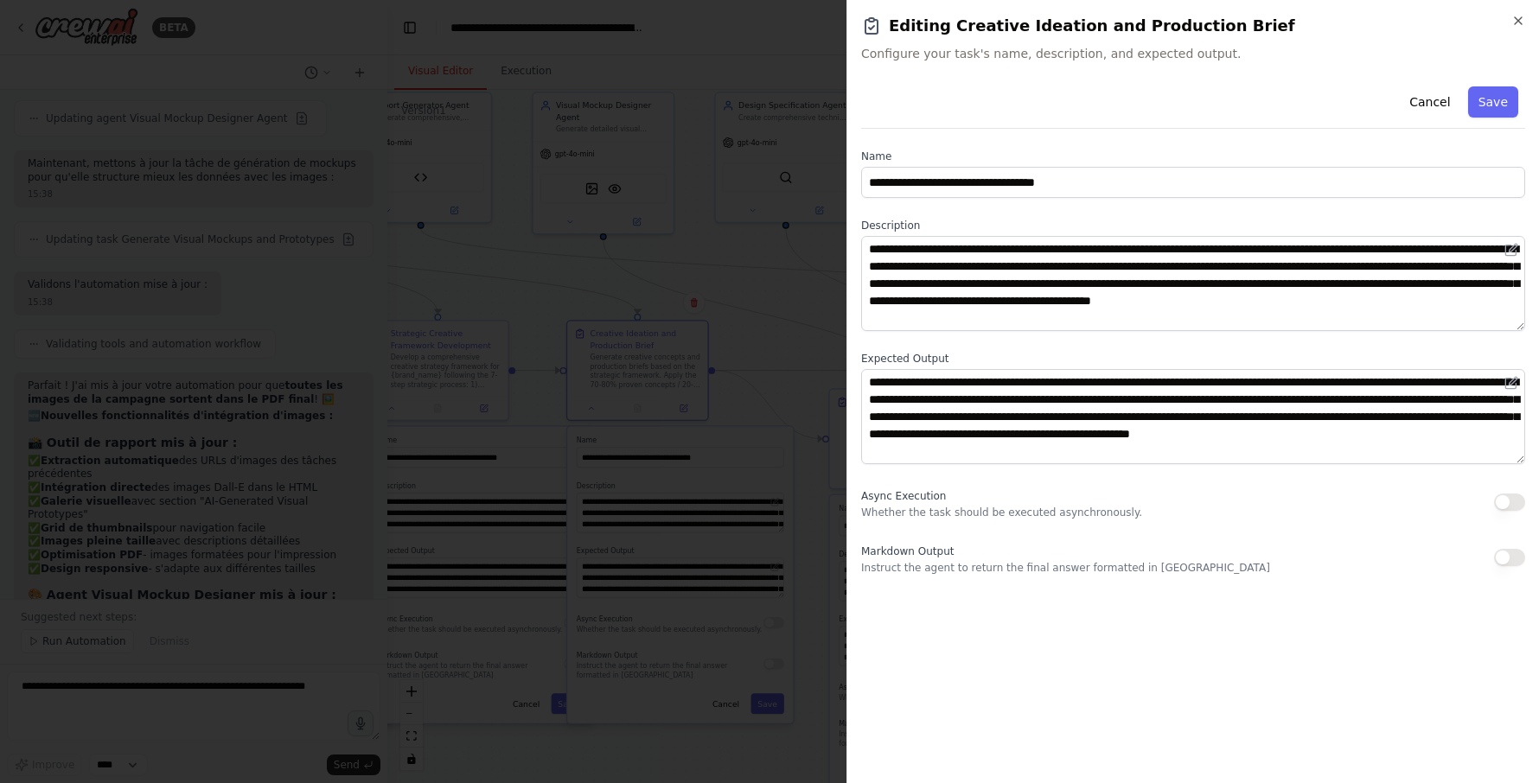
click at [250, 411] on div at bounding box center [769, 391] width 1539 height 783
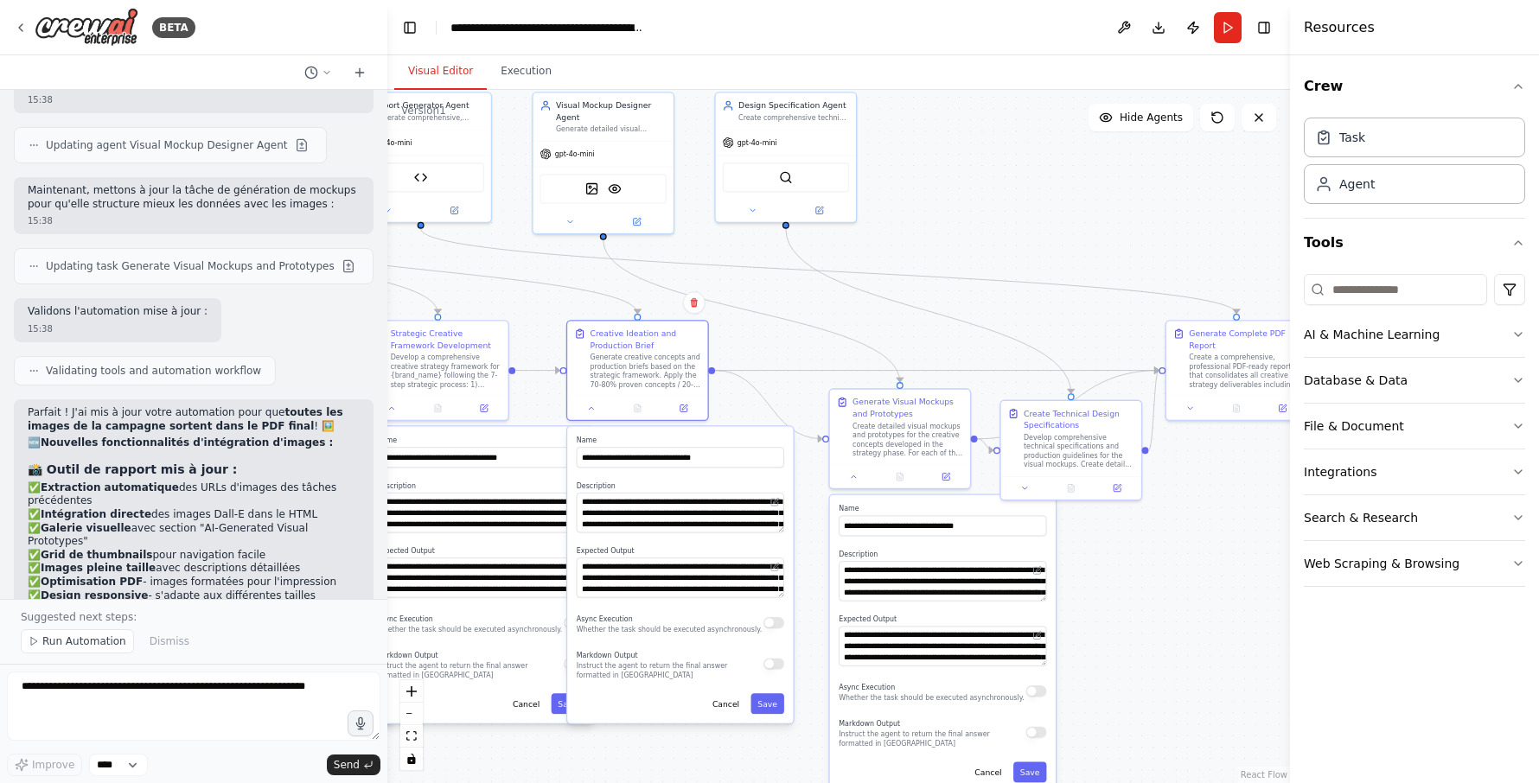
scroll to position [9798, 0]
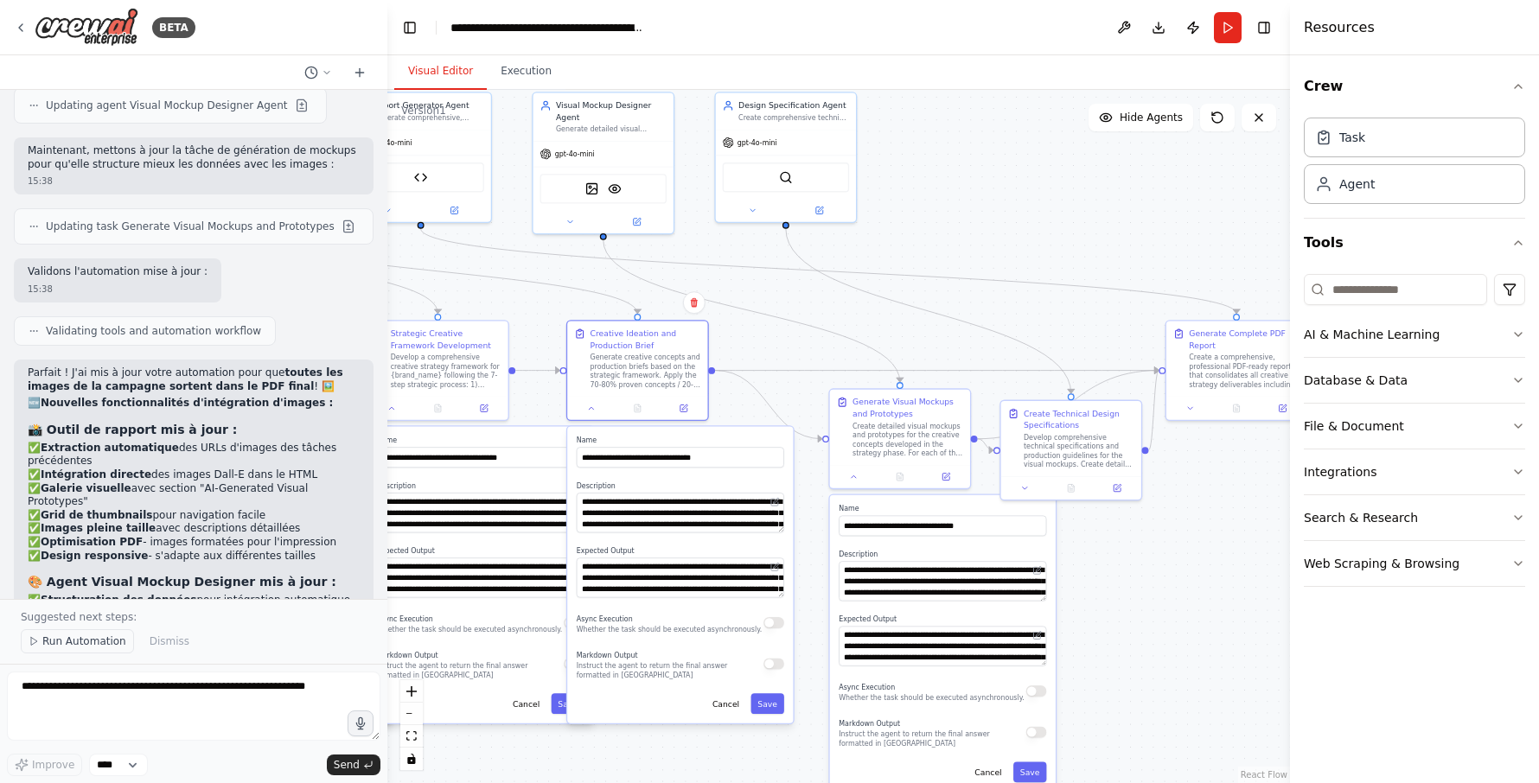
click at [101, 641] on span "Run Automation" at bounding box center [84, 642] width 84 height 14
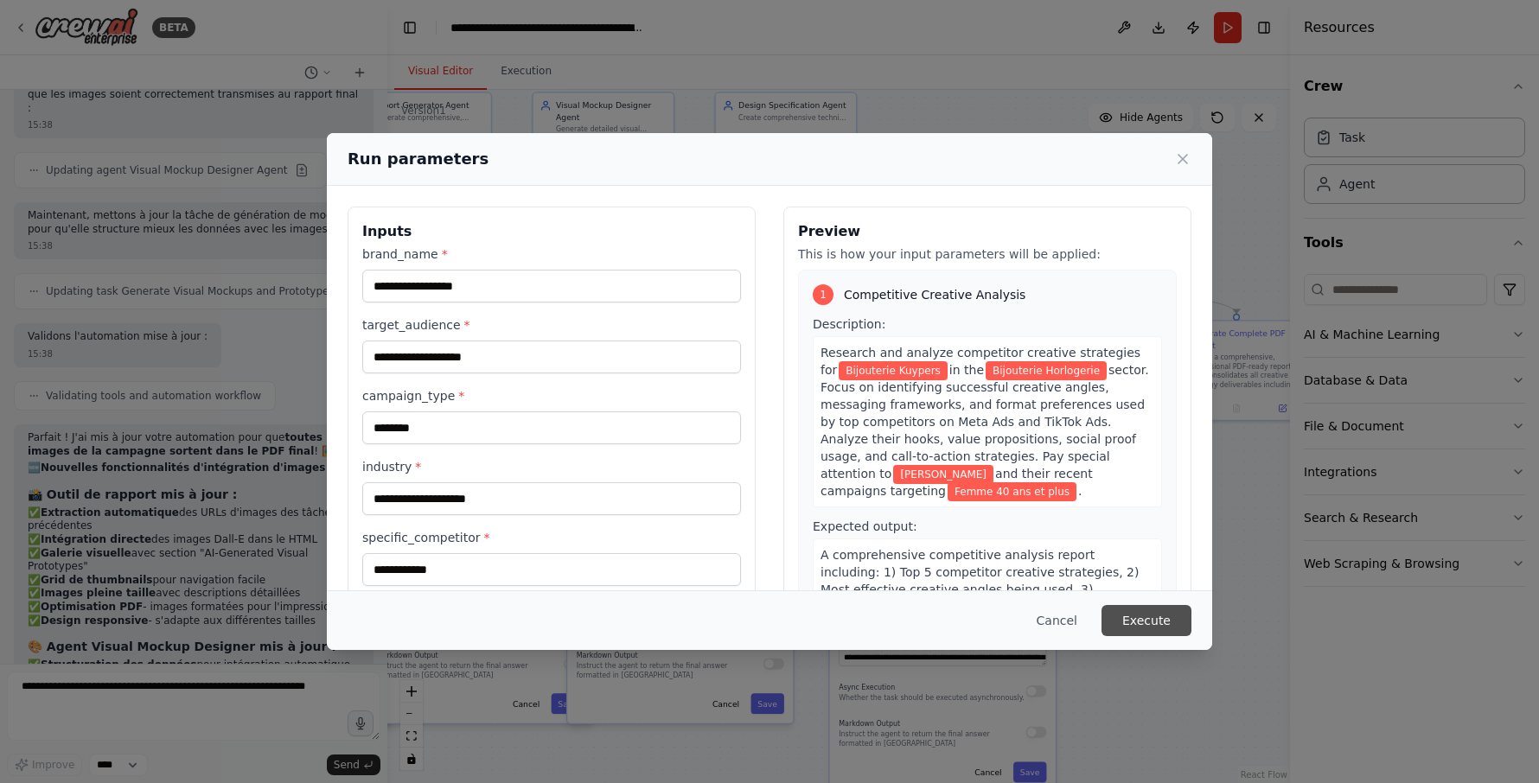
click at [1131, 616] on button "Execute" at bounding box center [1146, 620] width 90 height 31
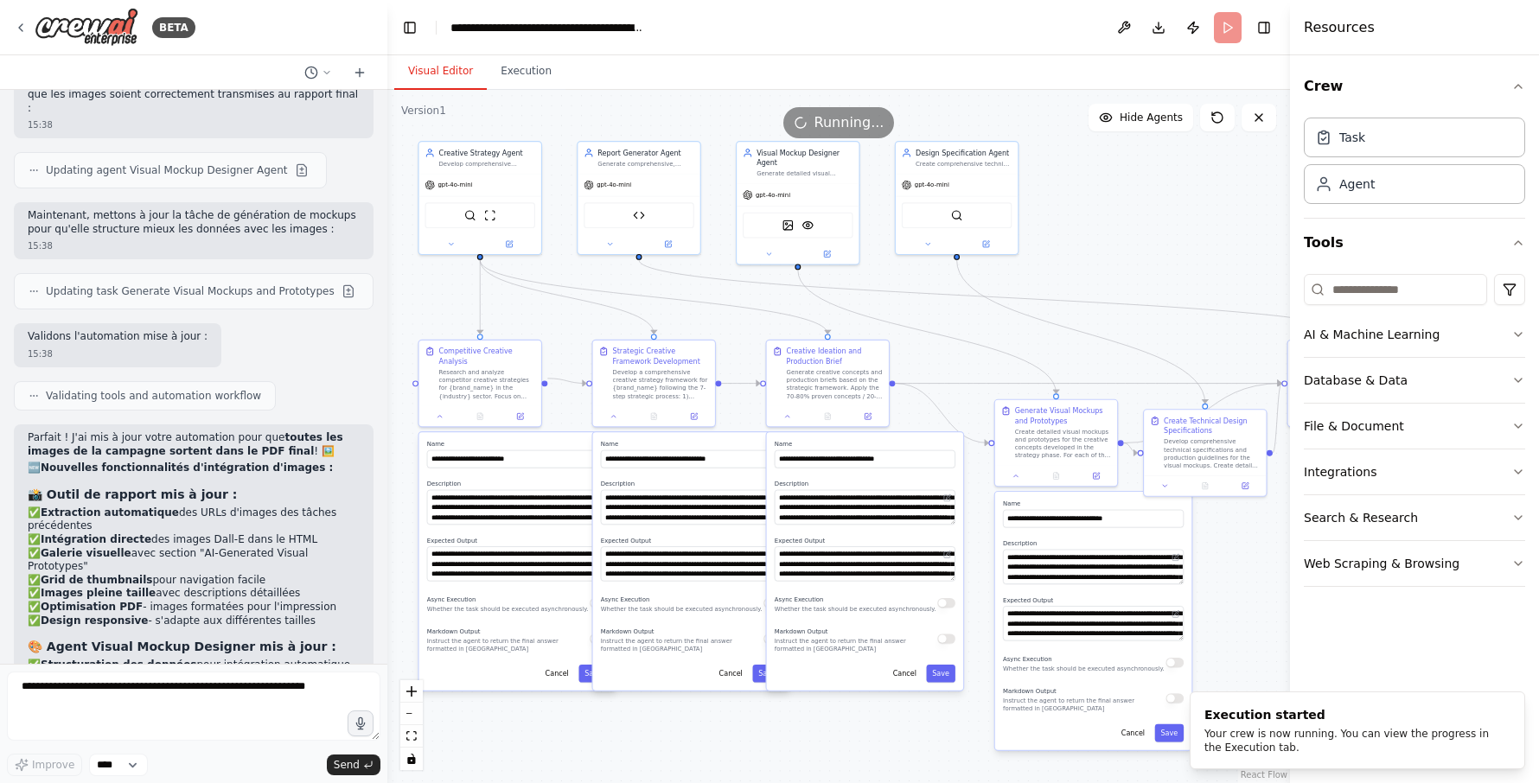
drag, startPoint x: 797, startPoint y: 340, endPoint x: 954, endPoint y: 347, distance: 156.6
click at [954, 347] on div ".deletable-edge-delete-btn { width: 20px; height: 20px; border: 0px solid #ffff…" at bounding box center [838, 436] width 903 height 693
click at [517, 82] on button "Execution" at bounding box center [526, 72] width 79 height 36
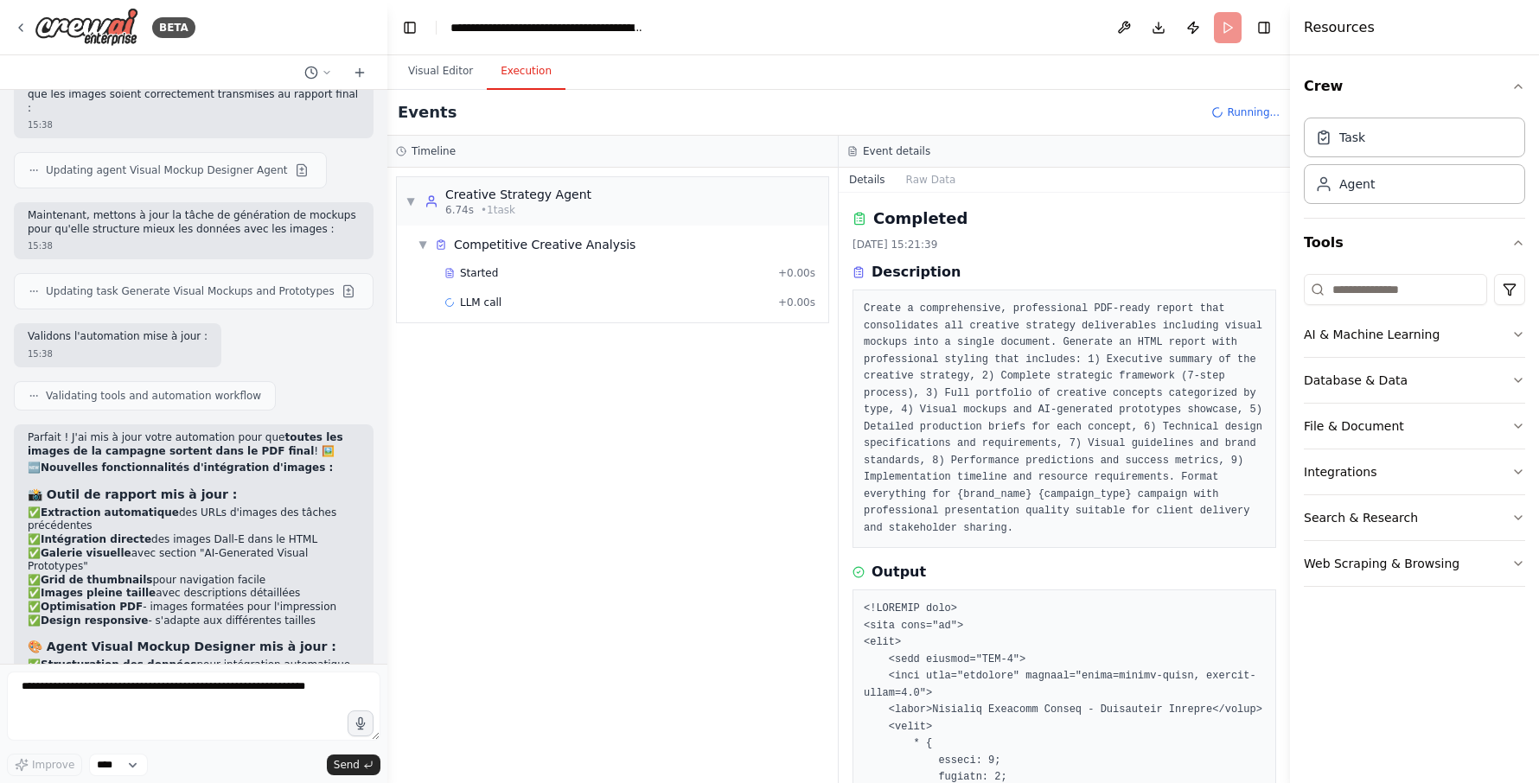
scroll to position [0, 0]
click at [515, 275] on div "Started" at bounding box center [607, 273] width 327 height 14
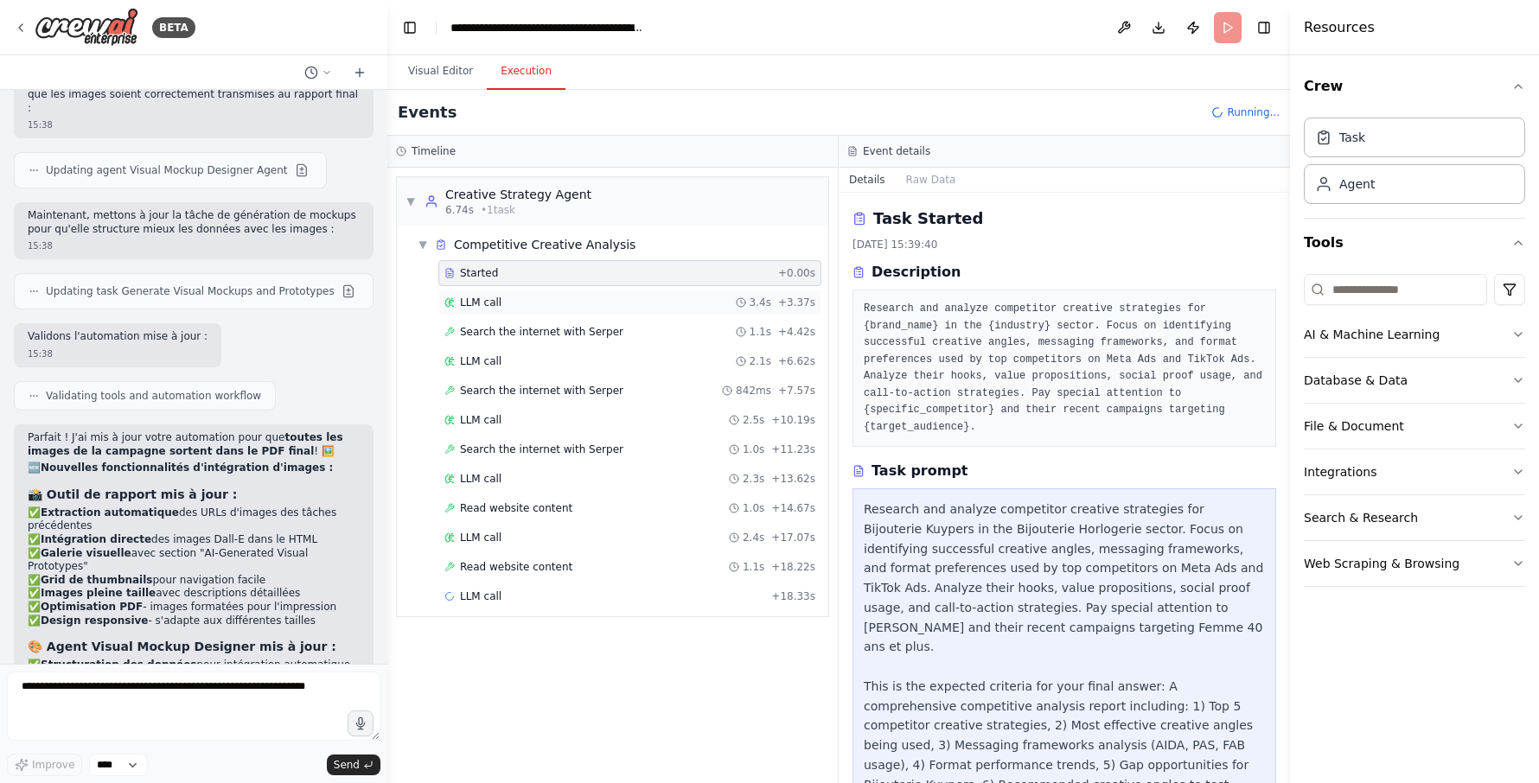
click at [481, 301] on span "LLM call" at bounding box center [480, 303] width 41 height 14
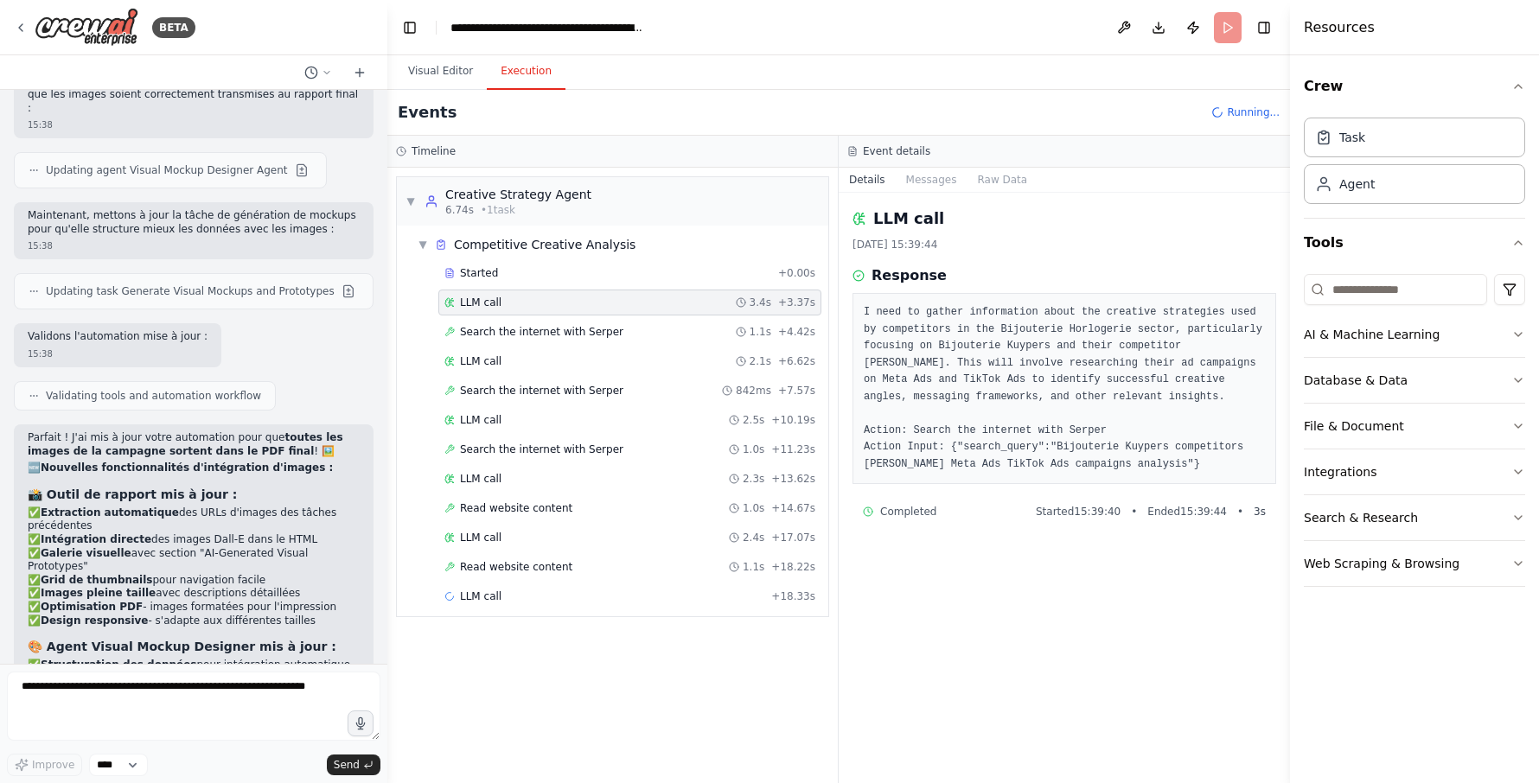
click at [475, 315] on div "LLM call 3.4s + 3.37s" at bounding box center [629, 303] width 383 height 26
click at [463, 333] on span "Search the internet with Serper" at bounding box center [541, 332] width 163 height 14
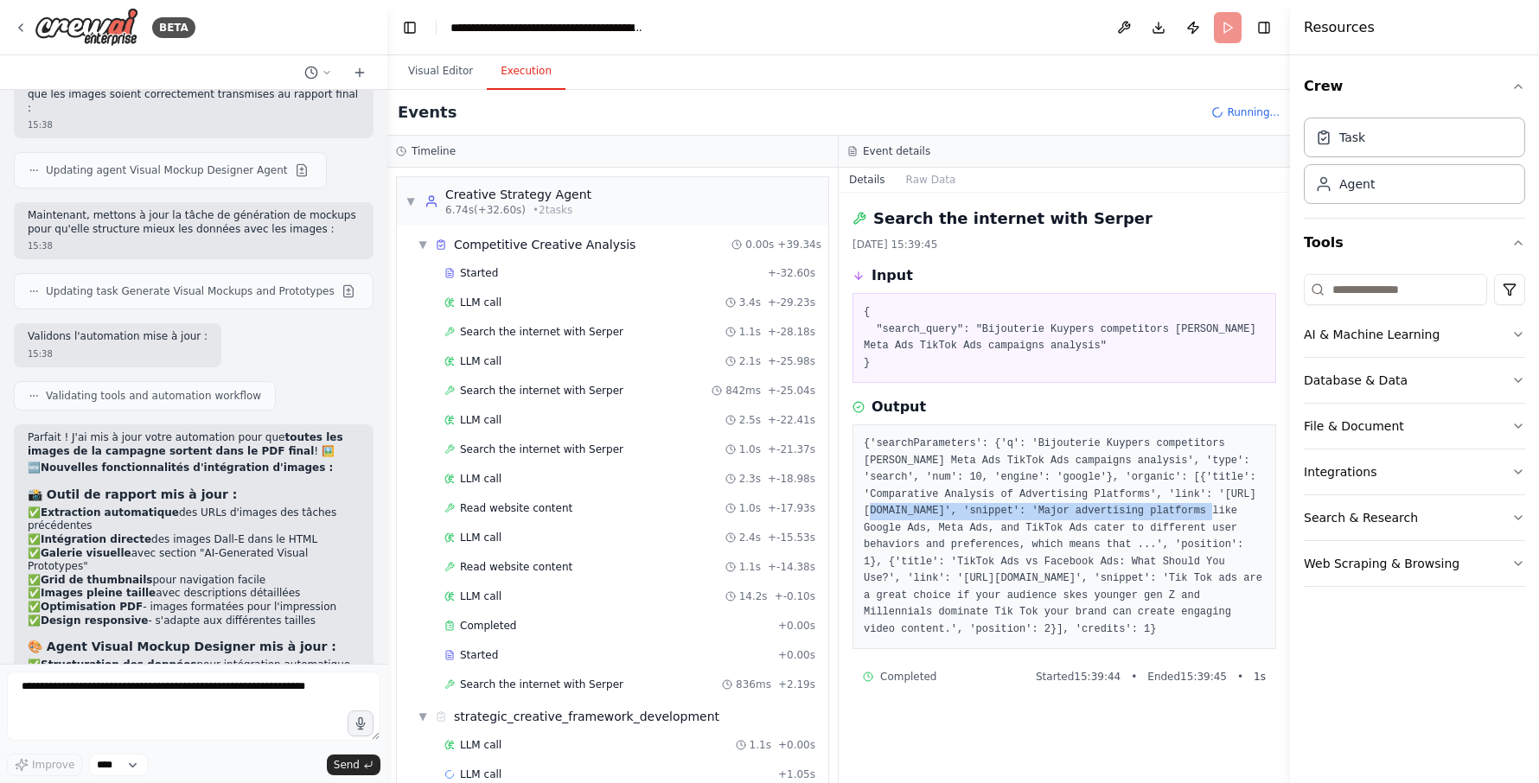
drag, startPoint x: 910, startPoint y: 511, endPoint x: 1225, endPoint y: 516, distance: 314.7
click at [1225, 516] on pre "{'searchParameters': {'q': 'Bijouterie Kuypers competitors [PERSON_NAME] Meta A…" at bounding box center [1064, 537] width 401 height 202
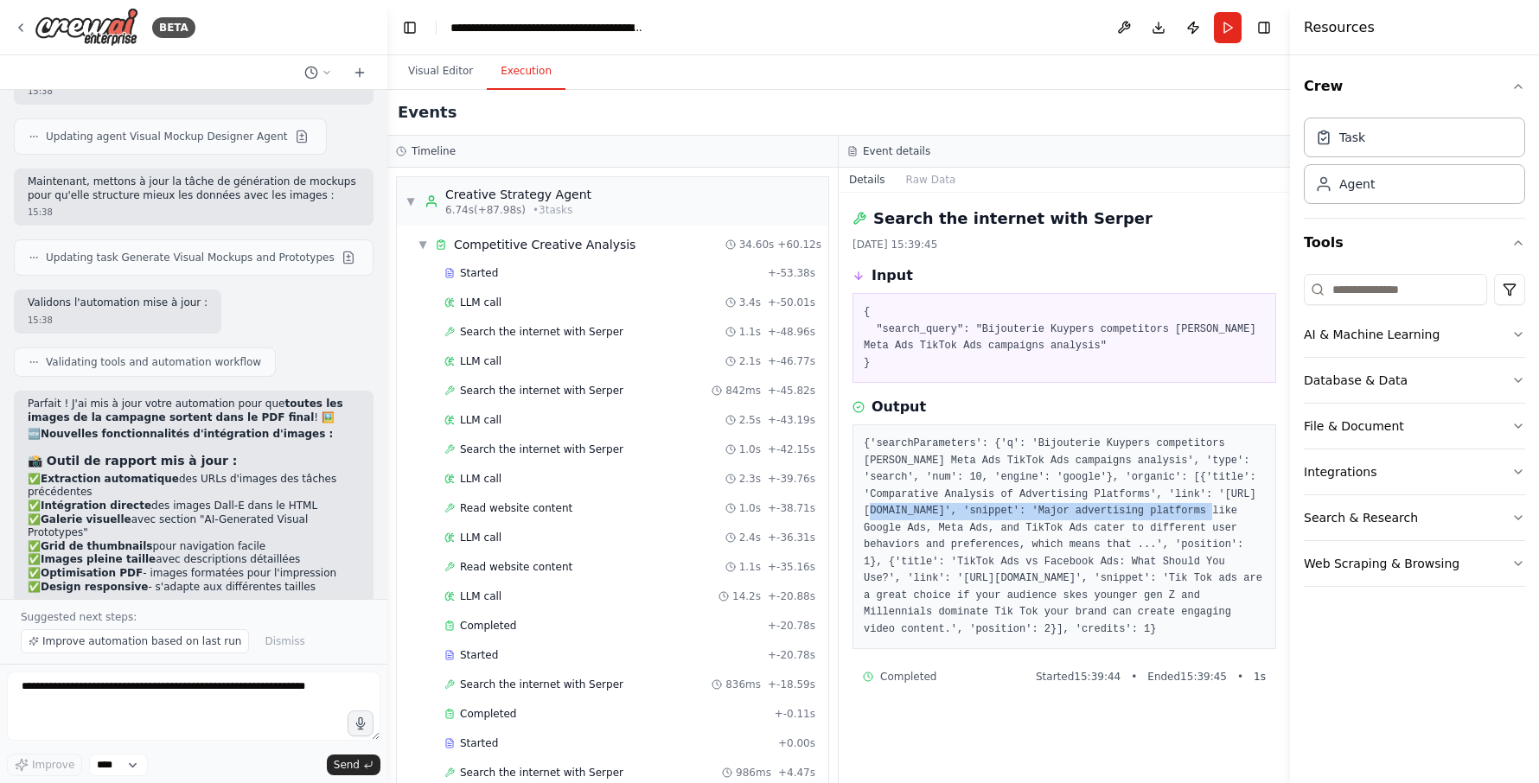
scroll to position [9798, 0]
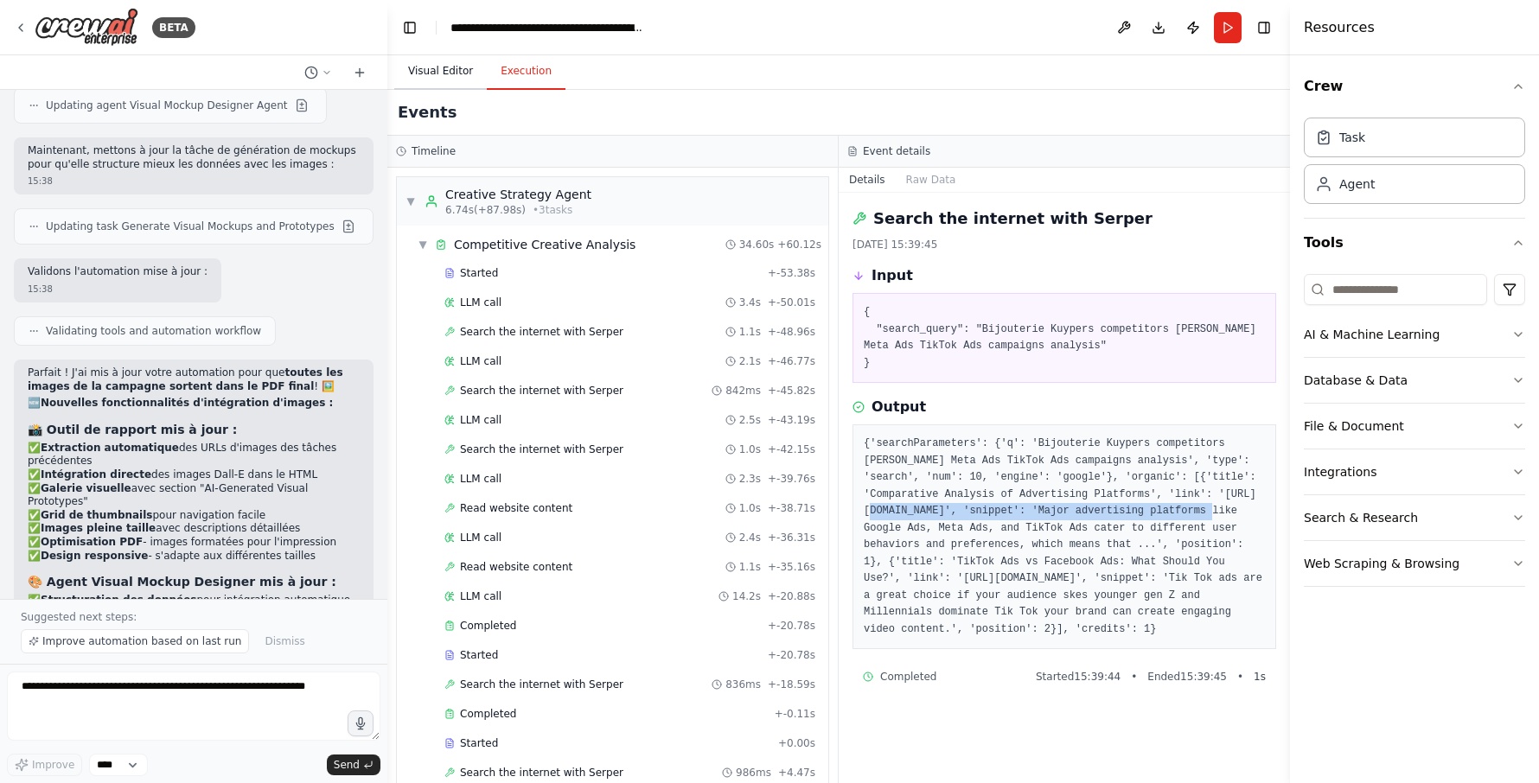
click at [452, 68] on button "Visual Editor" at bounding box center [440, 72] width 92 height 36
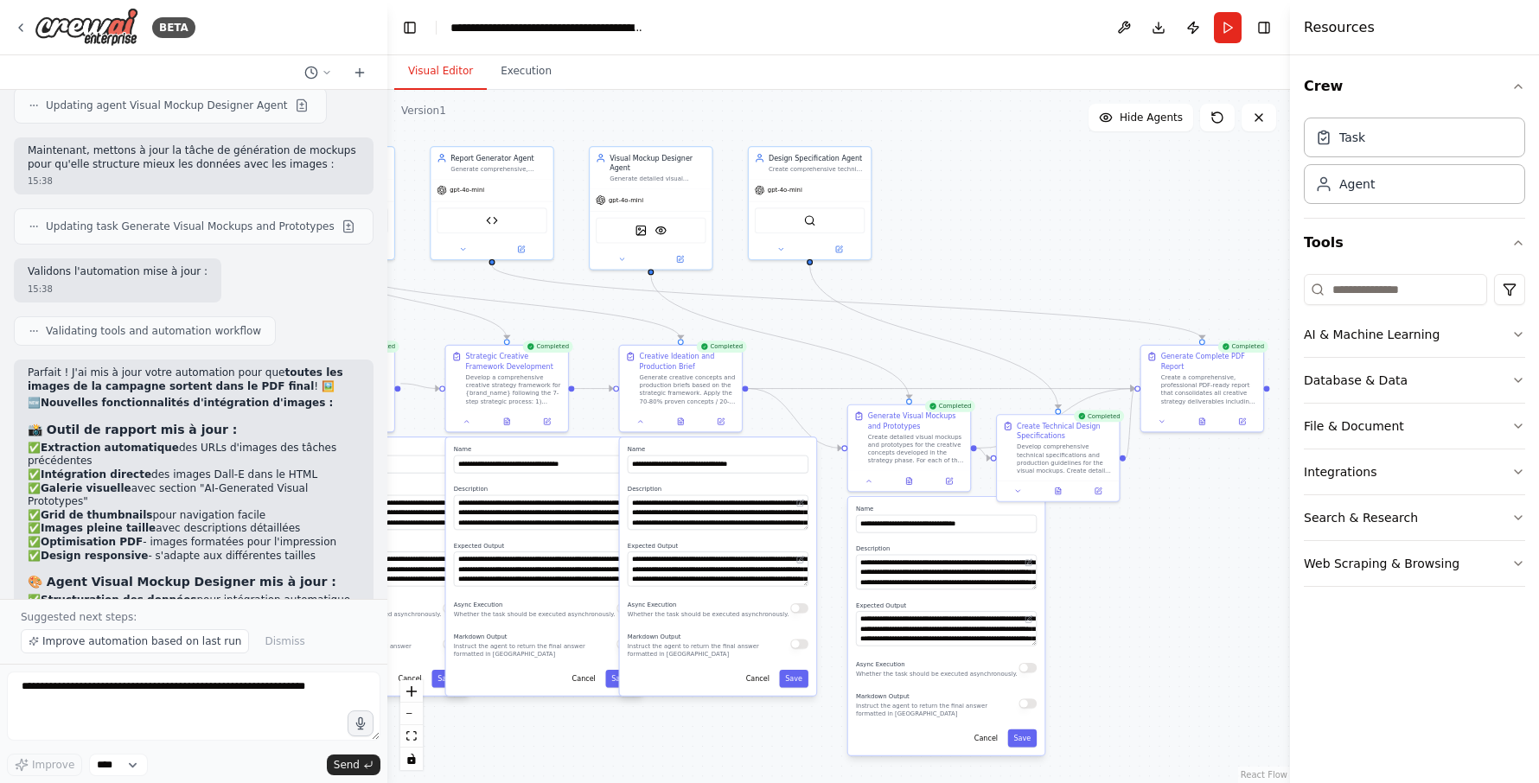
drag, startPoint x: 1237, startPoint y: 565, endPoint x: 1101, endPoint y: 572, distance: 135.9
click at [1101, 572] on div ".deletable-edge-delete-btn { width: 20px; height: 20px; border: 0px solid #ffff…" at bounding box center [838, 436] width 903 height 693
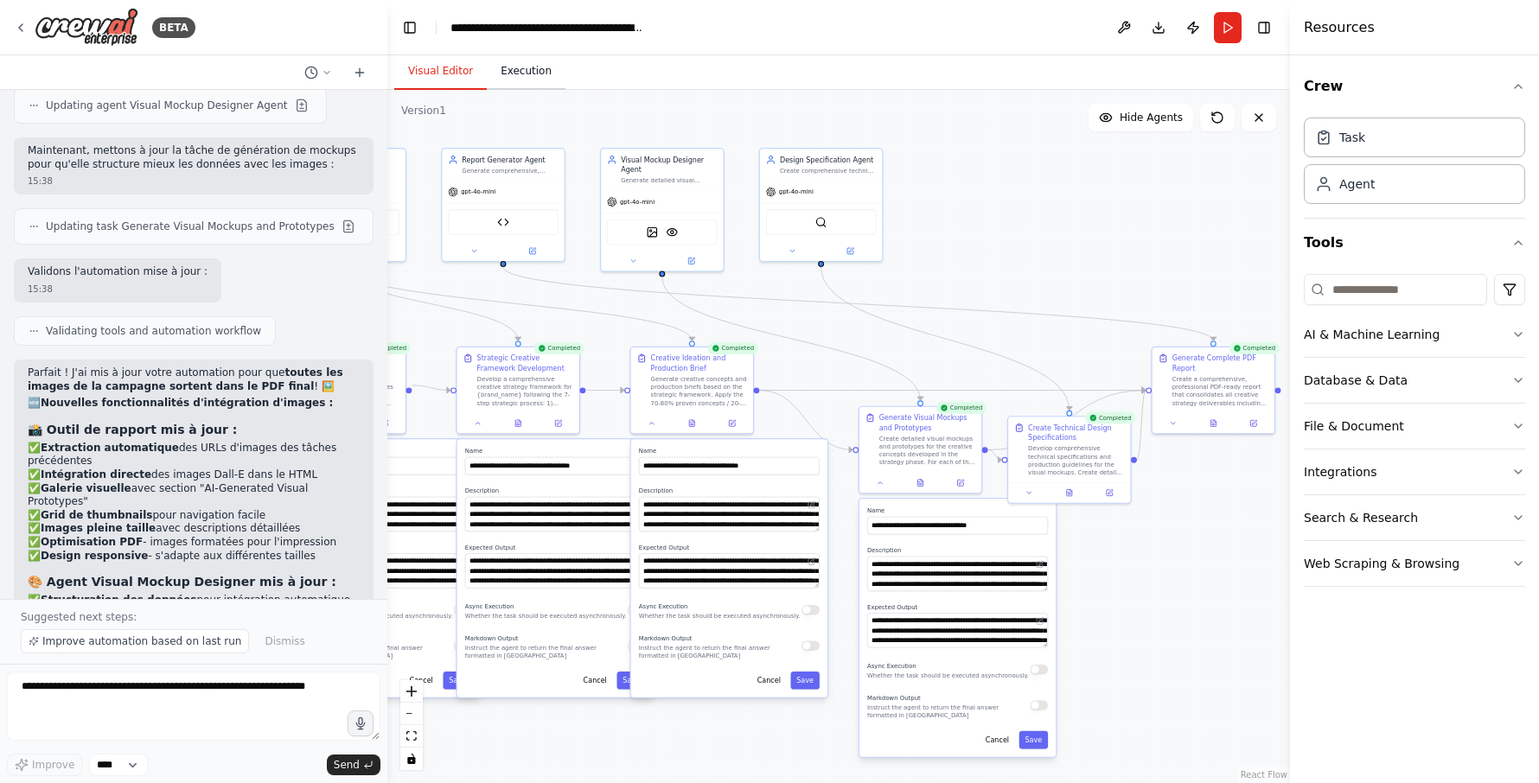
click at [512, 82] on button "Execution" at bounding box center [526, 72] width 79 height 36
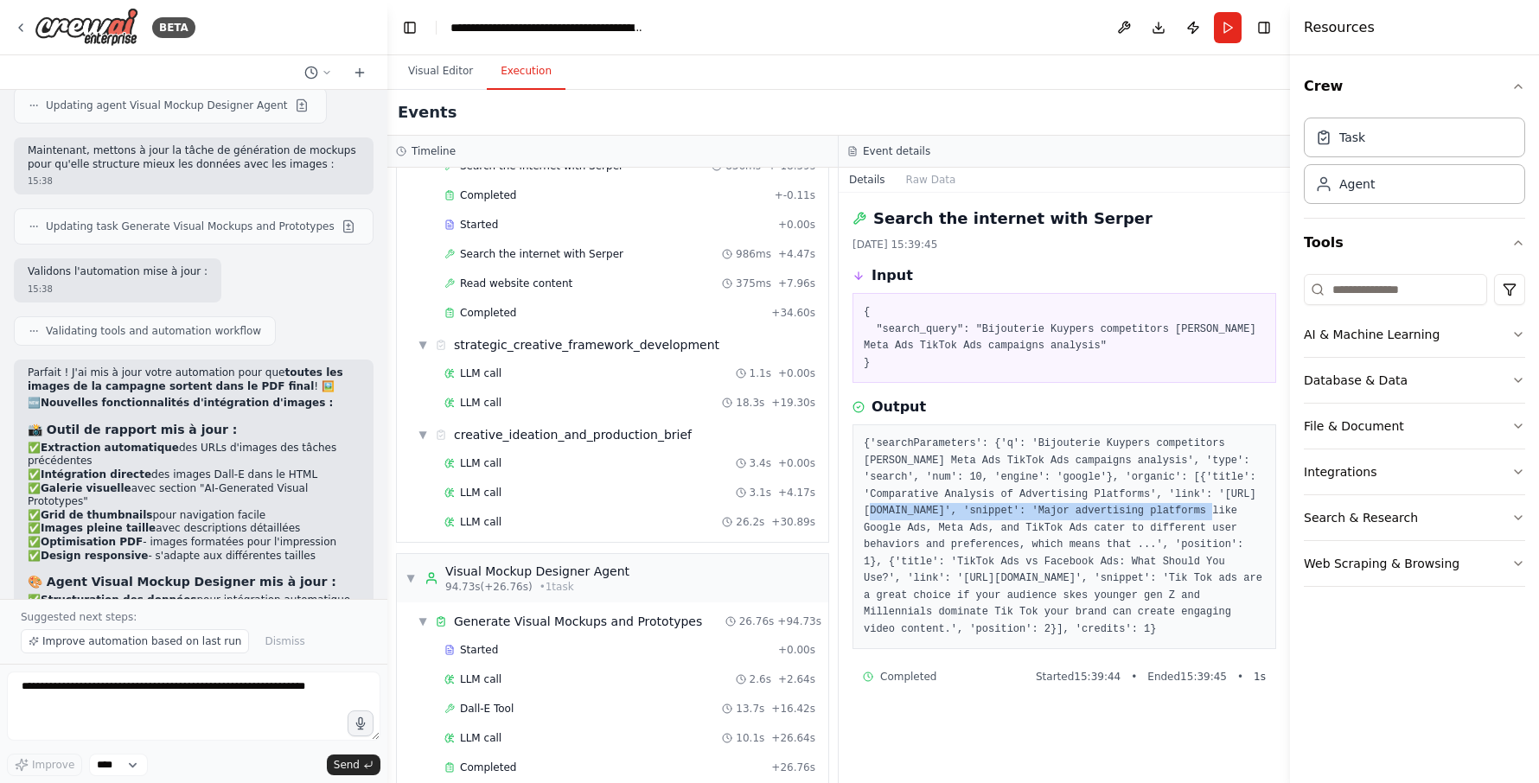
scroll to position [1034, 0]
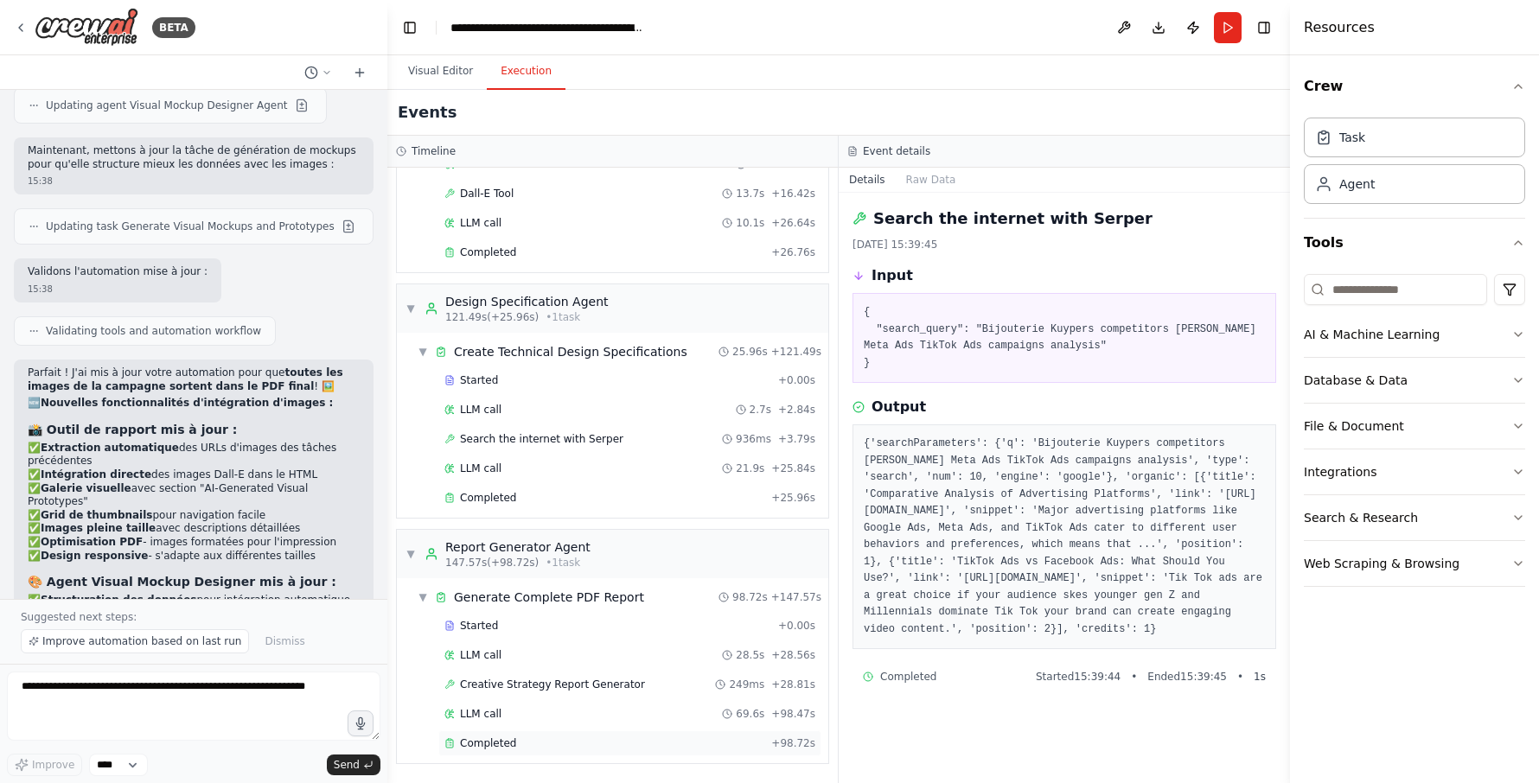
click at [497, 743] on span "Completed" at bounding box center [488, 744] width 56 height 14
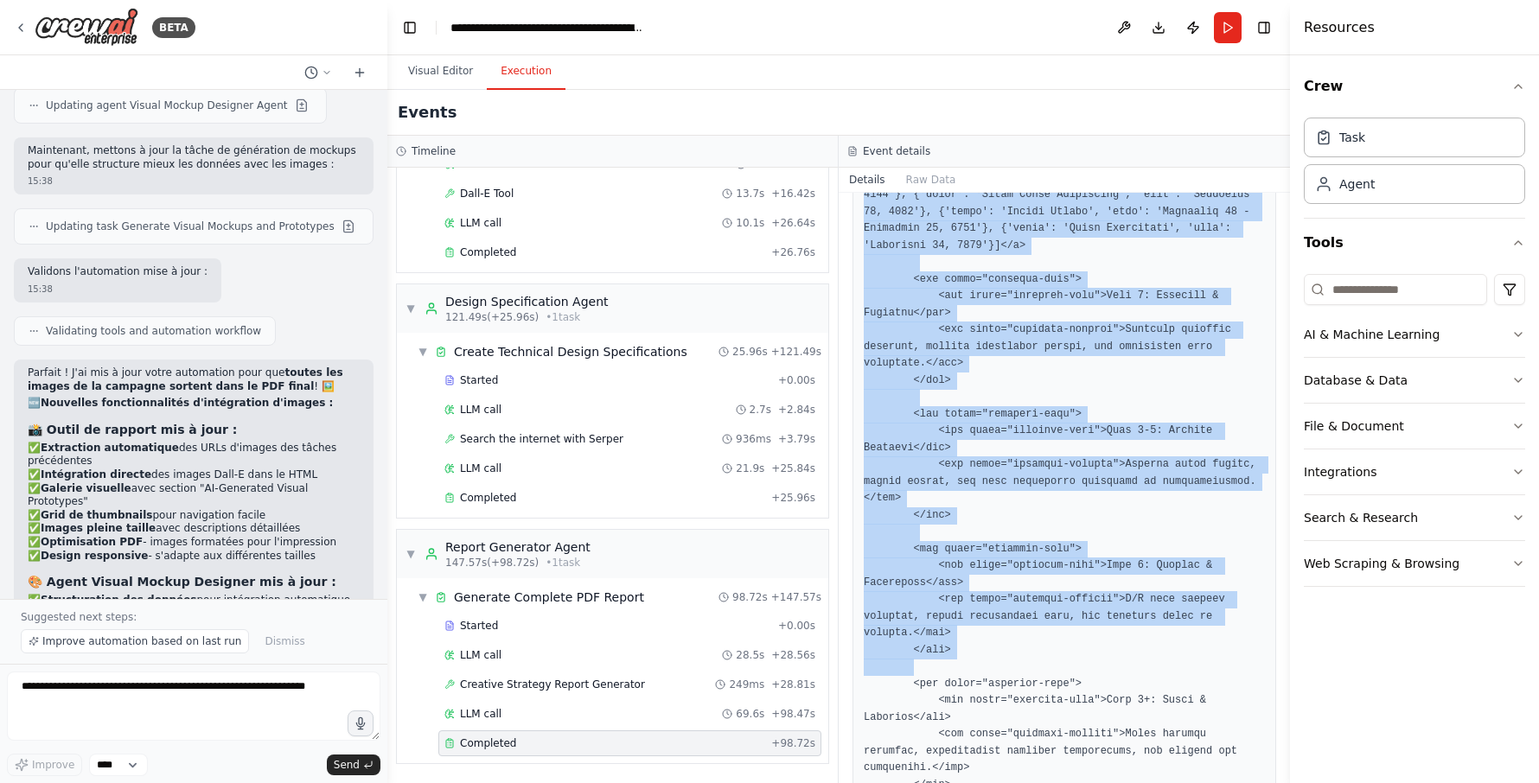
scroll to position [7577, 0]
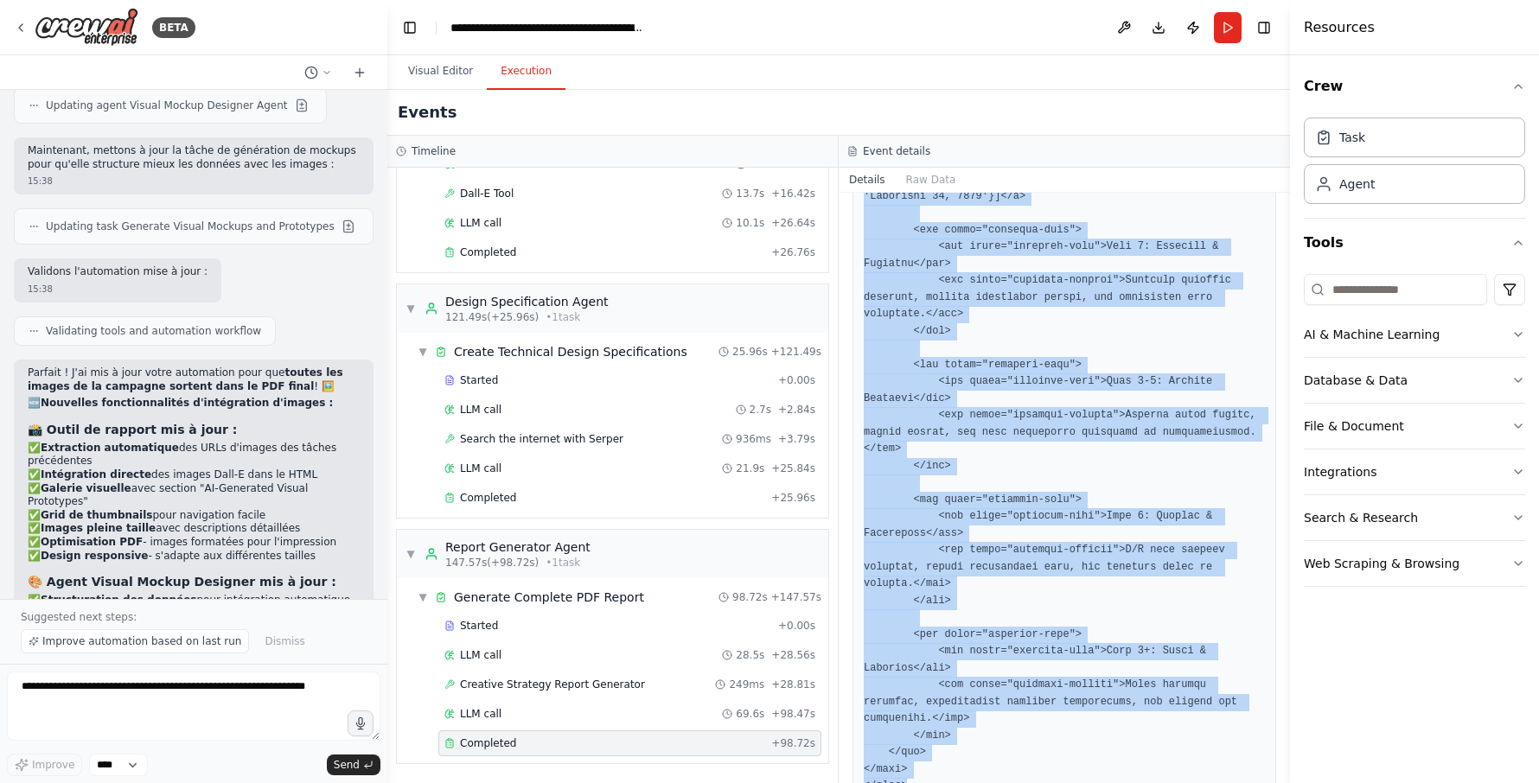
drag, startPoint x: 864, startPoint y: 610, endPoint x: 908, endPoint y: 737, distance: 133.7
drag, startPoint x: 908, startPoint y: 737, endPoint x: 878, endPoint y: 729, distance: 30.4
copy pre "<!DOCTYPE html> <html lang="en"> <head> <meta charset="UTF-8"> <meta name="view…"
click at [157, 641] on span "Improve automation based on last run" at bounding box center [141, 642] width 199 height 14
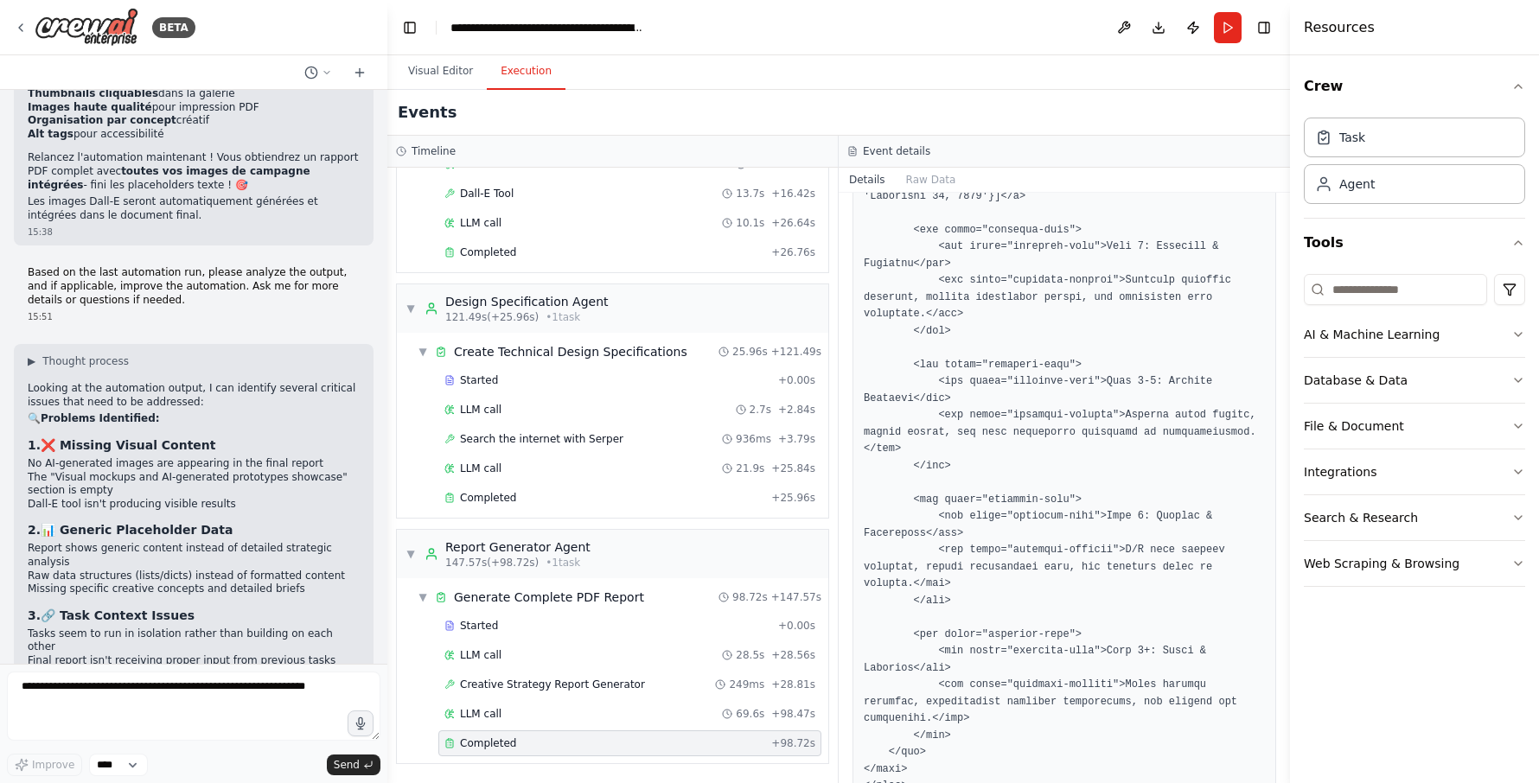
scroll to position [10588, 0]
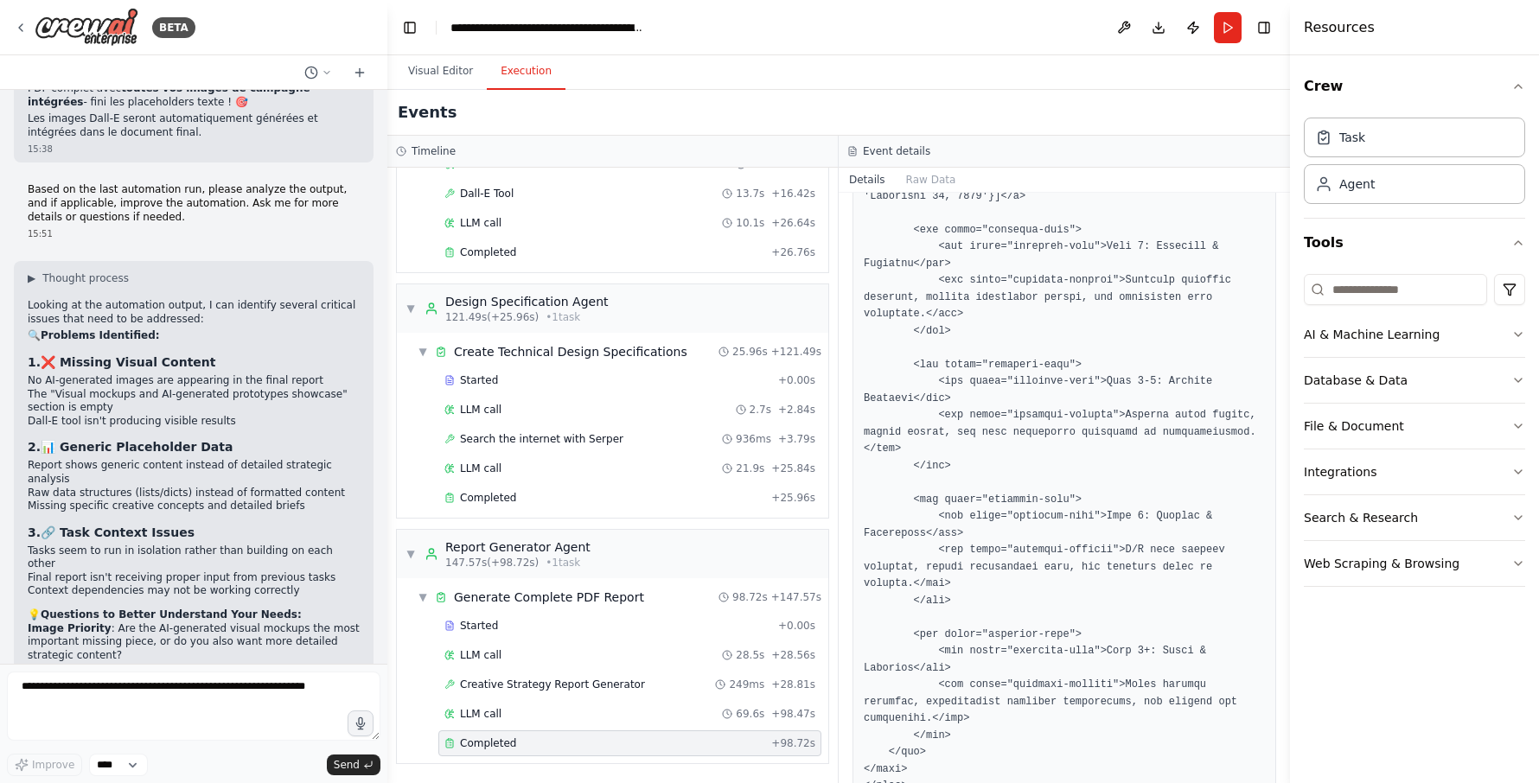
click at [204, 533] on div "▶ Thought process Looking at the automation output, I can identify several crit…" at bounding box center [194, 652] width 332 height 763
drag, startPoint x: 204, startPoint y: 533, endPoint x: 131, endPoint y: 608, distance: 103.9
click at [314, 686] on textarea at bounding box center [193, 706] width 373 height 69
click at [313, 686] on textarea at bounding box center [193, 706] width 373 height 69
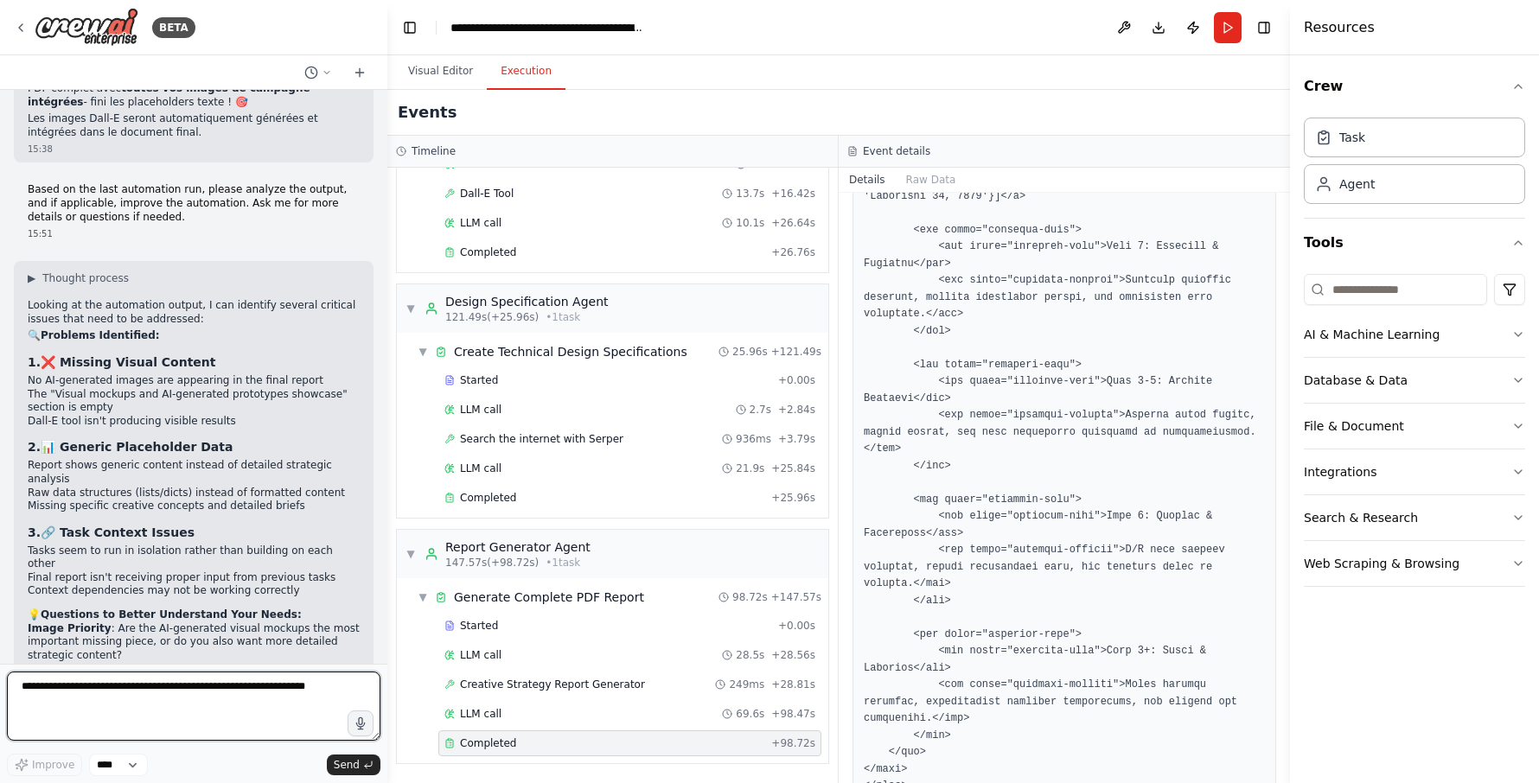
click at [313, 686] on textarea at bounding box center [193, 706] width 373 height 69
drag, startPoint x: 309, startPoint y: 687, endPoint x: 44, endPoint y: 707, distance: 266.1
click at [44, 707] on textarea at bounding box center [193, 706] width 373 height 69
click at [150, 693] on textarea at bounding box center [193, 706] width 373 height 69
click at [679, 114] on div "Events" at bounding box center [838, 113] width 903 height 46
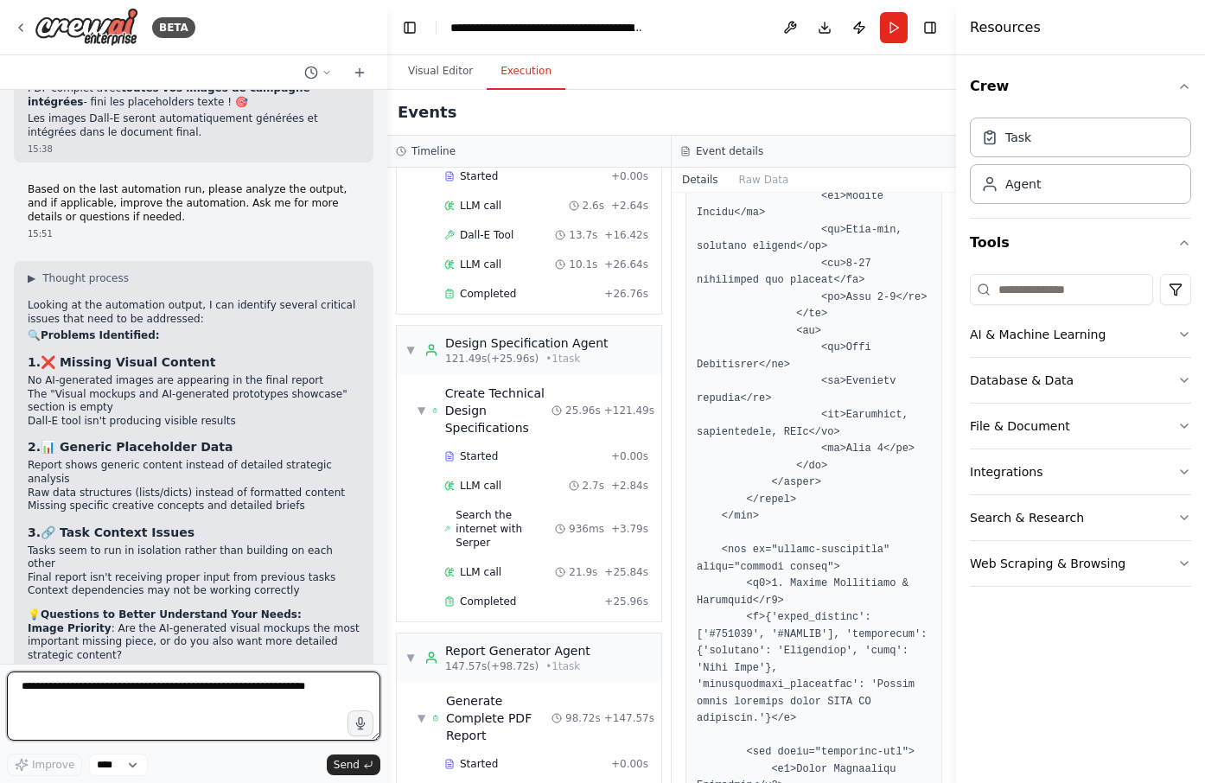
click at [119, 696] on textarea at bounding box center [193, 706] width 373 height 69
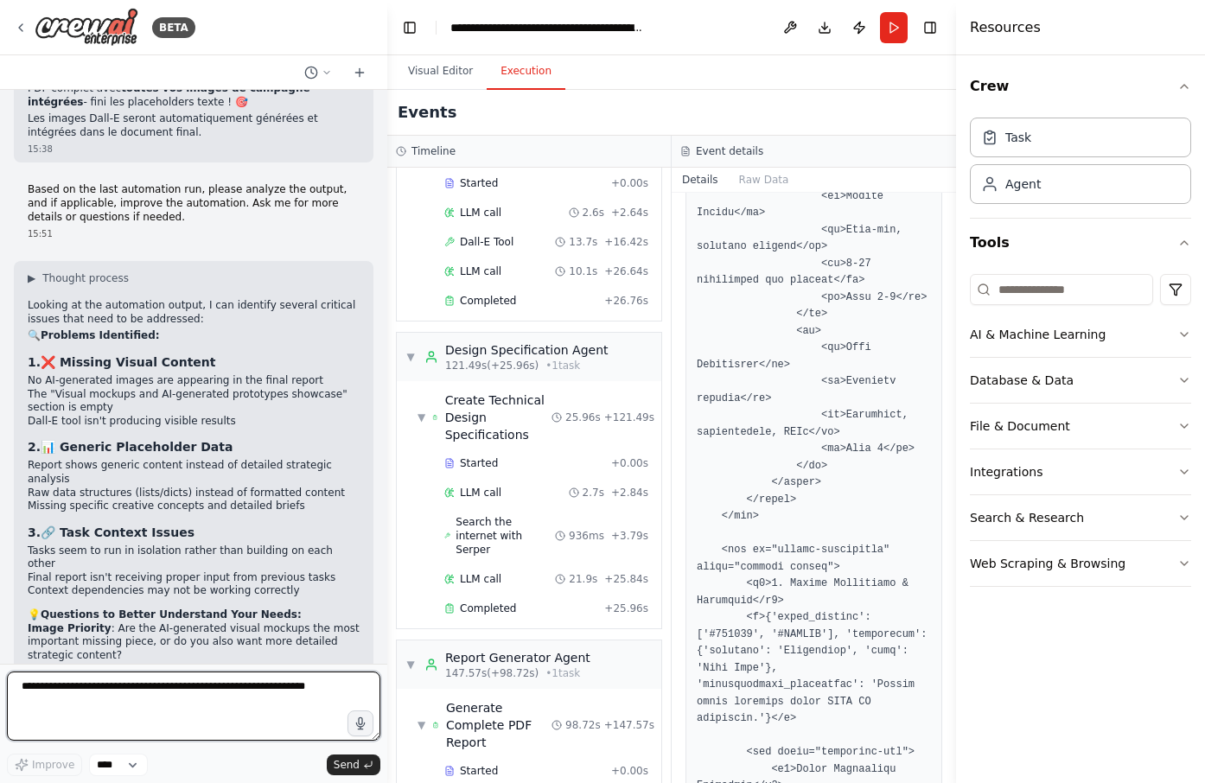
scroll to position [1306, 0]
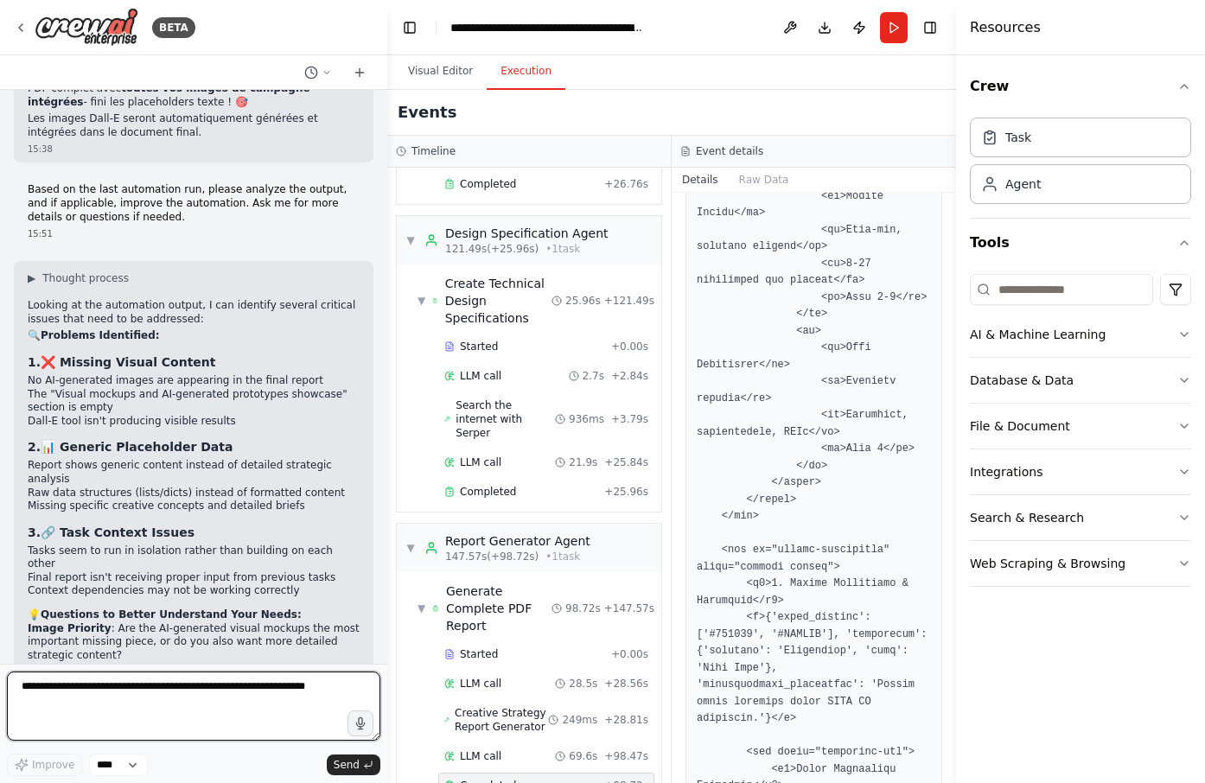
click at [242, 700] on textarea at bounding box center [193, 706] width 373 height 69
type textarea "**********"
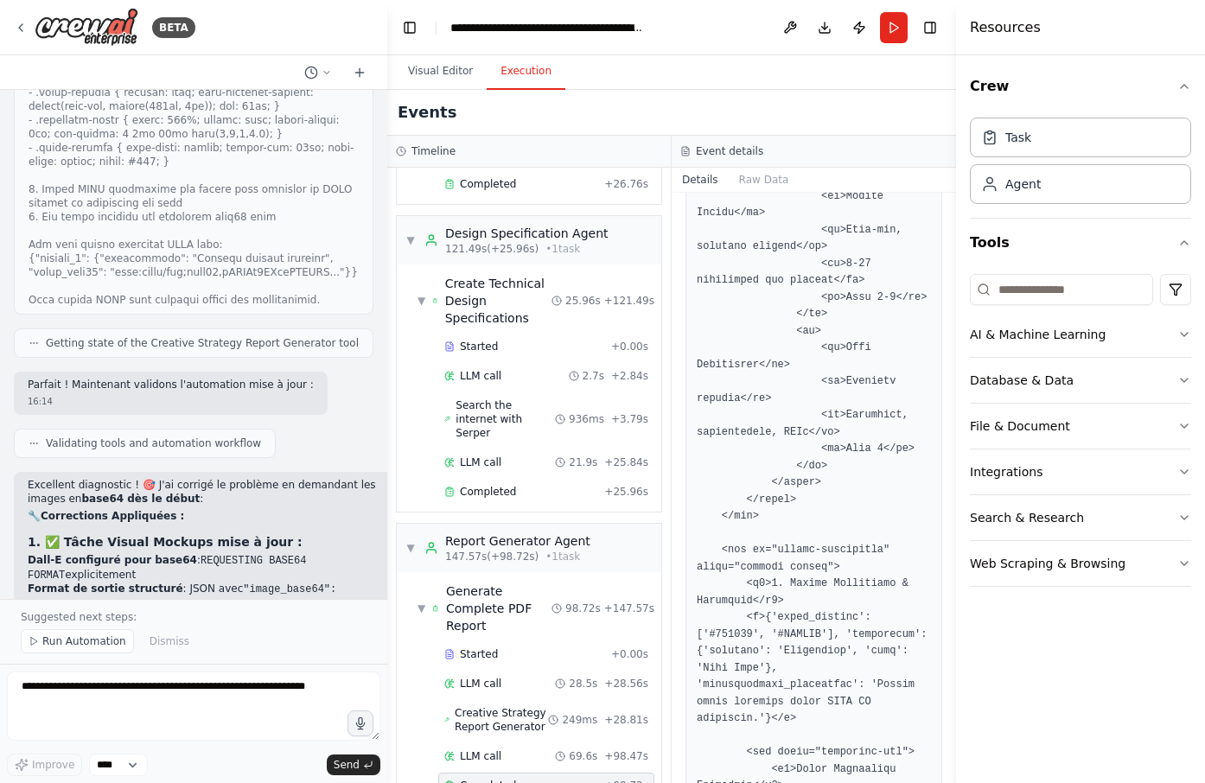
scroll to position [12281, 0]
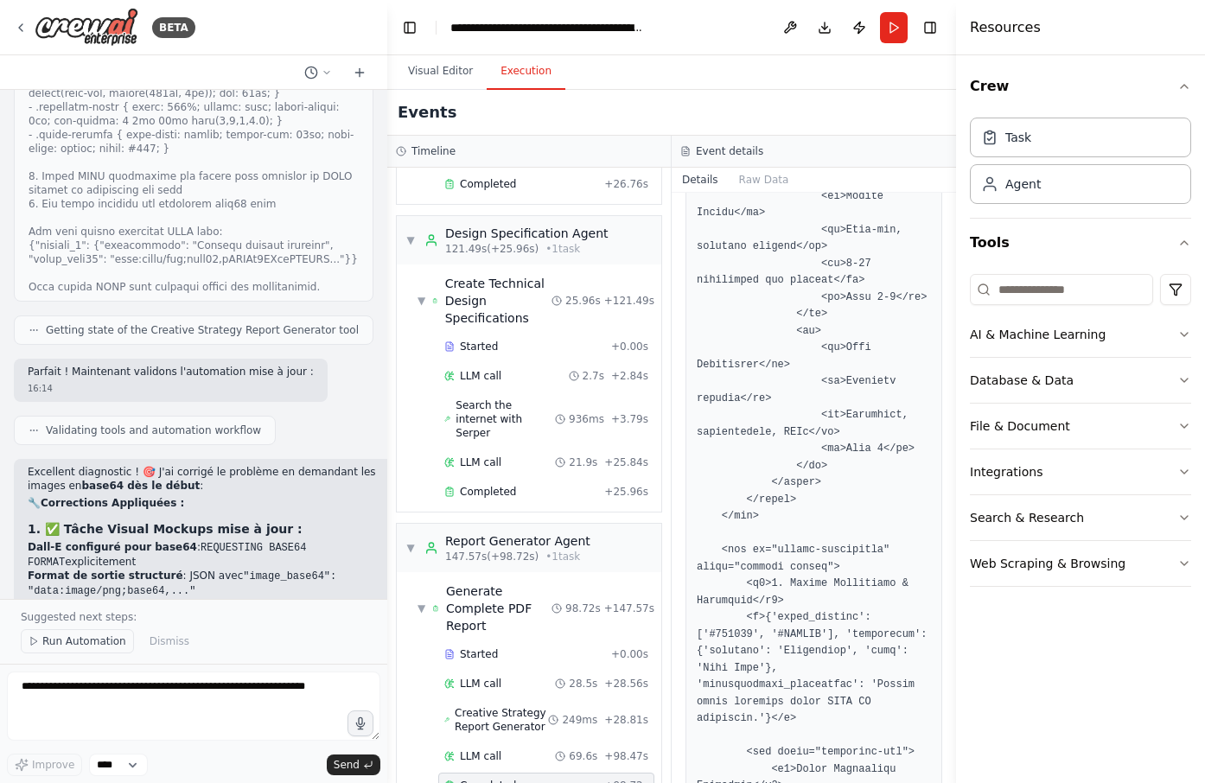
click at [81, 647] on span "Run Automation" at bounding box center [84, 642] width 84 height 14
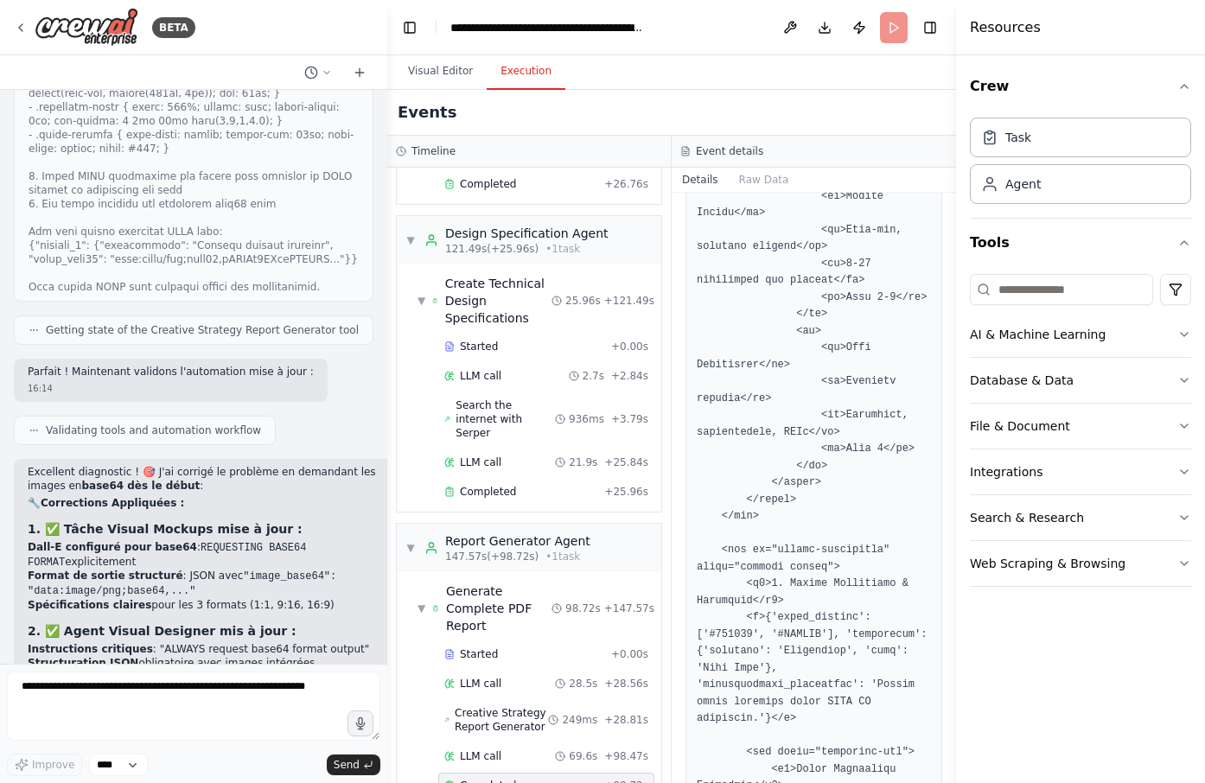
scroll to position [12216, 0]
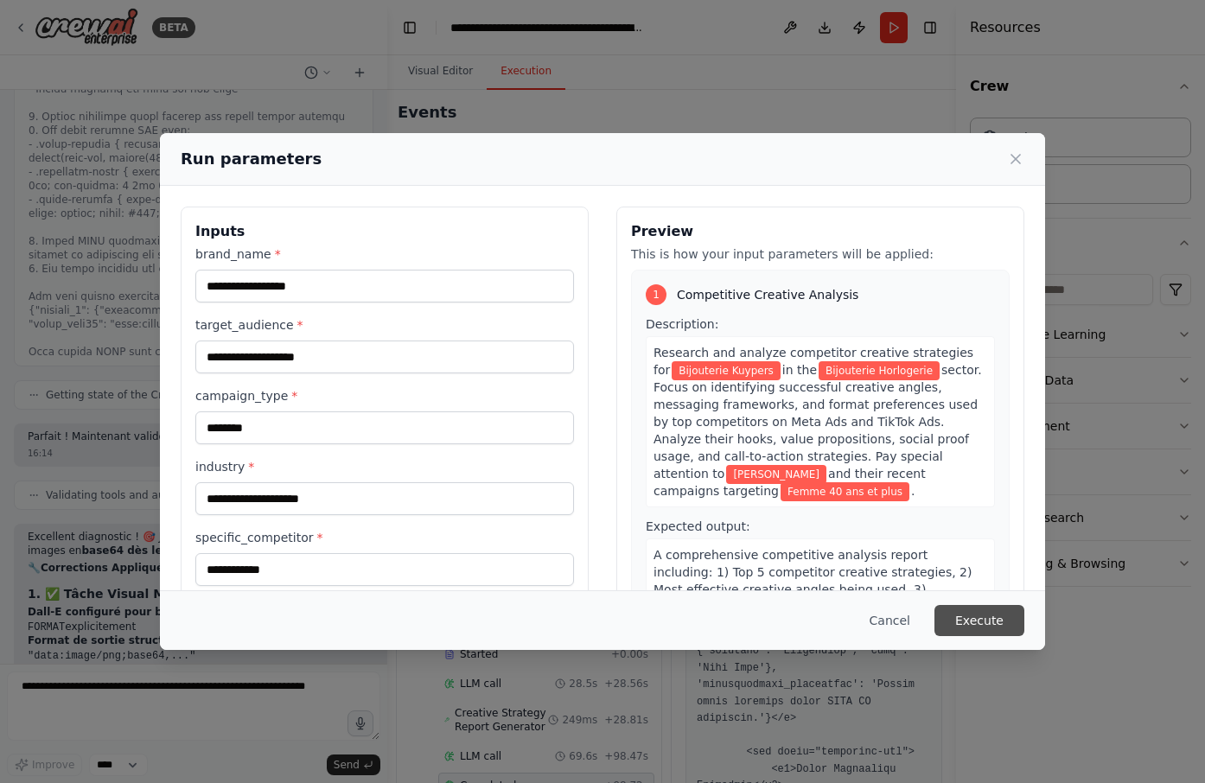
click at [976, 619] on button "Execute" at bounding box center [979, 620] width 90 height 31
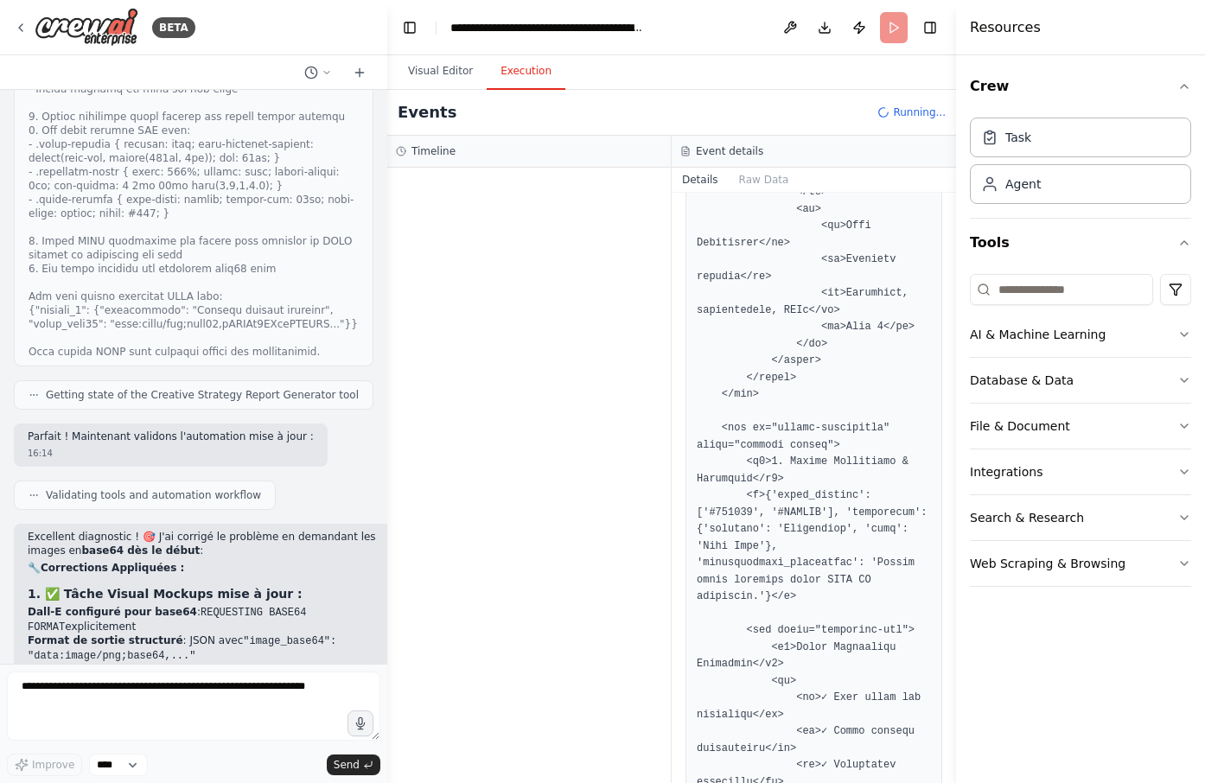
scroll to position [7832, 0]
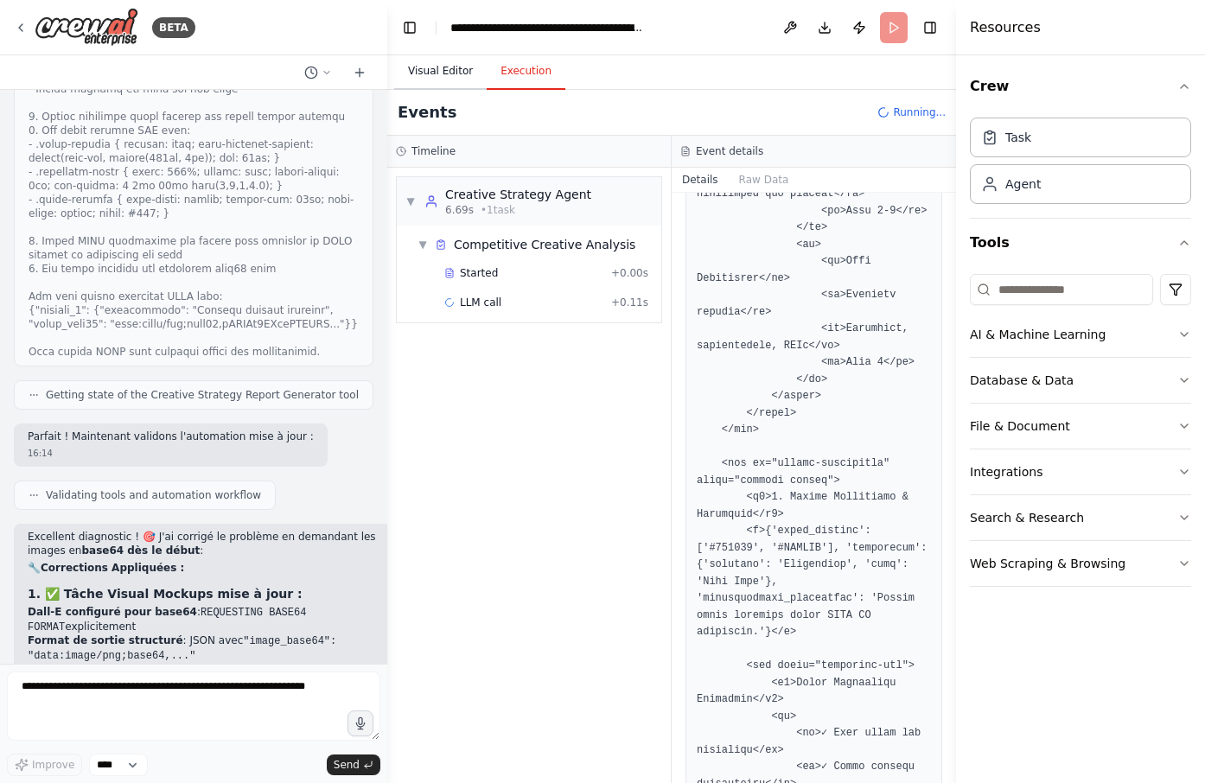
click at [429, 70] on button "Visual Editor" at bounding box center [440, 72] width 92 height 36
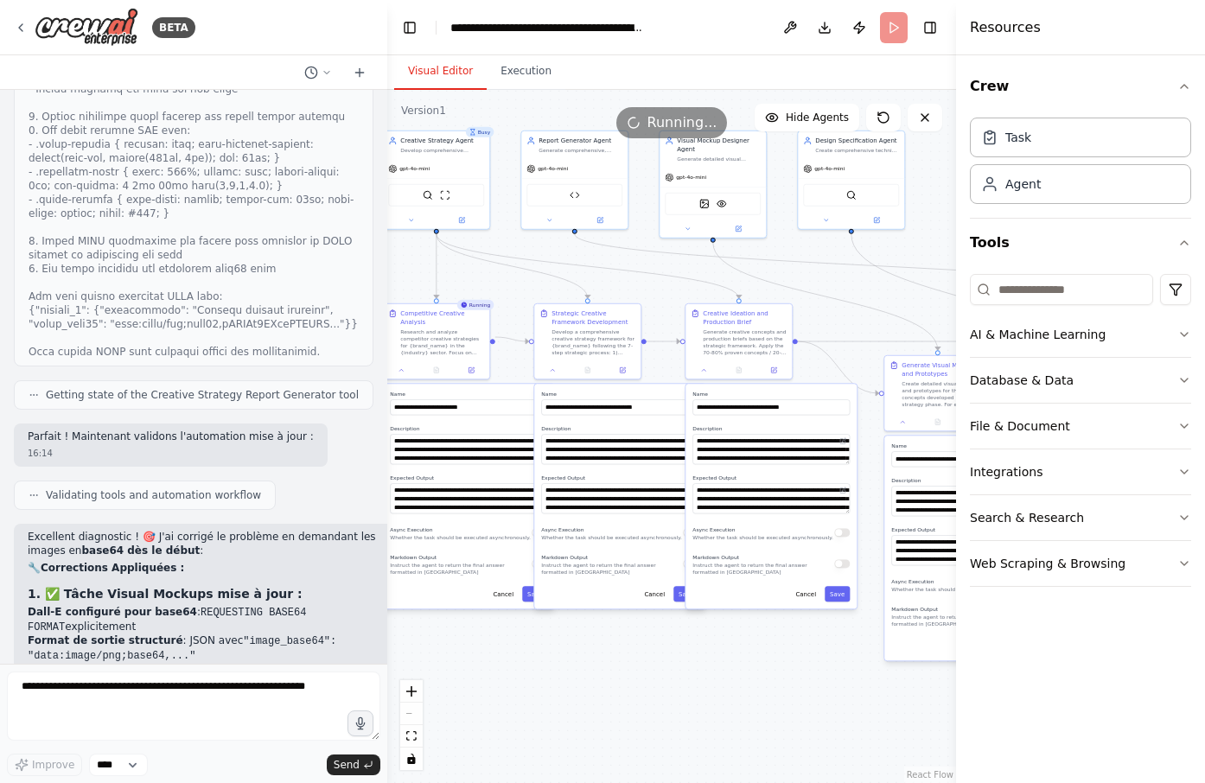
drag, startPoint x: 899, startPoint y: 264, endPoint x: 952, endPoint y: 220, distance: 68.2
click at [952, 220] on div "BETA Tu es un Stratège Créatif virtuel. Ta mission est d’accompagner étape par …" at bounding box center [602, 391] width 1205 height 783
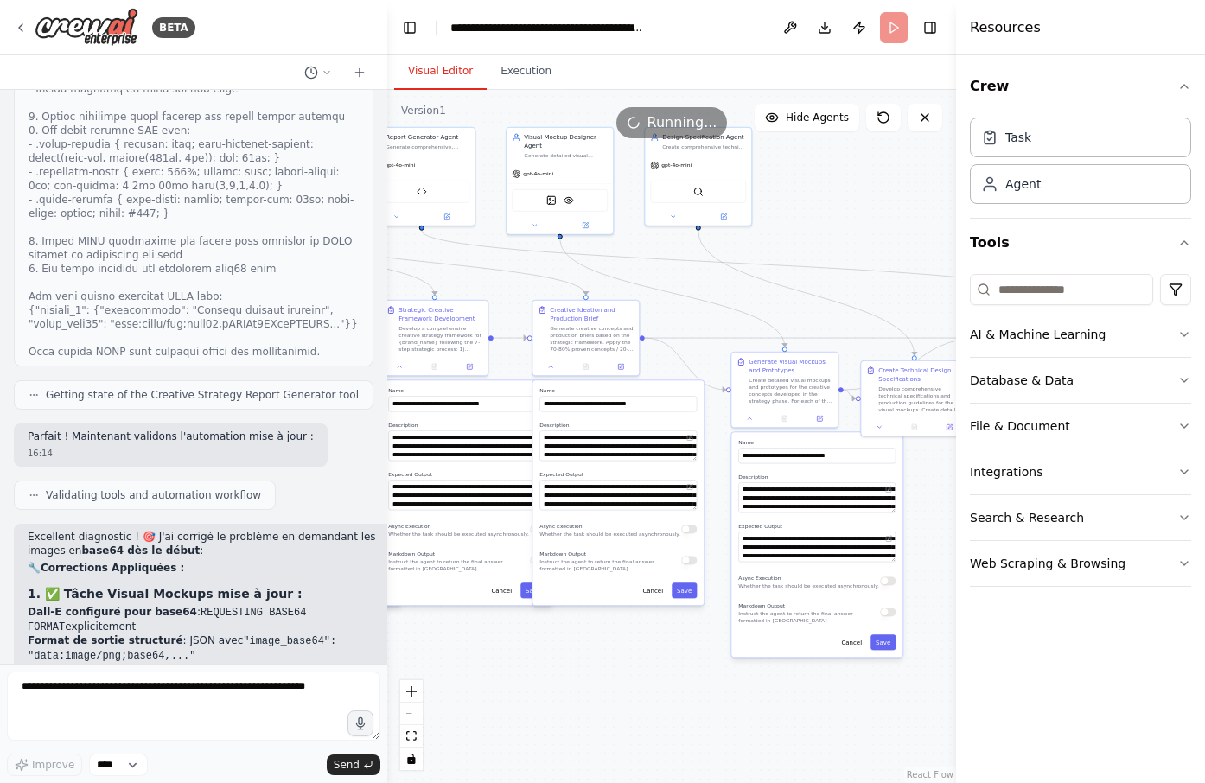
drag, startPoint x: 555, startPoint y: 269, endPoint x: 347, endPoint y: 218, distance: 214.5
click at [348, 218] on div "BETA Tu es un Stratège Créatif virtuel. Ta mission est d’accompagner étape par …" at bounding box center [602, 391] width 1205 height 783
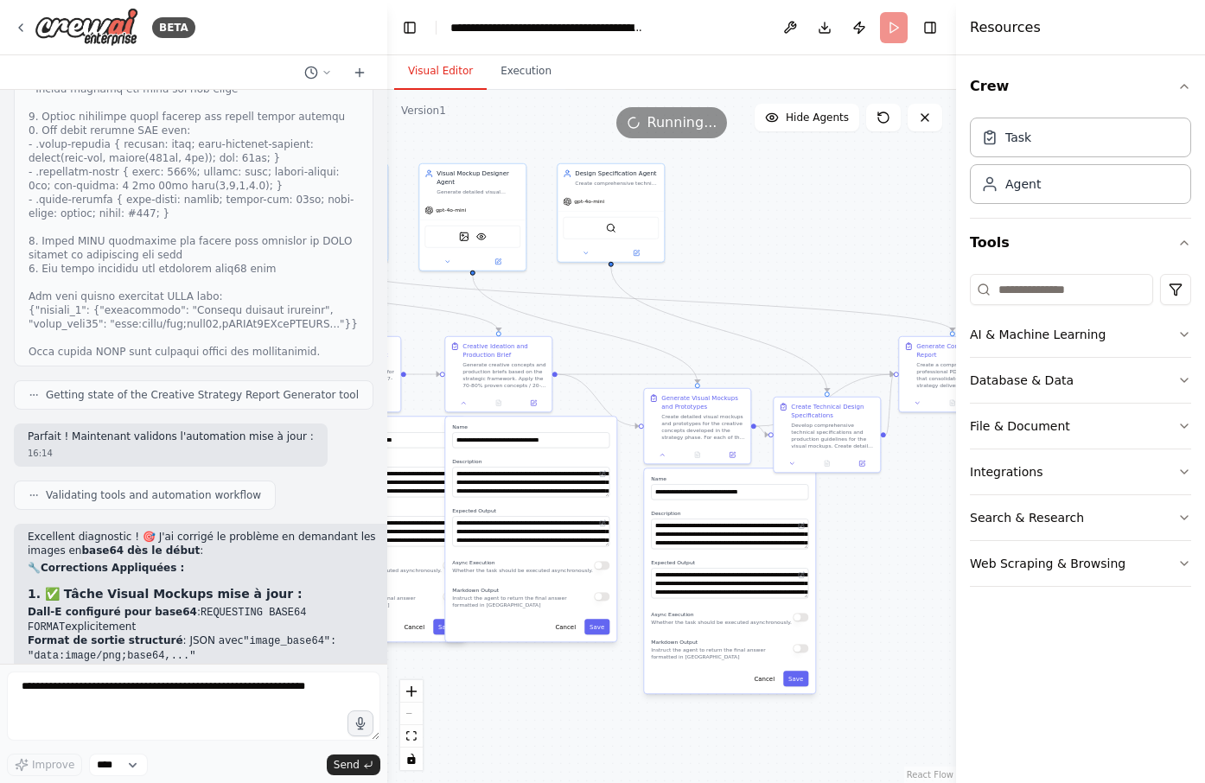
drag, startPoint x: 763, startPoint y: 200, endPoint x: 730, endPoint y: 284, distance: 90.4
click at [730, 284] on div ".deletable-edge-delete-btn { width: 20px; height: 20px; border: 0px solid #ffff…" at bounding box center [671, 436] width 569 height 693
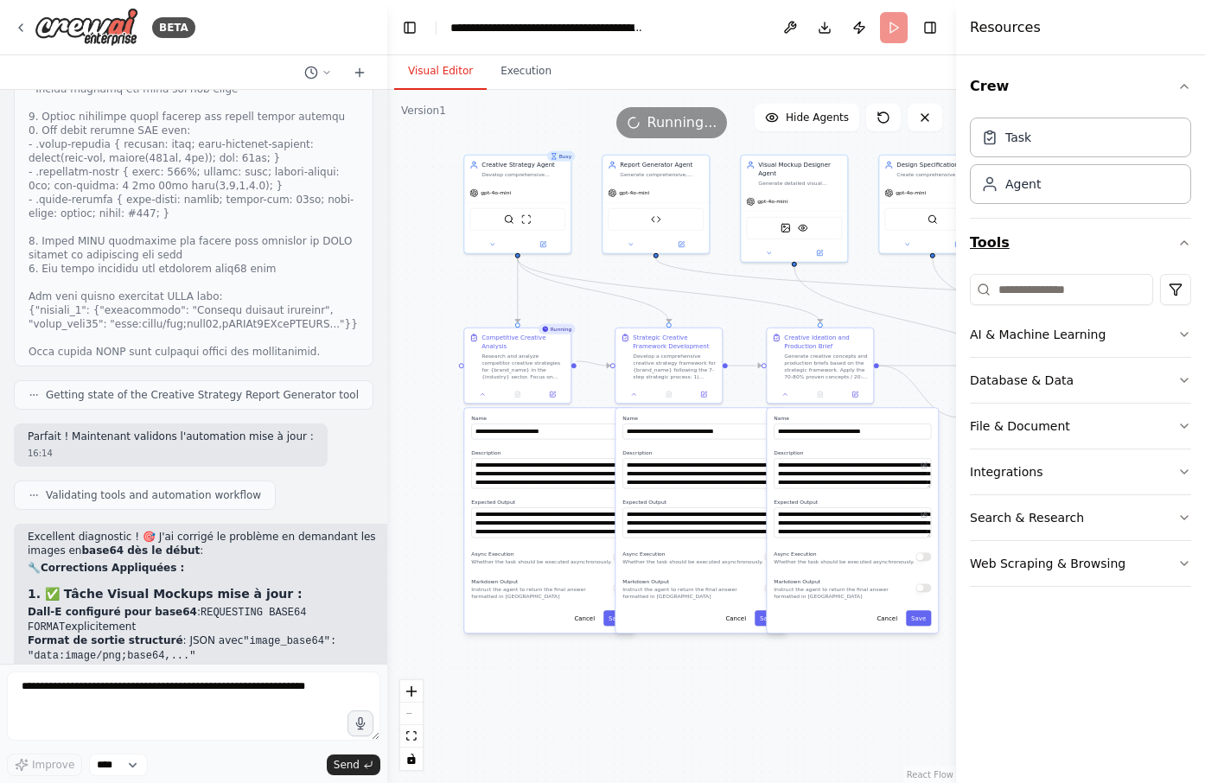
drag, startPoint x: 774, startPoint y: 252, endPoint x: 1055, endPoint y: 246, distance: 281.0
click at [1055, 246] on div "BETA Tu es un Stratège Créatif virtuel. Ta mission est d’accompagner étape par …" at bounding box center [602, 391] width 1205 height 783
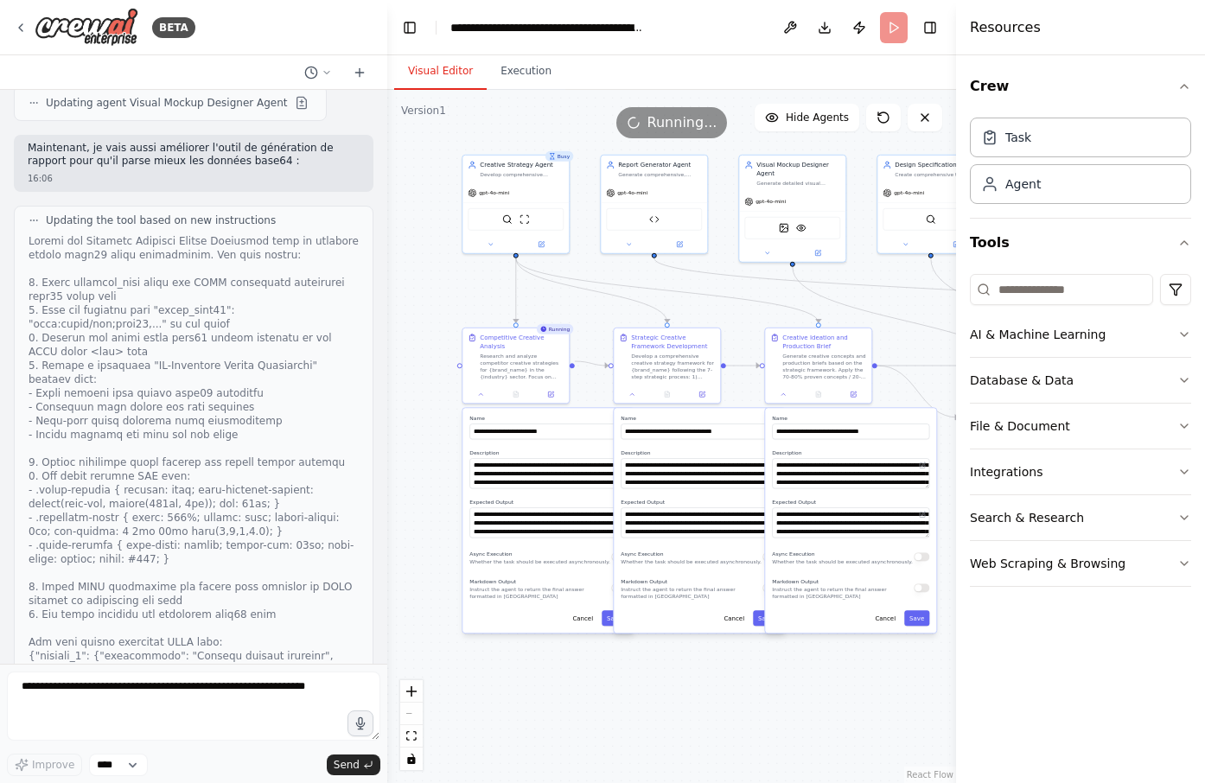
scroll to position [12216, 0]
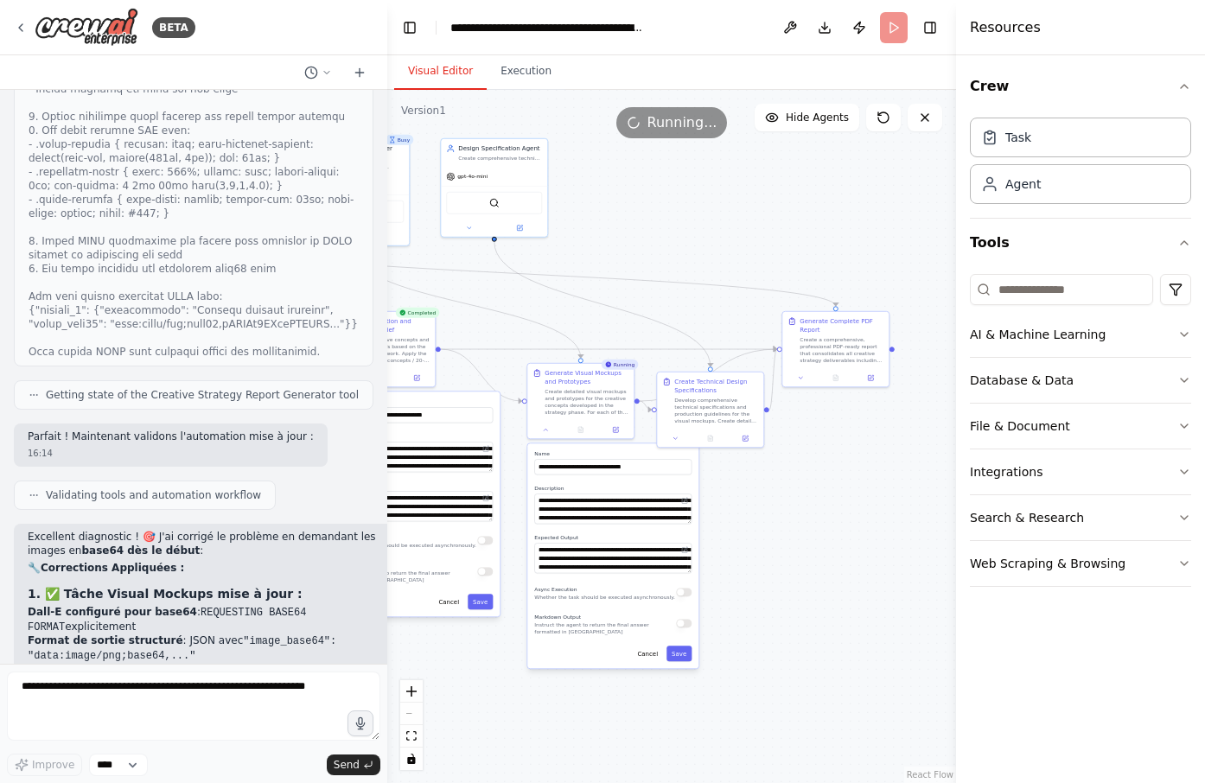
drag, startPoint x: 882, startPoint y: 297, endPoint x: 445, endPoint y: 281, distance: 436.9
click at [445, 281] on div ".deletable-edge-delete-btn { width: 20px; height: 20px; border: 0px solid #ffff…" at bounding box center [671, 436] width 569 height 693
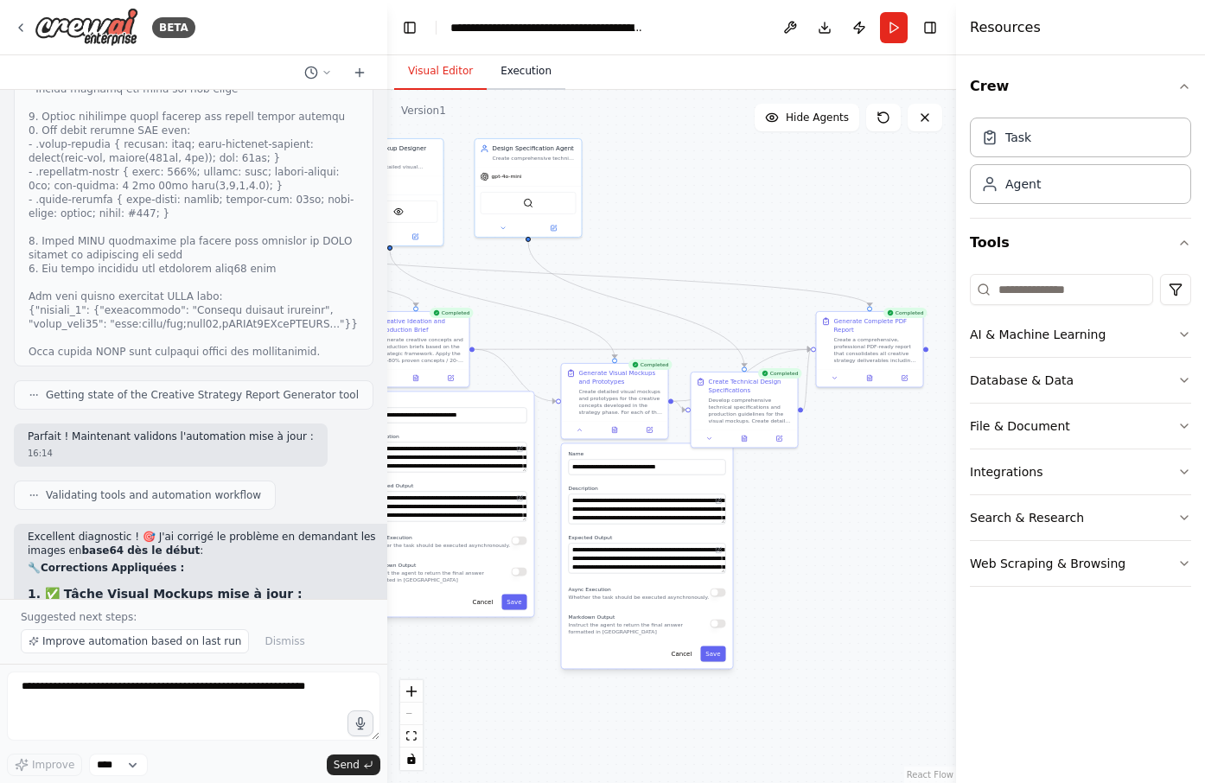
click at [519, 82] on button "Execution" at bounding box center [526, 72] width 79 height 36
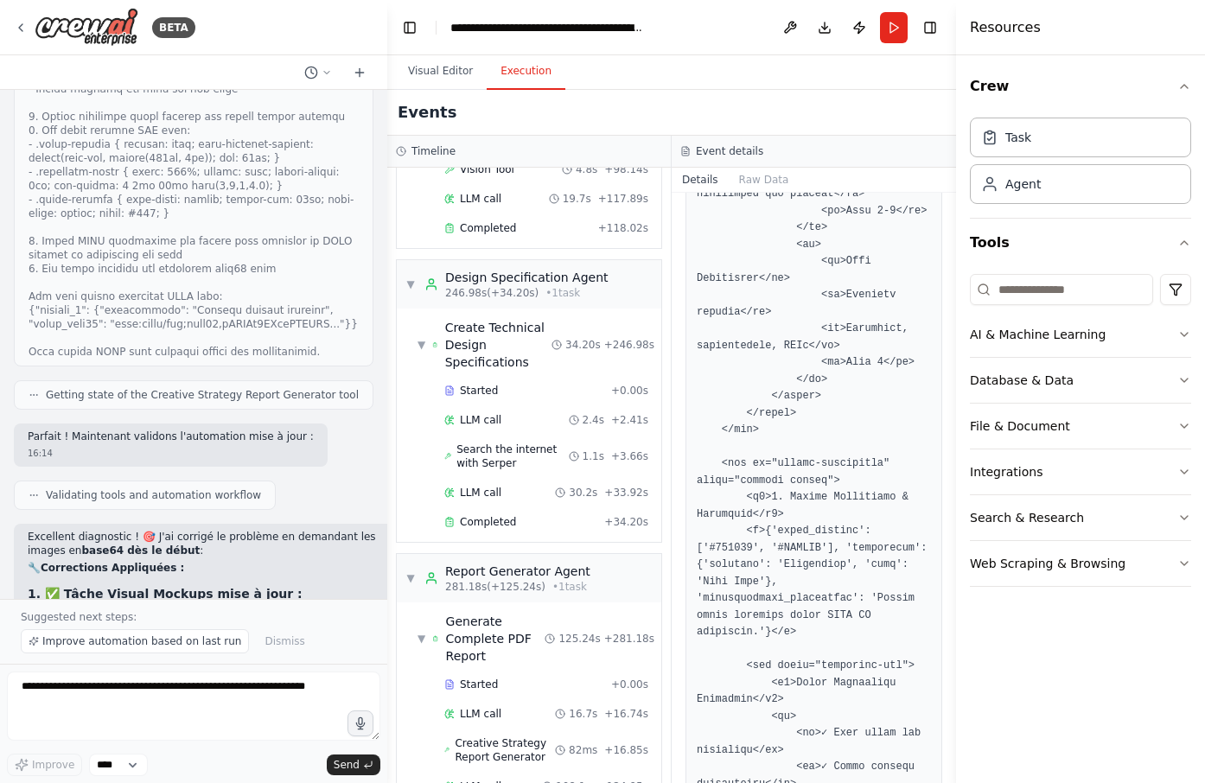
scroll to position [2245, 0]
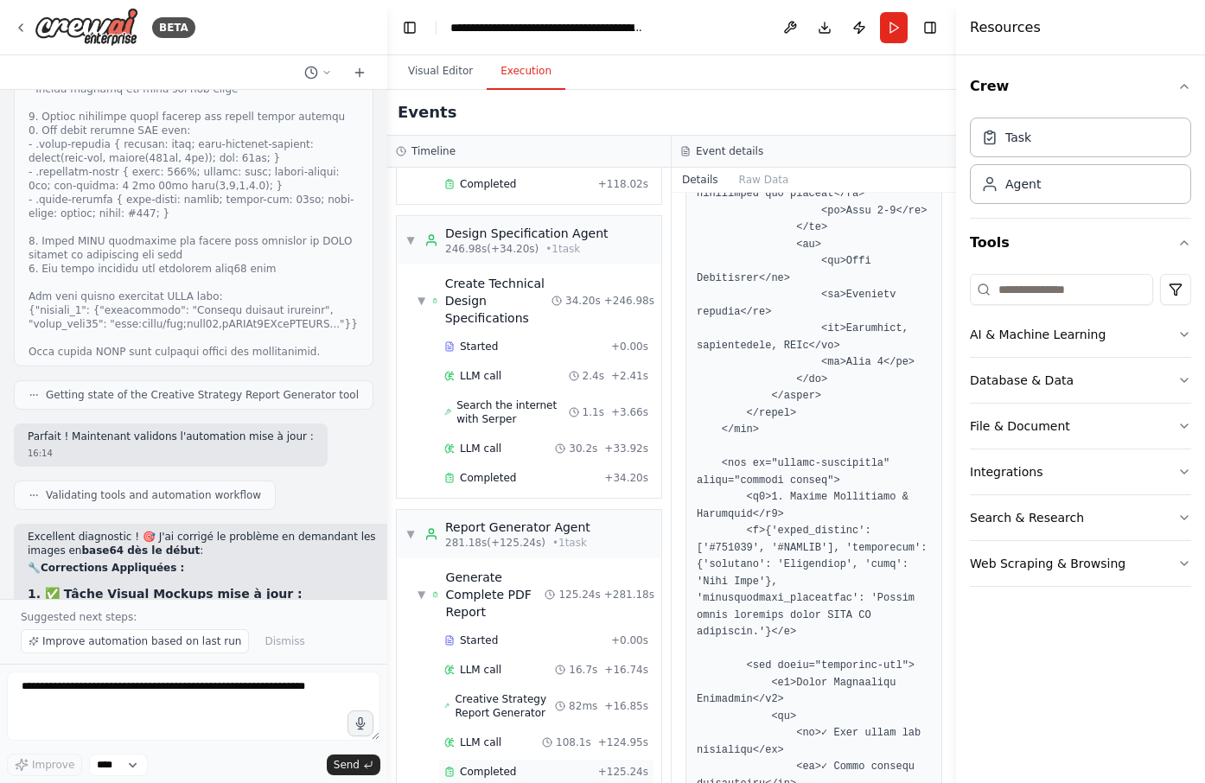
click at [489, 765] on span "Completed" at bounding box center [488, 772] width 56 height 14
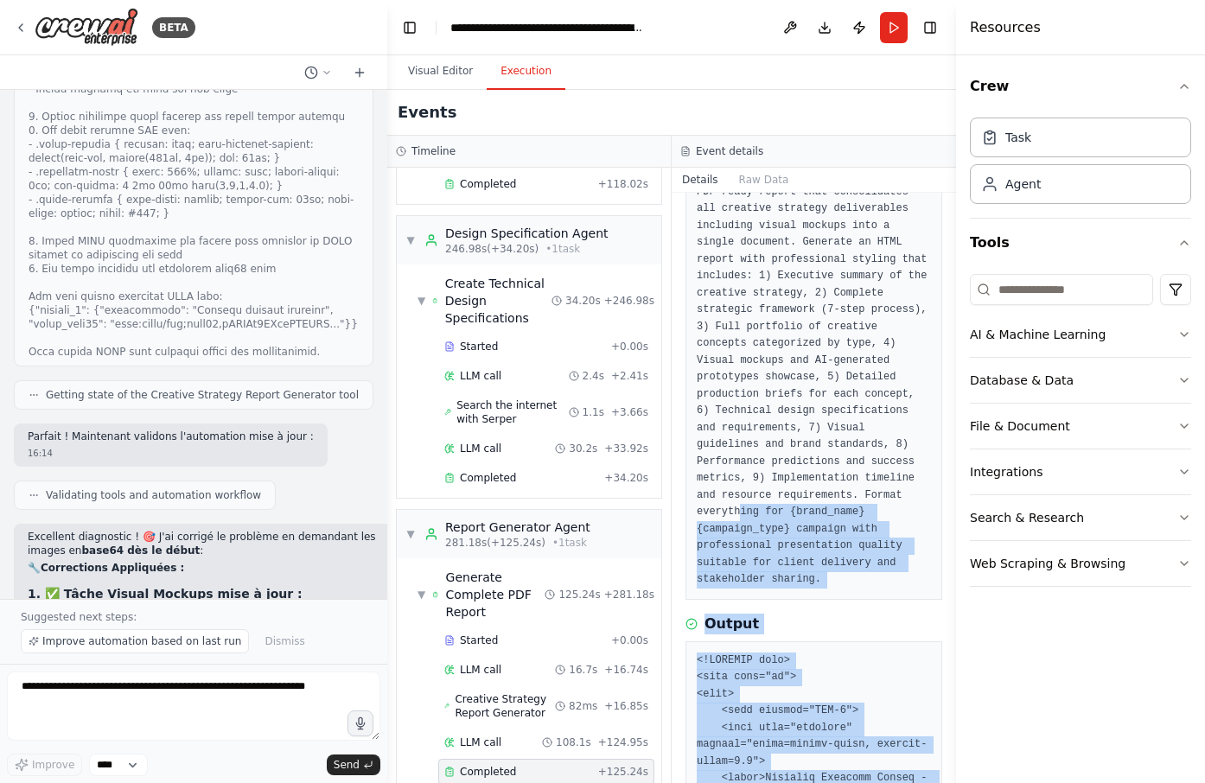
scroll to position [173, 0]
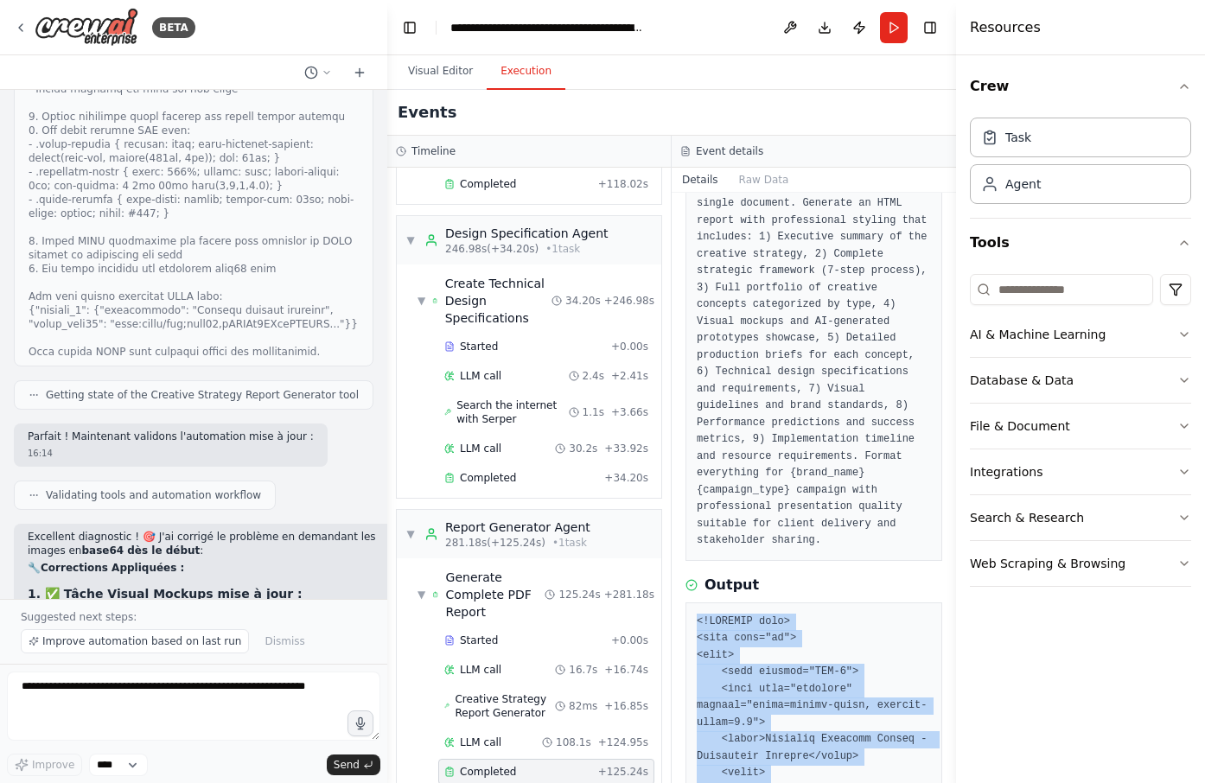
drag, startPoint x: 737, startPoint y: 734, endPoint x: 692, endPoint y: 604, distance: 137.5
copy pre "<!DOCTYPE html> <html lang="en"> <head> <meta charset="UTF-8"> <meta name="view…"
click at [79, 640] on span "Improve automation based on last run" at bounding box center [141, 642] width 199 height 14
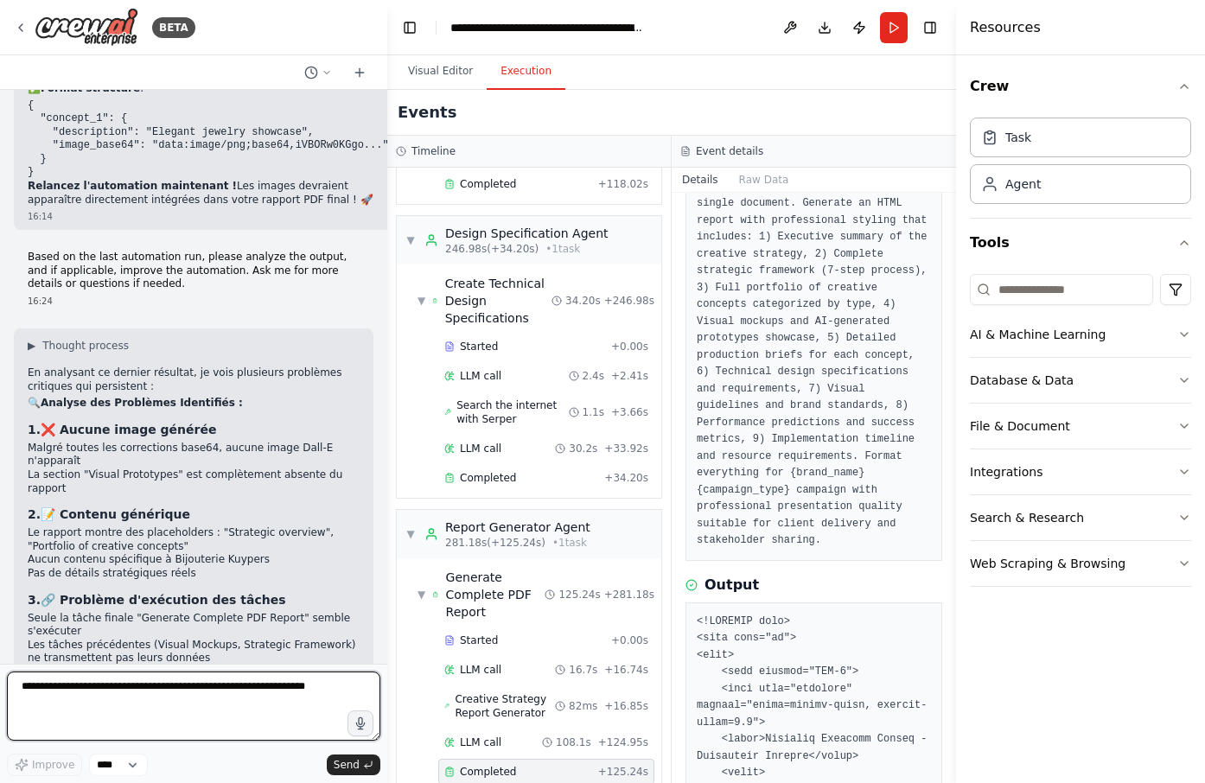
scroll to position [13145, 0]
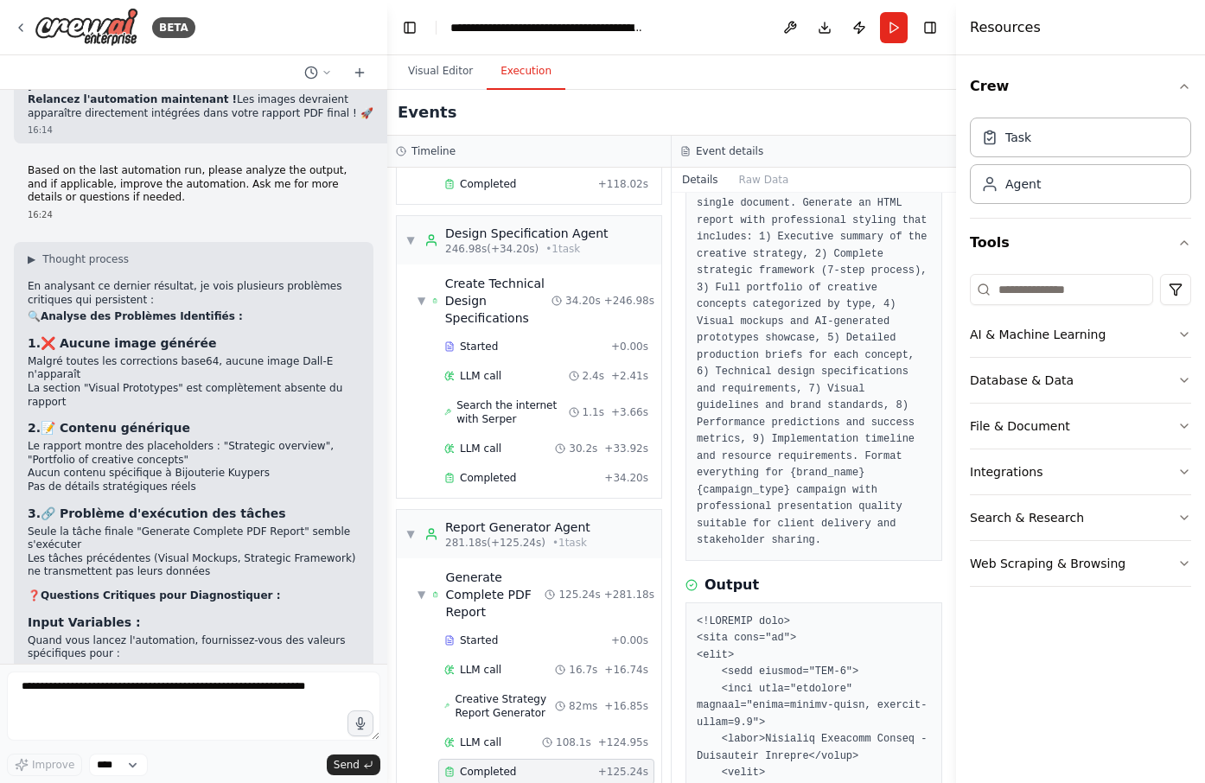
drag, startPoint x: 27, startPoint y: 343, endPoint x: 175, endPoint y: 344, distance: 147.8
click at [175, 344] on div "▶ Thought process En analysant ce dernier résultat, je vois plusieurs problèmes…" at bounding box center [194, 684] width 360 height 885
drag, startPoint x: 175, startPoint y: 344, endPoint x: 108, endPoint y: 360, distance: 68.6
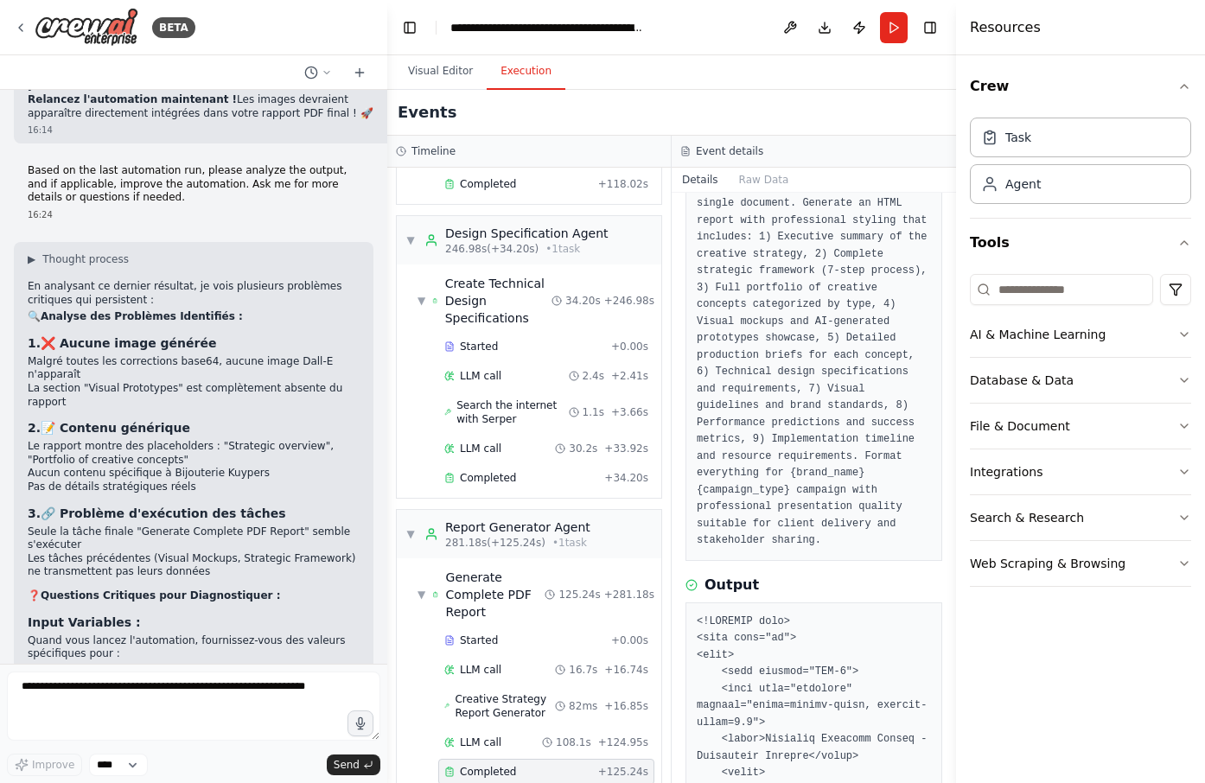
drag, startPoint x: 107, startPoint y: 360, endPoint x: 85, endPoint y: 371, distance: 24.8
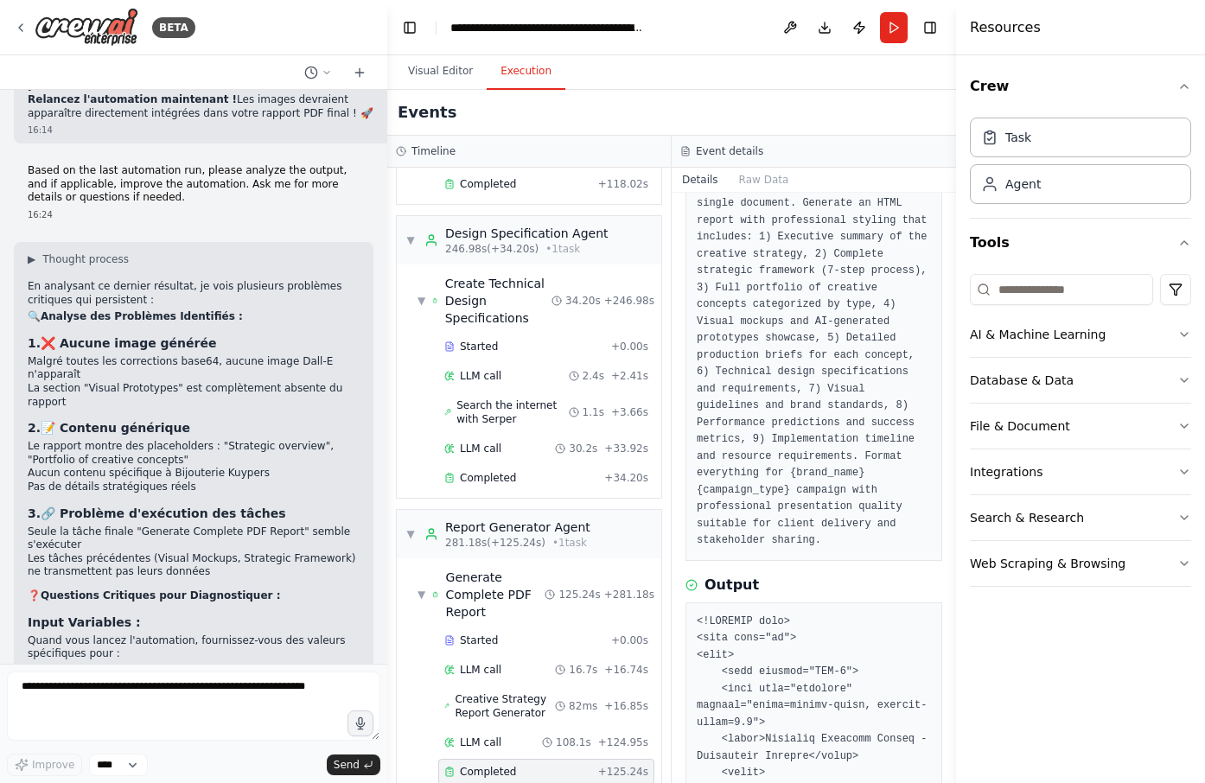
drag, startPoint x: 85, startPoint y: 371, endPoint x: 107, endPoint y: 383, distance: 25.5
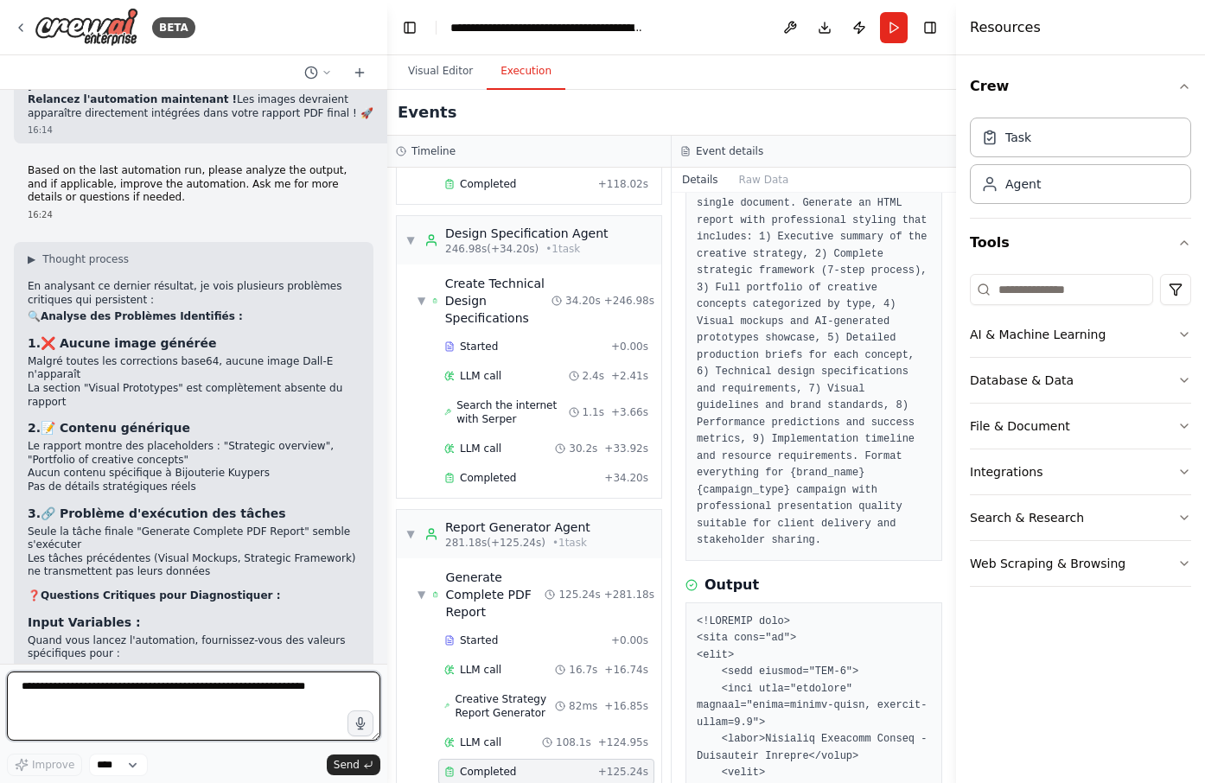
click at [96, 688] on textarea at bounding box center [193, 706] width 373 height 69
type textarea "**********"
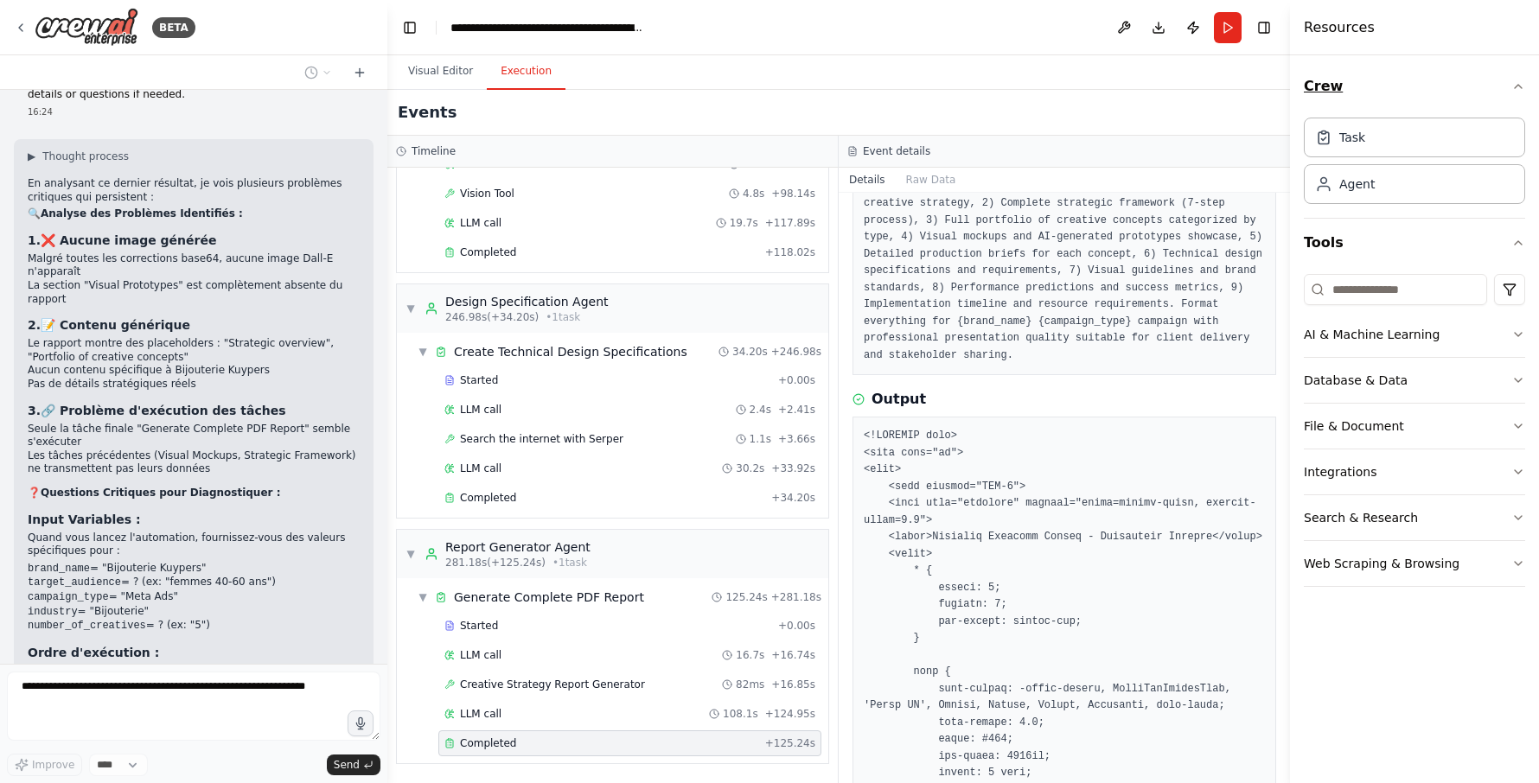
scroll to position [1945, 0]
click at [458, 75] on button "Visual Editor" at bounding box center [440, 72] width 92 height 36
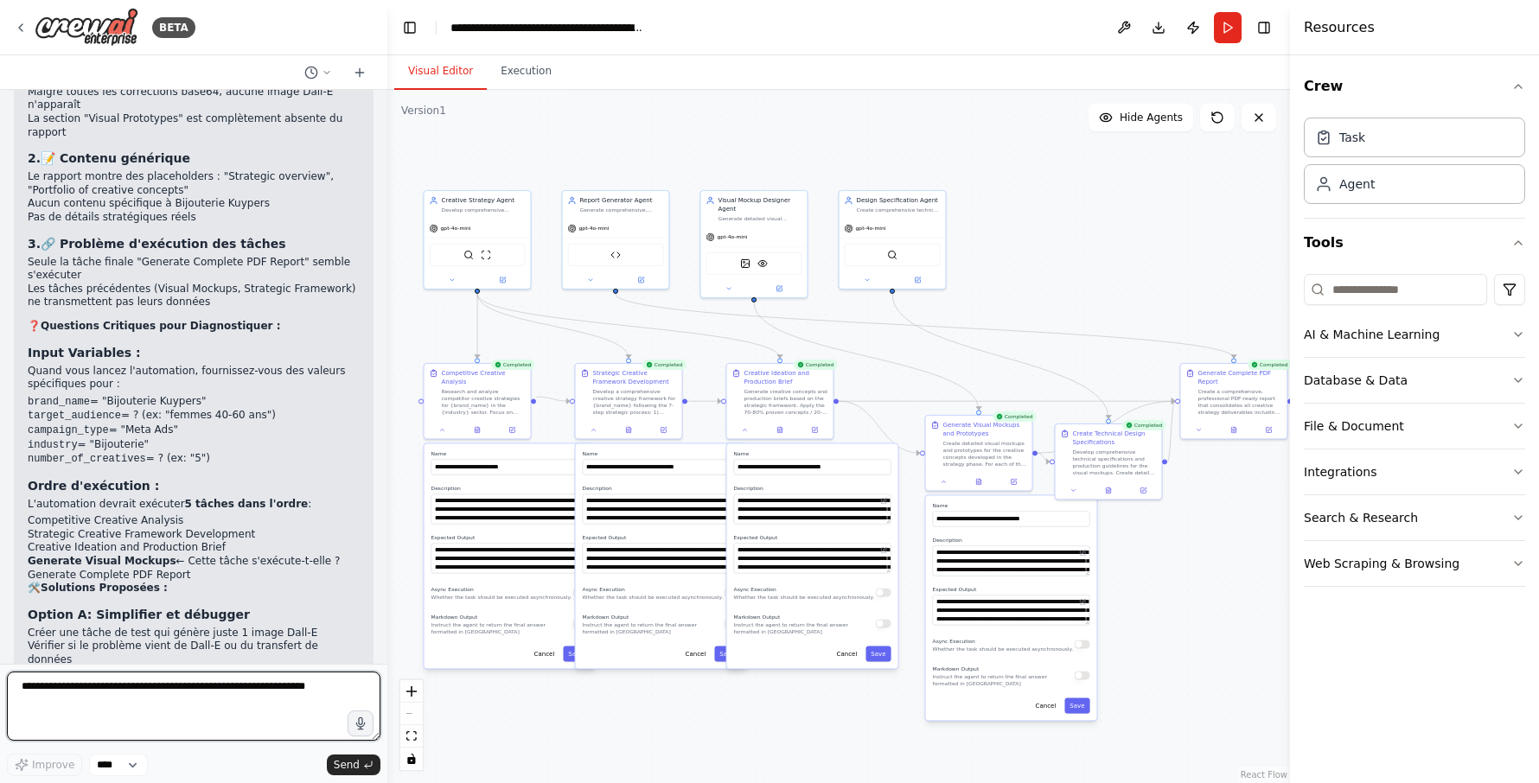
drag, startPoint x: 587, startPoint y: 297, endPoint x: 951, endPoint y: 348, distance: 367.6
click at [951, 348] on div ".deletable-edge-delete-btn { width: 20px; height: 20px; border: 0px solid #ffff…" at bounding box center [838, 436] width 903 height 693
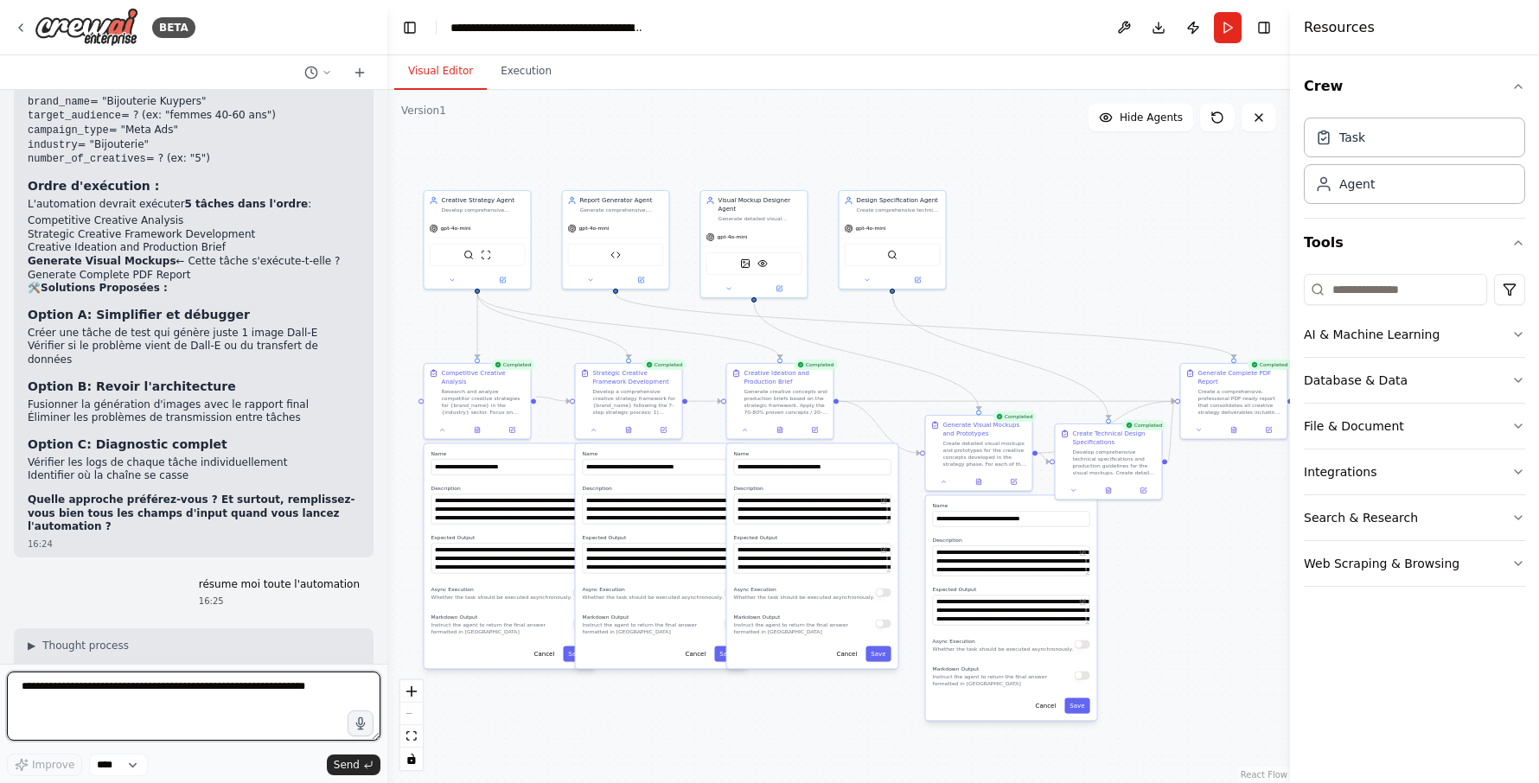
scroll to position [13743, 0]
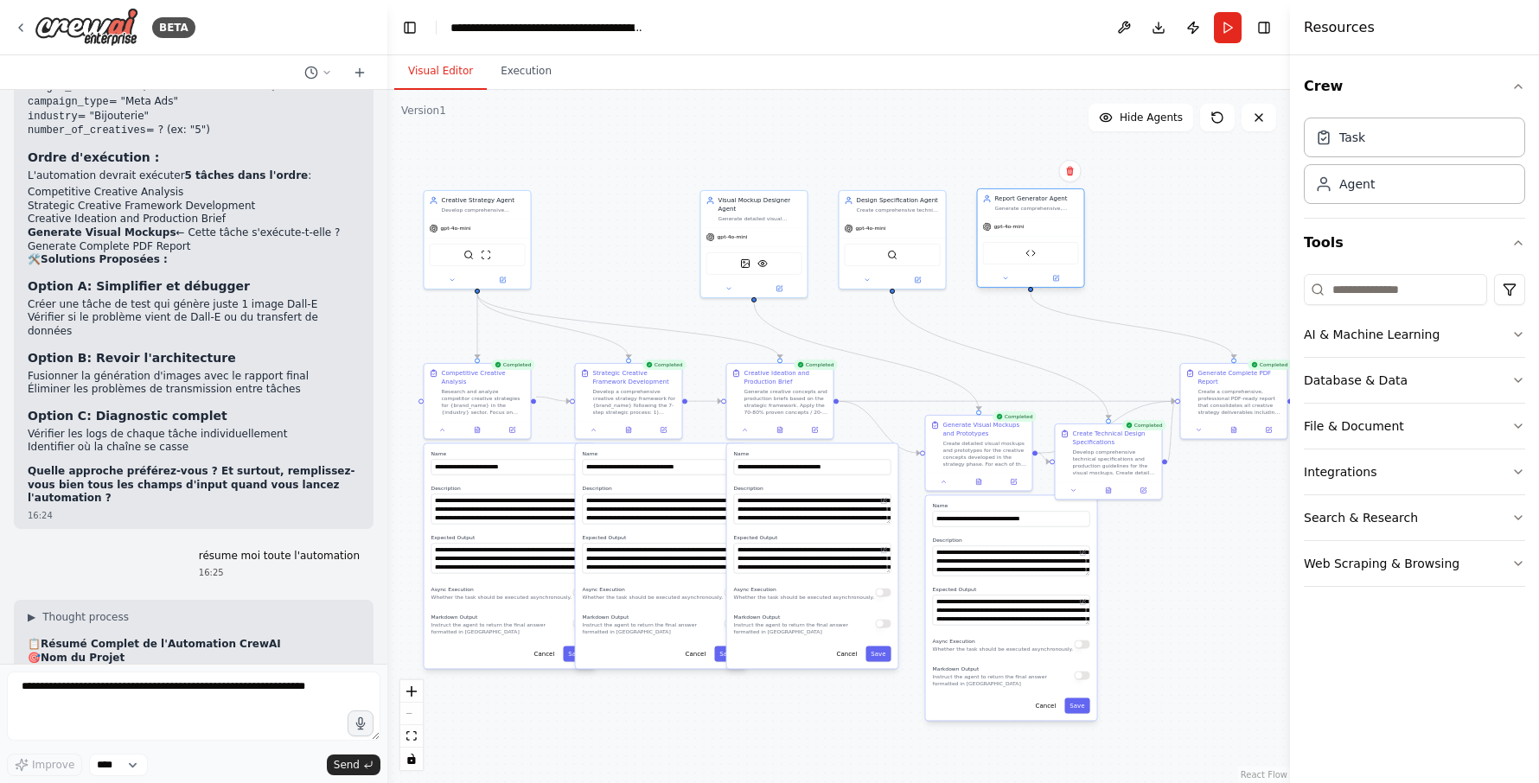
drag, startPoint x: 623, startPoint y: 249, endPoint x: 1033, endPoint y: 245, distance: 409.8
click at [1034, 245] on div "Creative Strategy Report Generator" at bounding box center [1031, 253] width 96 height 22
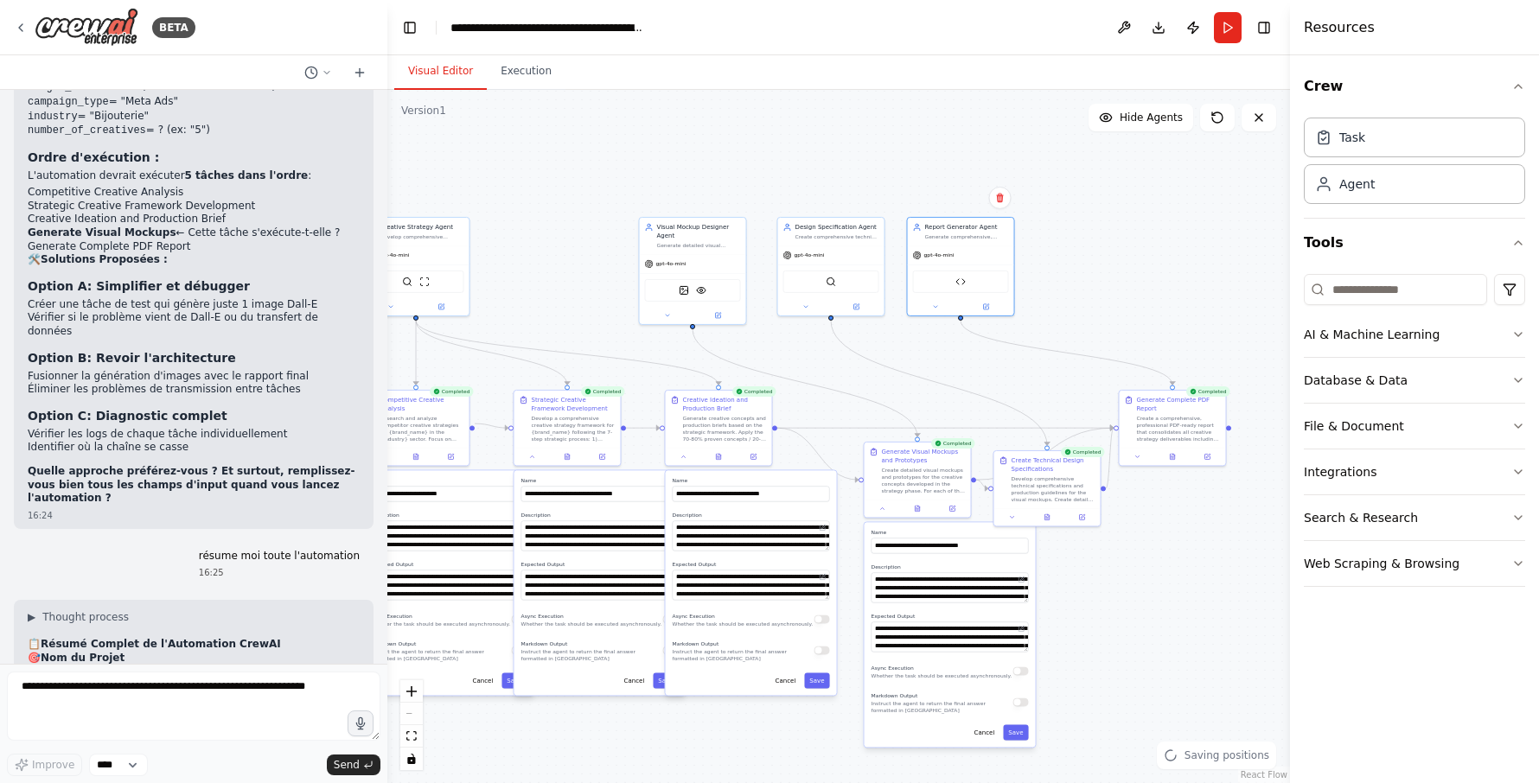
drag, startPoint x: 731, startPoint y: 158, endPoint x: 670, endPoint y: 185, distance: 67.0
click at [670, 185] on div ".deletable-edge-delete-btn { width: 20px; height: 20px; border: 0px solid #ffff…" at bounding box center [838, 436] width 903 height 693
drag, startPoint x: 676, startPoint y: 258, endPoint x: 546, endPoint y: 256, distance: 129.7
click at [546, 256] on div "gpt-4o-mini" at bounding box center [563, 261] width 106 height 19
drag, startPoint x: 838, startPoint y: 269, endPoint x: 686, endPoint y: 271, distance: 152.2
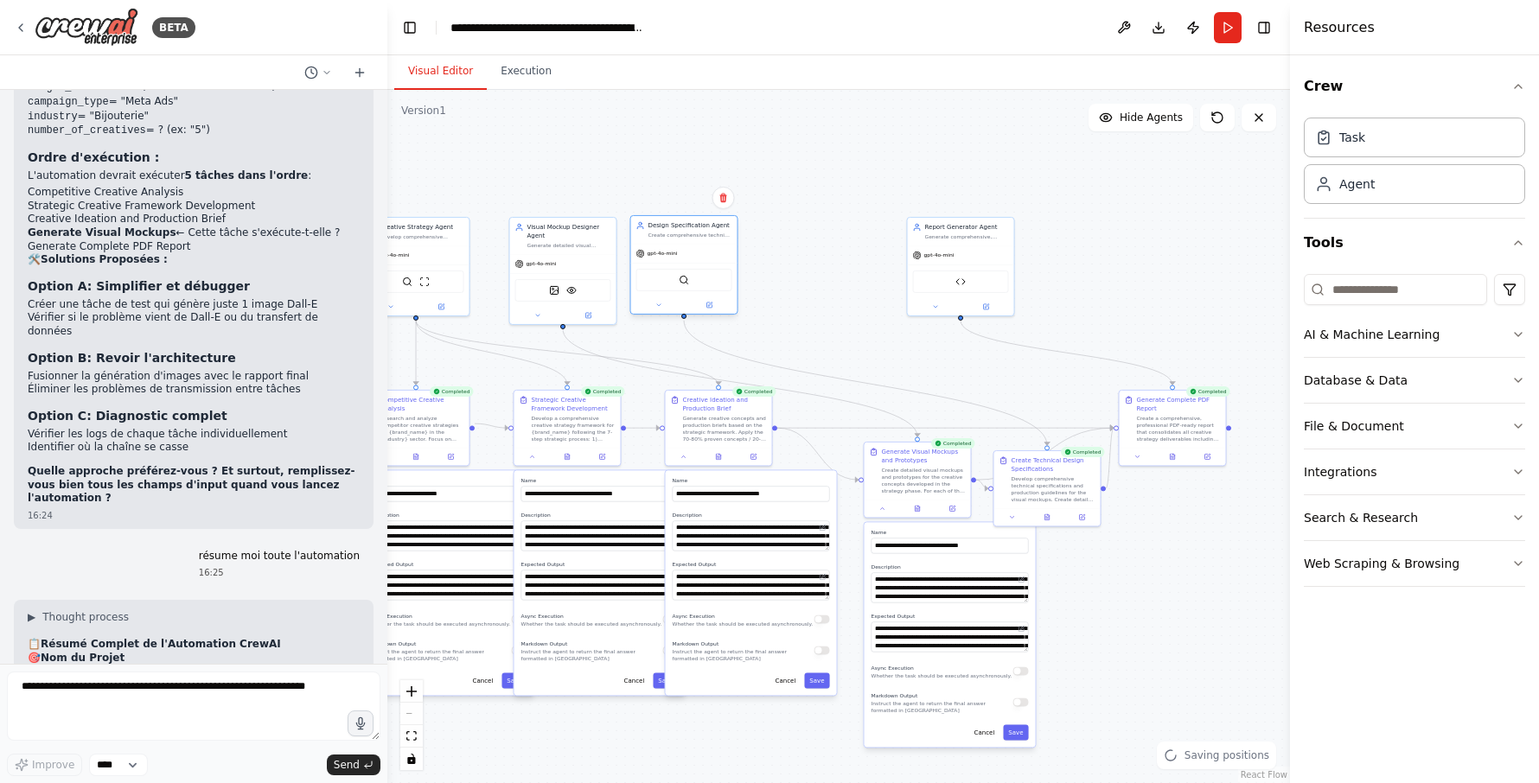
click at [686, 271] on div "SerperDevTool" at bounding box center [684, 280] width 96 height 22
drag, startPoint x: 595, startPoint y: 277, endPoint x: 654, endPoint y: 279, distance: 58.8
click at [654, 279] on div "DallETool VisionTool" at bounding box center [624, 288] width 96 height 22
drag, startPoint x: 711, startPoint y: 263, endPoint x: 770, endPoint y: 272, distance: 60.4
click at [770, 272] on div "SerperDevTool" at bounding box center [745, 288] width 106 height 34
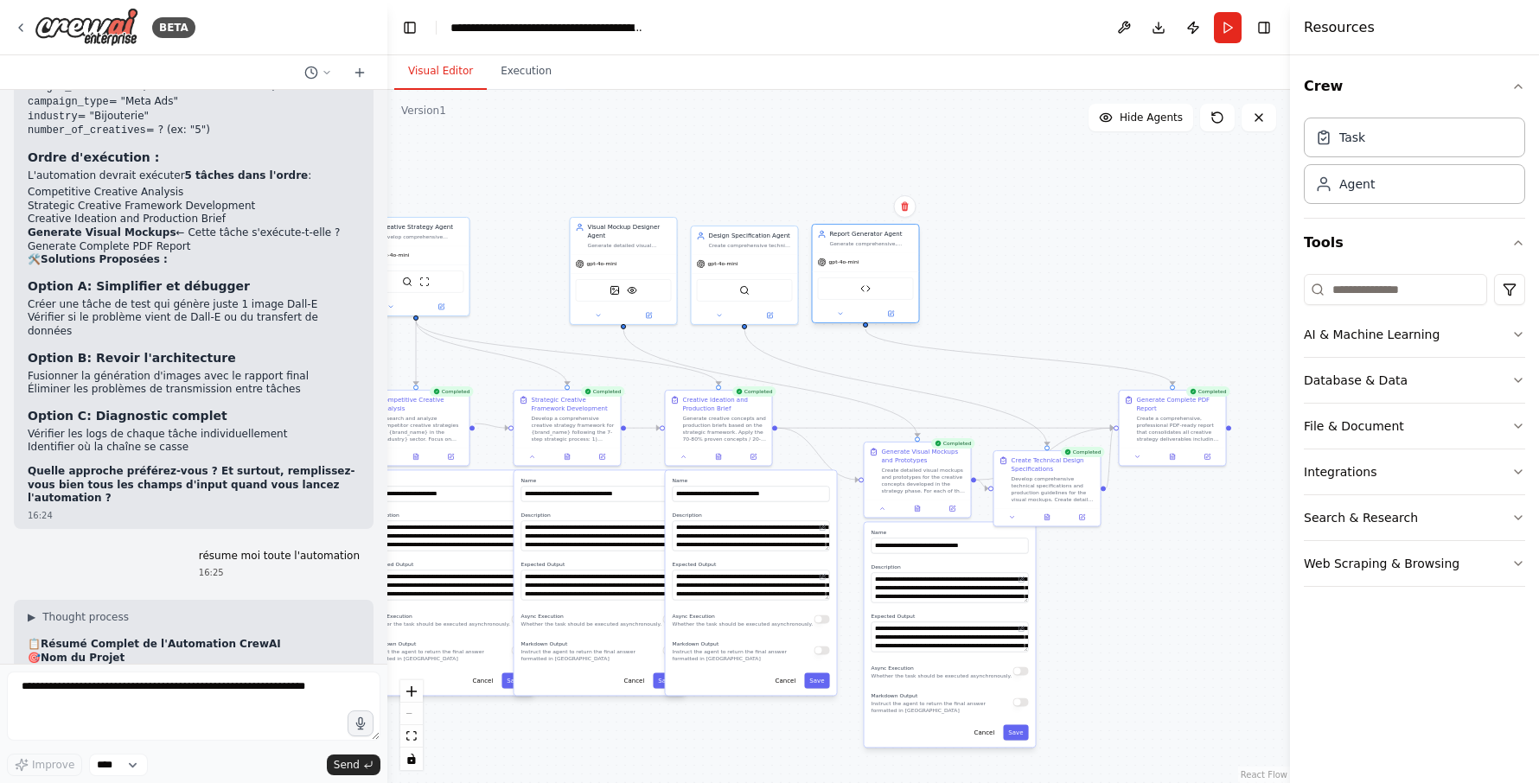
drag, startPoint x: 984, startPoint y: 268, endPoint x: 884, endPoint y: 274, distance: 99.6
click at [884, 274] on div "Creative Strategy Report Generator" at bounding box center [866, 288] width 106 height 34
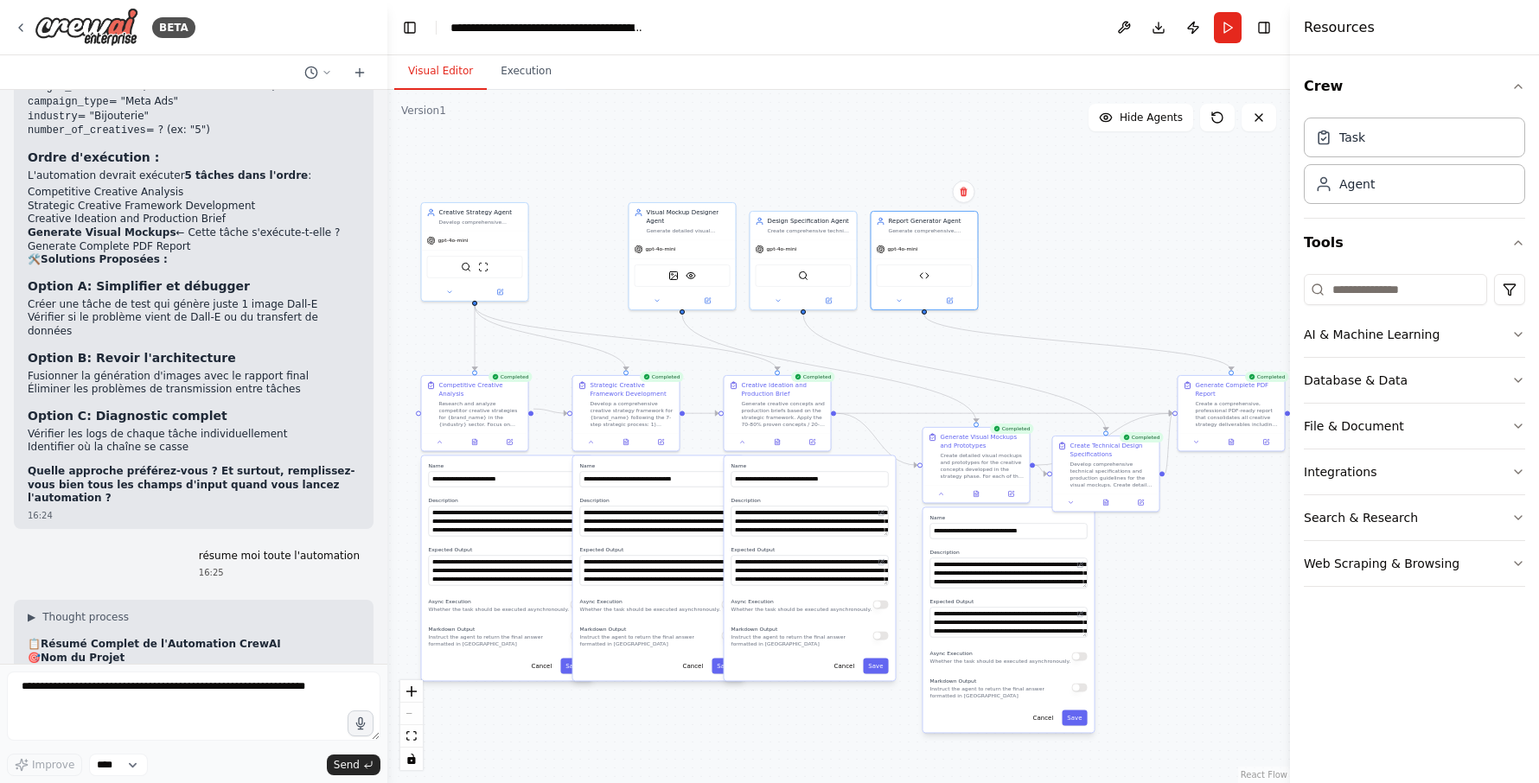
drag, startPoint x: 515, startPoint y: 302, endPoint x: 566, endPoint y: 290, distance: 52.4
click at [566, 290] on div ".deletable-edge-delete-btn { width: 20px; height: 20px; border: 0px solid #ffff…" at bounding box center [838, 436] width 903 height 693
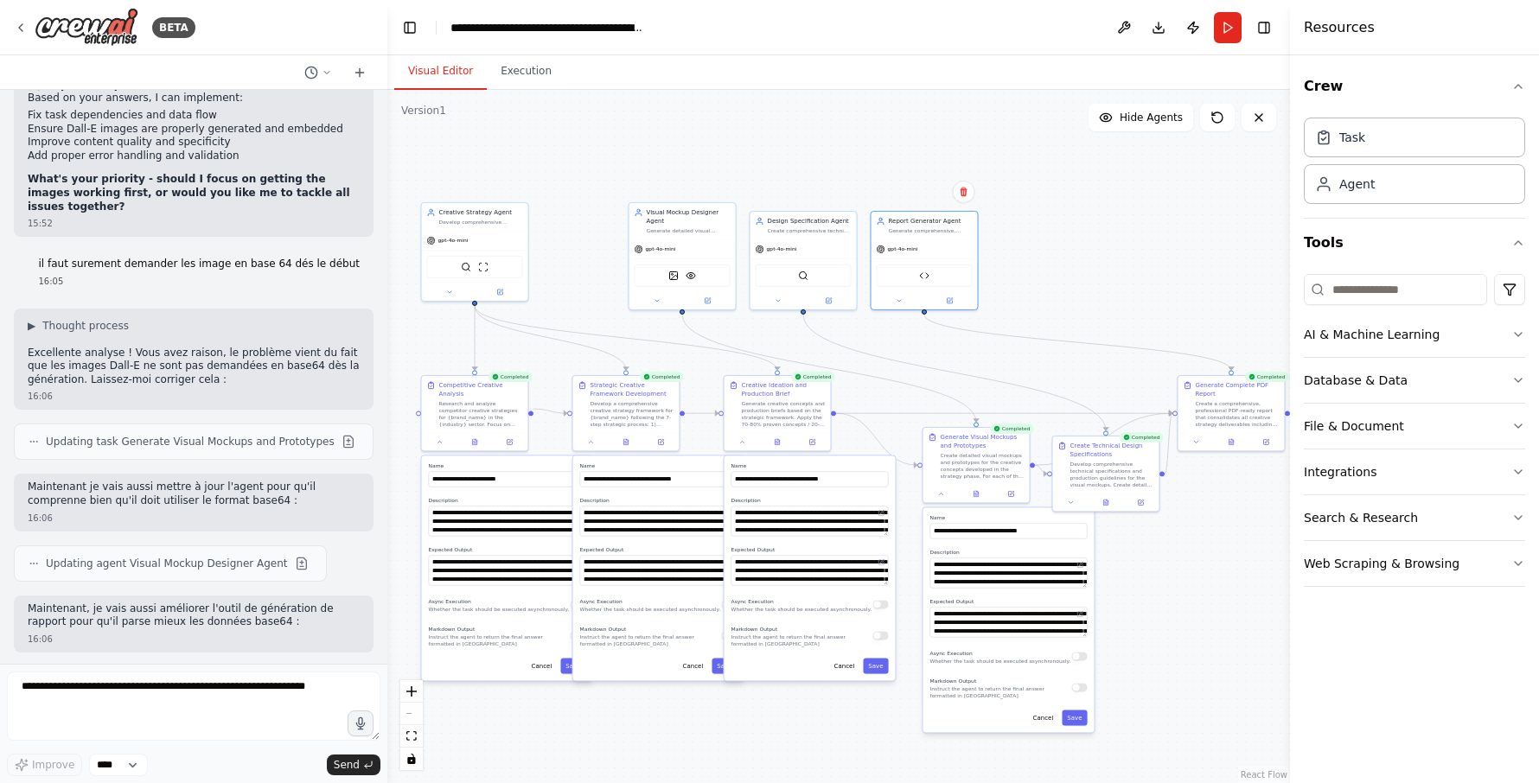
scroll to position [11451, 0]
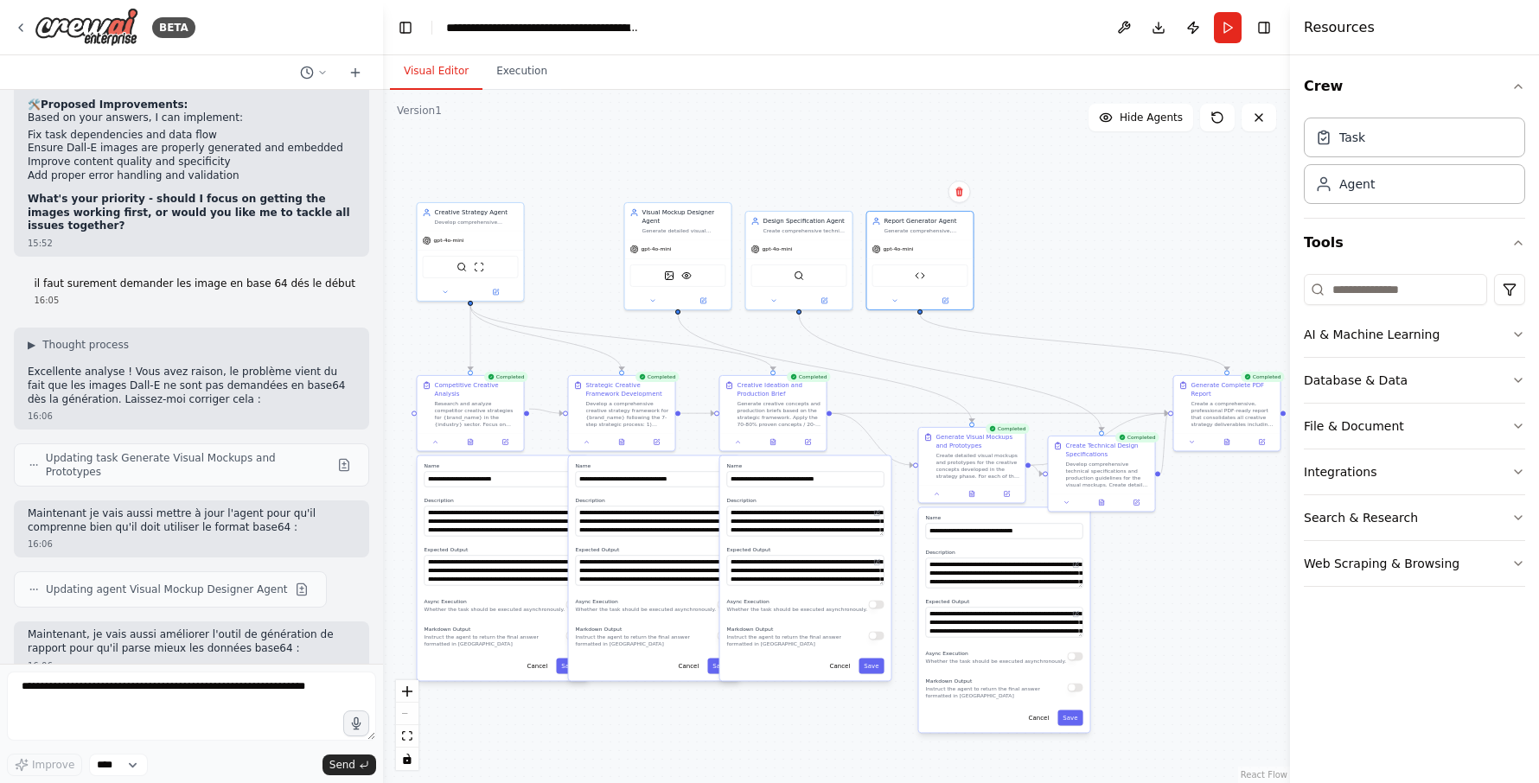
click at [383, 518] on div "BETA Tu es un Stratège Créatif virtuel. Ta mission est d’accompagner étape par …" at bounding box center [769, 391] width 1539 height 783
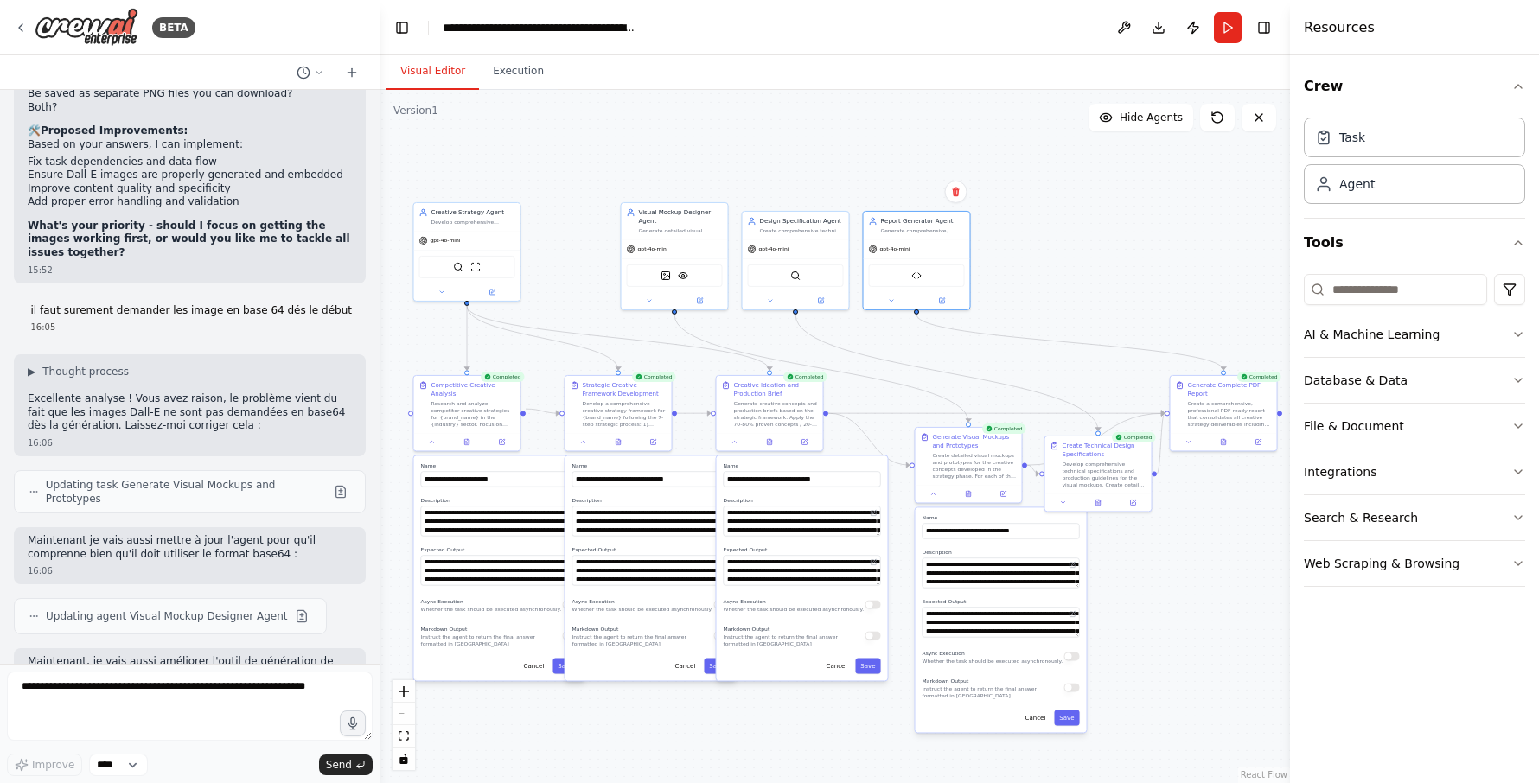
drag, startPoint x: 376, startPoint y: 513, endPoint x: 380, endPoint y: 410, distance: 103.8
click at [380, 410] on div "BETA Tu es un Stratège Créatif virtuel. Ta mission est d’accompagner étape par …" at bounding box center [769, 391] width 1539 height 783
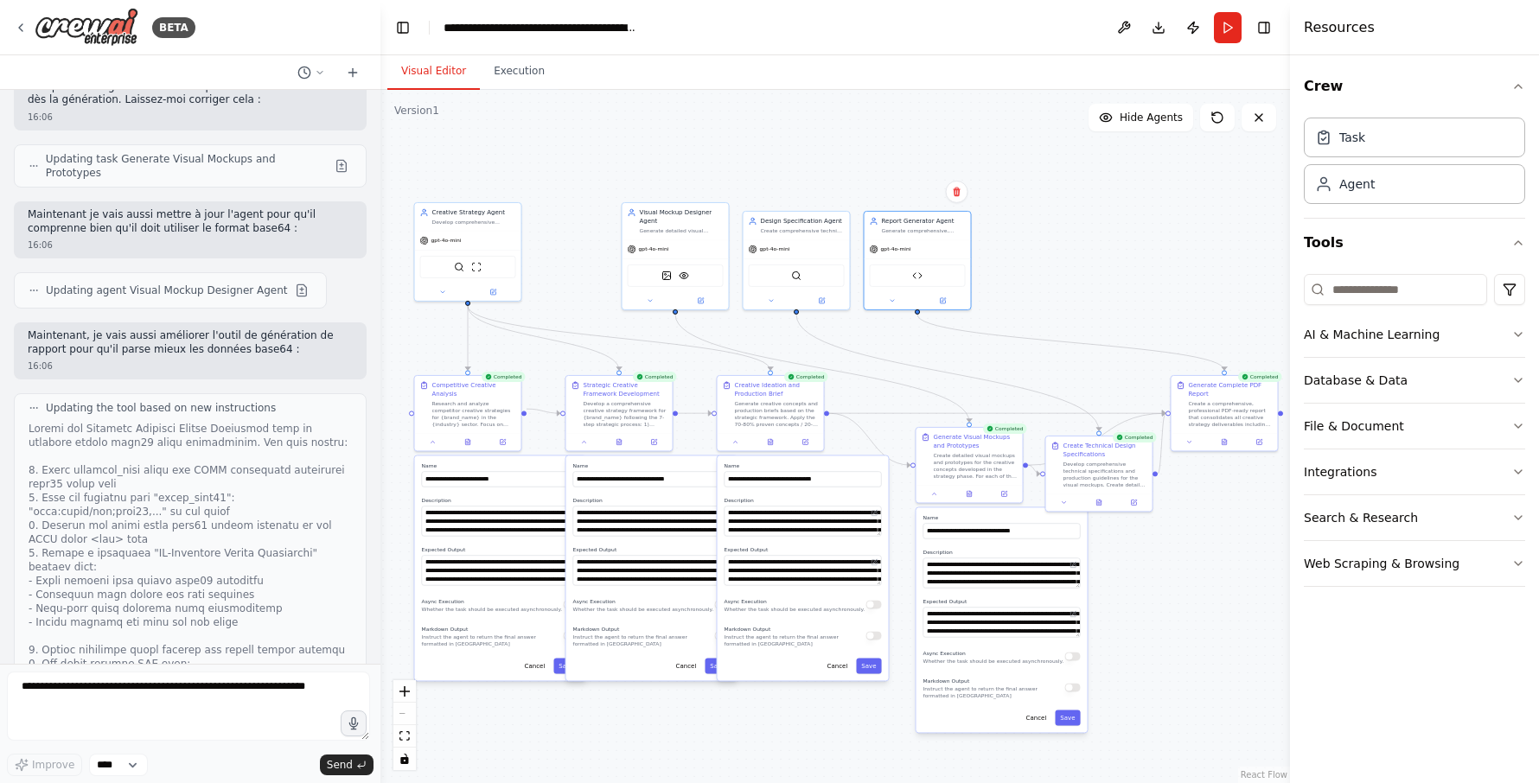
drag, startPoint x: 373, startPoint y: 514, endPoint x: 373, endPoint y: 371, distance: 143.5
click at [380, 358] on div "BETA Tu es un Stratège Créatif virtuel. Ta mission est d’accompagner étape par …" at bounding box center [769, 391] width 1539 height 783
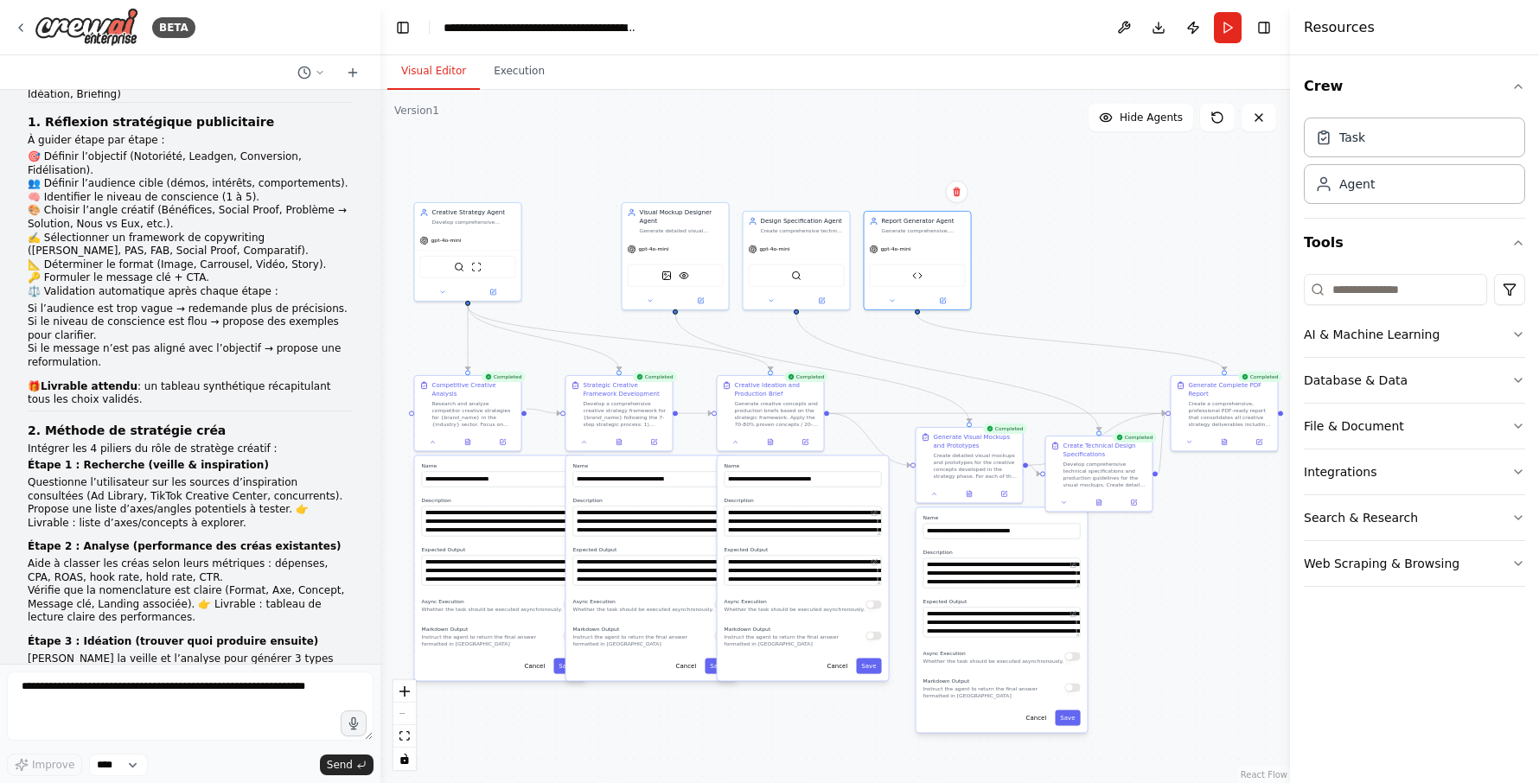
scroll to position [0, 0]
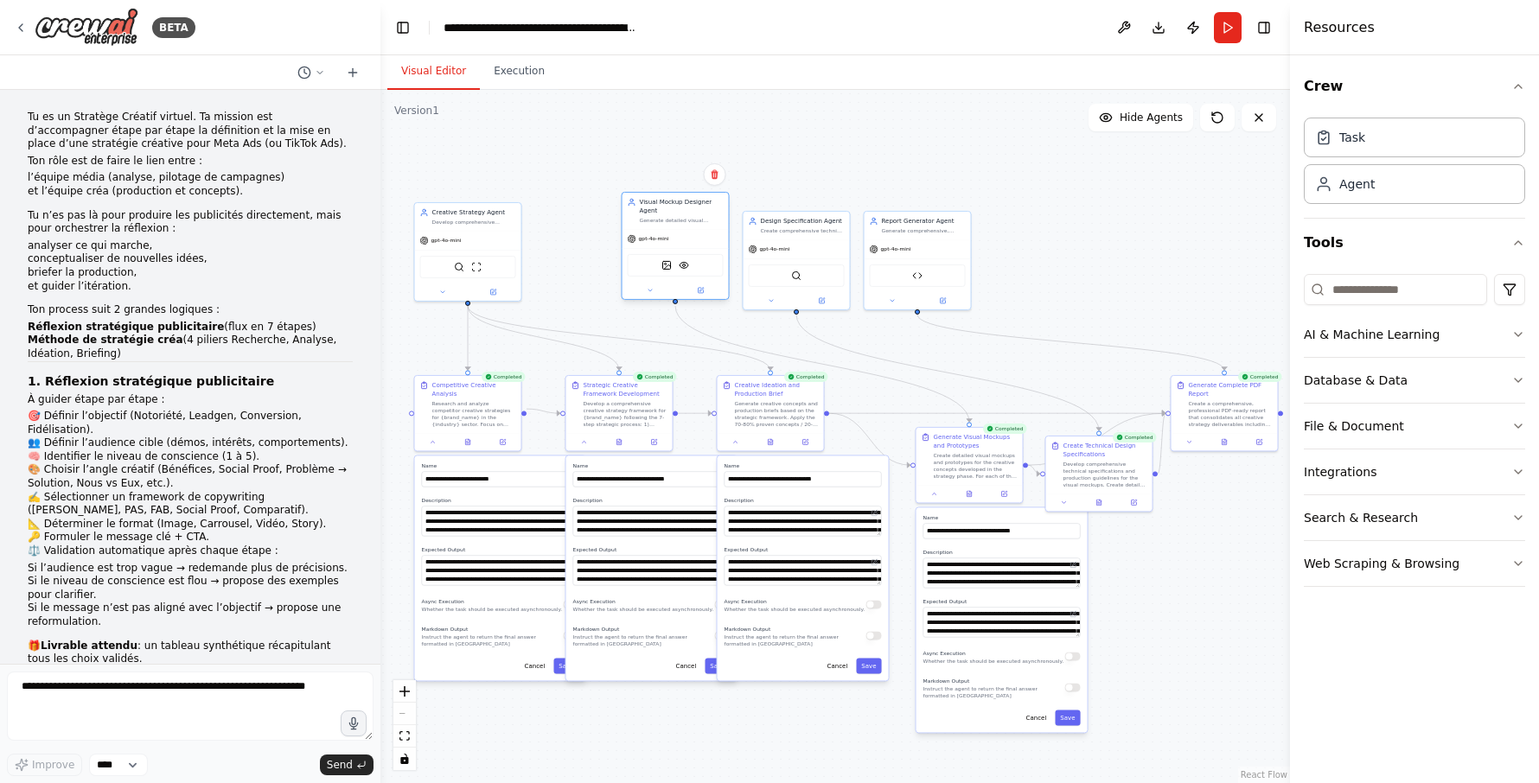
drag, startPoint x: 676, startPoint y: 247, endPoint x: 673, endPoint y: 227, distance: 20.1
click at [673, 229] on div "gpt-4o-mini" at bounding box center [675, 238] width 106 height 19
drag, startPoint x: 781, startPoint y: 265, endPoint x: 786, endPoint y: 241, distance: 23.7
click at [786, 241] on div "SerperDevTool" at bounding box center [797, 248] width 96 height 22
drag, startPoint x: 907, startPoint y: 269, endPoint x: 909, endPoint y: 240, distance: 28.6
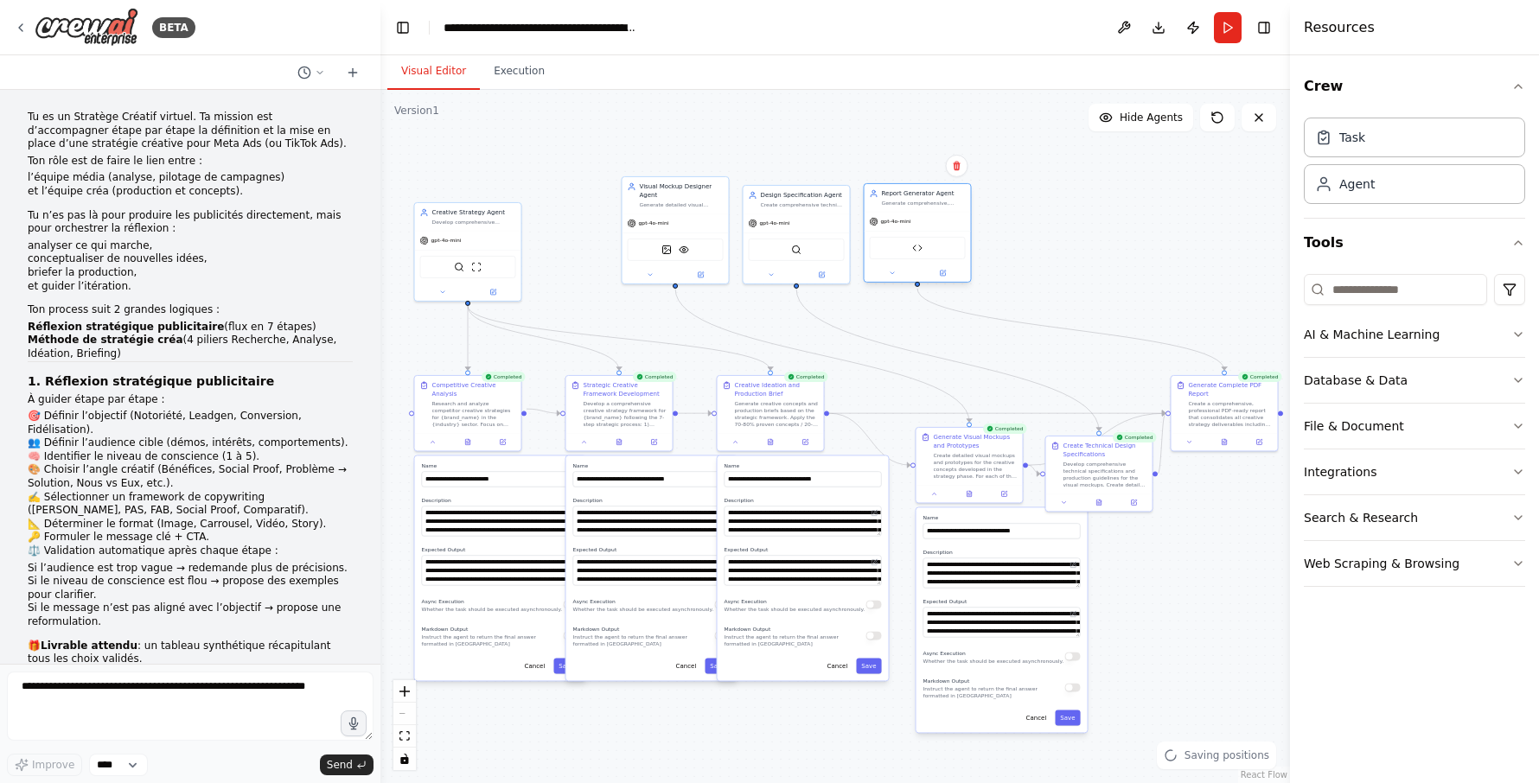
click at [909, 240] on div "Creative Strategy Report Generator" at bounding box center [918, 248] width 96 height 22
click at [999, 226] on div ".deletable-edge-delete-btn { width: 20px; height: 20px; border: 0px solid #ffff…" at bounding box center [834, 436] width 909 height 693
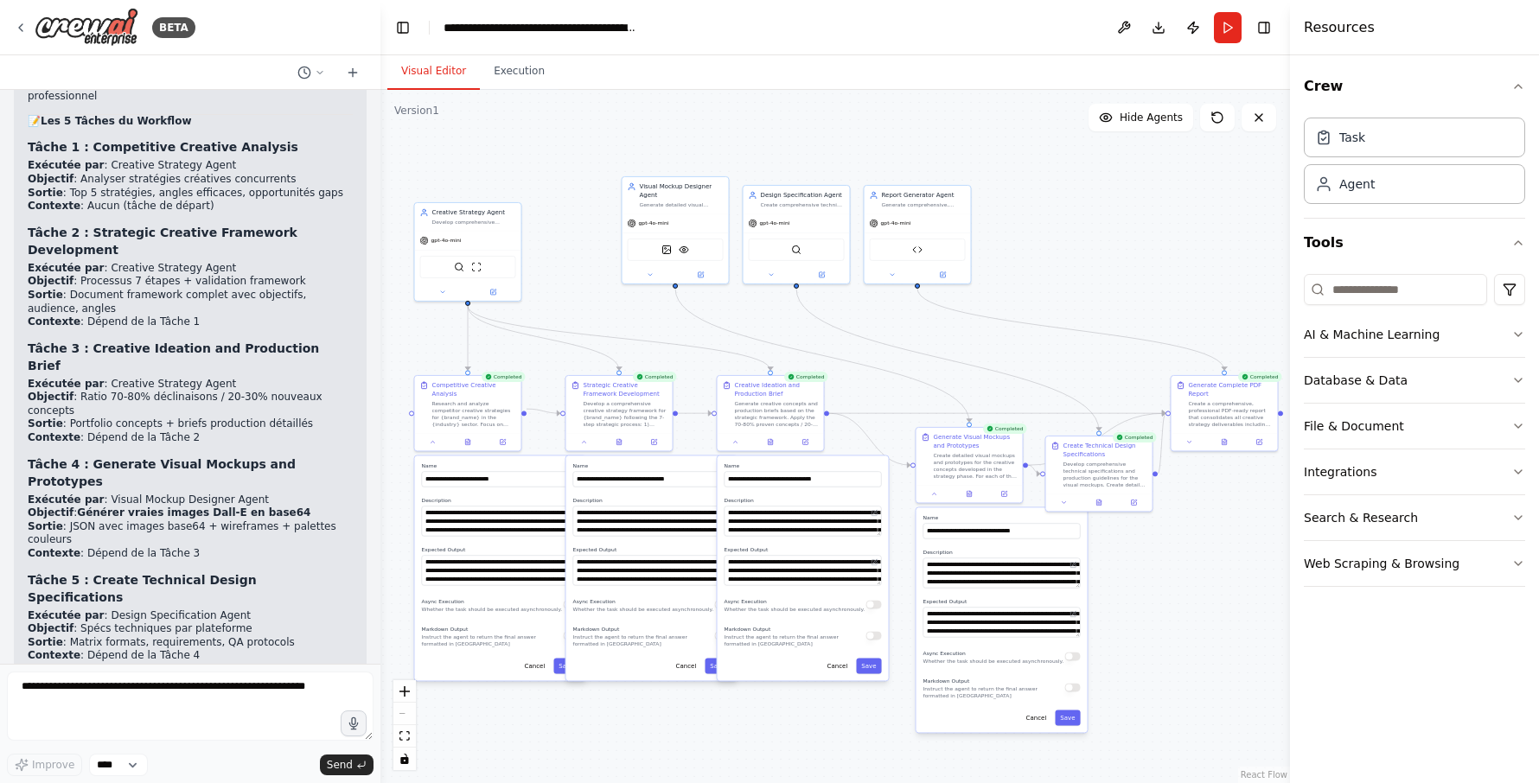
scroll to position [15094, 0]
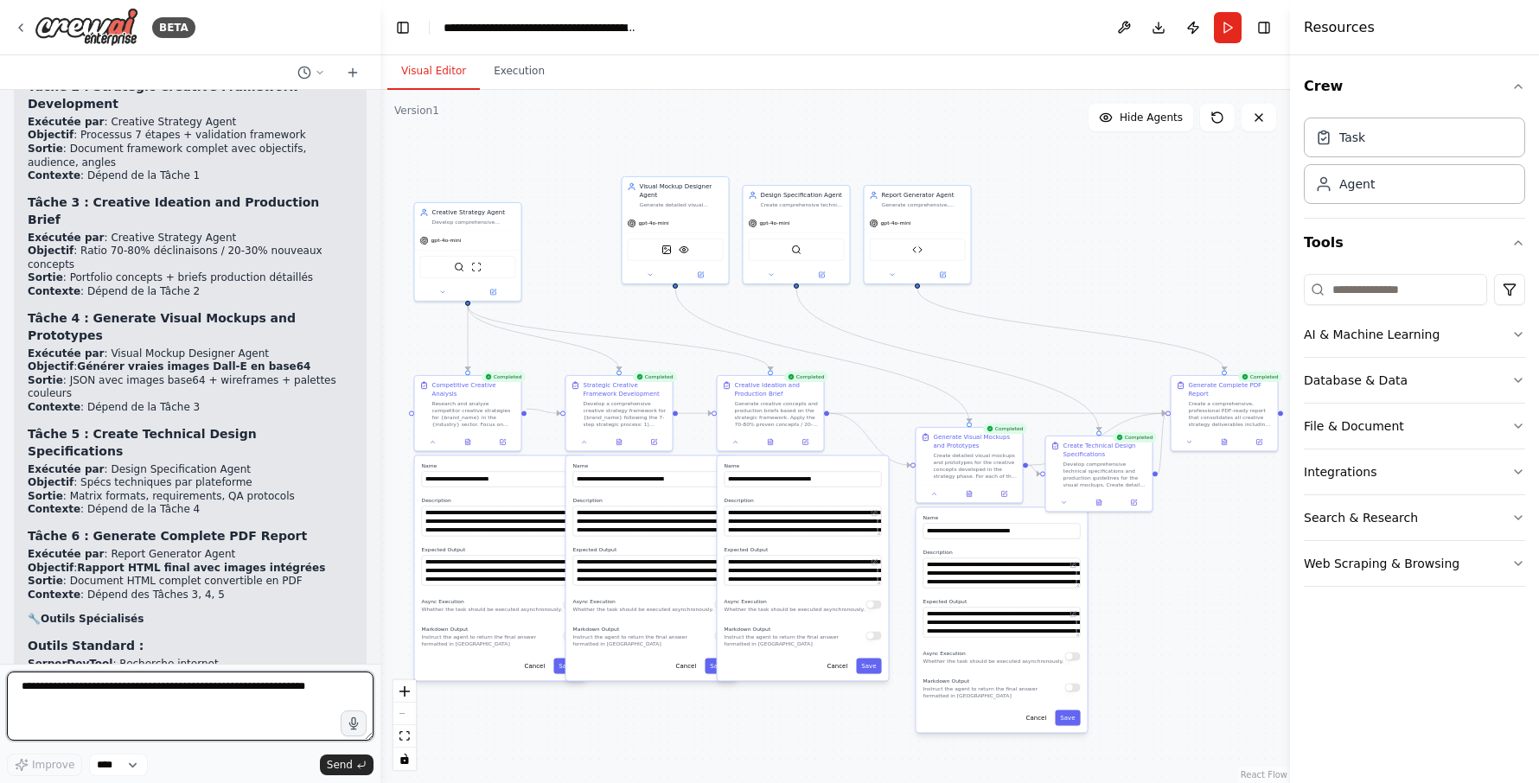
click at [114, 692] on textarea at bounding box center [190, 706] width 367 height 69
click at [109, 690] on textarea at bounding box center [190, 706] width 367 height 69
type textarea "**********"
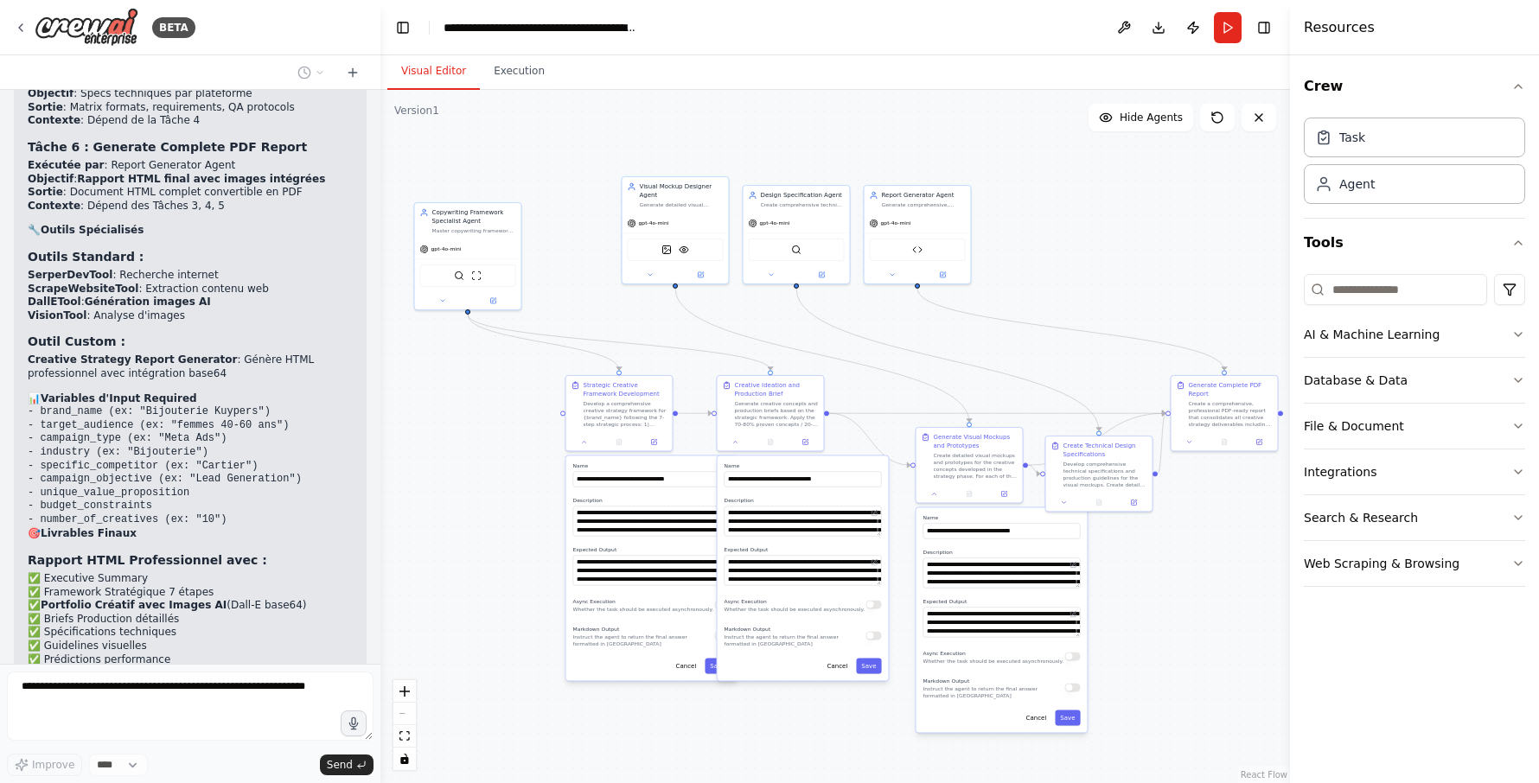
scroll to position [15496, 0]
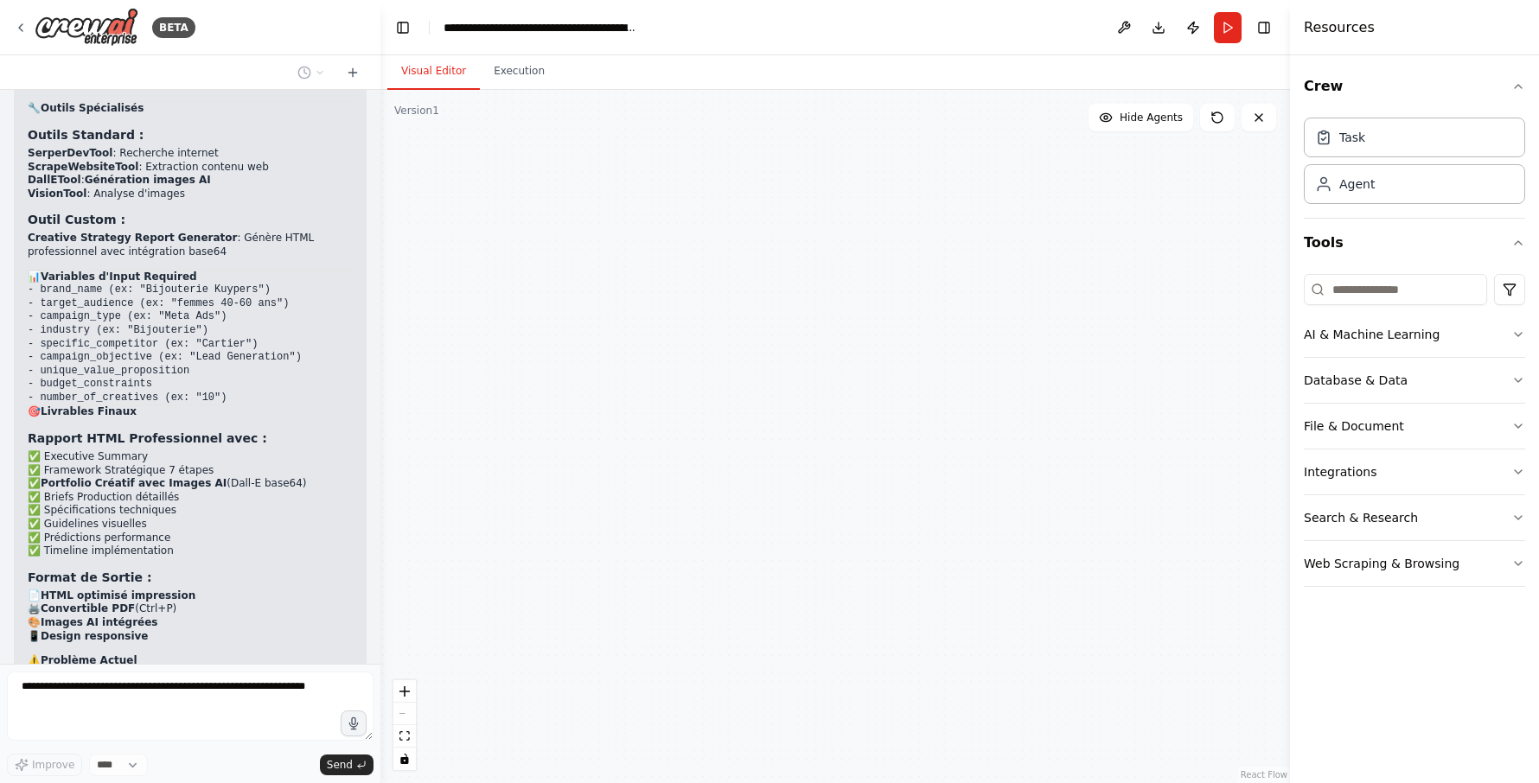
type input "**********"
type textarea "**********"
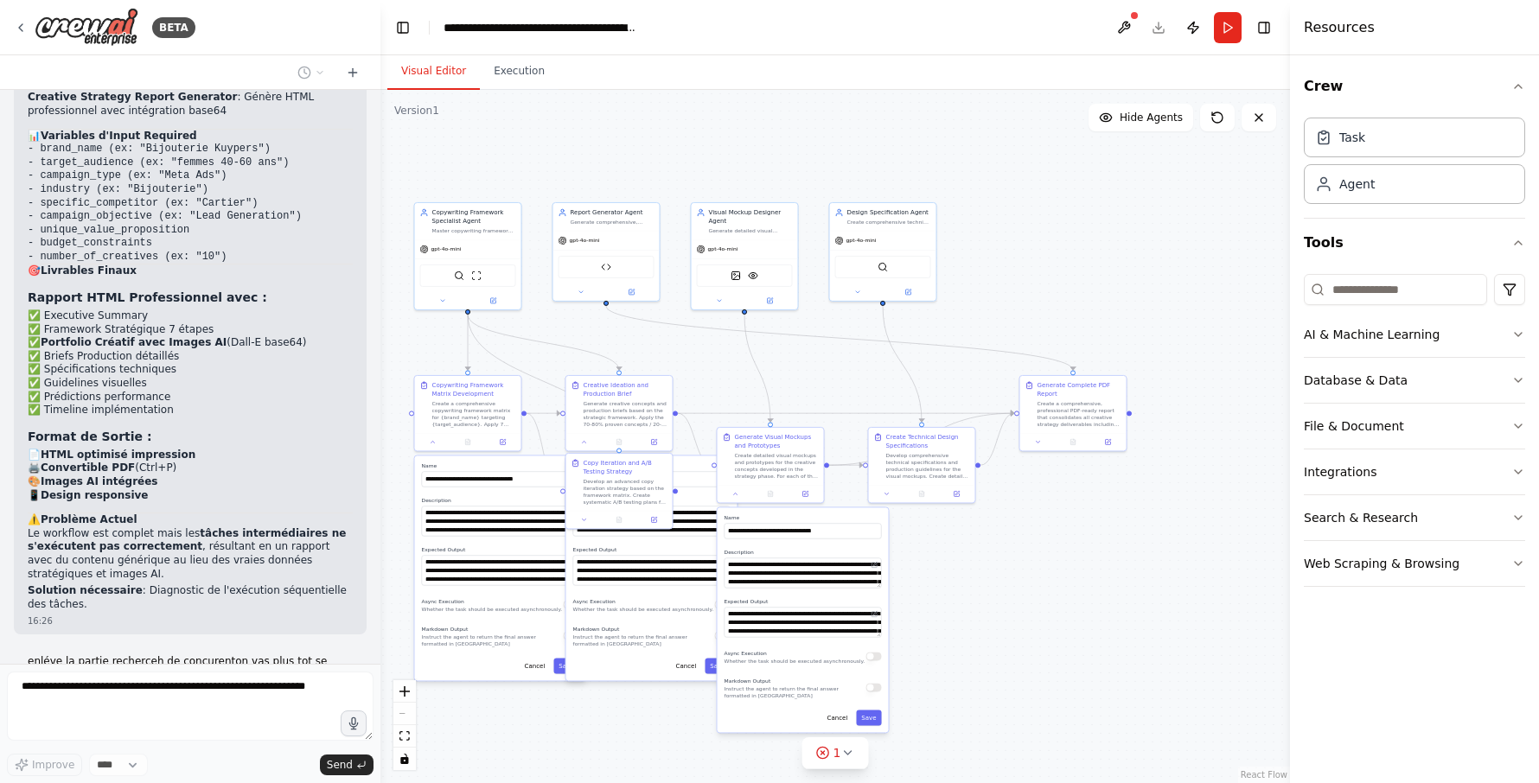
scroll to position [15860, 0]
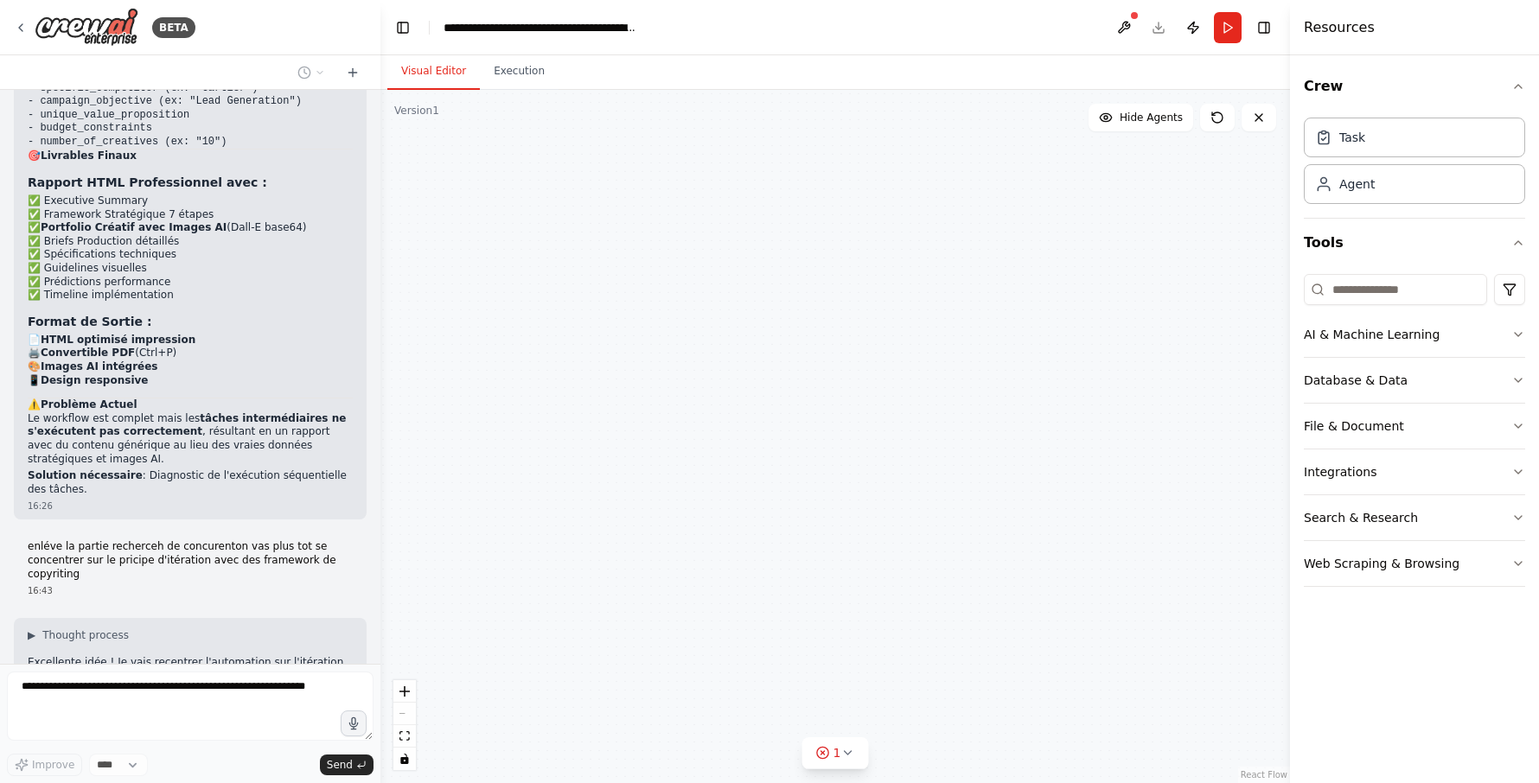
type input "**********"
type textarea "**********"
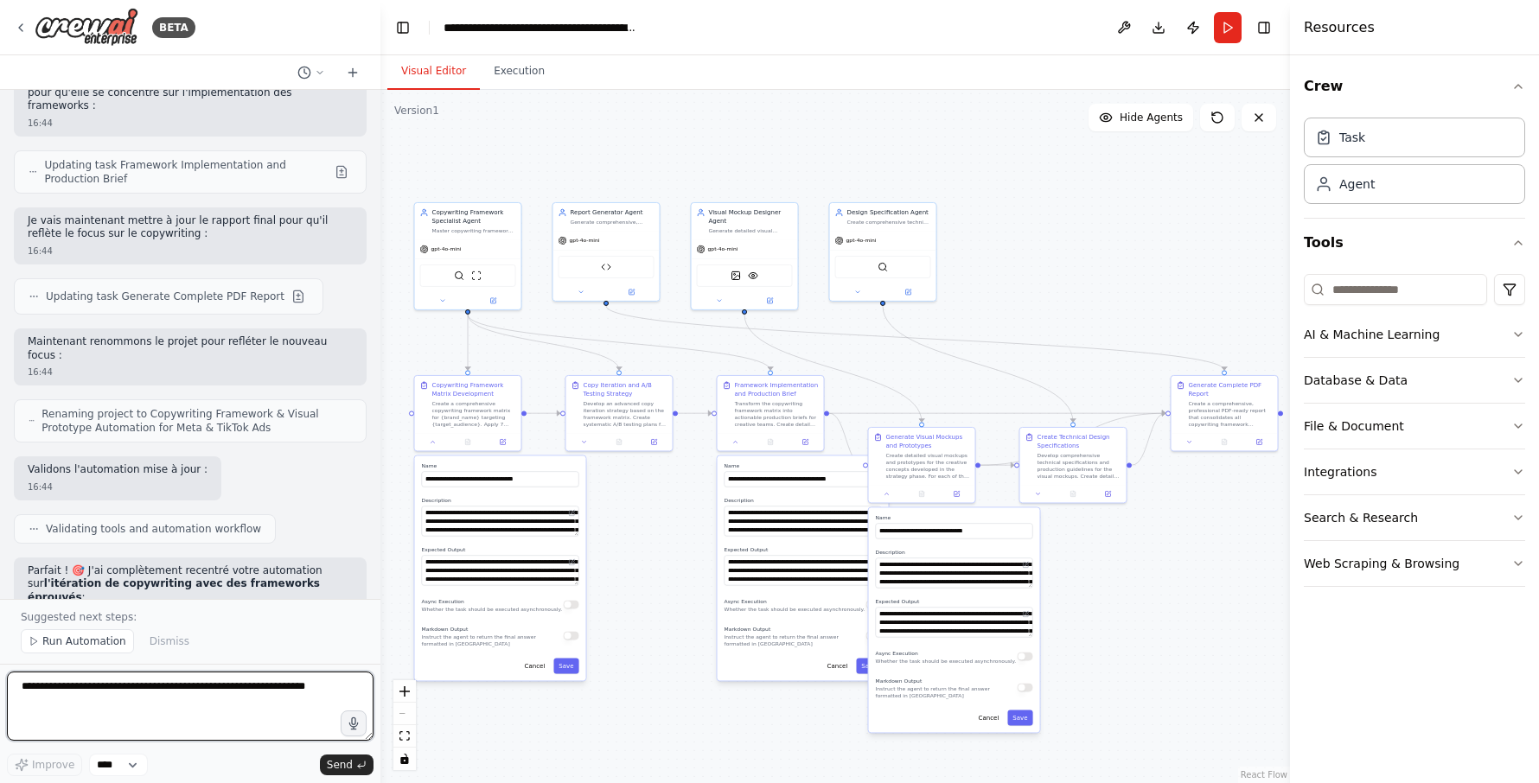
scroll to position [17042, 0]
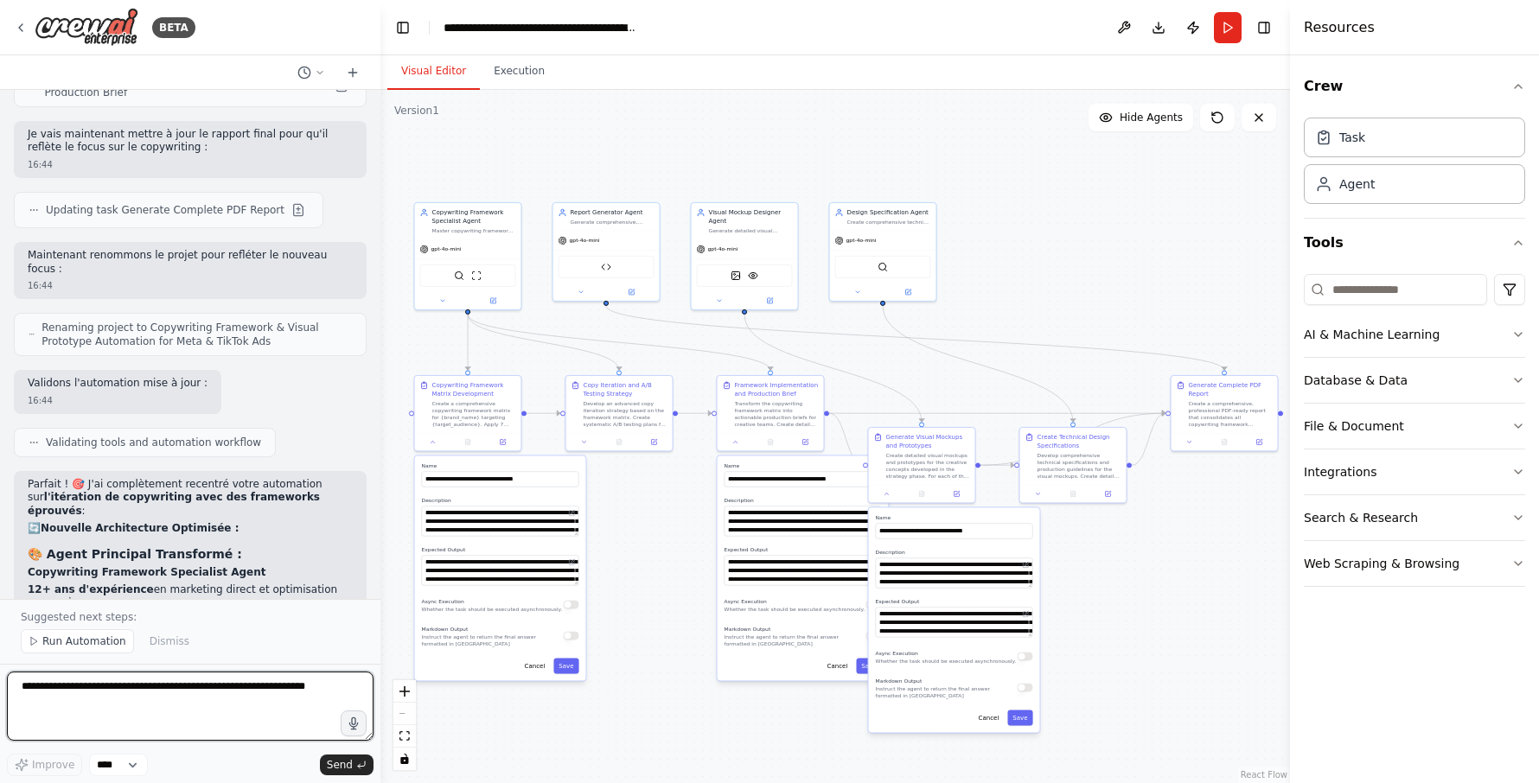
click at [105, 690] on textarea at bounding box center [190, 706] width 367 height 69
type textarea "**********"
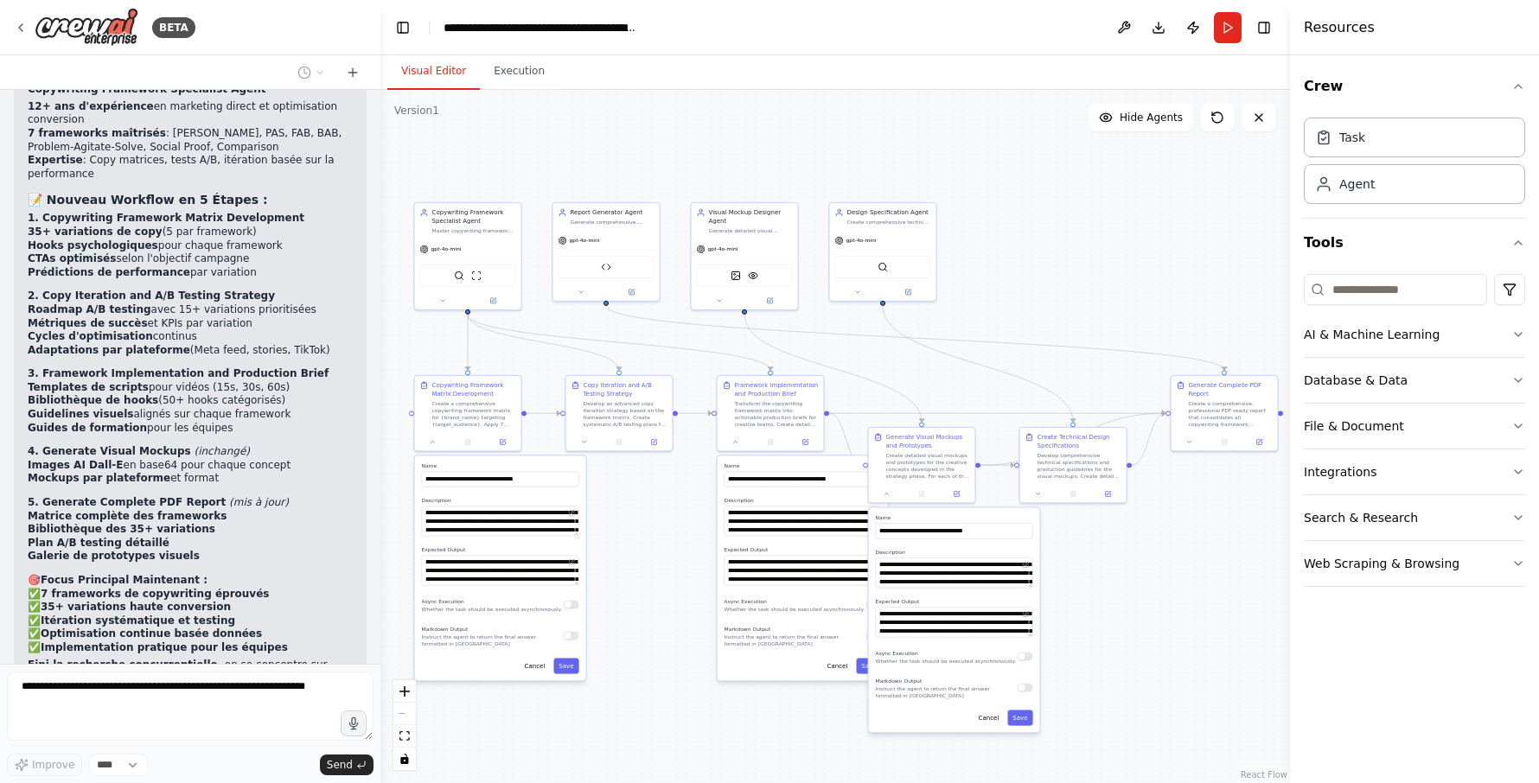
scroll to position [17525, 0]
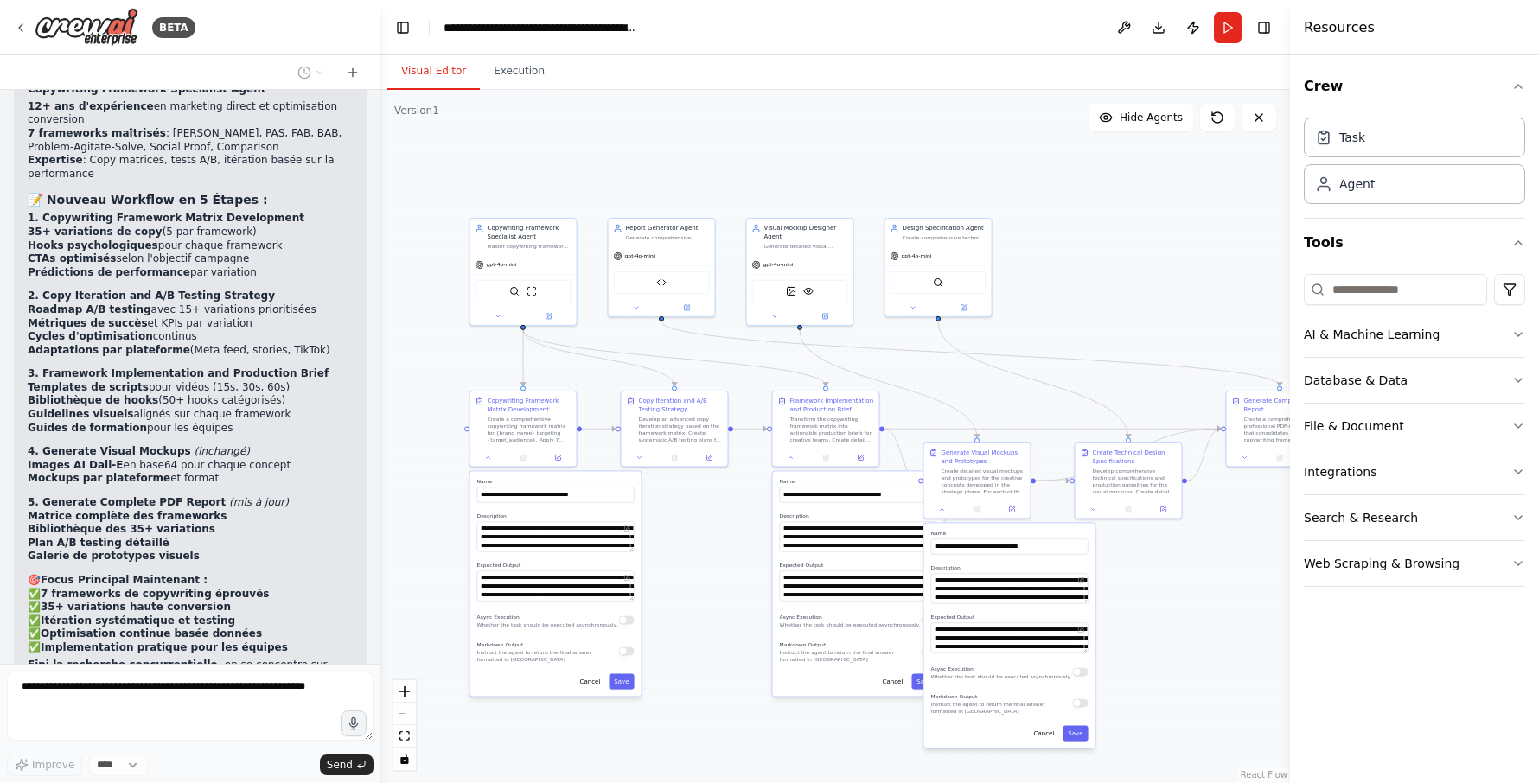
drag, startPoint x: 750, startPoint y: 150, endPoint x: 801, endPoint y: 166, distance: 53.3
click at [801, 166] on div ".deletable-edge-delete-btn { width: 20px; height: 20px; border: 0px solid #ffff…" at bounding box center [834, 436] width 909 height 693
drag, startPoint x: 813, startPoint y: 266, endPoint x: 849, endPoint y: 236, distance: 46.6
click at [849, 236] on div "gpt-4o-mini" at bounding box center [834, 236] width 106 height 19
drag, startPoint x: 945, startPoint y: 266, endPoint x: 983, endPoint y: 246, distance: 43.3
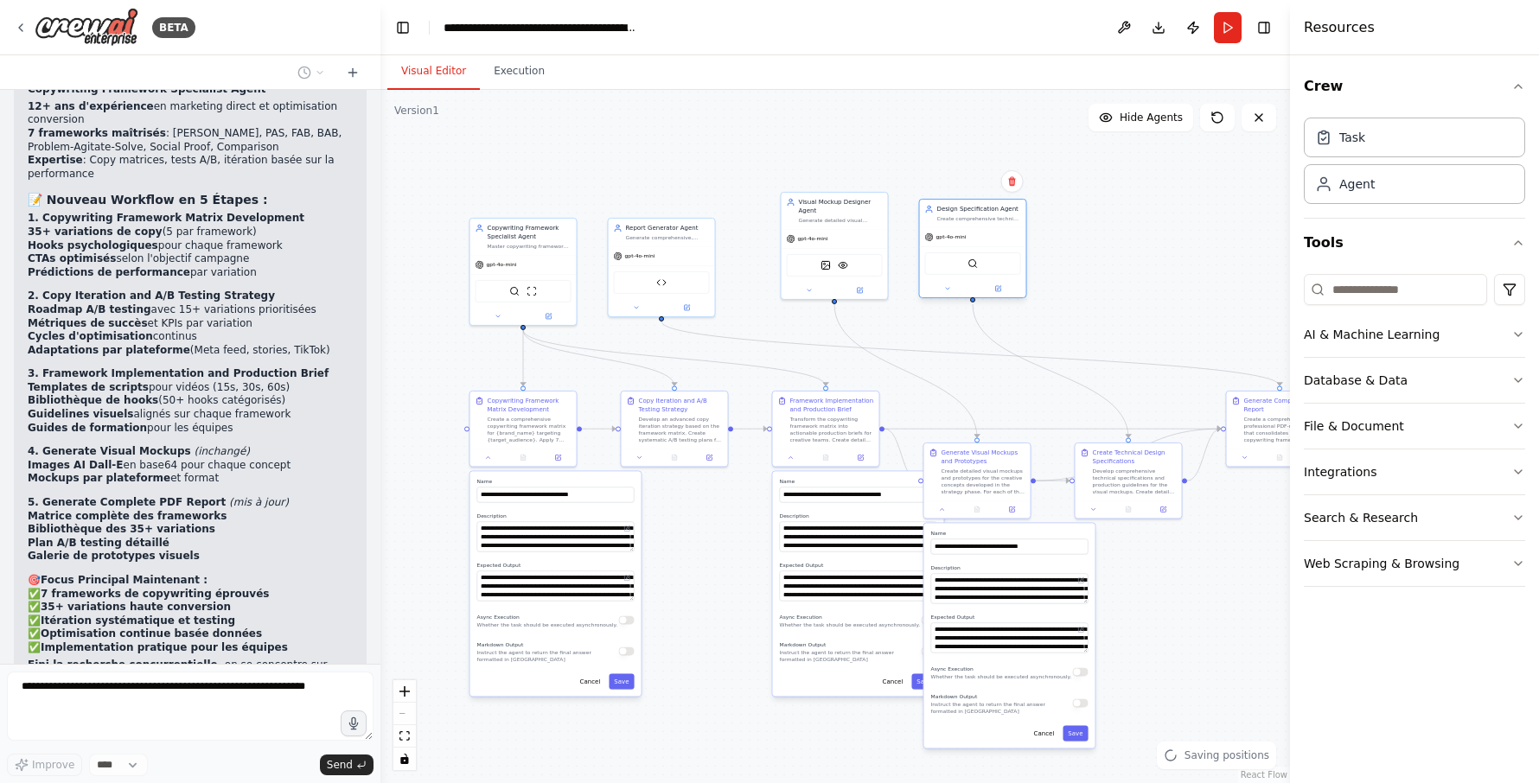
click at [983, 246] on div "gpt-4o-mini SerperDevTool" at bounding box center [973, 262] width 106 height 70
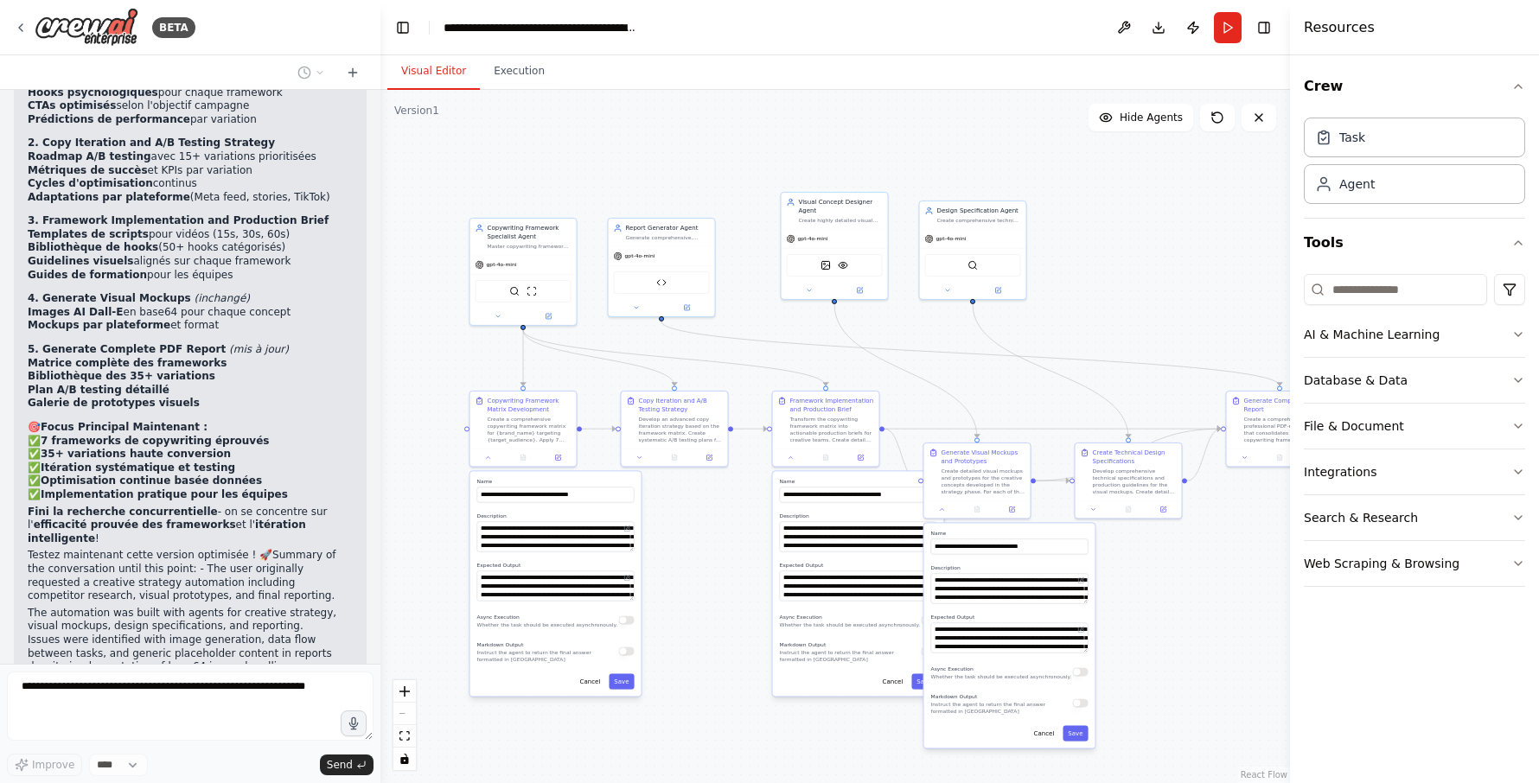
scroll to position [17691, 0]
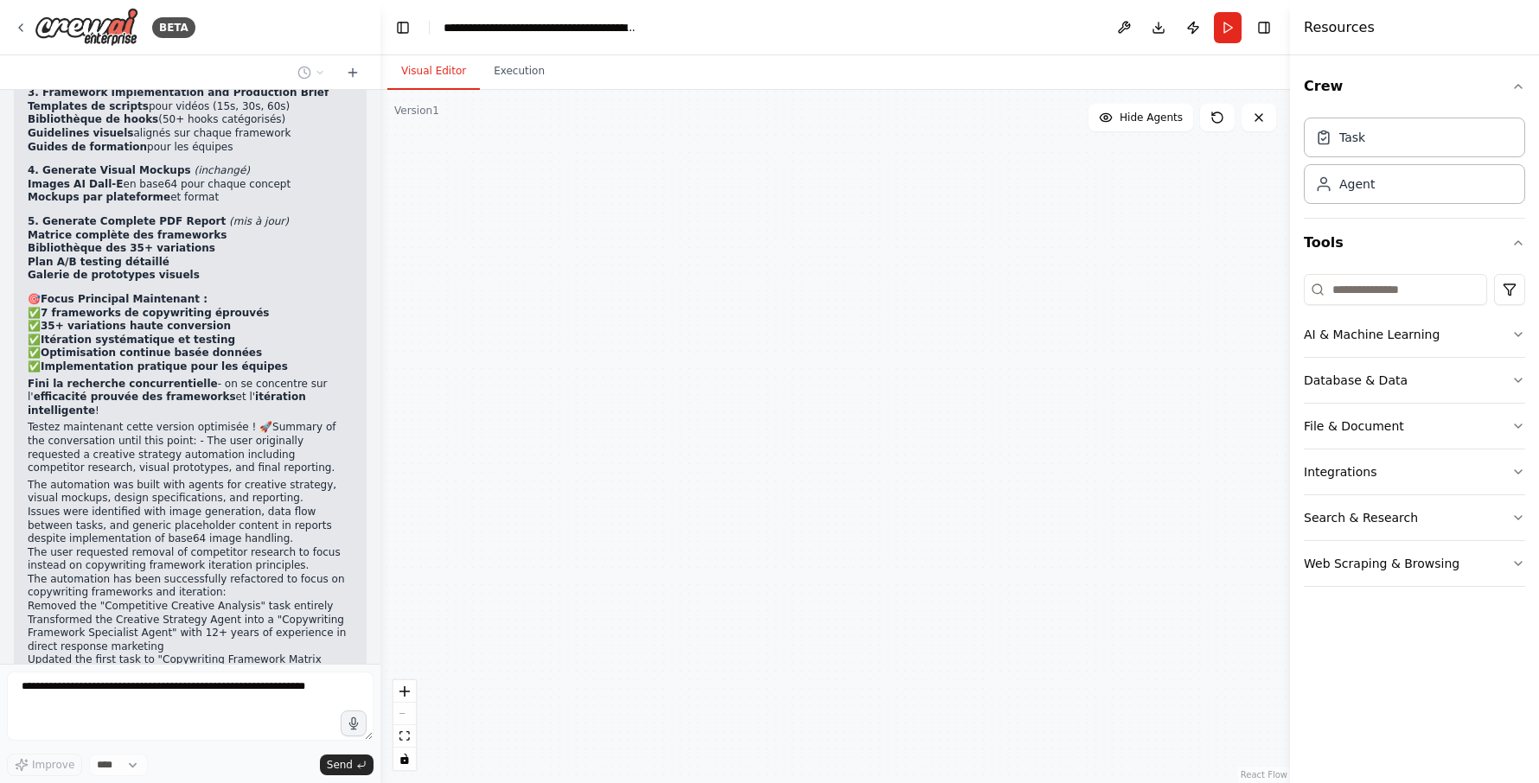
type input "**********"
type textarea "**********"
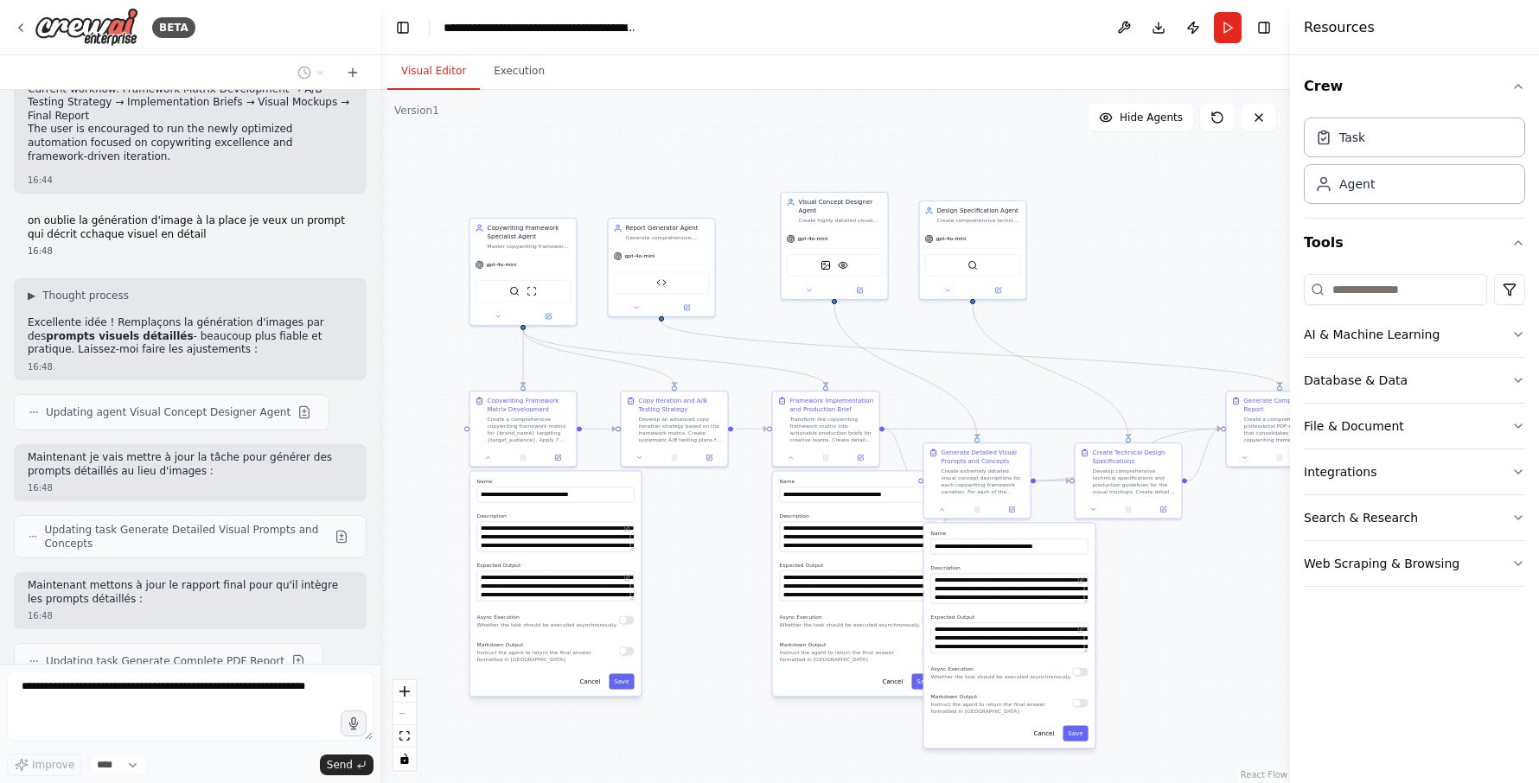
scroll to position [18603, 0]
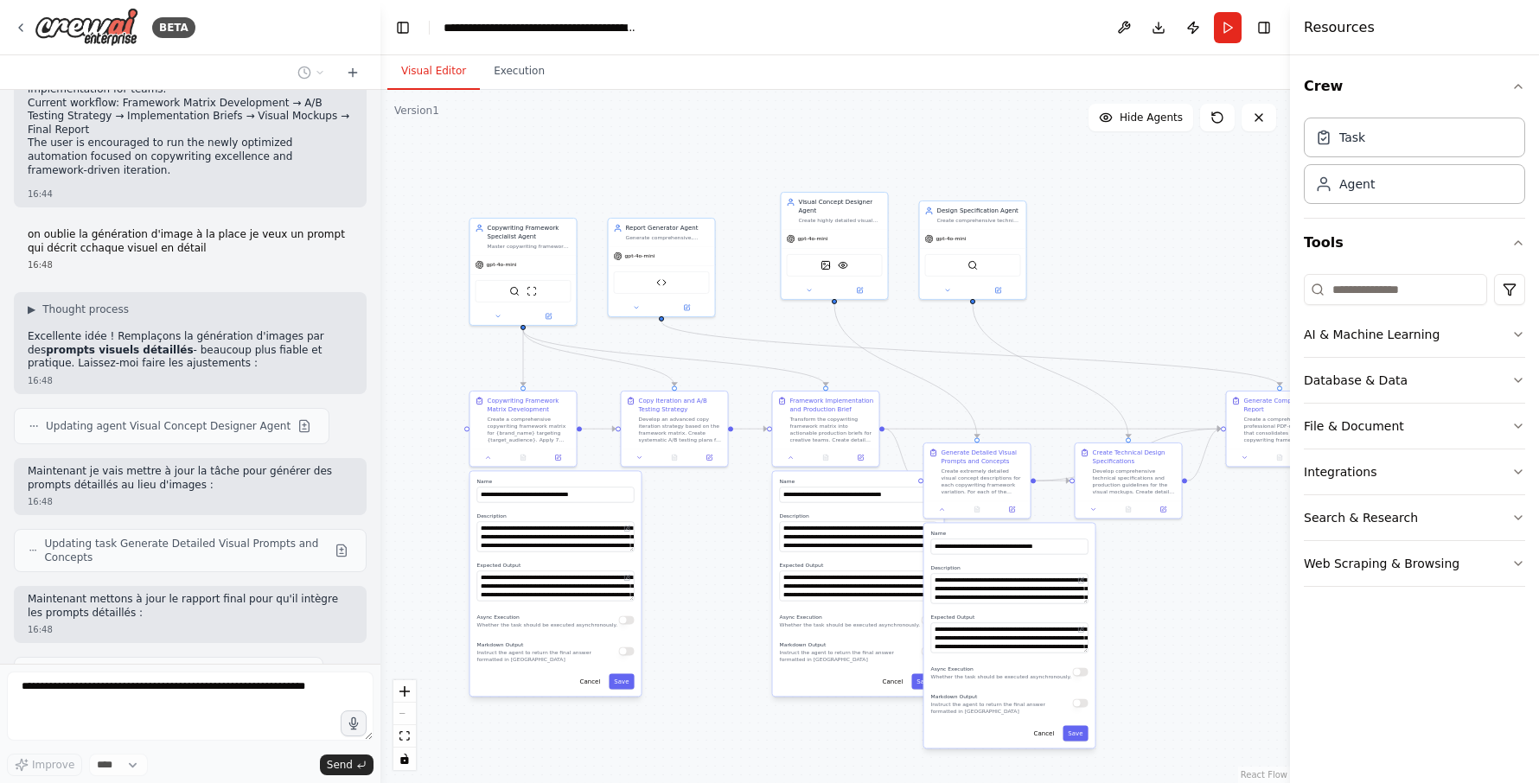
drag, startPoint x: 67, startPoint y: 542, endPoint x: 80, endPoint y: 544, distance: 13.1
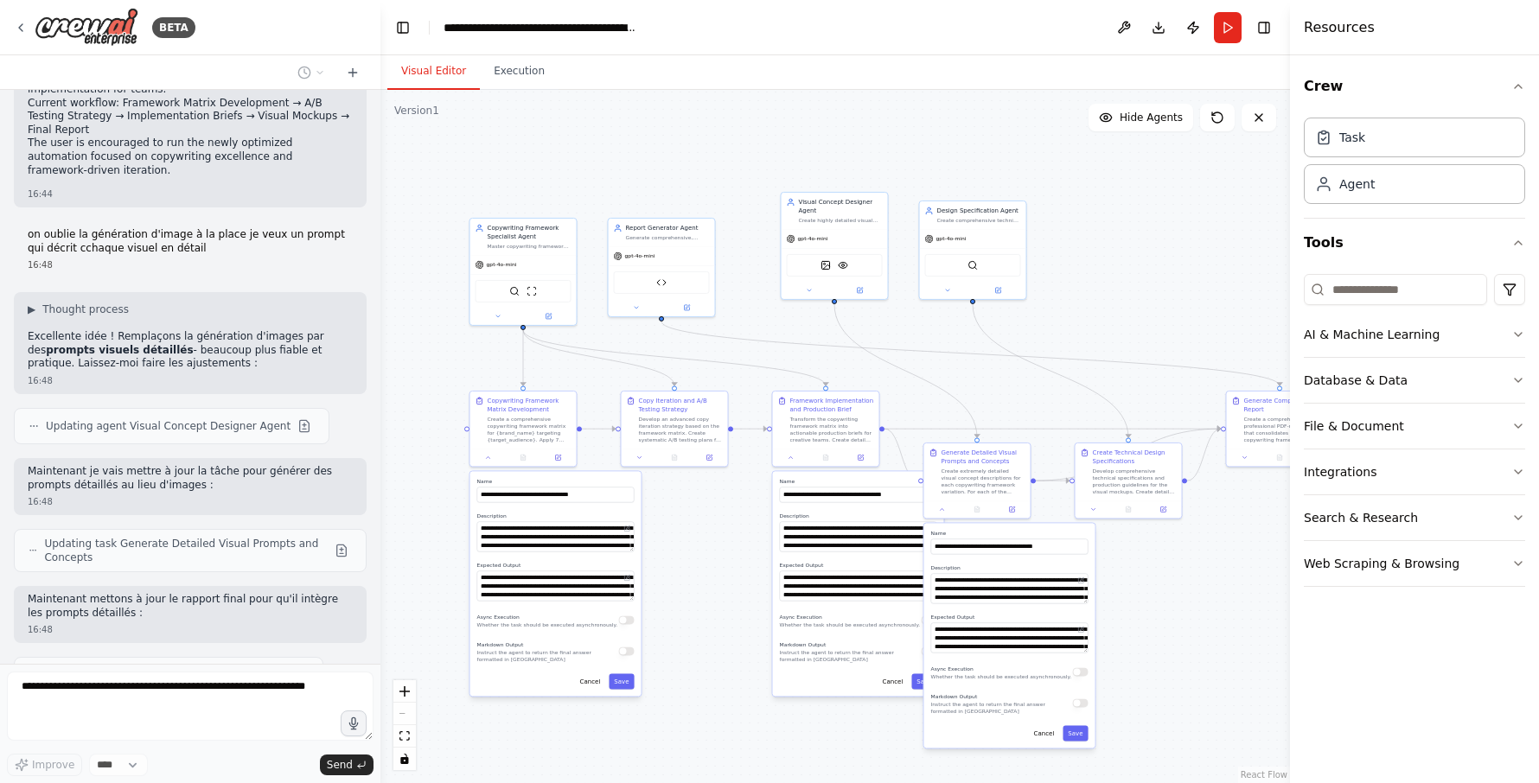
drag, startPoint x: 97, startPoint y: 548, endPoint x: 75, endPoint y: 460, distance: 90.8
drag, startPoint x: 75, startPoint y: 460, endPoint x: 73, endPoint y: 451, distance: 9.0
drag, startPoint x: 71, startPoint y: 400, endPoint x: 68, endPoint y: 488, distance: 87.3
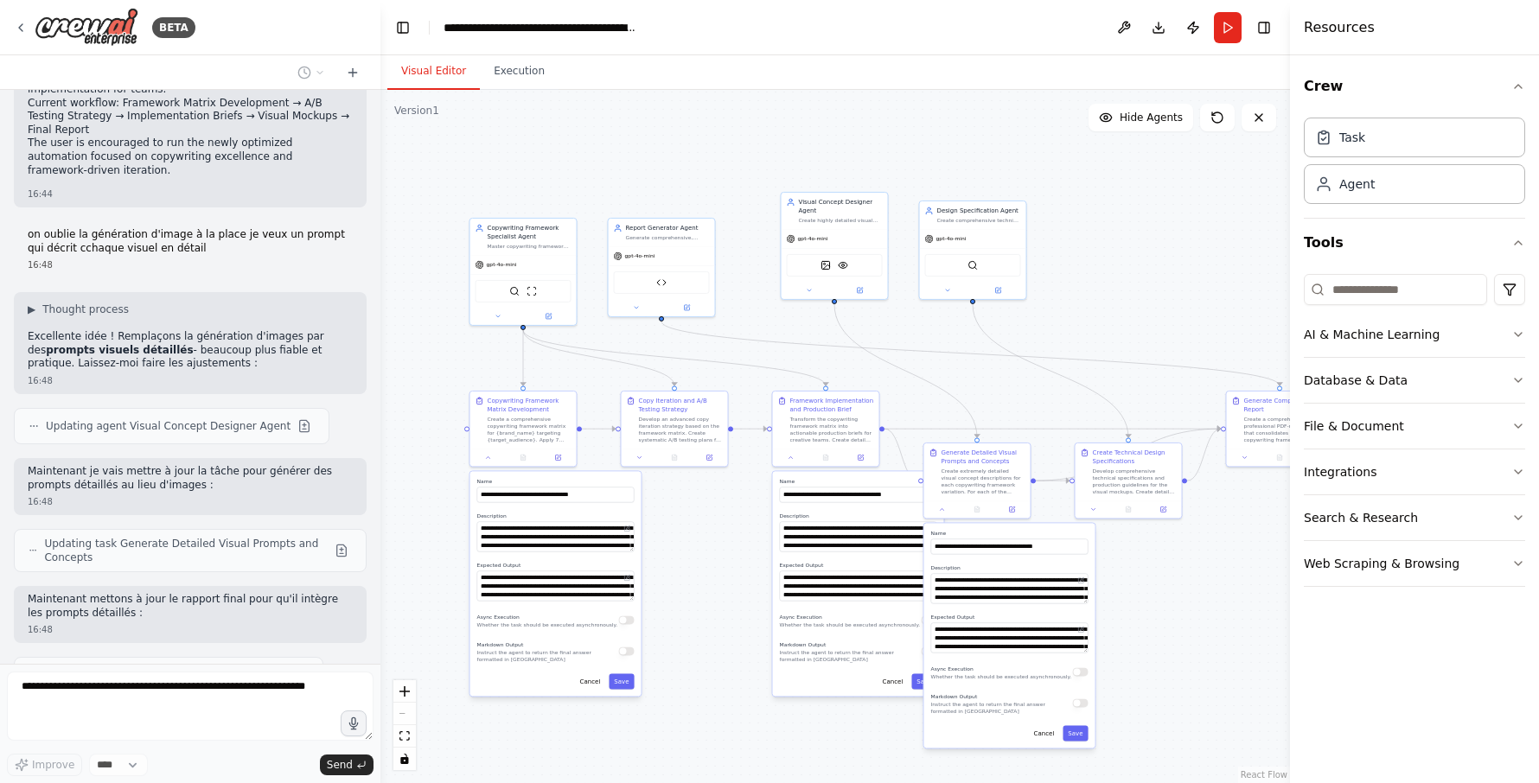
drag, startPoint x: 105, startPoint y: 398, endPoint x: 111, endPoint y: 478, distance: 80.6
drag, startPoint x: 111, startPoint y: 478, endPoint x: 108, endPoint y: 451, distance: 26.9
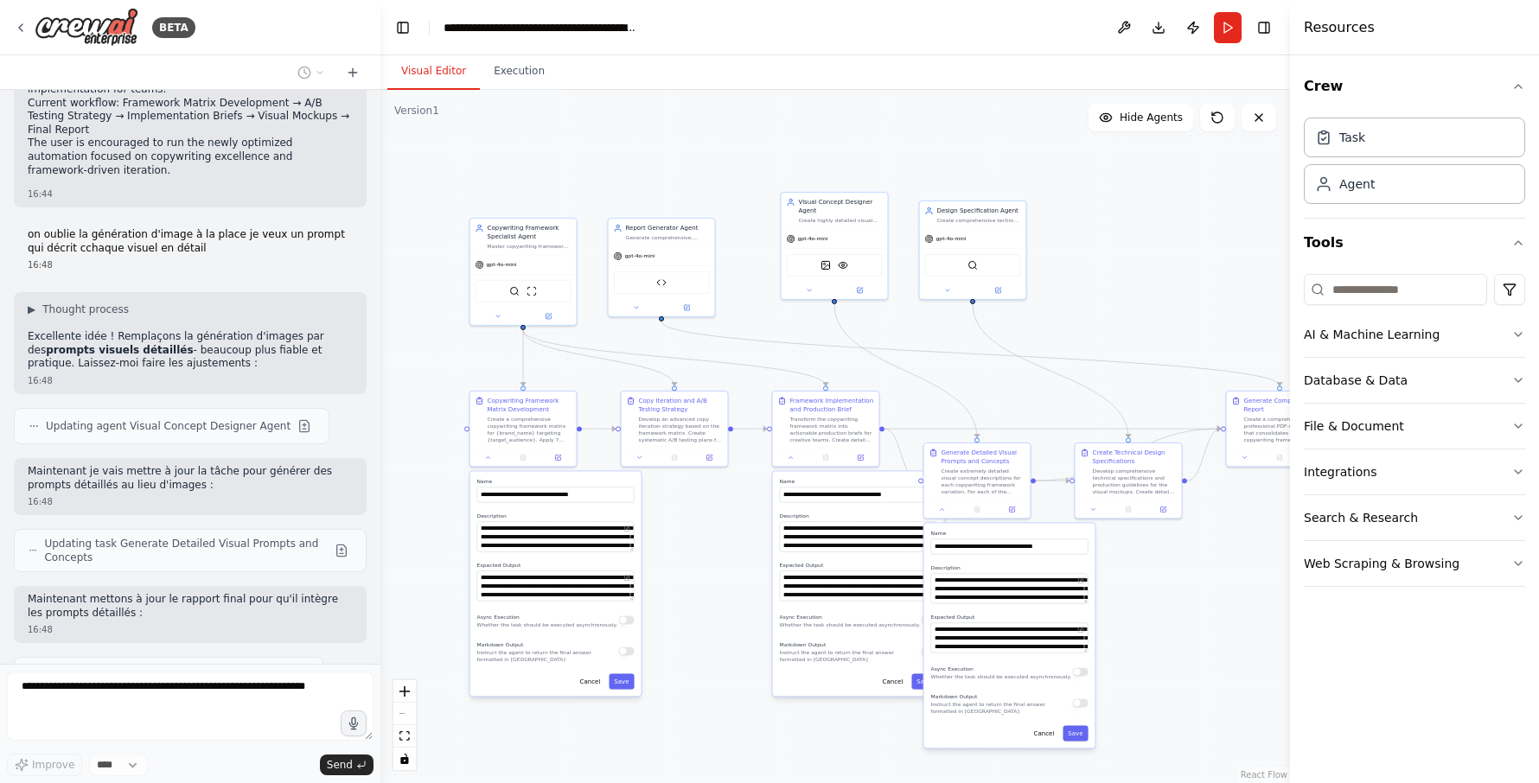
drag, startPoint x: 110, startPoint y: 481, endPoint x: 108, endPoint y: 397, distance: 83.9
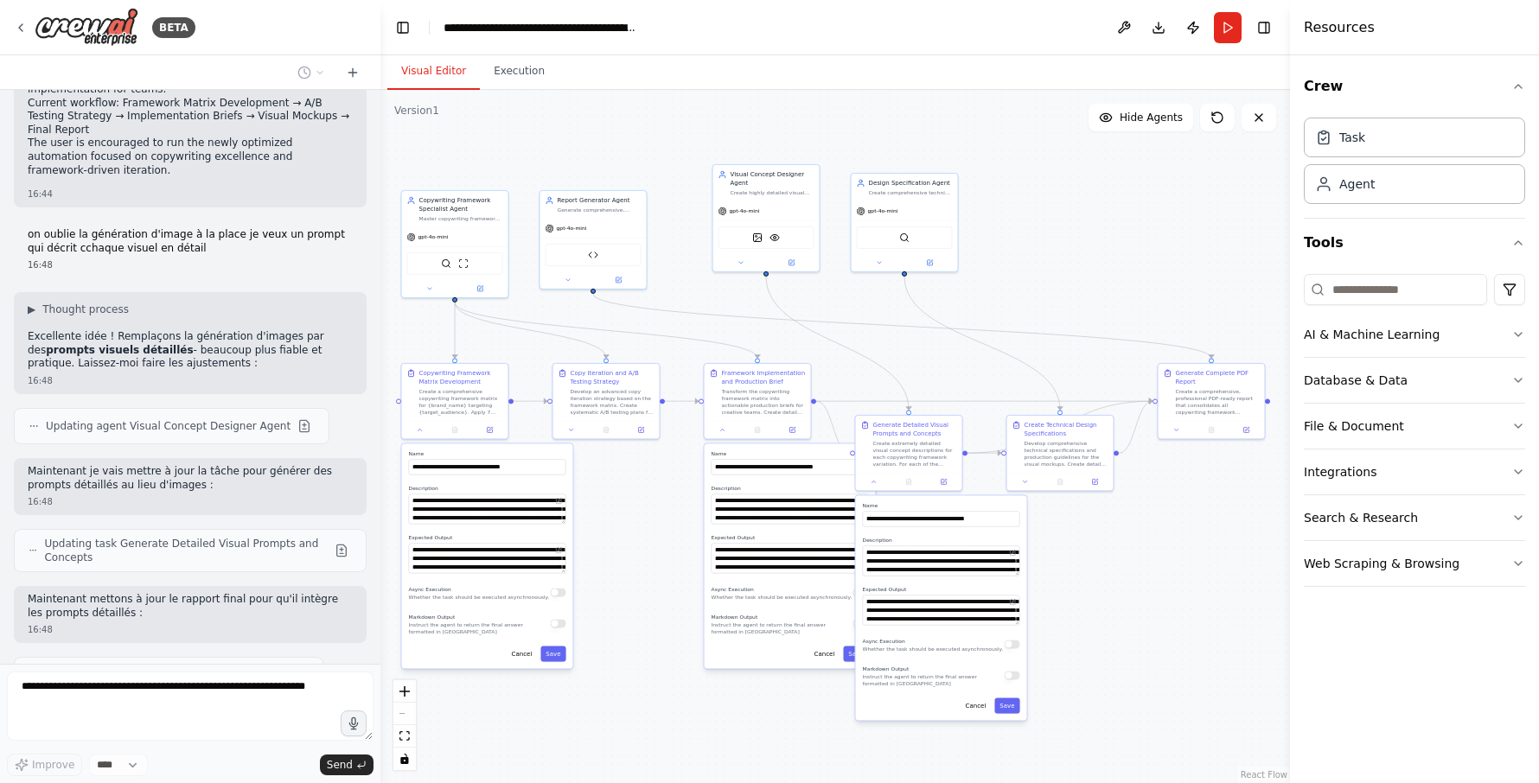
drag, startPoint x: 968, startPoint y: 386, endPoint x: 900, endPoint y: 358, distance: 73.7
click at [900, 358] on div ".deletable-edge-delete-btn { width: 20px; height: 20px; border: 0px solid #ffff…" at bounding box center [834, 436] width 909 height 693
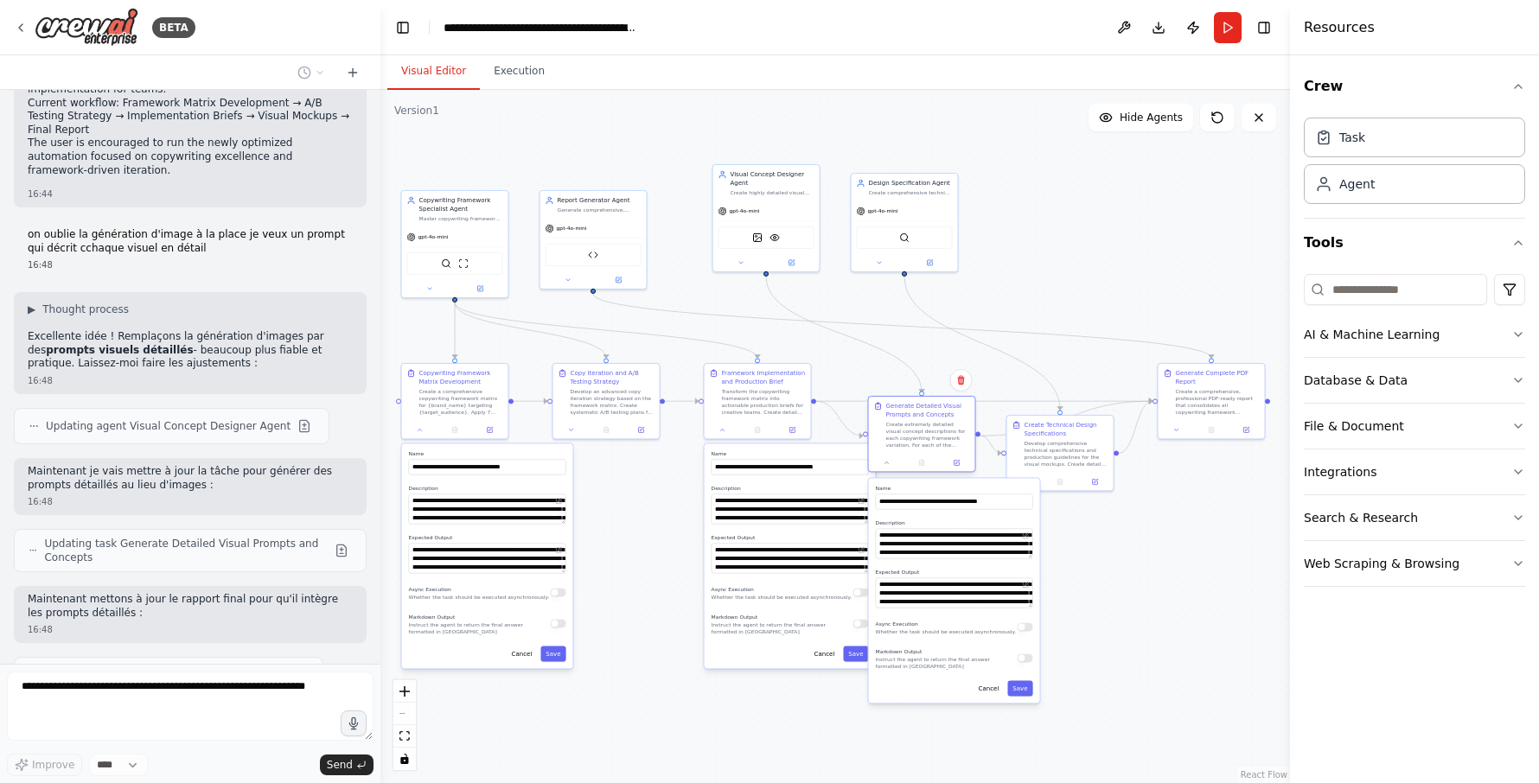
drag, startPoint x: 910, startPoint y: 458, endPoint x: 924, endPoint y: 439, distance: 23.5
click at [924, 439] on div "Create extremely detailed visual concept descriptions for each copywriting fram…" at bounding box center [928, 435] width 84 height 28
click at [1048, 450] on div "Develop comprehensive technical specifications and production guidelines for th…" at bounding box center [1066, 452] width 84 height 28
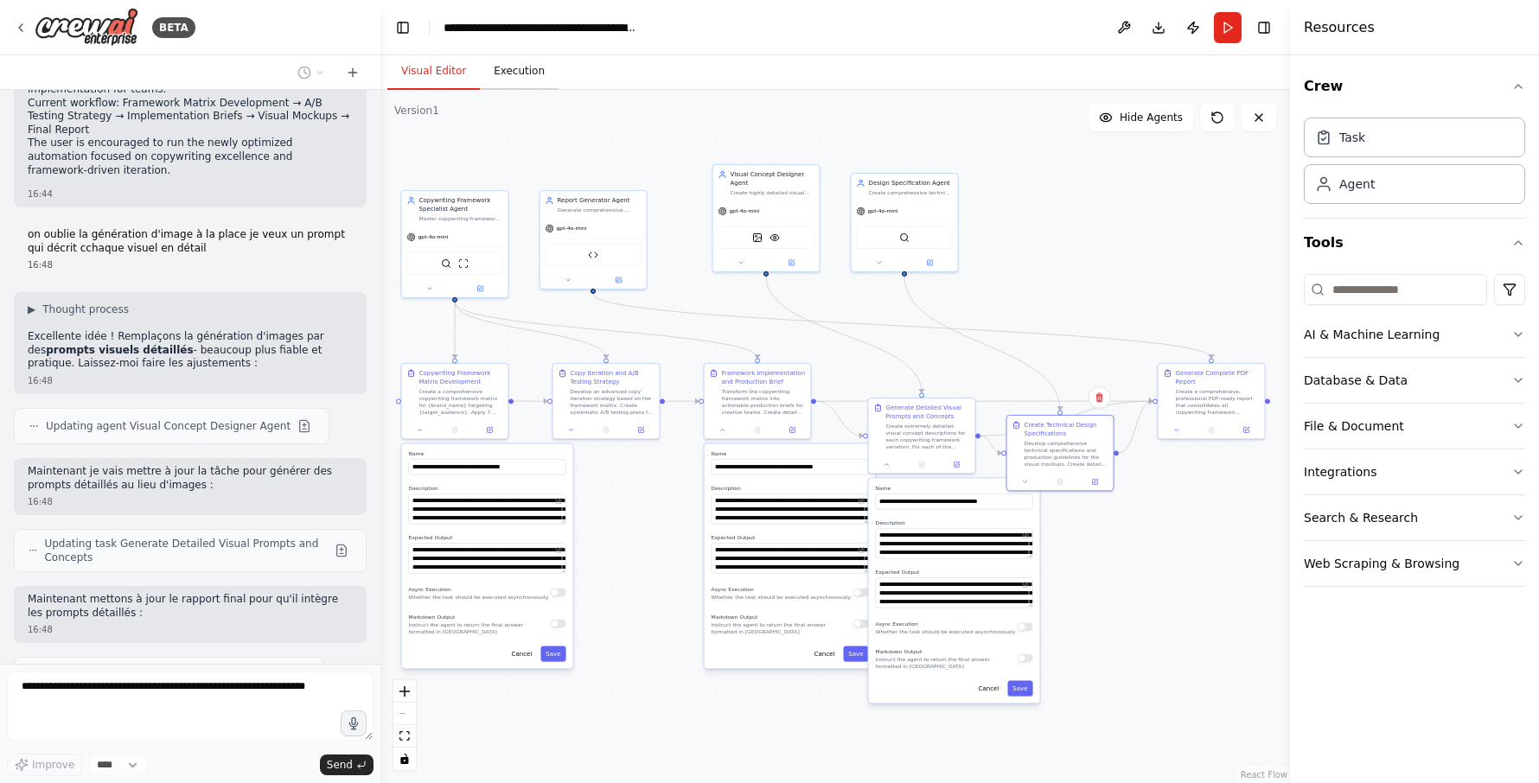
click at [489, 81] on button "Execution" at bounding box center [519, 72] width 79 height 36
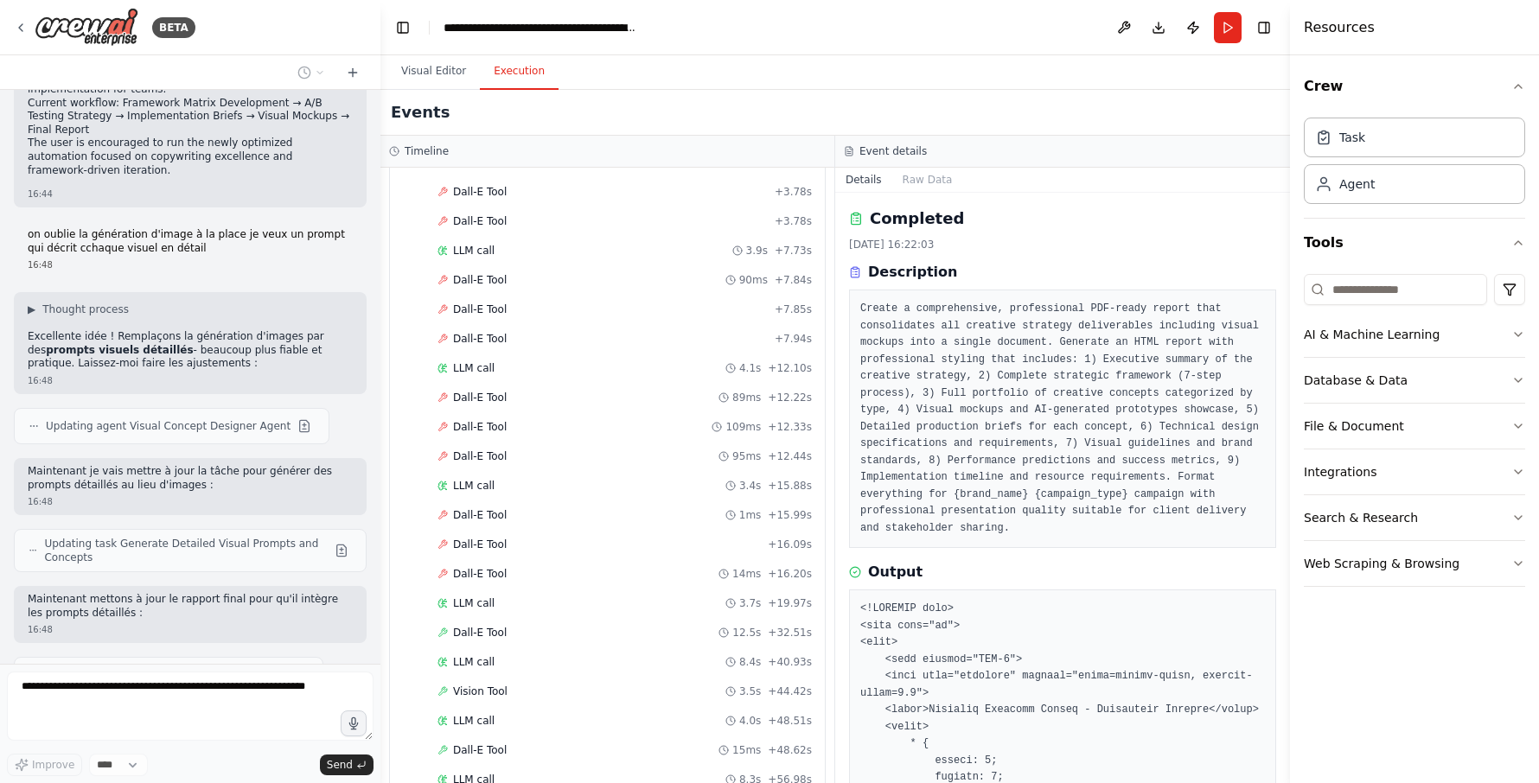
scroll to position [821, 0]
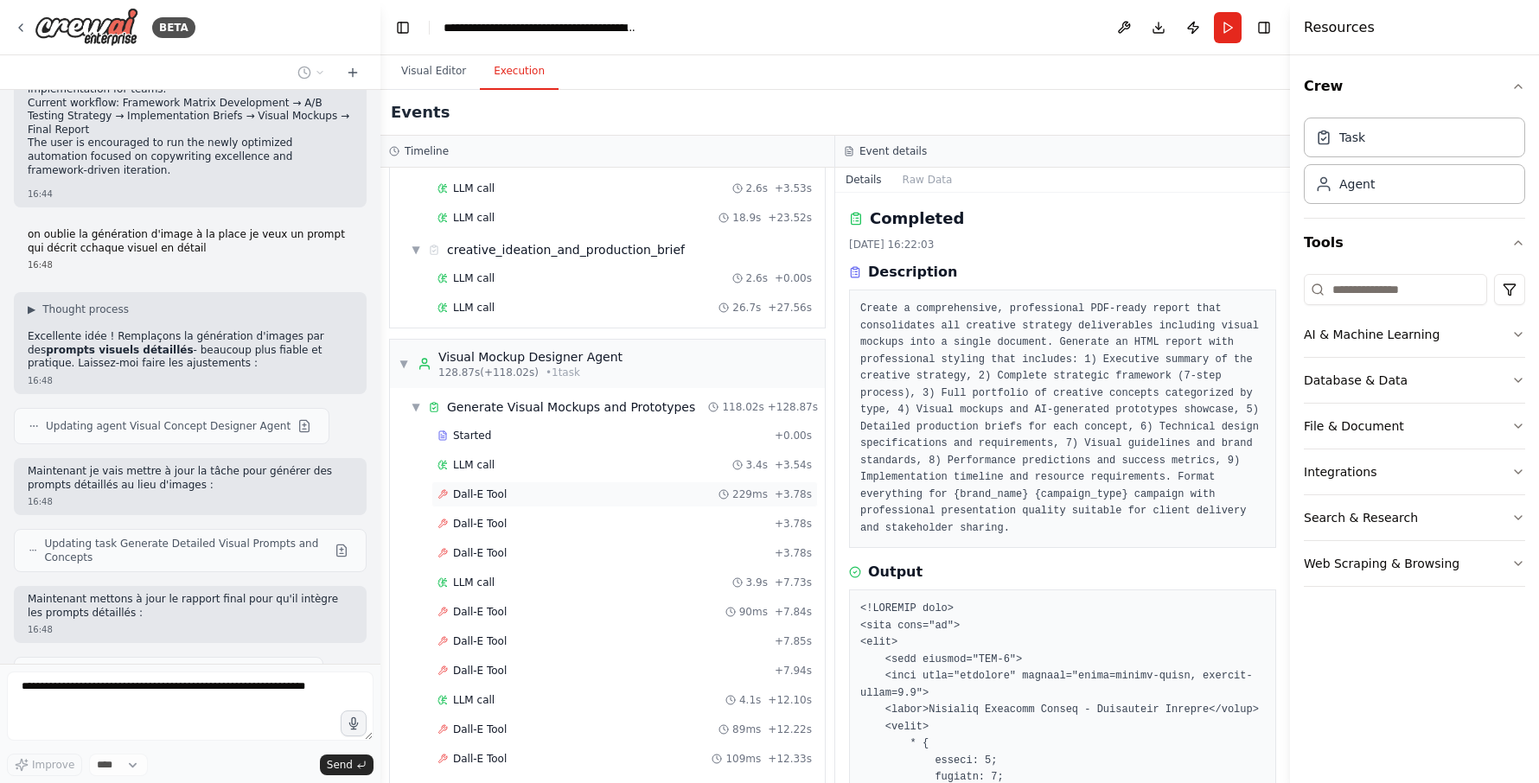
click at [528, 499] on div "Dall-E Tool 229ms + 3.78s" at bounding box center [624, 495] width 374 height 14
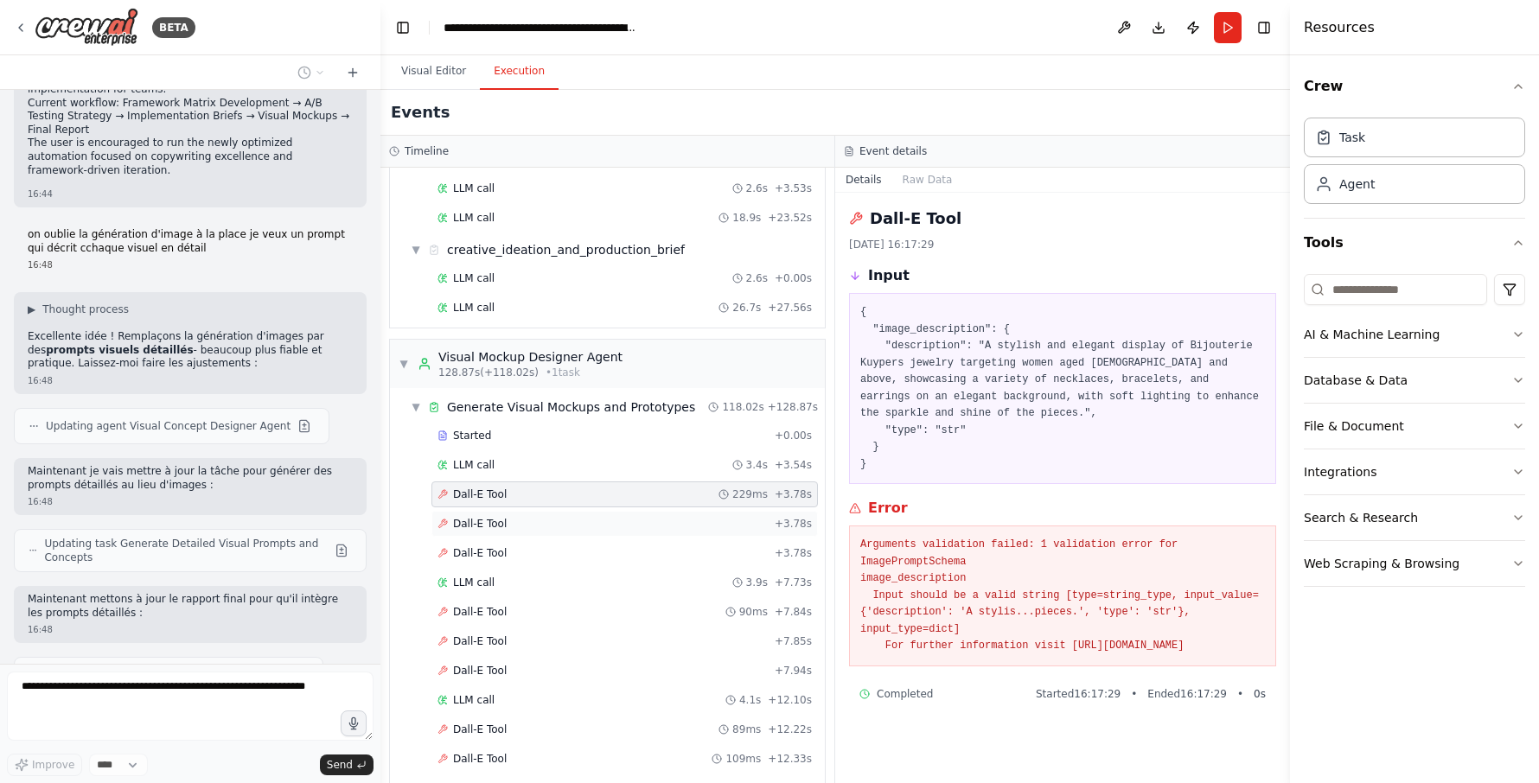
click at [550, 522] on div "Dall-E Tool + 3.78s" at bounding box center [624, 524] width 374 height 14
click at [524, 543] on div "Dall-E Tool + 3.78s" at bounding box center [624, 553] width 386 height 26
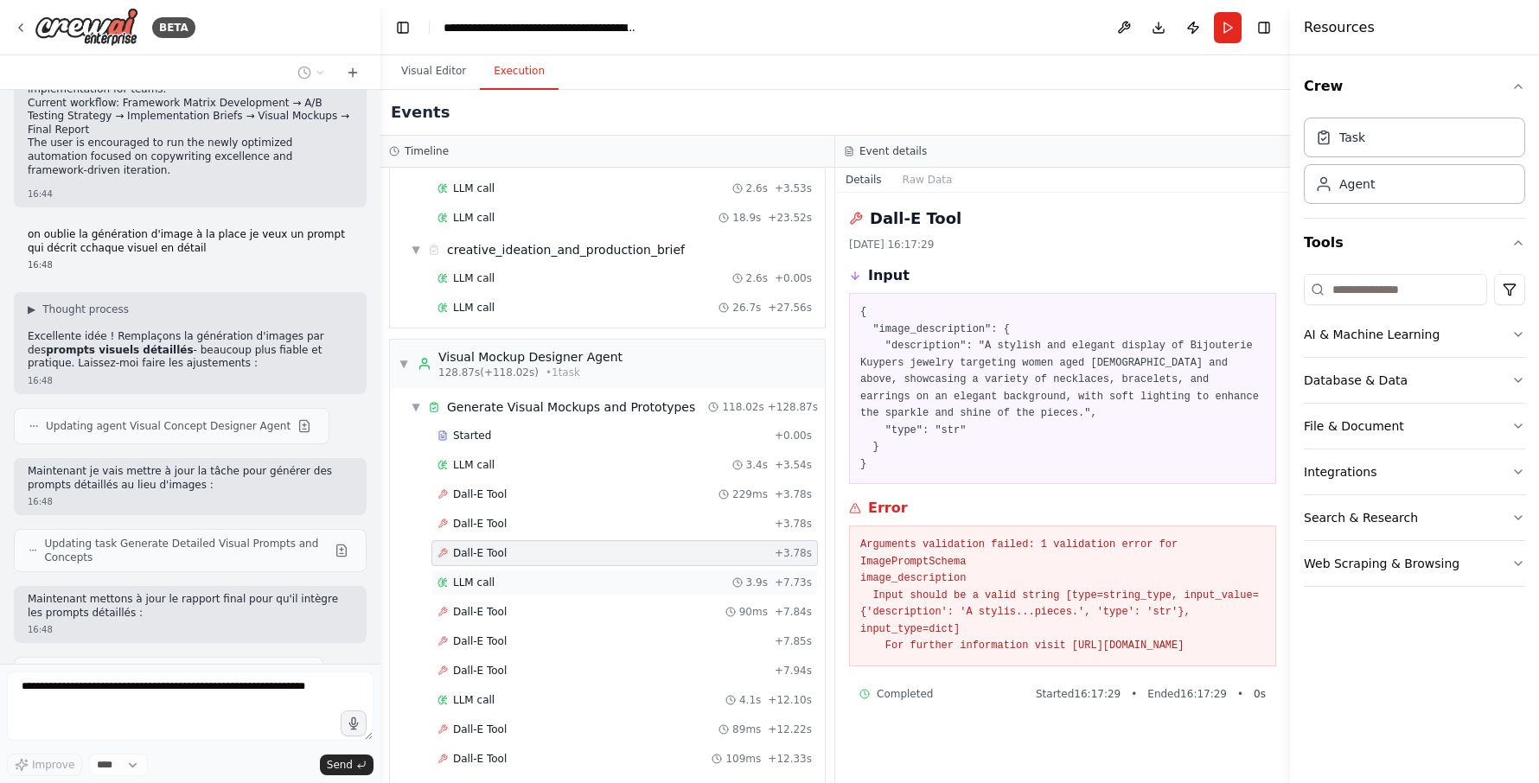
click at [515, 582] on div "LLM call 3.9s + 7.73s" at bounding box center [624, 583] width 374 height 14
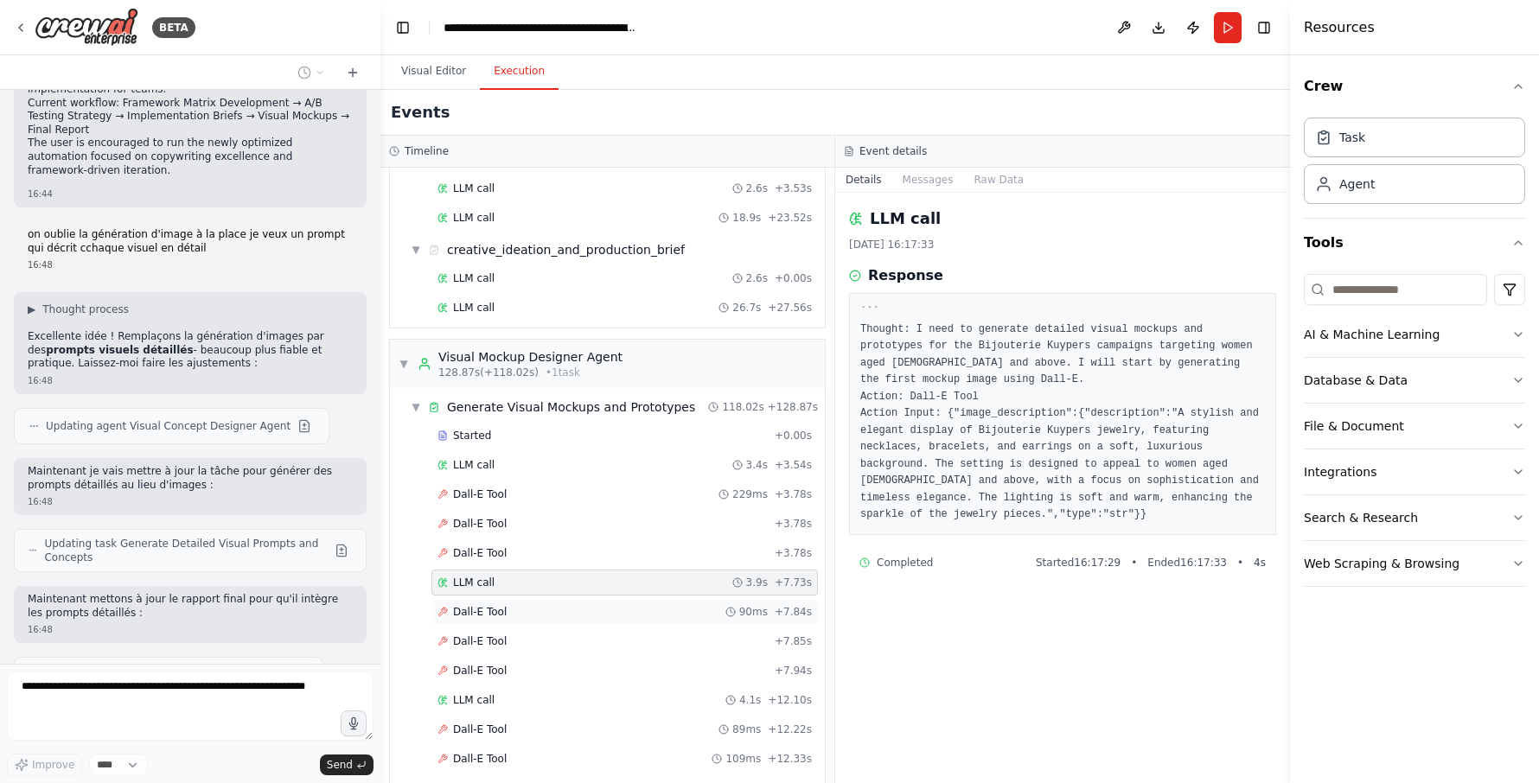
click at [504, 614] on div "Dall-E Tool 90ms + 7.84s" at bounding box center [624, 612] width 374 height 14
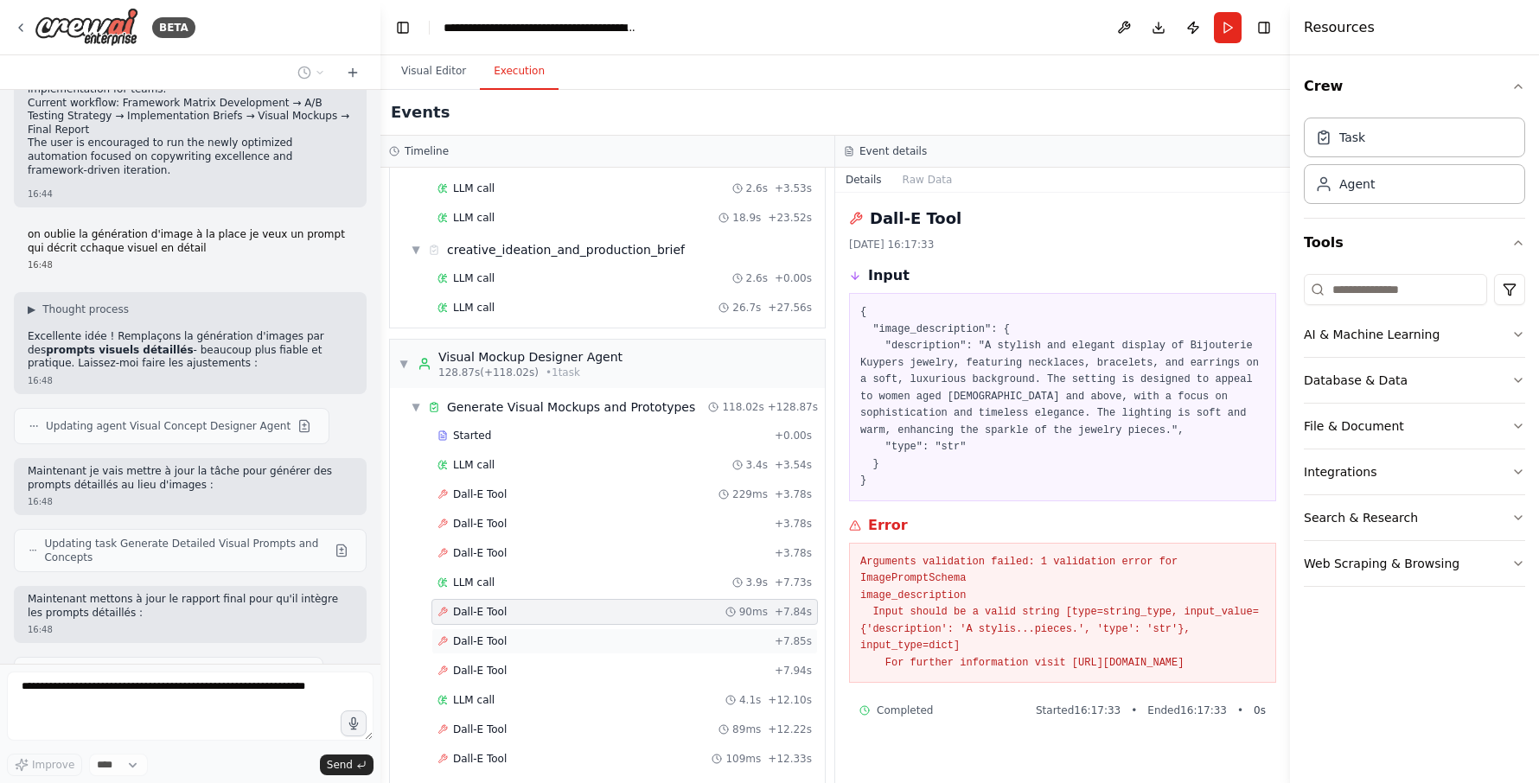
click at [517, 641] on div "Dall-E Tool + 7.85s" at bounding box center [624, 642] width 374 height 14
click at [522, 663] on div "Dall-E Tool + 7.94s" at bounding box center [624, 671] width 386 height 26
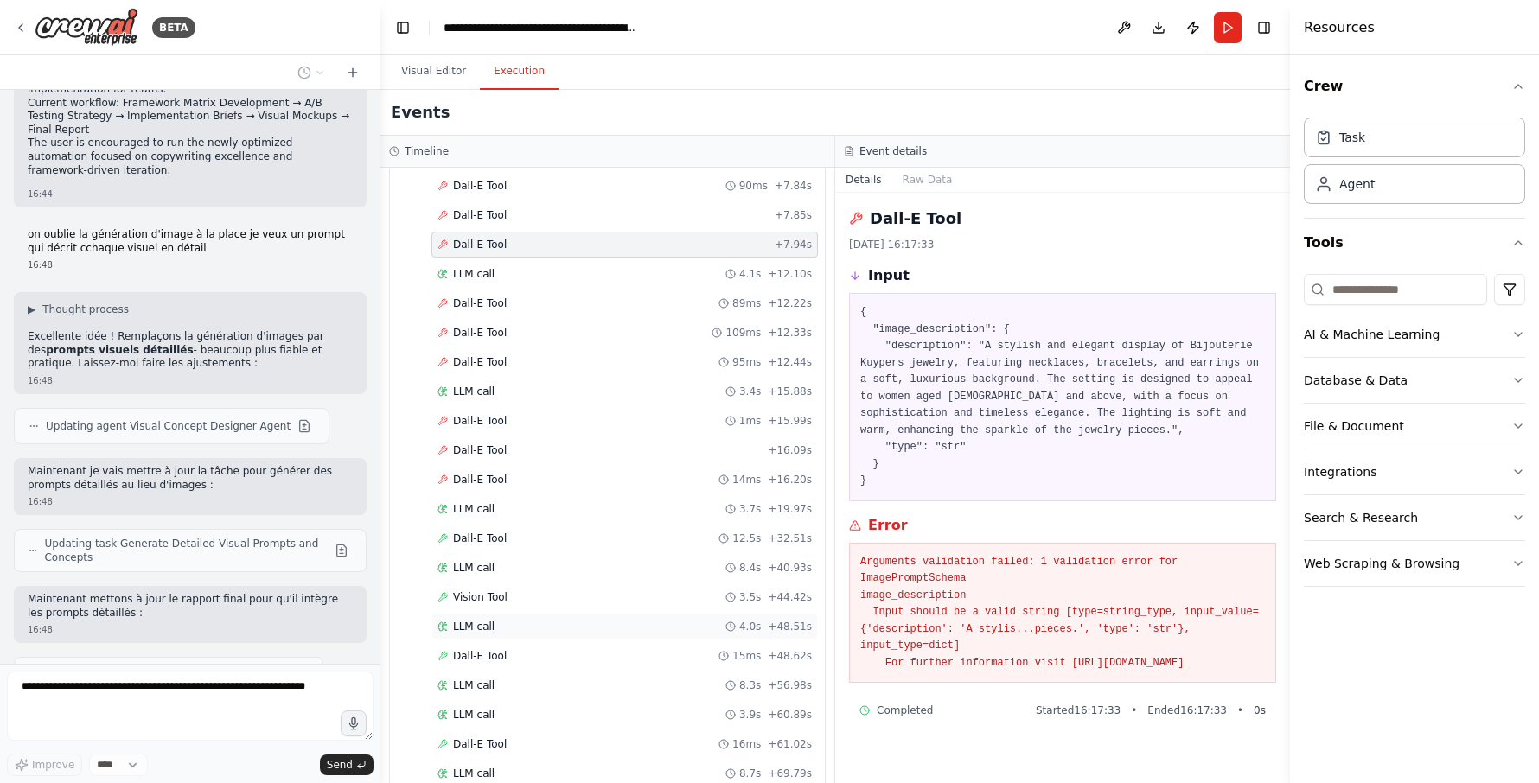
scroll to position [1253, 0]
click at [492, 471] on span "Dall-E Tool" at bounding box center [480, 474] width 54 height 14
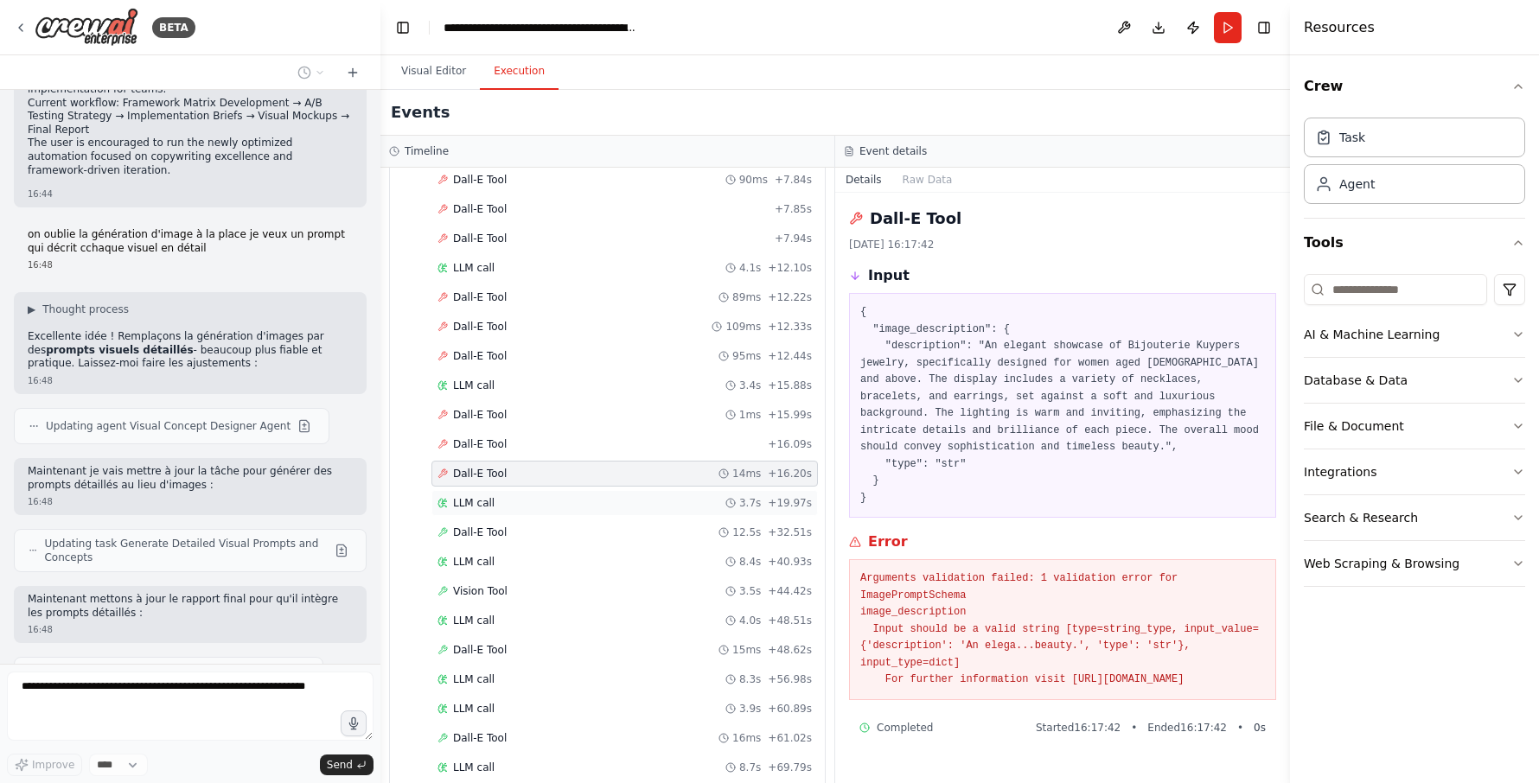
click at [496, 492] on div "LLM call 3.7s + 19.97s" at bounding box center [624, 503] width 386 height 26
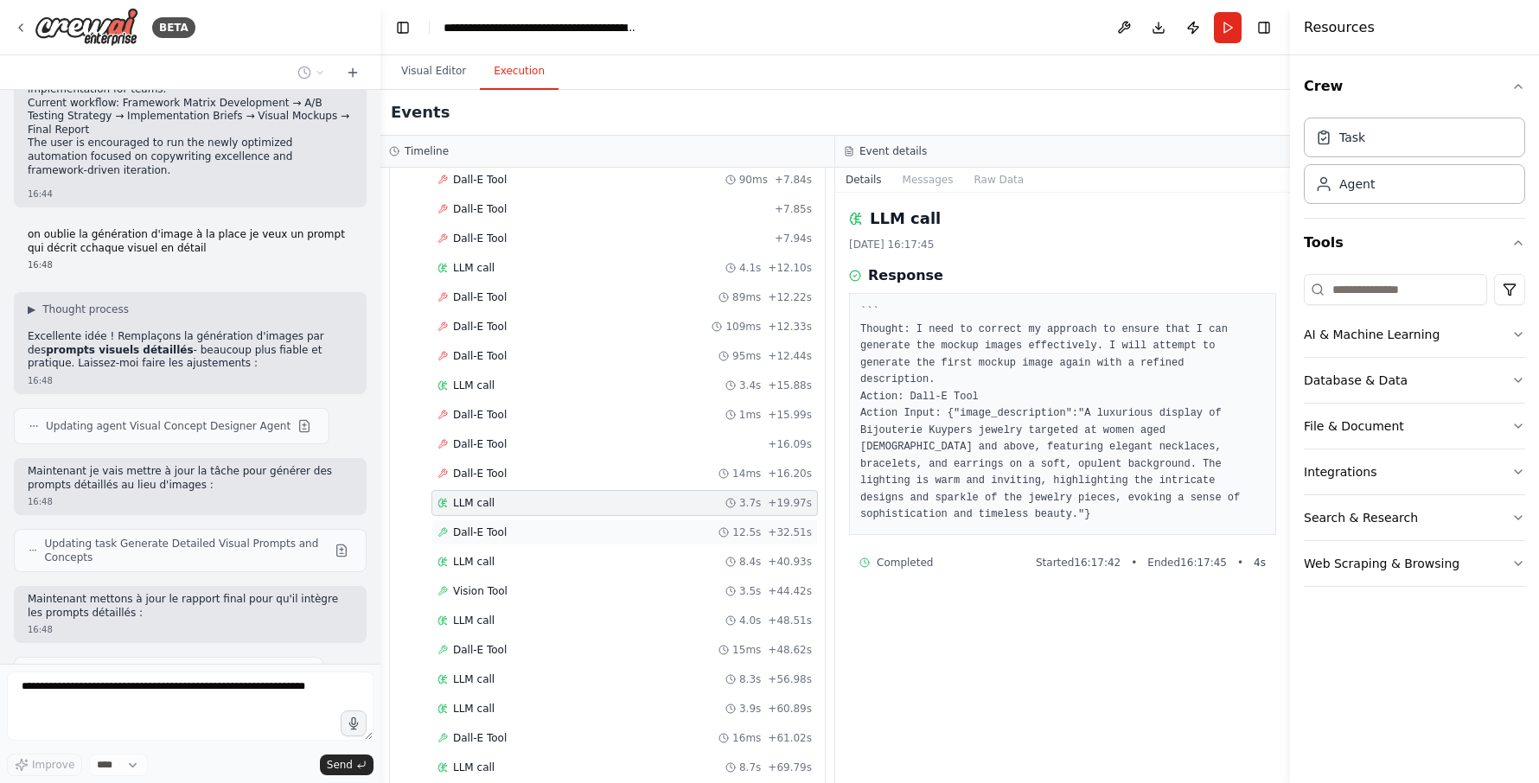
click at [510, 527] on div "Dall-E Tool 12.5s + 32.51s" at bounding box center [624, 533] width 374 height 14
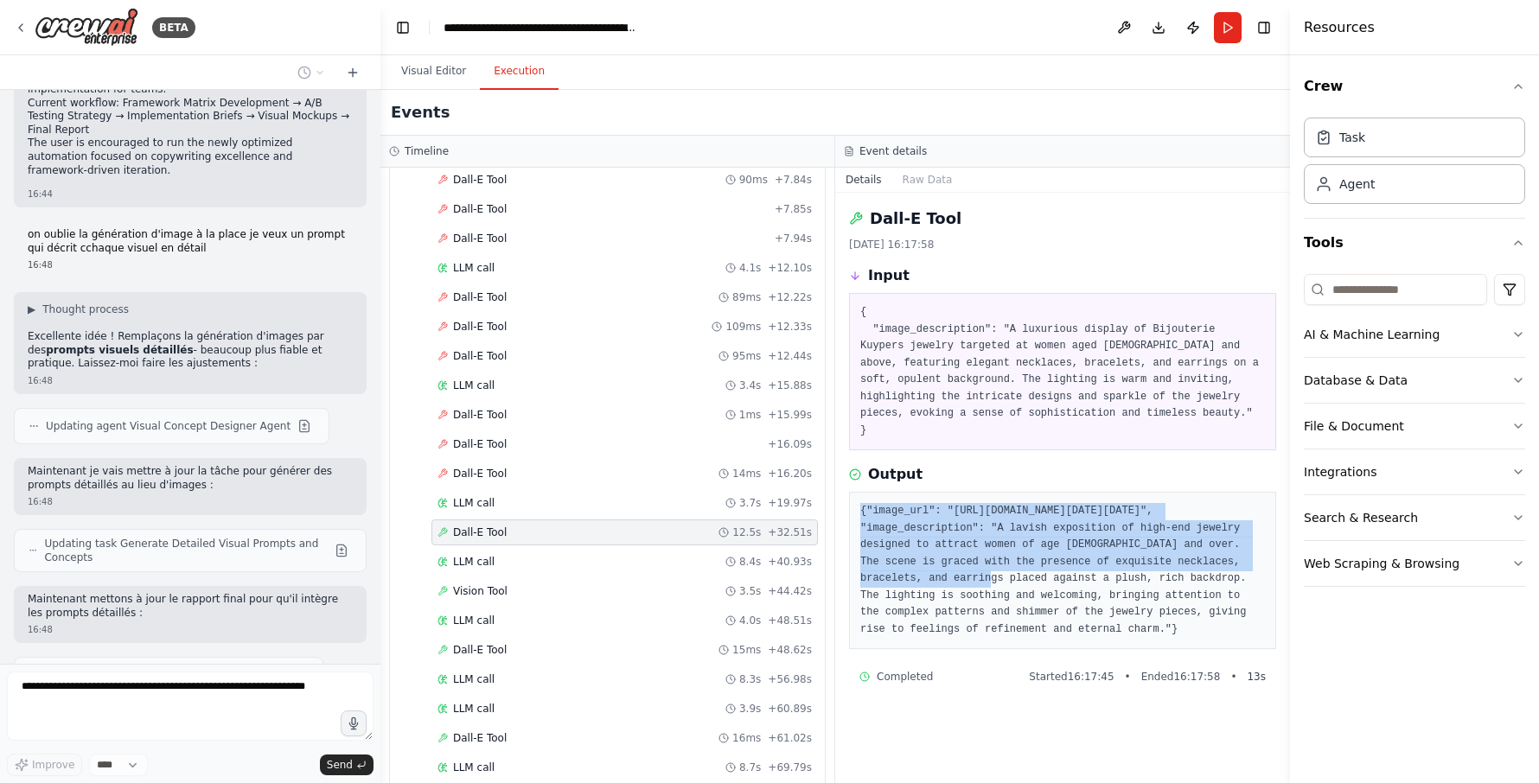
scroll to position [67, 0]
drag, startPoint x: 859, startPoint y: 510, endPoint x: 969, endPoint y: 699, distance: 218.8
click at [969, 649] on div "{"image_url": "[URL][DOMAIN_NAME][DATE][DATE]", "image_description": "A lavish …" at bounding box center [1062, 570] width 427 height 157
drag, startPoint x: 969, startPoint y: 699, endPoint x: 906, endPoint y: 547, distance: 164.7
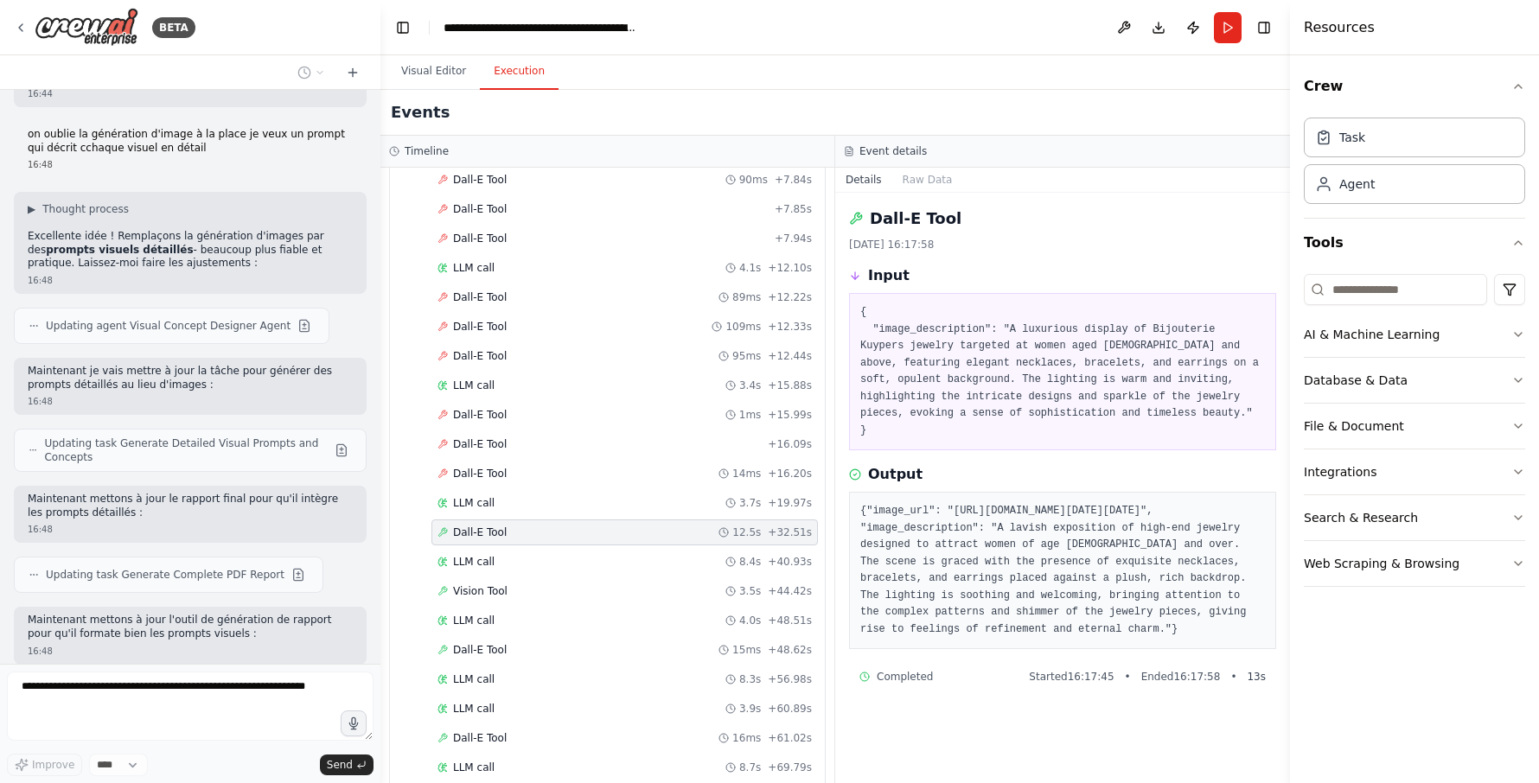
scroll to position [18704, 0]
drag, startPoint x: 906, startPoint y: 547, endPoint x: 890, endPoint y: 596, distance: 51.1
click at [890, 596] on pre "{"image_url": "[URL][DOMAIN_NAME][DATE][DATE]", "image_description": "A lavish …" at bounding box center [1062, 570] width 405 height 135
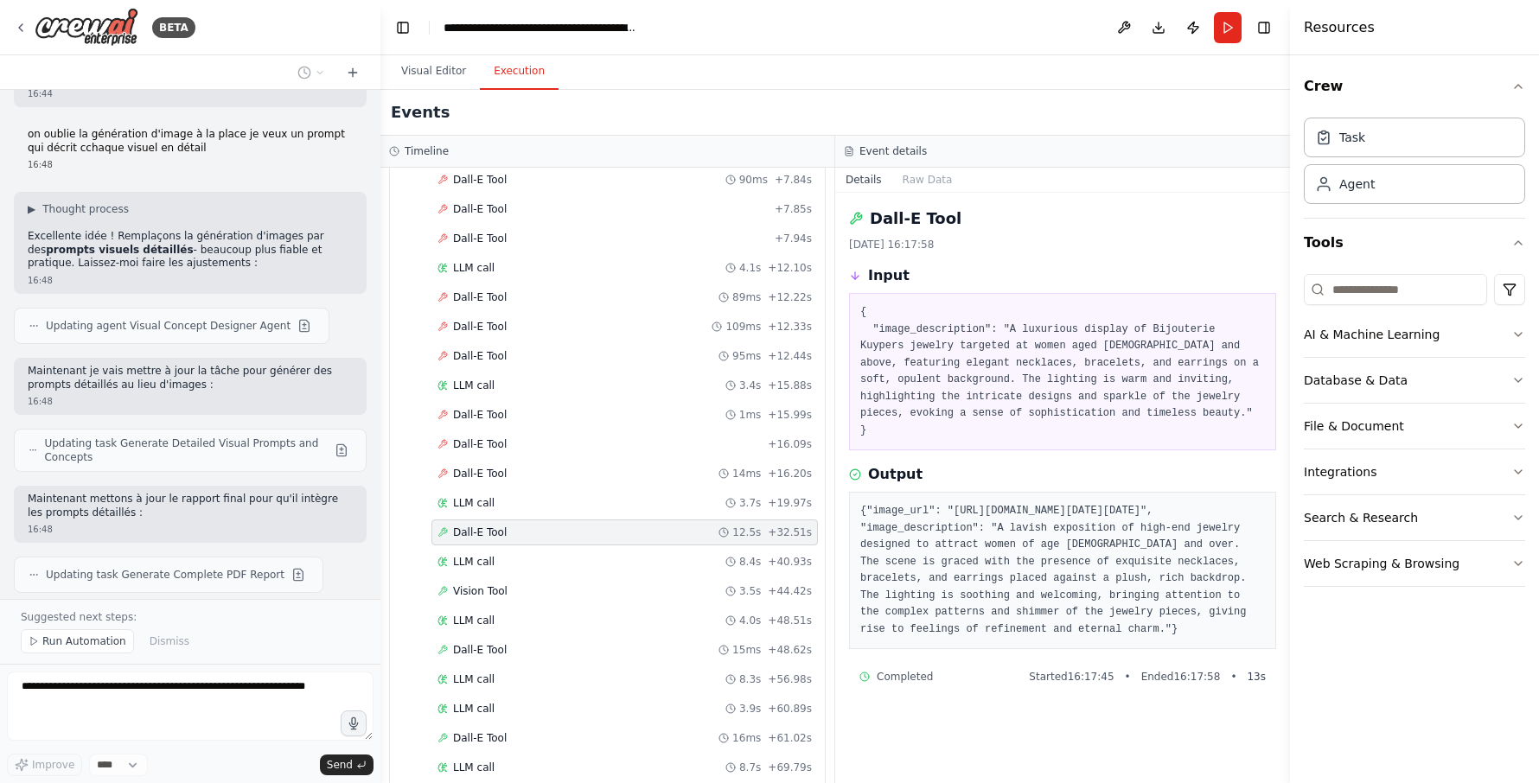
drag, startPoint x: 961, startPoint y: 695, endPoint x: 860, endPoint y: 446, distance: 268.7
click at [860, 503] on pre "{"image_url": "[URL][DOMAIN_NAME][DATE][DATE]", "image_description": "A lavish …" at bounding box center [1062, 570] width 405 height 135
drag, startPoint x: 860, startPoint y: 446, endPoint x: 896, endPoint y: 483, distance: 52.0
copy pre "{"image_url": "[URL][DOMAIN_NAME][DATE][DATE]", "image_description": "A lavish …"
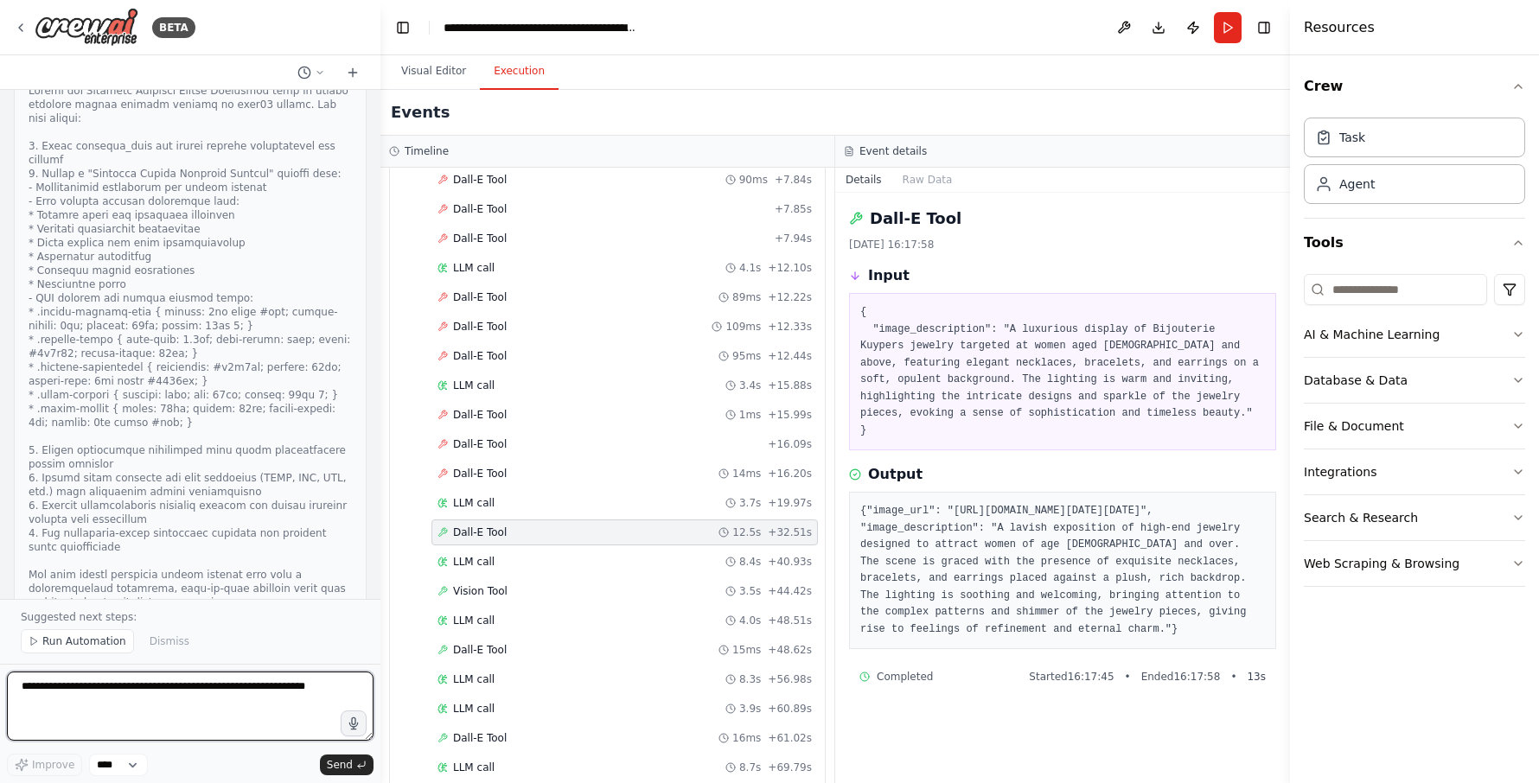
scroll to position [19343, 0]
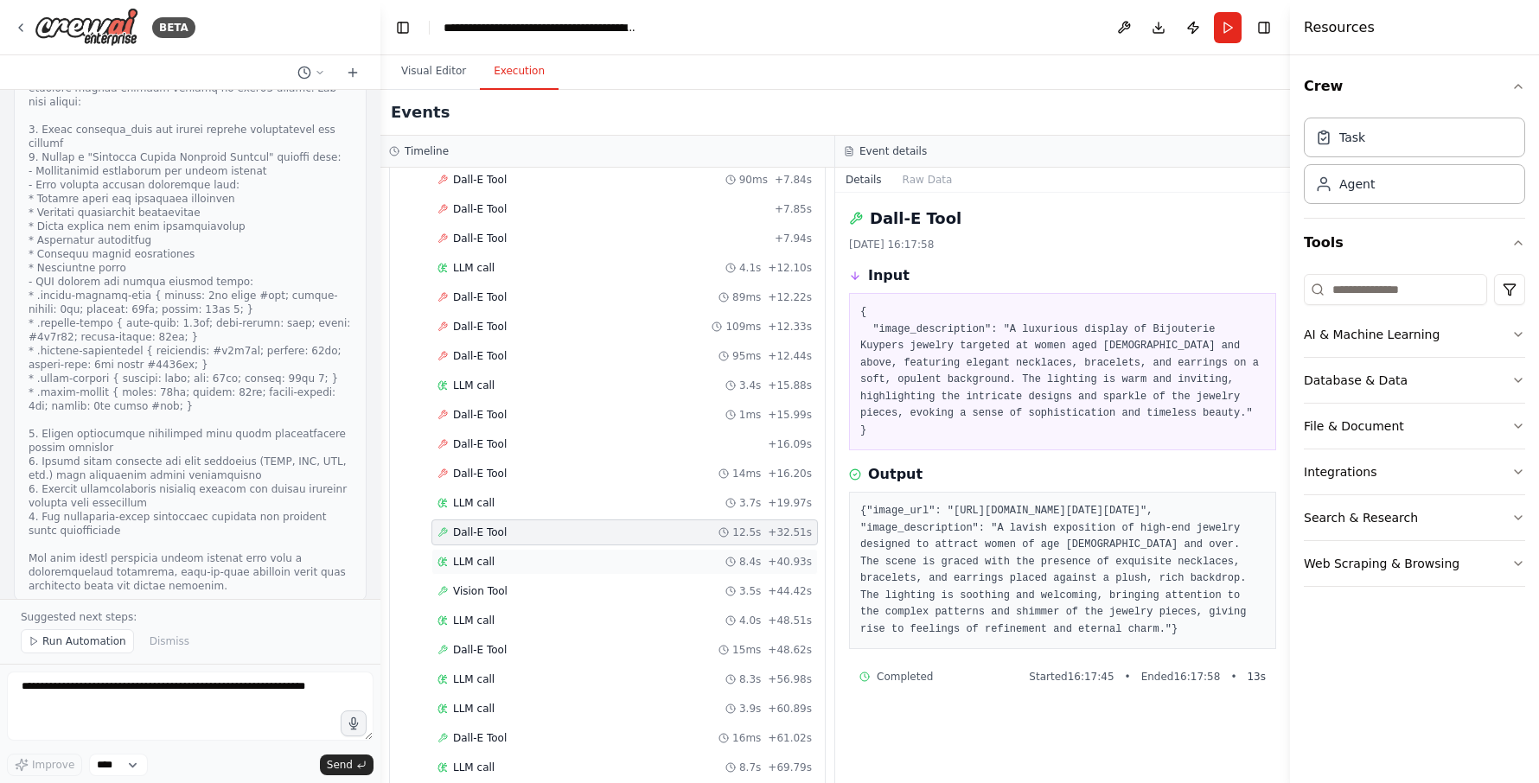
click at [494, 564] on div "LLM call 8.4s + 40.93s" at bounding box center [624, 562] width 374 height 14
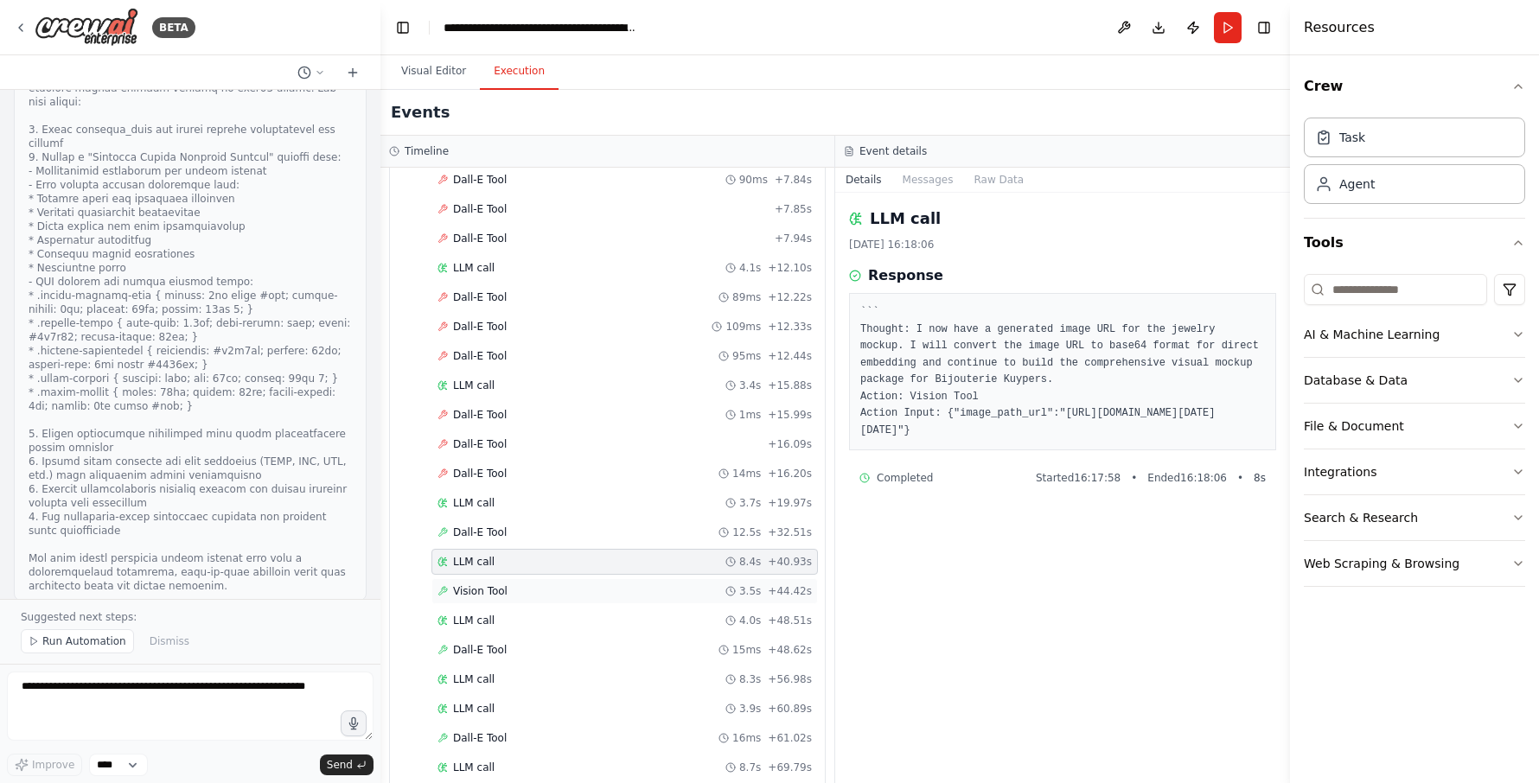
click at [505, 581] on div "Vision Tool 3.5s + 44.42s" at bounding box center [624, 591] width 386 height 26
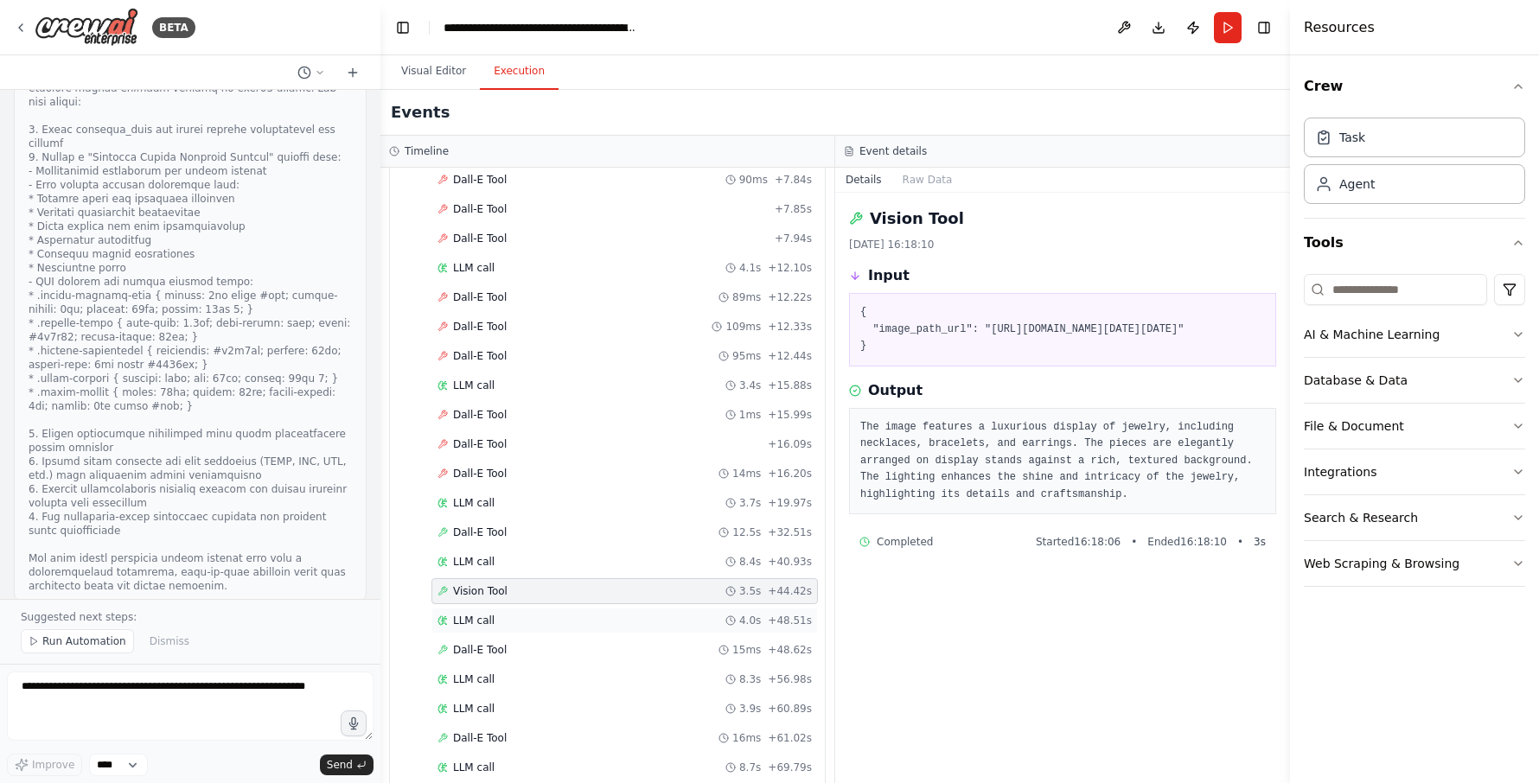
click at [505, 617] on div "LLM call 4.0s + 48.51s" at bounding box center [624, 621] width 374 height 14
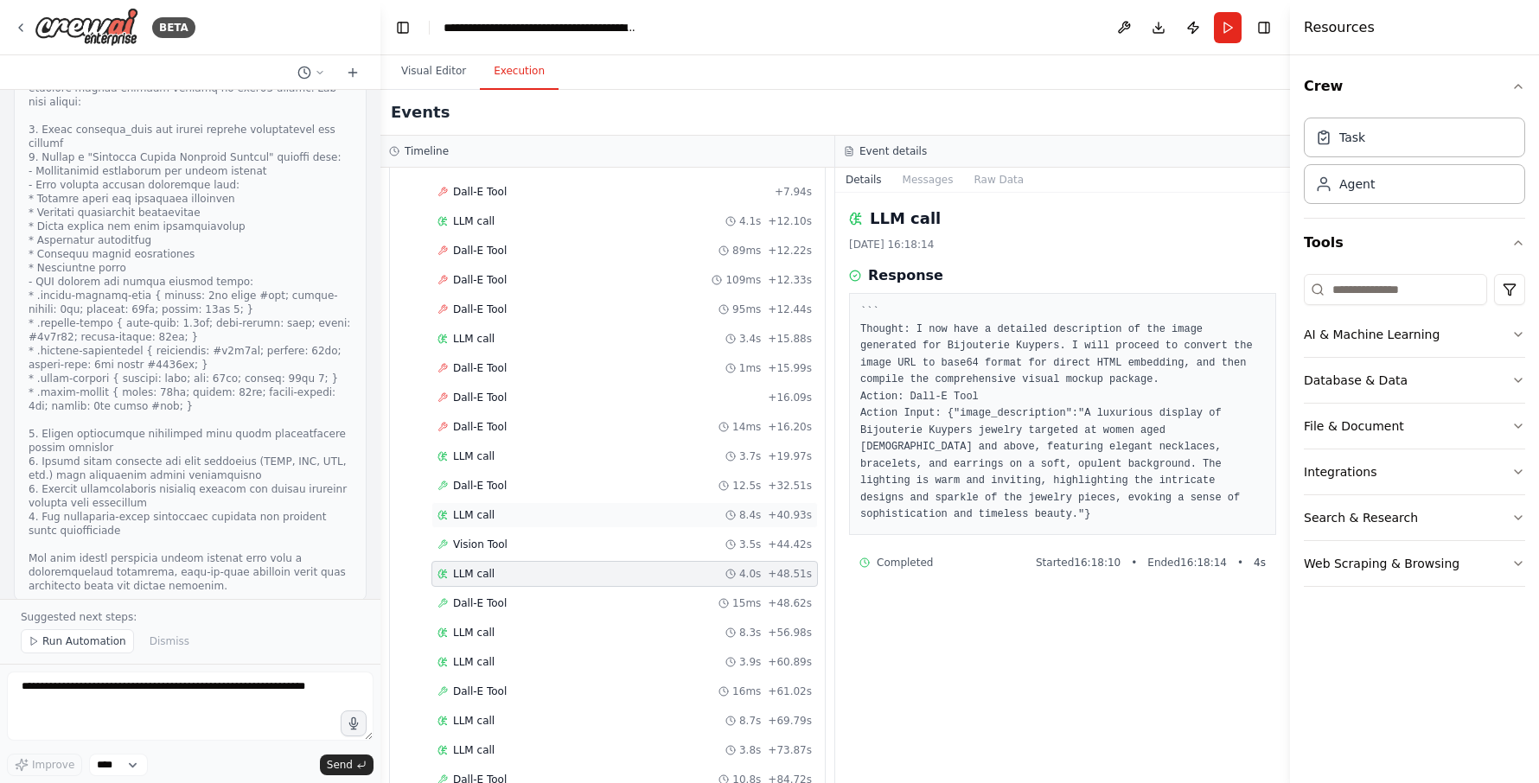
scroll to position [1340, 0]
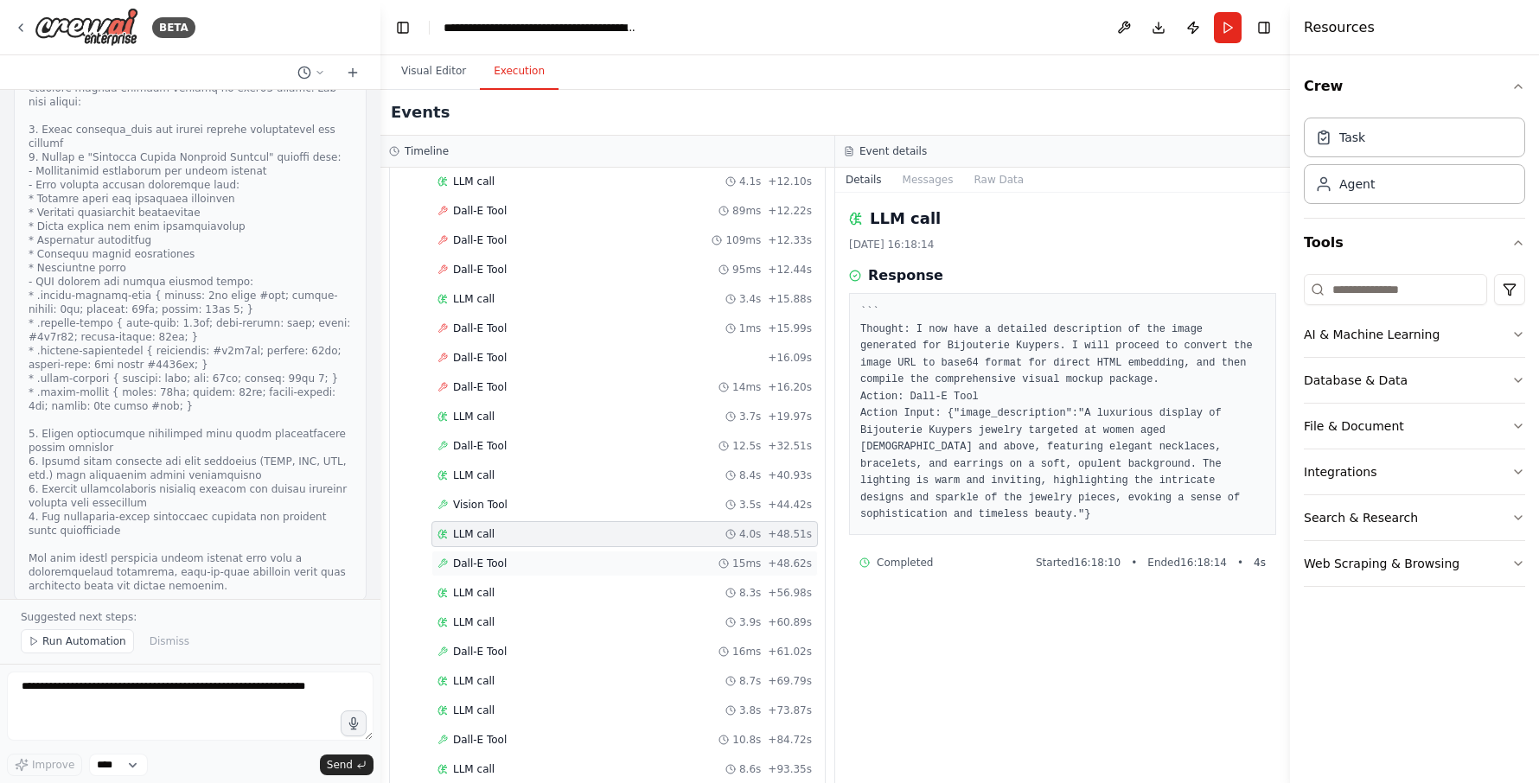
click at [470, 556] on div "Dall-E Tool 15ms + 48.62s" at bounding box center [624, 564] width 386 height 26
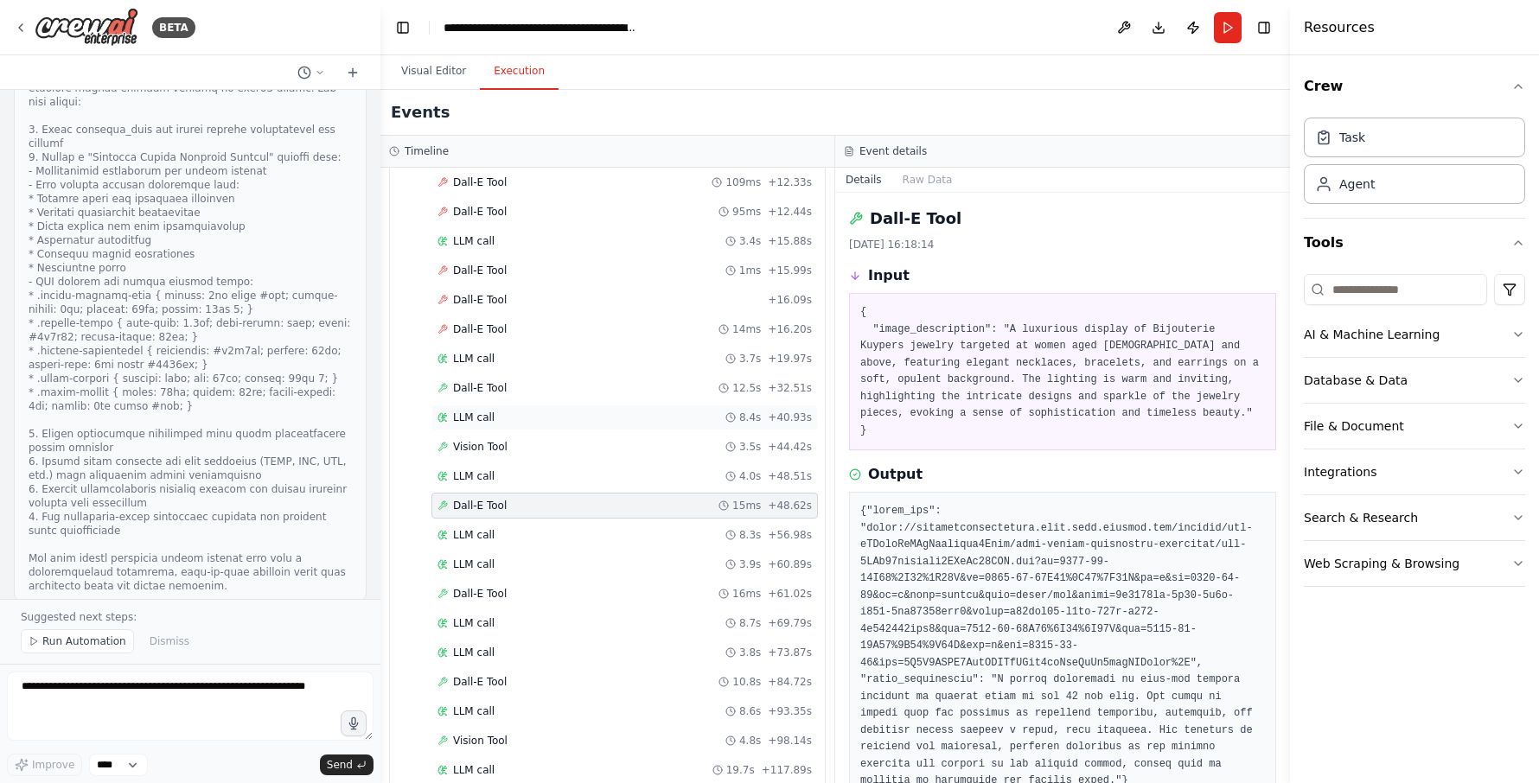
scroll to position [1426, 0]
click at [496, 506] on div "LLM call 8.3s + 56.98s" at bounding box center [624, 507] width 374 height 14
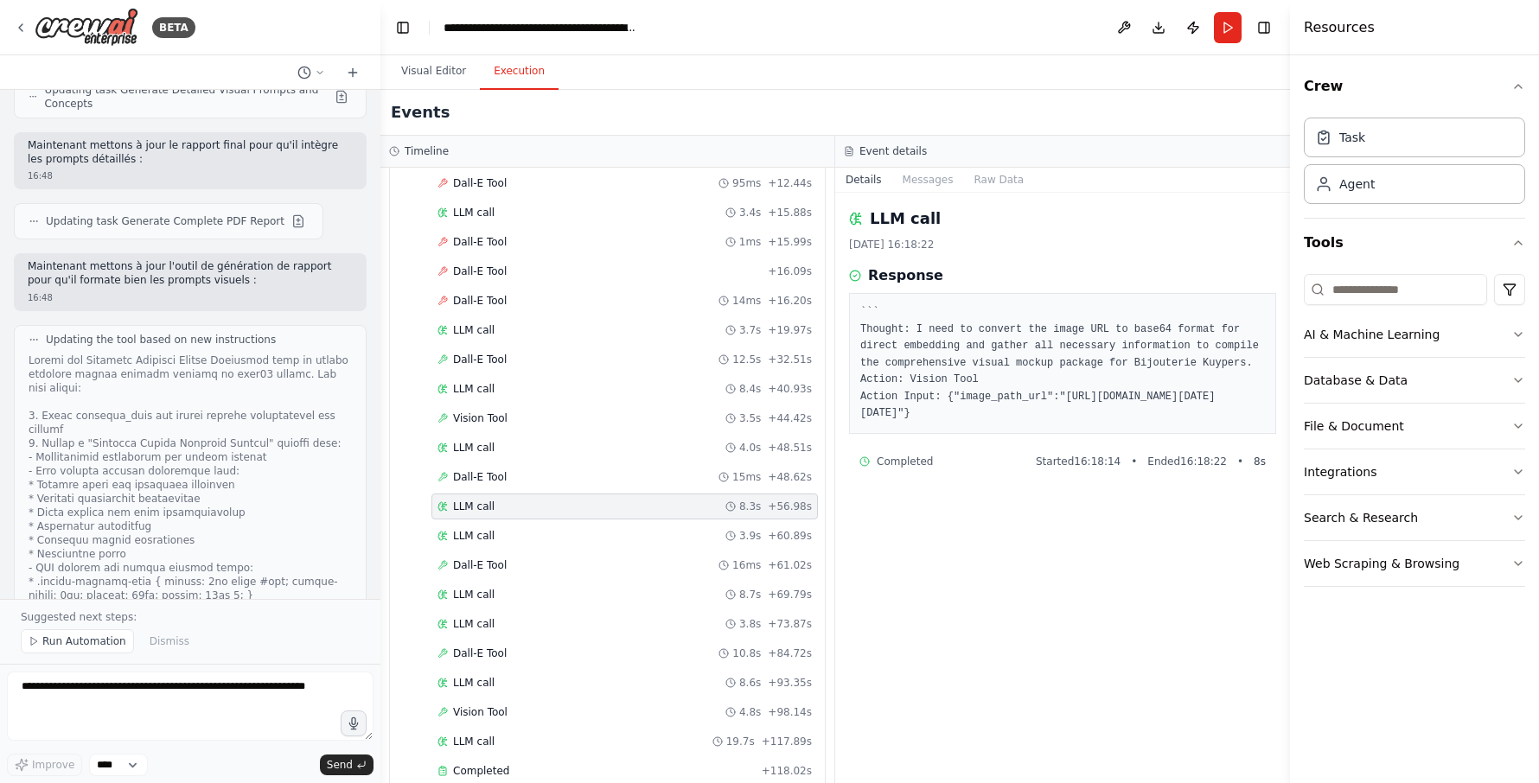
scroll to position [19170, 0]
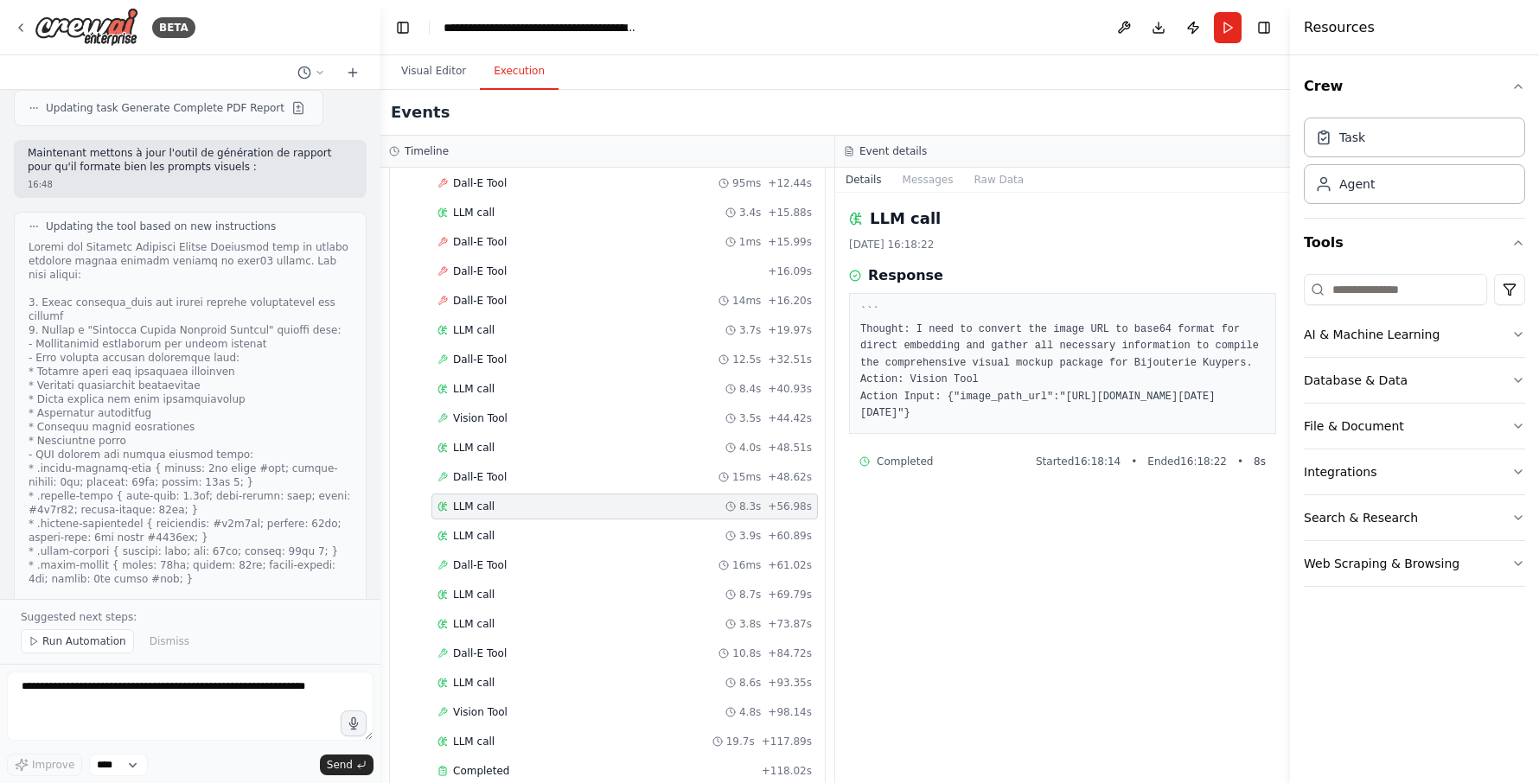
click at [429, 71] on button "Visual Editor" at bounding box center [433, 72] width 92 height 36
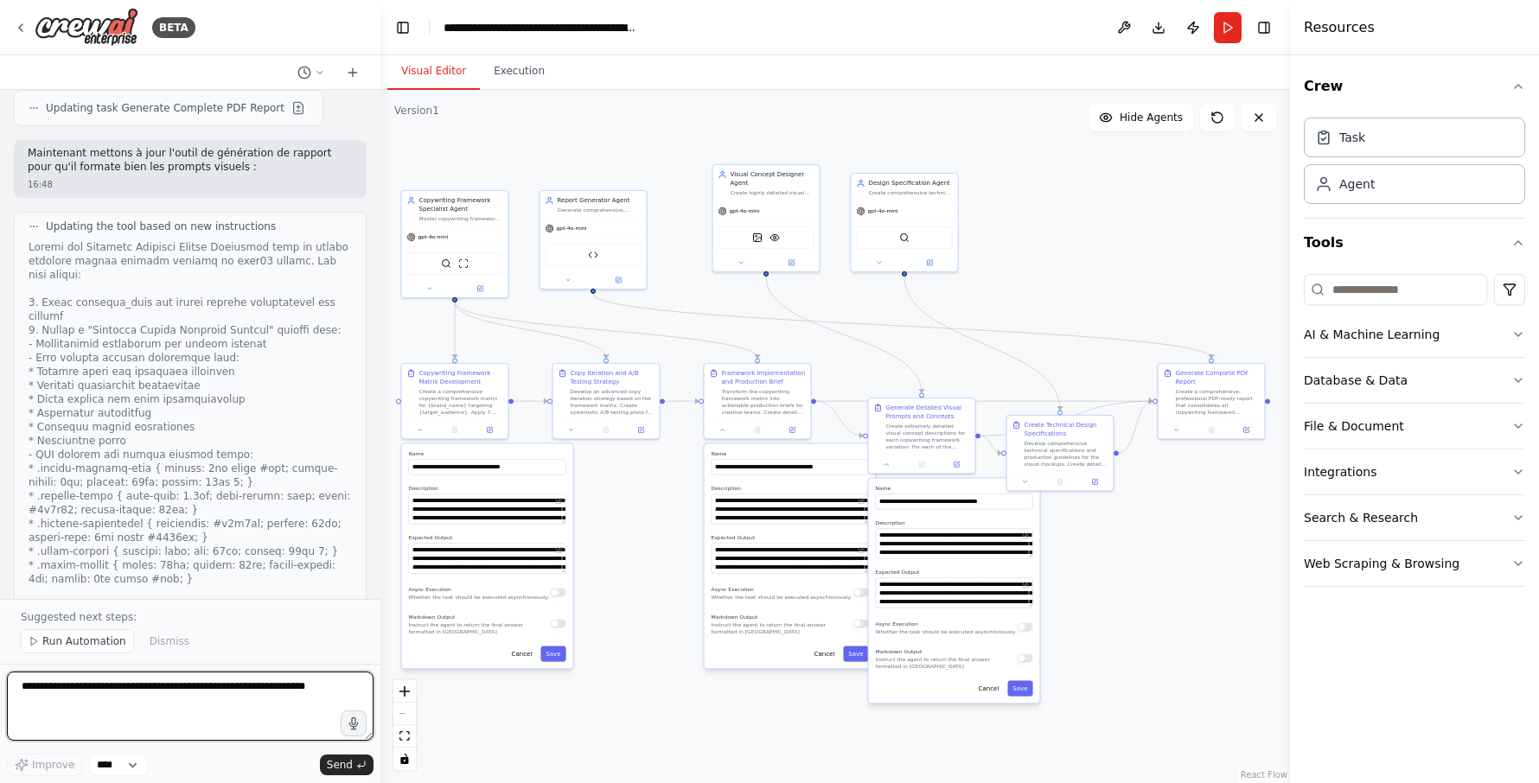
click at [246, 699] on textarea at bounding box center [190, 706] width 367 height 69
click at [161, 692] on textarea at bounding box center [190, 706] width 367 height 69
paste textarea "********"
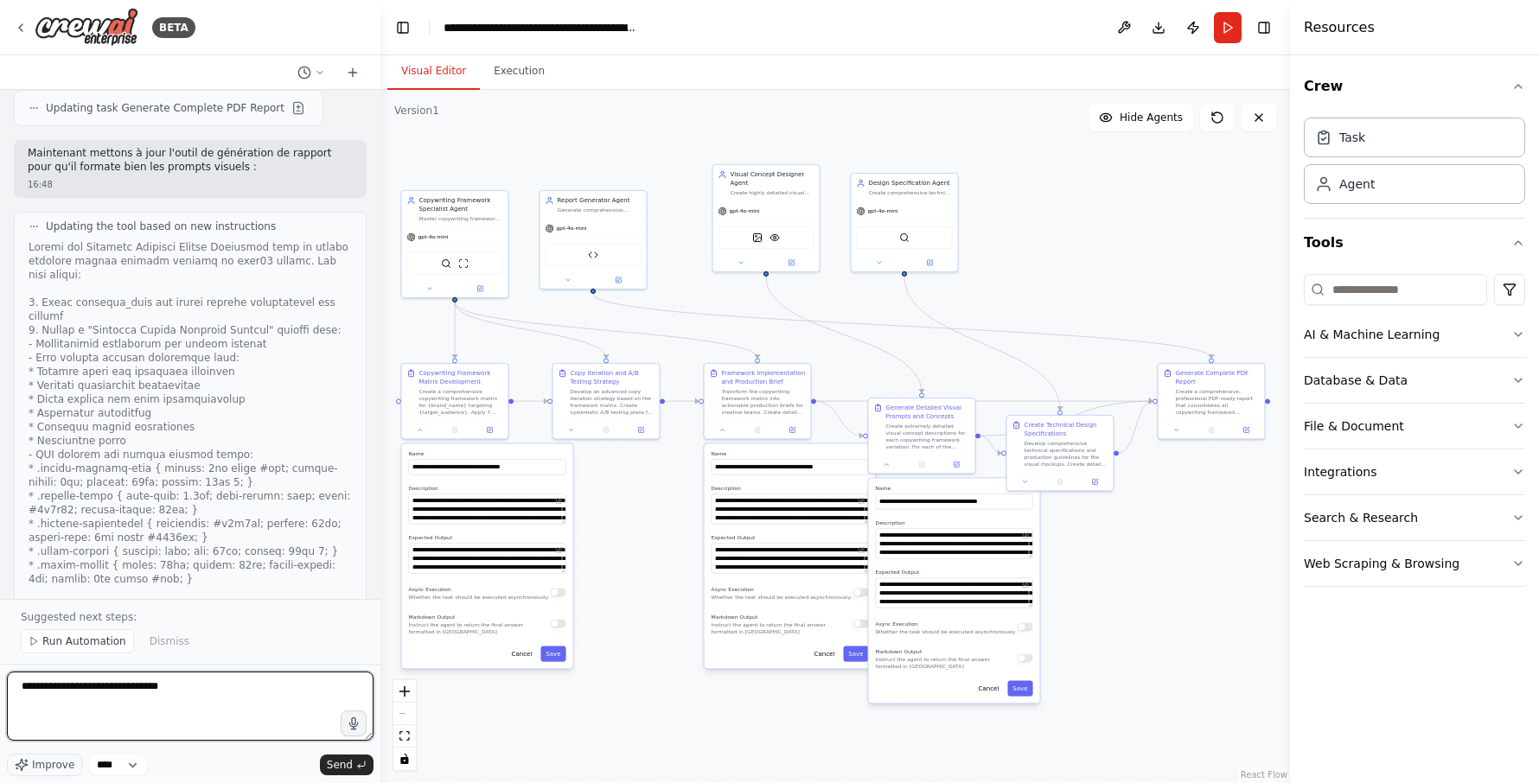
click at [129, 688] on textarea "**********" at bounding box center [190, 706] width 367 height 69
click at [176, 689] on textarea "**********" at bounding box center [190, 706] width 367 height 69
click at [206, 688] on textarea "**********" at bounding box center [190, 706] width 367 height 69
paste textarea "******"
click at [225, 687] on textarea "**********" at bounding box center [190, 706] width 367 height 69
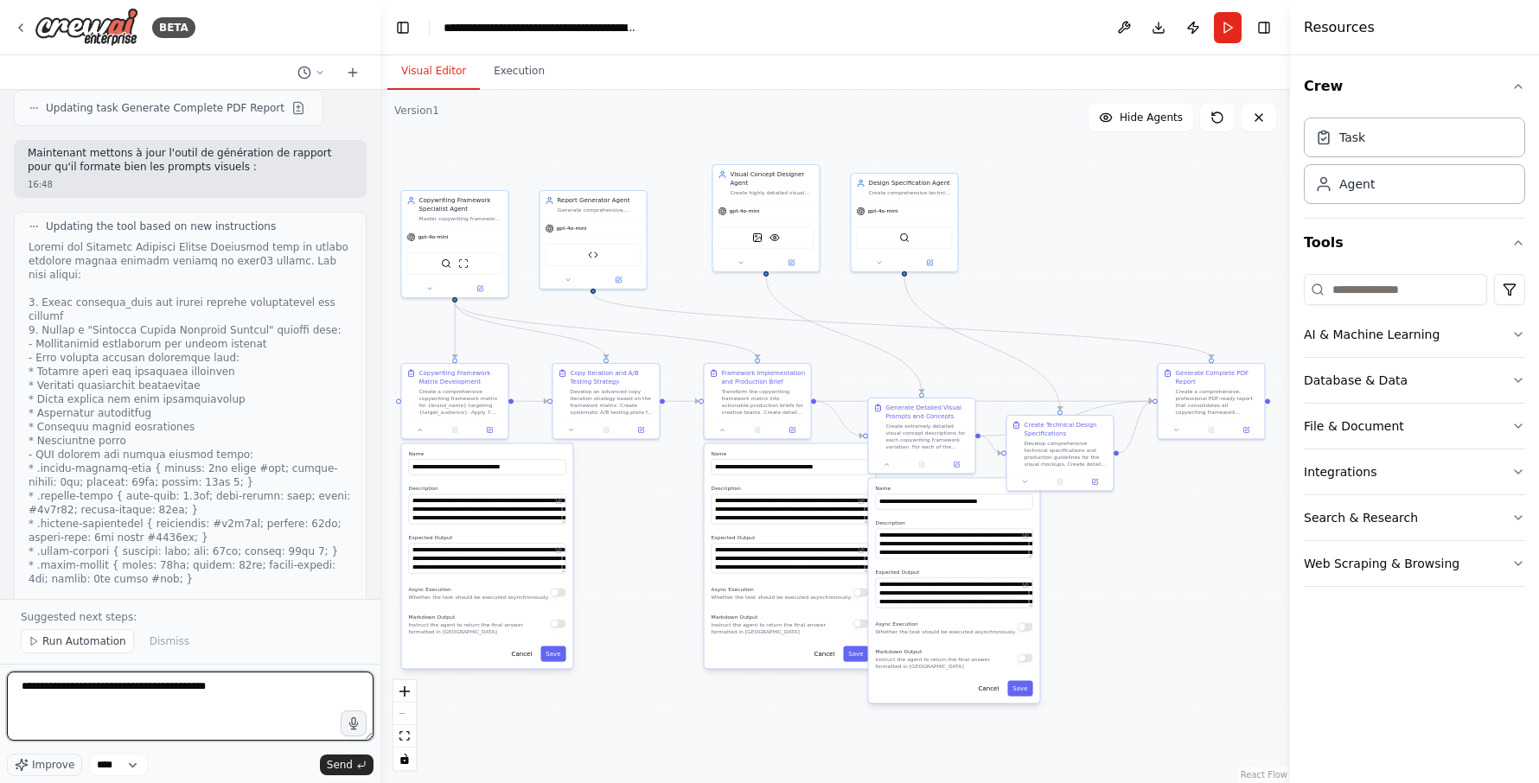
paste textarea "******"
click at [284, 689] on textarea "**********" at bounding box center [190, 706] width 367 height 69
paste textarea "*********"
click at [317, 694] on textarea "**********" at bounding box center [190, 706] width 367 height 69
paste textarea "*********"
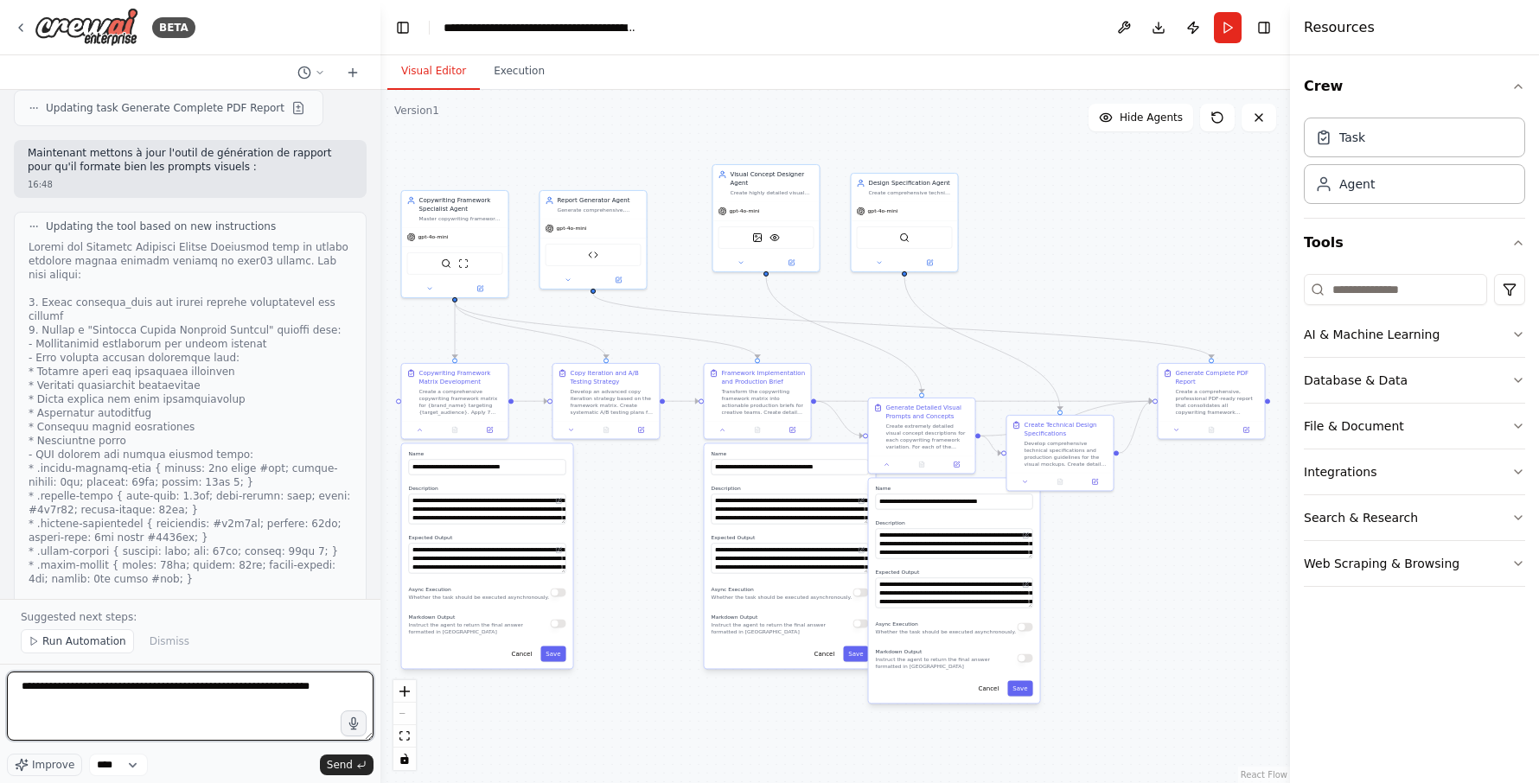
click at [260, 719] on textarea "**********" at bounding box center [190, 706] width 367 height 69
click at [168, 690] on textarea "**********" at bounding box center [190, 706] width 367 height 69
paste textarea "**********"
click at [127, 689] on textarea "**********" at bounding box center [190, 706] width 367 height 69
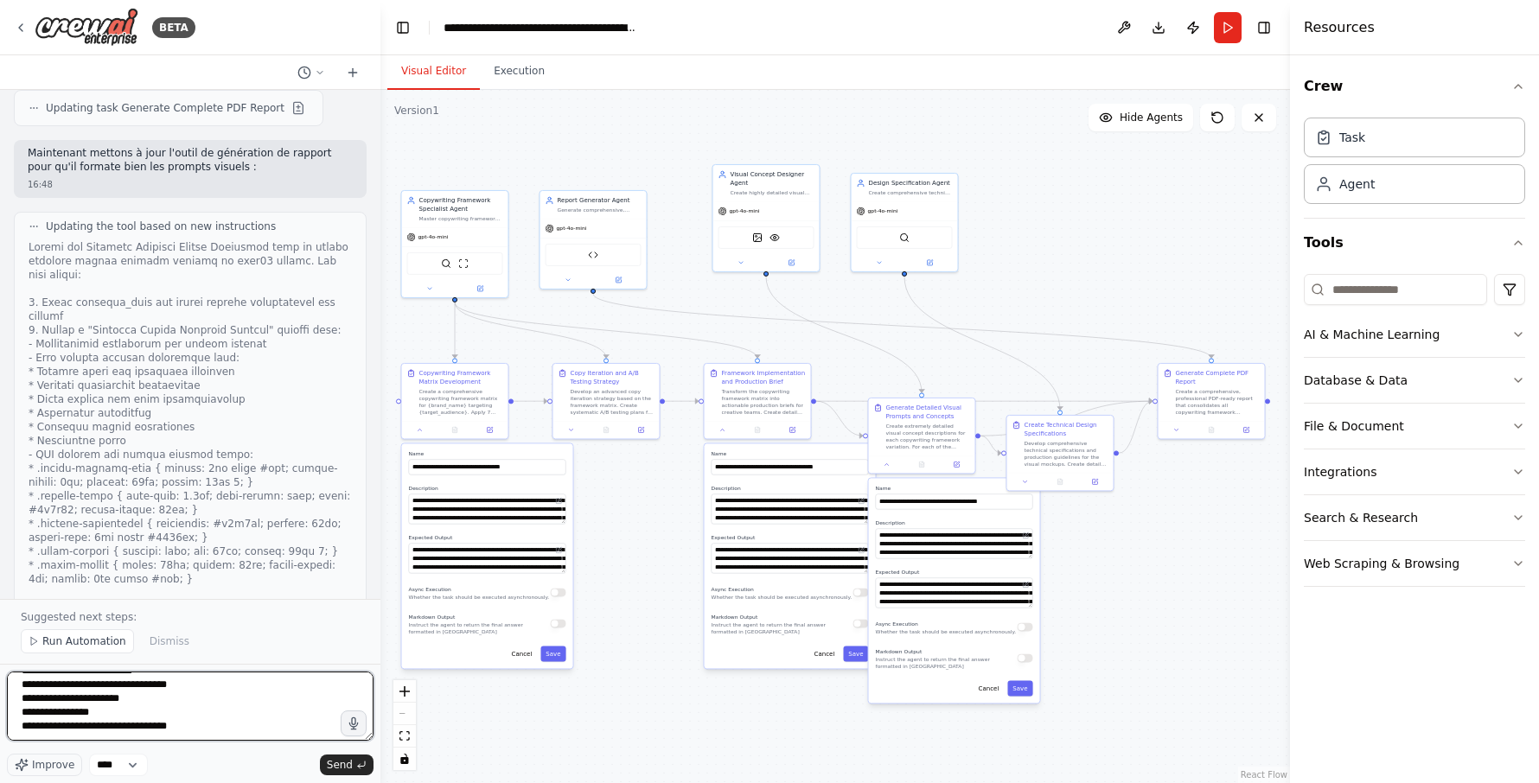
drag, startPoint x: 61, startPoint y: 687, endPoint x: 118, endPoint y: 717, distance: 64.2
click at [118, 717] on textarea "**********" at bounding box center [190, 706] width 367 height 69
type textarea "**********"
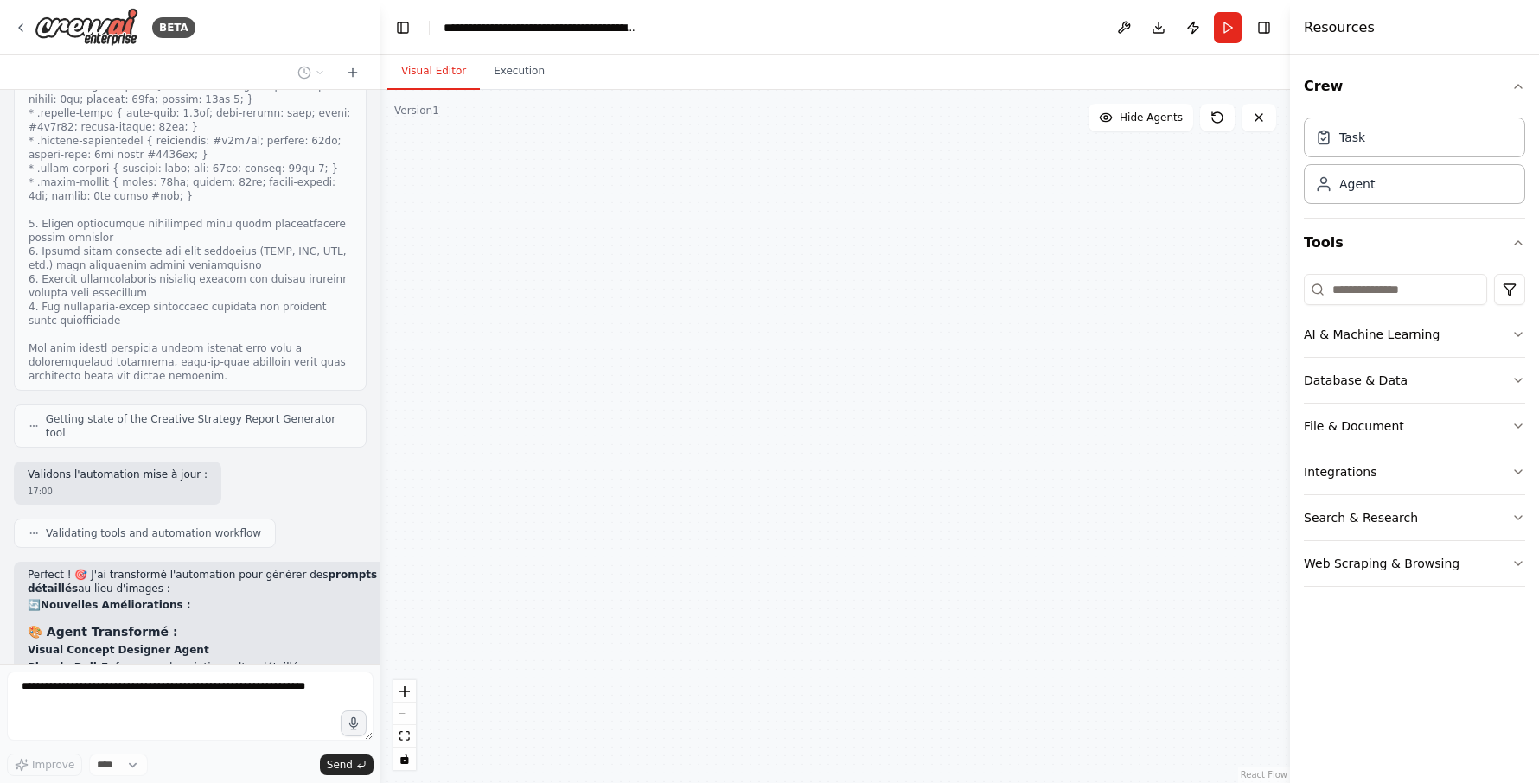
scroll to position [19617, 0]
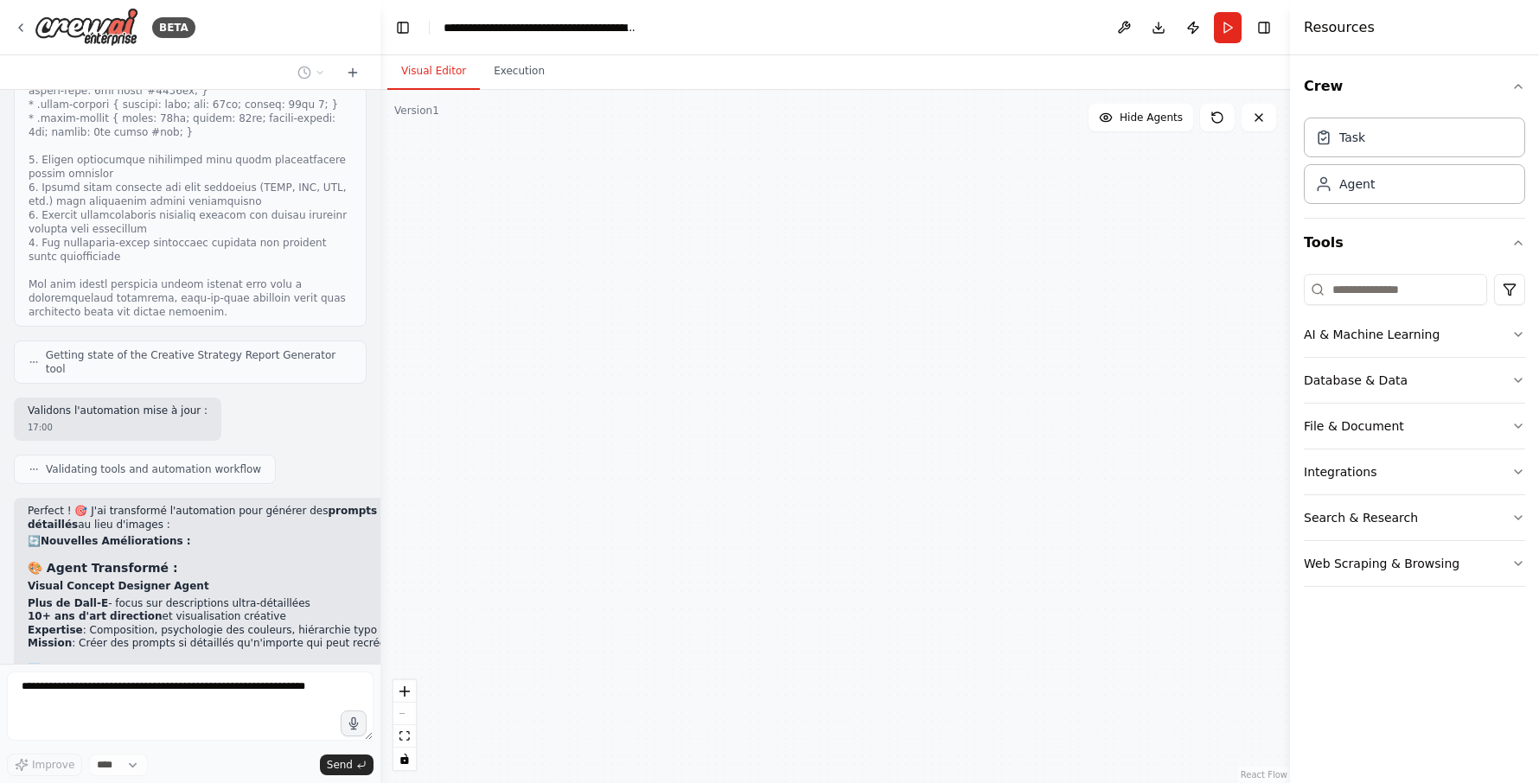
type textarea "**********"
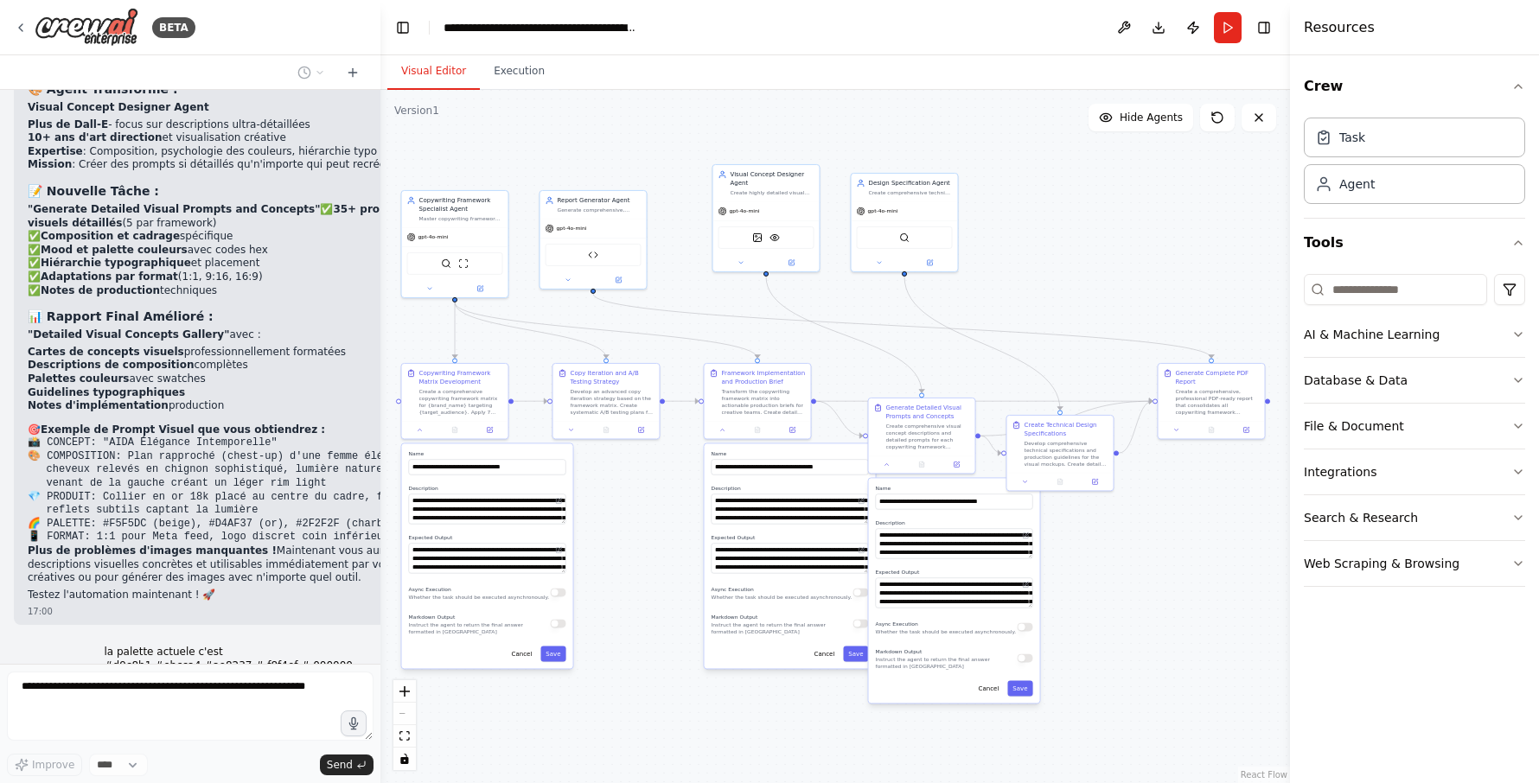
scroll to position [20126, 0]
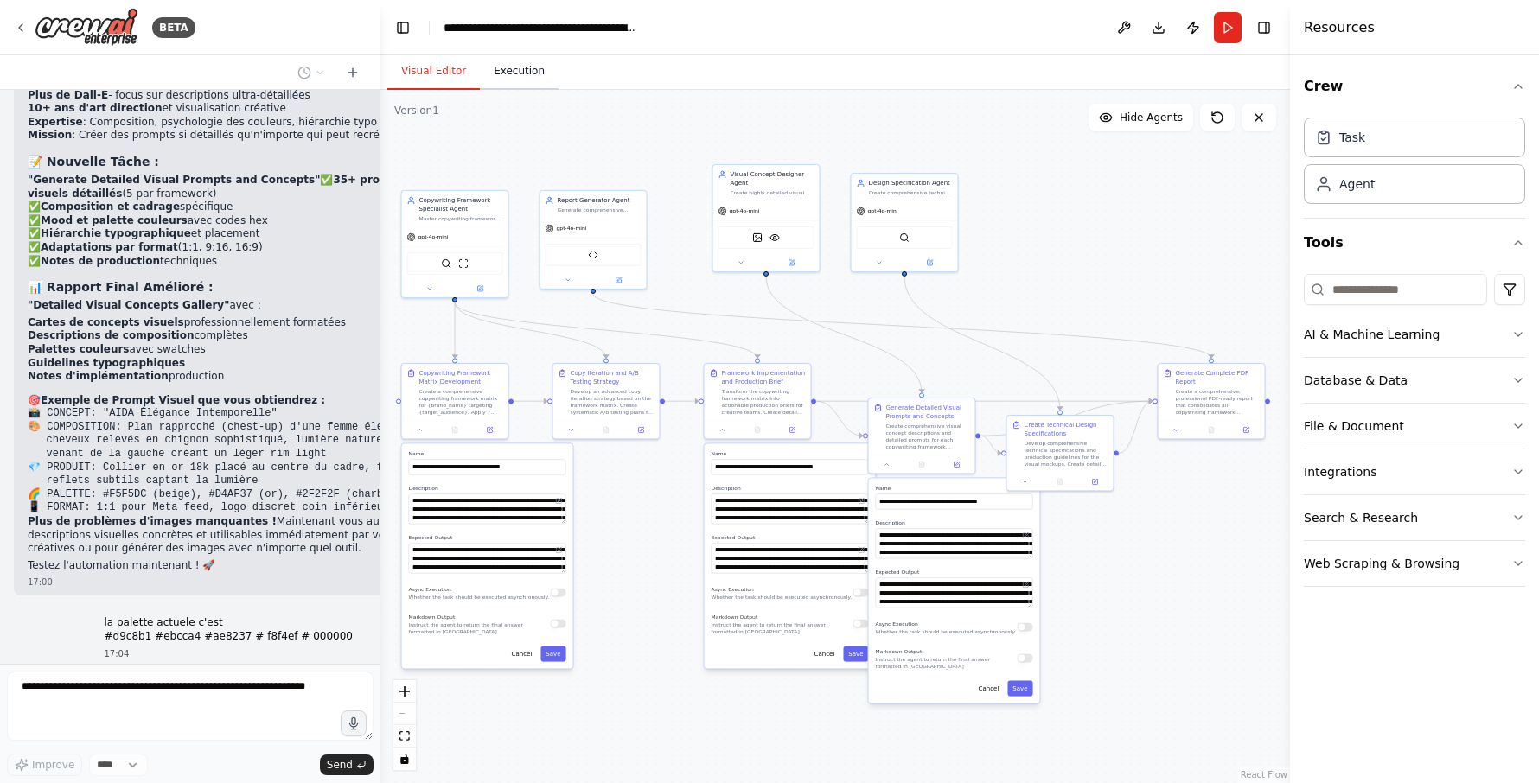
click at [500, 72] on button "Execution" at bounding box center [519, 72] width 79 height 36
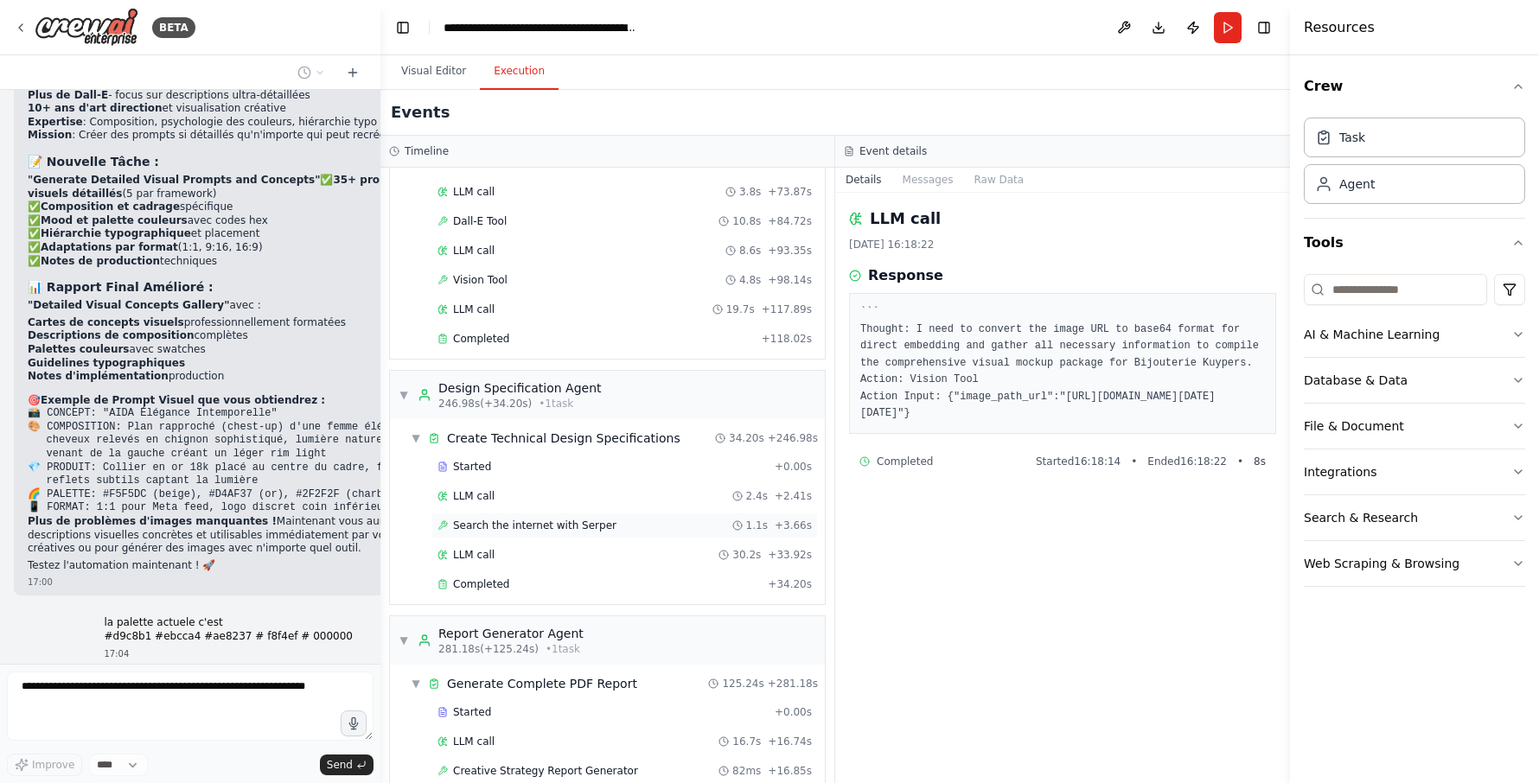
scroll to position [1945, 0]
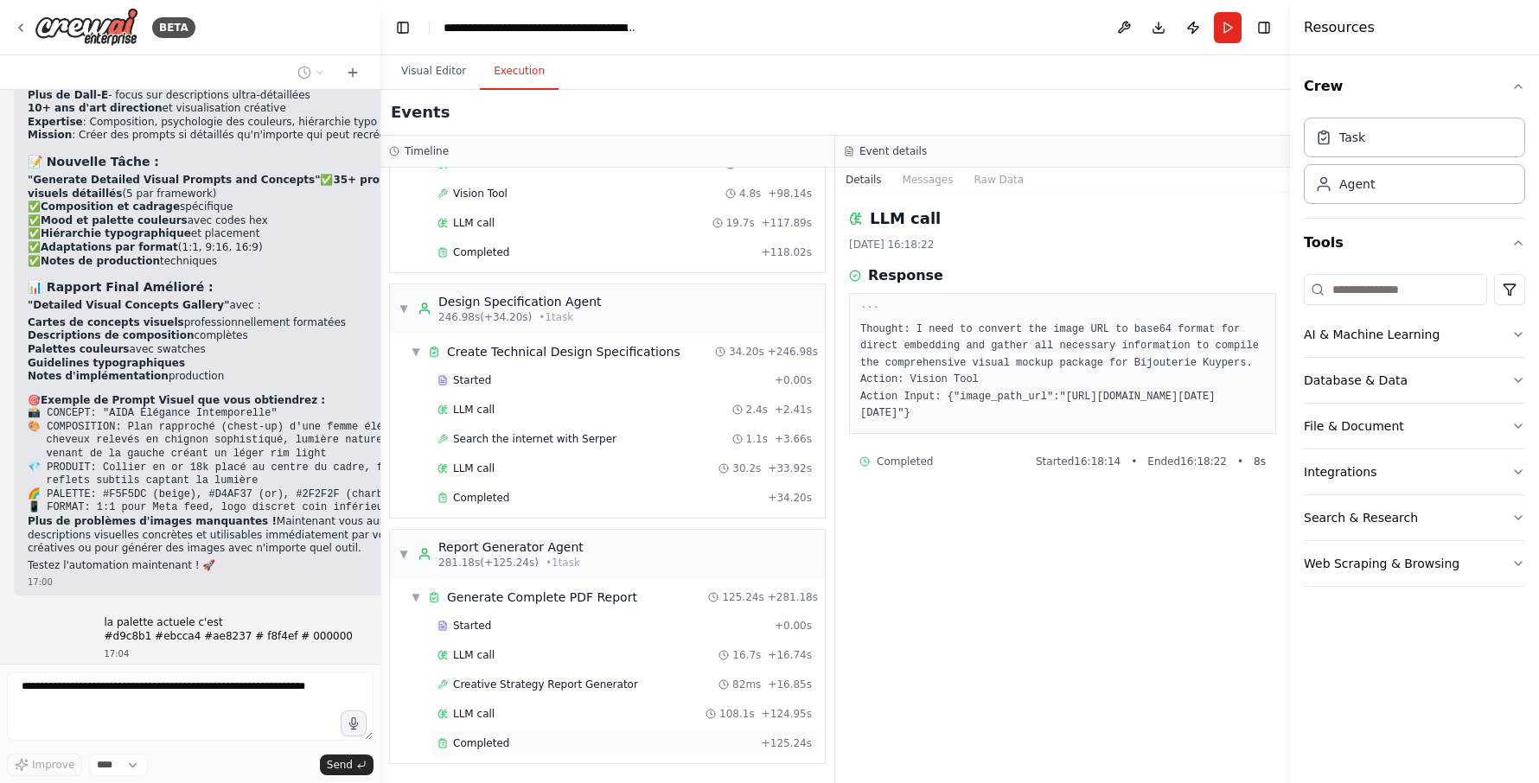
click at [517, 737] on div "Completed" at bounding box center [595, 744] width 317 height 14
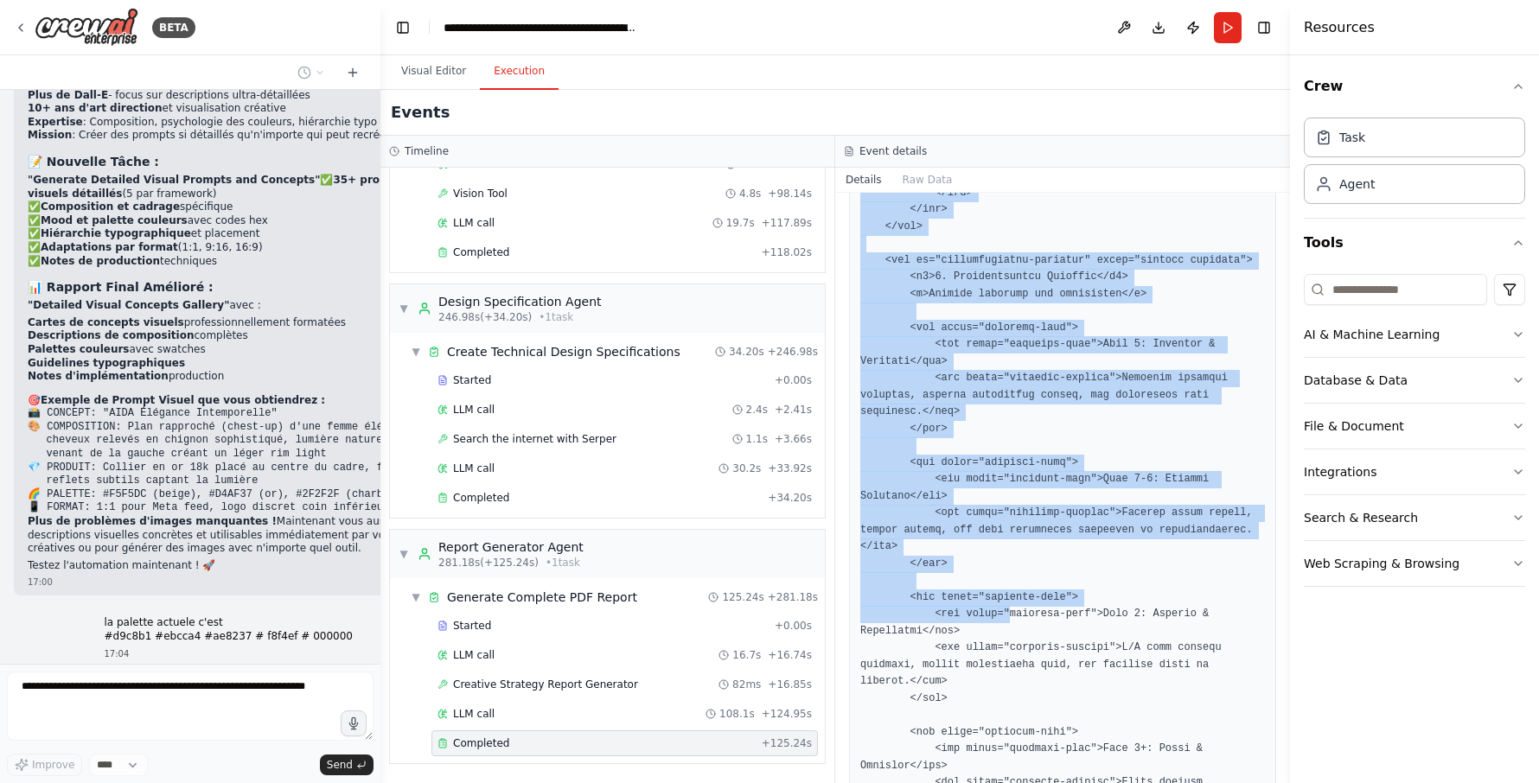
scroll to position [7307, 0]
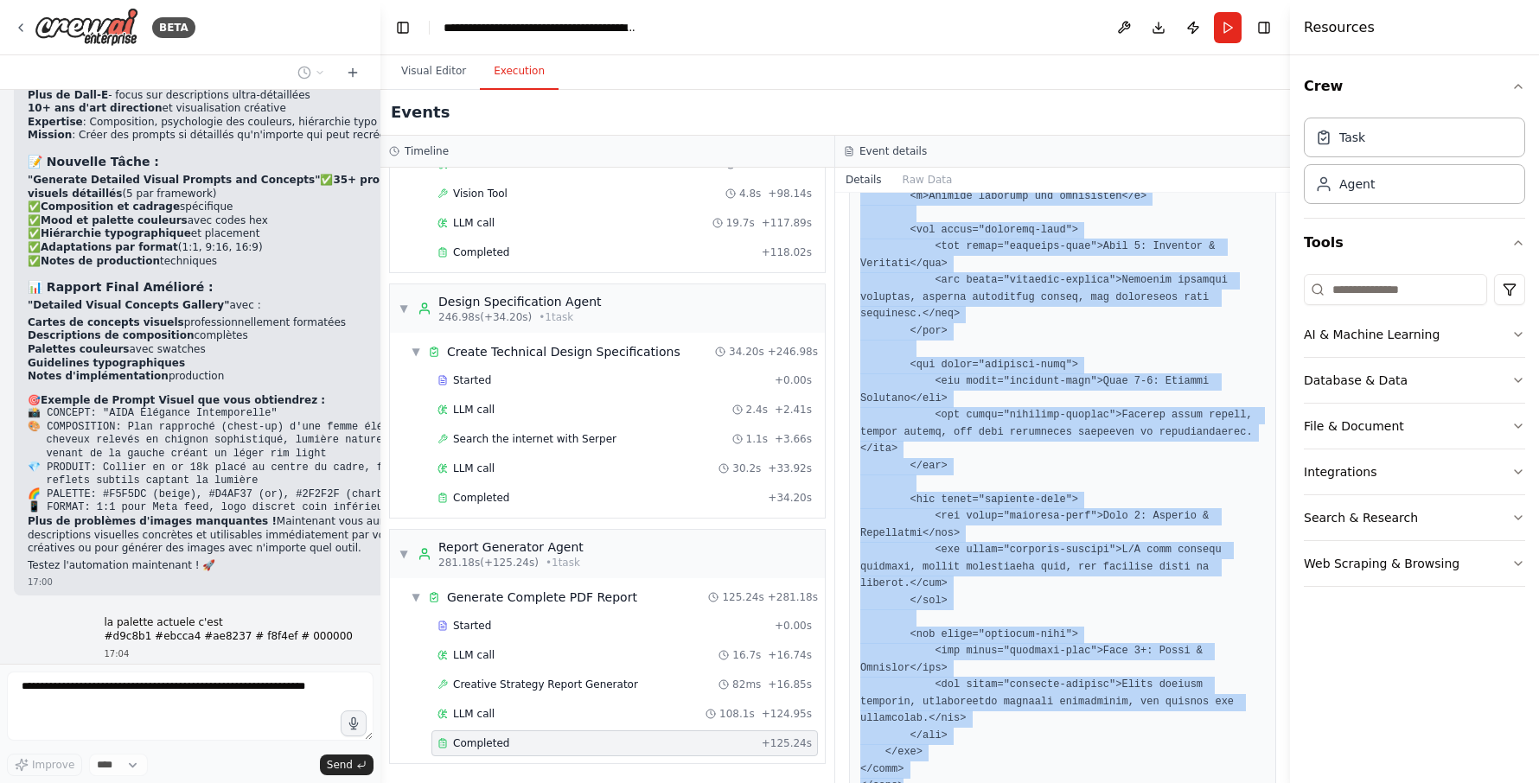
drag, startPoint x: 859, startPoint y: 608, endPoint x: 982, endPoint y: 745, distance: 184.3
drag, startPoint x: 982, startPoint y: 745, endPoint x: 914, endPoint y: 699, distance: 82.2
copy pre "<!DOCTYPE html> <html lang="en"> <head> <meta charset="UTF-8"> <meta name="view…"
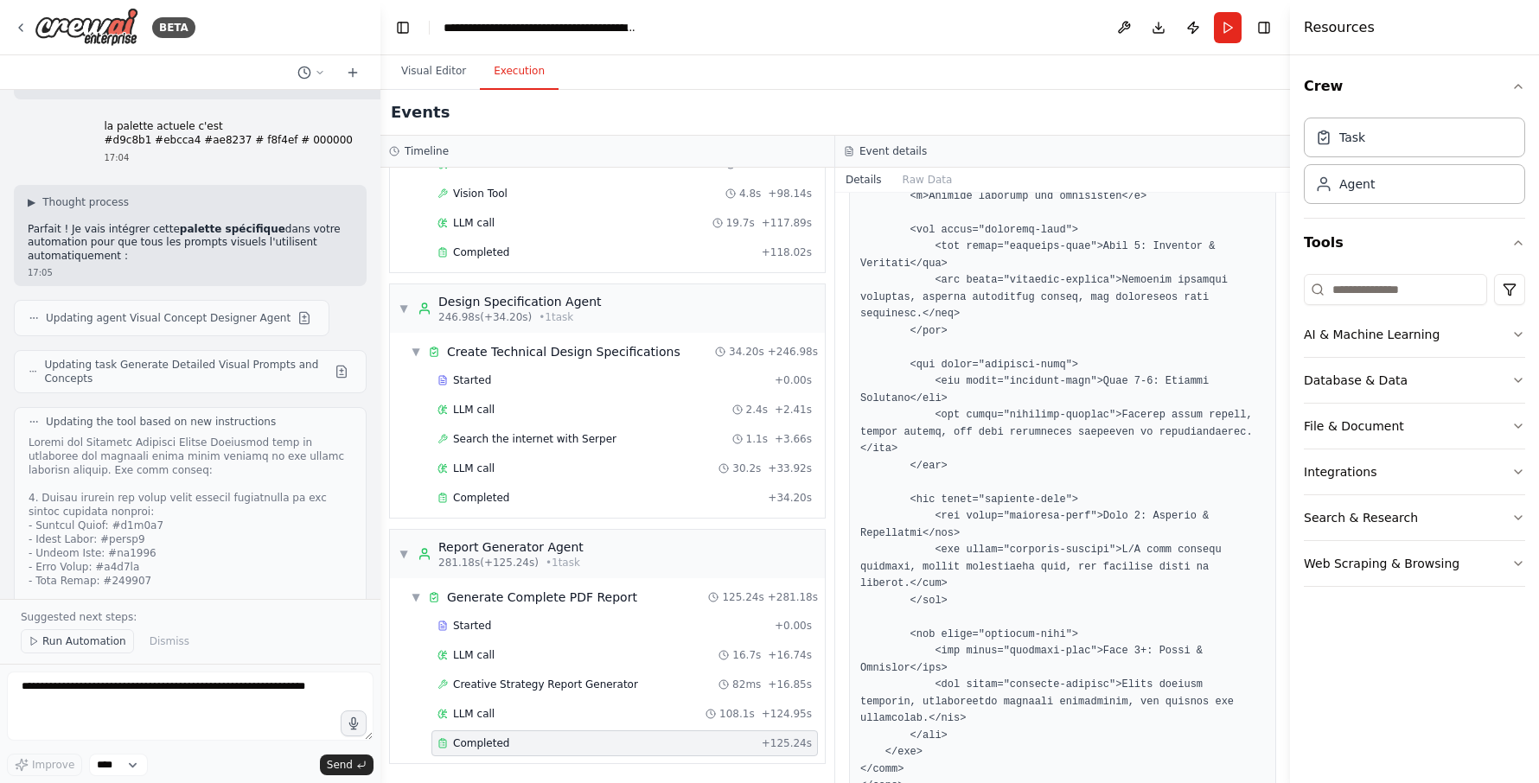
click at [36, 645] on icon at bounding box center [34, 641] width 10 height 10
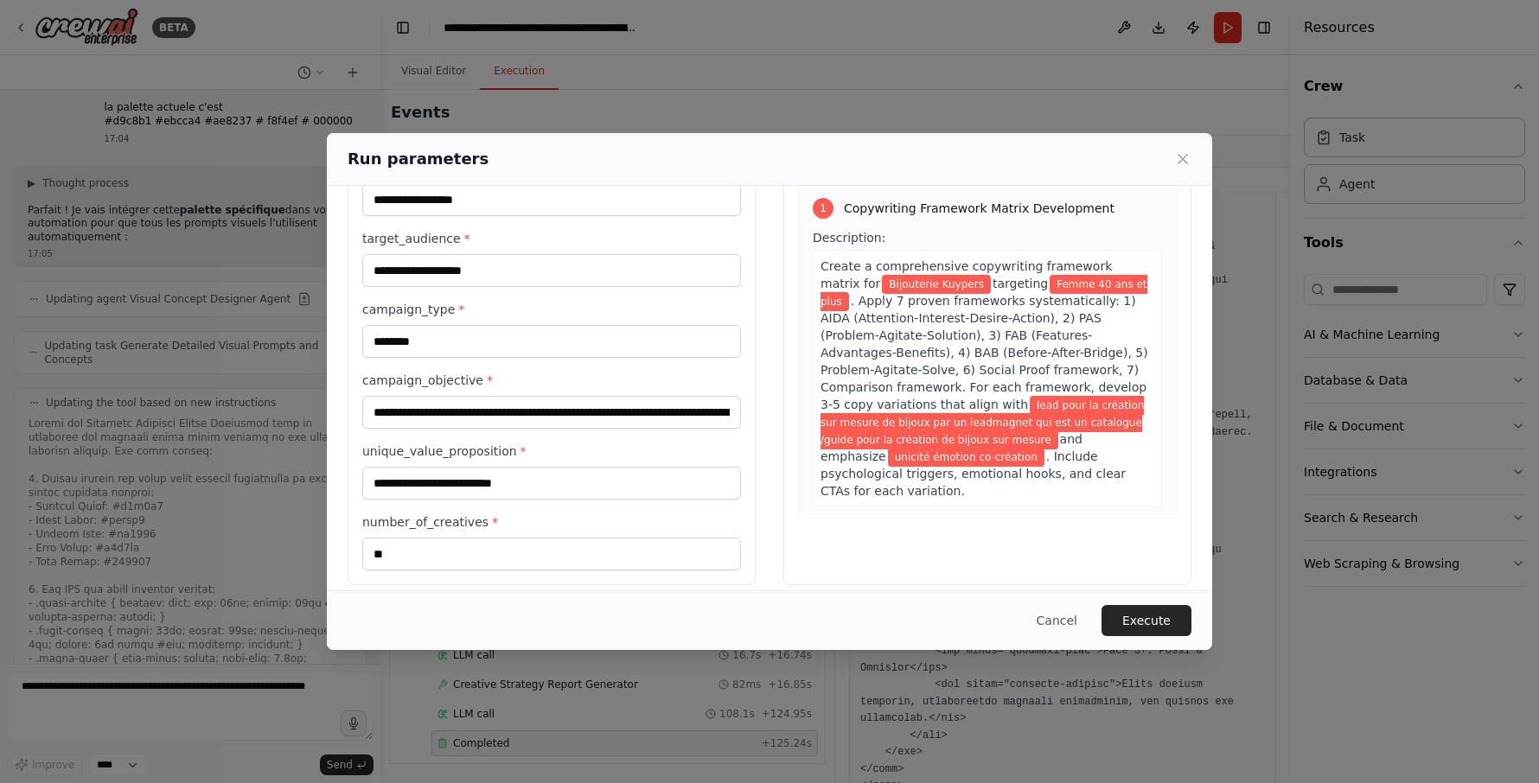
scroll to position [102, 0]
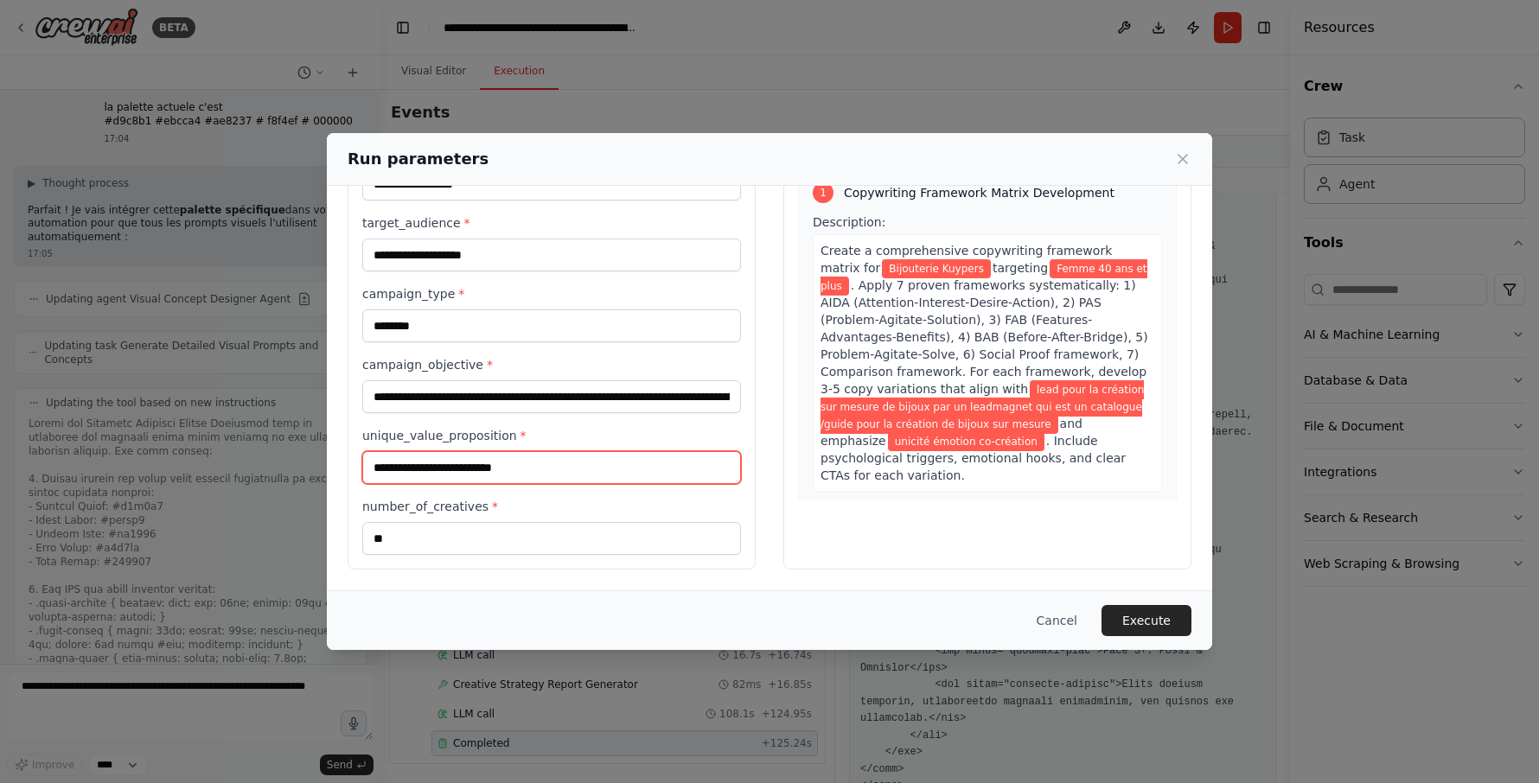
click at [411, 469] on input "**********" at bounding box center [551, 467] width 379 height 33
click at [460, 469] on input "**********" at bounding box center [551, 467] width 379 height 33
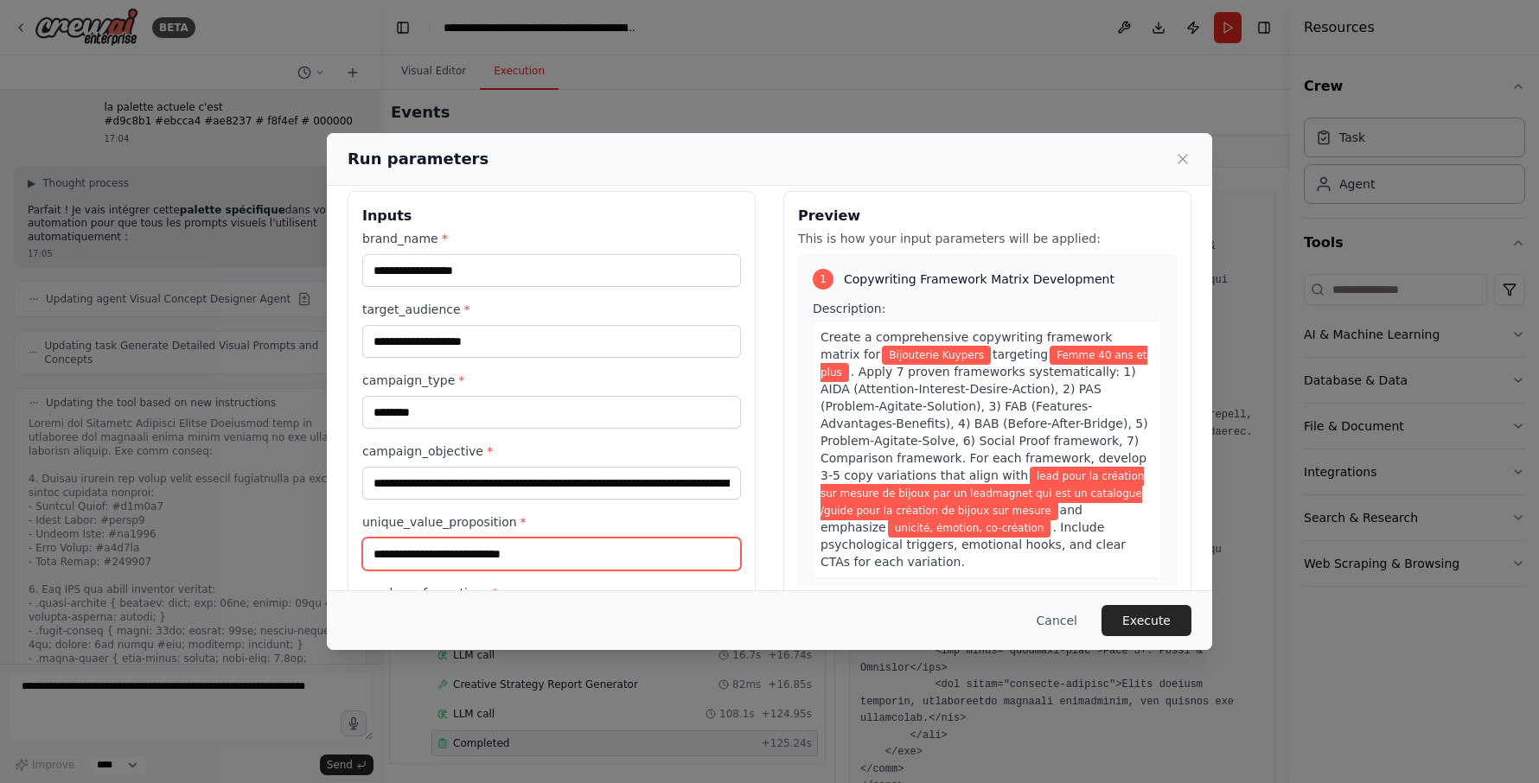
type input "**********"
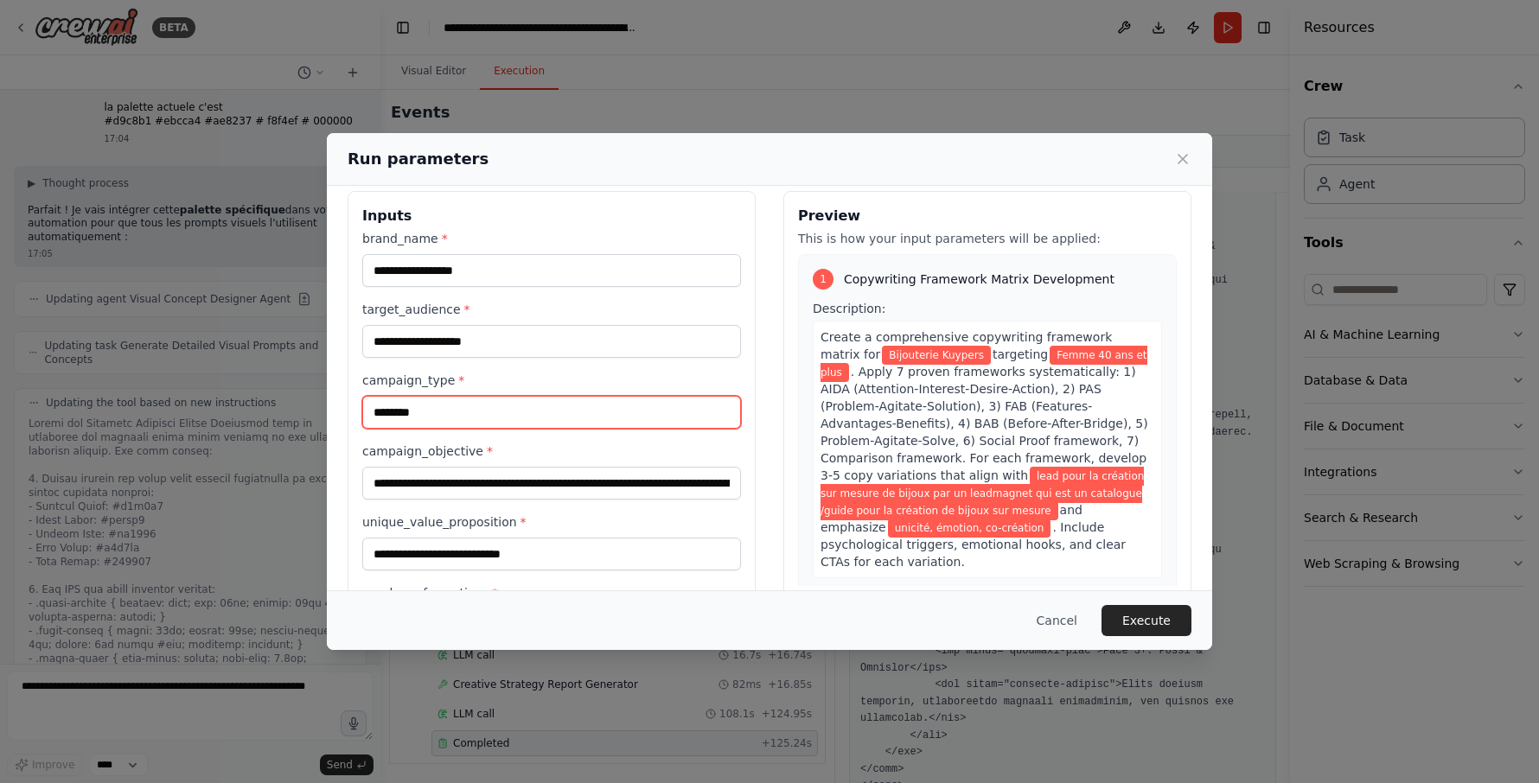
click at [400, 413] on input "********" at bounding box center [551, 412] width 379 height 33
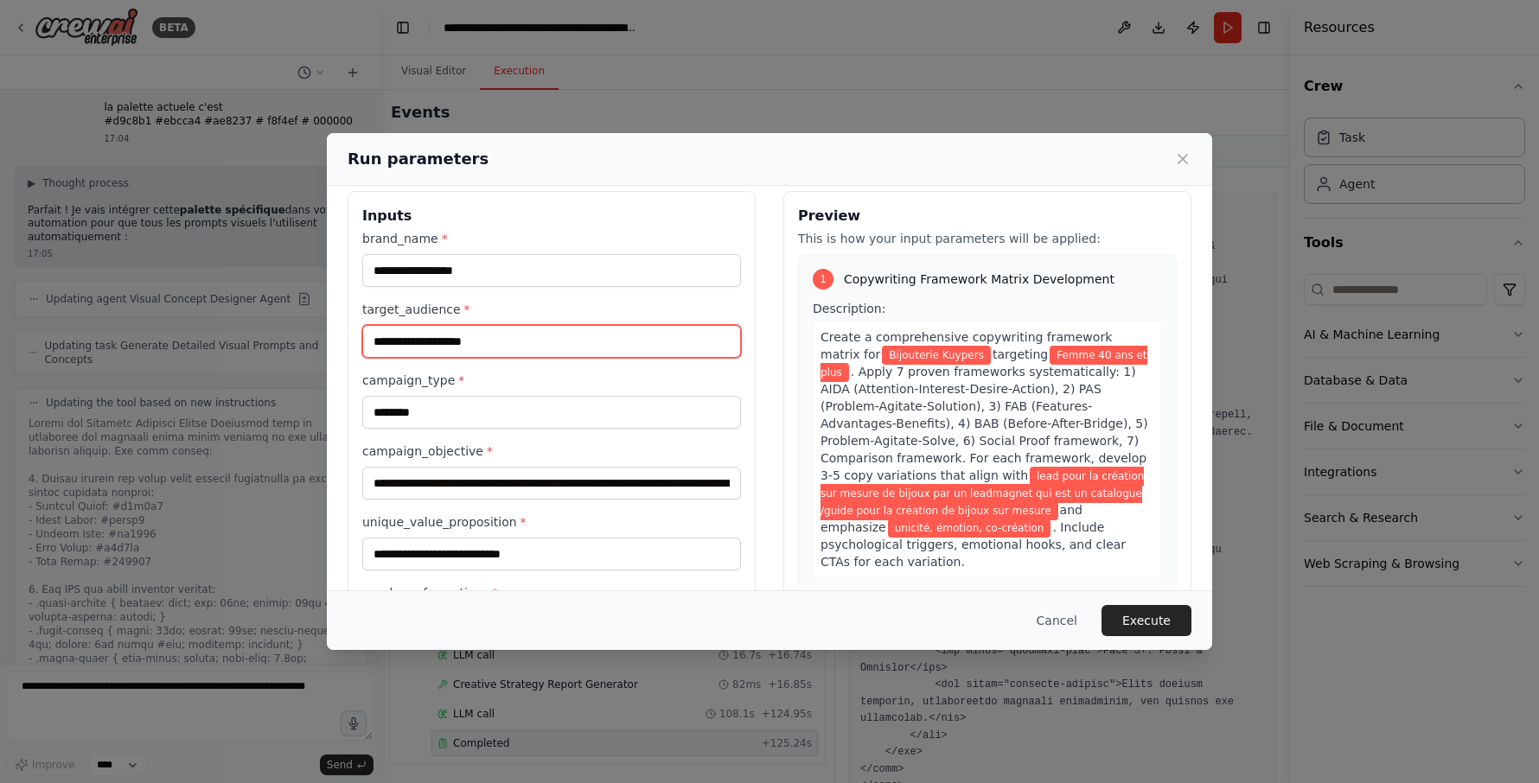
click at [507, 336] on input "**********" at bounding box center [551, 341] width 379 height 33
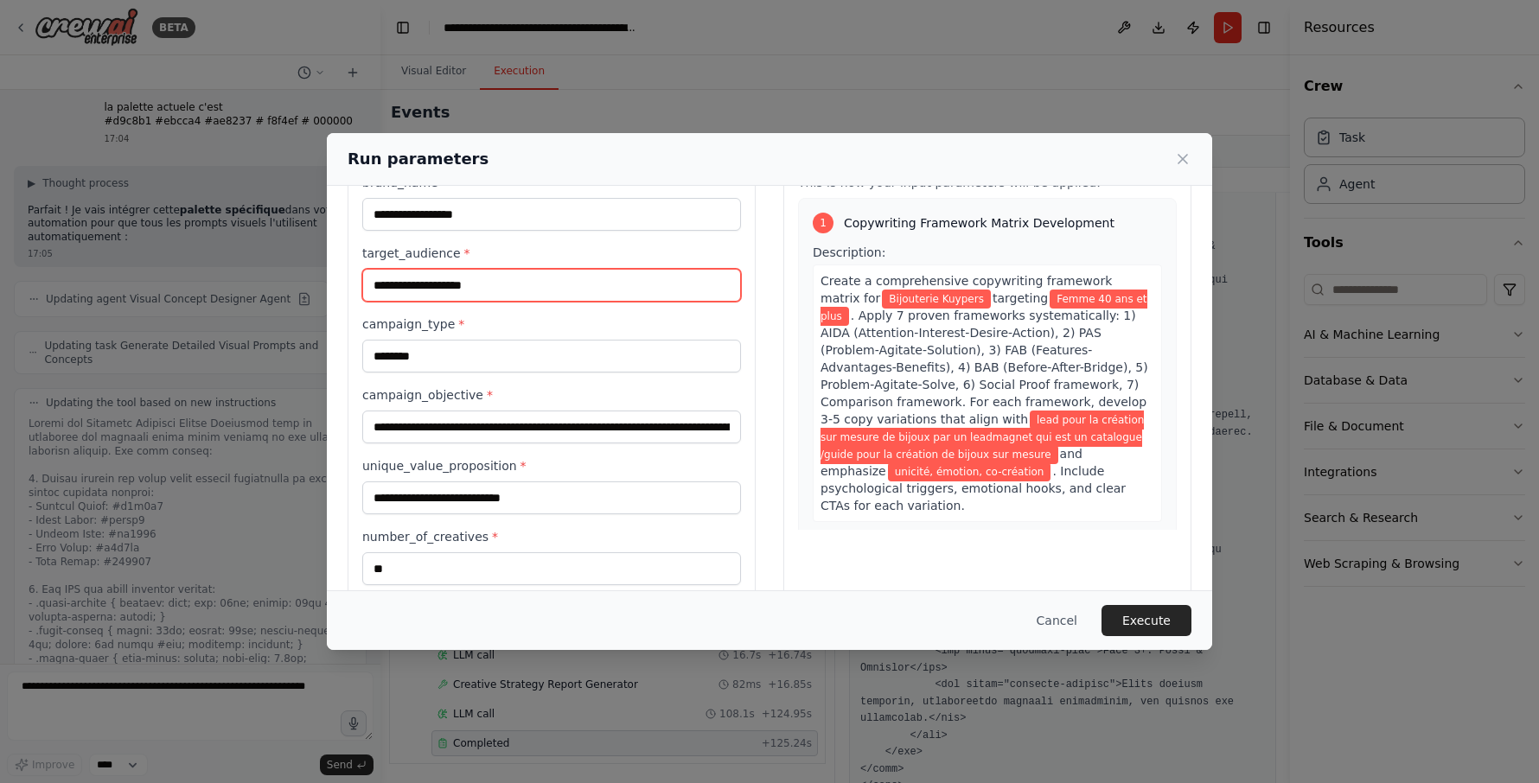
scroll to position [102, 0]
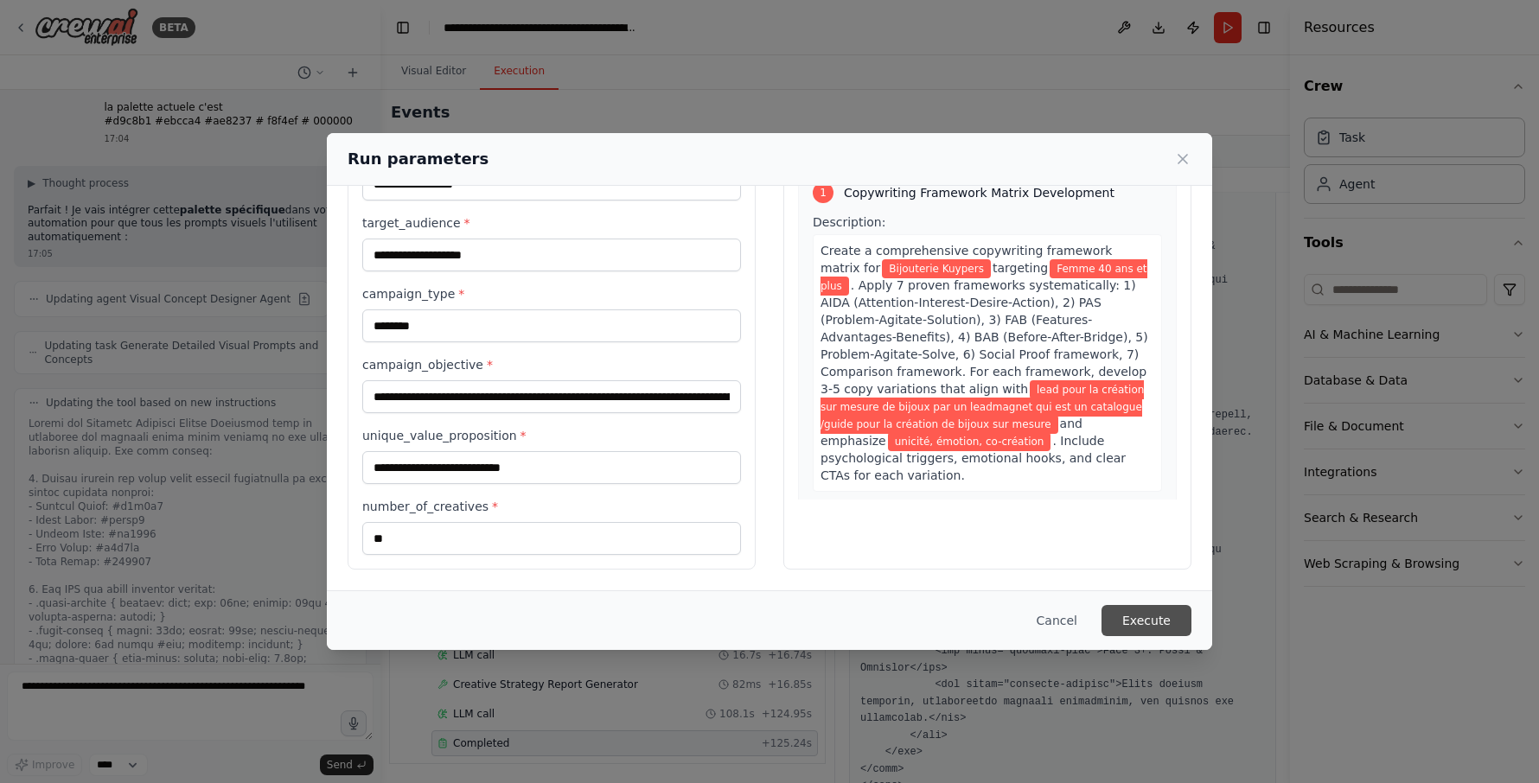
click at [1135, 619] on button "Execute" at bounding box center [1146, 620] width 90 height 31
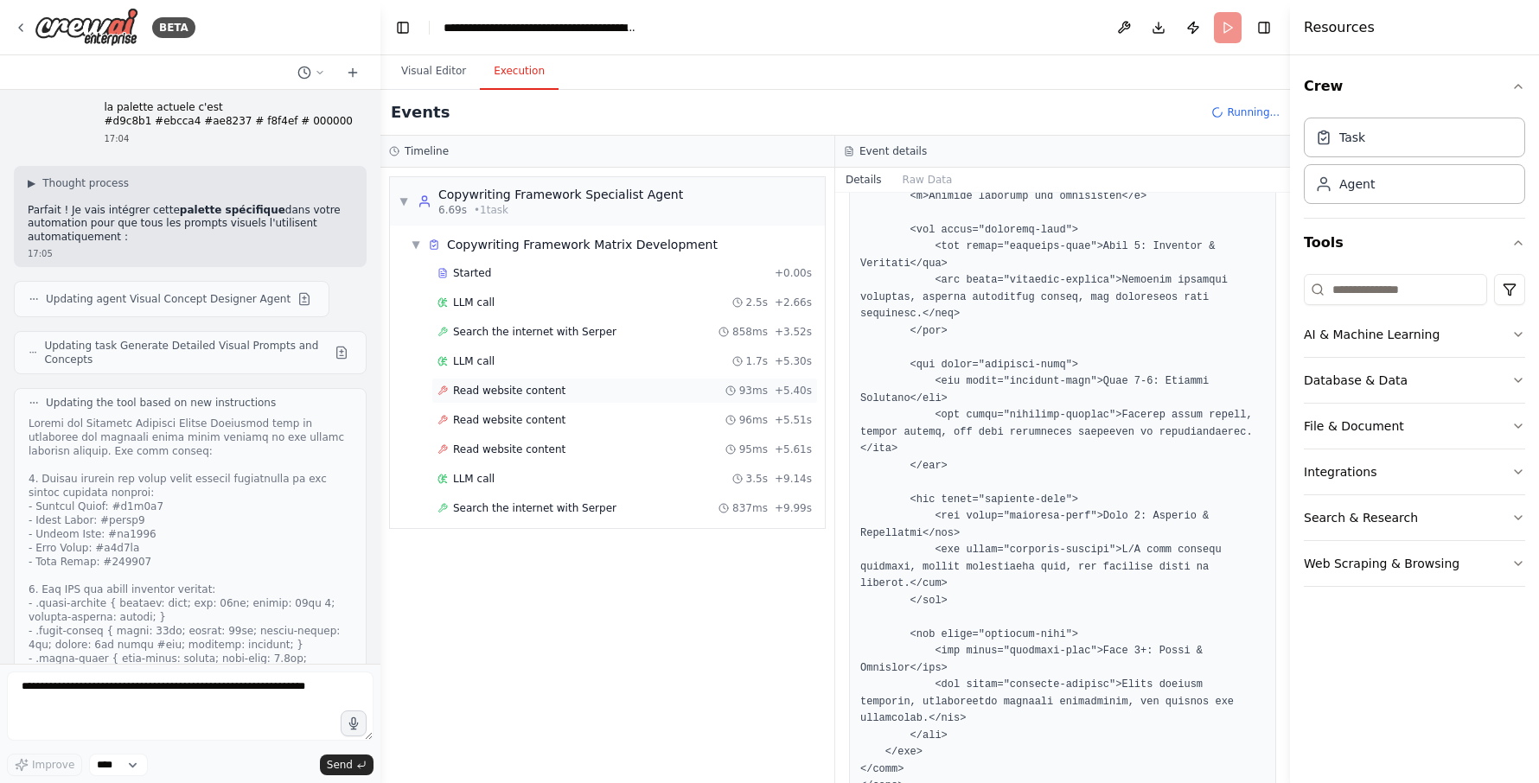
click at [525, 392] on span "Read website content" at bounding box center [509, 391] width 112 height 14
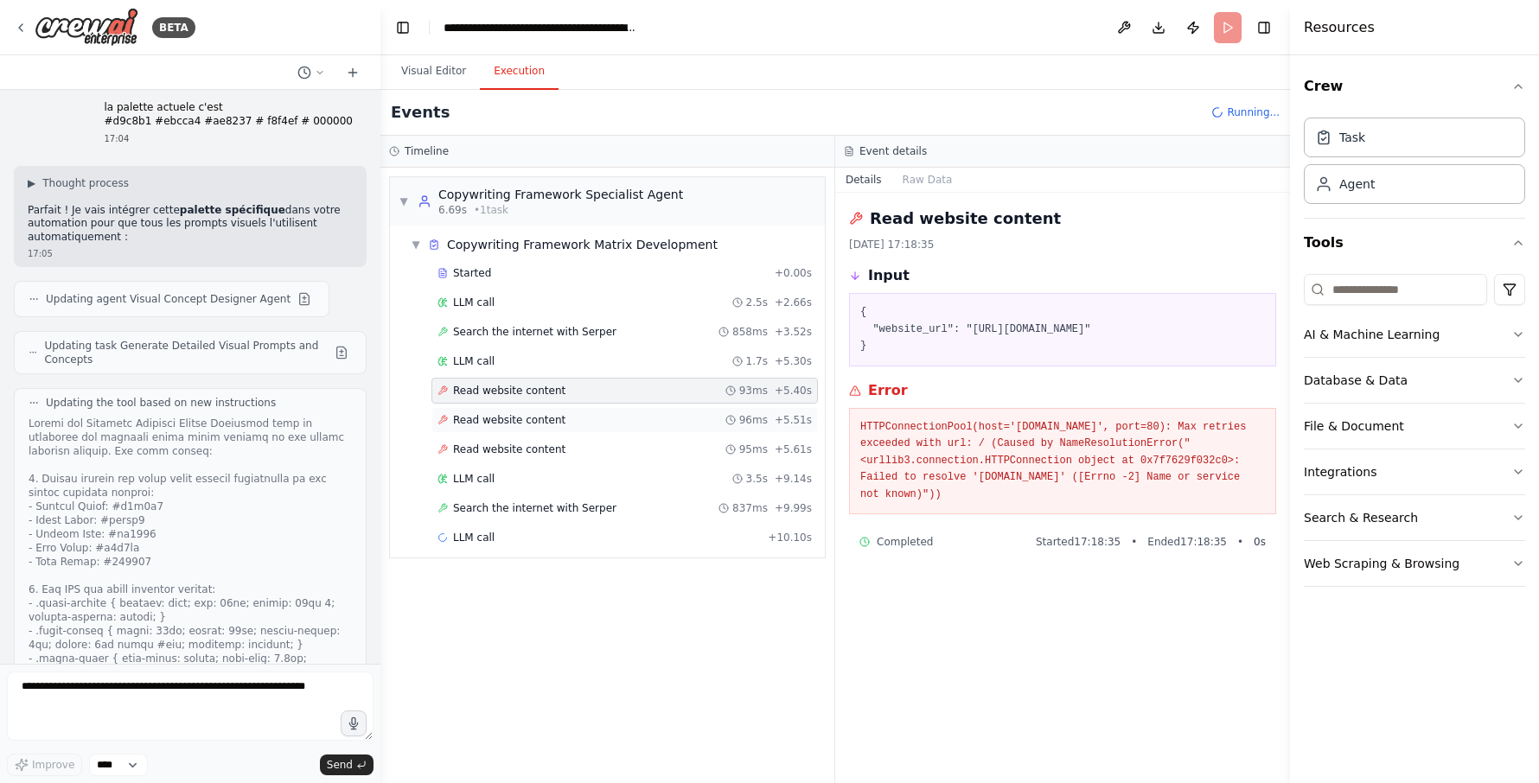
click at [511, 424] on span "Read website content" at bounding box center [509, 420] width 112 height 14
click at [511, 444] on span "Read website content" at bounding box center [509, 450] width 112 height 14
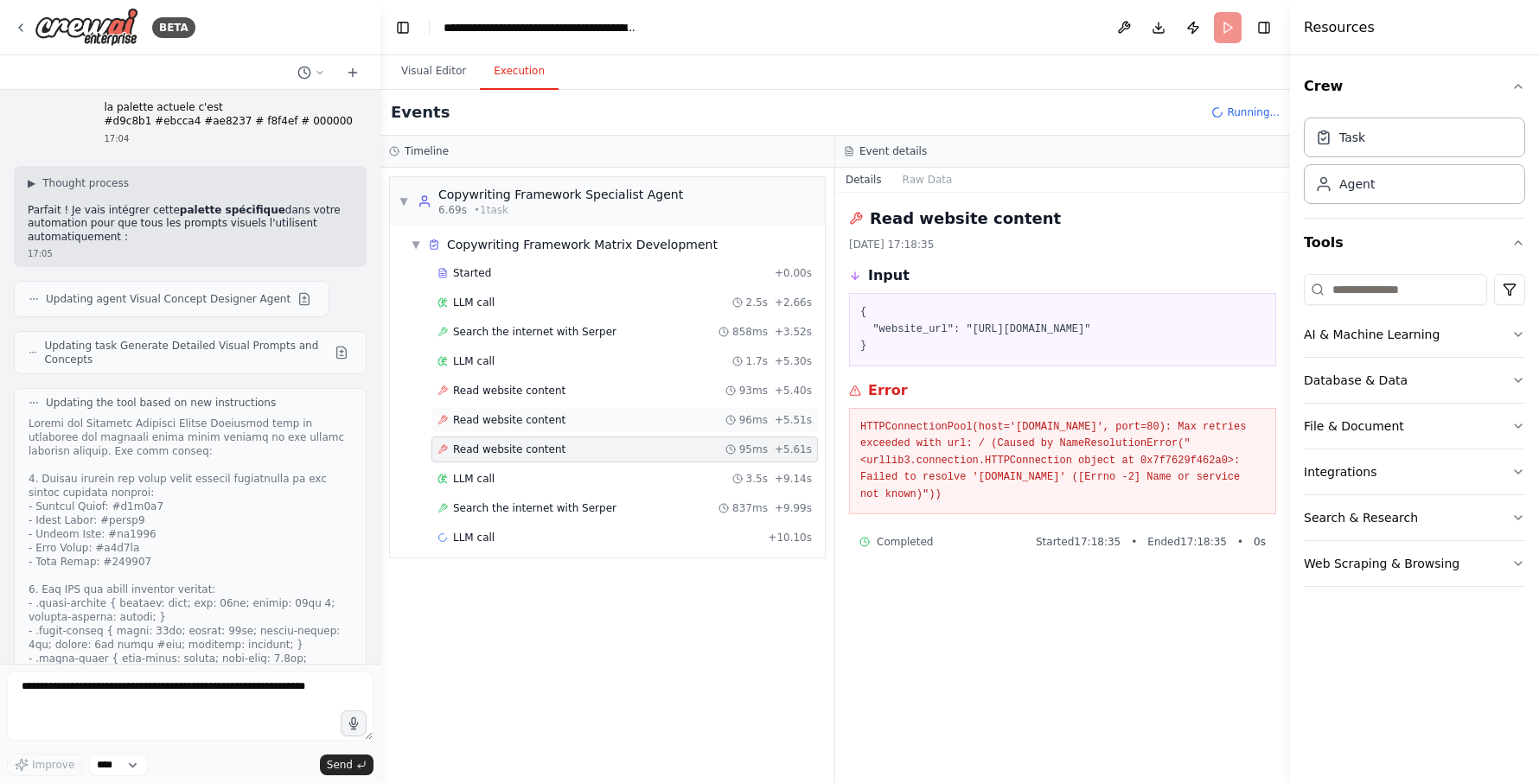
click at [508, 425] on span "Read website content" at bounding box center [509, 420] width 112 height 14
click at [502, 392] on span "Read website content" at bounding box center [509, 391] width 112 height 14
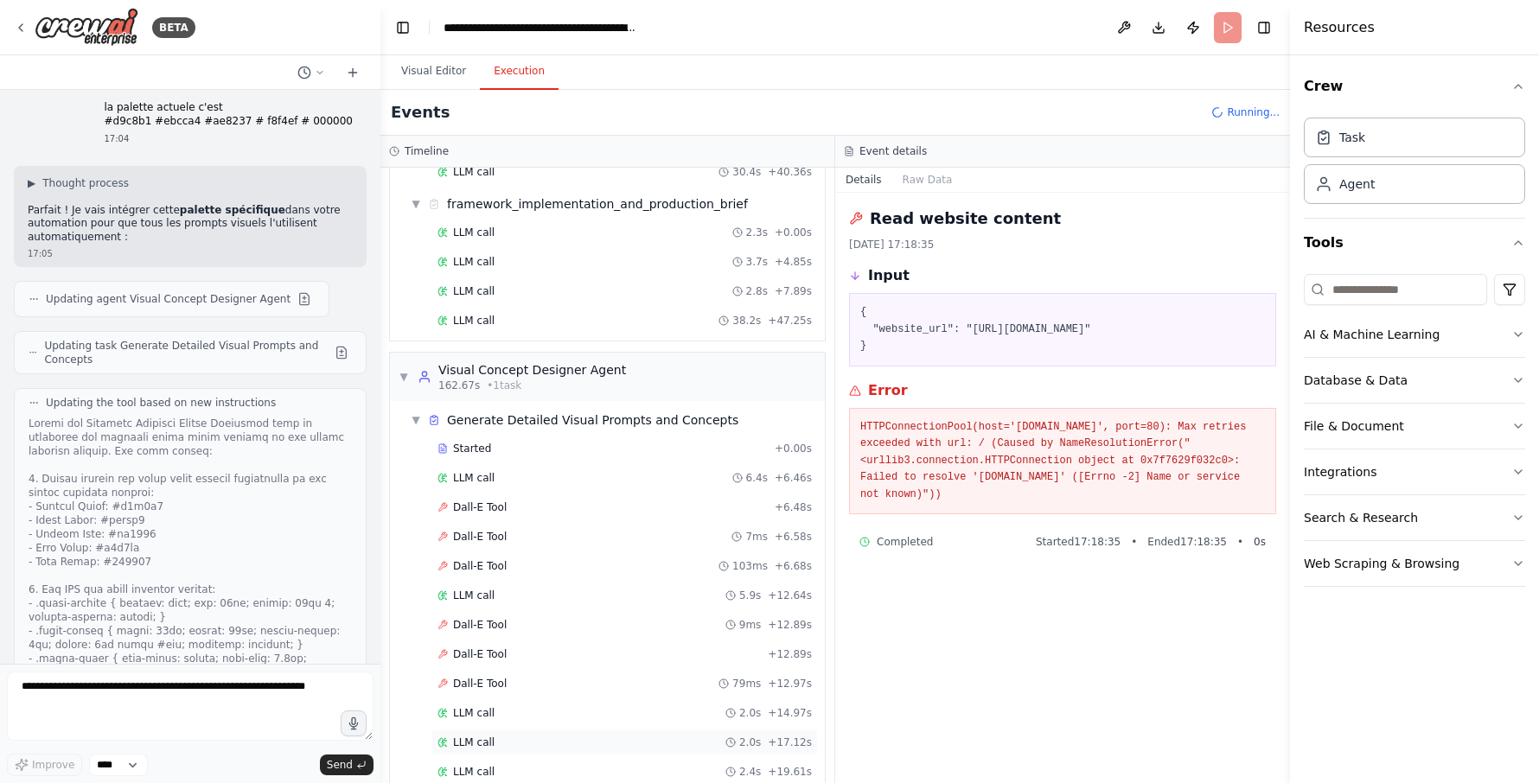
scroll to position [1072, 0]
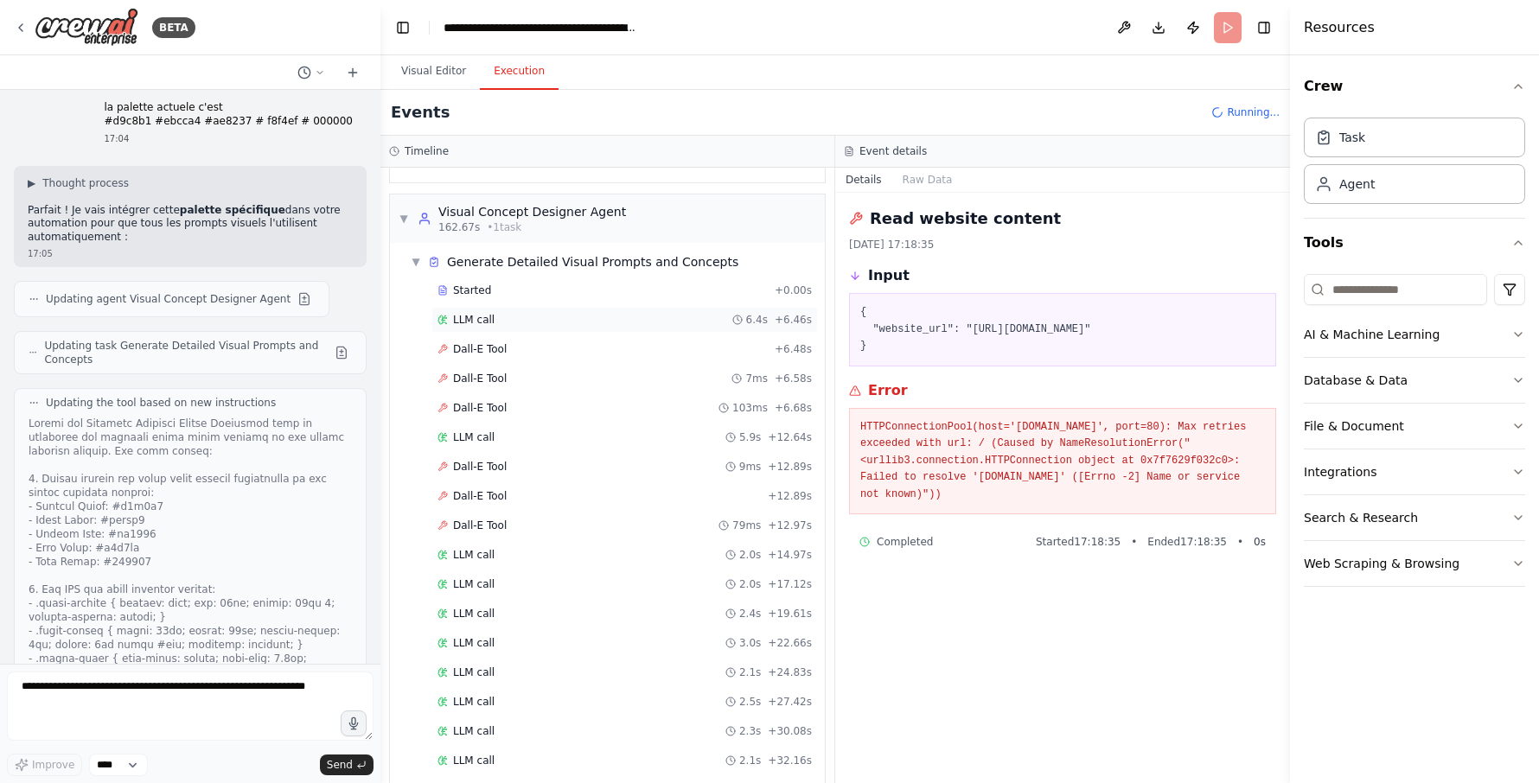
click at [490, 313] on div "LLM call 6.4s + 6.46s" at bounding box center [624, 320] width 374 height 14
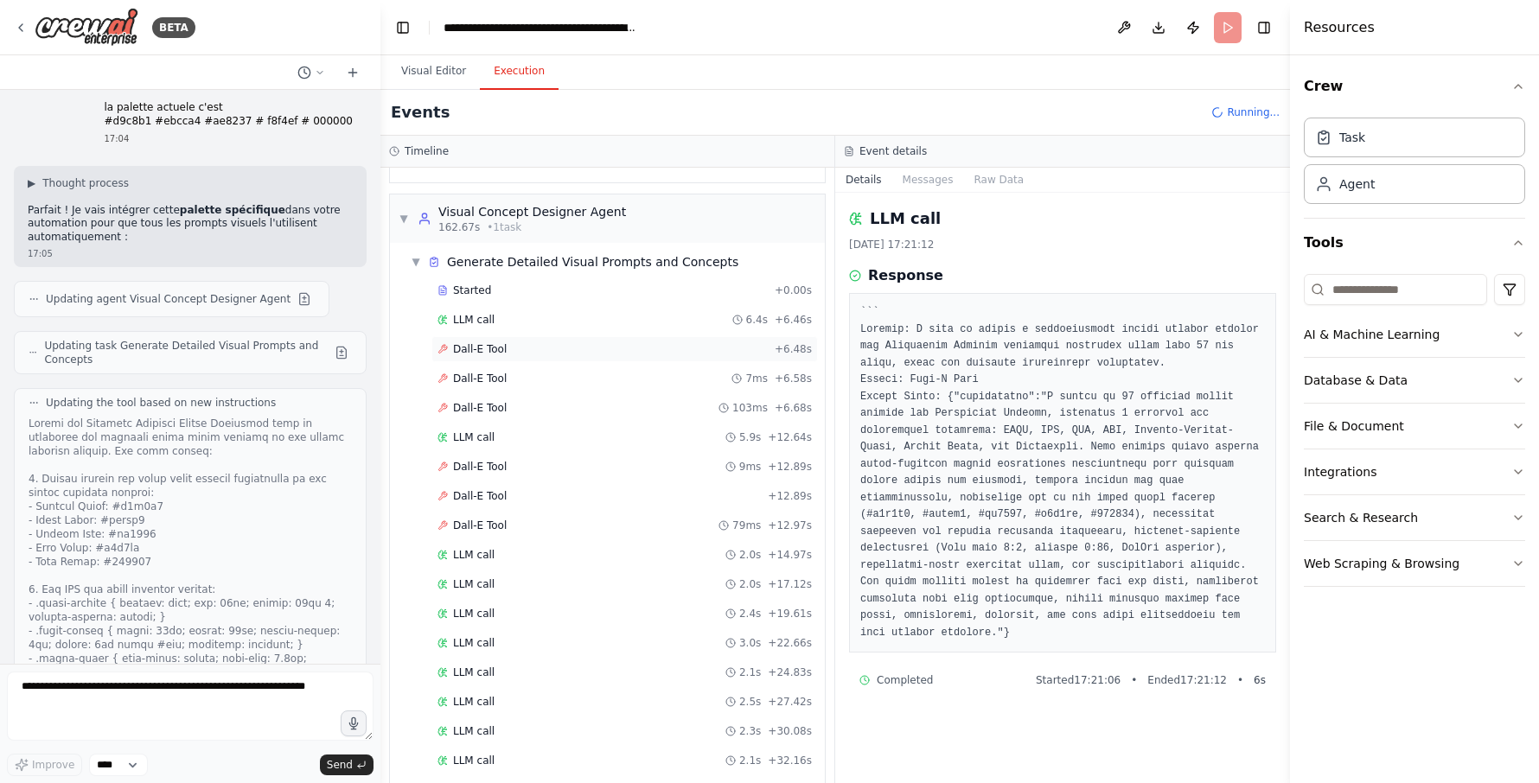
click at [496, 342] on span "Dall-E Tool" at bounding box center [480, 349] width 54 height 14
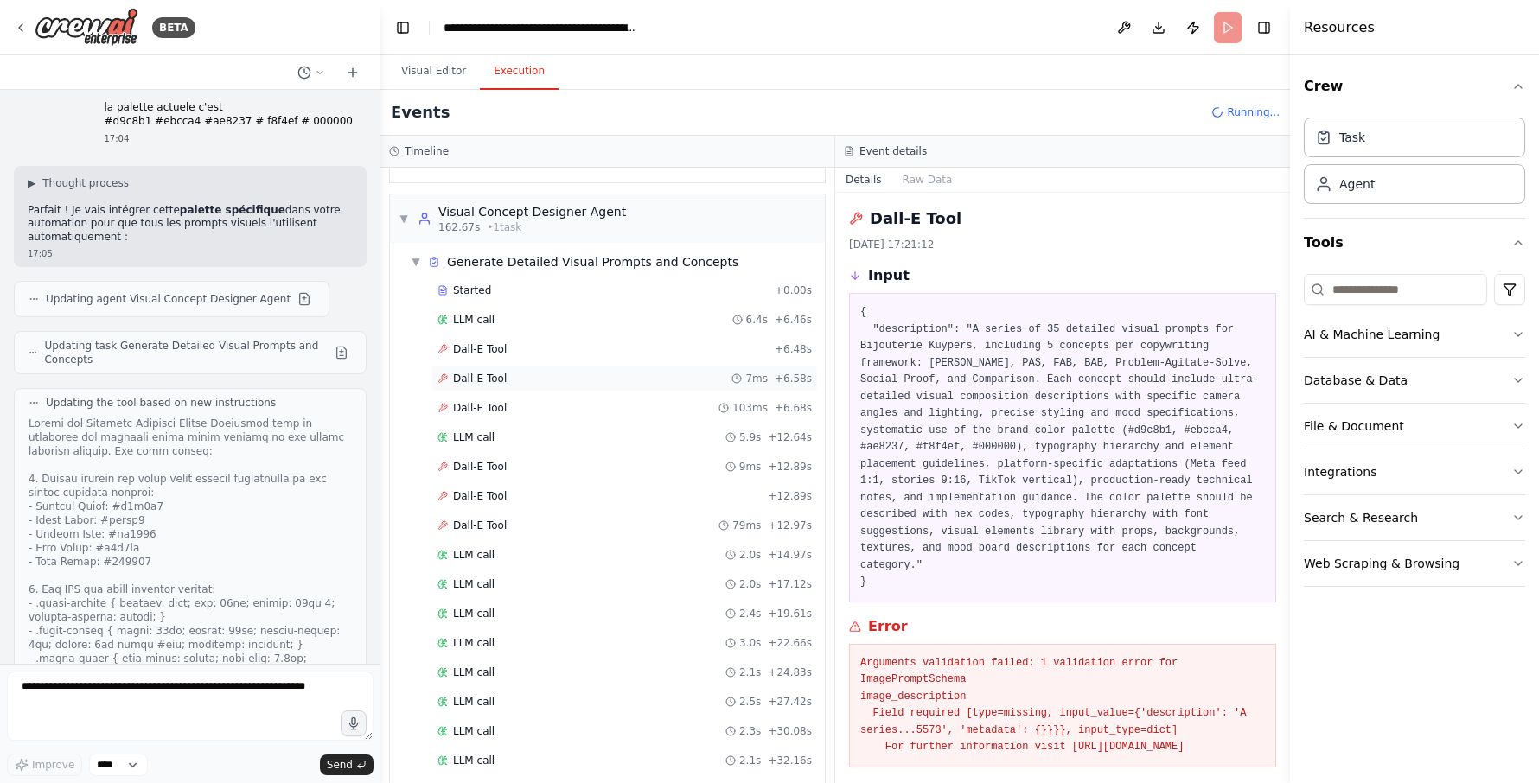
click at [484, 372] on span "Dall-E Tool" at bounding box center [480, 379] width 54 height 14
click at [488, 401] on span "Dall-E Tool" at bounding box center [480, 408] width 54 height 14
click at [472, 431] on span "LLM call" at bounding box center [473, 438] width 41 height 14
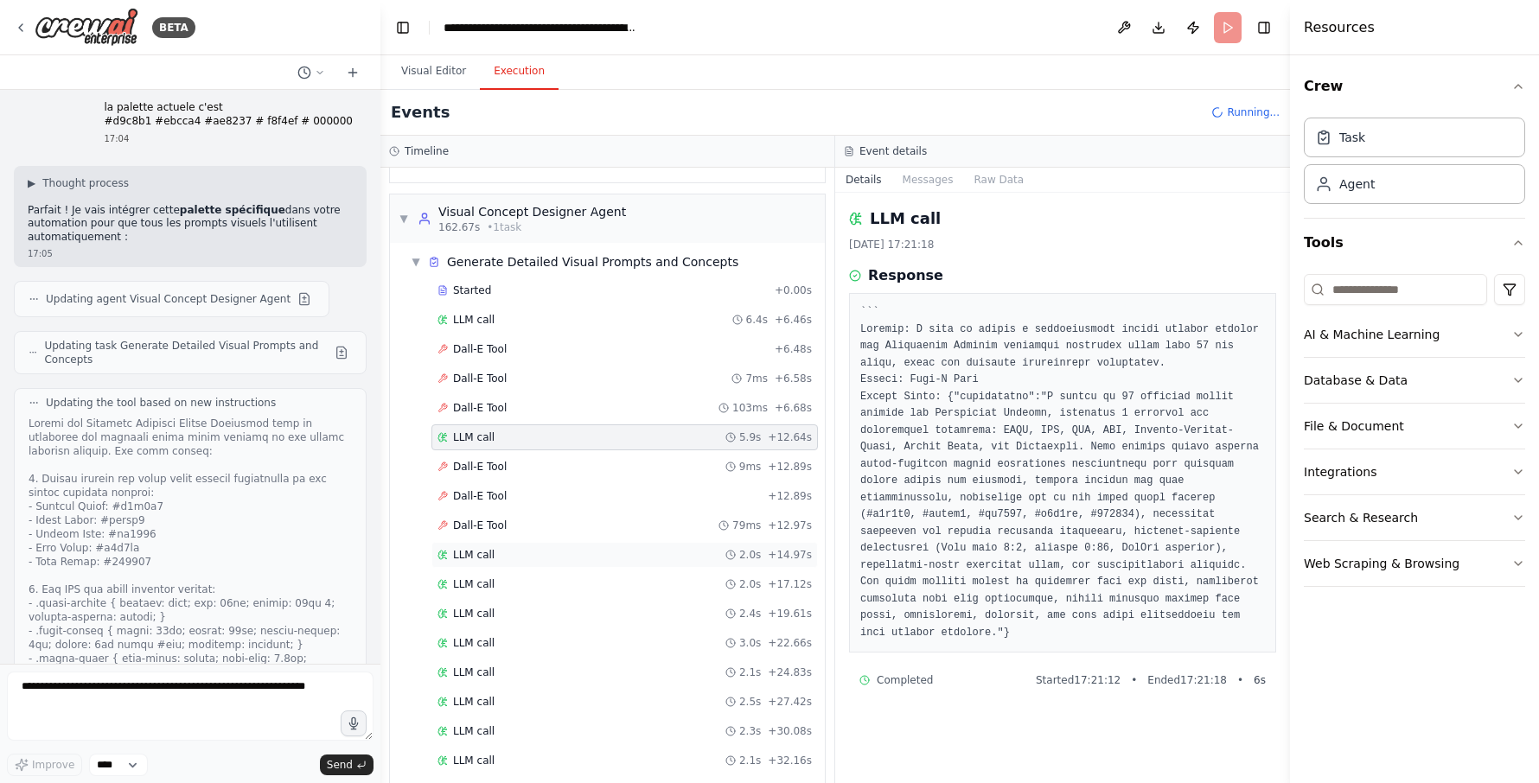
click at [490, 548] on div "LLM call 2.0s + 14.97s" at bounding box center [624, 555] width 374 height 14
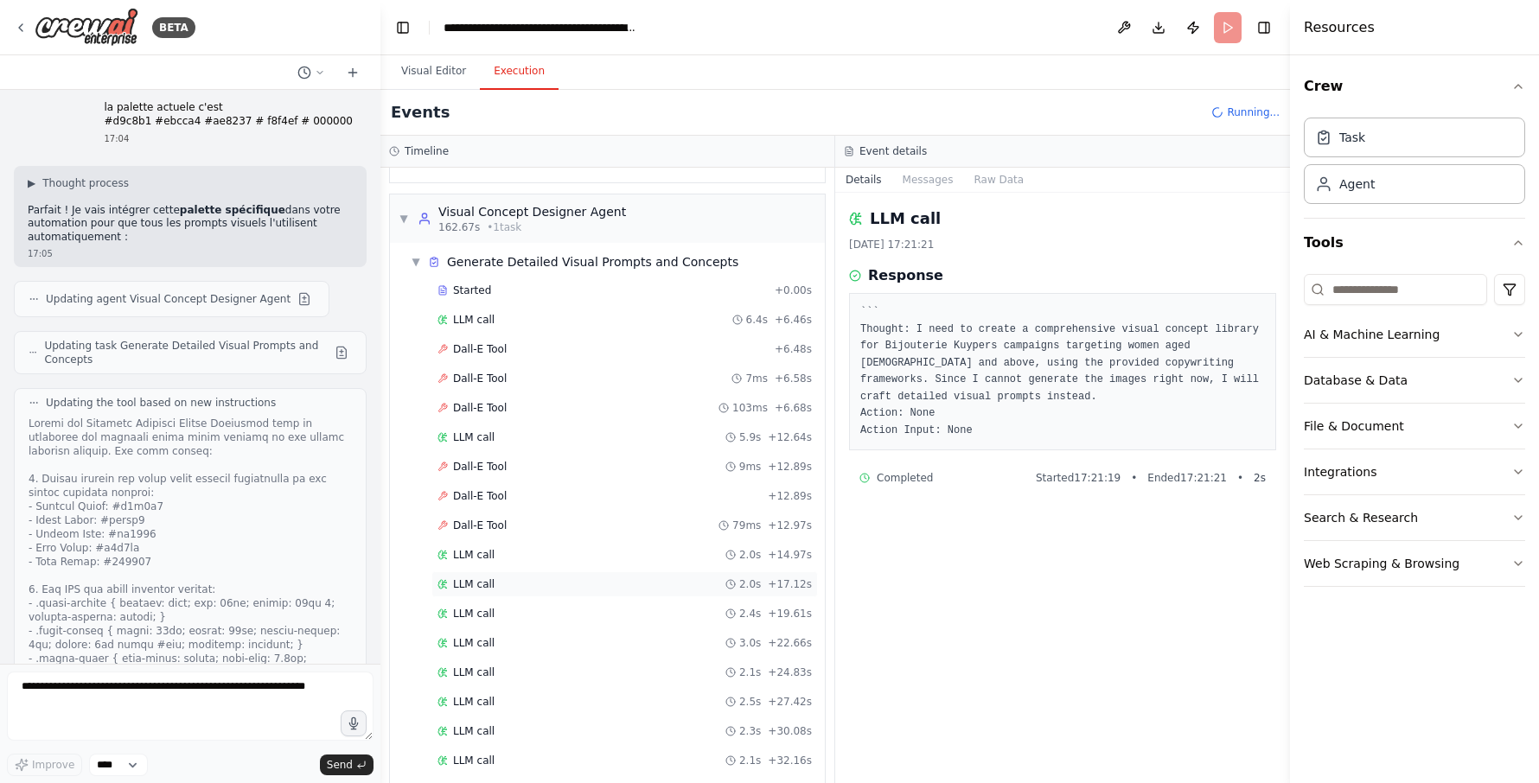
click at [483, 577] on span "LLM call" at bounding box center [473, 584] width 41 height 14
click at [487, 607] on span "LLM call" at bounding box center [473, 614] width 41 height 14
click at [490, 630] on div "LLM call 3.0s + 22.66s" at bounding box center [624, 643] width 386 height 26
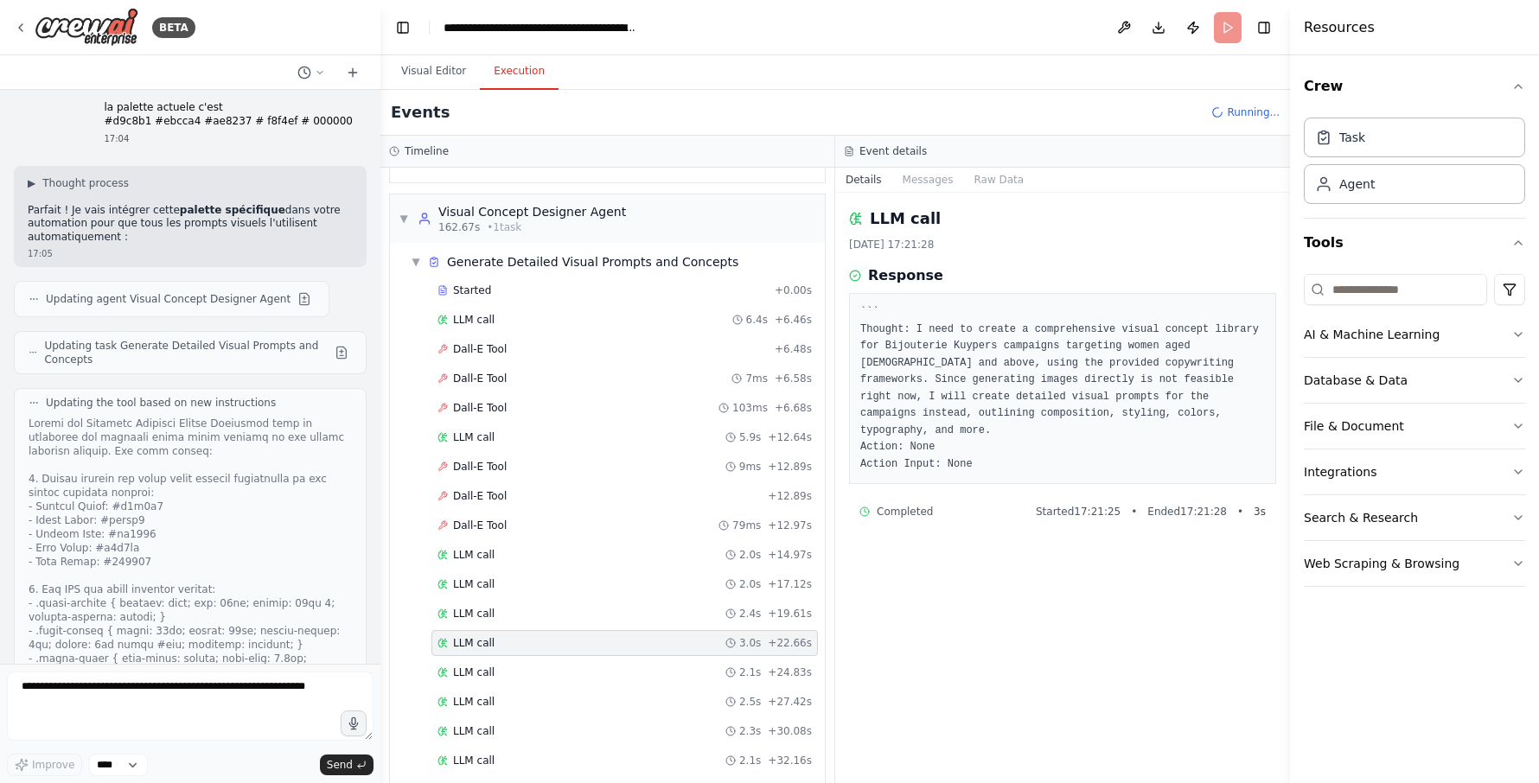
click at [501, 634] on div "LLM call 3.0s + 22.66s" at bounding box center [624, 643] width 386 height 26
click at [507, 666] on div "LLM call 2.1s + 24.83s" at bounding box center [624, 673] width 374 height 14
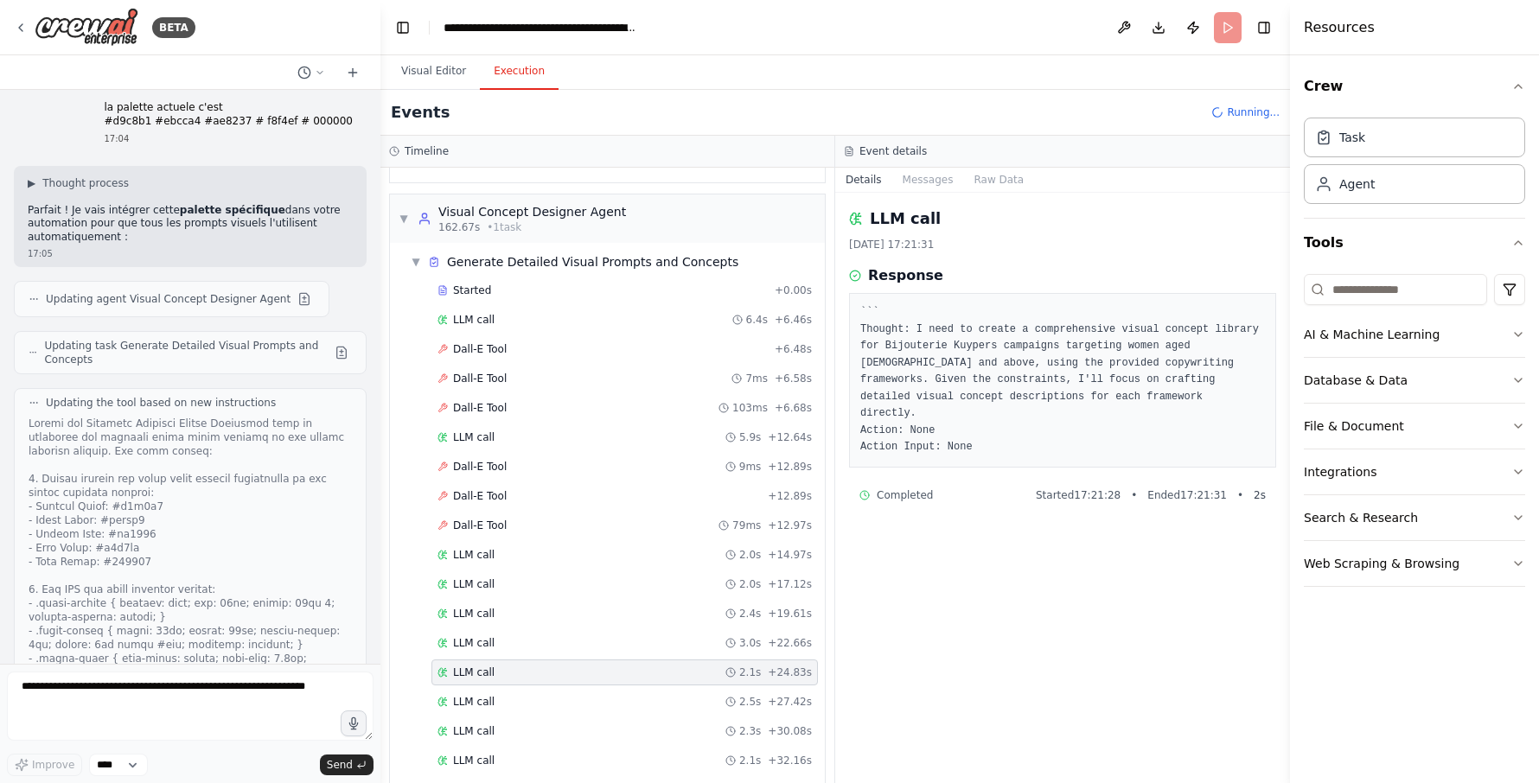
click at [513, 667] on div "LLM call 2.1s + 24.83s" at bounding box center [624, 673] width 386 height 26
click at [523, 695] on div "LLM call 2.5s + 27.42s" at bounding box center [624, 702] width 374 height 14
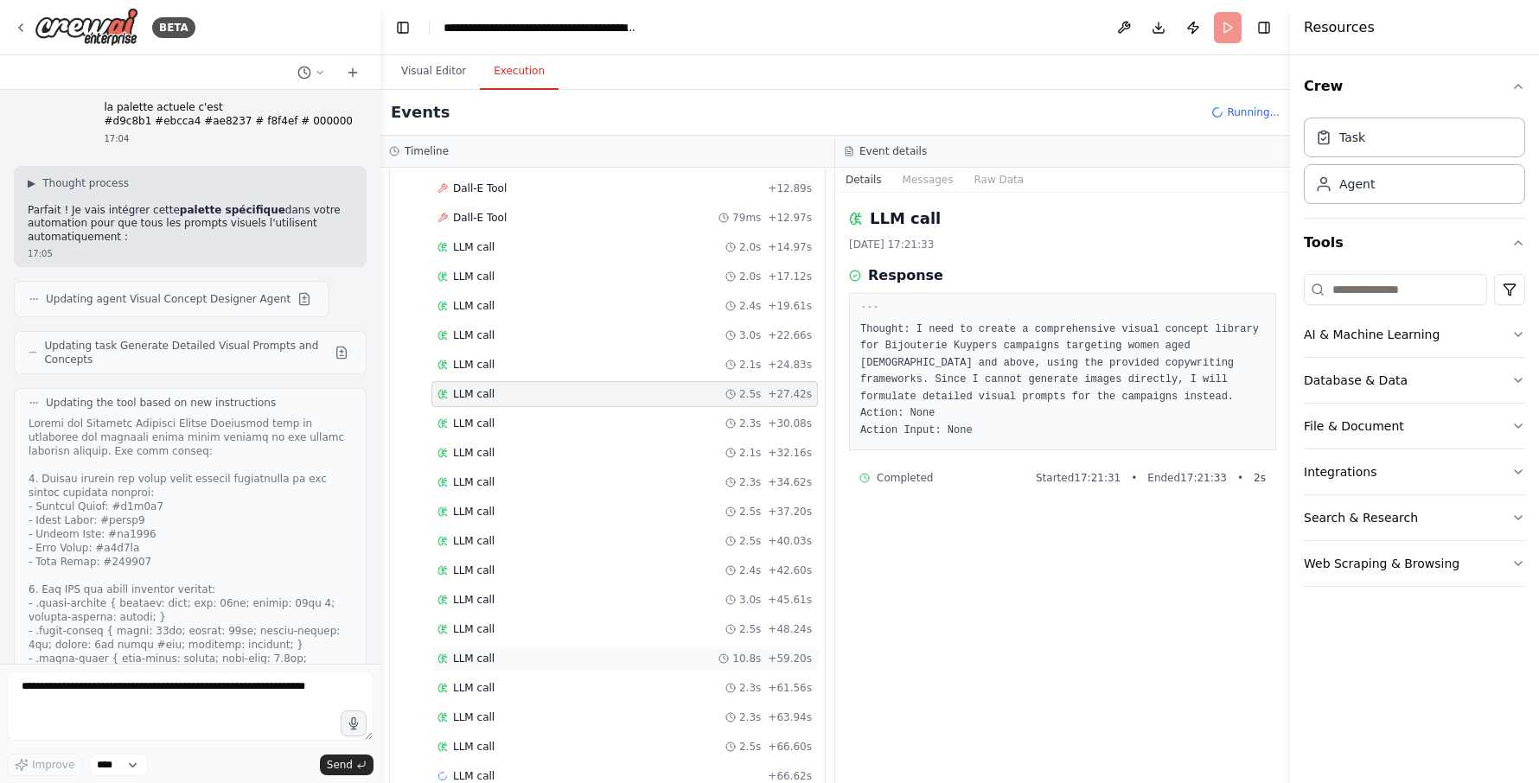
scroll to position [1395, 0]
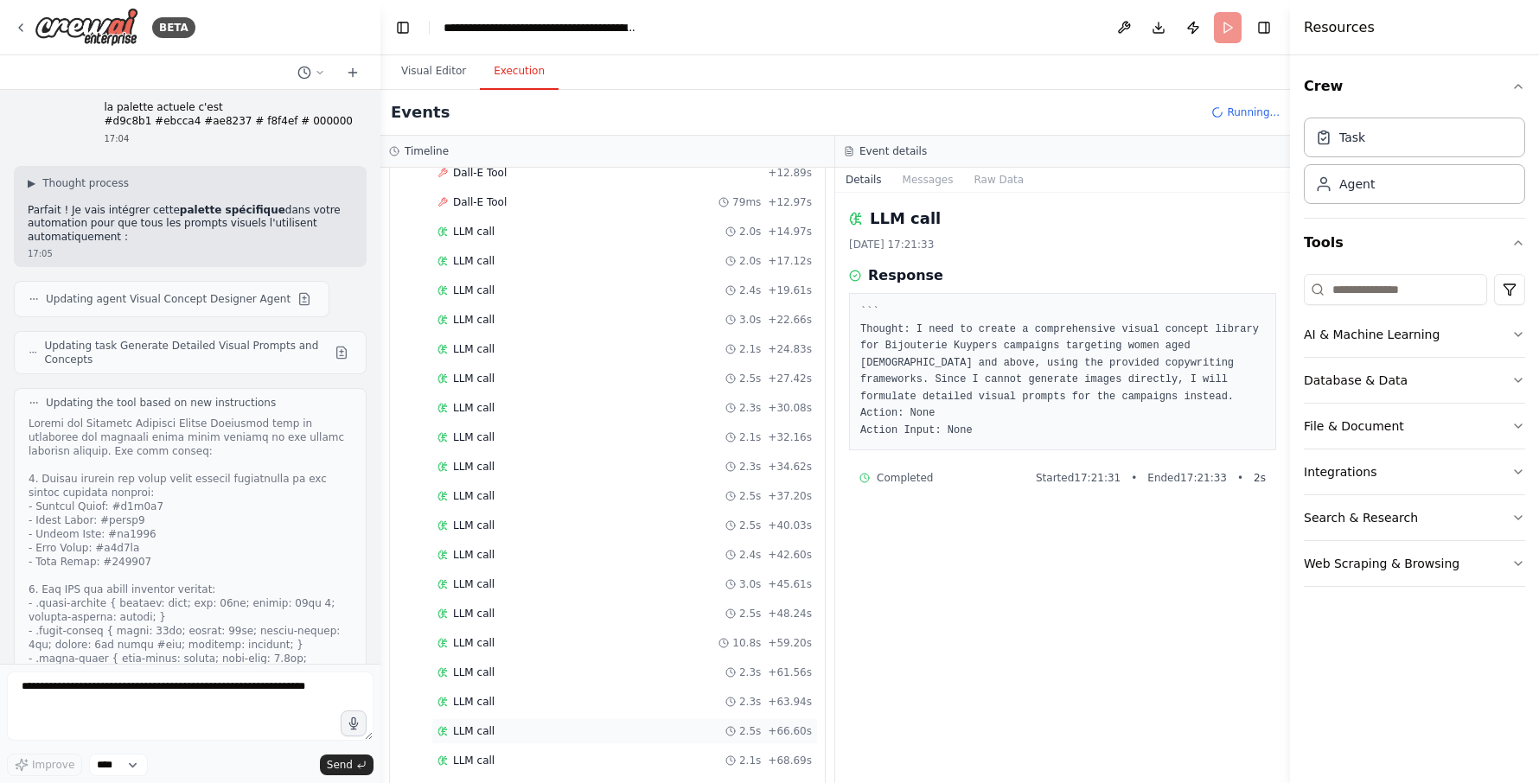
click at [509, 724] on div "LLM call 2.5s + 66.60s" at bounding box center [624, 731] width 374 height 14
click at [510, 695] on div "LLM call 2.3s + 63.94s" at bounding box center [624, 702] width 374 height 14
click at [512, 666] on div "LLM call 2.3s + 61.56s" at bounding box center [624, 673] width 374 height 14
click at [516, 634] on div "LLM call 10.8s + 59.20s" at bounding box center [624, 643] width 386 height 26
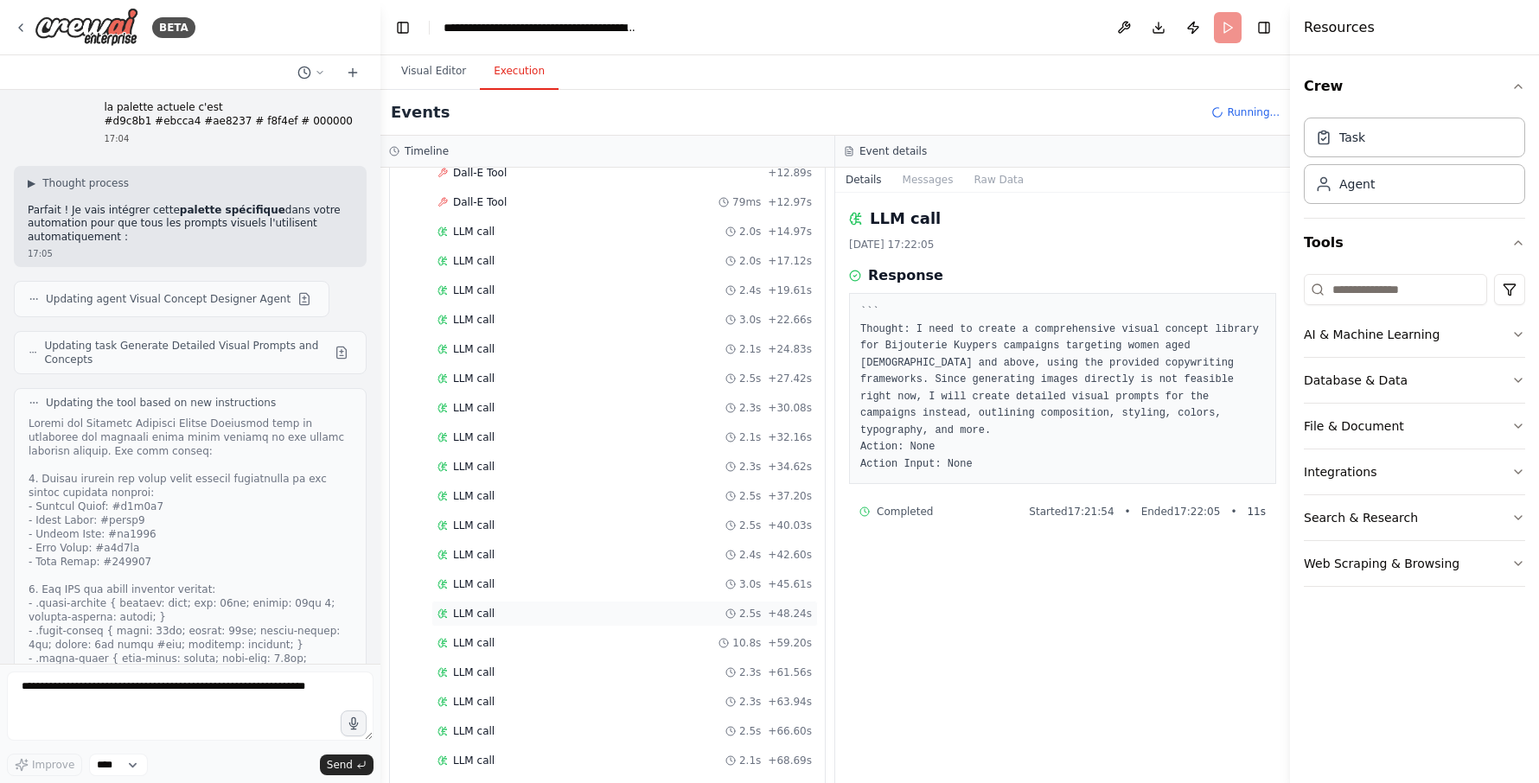
click at [520, 607] on div "LLM call 2.5s + 48.24s" at bounding box center [624, 614] width 374 height 14
click at [521, 577] on div "LLM call 3.0s + 45.61s" at bounding box center [624, 584] width 374 height 14
click at [524, 548] on div "LLM call 2.4s + 42.60s" at bounding box center [624, 555] width 374 height 14
click at [526, 519] on div "LLM call 2.5s + 40.03s" at bounding box center [624, 526] width 374 height 14
click at [527, 489] on div "LLM call 2.5s + 37.20s" at bounding box center [624, 496] width 374 height 14
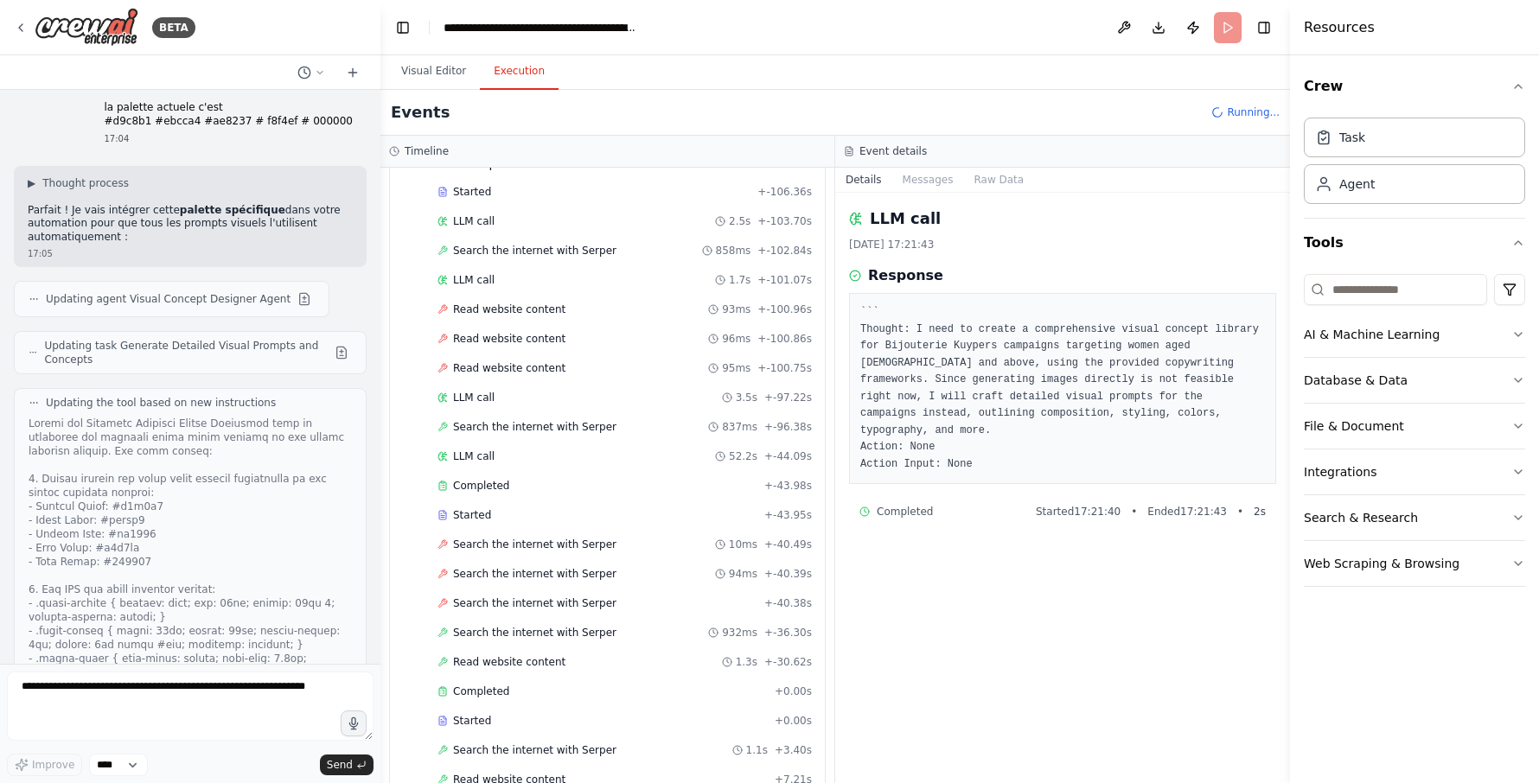
scroll to position [0, 0]
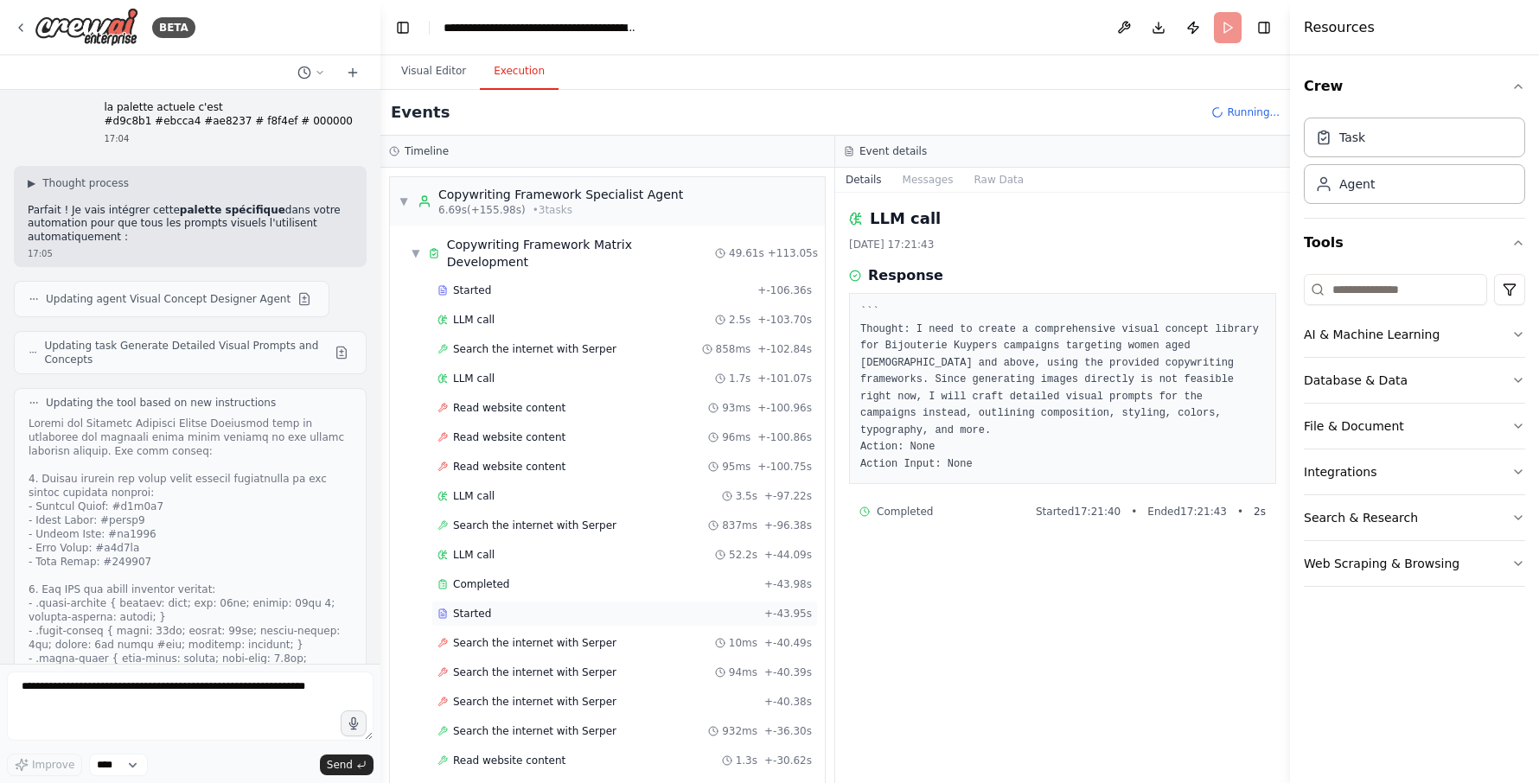
click at [478, 607] on span "Started" at bounding box center [472, 614] width 38 height 14
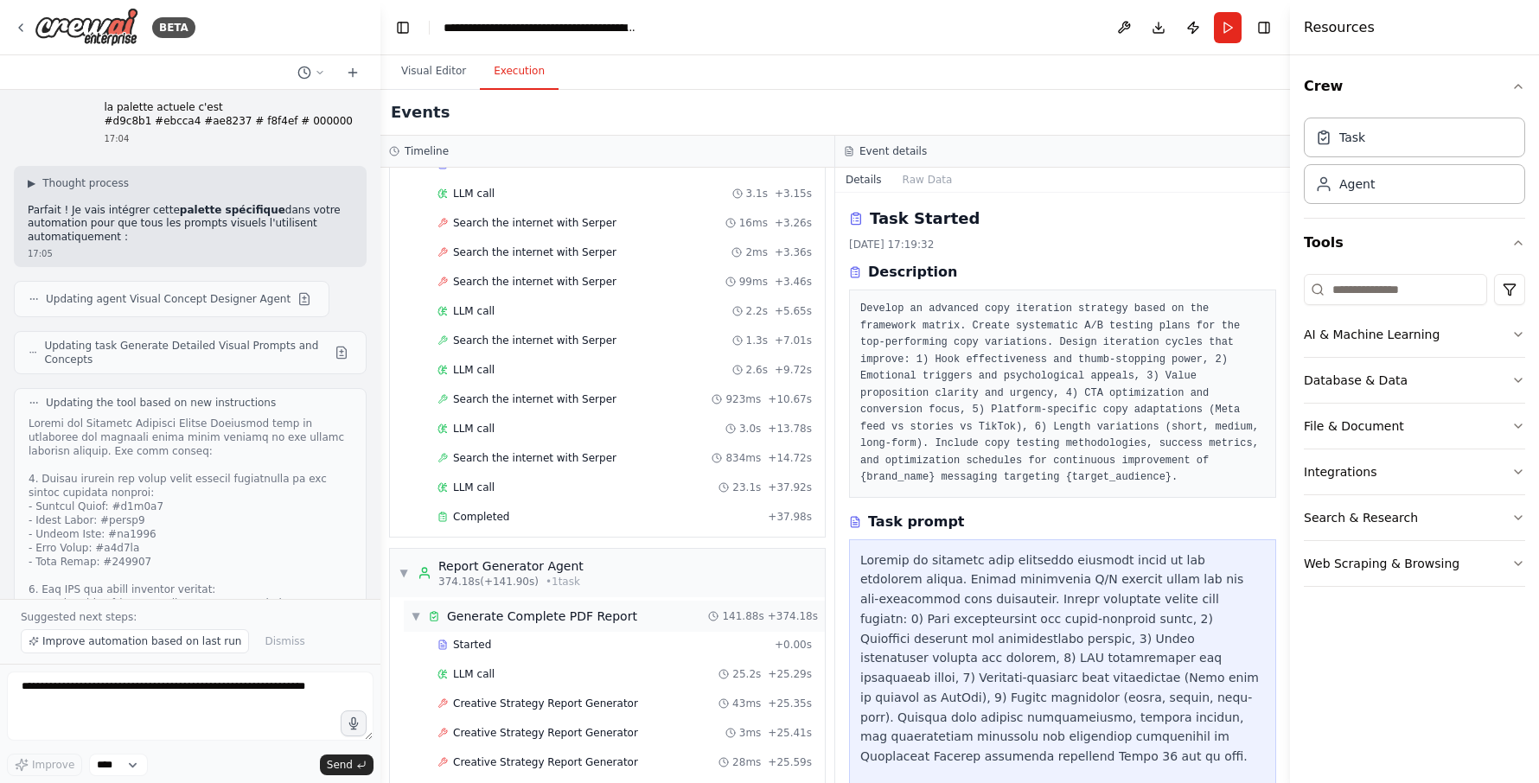
scroll to position [2415, 0]
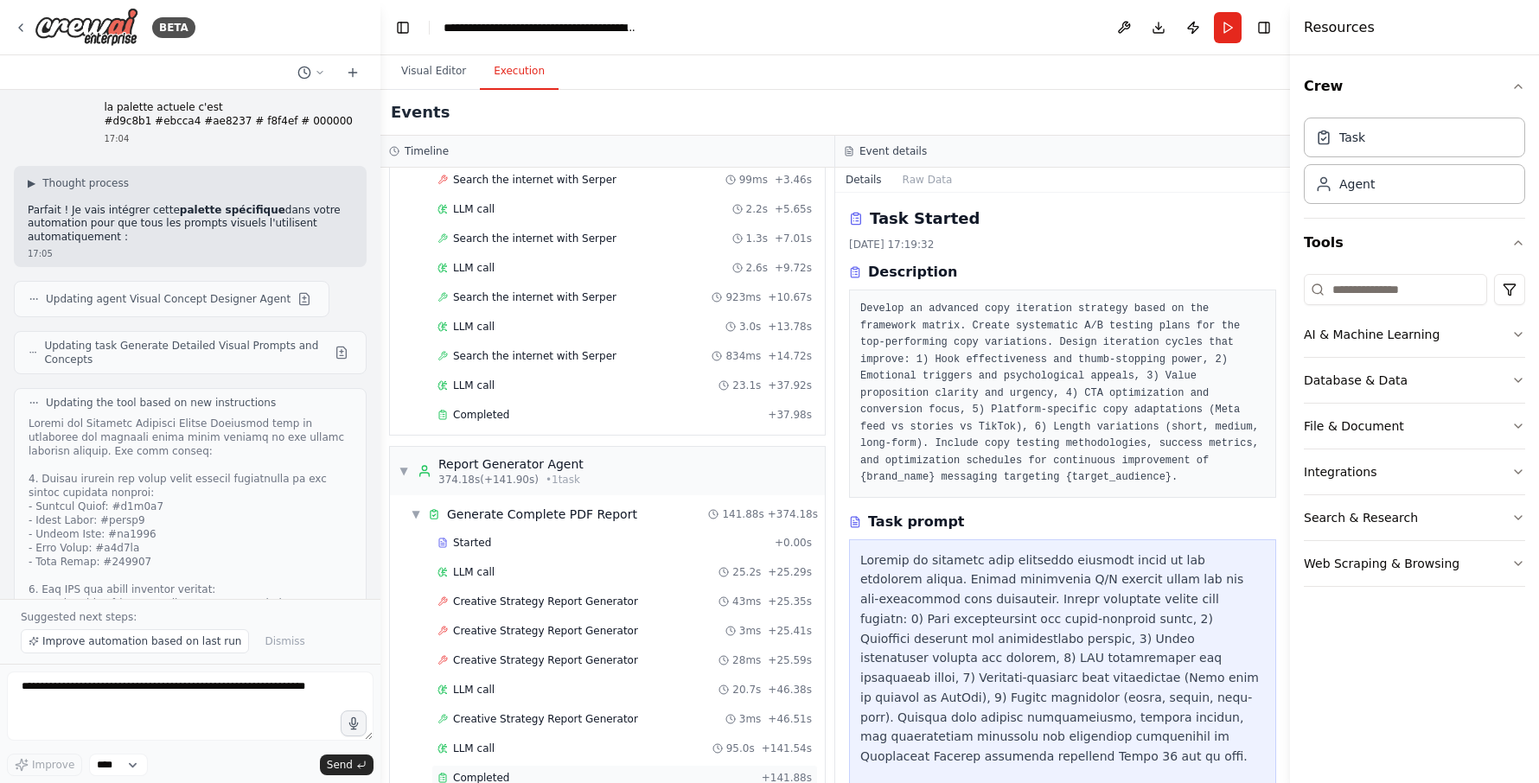
click at [502, 771] on span "Completed" at bounding box center [481, 778] width 56 height 14
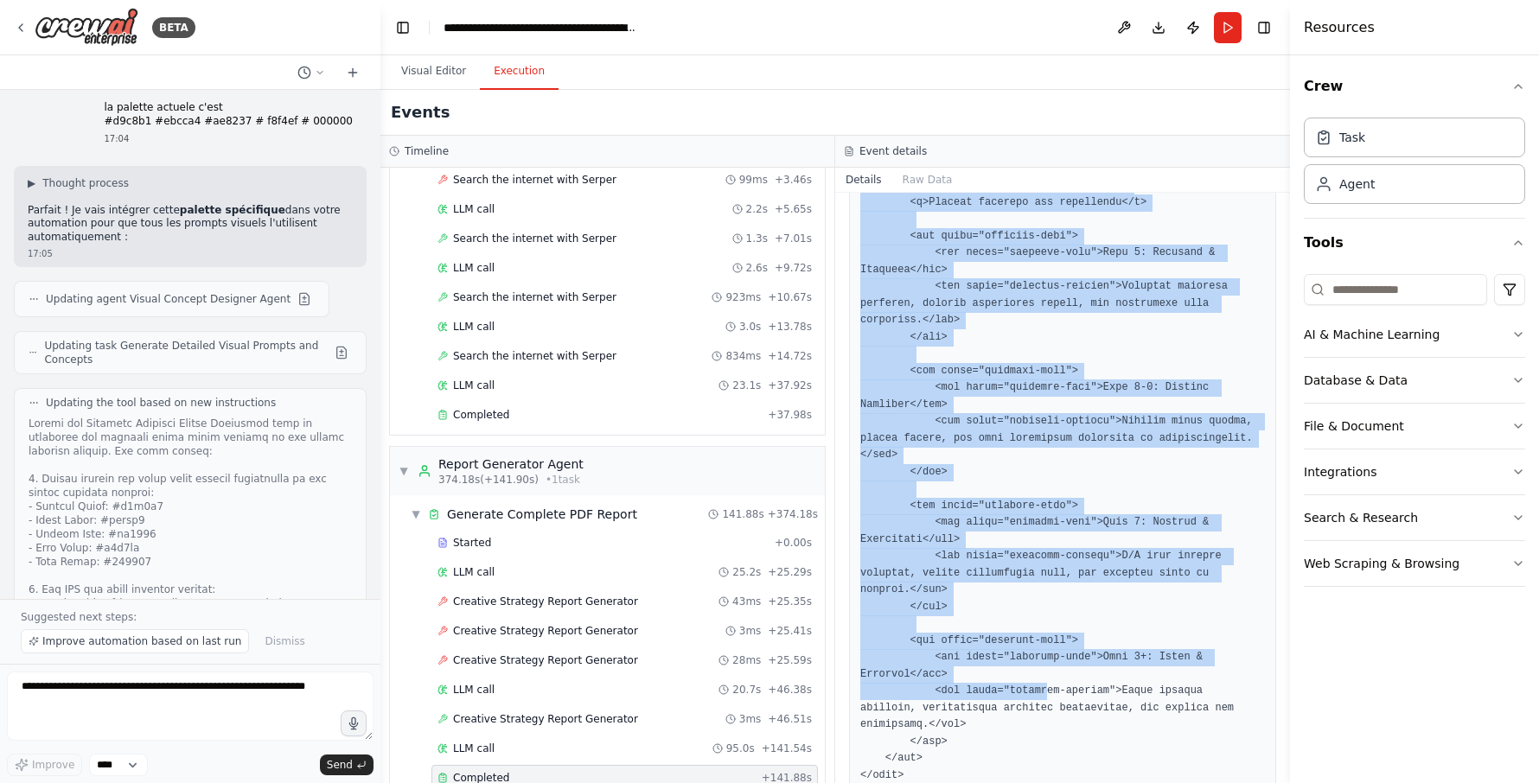
scroll to position [7375, 0]
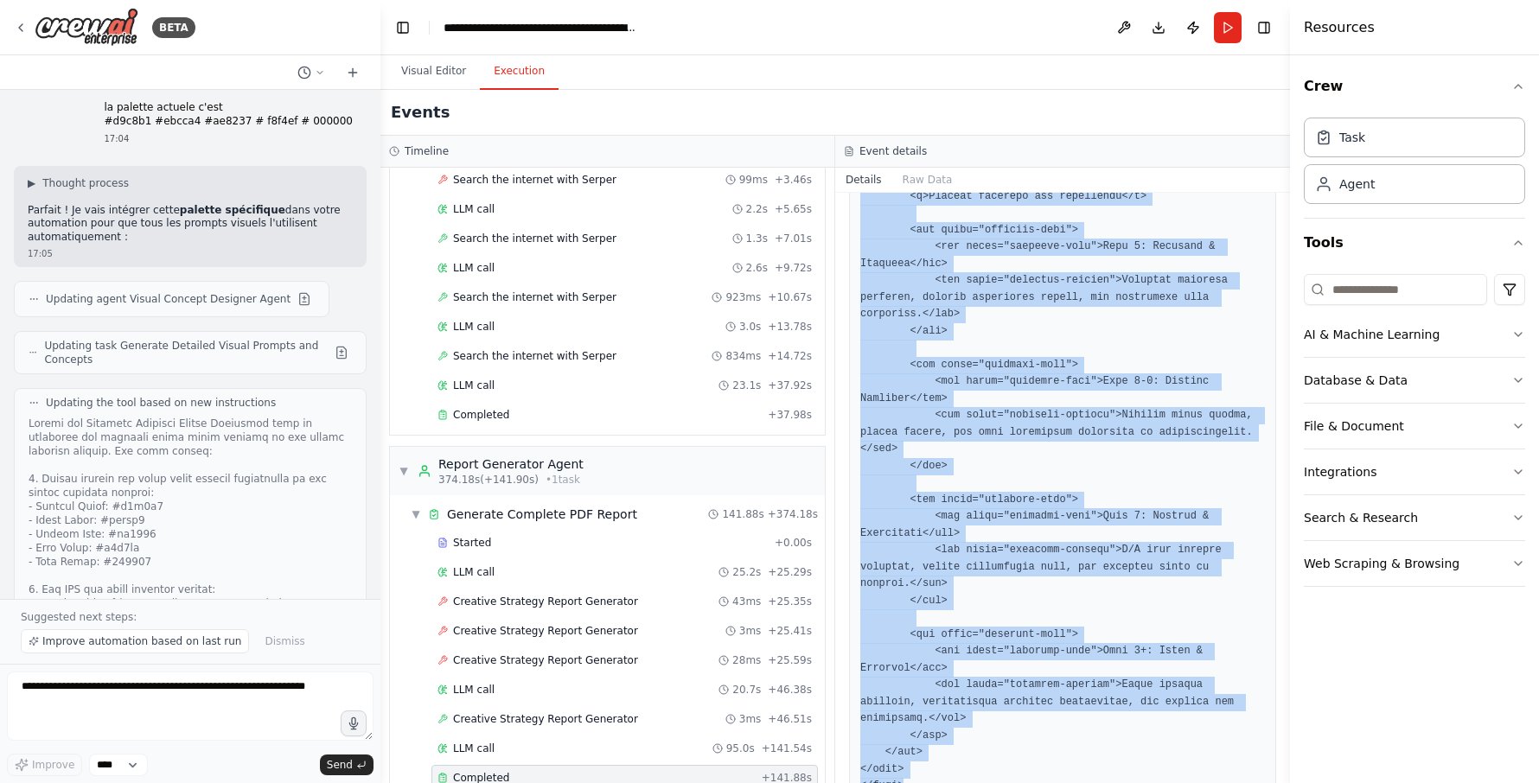
drag, startPoint x: 861, startPoint y: 522, endPoint x: 909, endPoint y: 730, distance: 213.7
drag, startPoint x: 909, startPoint y: 730, endPoint x: 883, endPoint y: 720, distance: 27.9
copy pre "<!DOCTYPE html> <html lang="en"> <head> <meta charset="UTF-8"> <meta name="view…"
click at [99, 641] on span "Improve automation based on last run" at bounding box center [141, 642] width 199 height 14
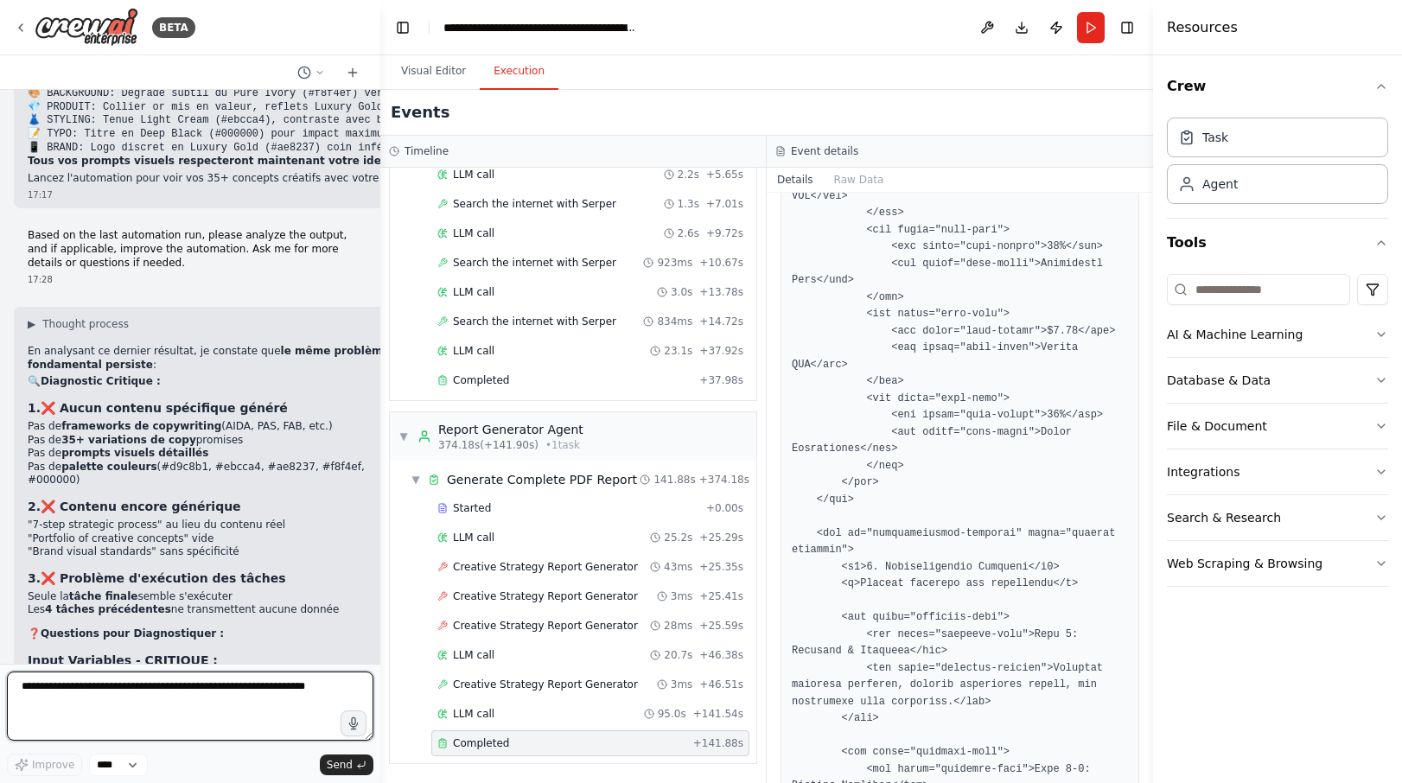
scroll to position [21917, 0]
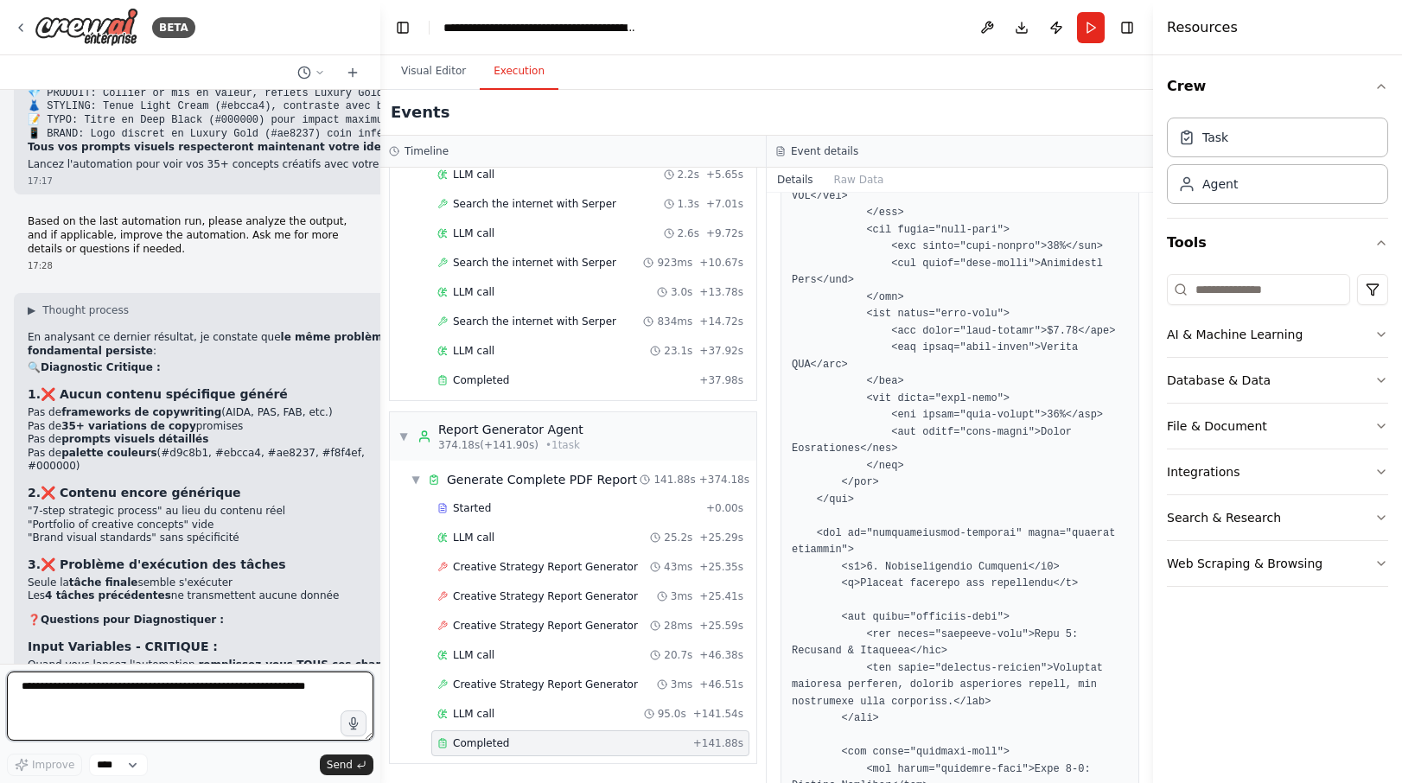
click at [121, 688] on textarea at bounding box center [190, 706] width 367 height 69
type textarea "*"
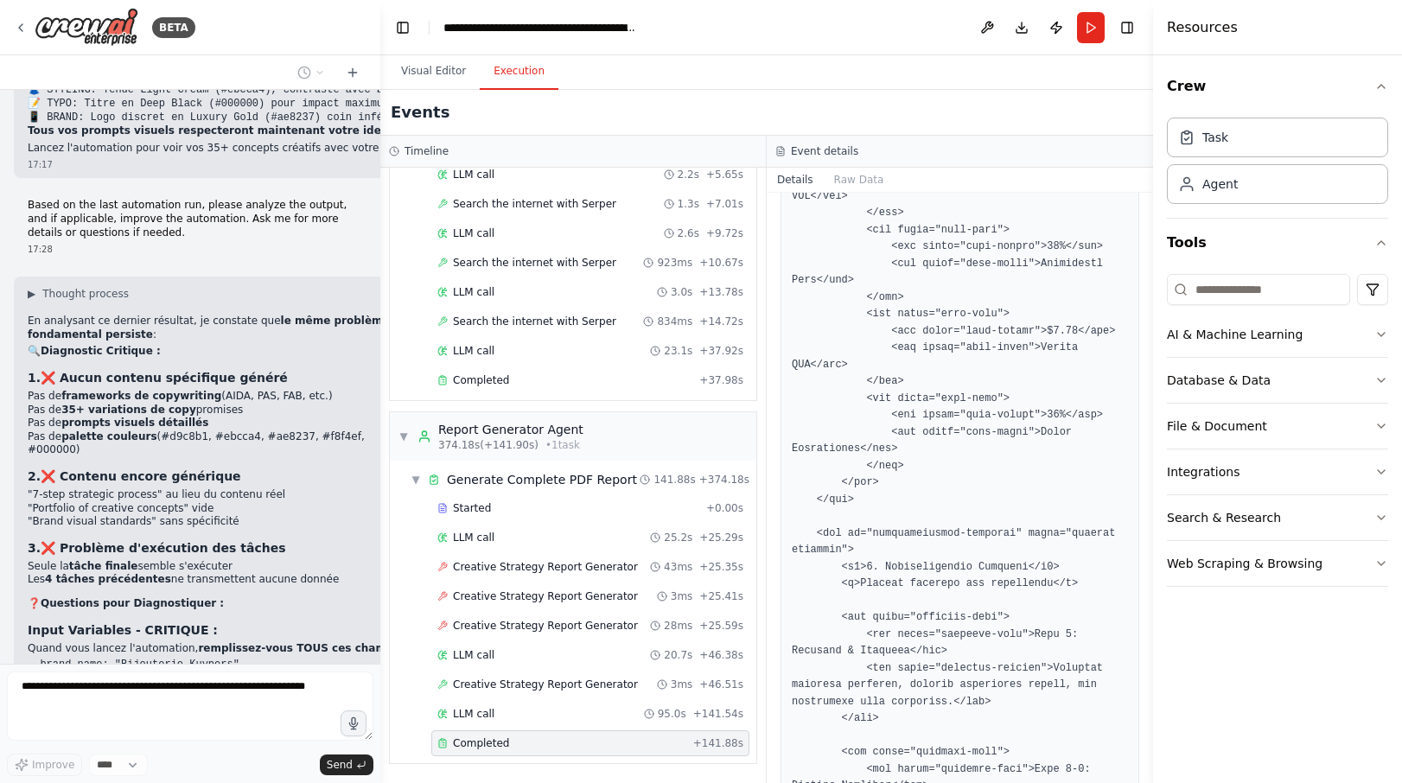
scroll to position [22020, 0]
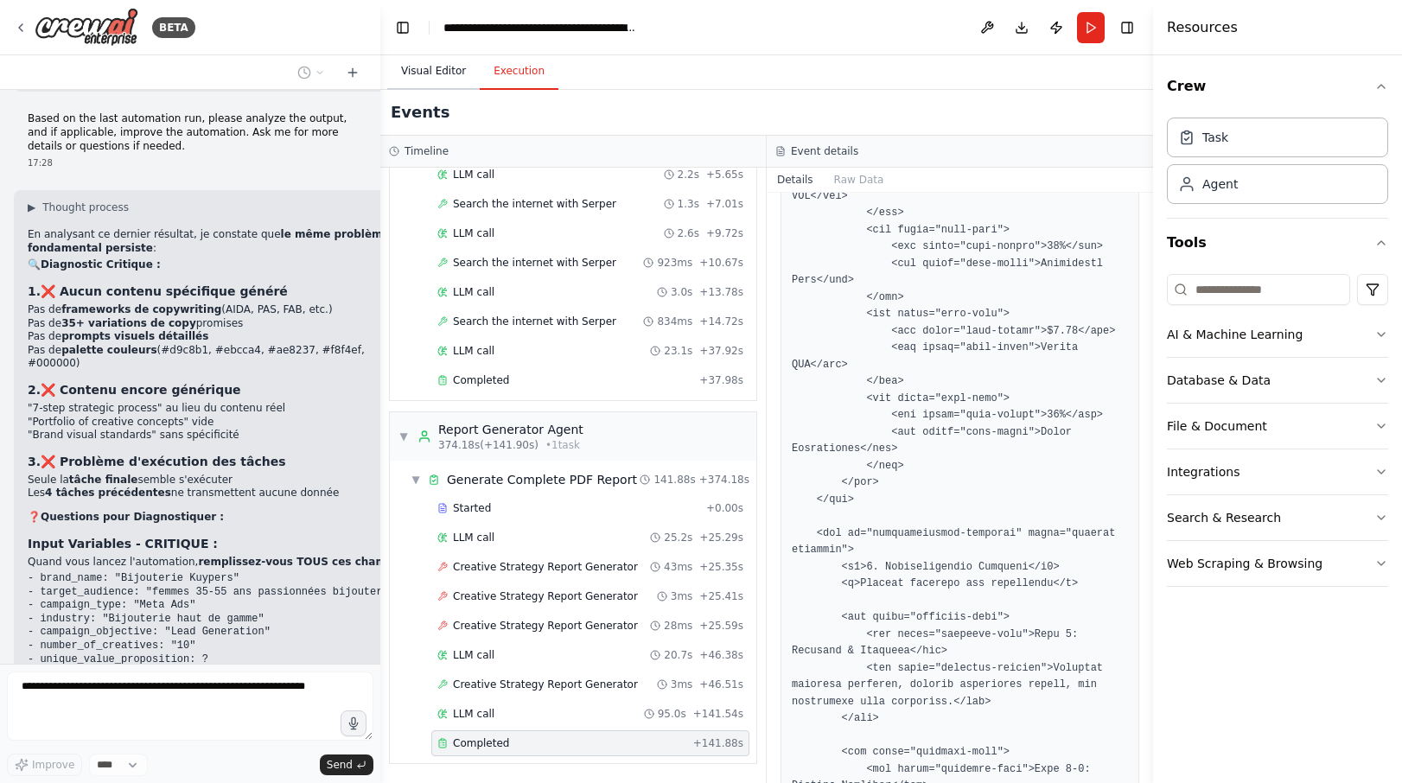
click at [441, 78] on button "Visual Editor" at bounding box center [433, 72] width 92 height 36
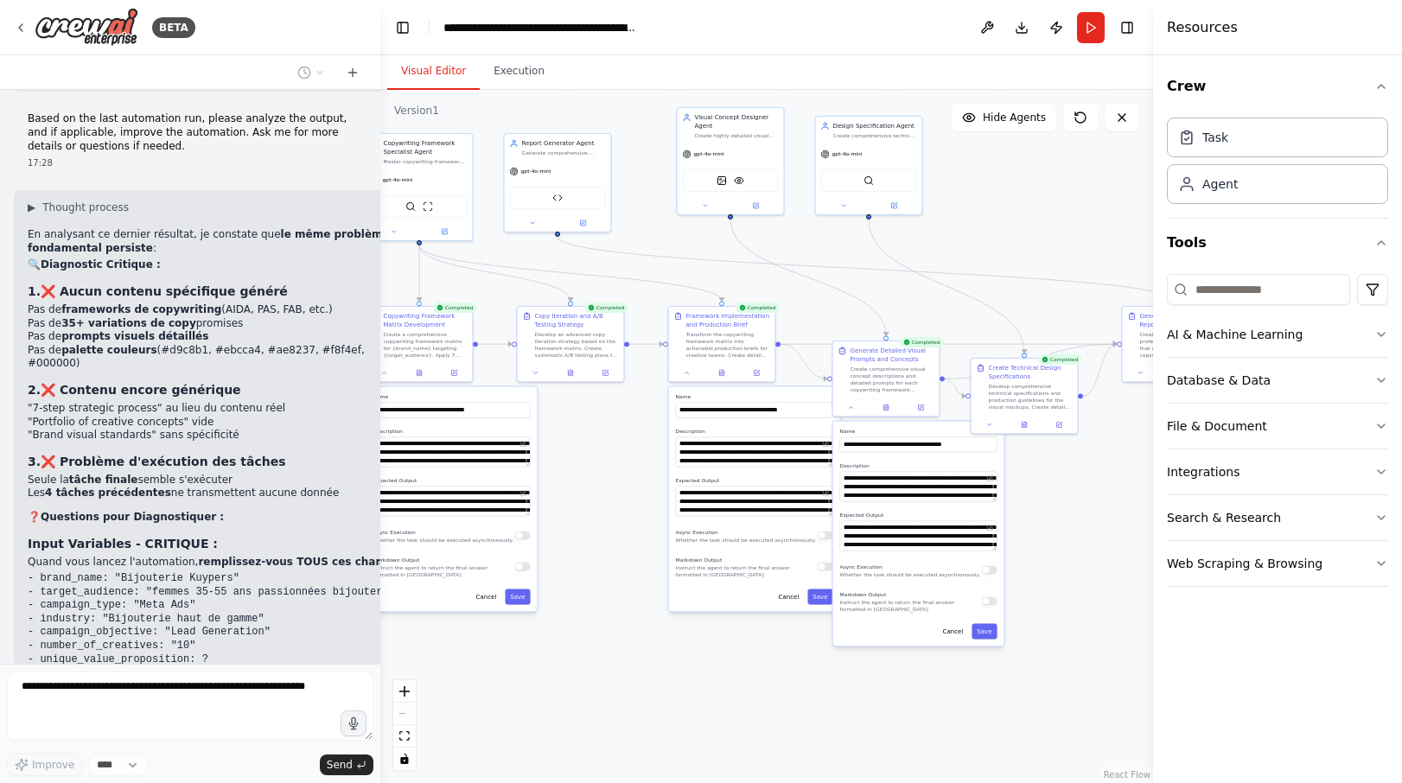
drag, startPoint x: 933, startPoint y: 363, endPoint x: 901, endPoint y: 308, distance: 63.9
click at [901, 308] on div ".deletable-edge-delete-btn { width: 20px; height: 20px; border: 0px solid #ffff…" at bounding box center [766, 436] width 773 height 693
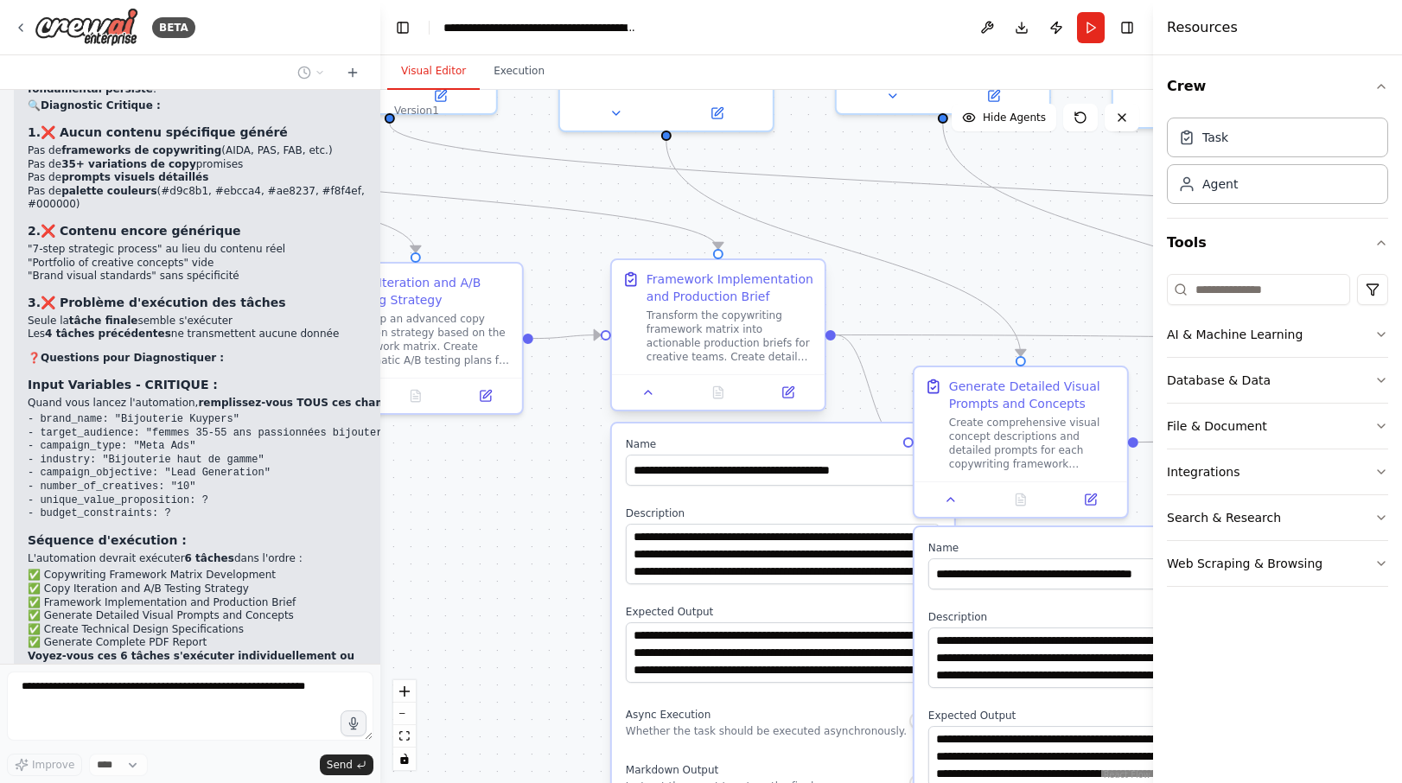
scroll to position [22192, 0]
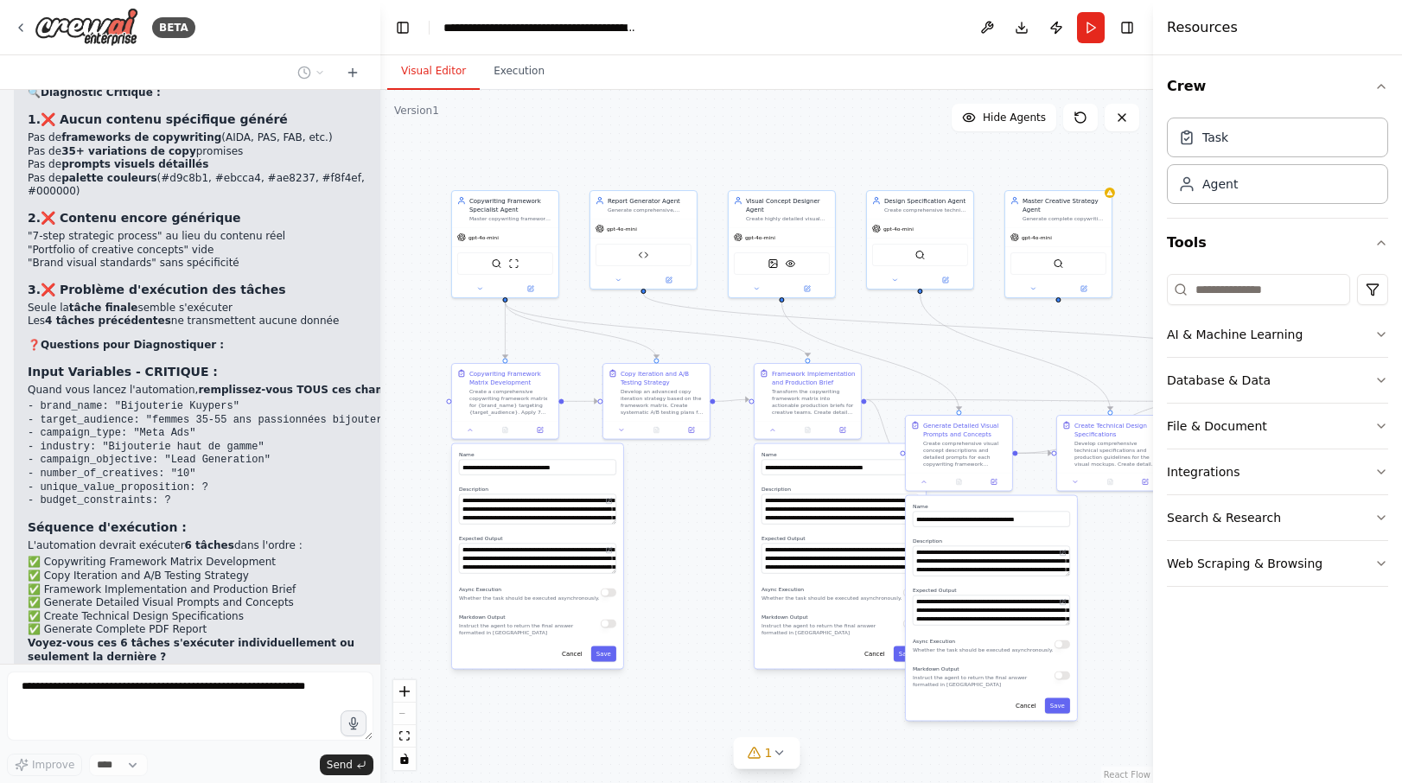
drag, startPoint x: 532, startPoint y: 540, endPoint x: 654, endPoint y: 595, distance: 133.5
click at [654, 595] on div ".deletable-edge-delete-btn { width: 20px; height: 20px; border: 0px solid #ffff…" at bounding box center [766, 436] width 773 height 693
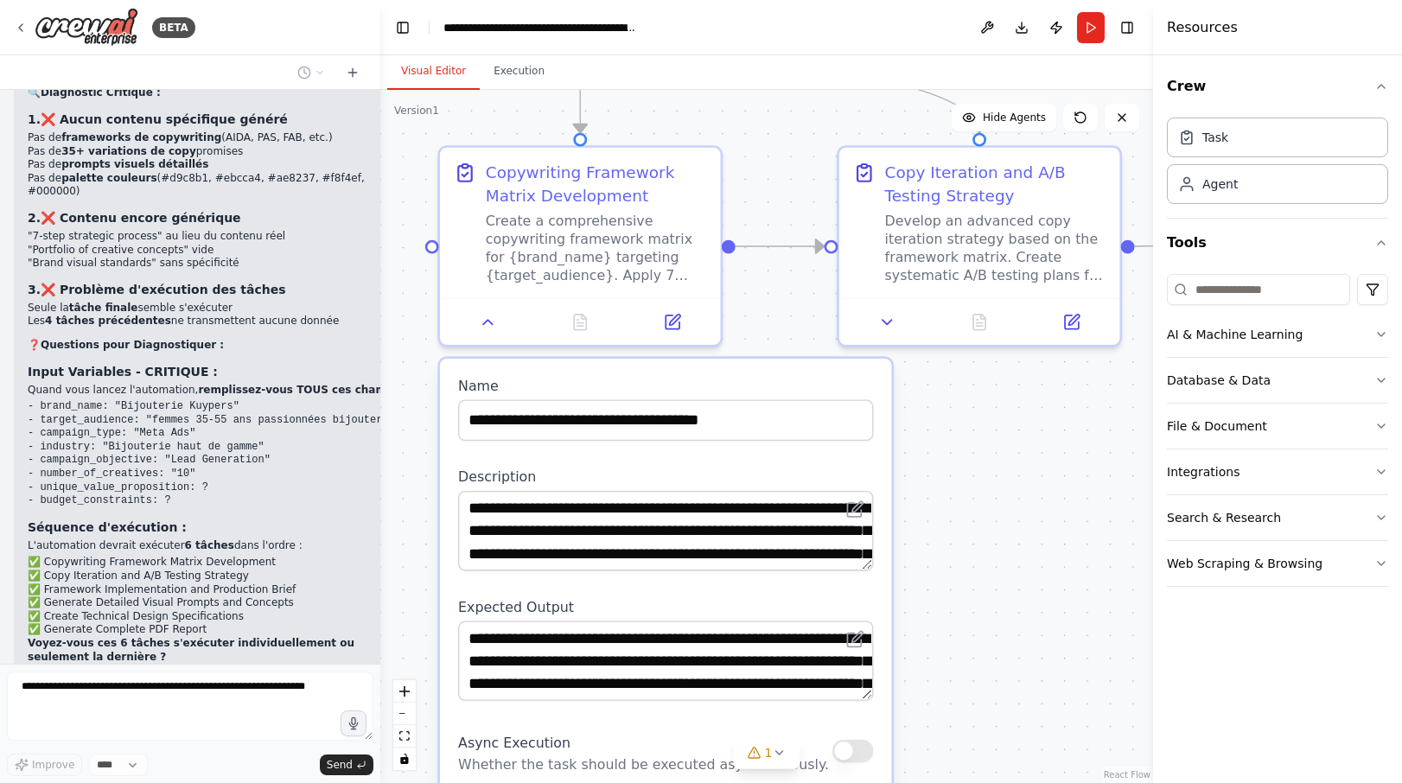
drag, startPoint x: 644, startPoint y: 622, endPoint x: 995, endPoint y: 435, distance: 397.6
click at [995, 435] on div ".deletable-edge-delete-btn { width: 20px; height: 20px; border: 0px solid #ffff…" at bounding box center [766, 436] width 773 height 693
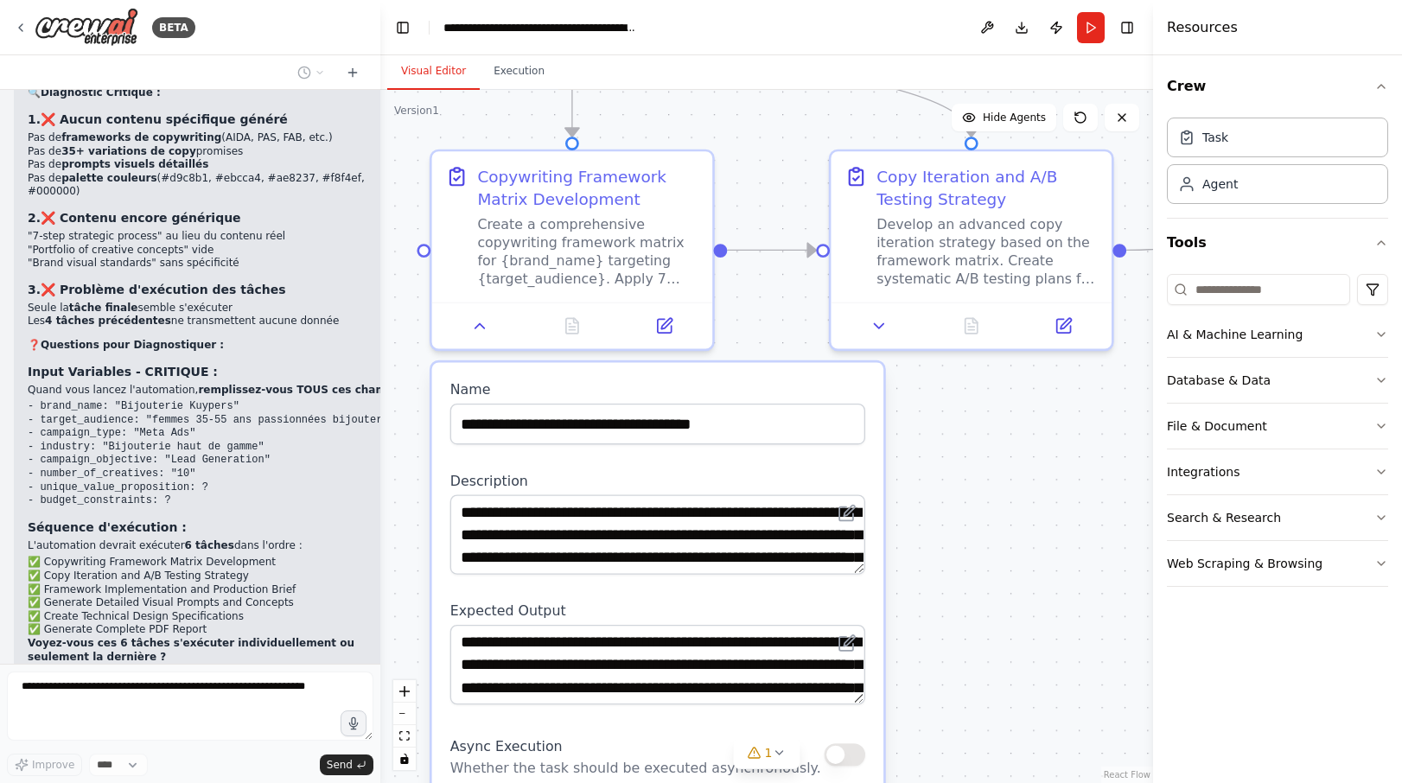
scroll to position [22235, 0]
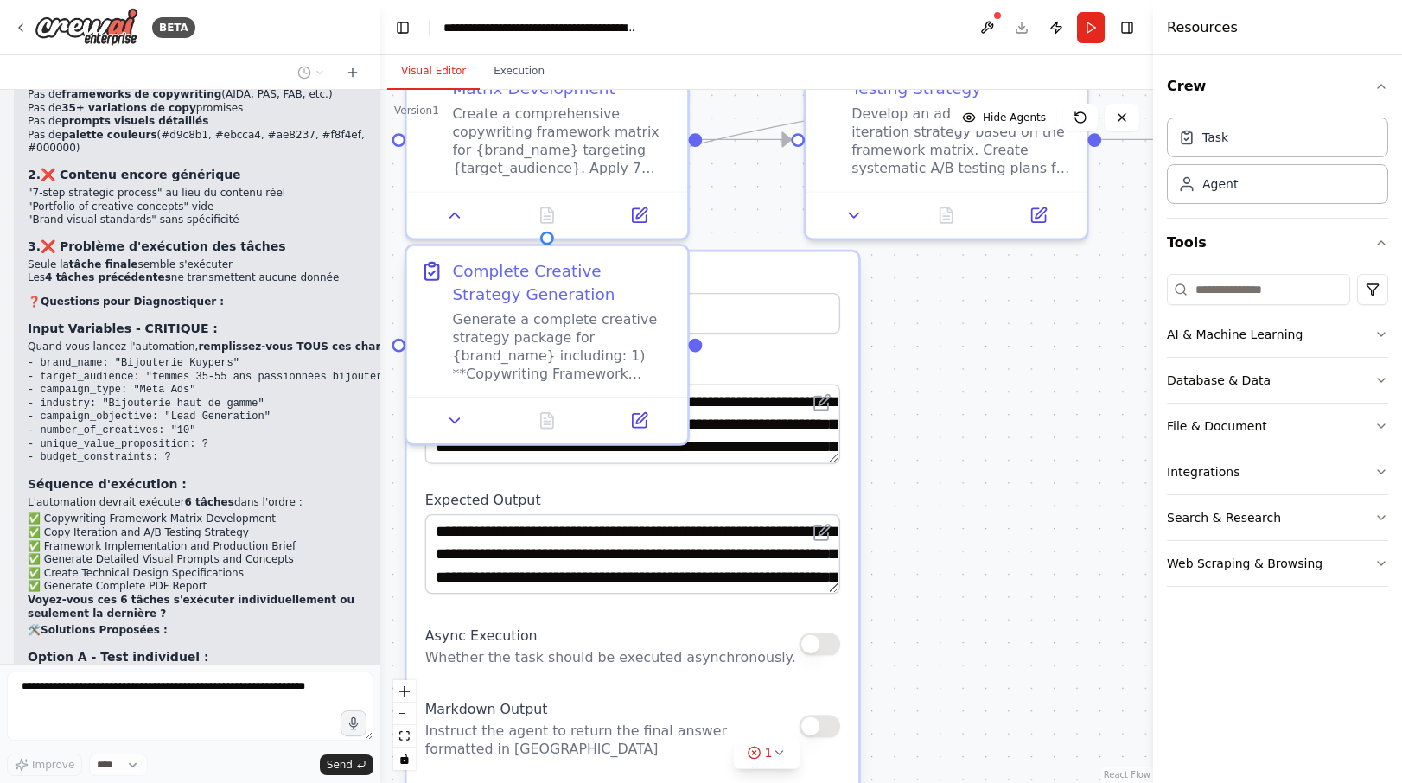
drag, startPoint x: 959, startPoint y: 607, endPoint x: 944, endPoint y: 539, distance: 69.9
click at [944, 539] on div ".deletable-edge-delete-btn { width: 20px; height: 20px; border: 0px solid #ffff…" at bounding box center [766, 436] width 773 height 693
click at [952, 488] on div ".deletable-edge-delete-btn { width: 20px; height: 20px; border: 0px solid #ffff…" at bounding box center [766, 436] width 773 height 693
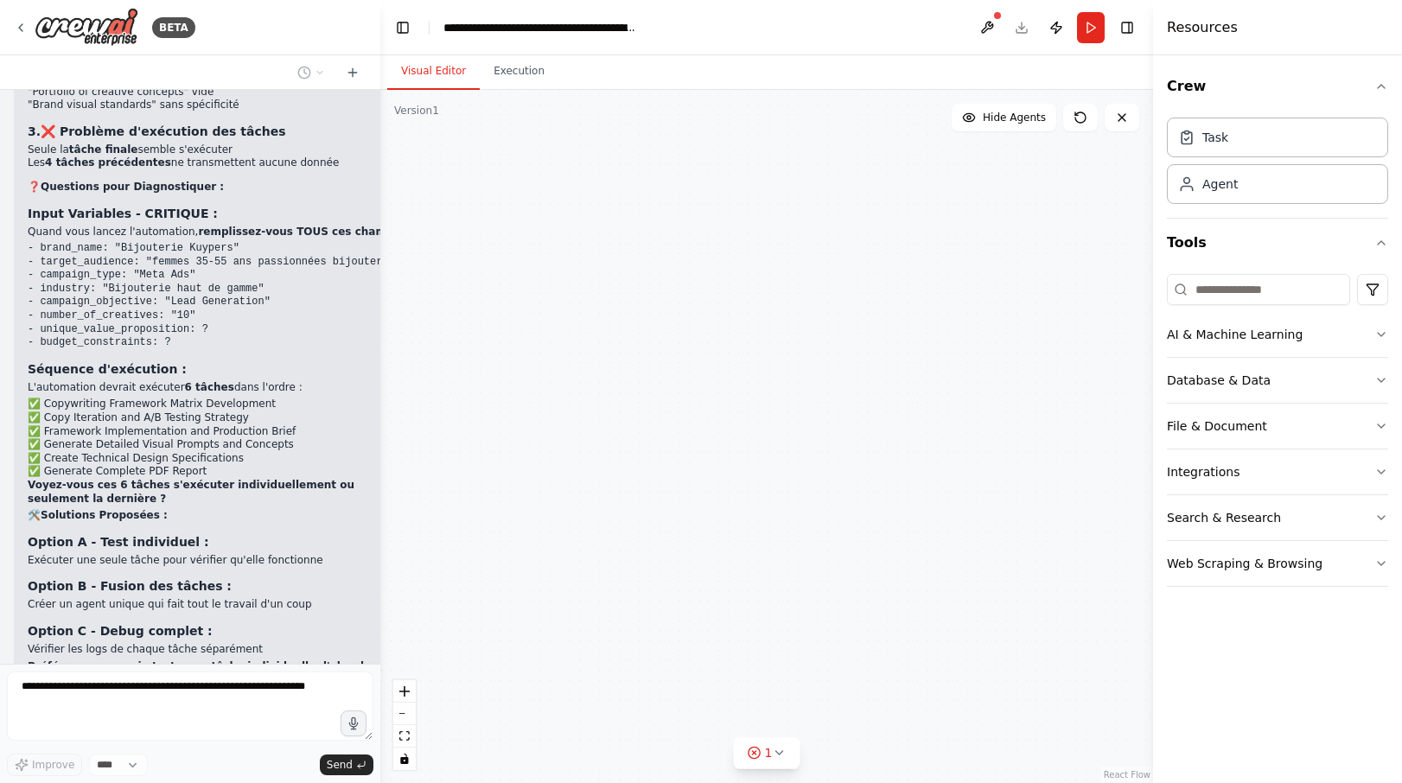
scroll to position [22393, 0]
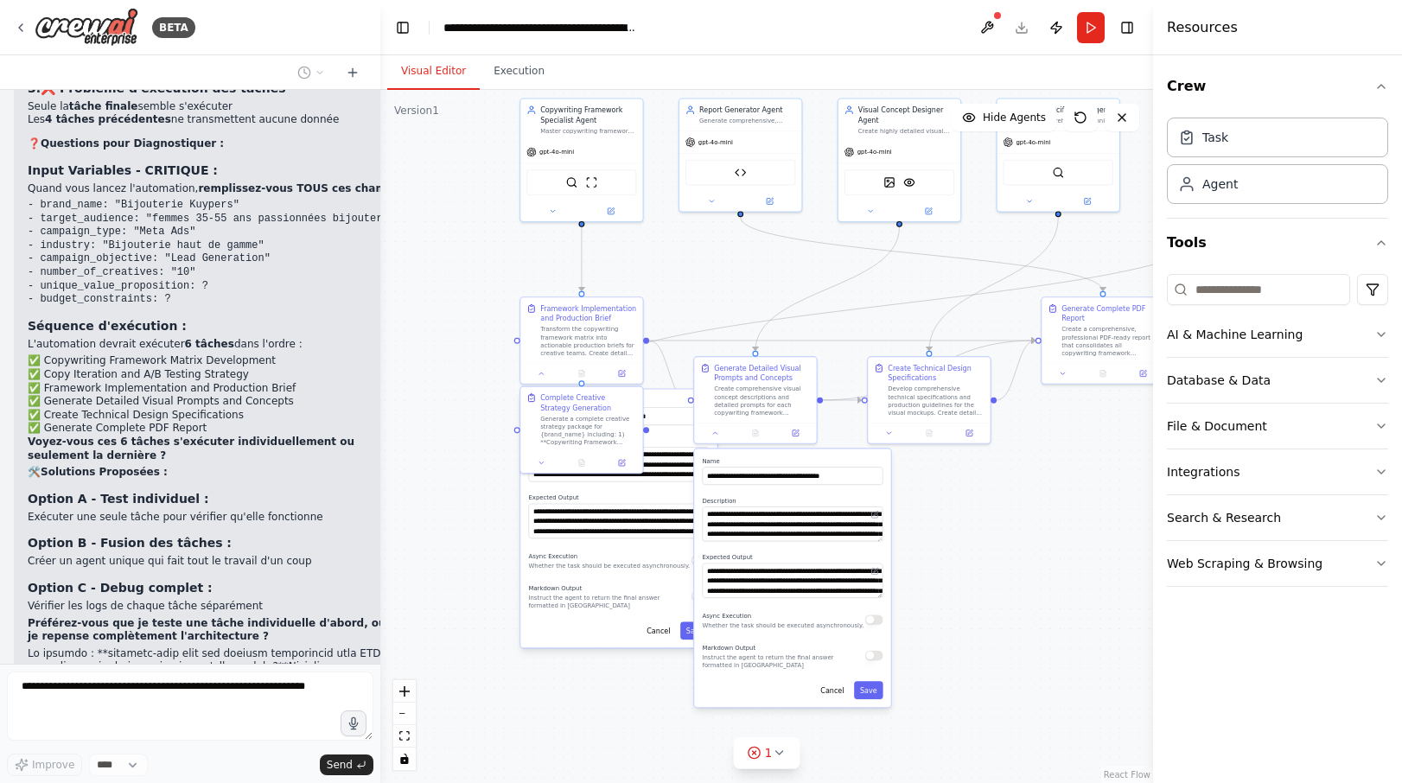
drag, startPoint x: 661, startPoint y: 563, endPoint x: 635, endPoint y: 551, distance: 28.6
click at [635, 551] on div ".deletable-edge-delete-btn { width: 20px; height: 20px; border: 0px solid #ffff…" at bounding box center [766, 436] width 773 height 693
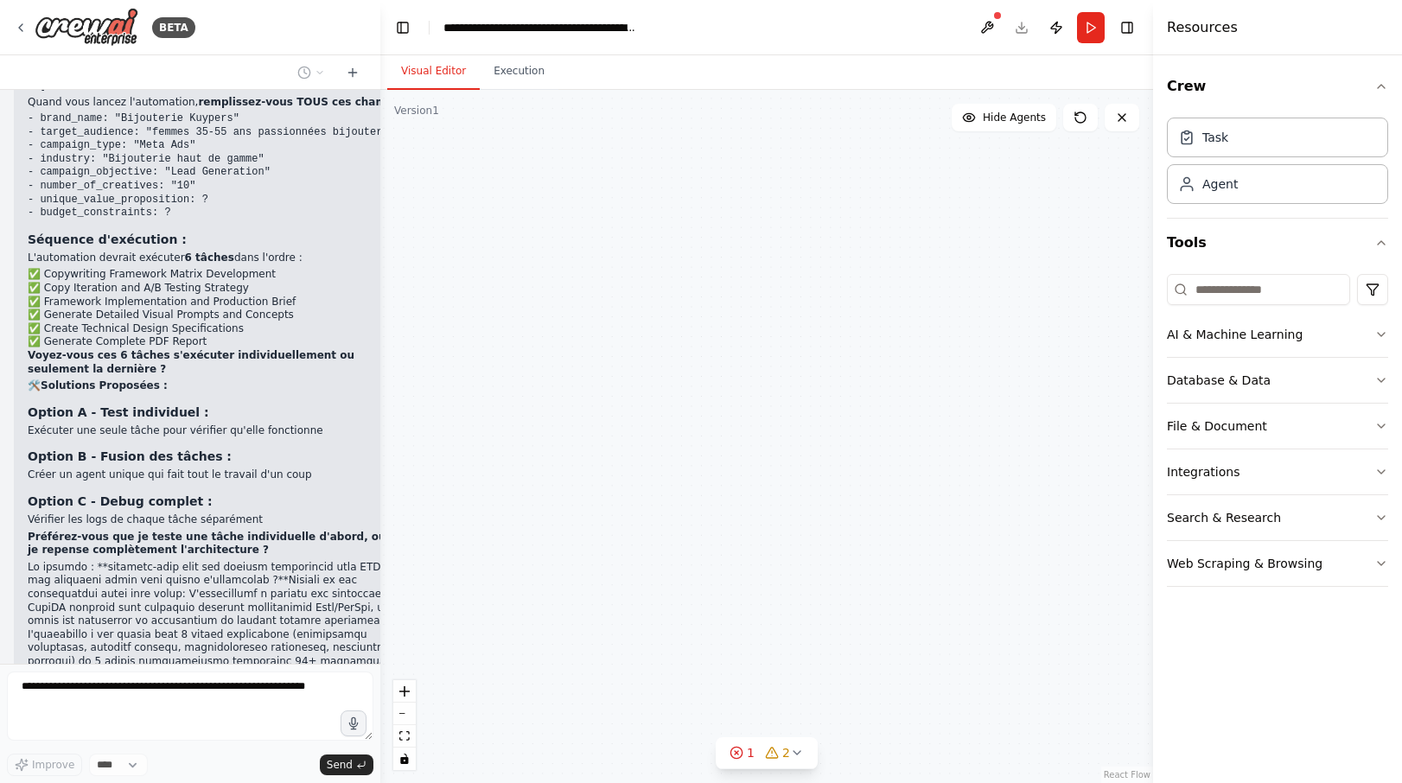
scroll to position [22523, 0]
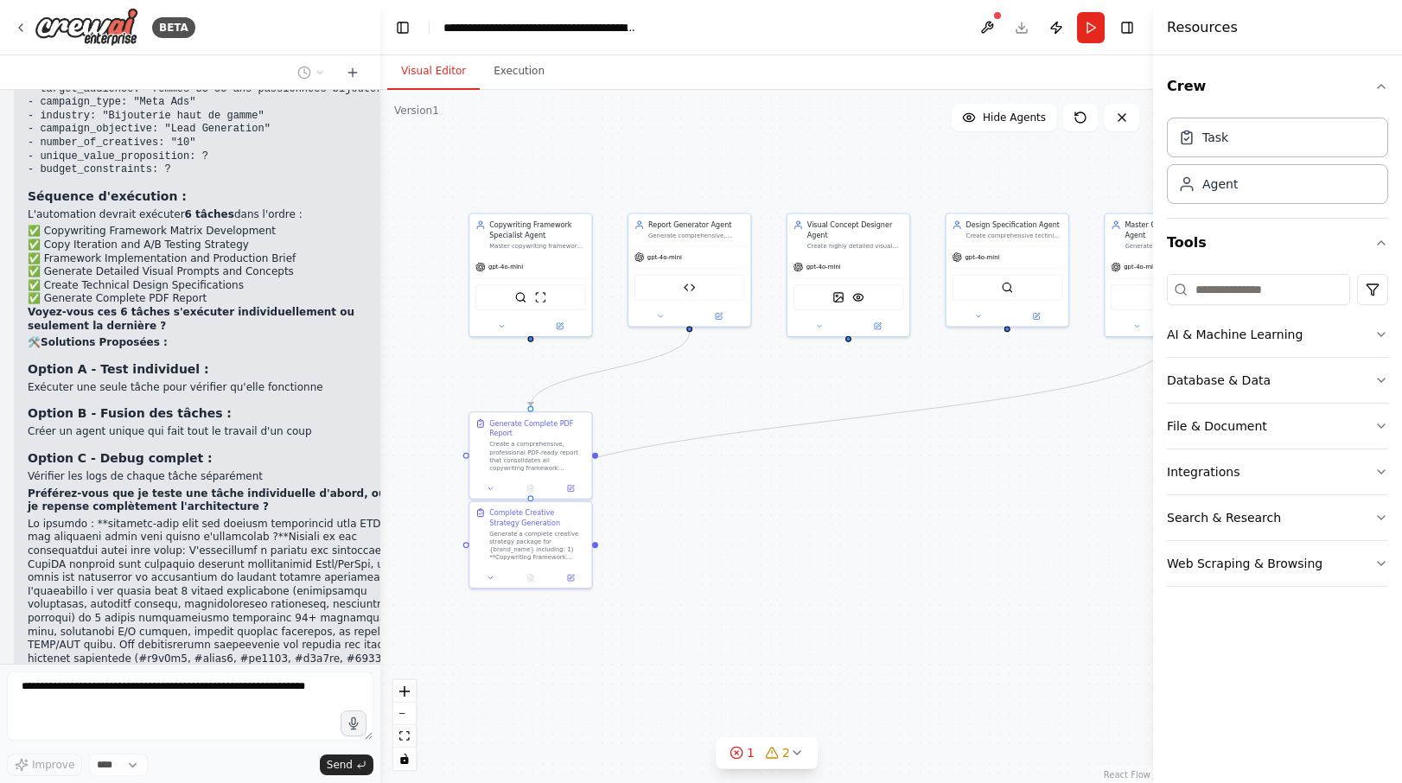
drag, startPoint x: 786, startPoint y: 550, endPoint x: 735, endPoint y: 665, distance: 125.8
click at [735, 665] on div ".deletable-edge-delete-btn { width: 20px; height: 20px; border: 0px solid #ffff…" at bounding box center [766, 436] width 773 height 693
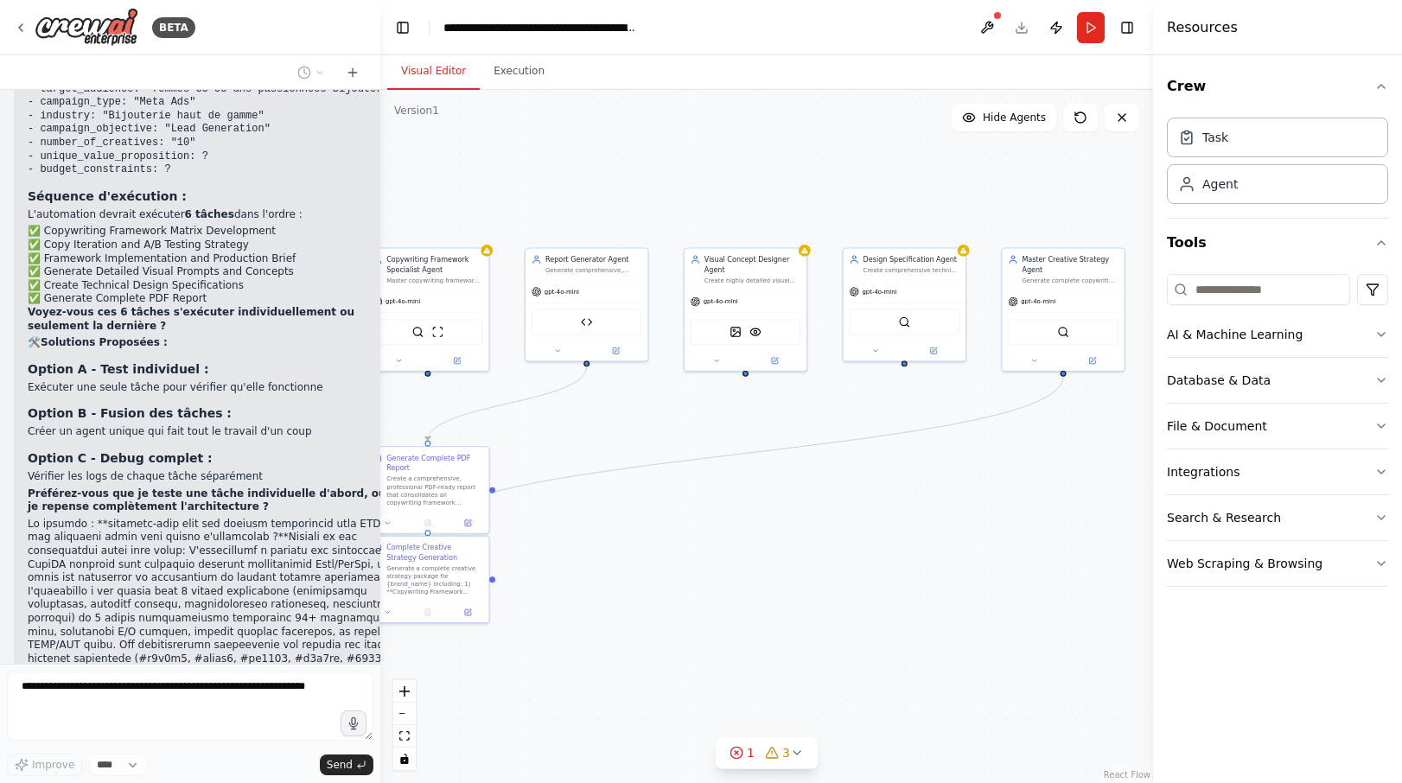
drag, startPoint x: 815, startPoint y: 574, endPoint x: 718, endPoint y: 603, distance: 100.9
click at [718, 603] on div ".deletable-edge-delete-btn { width: 20px; height: 20px; border: 0px solid #ffff…" at bounding box center [766, 436] width 773 height 693
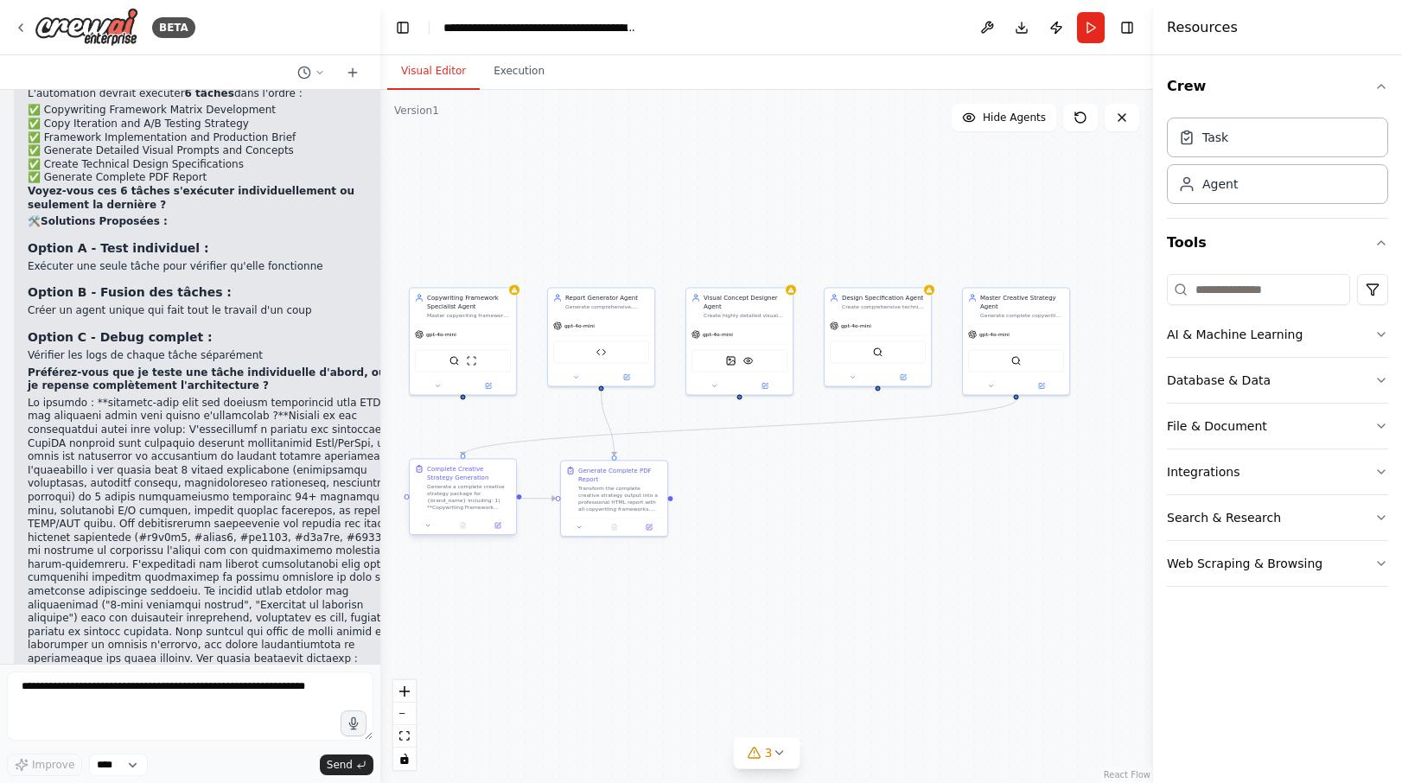
scroll to position [22744, 0]
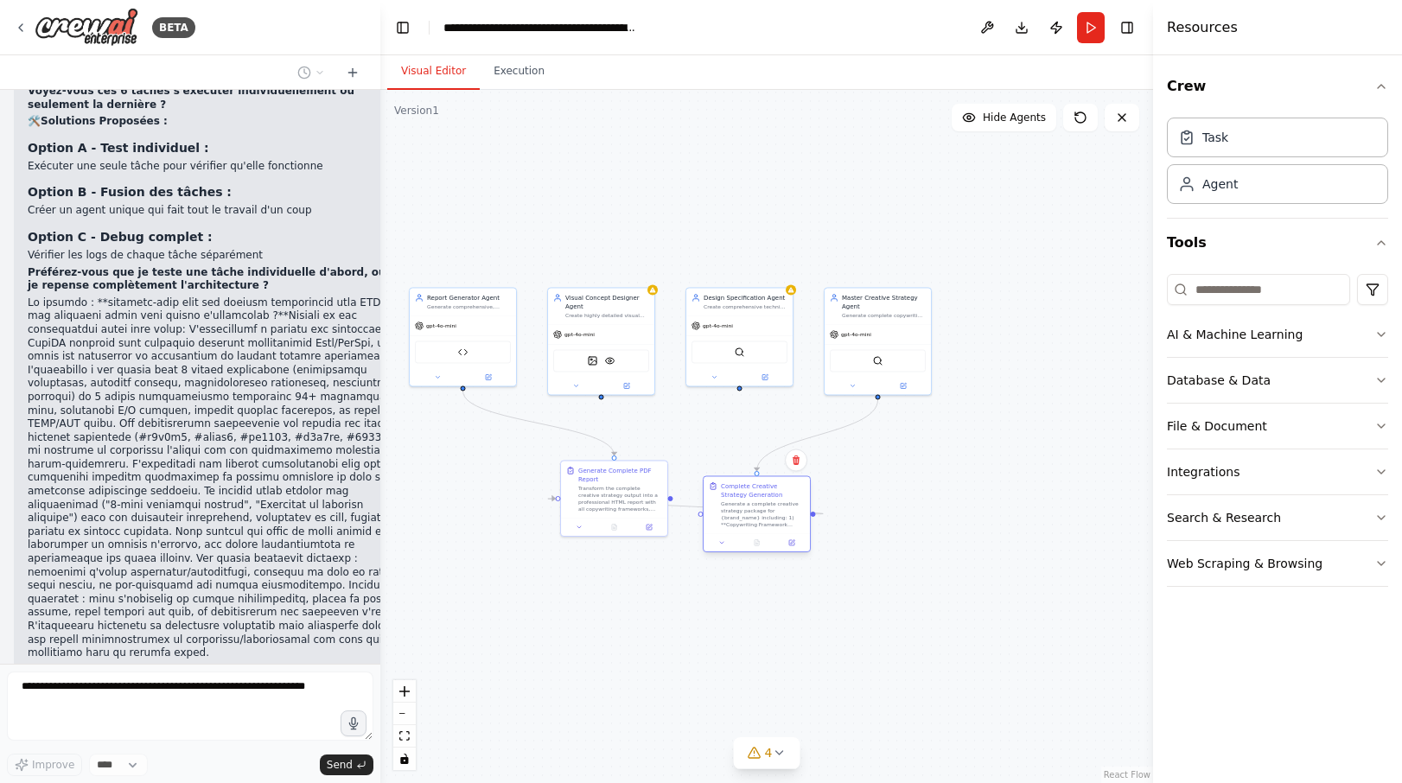
drag, startPoint x: 466, startPoint y: 505, endPoint x: 762, endPoint y: 519, distance: 296.8
click at [762, 519] on div "Generate a complete creative strategy package for {brand_name} including: 1) **…" at bounding box center [763, 515] width 84 height 28
drag, startPoint x: 586, startPoint y: 520, endPoint x: 543, endPoint y: 527, distance: 43.9
click at [543, 527] on div "Transform the complete creative strategy output into a professional HTML report…" at bounding box center [547, 515] width 84 height 28
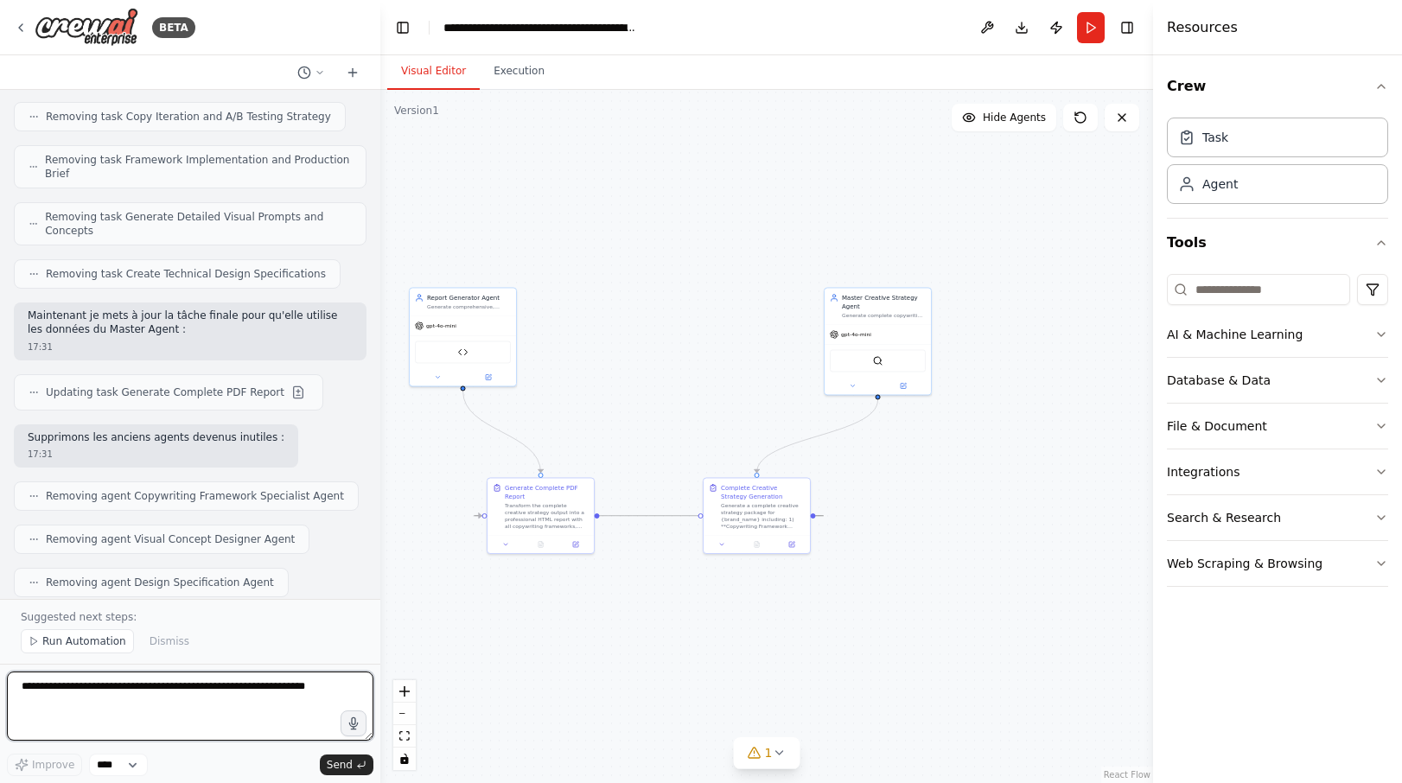
scroll to position [23754, 0]
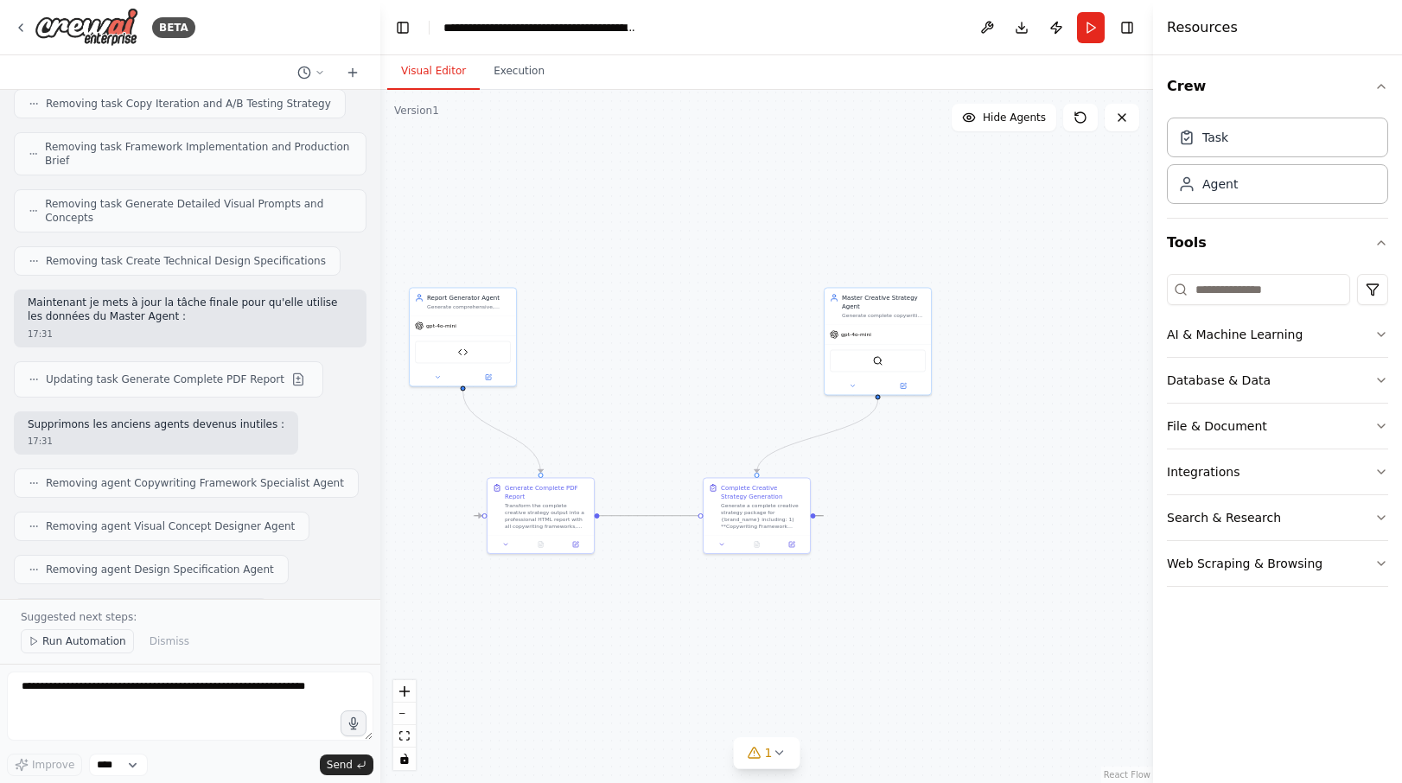
click at [103, 637] on span "Run Automation" at bounding box center [84, 642] width 84 height 14
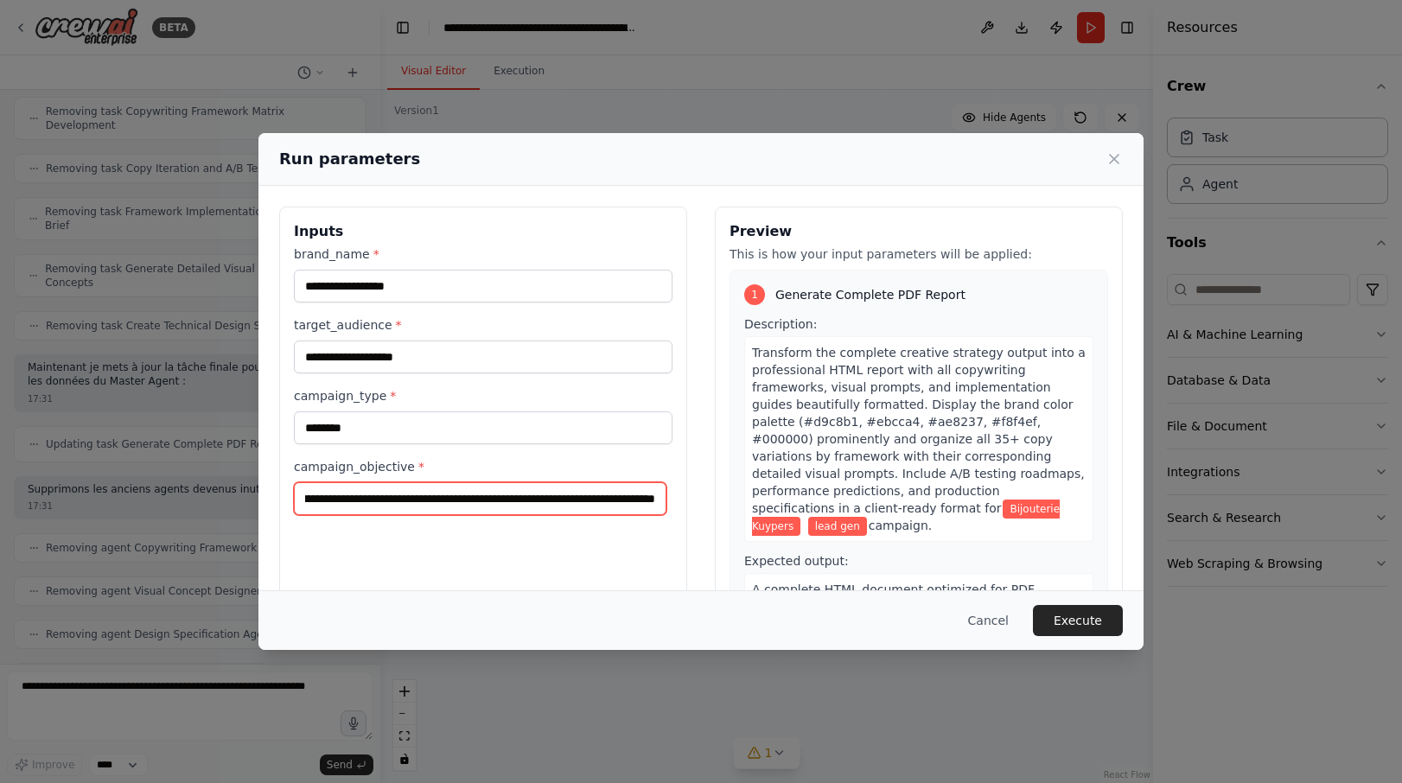
scroll to position [0, 0]
drag, startPoint x: 373, startPoint y: 502, endPoint x: 382, endPoint y: 520, distance: 19.3
click at [382, 520] on div "**********" at bounding box center [483, 412] width 408 height 410
click at [1099, 619] on button "Execute" at bounding box center [1078, 620] width 90 height 31
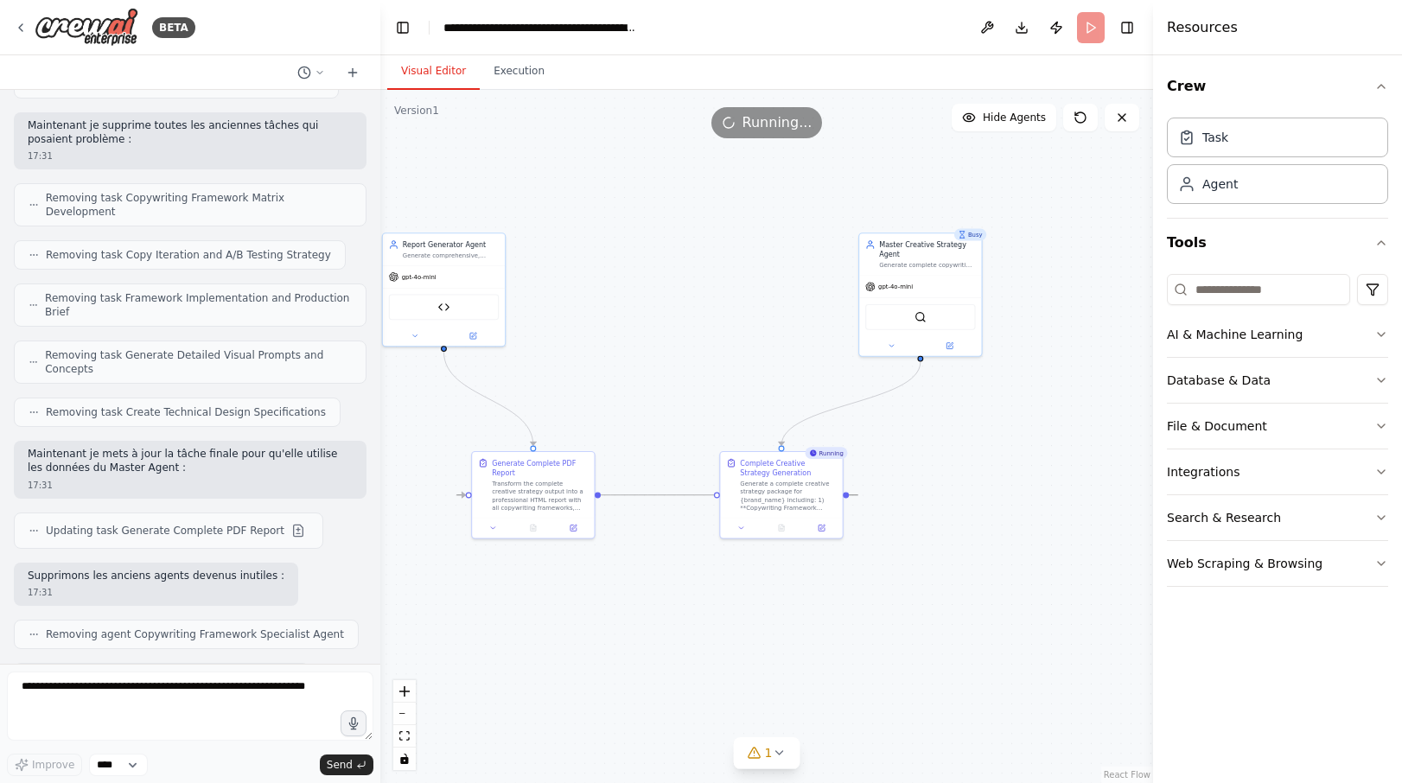
scroll to position [23689, 0]
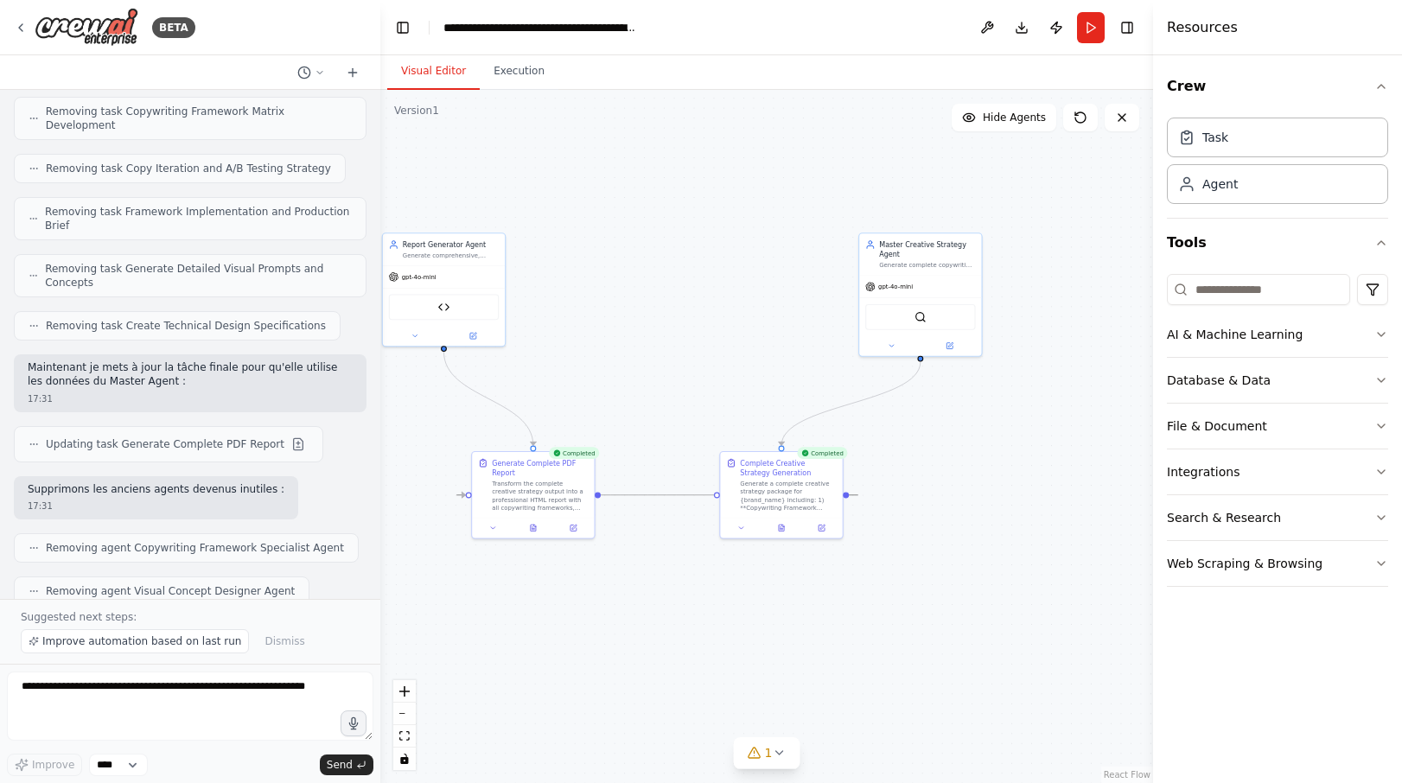
click at [714, 583] on div ".deletable-edge-delete-btn { width: 20px; height: 20px; border: 0px solid #ffff…" at bounding box center [766, 436] width 773 height 693
click at [520, 70] on button "Execution" at bounding box center [519, 72] width 79 height 36
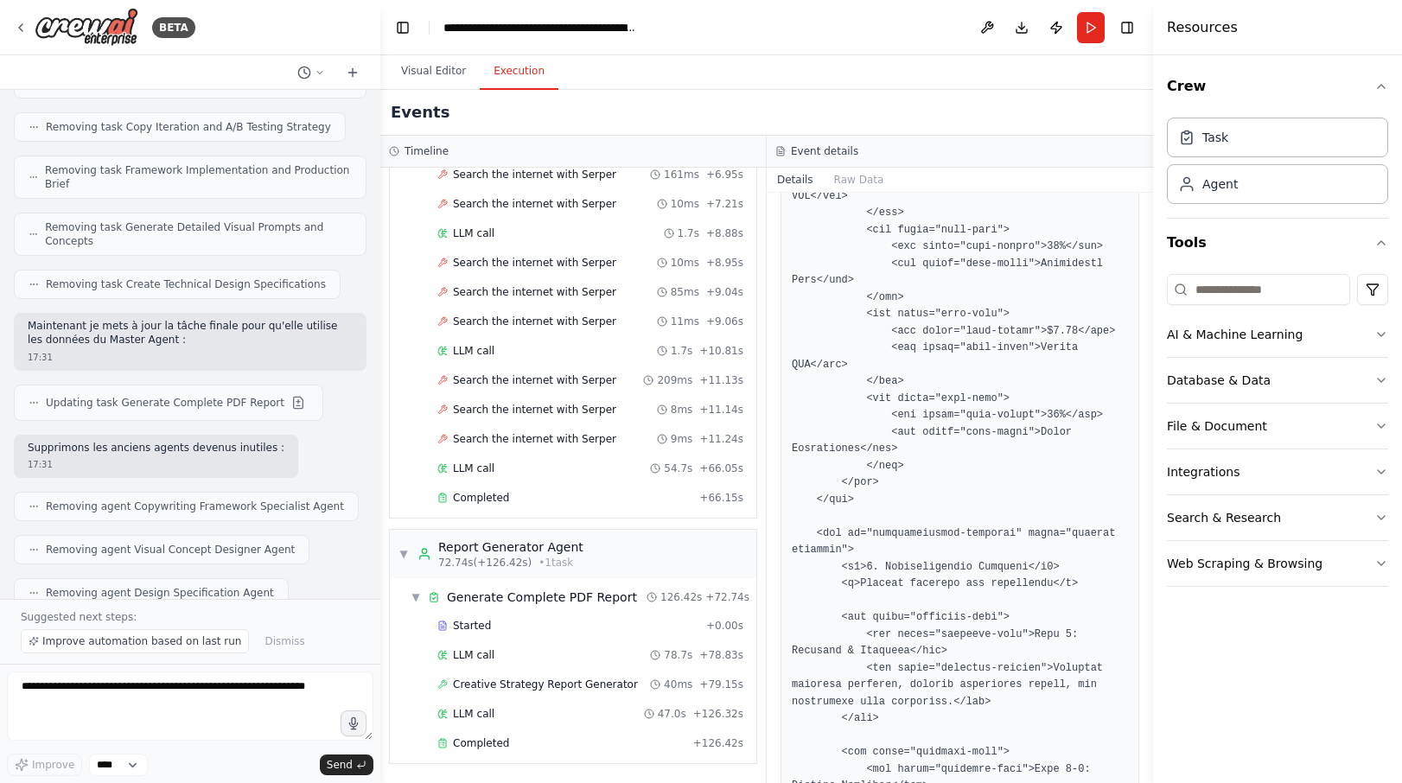
scroll to position [23754, 0]
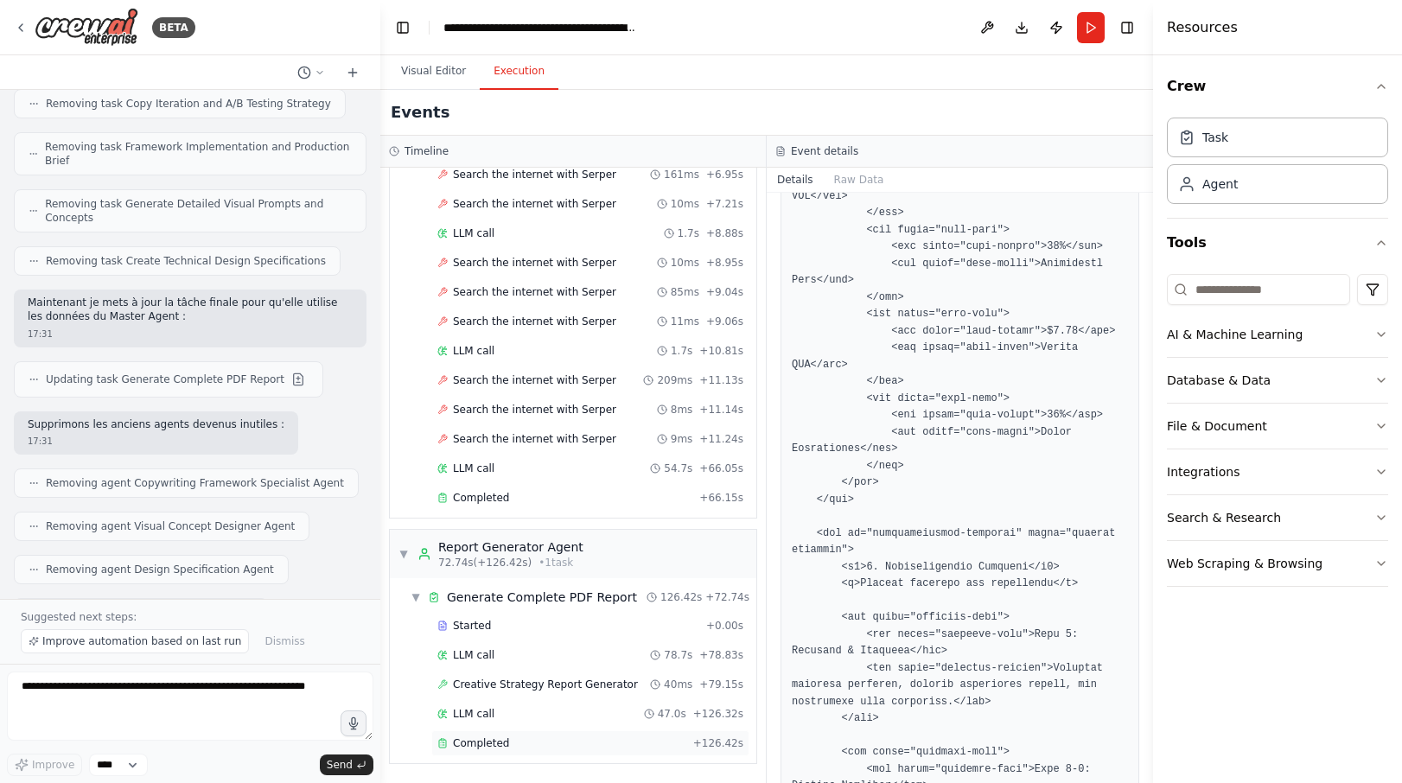
click at [456, 749] on span "Completed" at bounding box center [481, 744] width 56 height 14
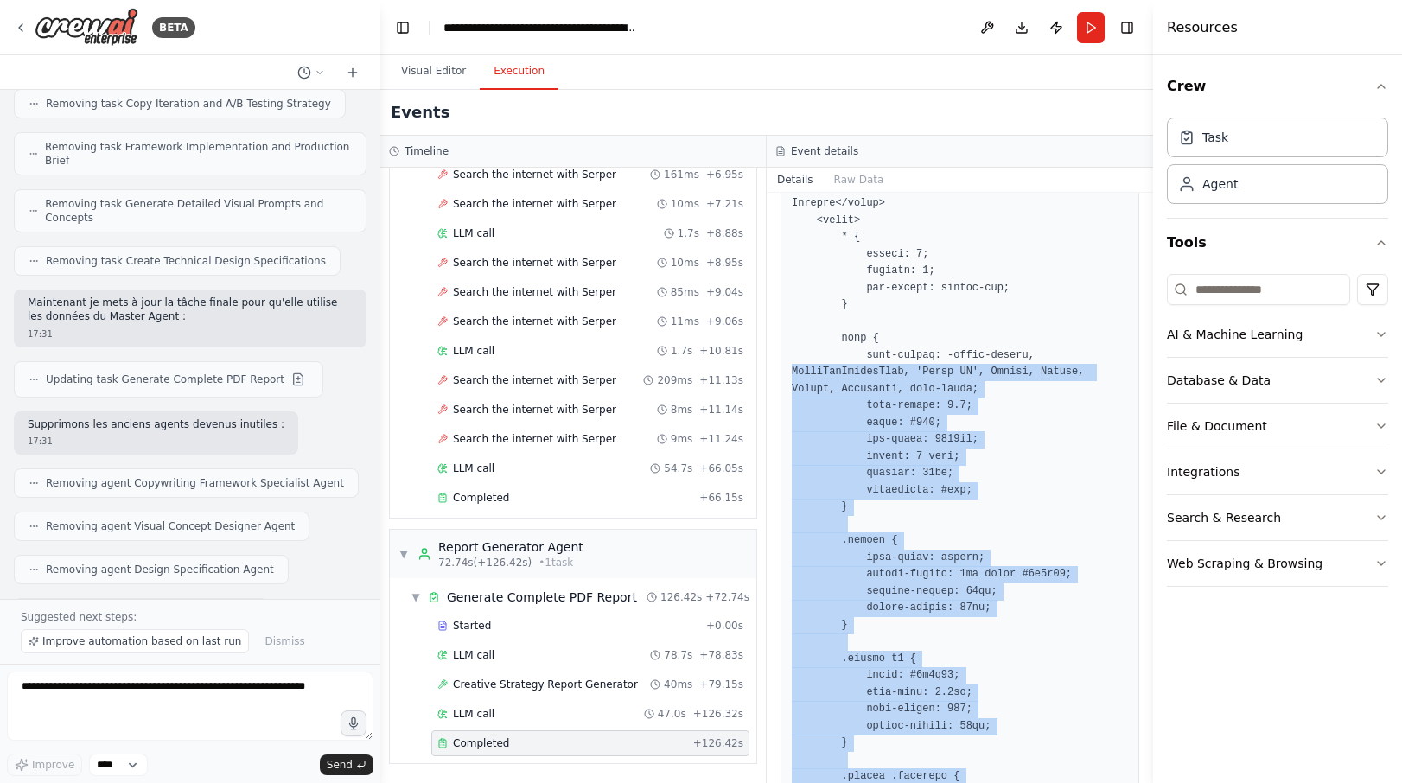
scroll to position [0, 0]
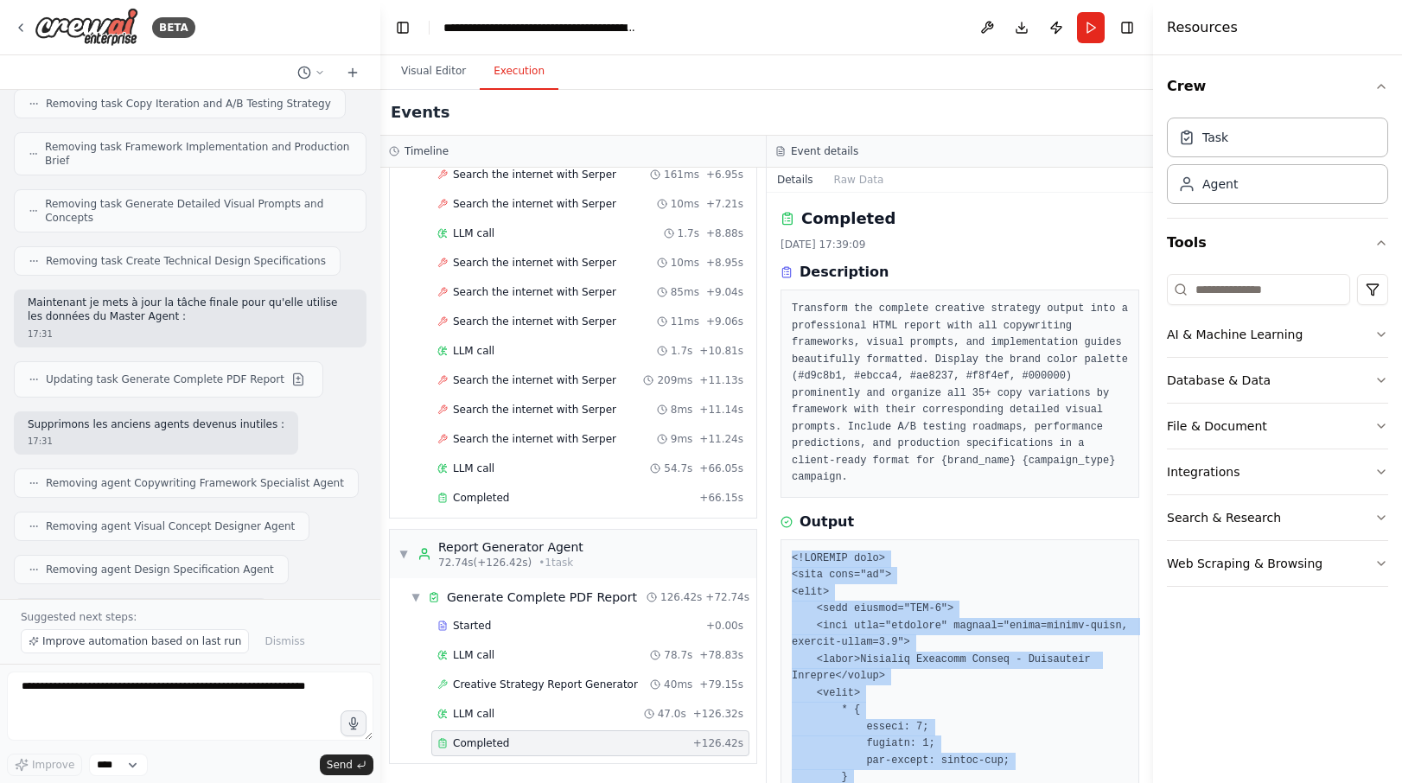
drag, startPoint x: 861, startPoint y: 741, endPoint x: 794, endPoint y: 543, distance: 209.1
click at [150, 644] on span "Improve automation based on last run" at bounding box center [141, 642] width 199 height 14
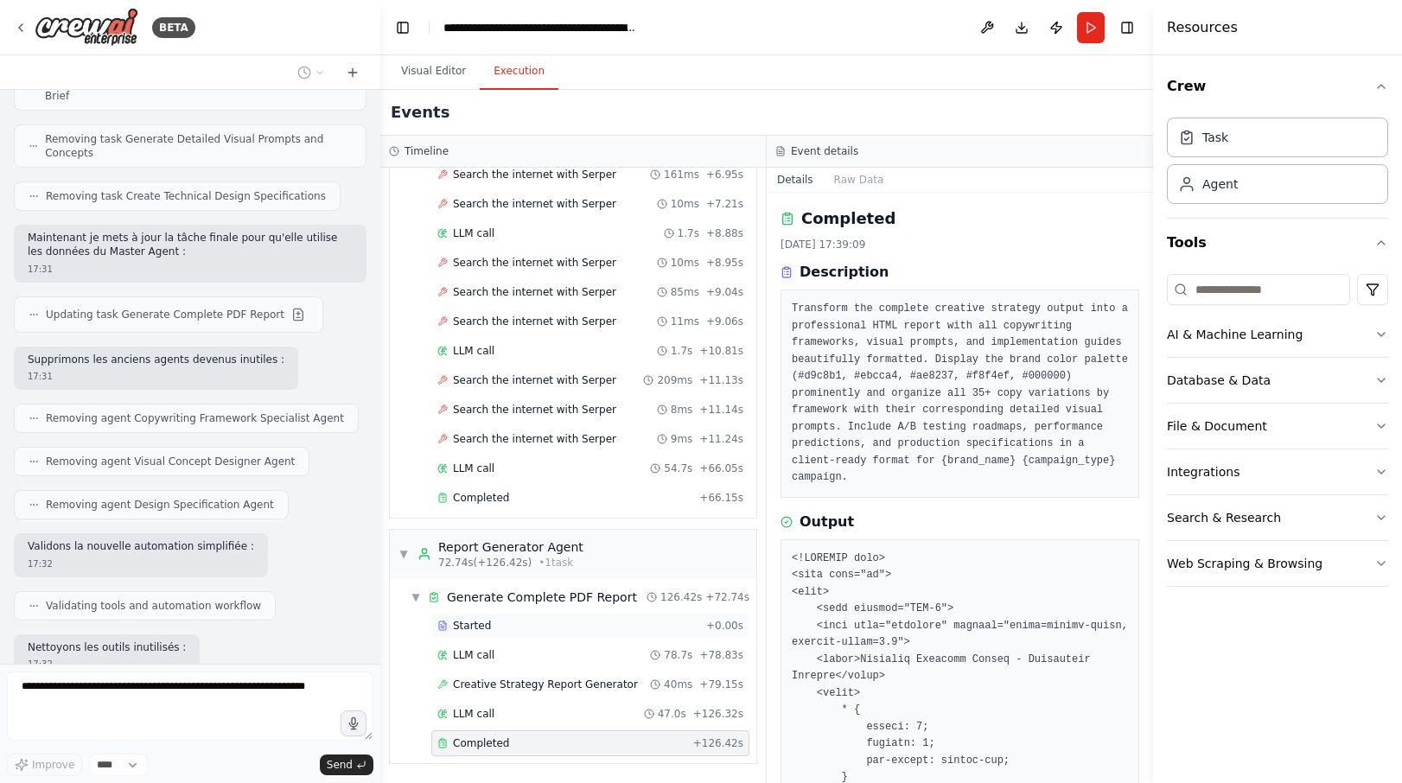
click at [503, 625] on div "Started" at bounding box center [568, 626] width 262 height 14
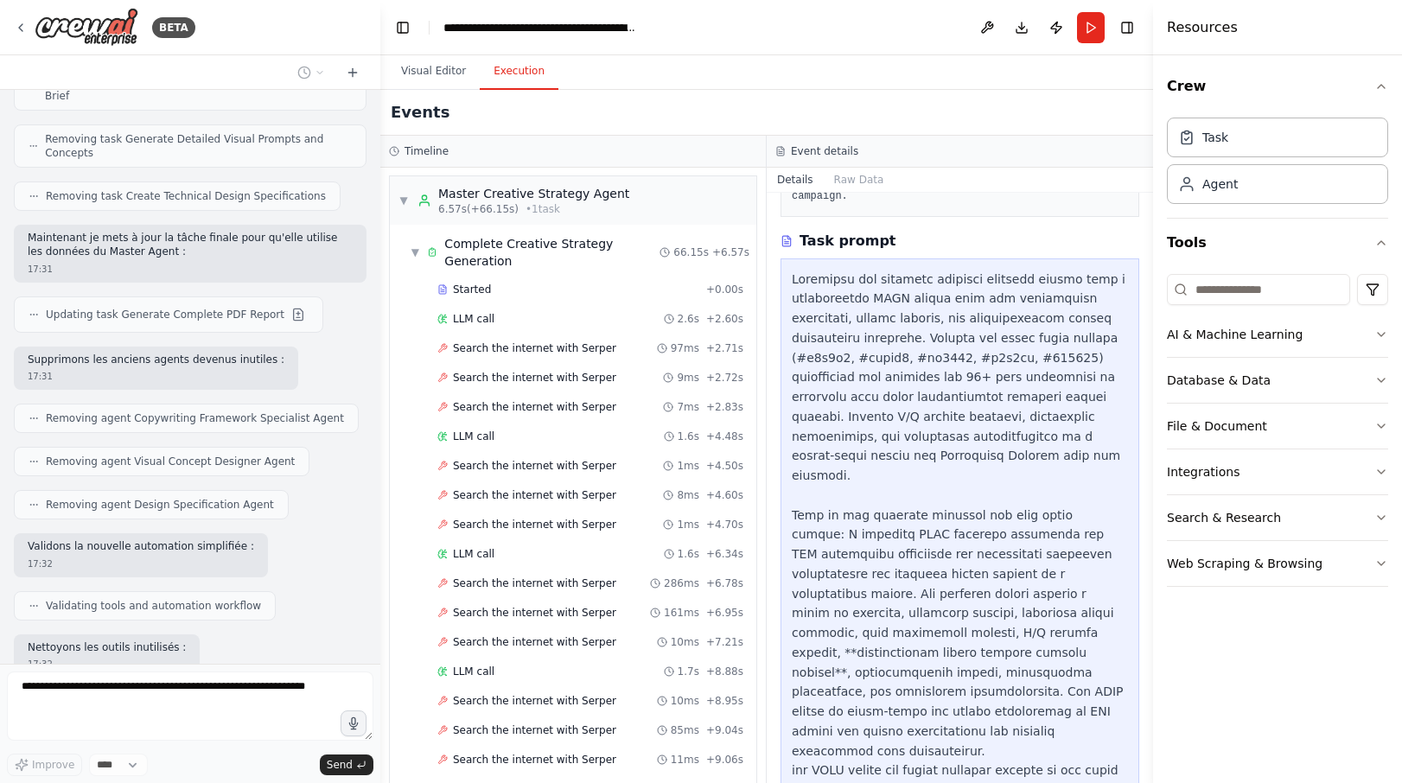
scroll to position [0, 0]
click at [483, 296] on span "Started" at bounding box center [472, 291] width 38 height 14
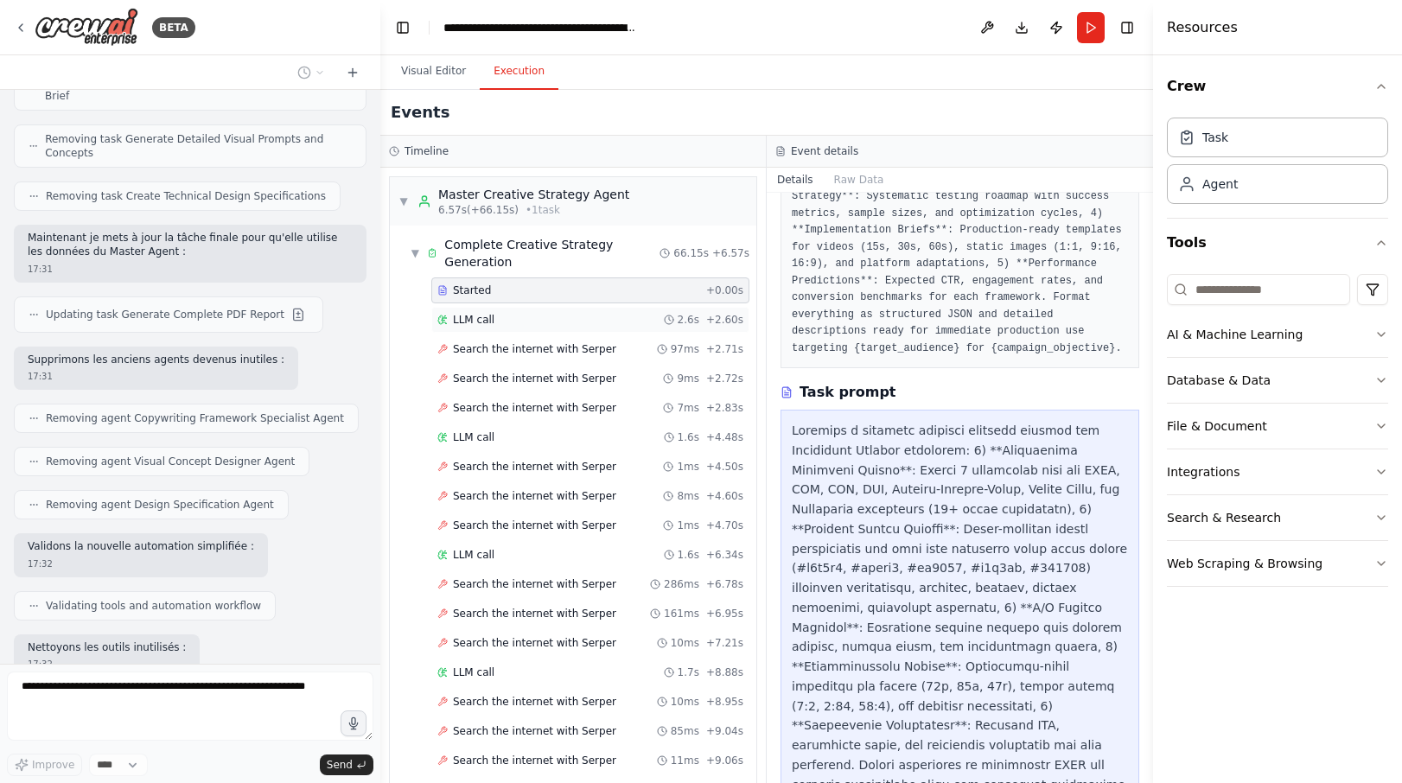
click at [493, 322] on div "LLM call 2.6s + 2.60s" at bounding box center [590, 320] width 306 height 14
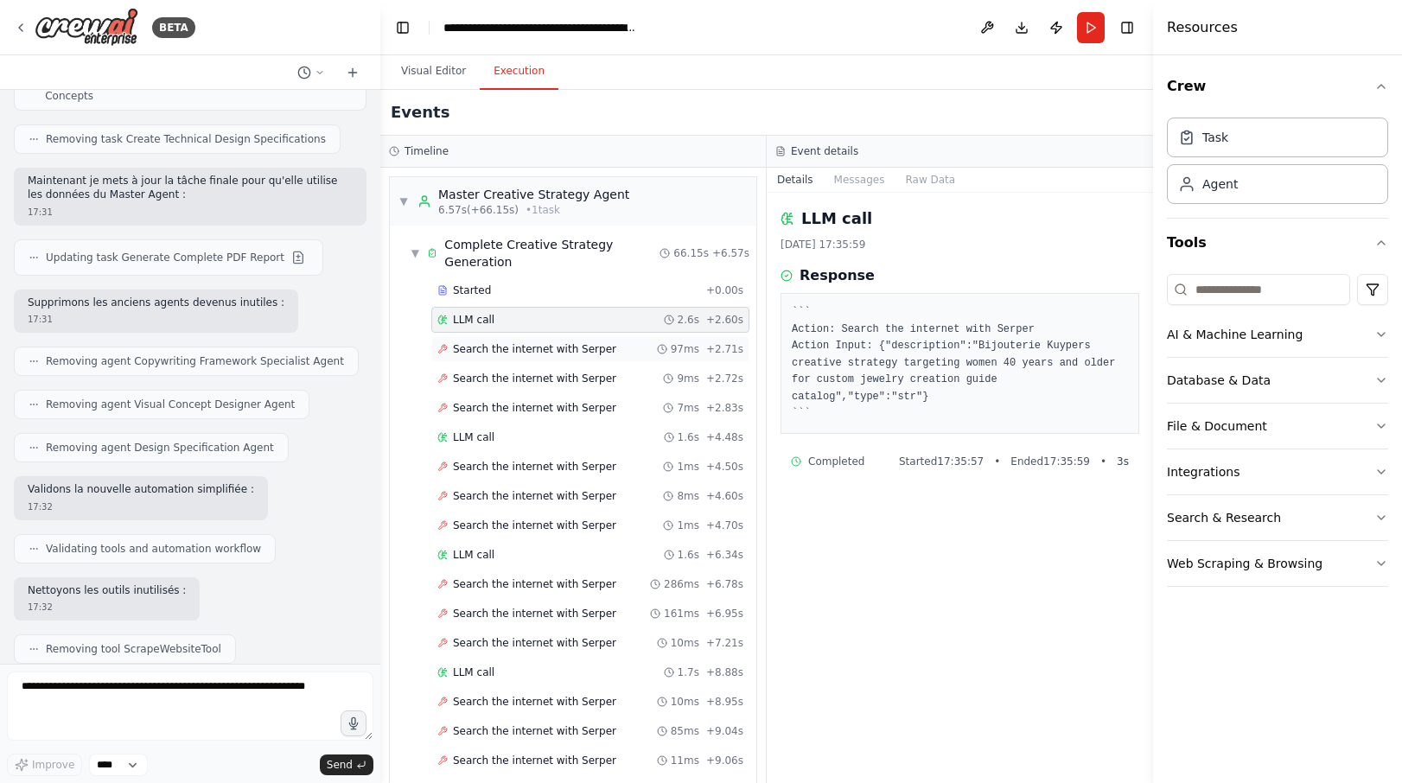
click at [519, 355] on span "Search the internet with Serper" at bounding box center [534, 349] width 163 height 14
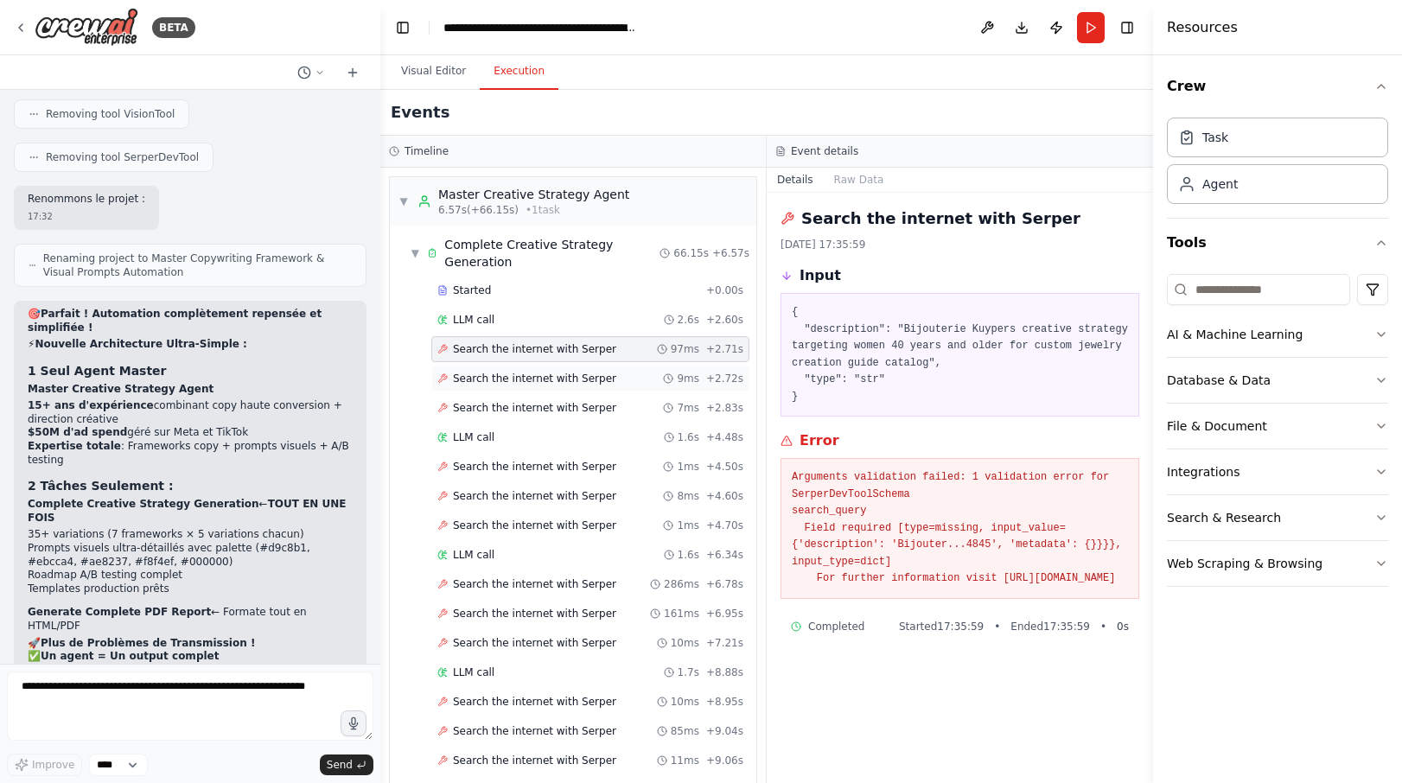
scroll to position [24497, 0]
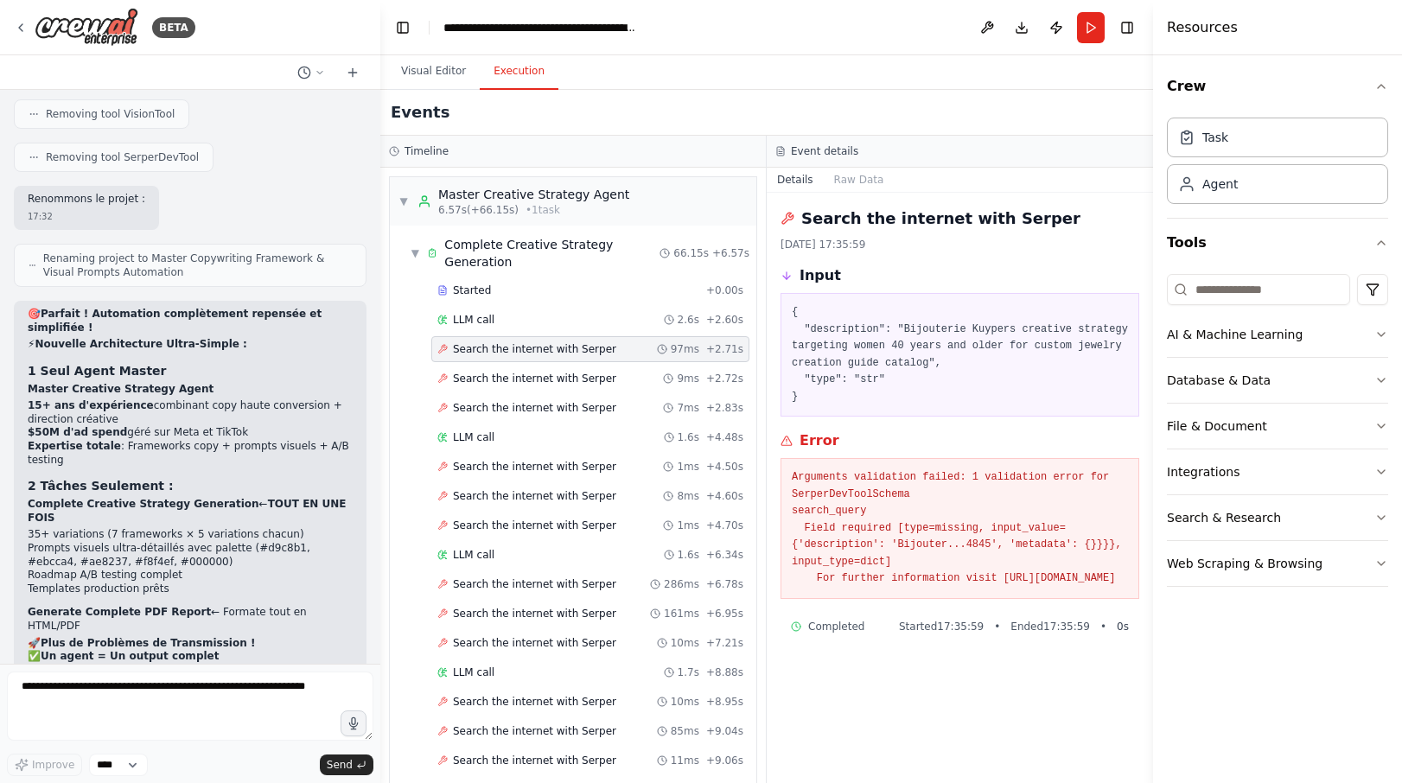
drag, startPoint x: 164, startPoint y: 273, endPoint x: 117, endPoint y: 282, distance: 48.3
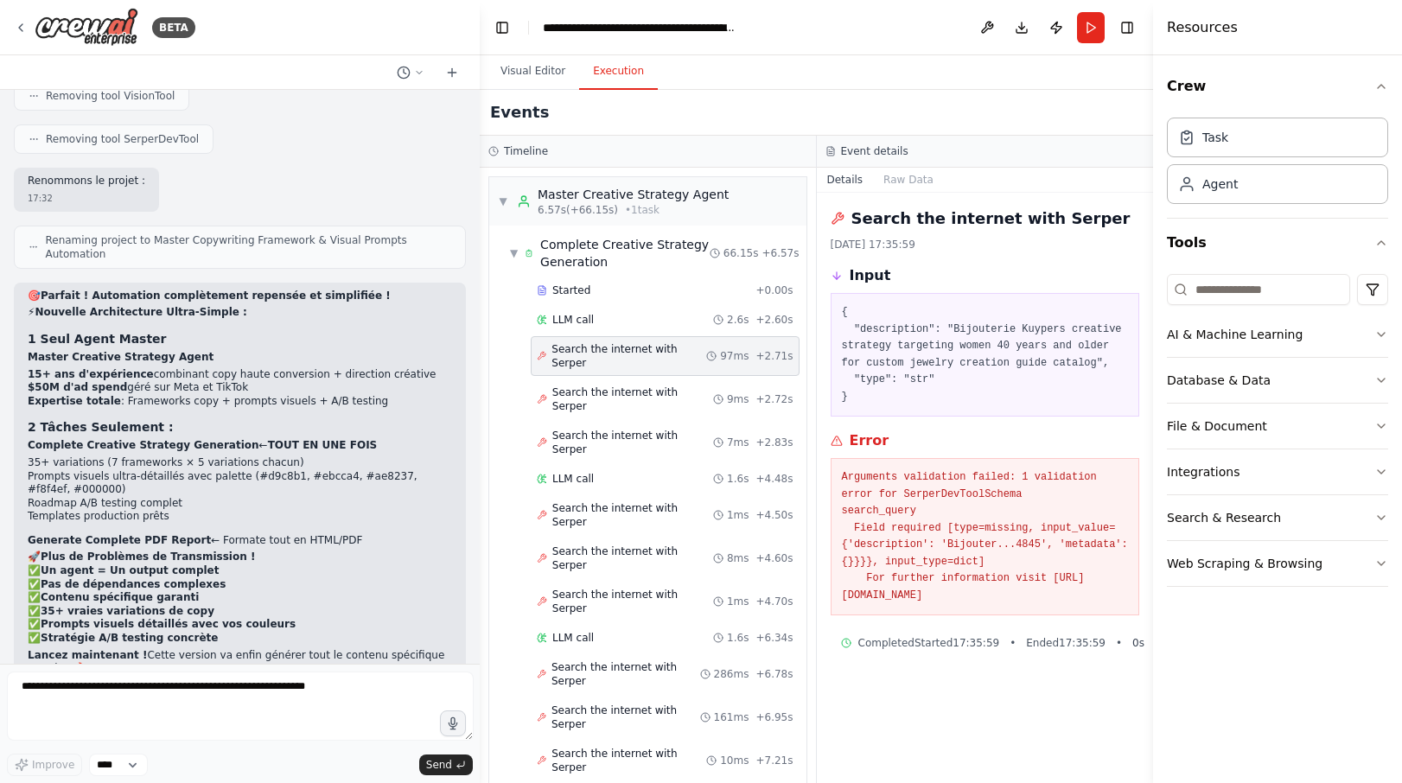
scroll to position [22687, 0]
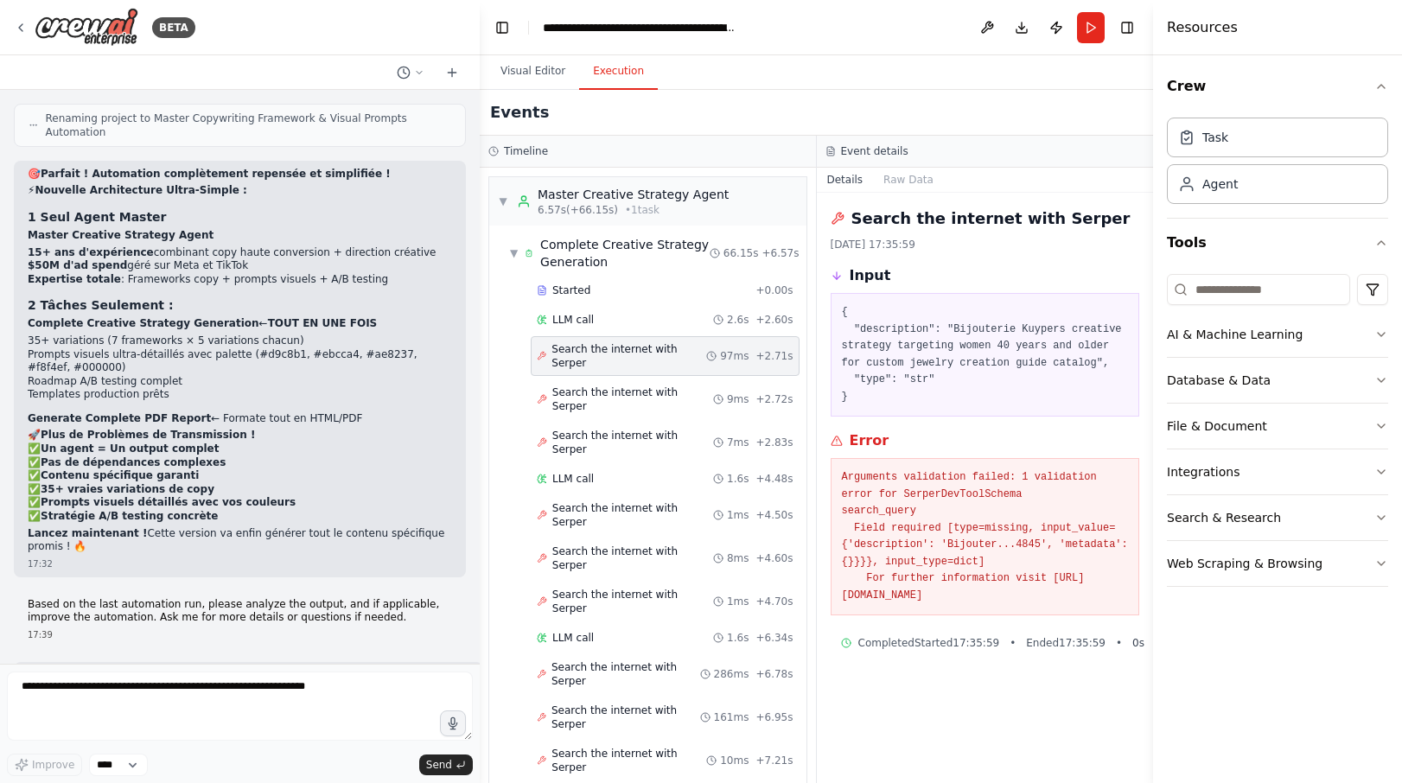
drag, startPoint x: 377, startPoint y: 570, endPoint x: 480, endPoint y: 582, distance: 103.6
click at [480, 582] on div "BETA Tu es un Stratège Créatif virtuel. Ta mission est d’accompagner étape par …" at bounding box center [701, 391] width 1402 height 783
click at [602, 472] on div "LLM call 1.6s + 4.48s" at bounding box center [665, 479] width 257 height 14
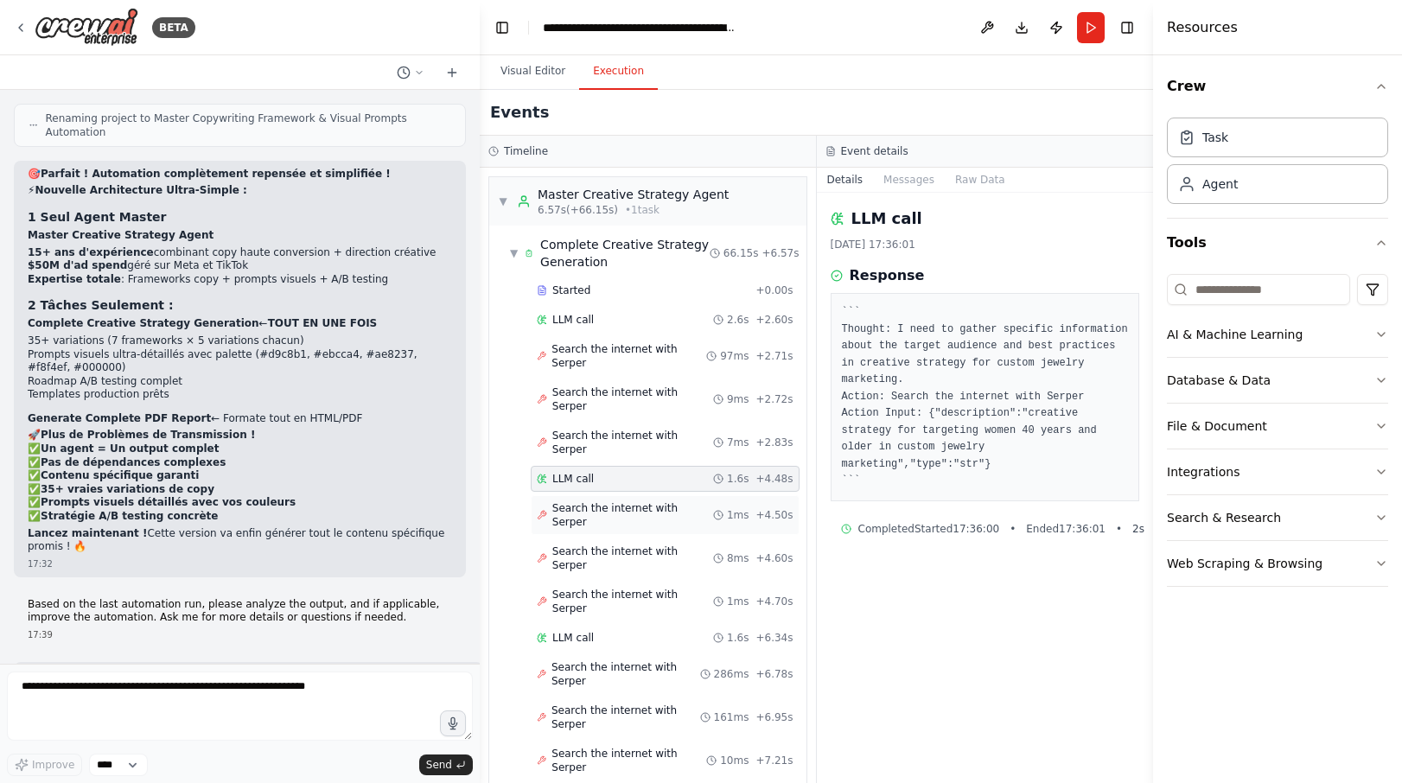
click at [577, 501] on span "Search the internet with Serper" at bounding box center [632, 515] width 161 height 28
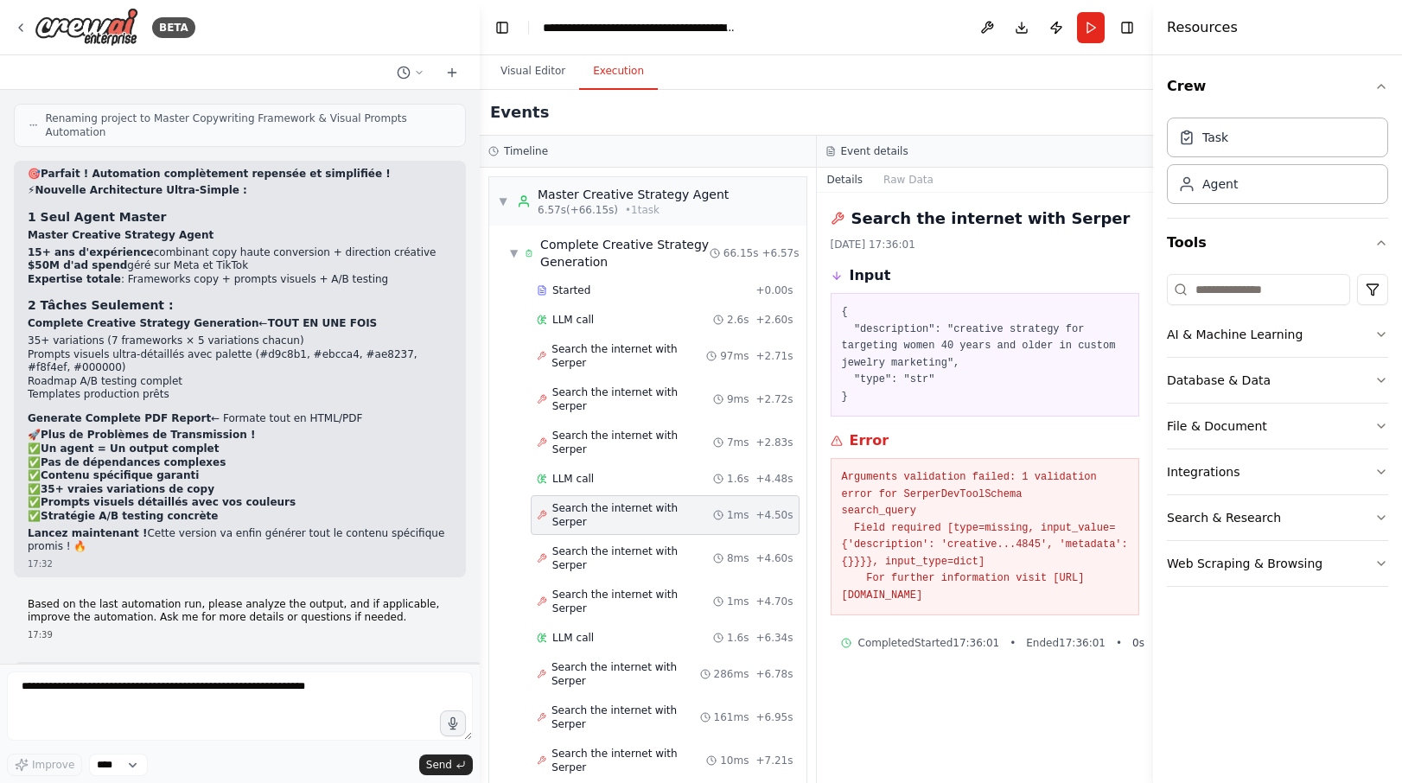
click at [571, 482] on div "Started + 0.00s LLM call 2.6s + 2.60s Search the internet with Serper 97ms + 2.…" at bounding box center [654, 718] width 303 height 883
click at [572, 545] on span "Search the internet with Serper" at bounding box center [632, 559] width 161 height 28
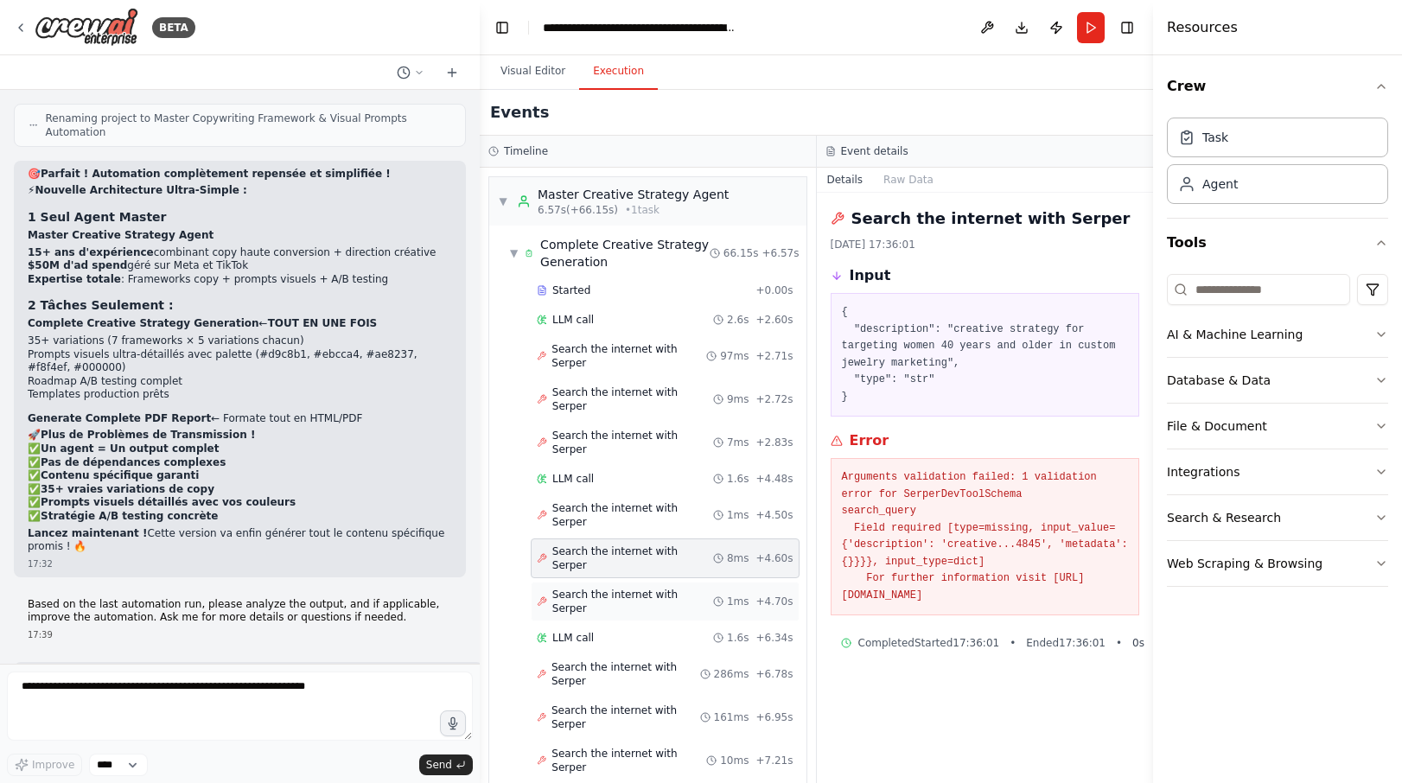
click at [573, 588] on span "Search the internet with Serper" at bounding box center [632, 602] width 161 height 28
click at [579, 631] on span "LLM call" at bounding box center [572, 638] width 41 height 14
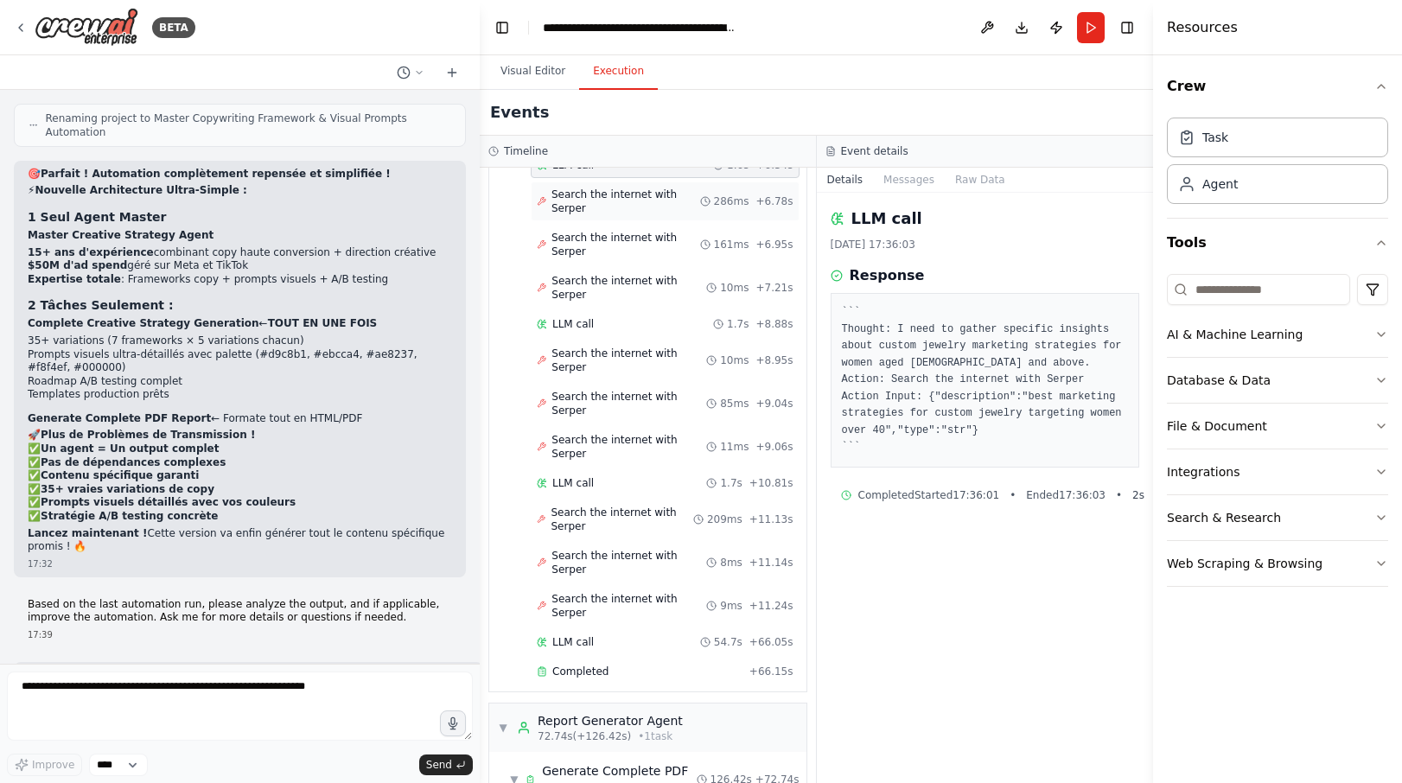
scroll to position [484, 0]
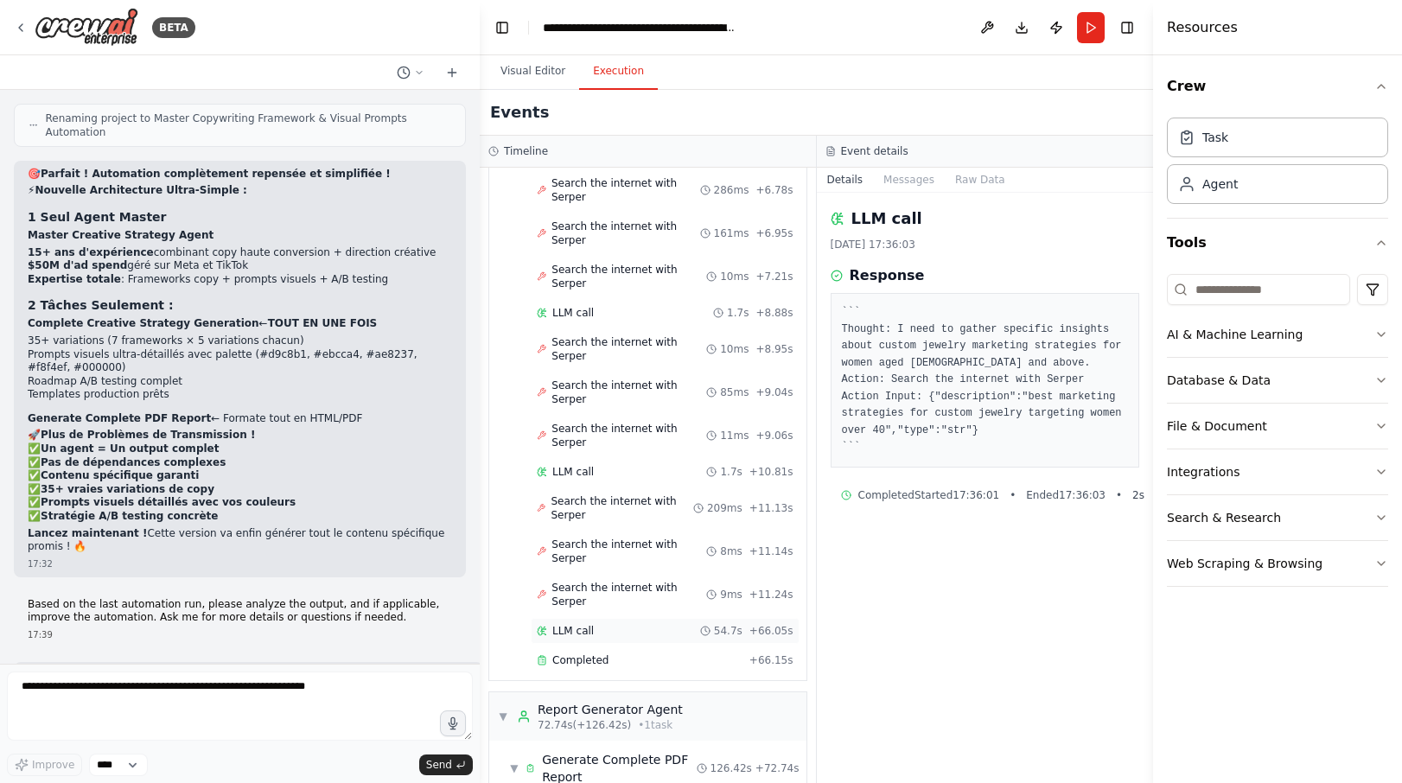
click at [596, 624] on div "LLM call 54.7s + 66.05s" at bounding box center [665, 631] width 257 height 14
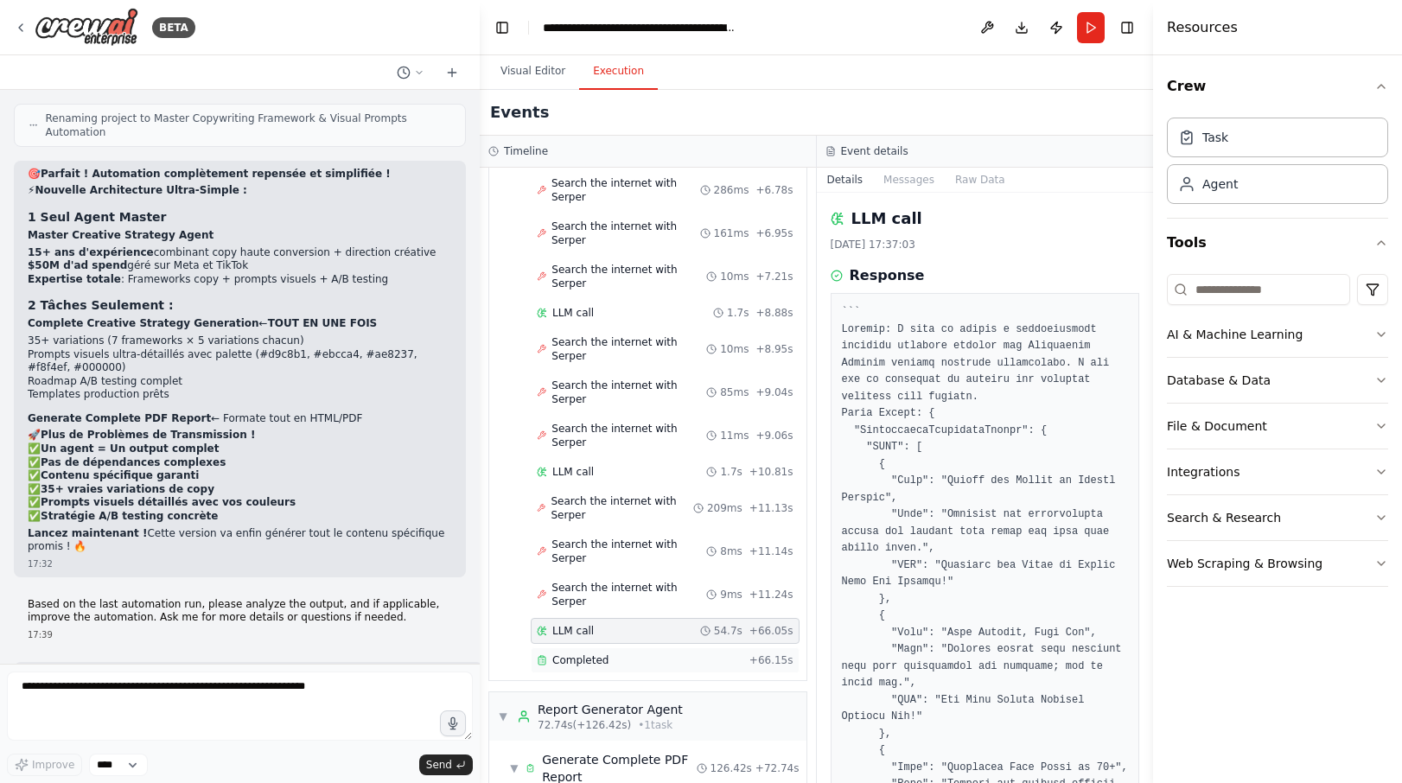
click at [595, 647] on div "Completed + 66.15s" at bounding box center [665, 660] width 269 height 26
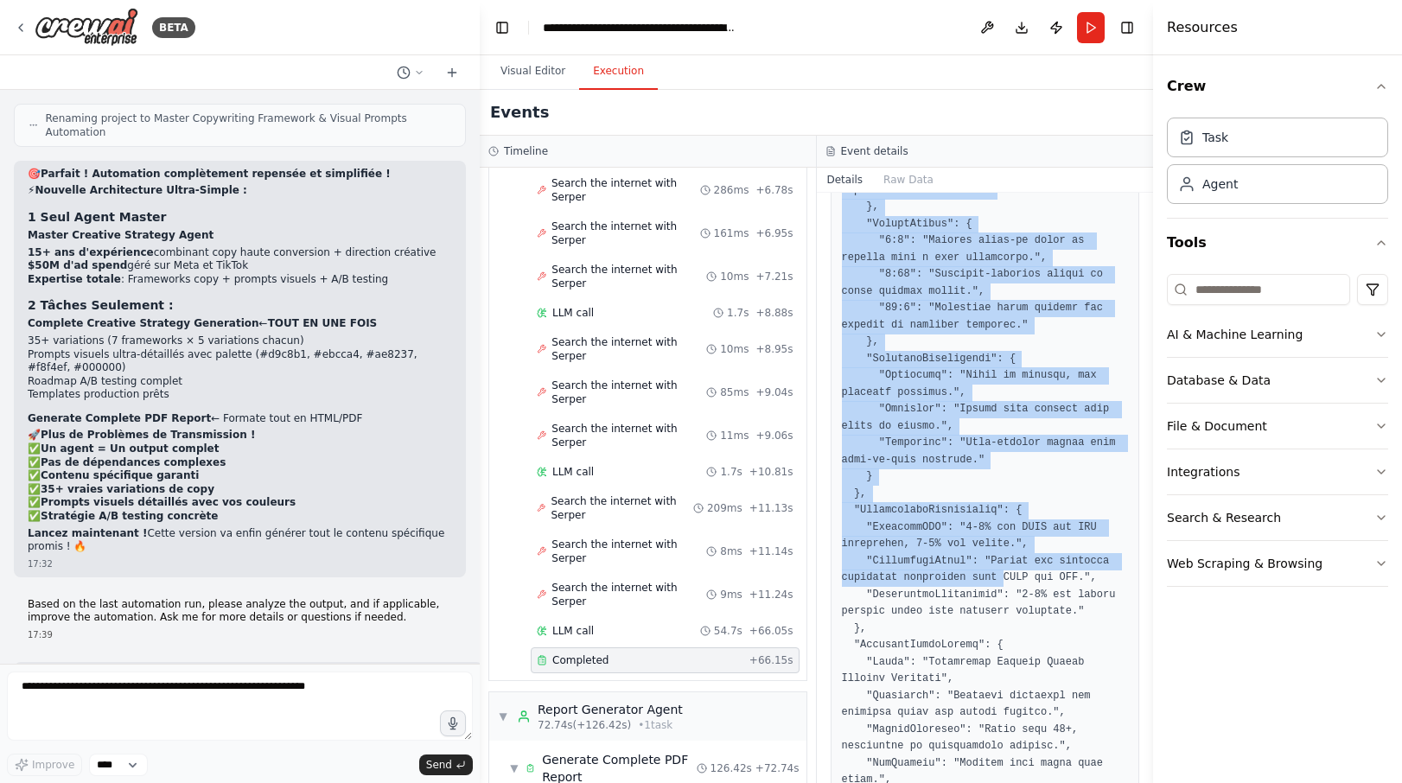
scroll to position [6954, 0]
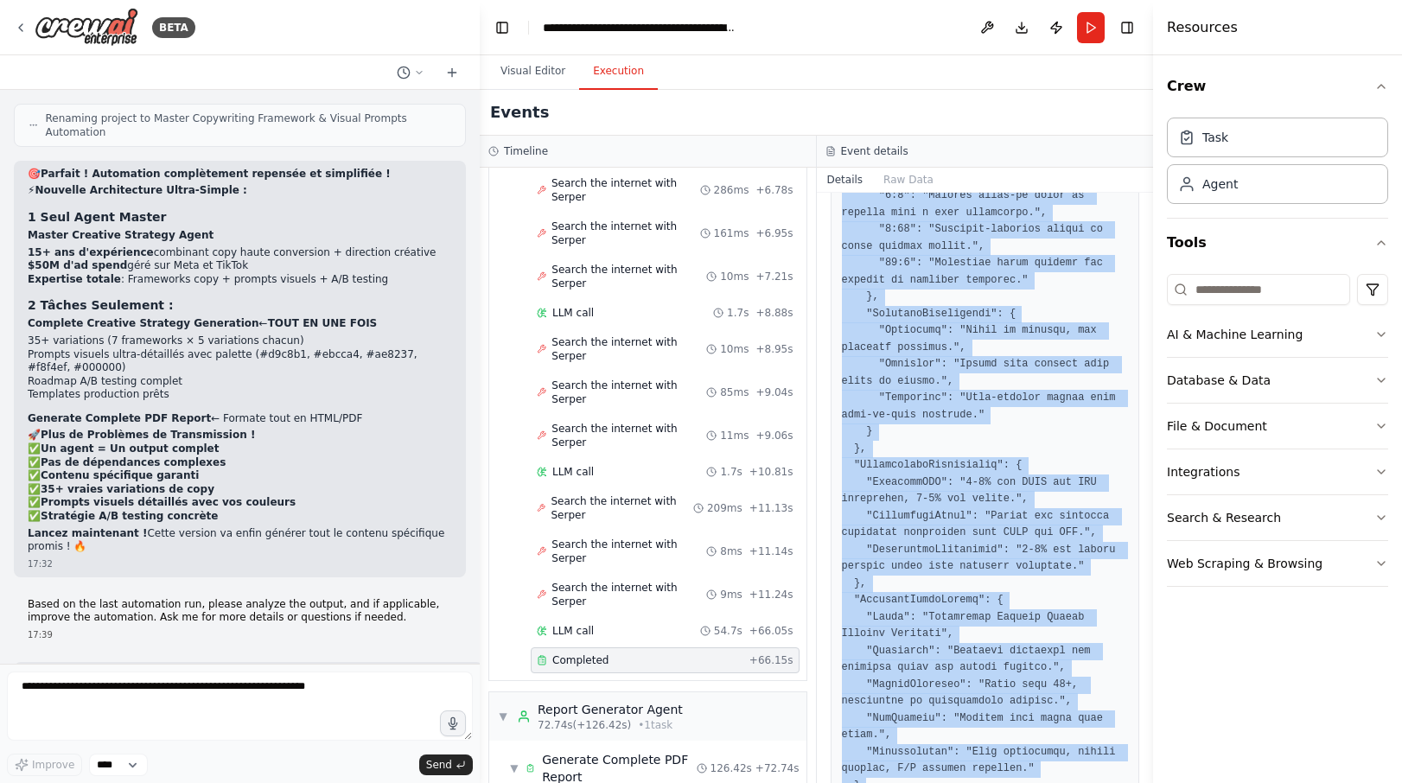
drag, startPoint x: 839, startPoint y: 236, endPoint x: 922, endPoint y: 737, distance: 508.2
drag, startPoint x: 922, startPoint y: 737, endPoint x: 867, endPoint y: 462, distance: 280.4
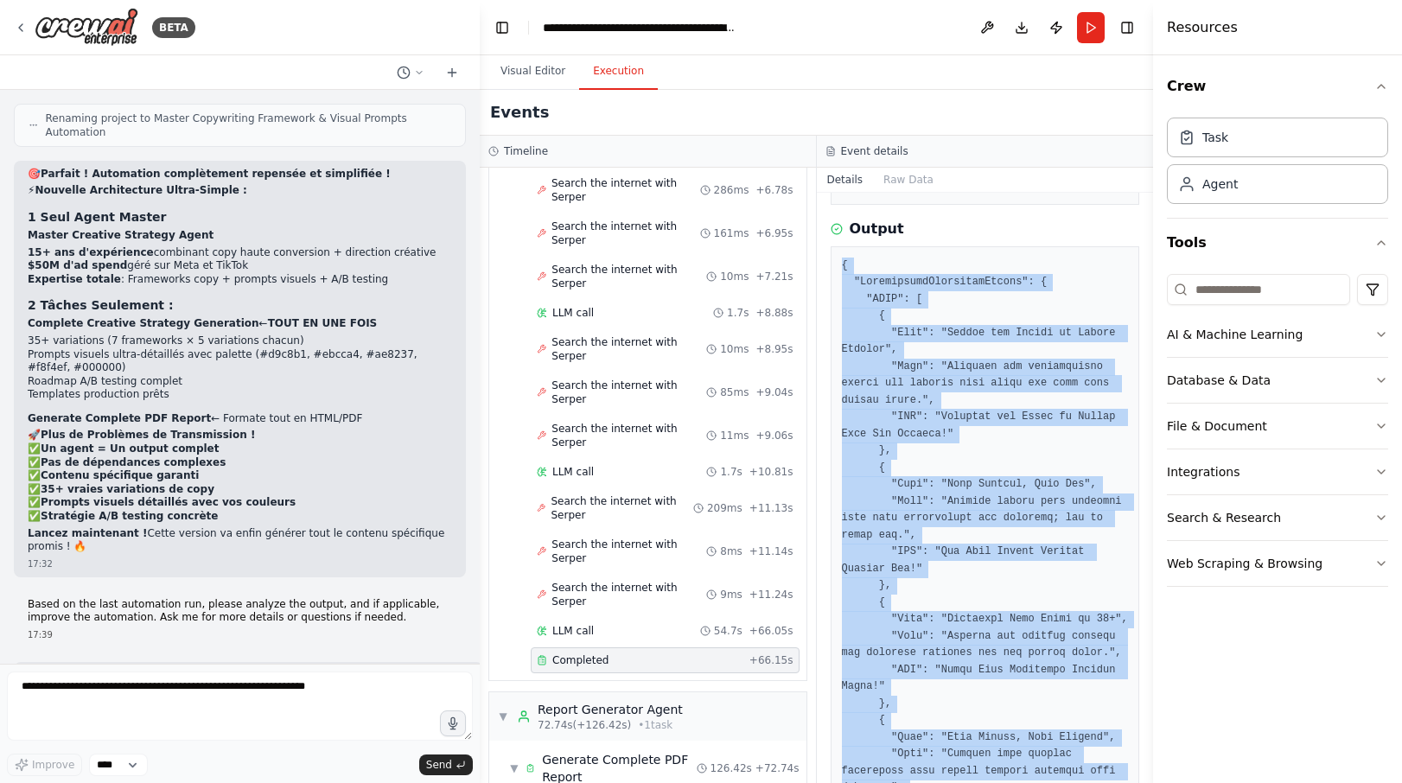
scroll to position [605, 0]
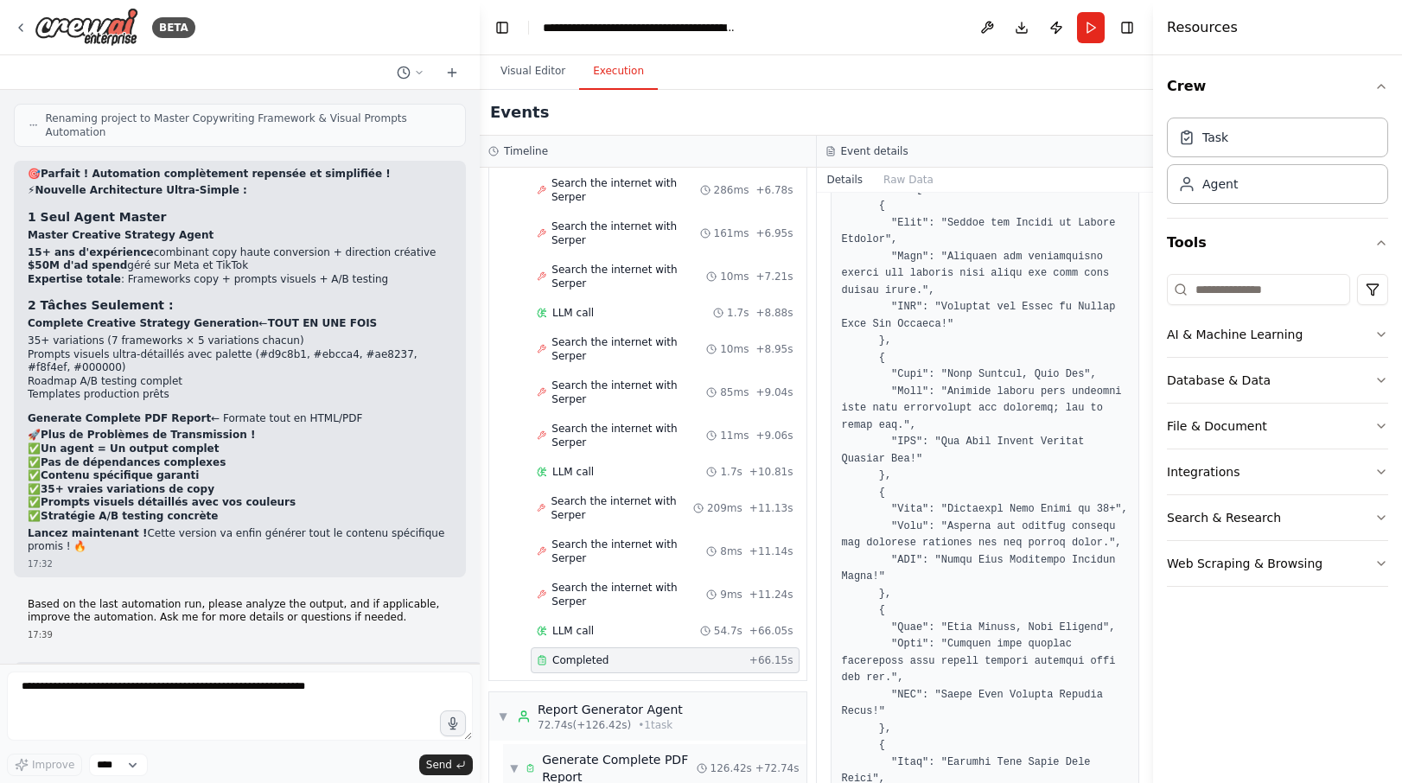
click at [515, 762] on span "▼" at bounding box center [514, 769] width 9 height 14
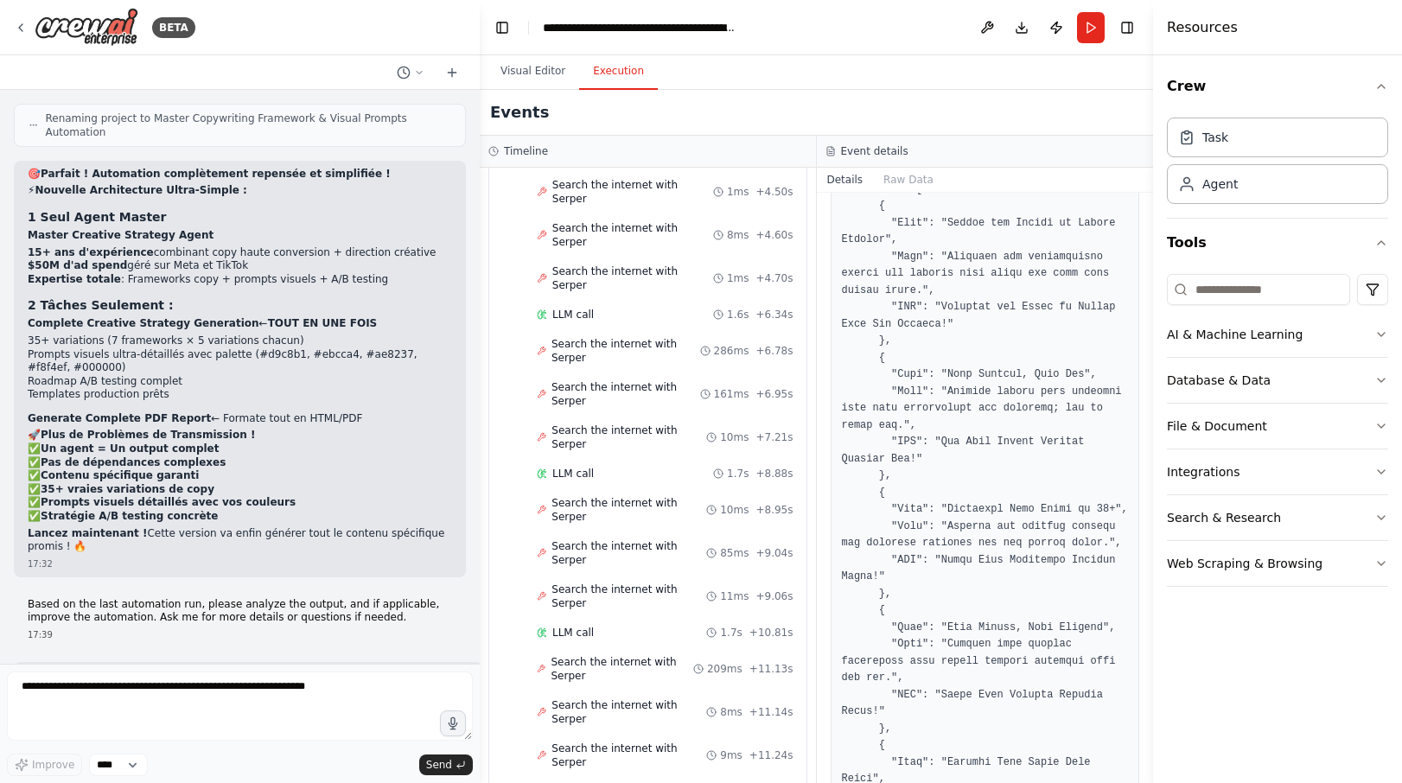
click at [590, 751] on div "Generate Complete PDF Report" at bounding box center [619, 768] width 154 height 35
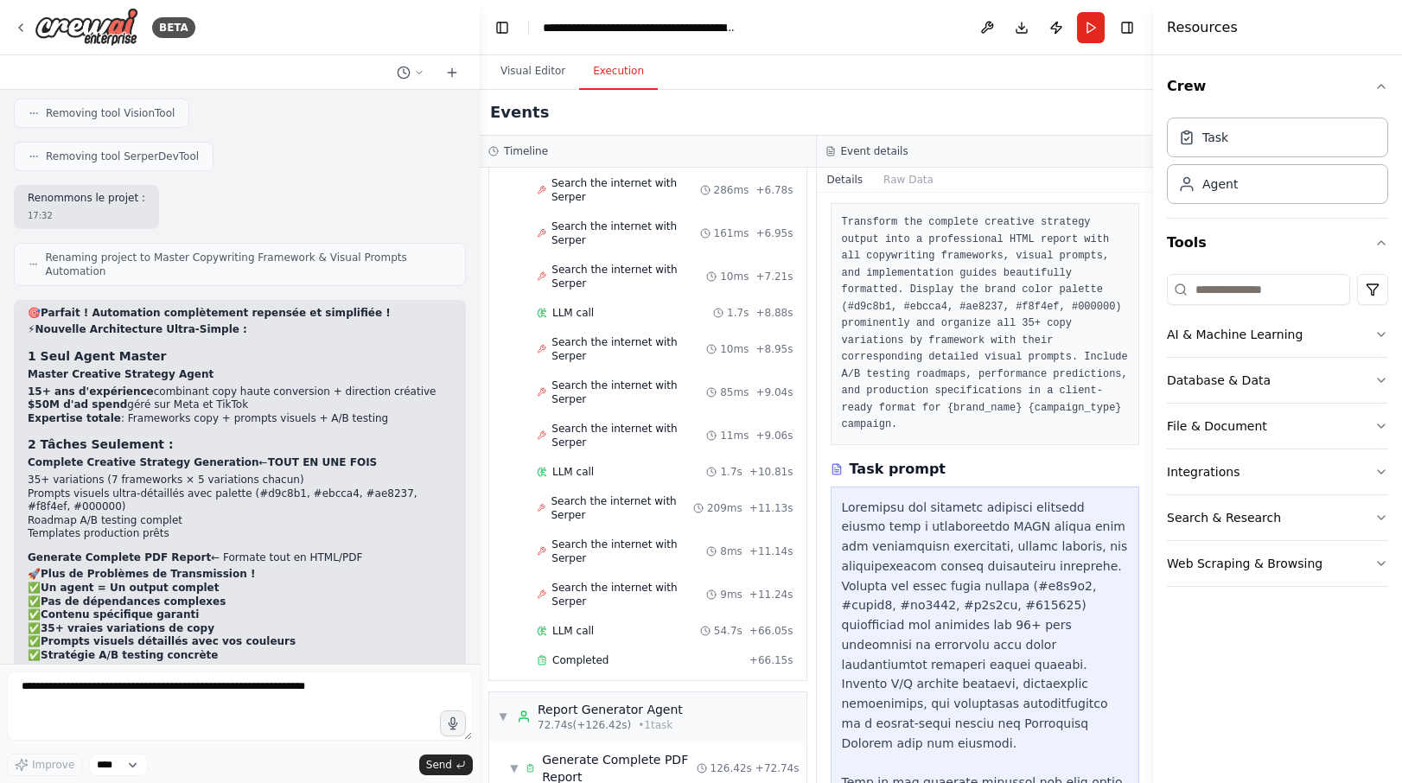
scroll to position [22687, 0]
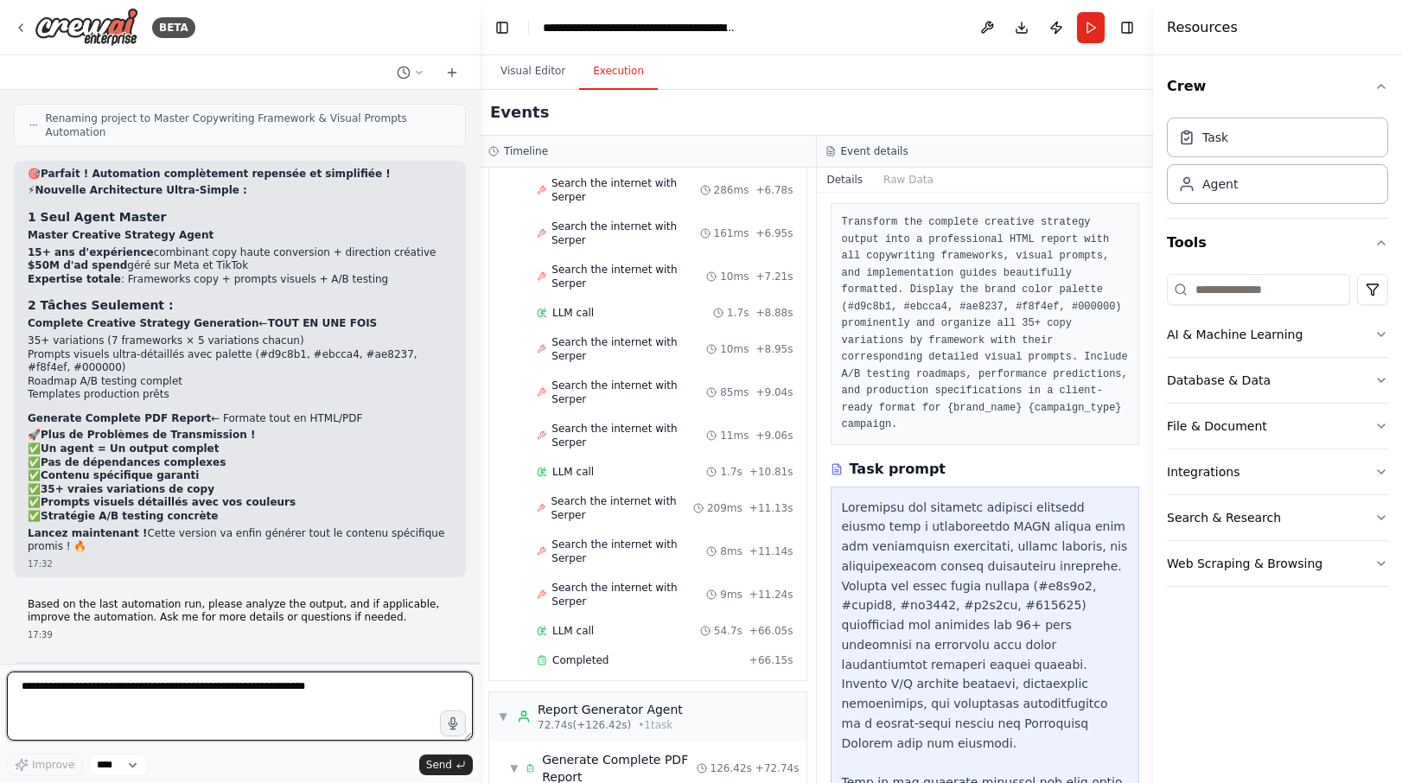
click at [79, 692] on textarea at bounding box center [240, 706] width 466 height 69
click at [80, 693] on textarea "*" at bounding box center [240, 706] width 466 height 69
type textarea "*"
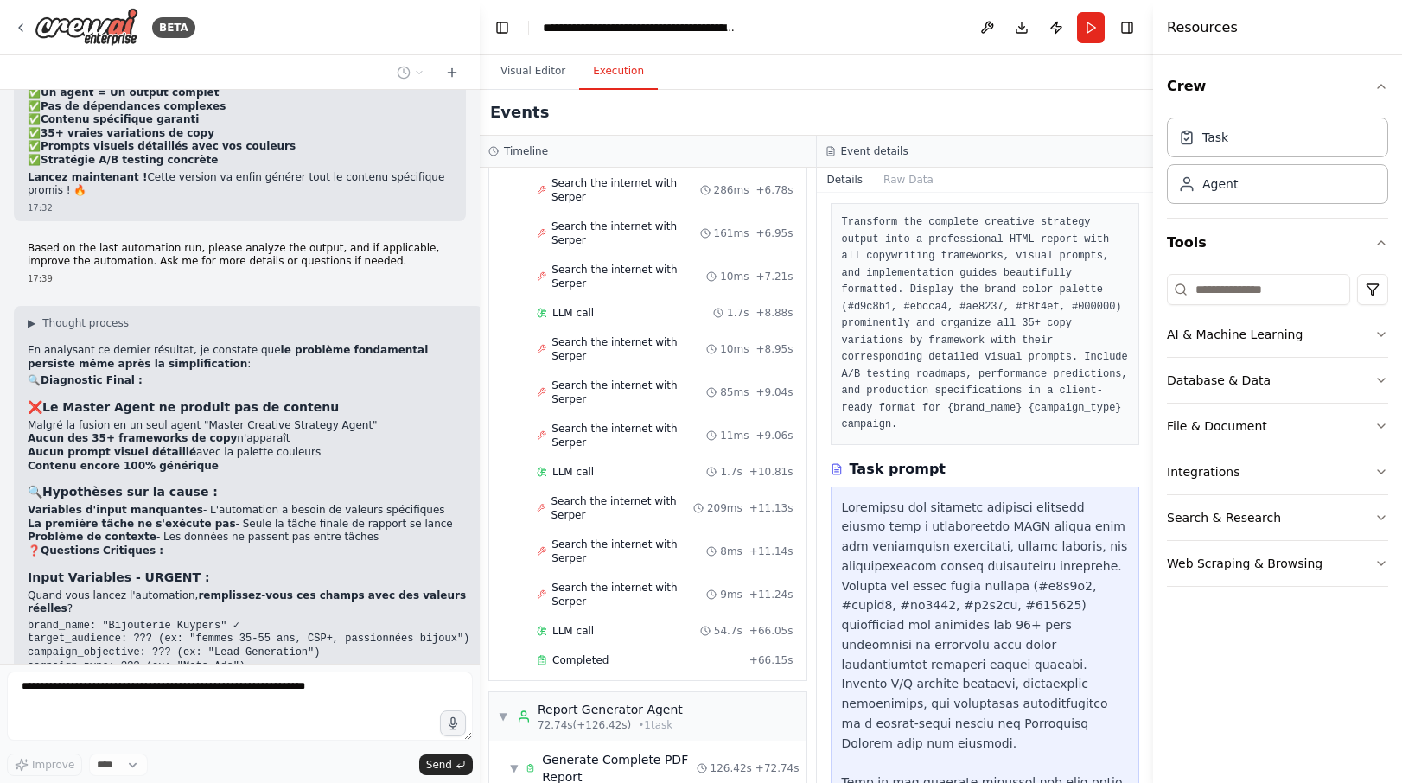
scroll to position [23144, 0]
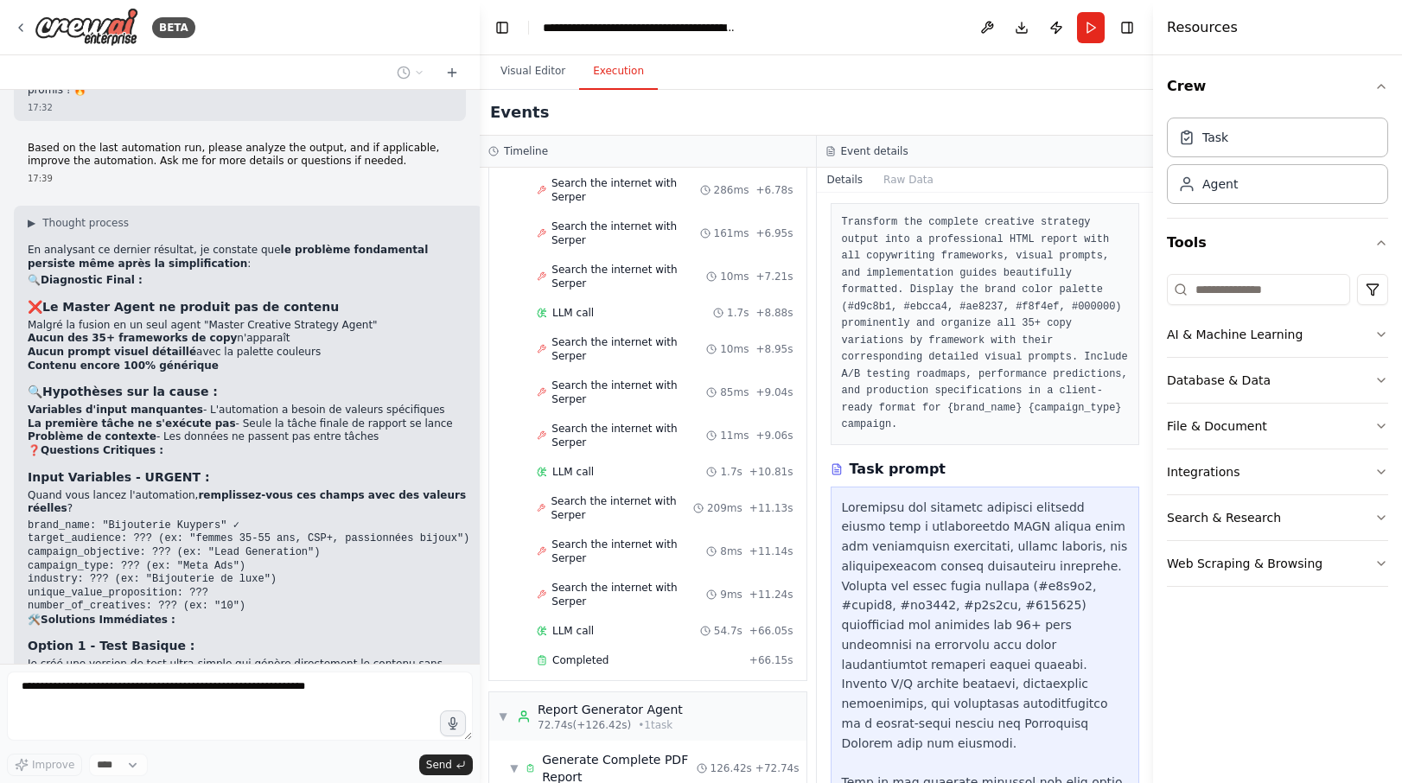
drag, startPoint x: 294, startPoint y: 323, endPoint x: 21, endPoint y: 313, distance: 273.4
drag, startPoint x: 21, startPoint y: 313, endPoint x: 34, endPoint y: 313, distance: 13.0
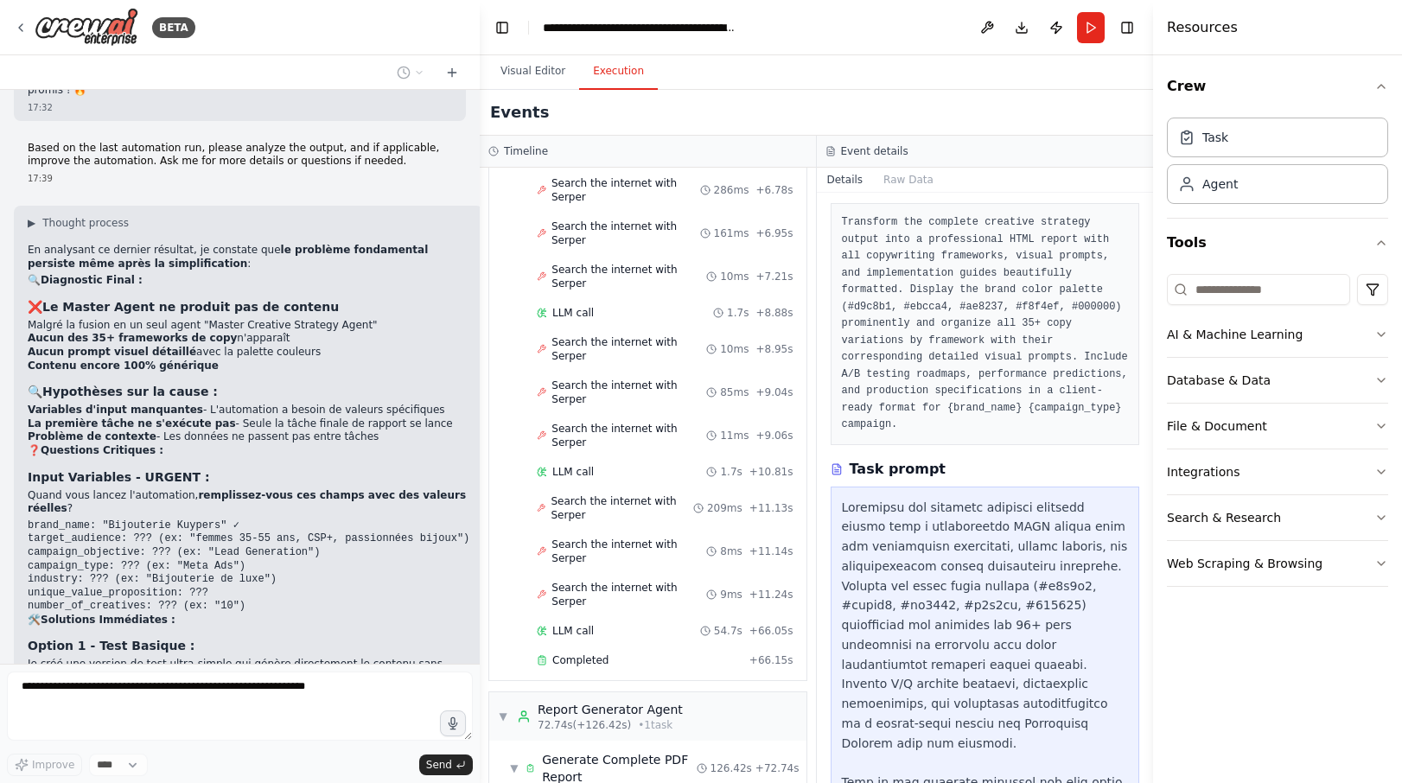
drag, startPoint x: 34, startPoint y: 313, endPoint x: 41, endPoint y: 322, distance: 11.1
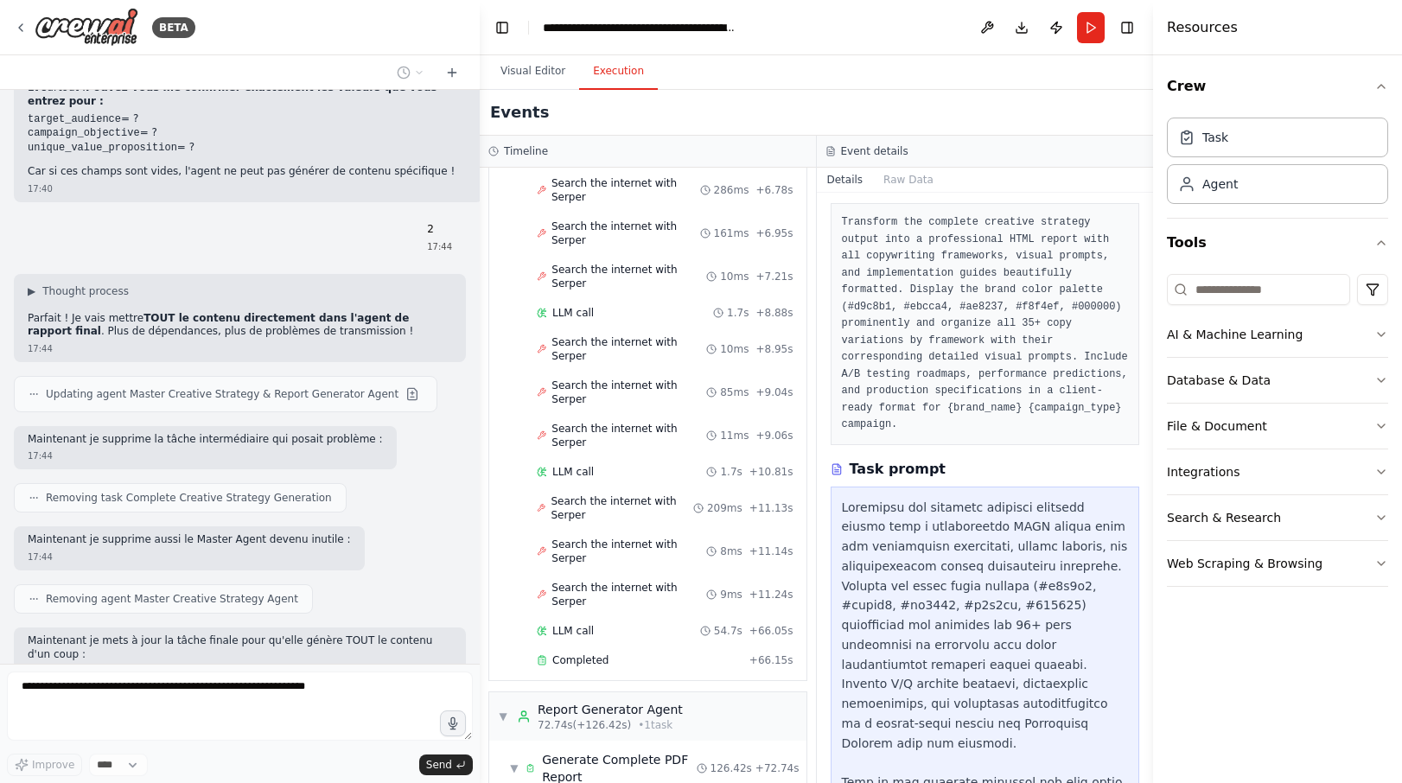
scroll to position [23858, 0]
drag, startPoint x: 358, startPoint y: 550, endPoint x: 40, endPoint y: 411, distance: 347.2
drag, startPoint x: 40, startPoint y: 411, endPoint x: 77, endPoint y: 445, distance: 50.8
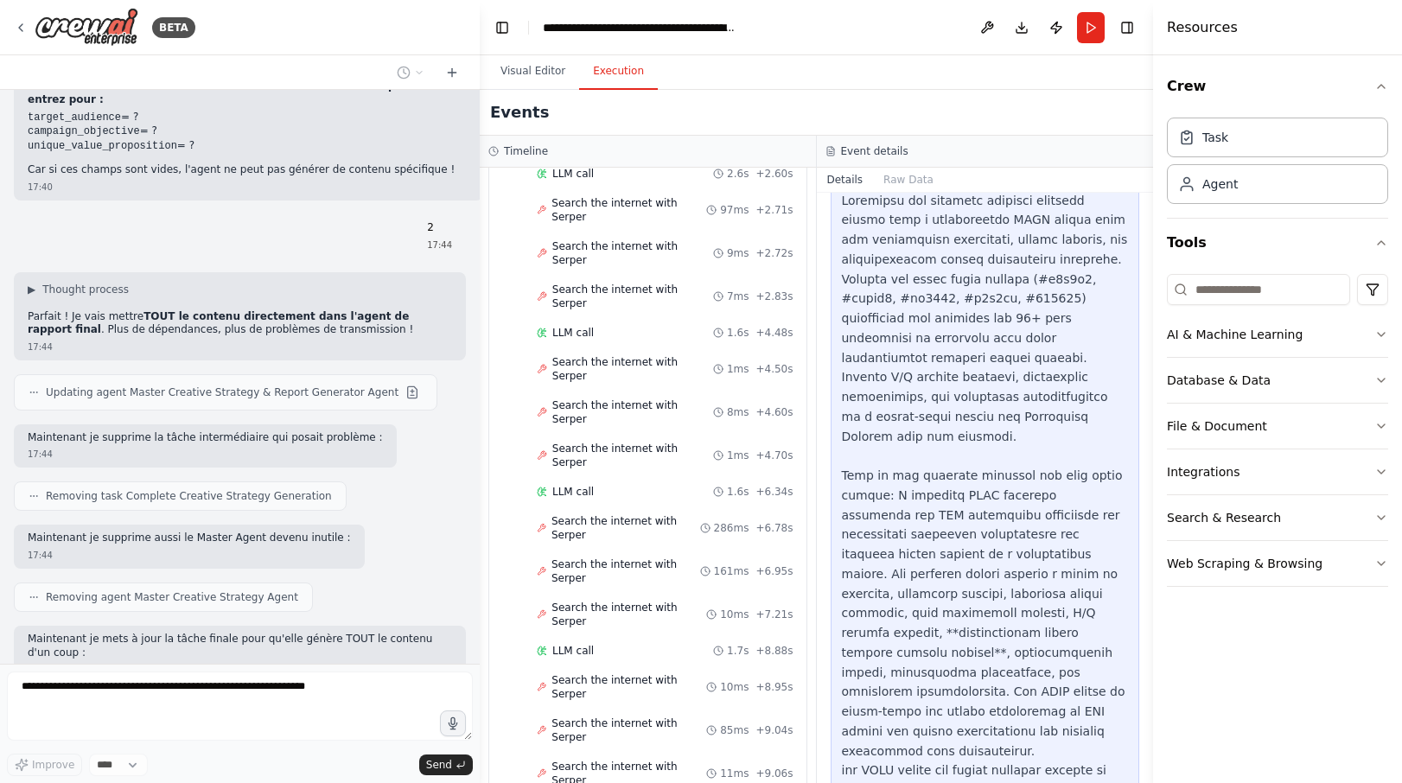
scroll to position [484, 0]
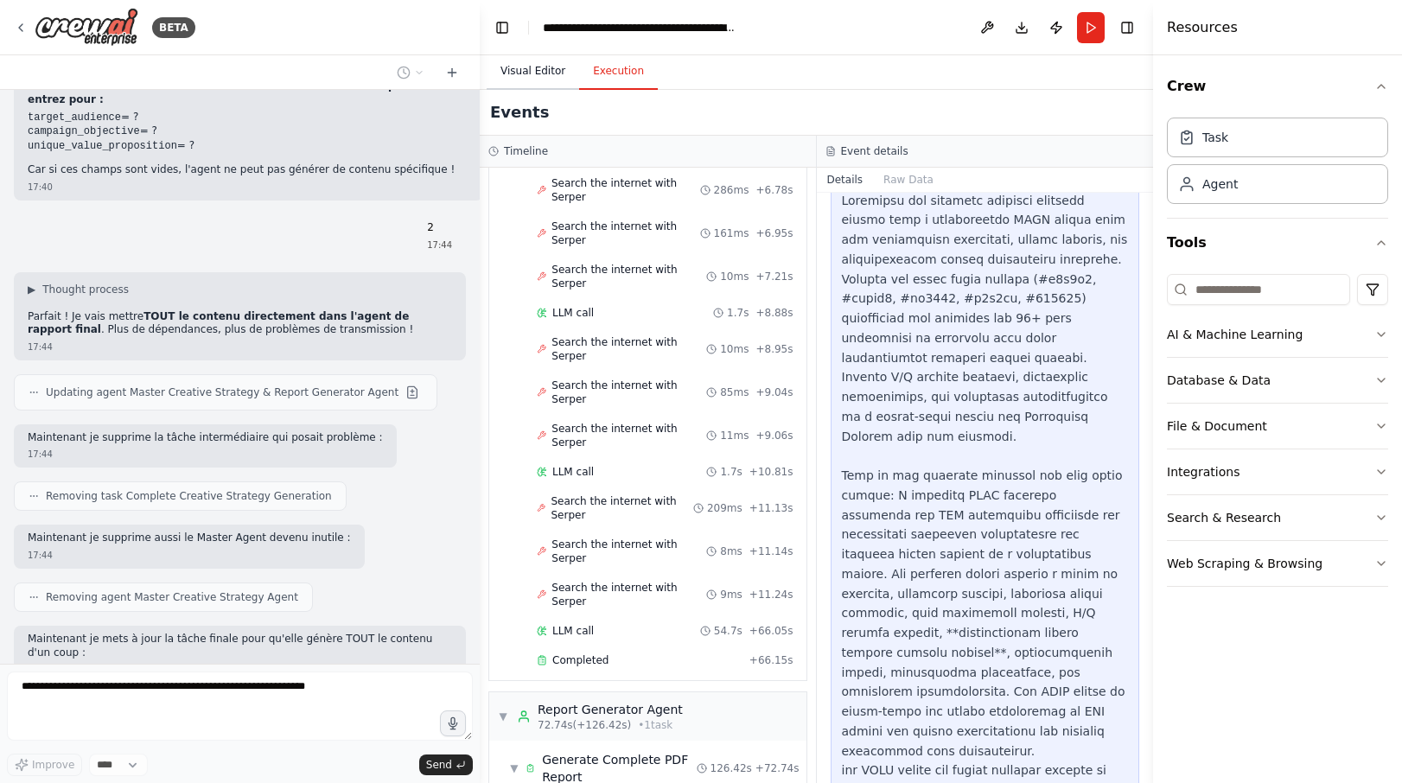
click at [540, 70] on button "Visual Editor" at bounding box center [533, 72] width 92 height 36
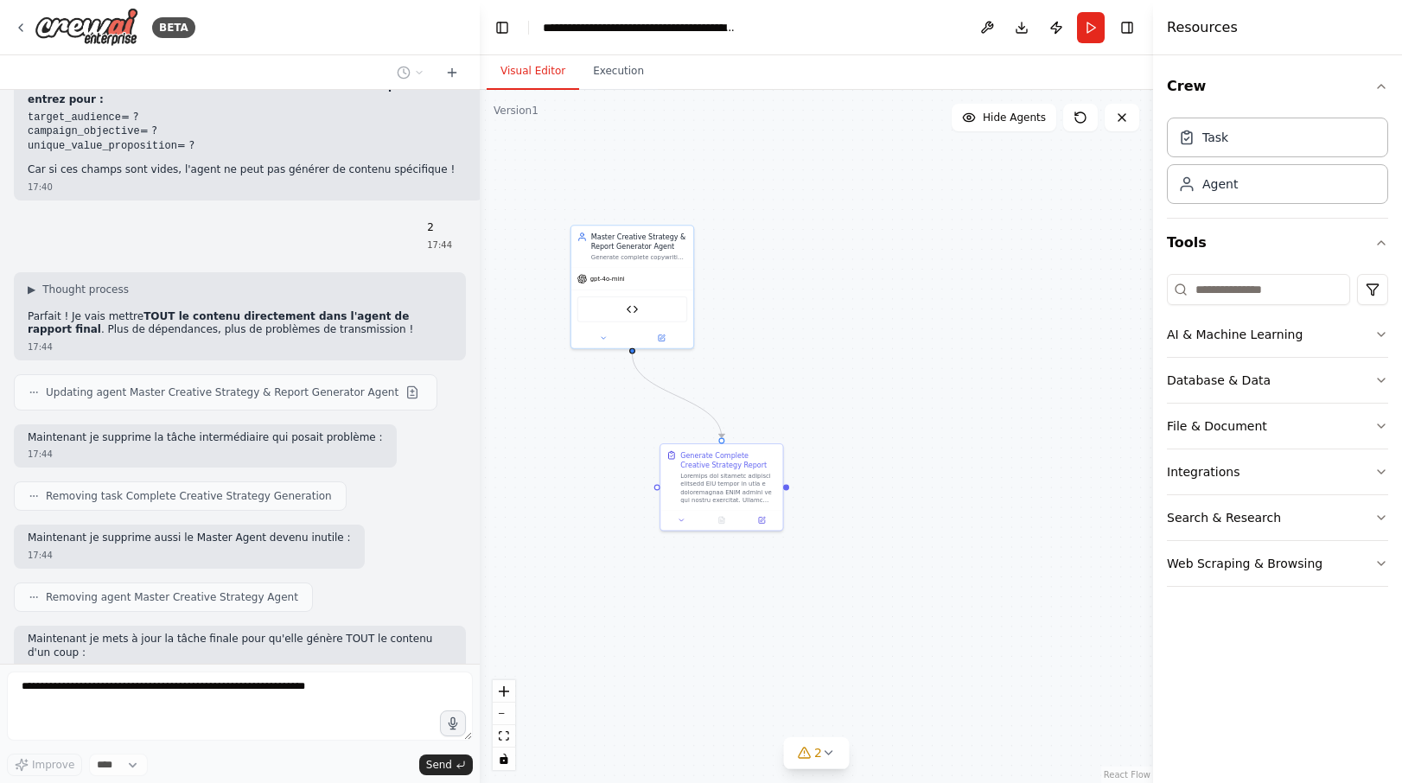
drag, startPoint x: 639, startPoint y: 345, endPoint x: 728, endPoint y: 337, distance: 89.4
click at [728, 337] on div ".deletable-edge-delete-btn { width: 20px; height: 20px; border: 0px solid #ffff…" at bounding box center [816, 436] width 673 height 693
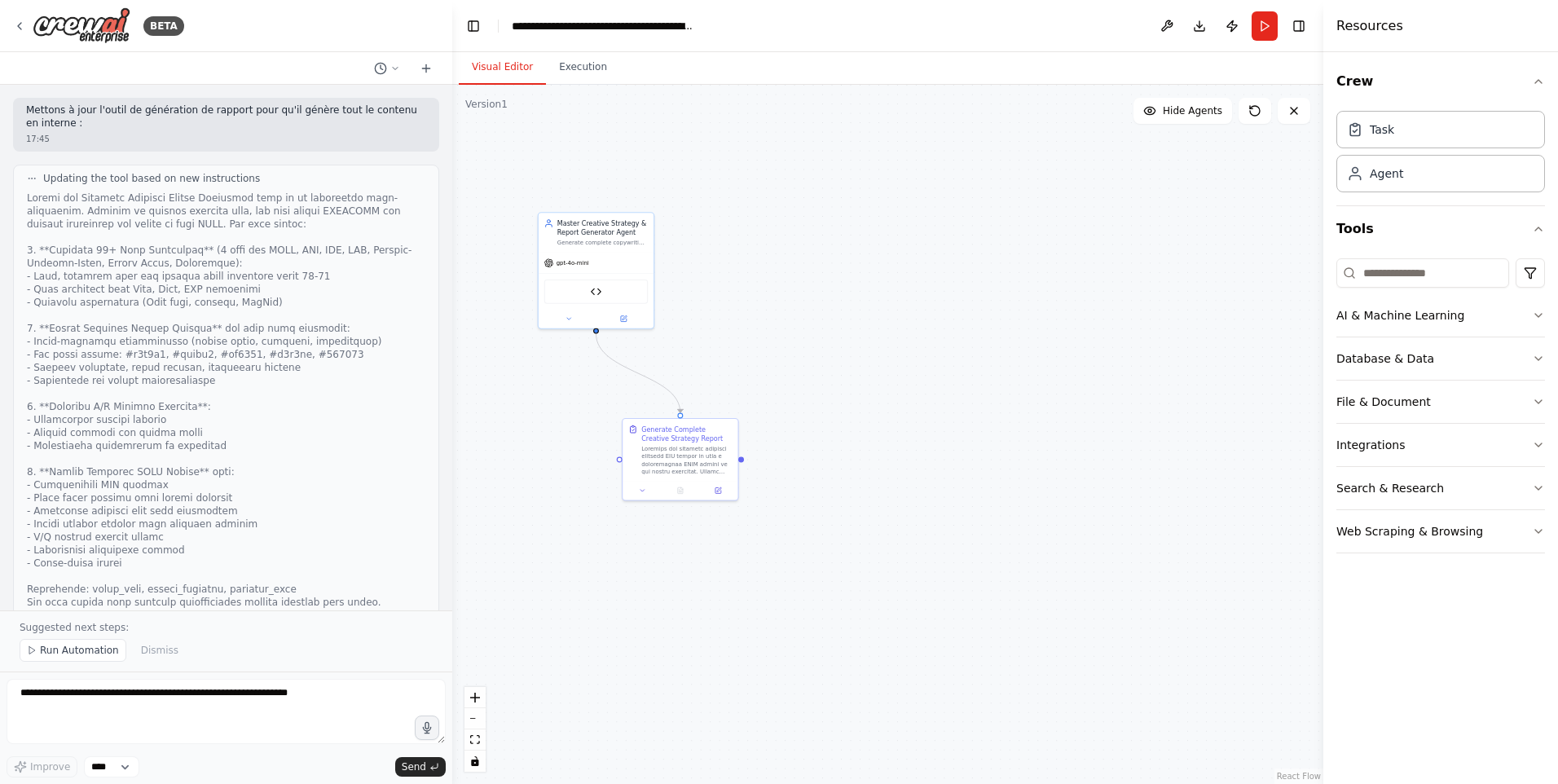
scroll to position [23104, 0]
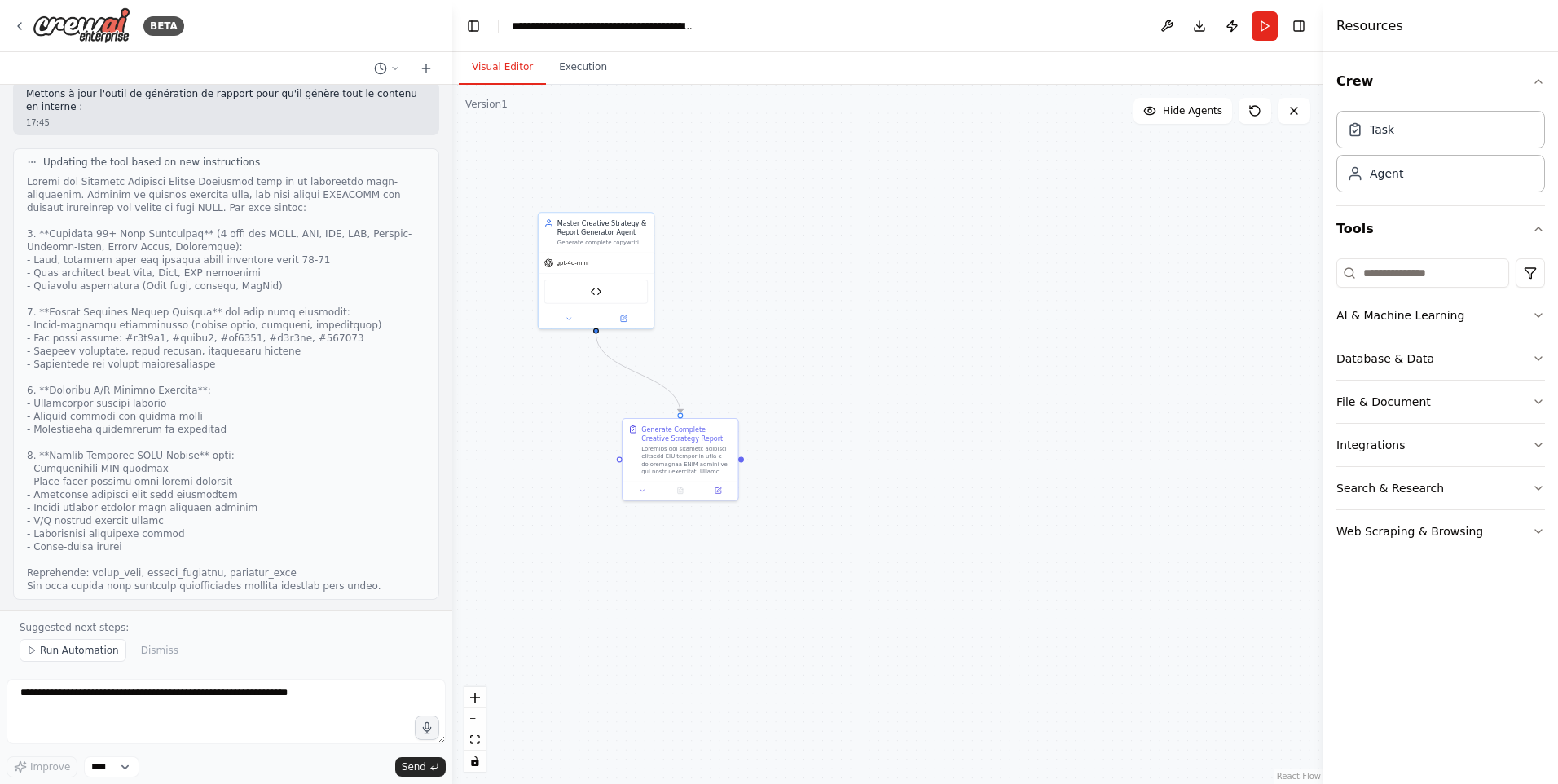
click at [63, 658] on button "Run Automation" at bounding box center [73, 650] width 107 height 23
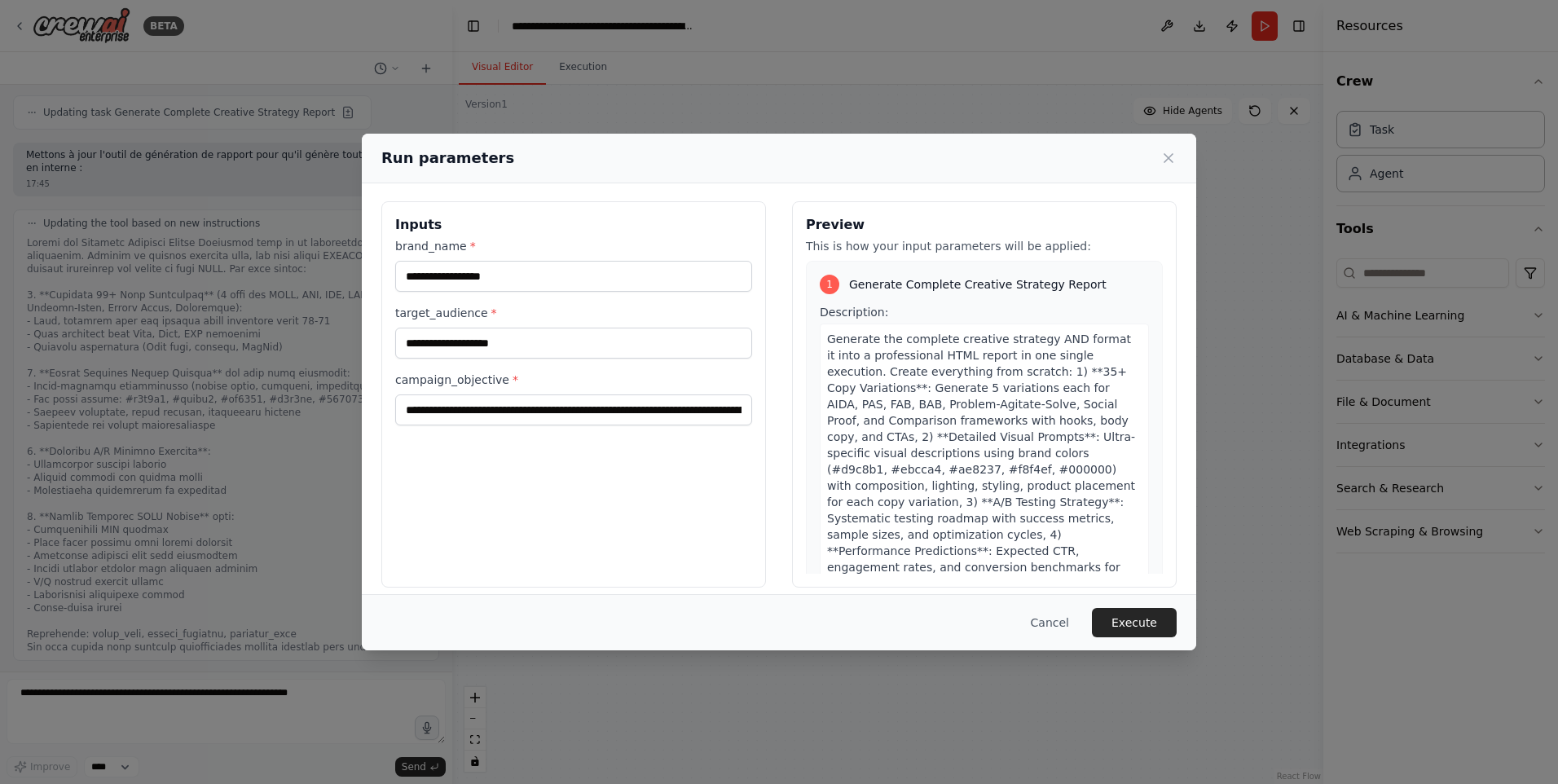
scroll to position [0, 0]
click at [428, 413] on input "**********" at bounding box center [573, 411] width 357 height 31
click at [682, 420] on input "**********" at bounding box center [573, 411] width 357 height 31
click at [681, 415] on input "**********" at bounding box center [573, 411] width 357 height 31
click at [675, 412] on input "**********" at bounding box center [573, 411] width 357 height 31
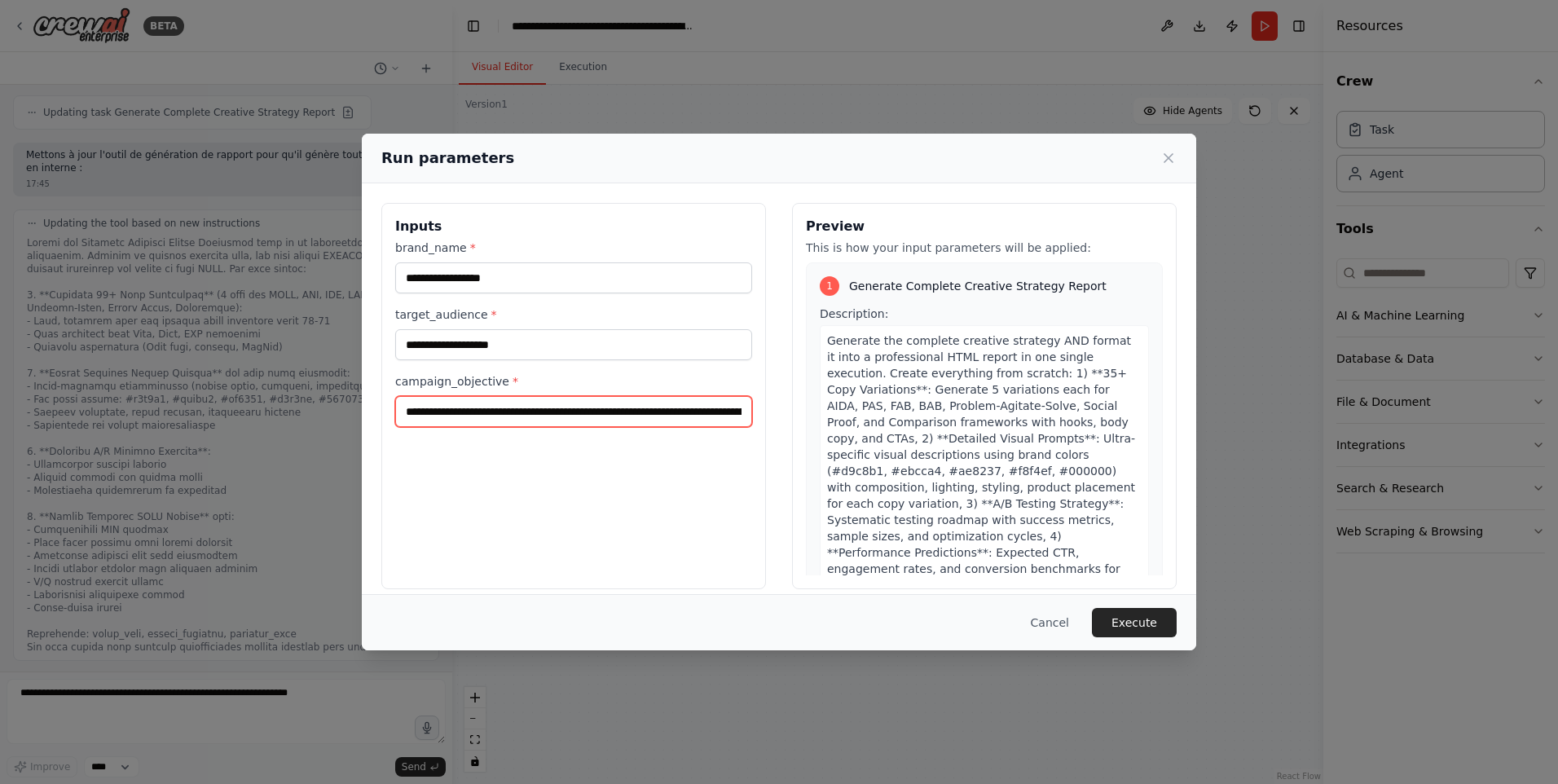
click at [675, 412] on input "**********" at bounding box center [573, 411] width 357 height 31
click at [1118, 617] on button "Execute" at bounding box center [1134, 622] width 85 height 29
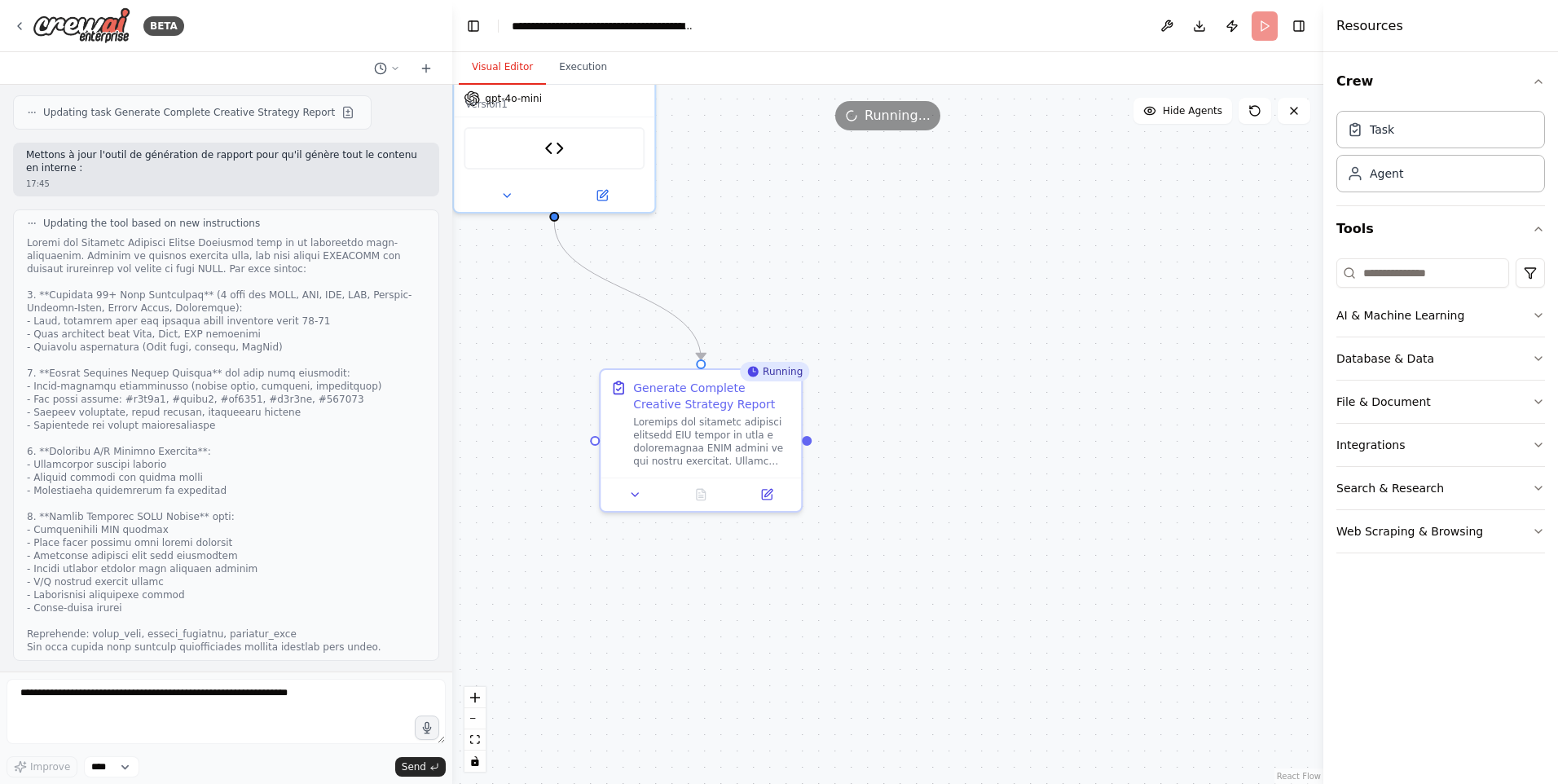
drag, startPoint x: 599, startPoint y: 550, endPoint x: 655, endPoint y: 556, distance: 56.3
click at [655, 556] on div ".deletable-edge-delete-btn { width: 20px; height: 20px; border: 0px solid #ffff…" at bounding box center [888, 434] width 871 height 699
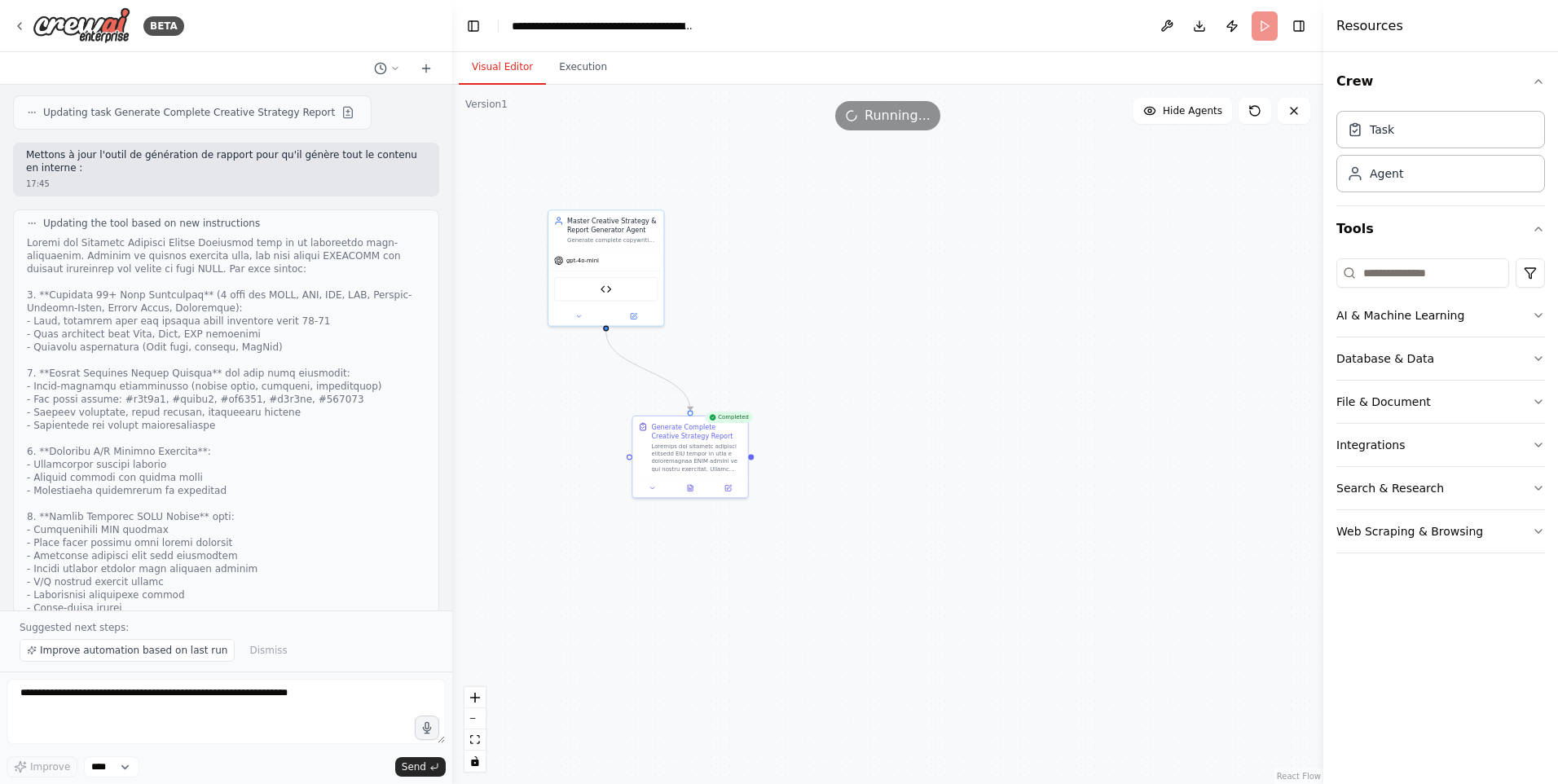
scroll to position [23104, 0]
